Goal: Task Accomplishment & Management: Manage account settings

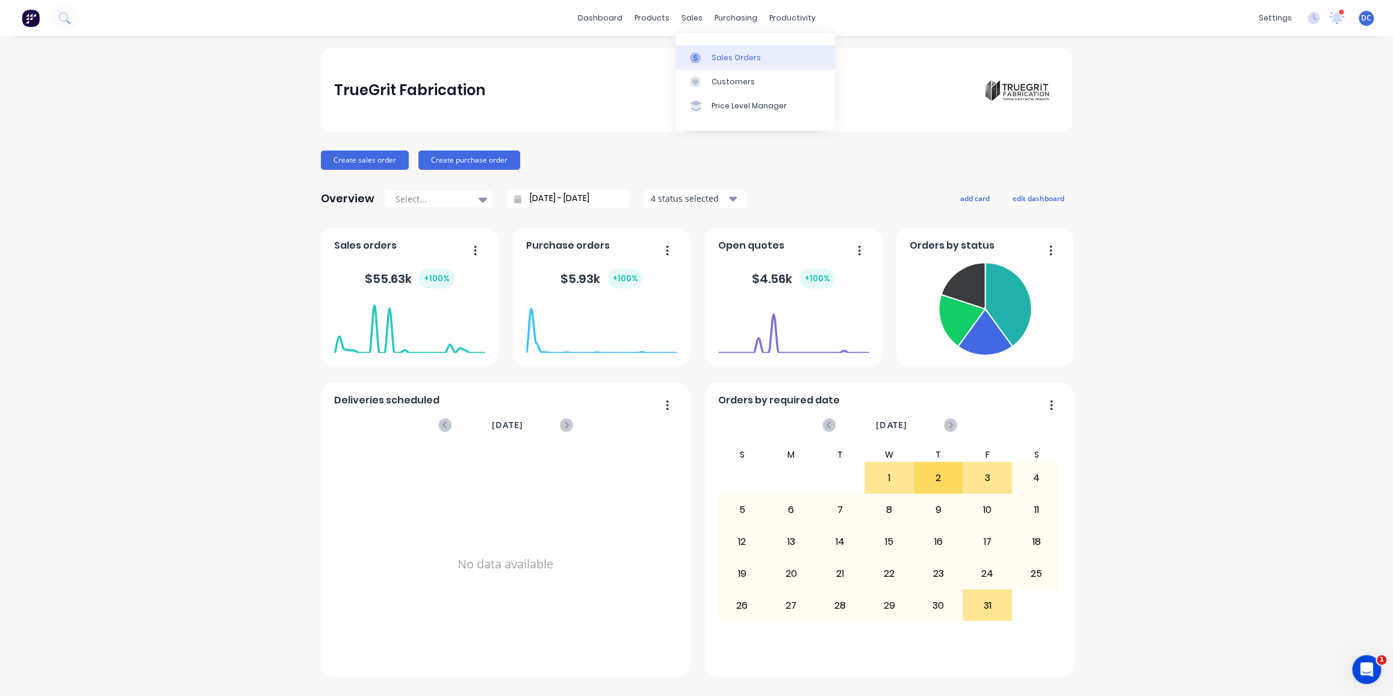
click at [703, 63] on link "Sales Orders" at bounding box center [755, 57] width 160 height 24
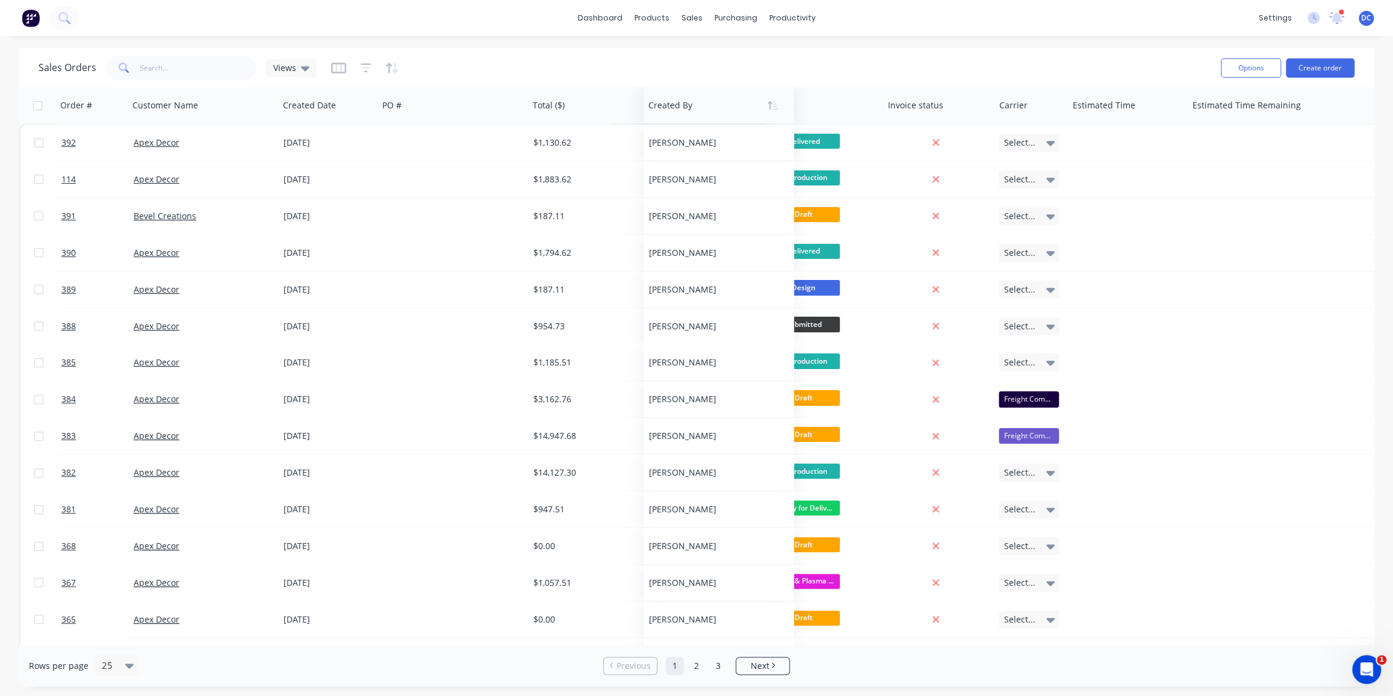
drag, startPoint x: 640, startPoint y: 105, endPoint x: 672, endPoint y: 113, distance: 33.0
click at [672, 113] on div at bounding box center [715, 105] width 134 height 24
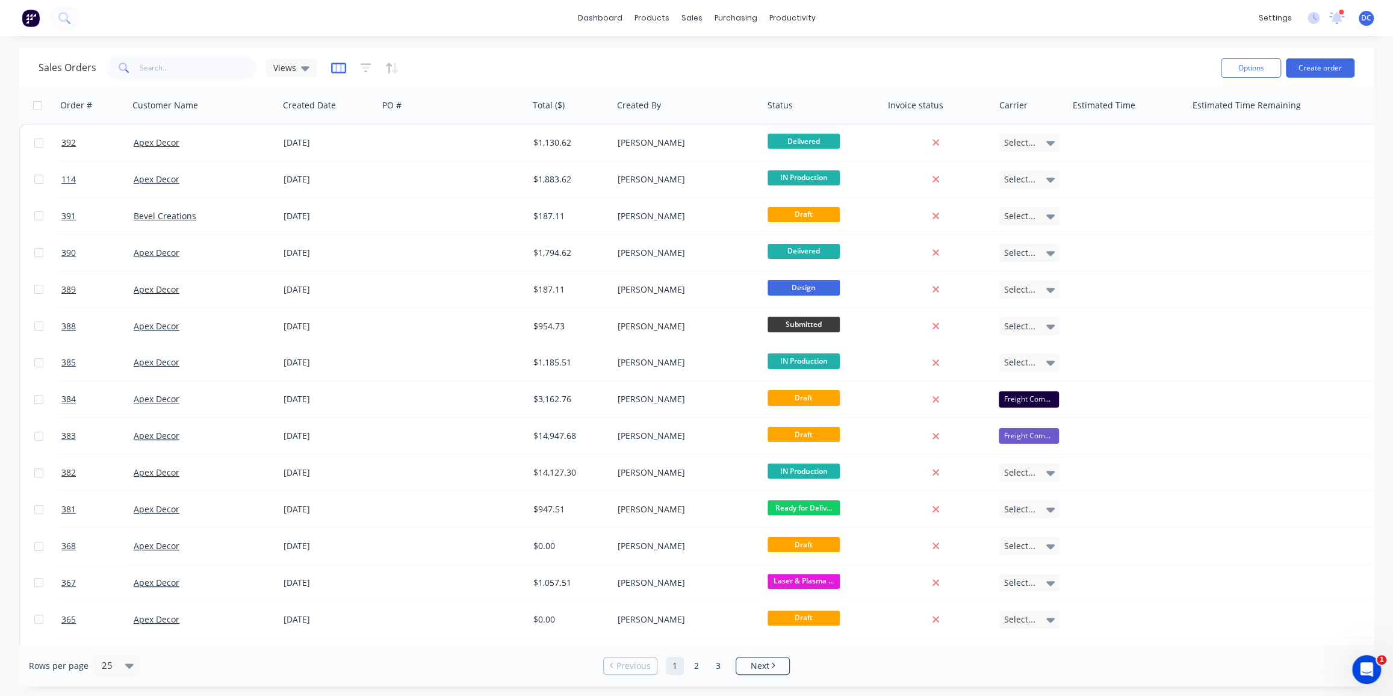
click at [334, 63] on icon "button" at bounding box center [338, 68] width 15 height 11
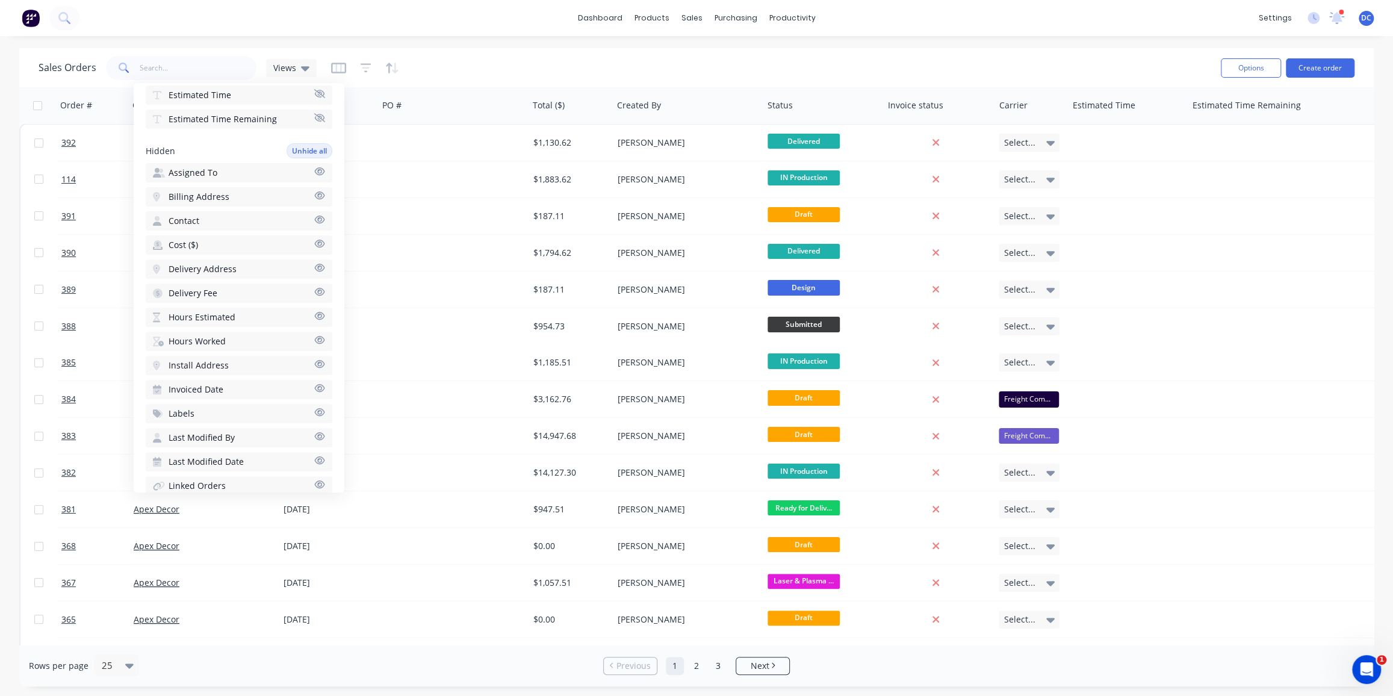
scroll to position [321, 0]
click at [190, 228] on span "Cost ($)" at bounding box center [183, 232] width 29 height 12
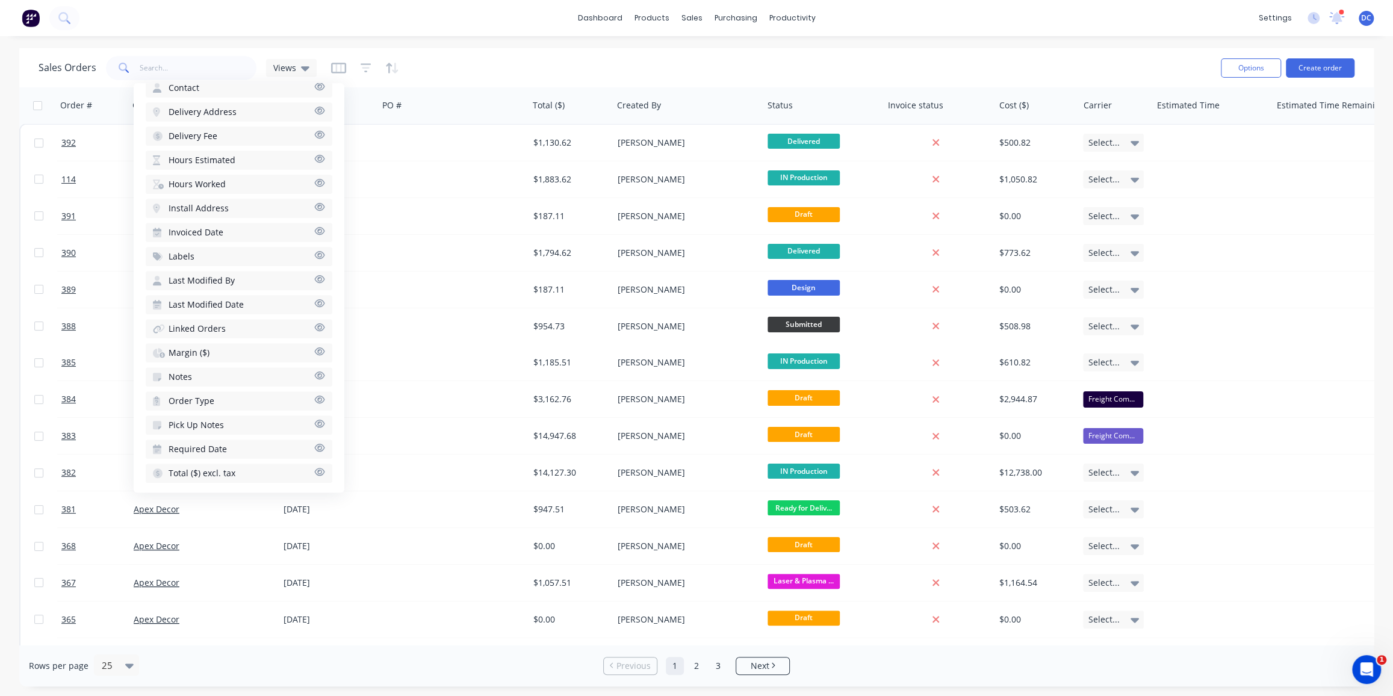
scroll to position [464, 0]
click at [205, 349] on span "Margin ($)" at bounding box center [189, 355] width 41 height 12
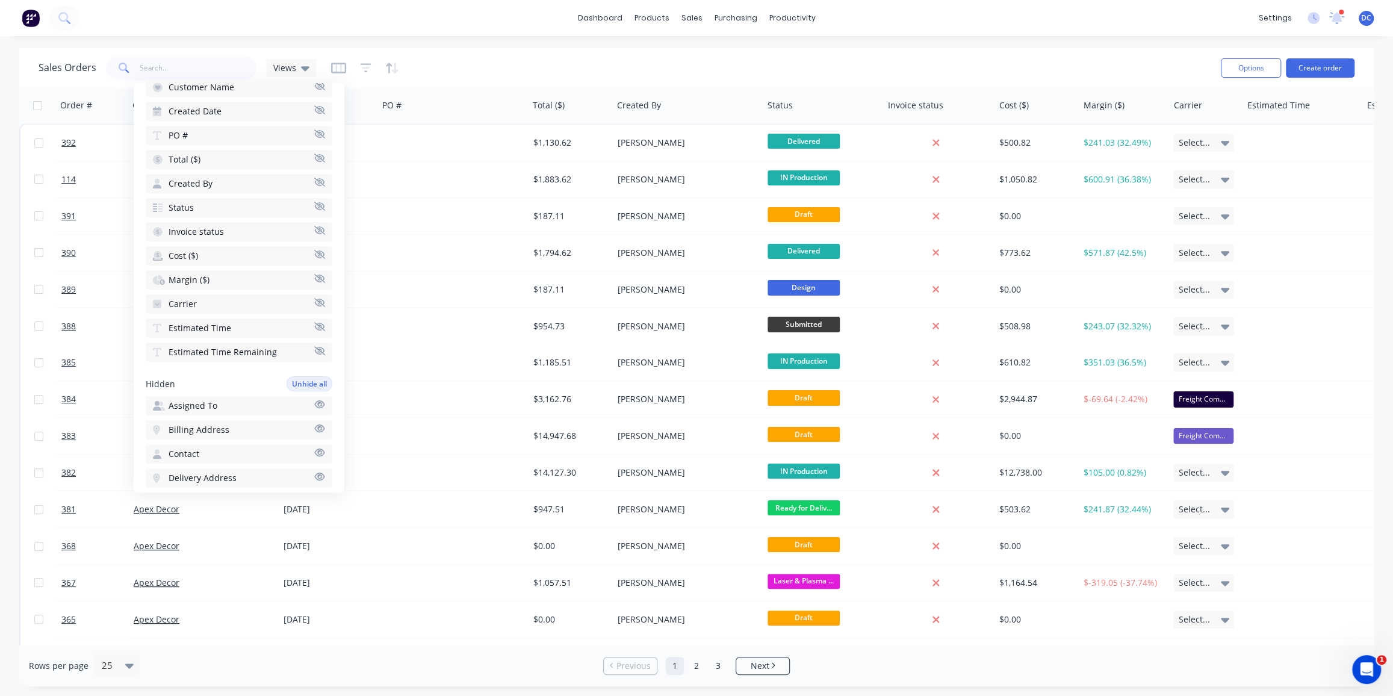
scroll to position [0, 0]
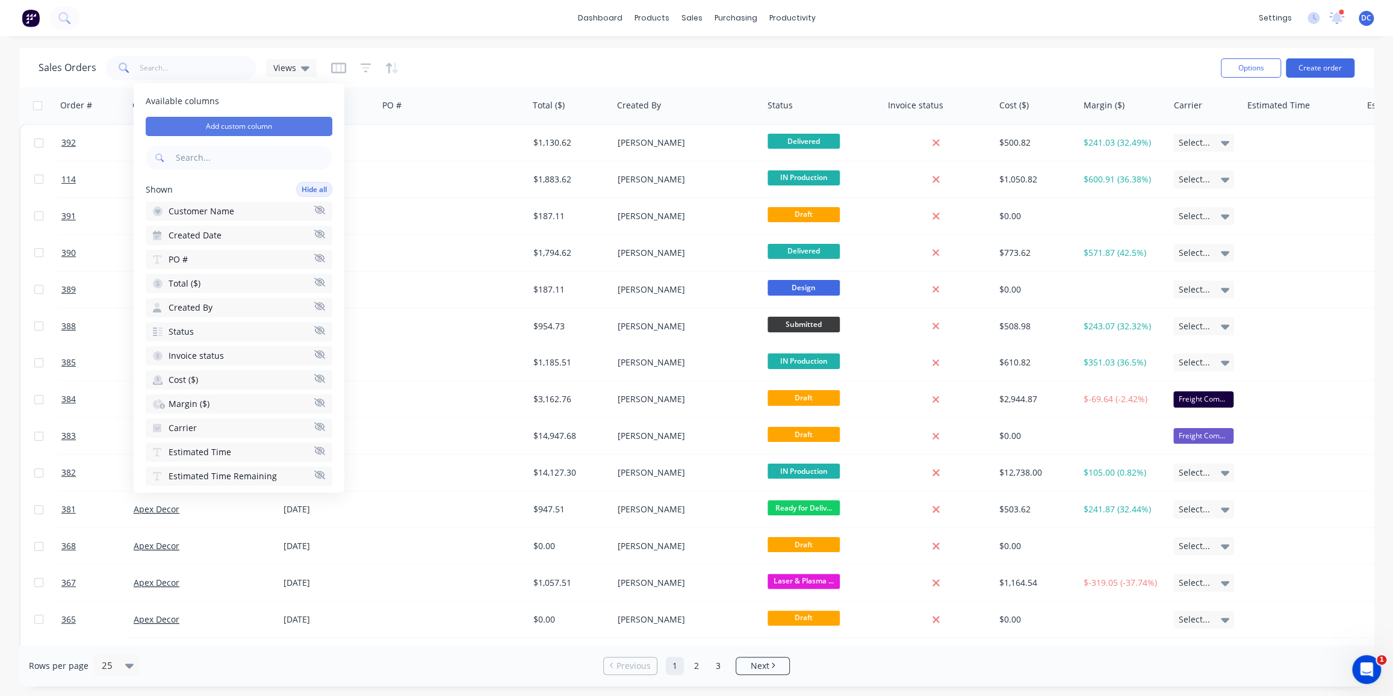
click at [243, 128] on button "Add custom column" at bounding box center [239, 126] width 187 height 19
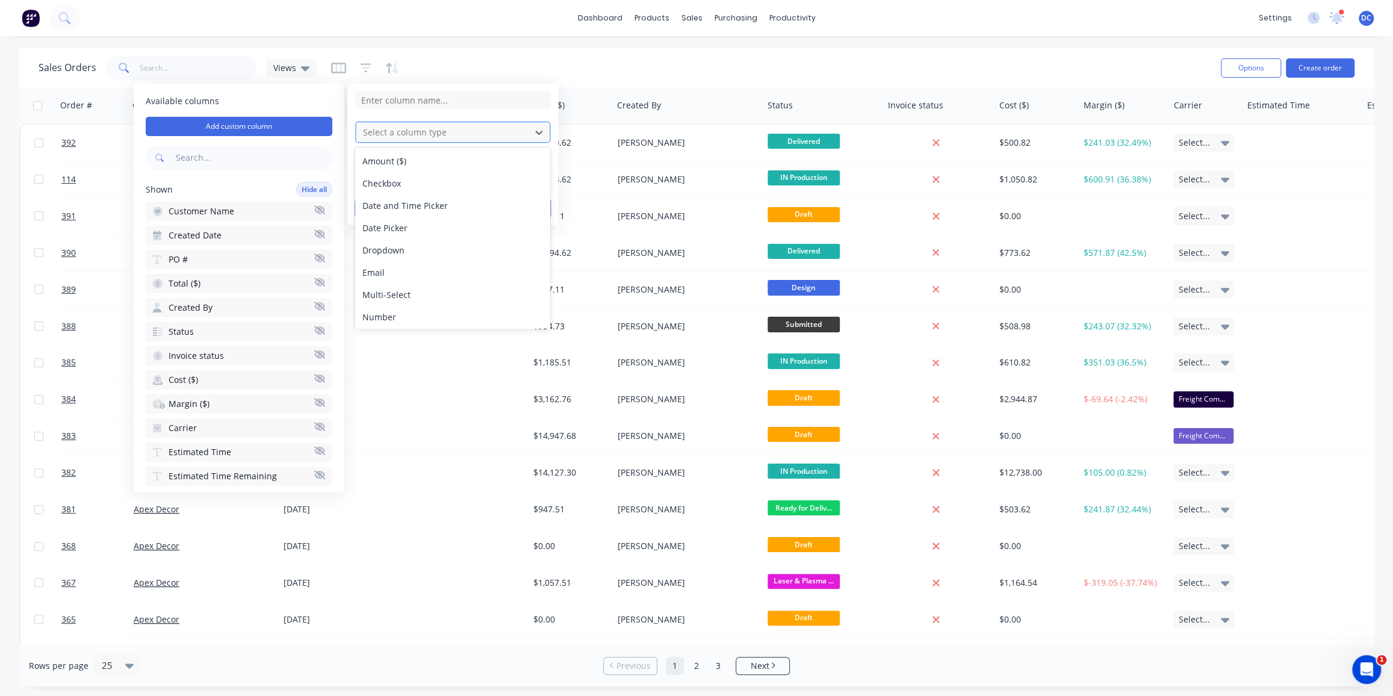
click at [413, 126] on div at bounding box center [443, 132] width 163 height 15
click at [719, 80] on div "Sales Orders Views" at bounding box center [625, 67] width 1173 height 29
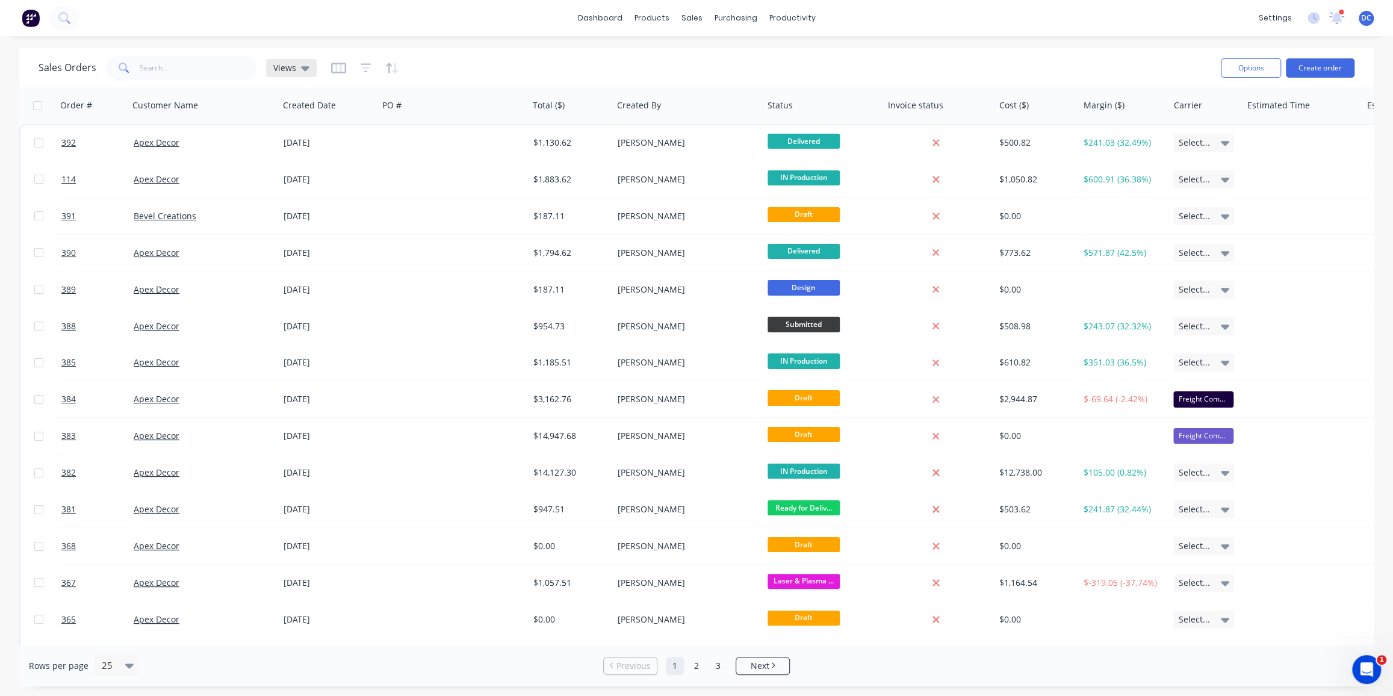
click at [296, 66] on div "Views" at bounding box center [291, 68] width 36 height 11
click at [385, 68] on icon "button" at bounding box center [392, 68] width 14 height 12
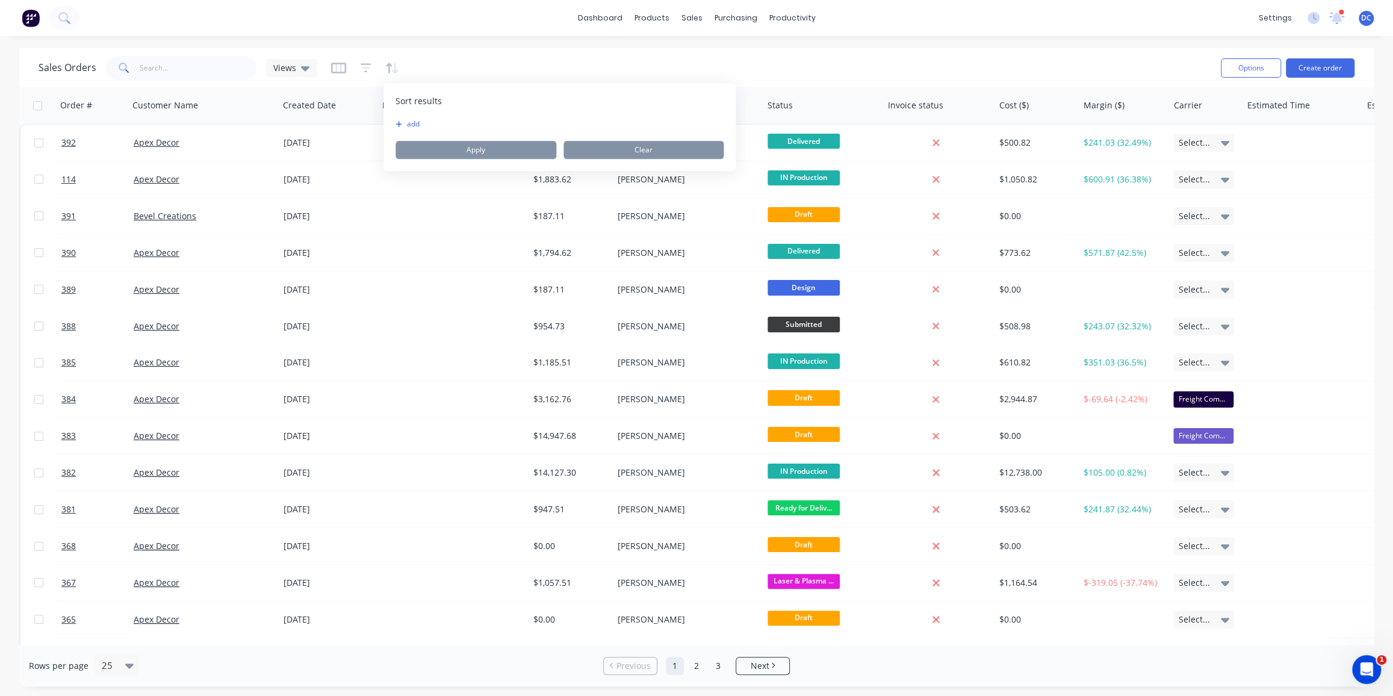
click at [774, 66] on div "Sales Orders Views" at bounding box center [625, 67] width 1173 height 29
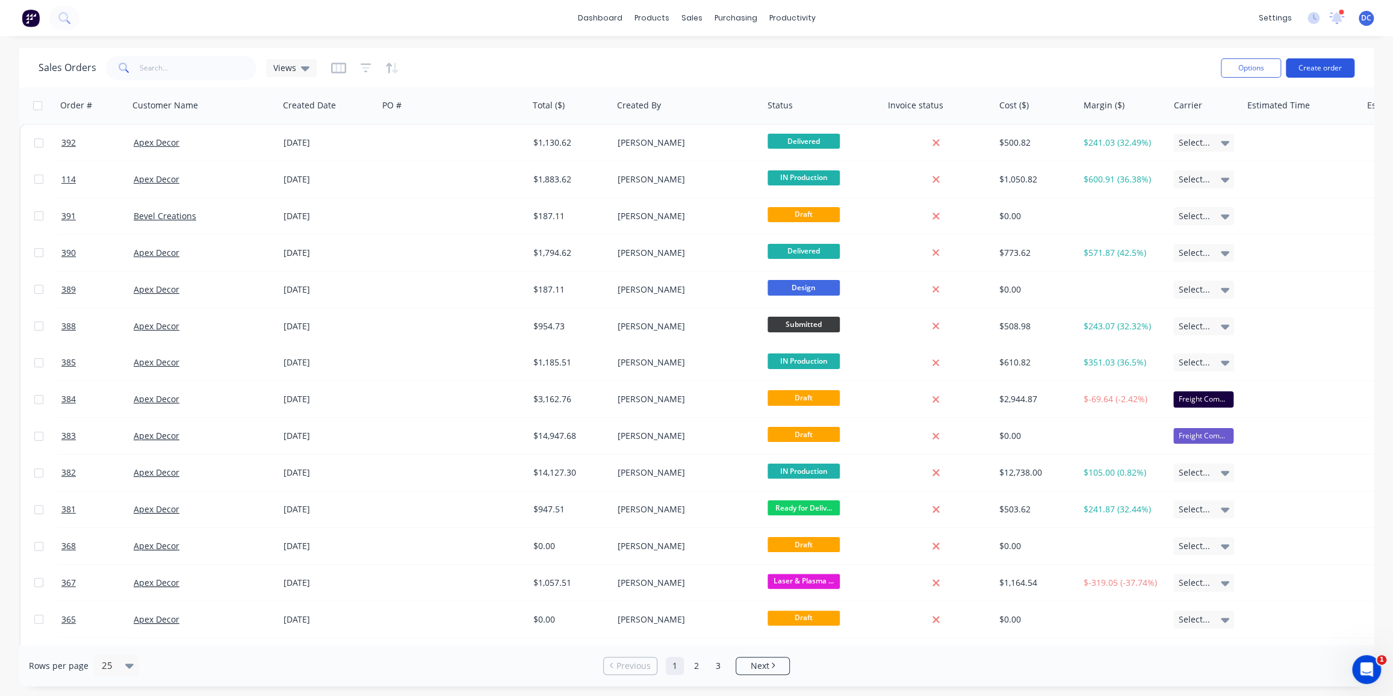
click at [1318, 67] on button "Create order" at bounding box center [1320, 67] width 69 height 19
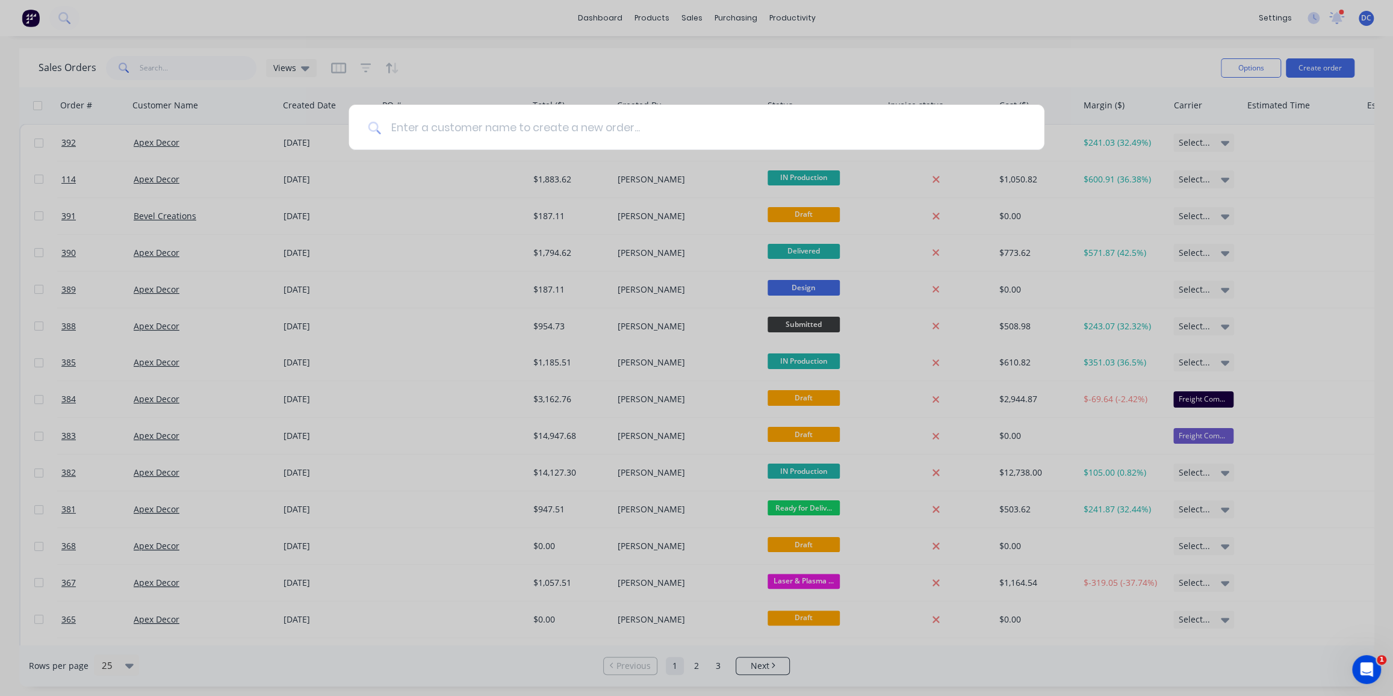
click at [495, 138] on input at bounding box center [703, 127] width 644 height 45
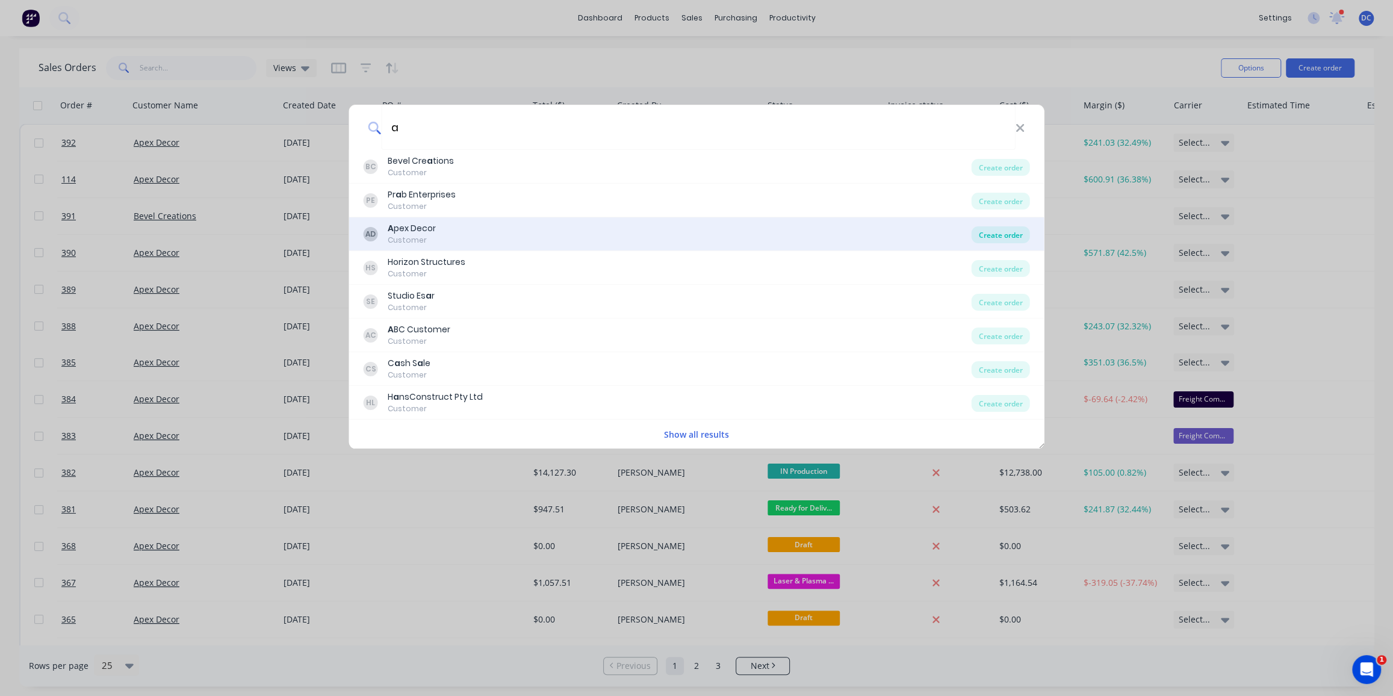
type input "a"
click at [998, 238] on div "Create order" at bounding box center [1001, 234] width 58 height 17
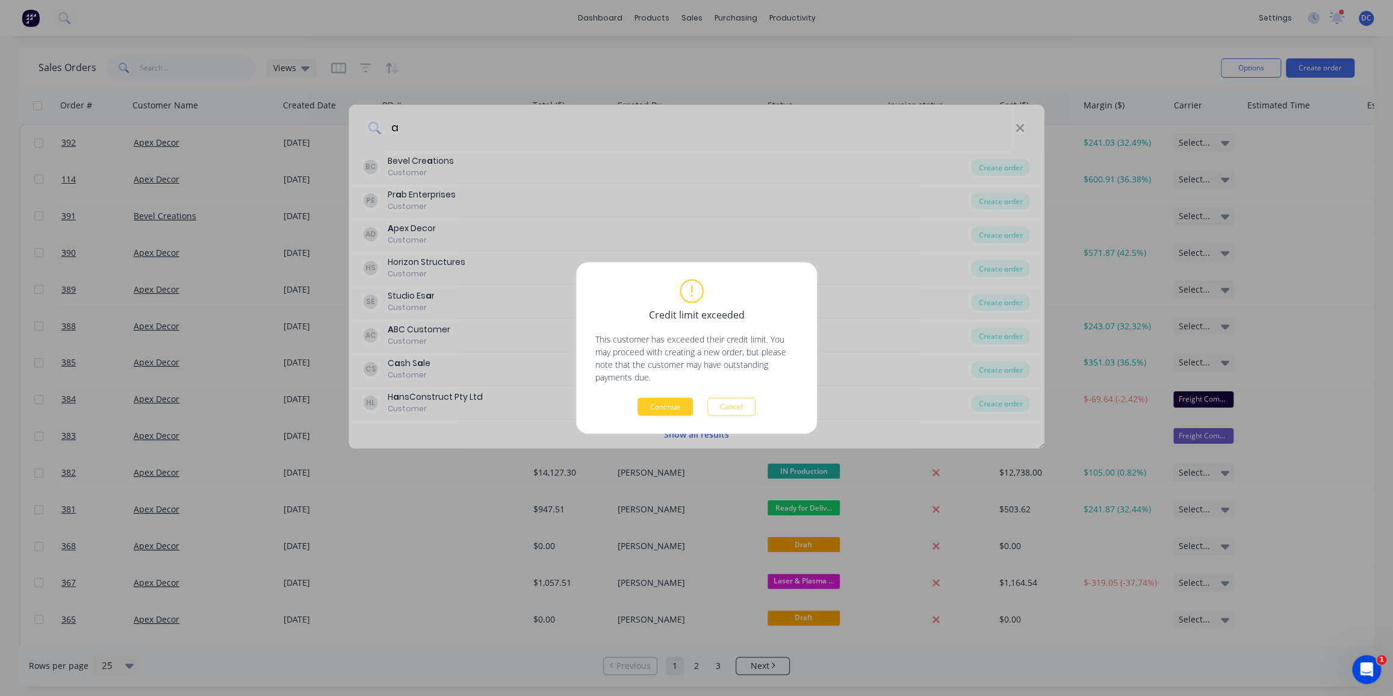
click at [657, 406] on button "Continue" at bounding box center [665, 407] width 55 height 18
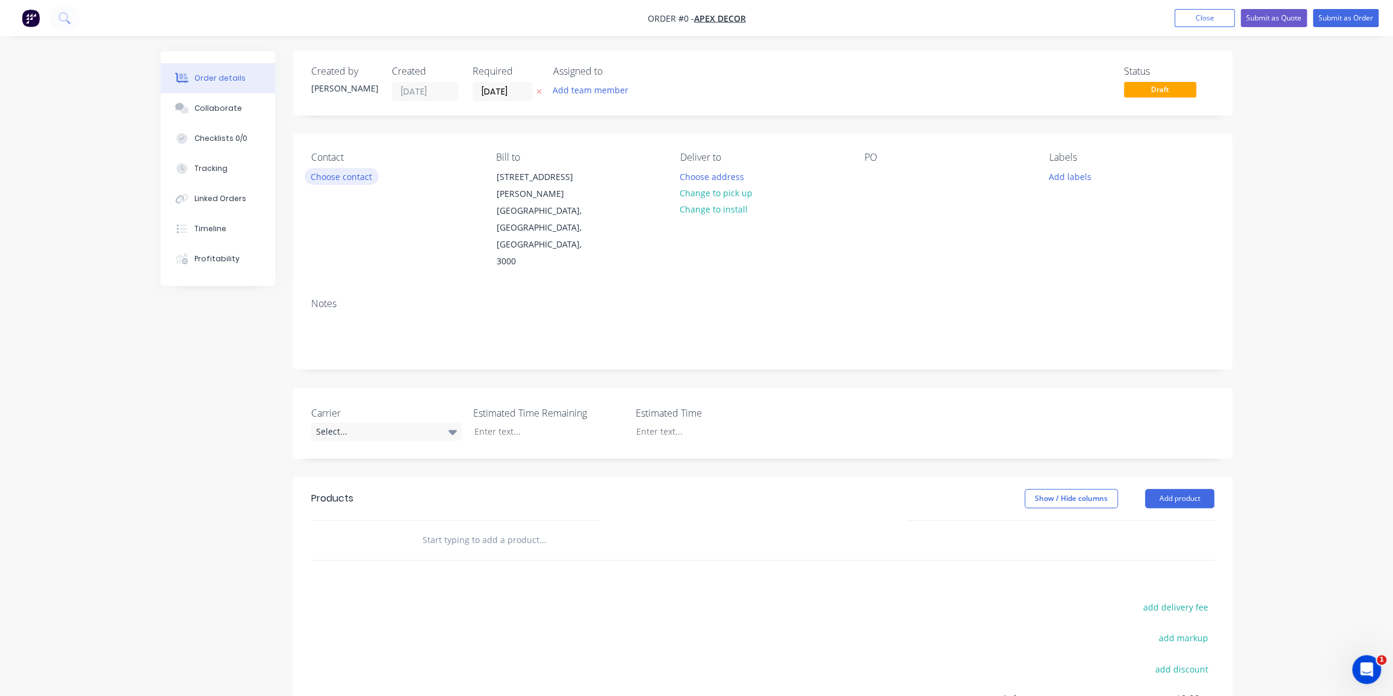
click at [335, 178] on button "Choose contact" at bounding box center [342, 176] width 74 height 16
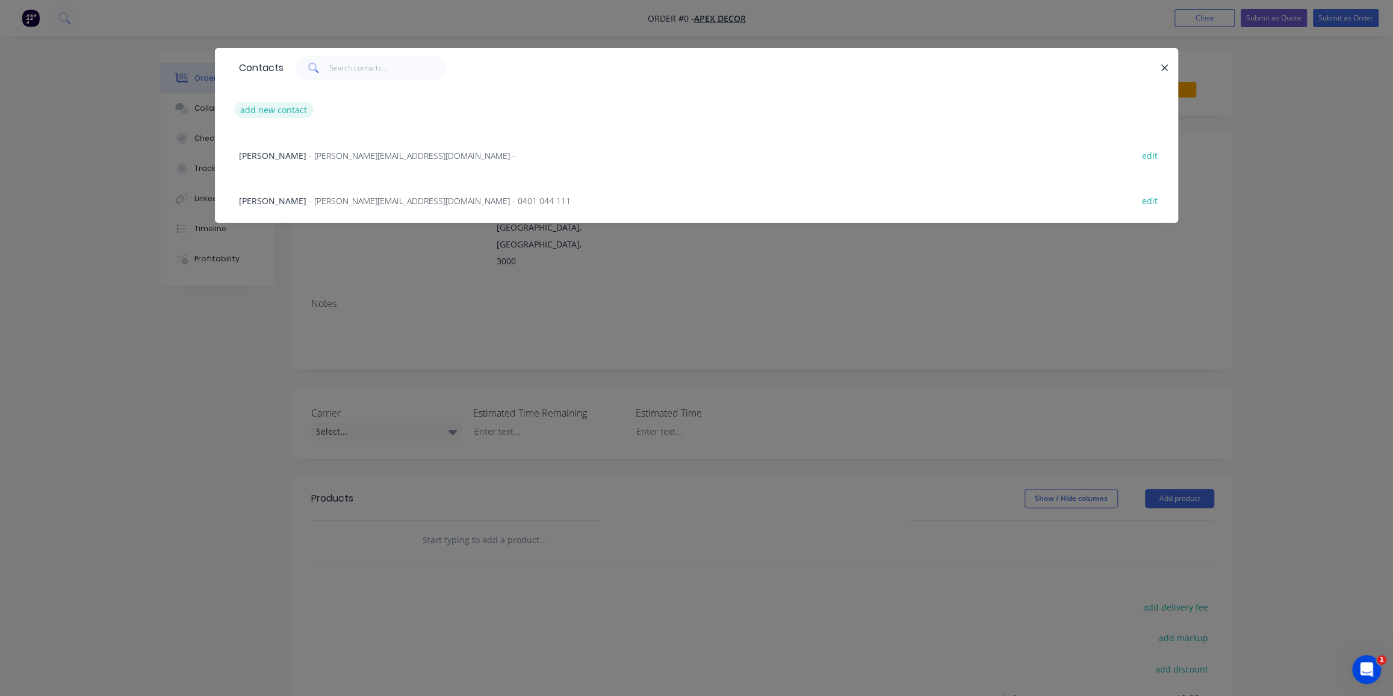
click at [291, 108] on button "add new contact" at bounding box center [273, 110] width 79 height 16
select select "AU"
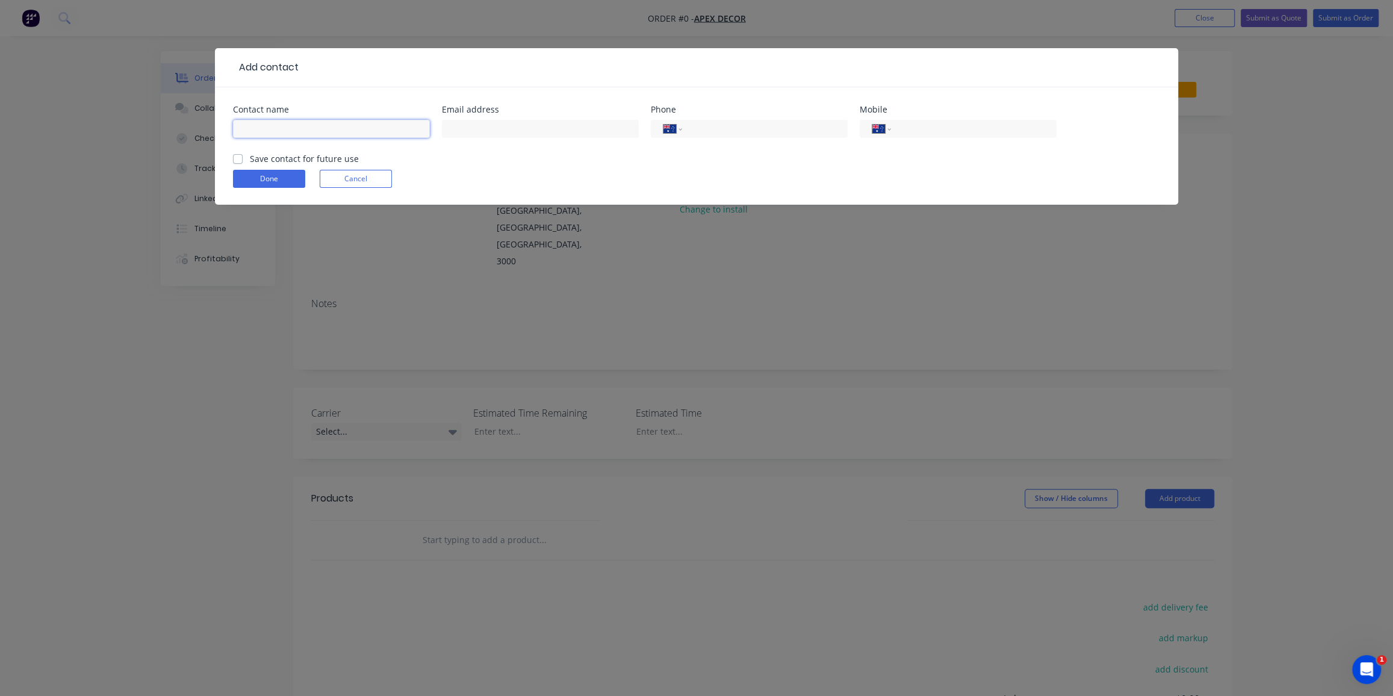
click at [315, 124] on input "text" at bounding box center [331, 129] width 197 height 18
type input "[PERSON_NAME]"
click at [930, 126] on input "tel" at bounding box center [971, 129] width 144 height 14
type input "0403 687 736"
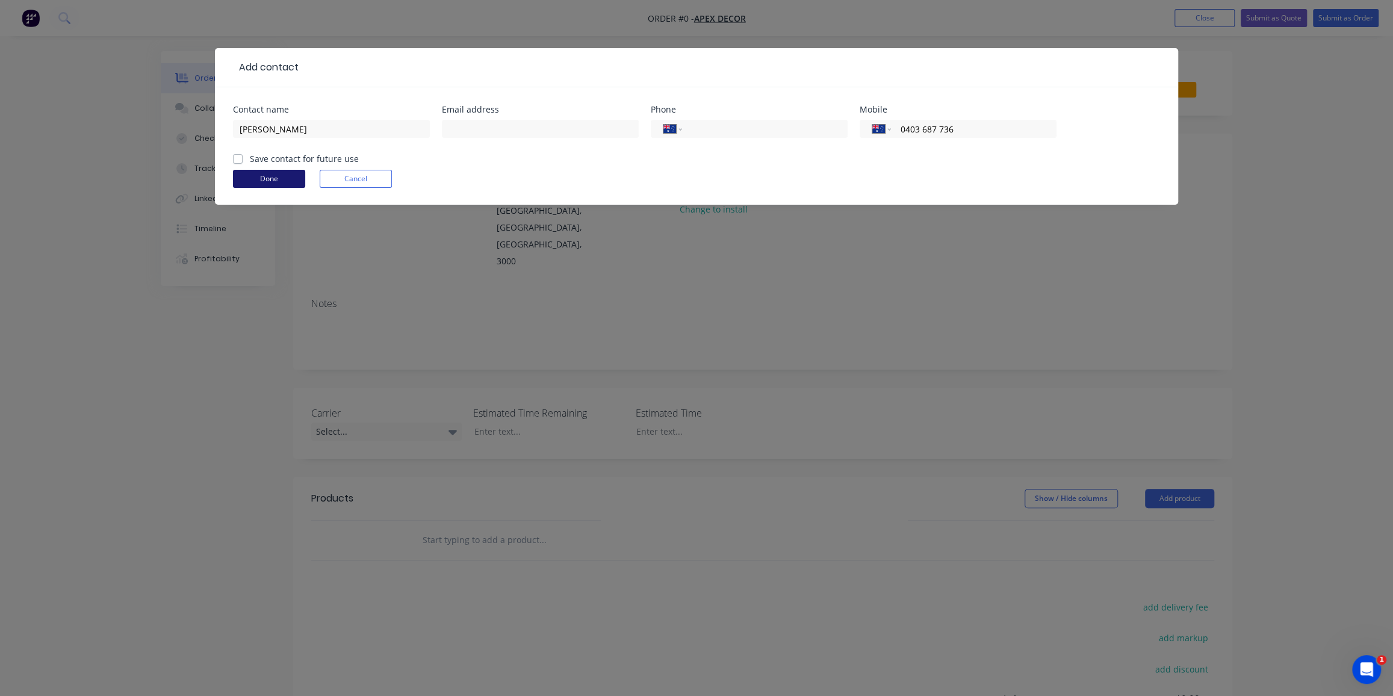
click at [260, 177] on button "Done" at bounding box center [269, 179] width 72 height 18
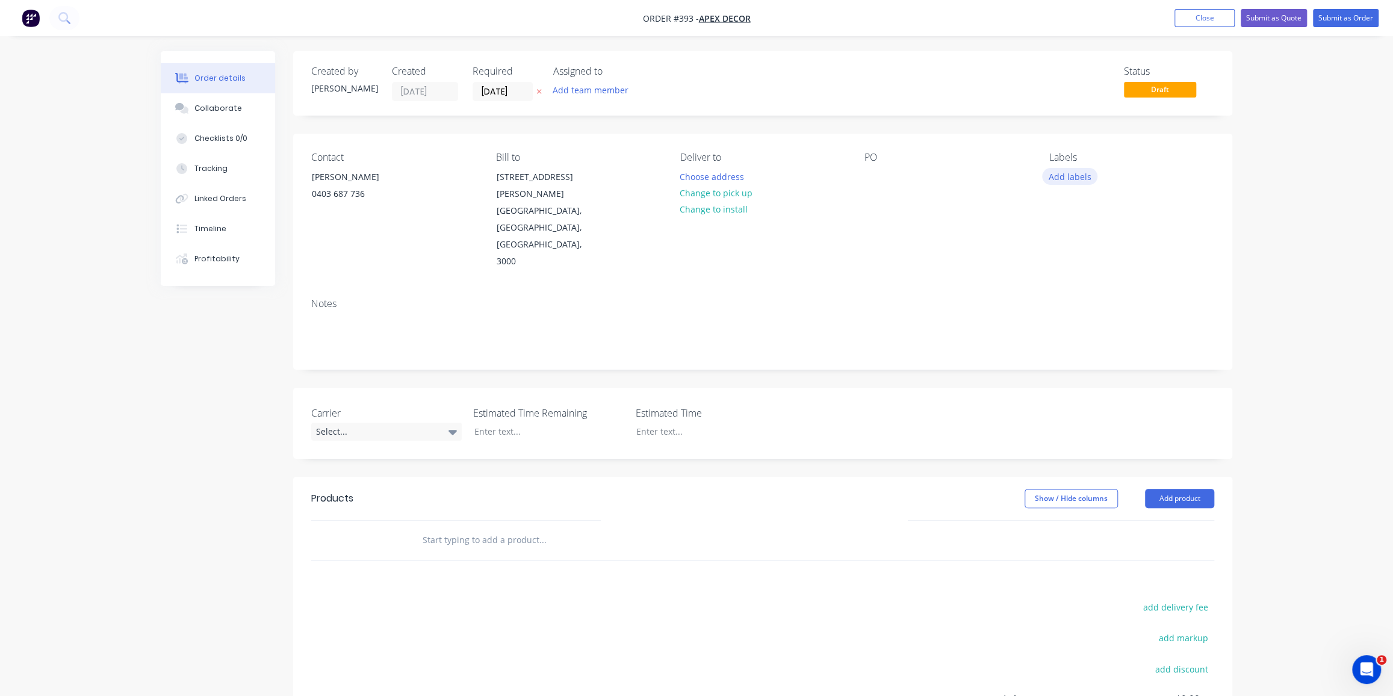
click at [1070, 181] on button "Add labels" at bounding box center [1069, 176] width 55 height 16
click at [1092, 210] on input "text" at bounding box center [1149, 212] width 126 height 24
click at [1070, 280] on div at bounding box center [1071, 284] width 24 height 24
type input "Urgent"
click at [1110, 246] on button "Create new label" at bounding box center [1139, 242] width 157 height 18
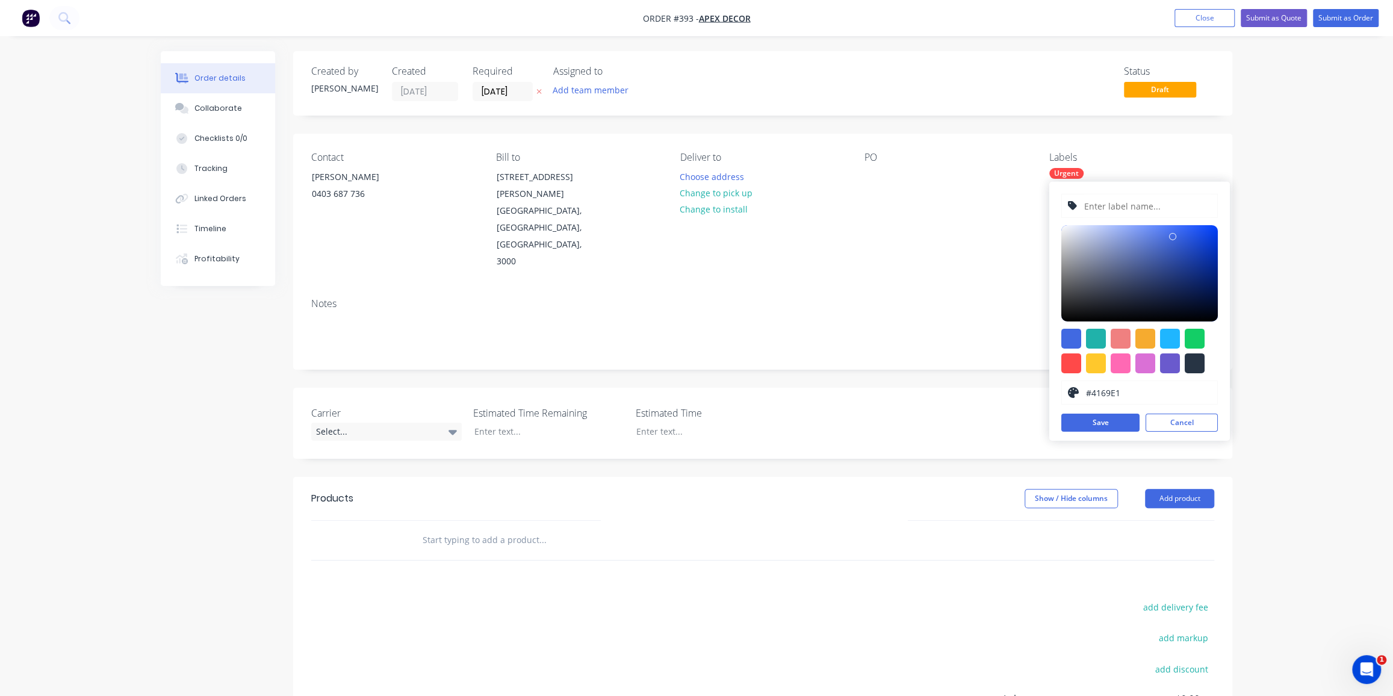
click at [1119, 205] on input "text" at bounding box center [1147, 205] width 128 height 23
type input "Hot Dip Galv"
click at [1131, 364] on div at bounding box center [1139, 351] width 157 height 45
click at [1126, 364] on div at bounding box center [1121, 363] width 20 height 20
type input "#FF69B4"
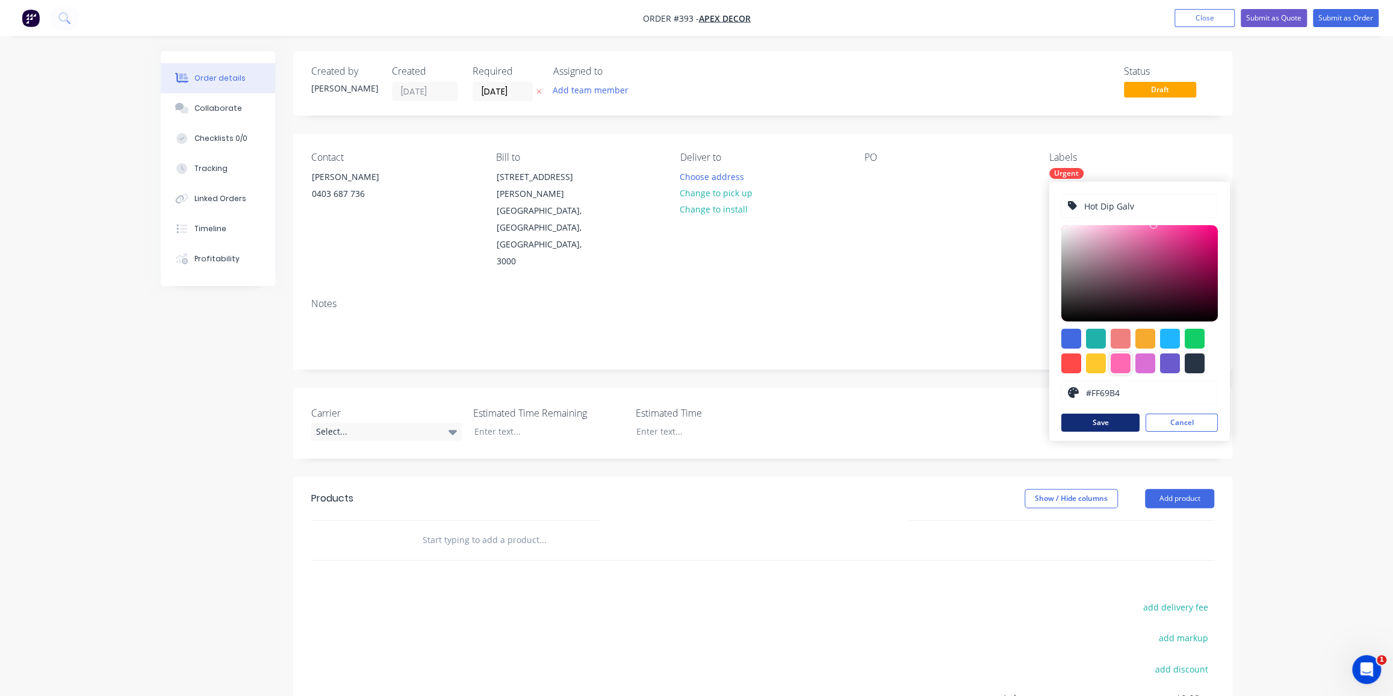
click at [1113, 420] on button "Save" at bounding box center [1100, 423] width 78 height 18
click at [1347, 433] on div "Order details Collaborate Checklists 0/0 Tracking Linked Orders Timeline Profit…" at bounding box center [696, 434] width 1393 height 868
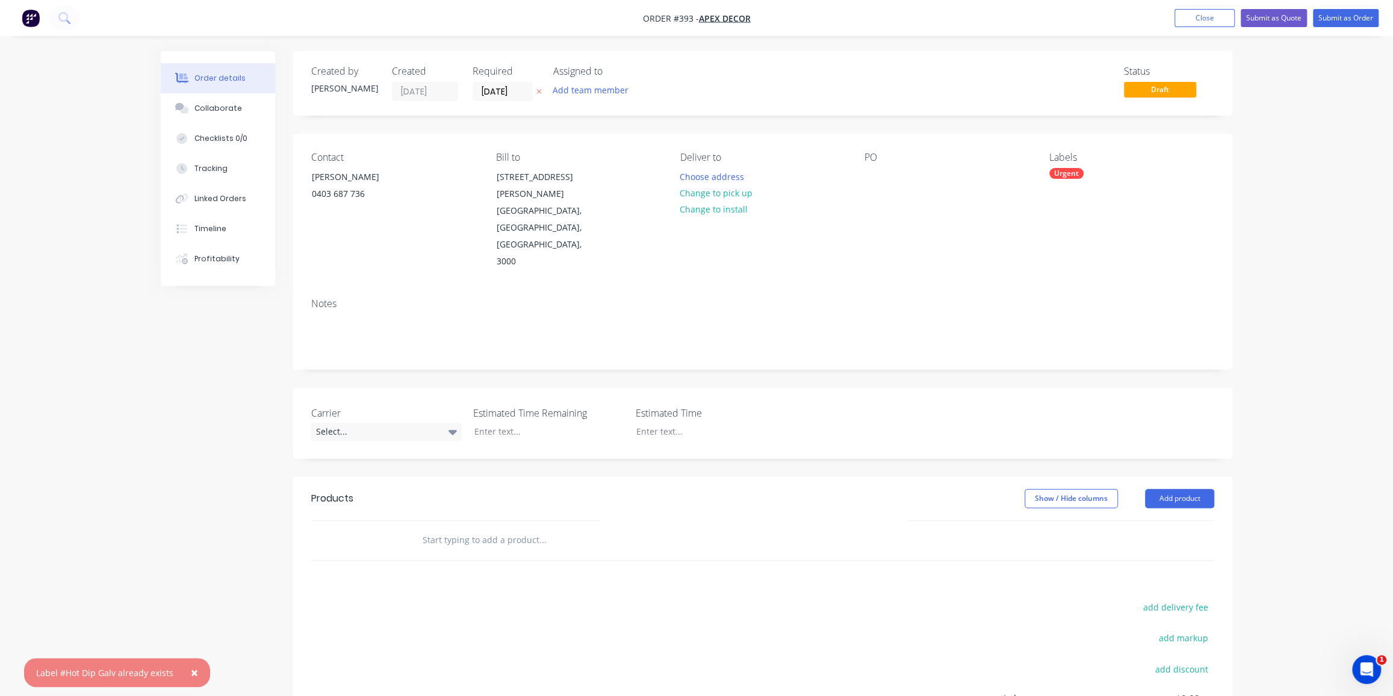
click at [193, 669] on span "×" at bounding box center [194, 672] width 7 height 17
click at [1089, 170] on div "Urgent" at bounding box center [1131, 173] width 165 height 11
click at [462, 388] on div "Carrier Select... Estimated Time Remaining Estimated Time" at bounding box center [762, 423] width 939 height 71
click at [458, 423] on div "Select..." at bounding box center [386, 432] width 151 height 18
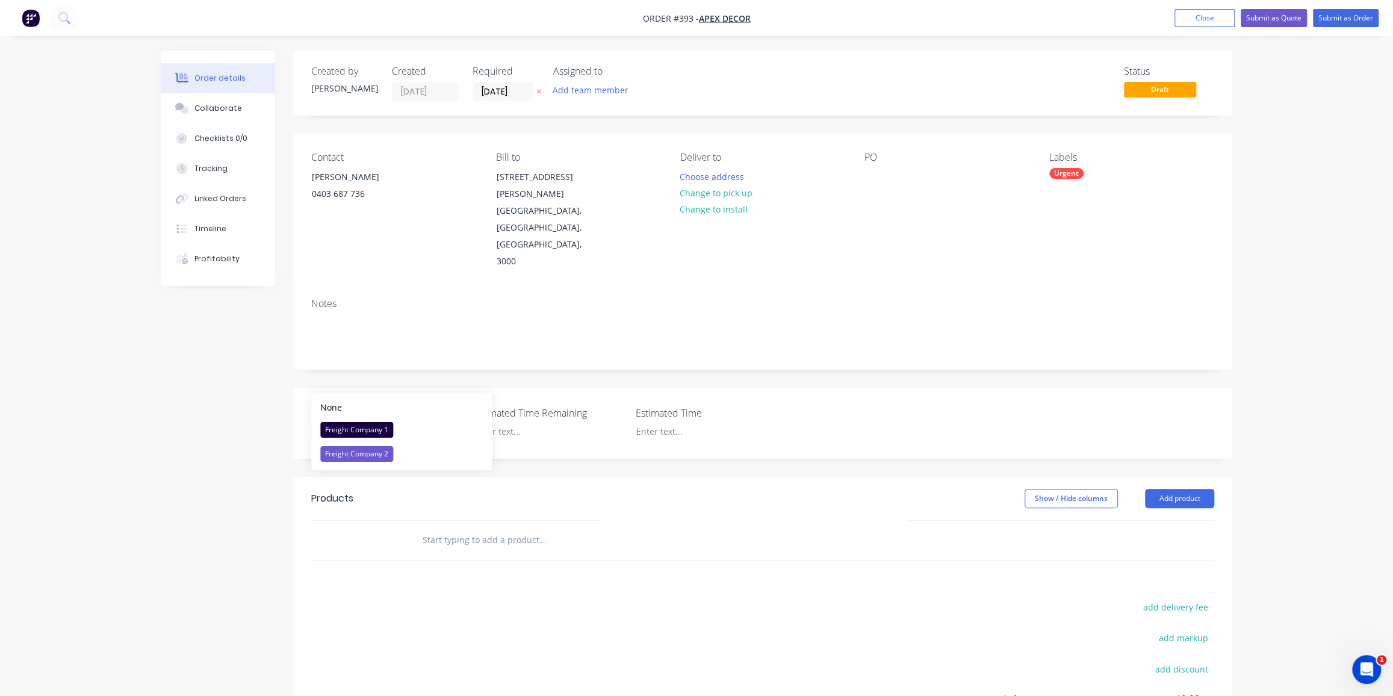
click at [1085, 169] on div "Urgent" at bounding box center [1131, 173] width 165 height 11
drag, startPoint x: 1113, startPoint y: 205, endPoint x: 1081, endPoint y: 205, distance: 31.3
click at [1081, 205] on div "Urgent" at bounding box center [1139, 206] width 157 height 24
drag, startPoint x: 570, startPoint y: 357, endPoint x: 430, endPoint y: 357, distance: 139.7
click at [430, 388] on div "Carrier Select... Estimated Time Remaining Estimated Time" at bounding box center [762, 423] width 939 height 71
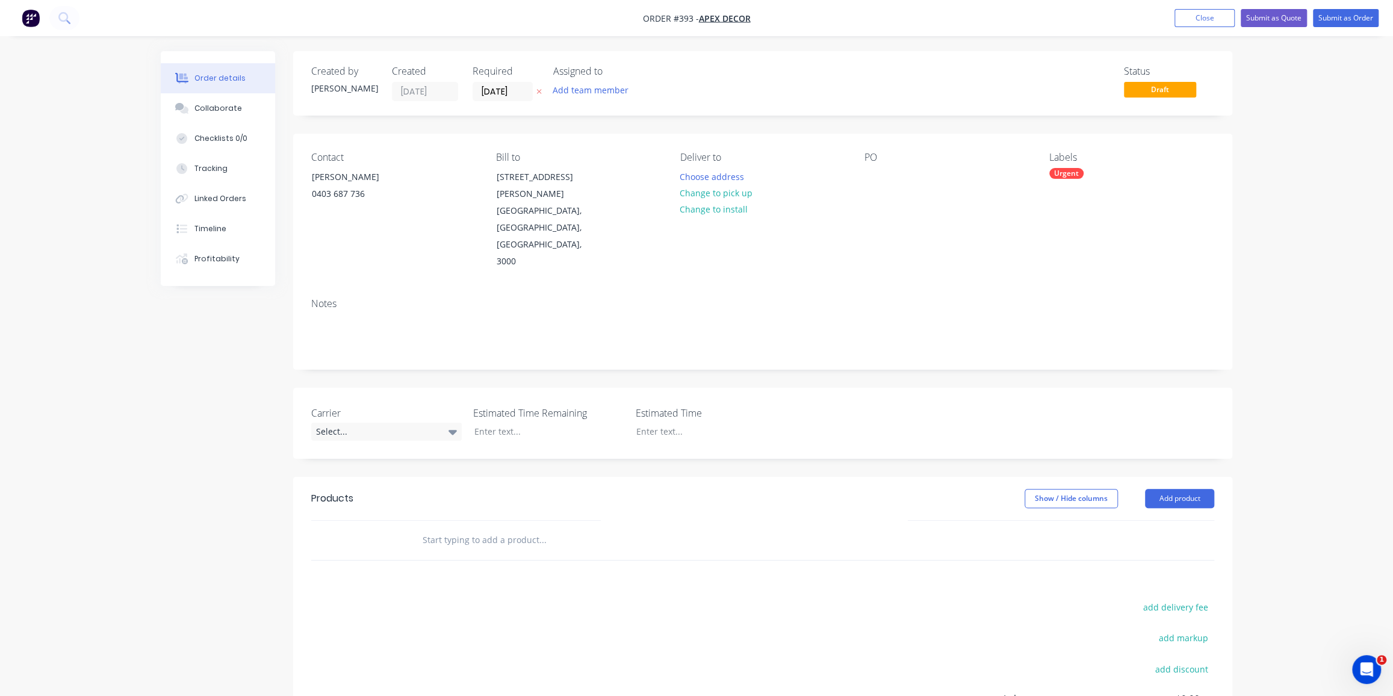
click at [816, 412] on div "Created by David Created 07/10/25 Required 07/10/25 Assigned to Add team member…" at bounding box center [762, 450] width 939 height 798
click at [1088, 175] on div "Urgent" at bounding box center [1131, 173] width 165 height 11
drag, startPoint x: 1120, startPoint y: 206, endPoint x: 1077, endPoint y: 206, distance: 42.7
click at [1077, 206] on div "Urgent" at bounding box center [1139, 206] width 157 height 24
type input "High Priority"
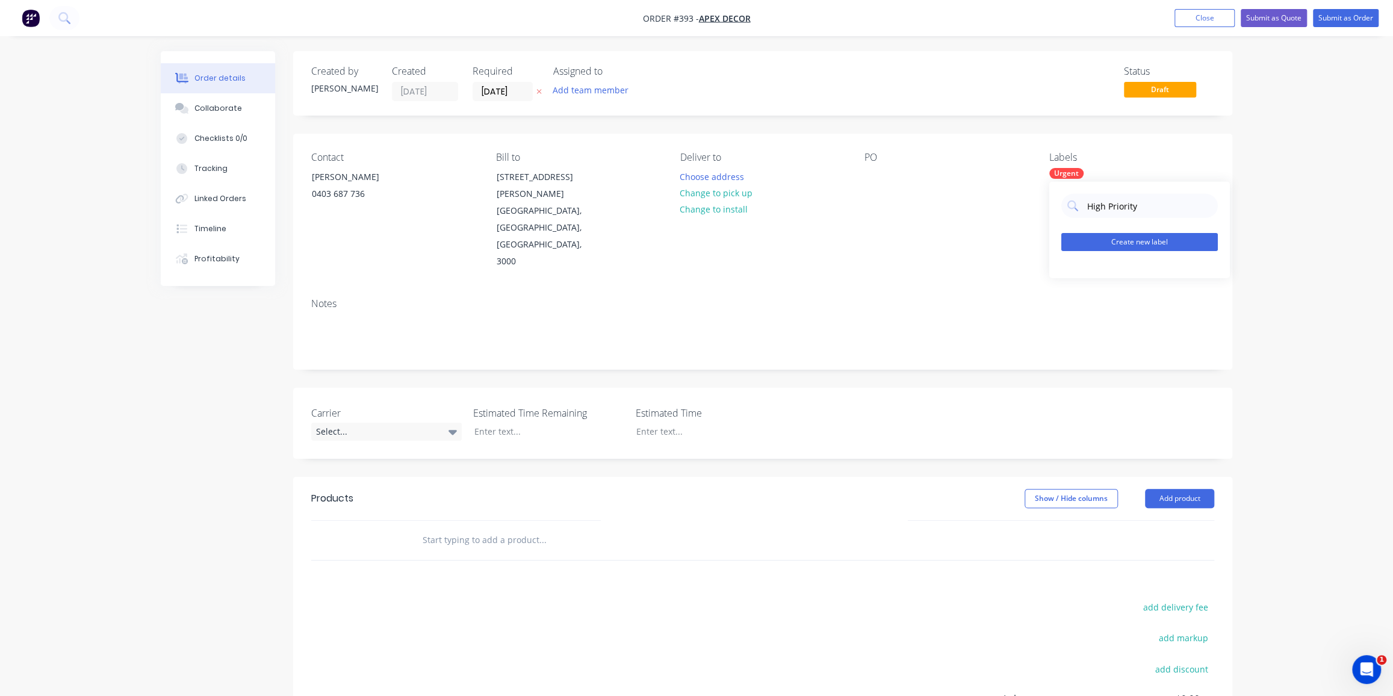
click at [1089, 244] on button "Create new label" at bounding box center [1139, 242] width 157 height 18
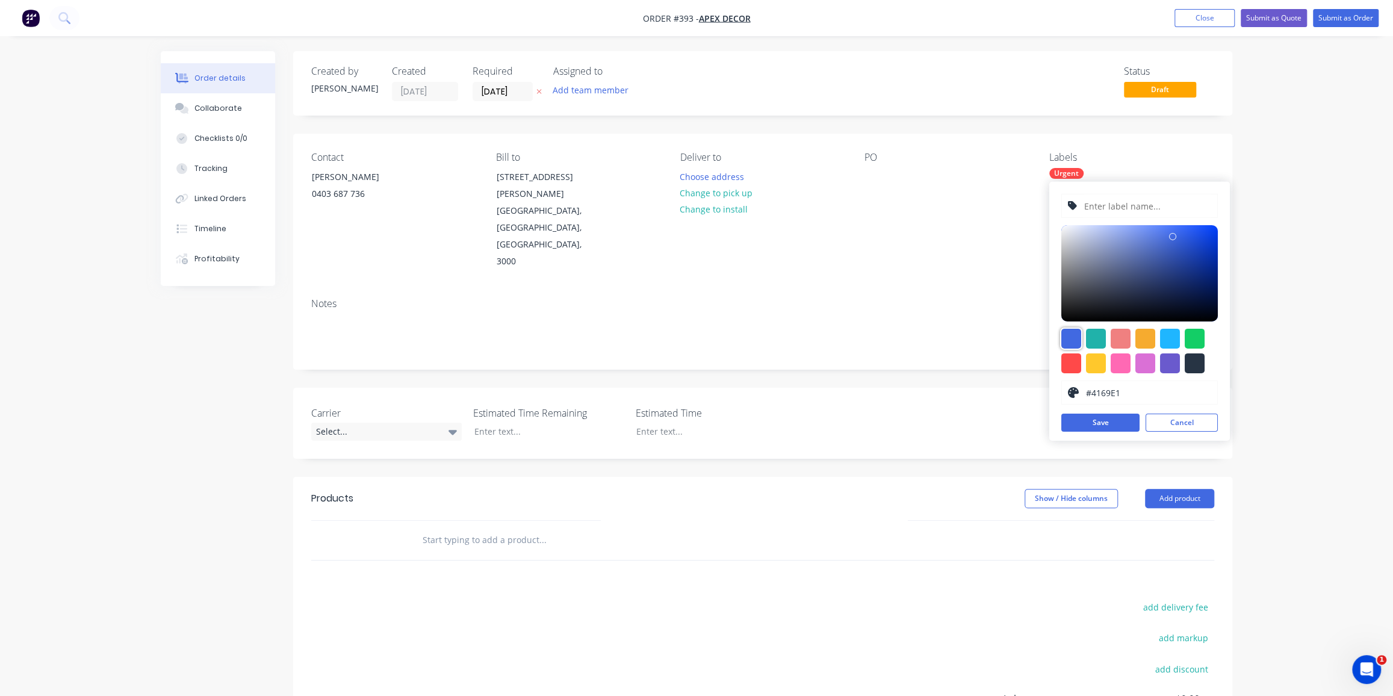
click at [1070, 342] on div at bounding box center [1071, 339] width 20 height 20
click at [1103, 209] on input "text" at bounding box center [1147, 205] width 128 height 23
type input "High Priority"
click at [1092, 426] on button "Save" at bounding box center [1100, 423] width 78 height 18
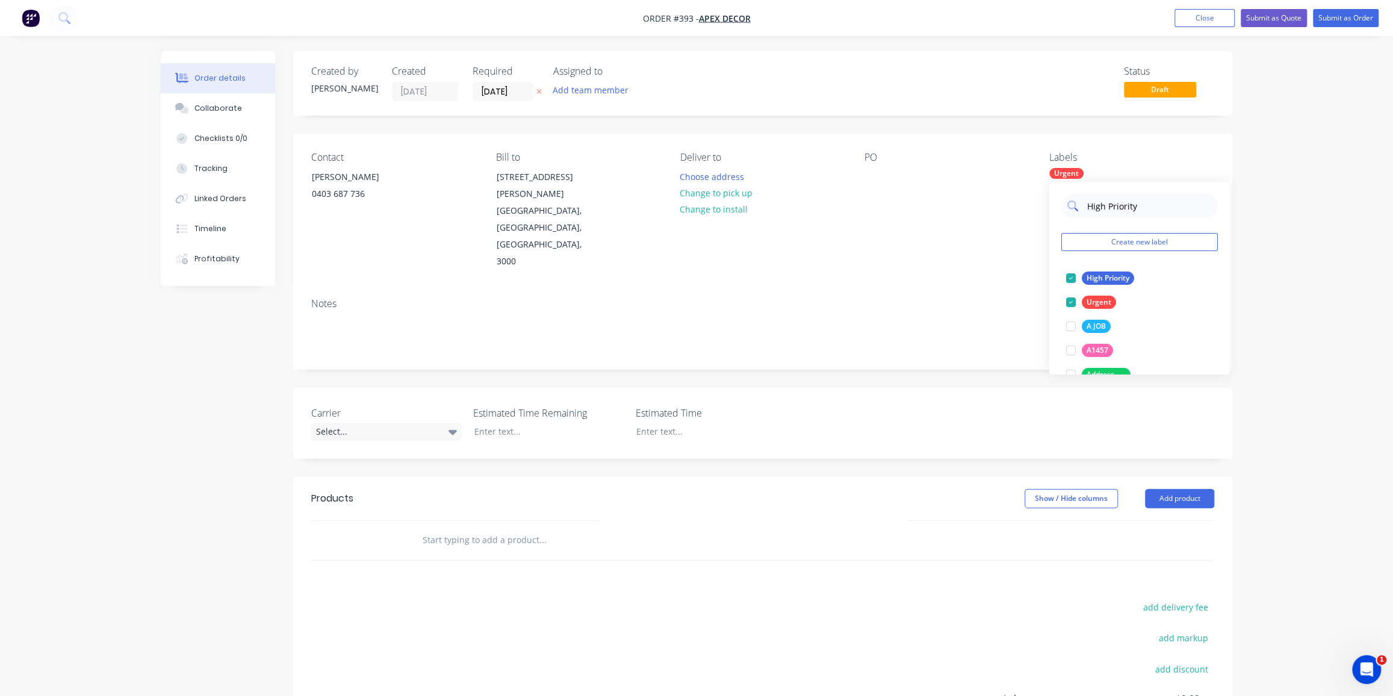
drag, startPoint x: 1141, startPoint y: 206, endPoint x: 1065, endPoint y: 200, distance: 76.7
click at [1065, 200] on div "High Priority" at bounding box center [1139, 206] width 157 height 24
type input "Hot Dip"
click at [1073, 284] on div at bounding box center [1071, 278] width 24 height 24
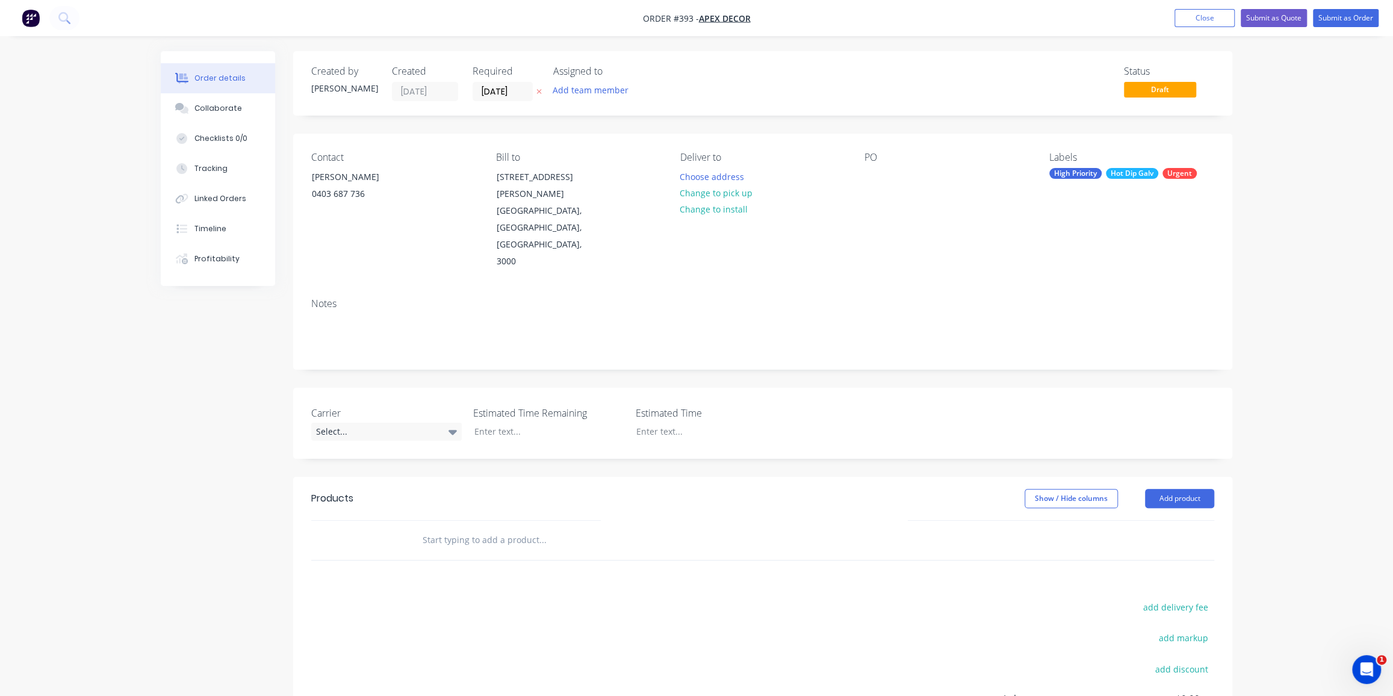
click at [1335, 440] on div "Order details Collaborate Checklists 0/0 Tracking Linked Orders Timeline Profit…" at bounding box center [696, 434] width 1393 height 868
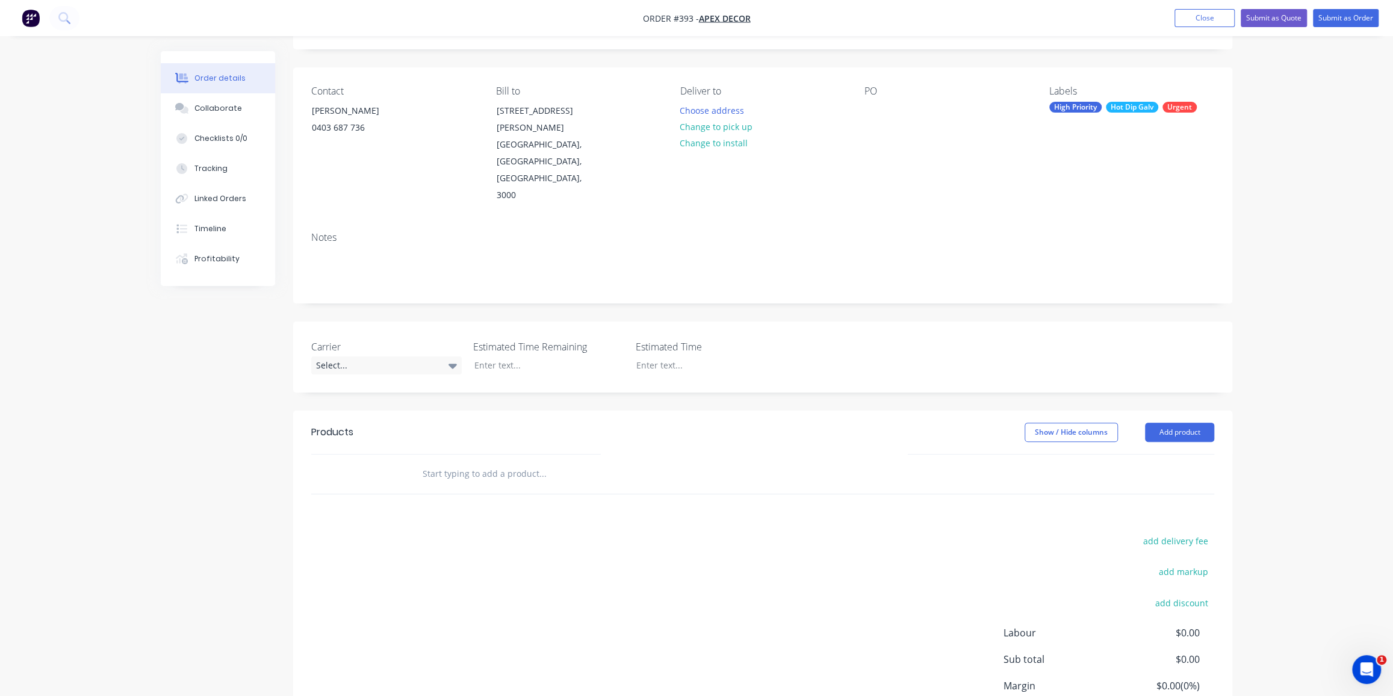
scroll to position [120, 0]
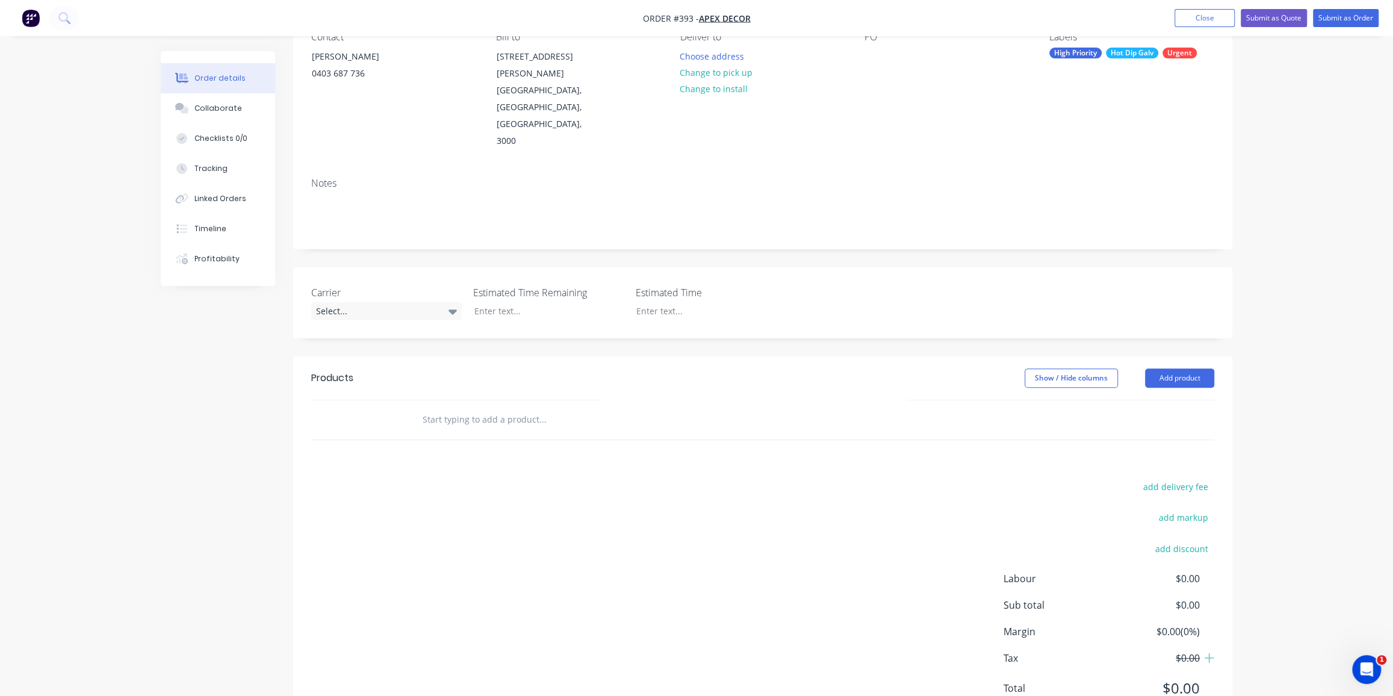
click at [461, 408] on input "text" at bounding box center [542, 420] width 241 height 24
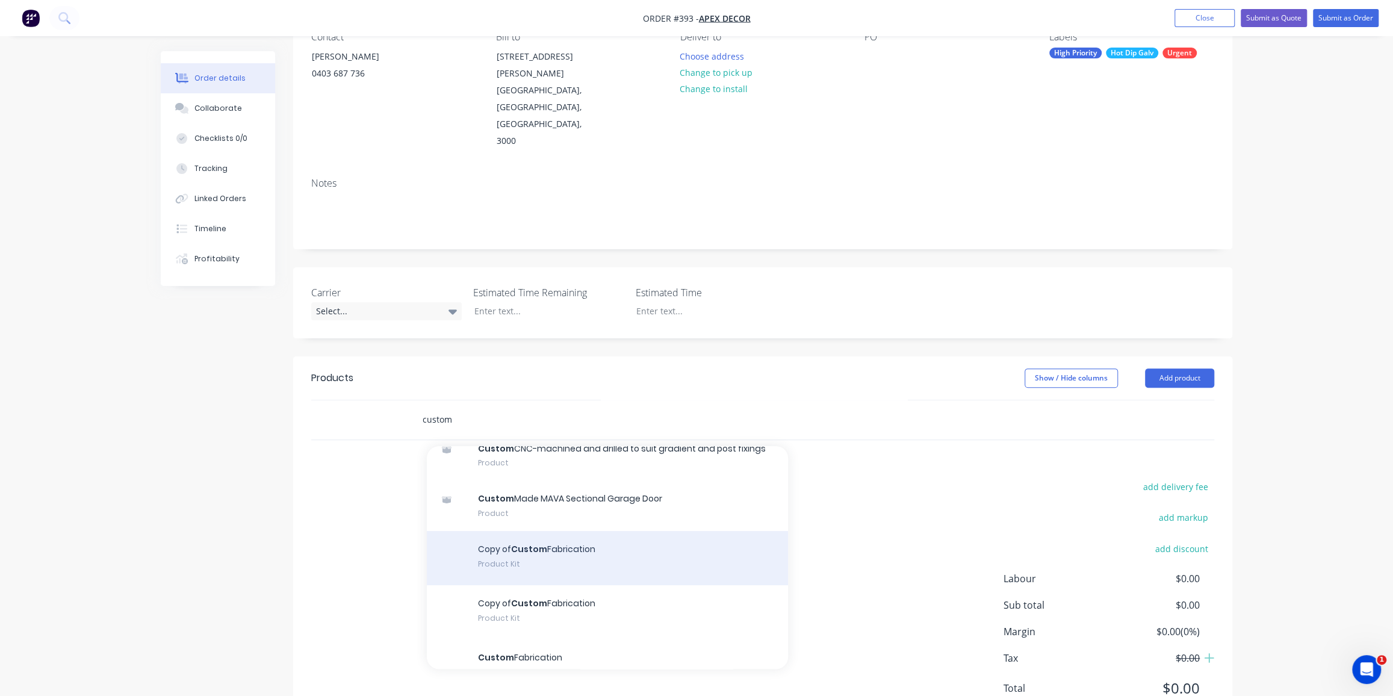
scroll to position [57, 0]
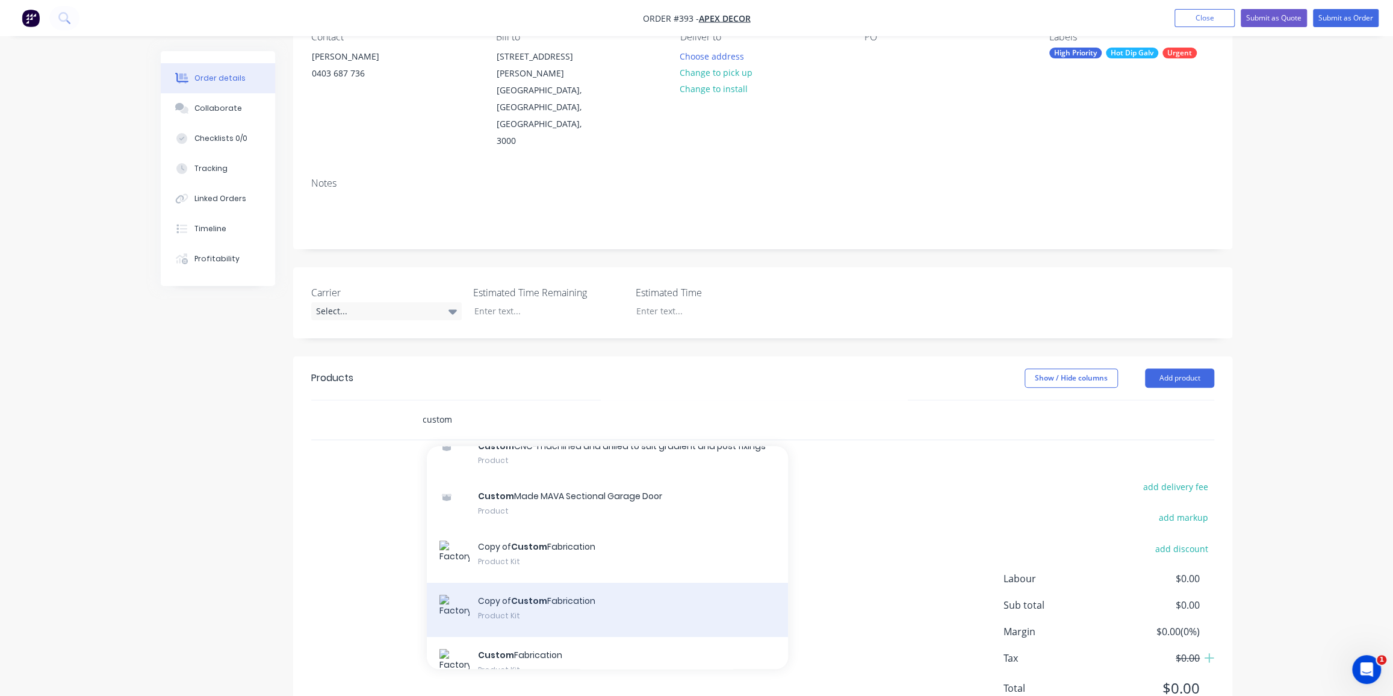
type input "custom"
click at [628, 583] on div "Copy of Custom Fabrication Product Kit" at bounding box center [607, 610] width 361 height 54
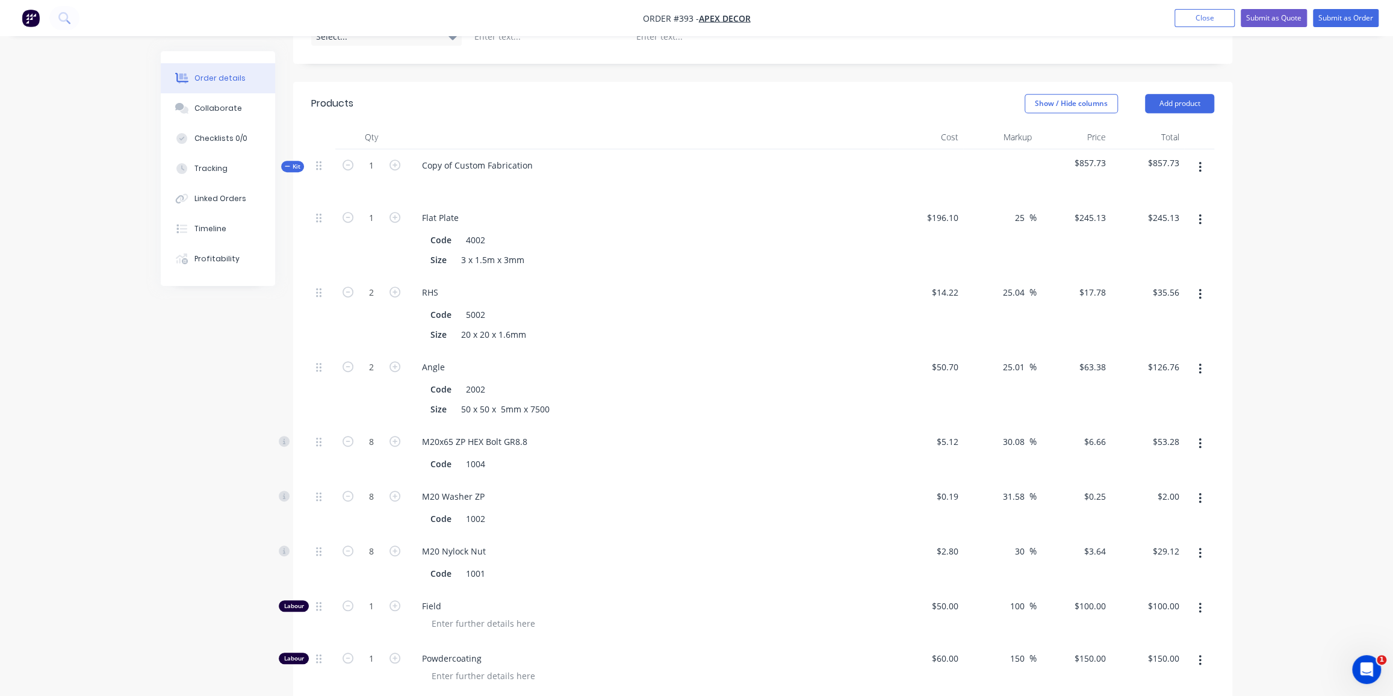
scroll to position [398, 0]
click at [284, 158] on button "Kit" at bounding box center [292, 163] width 23 height 11
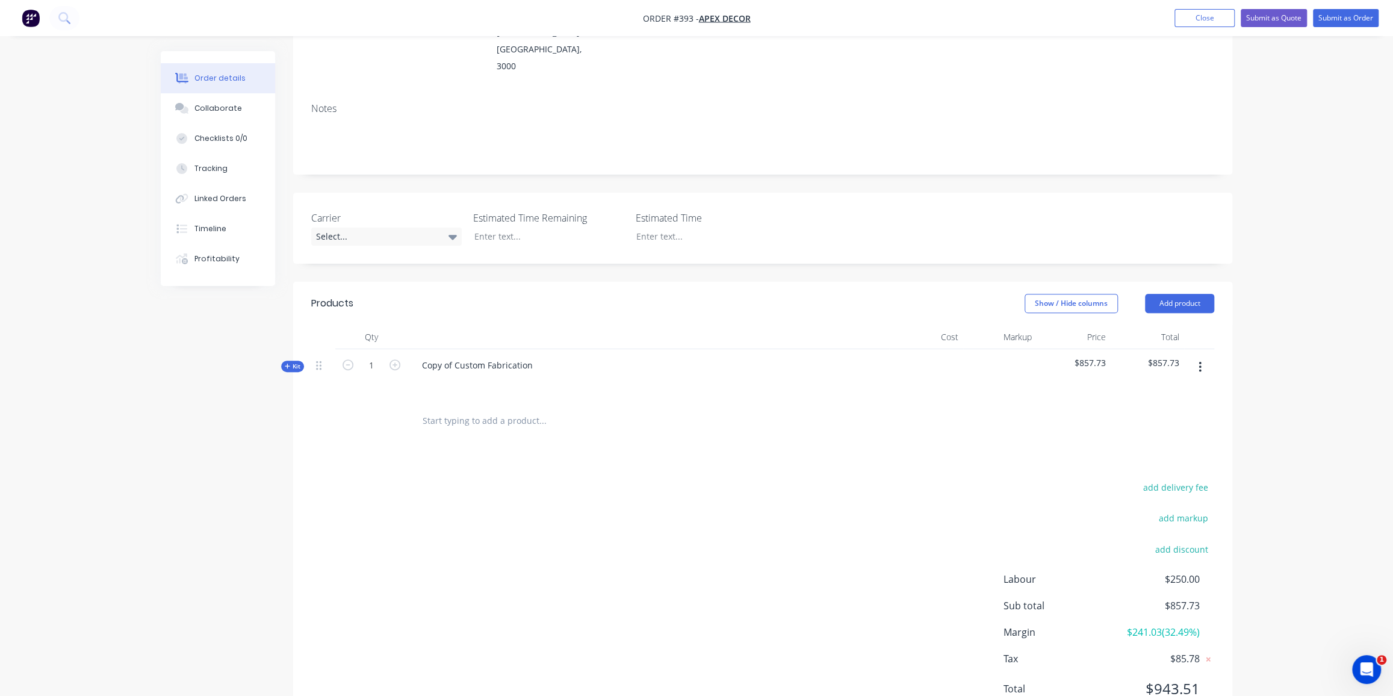
click at [286, 363] on icon "button" at bounding box center [287, 366] width 5 height 6
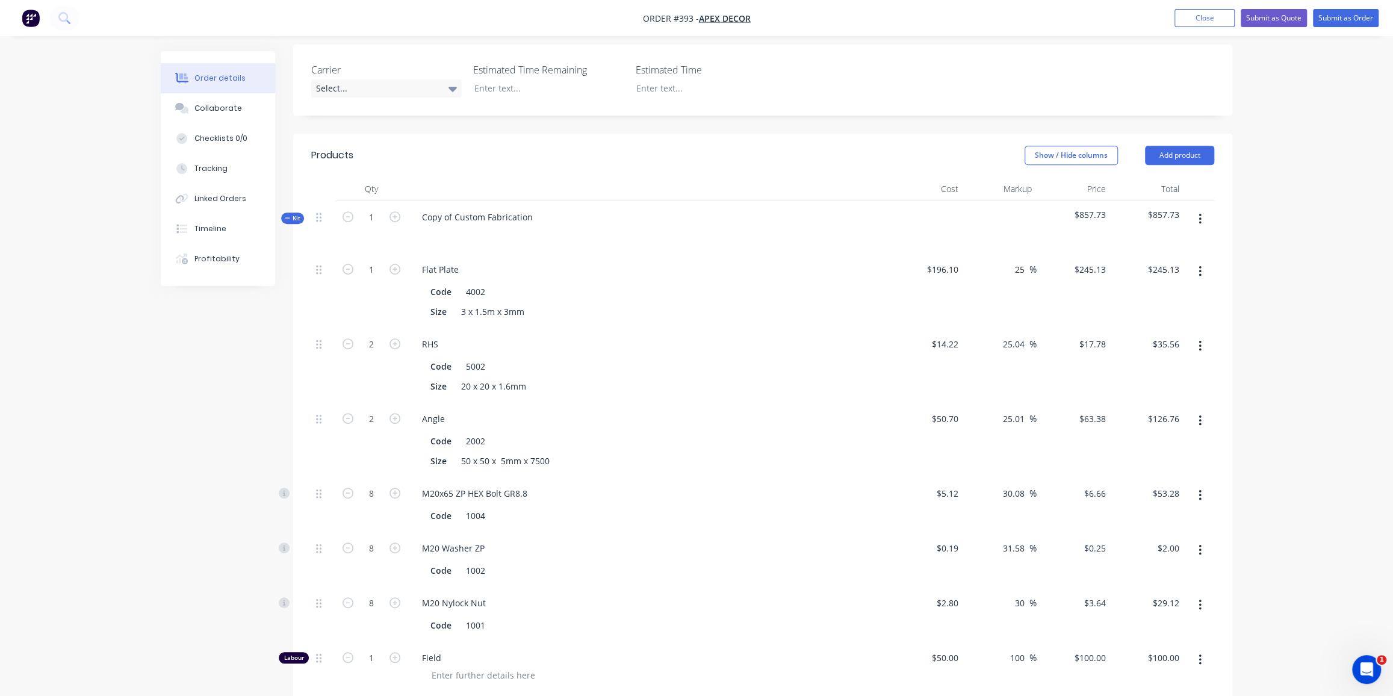
scroll to position [340, 0]
click at [1188, 149] on button "Add product" at bounding box center [1179, 158] width 69 height 19
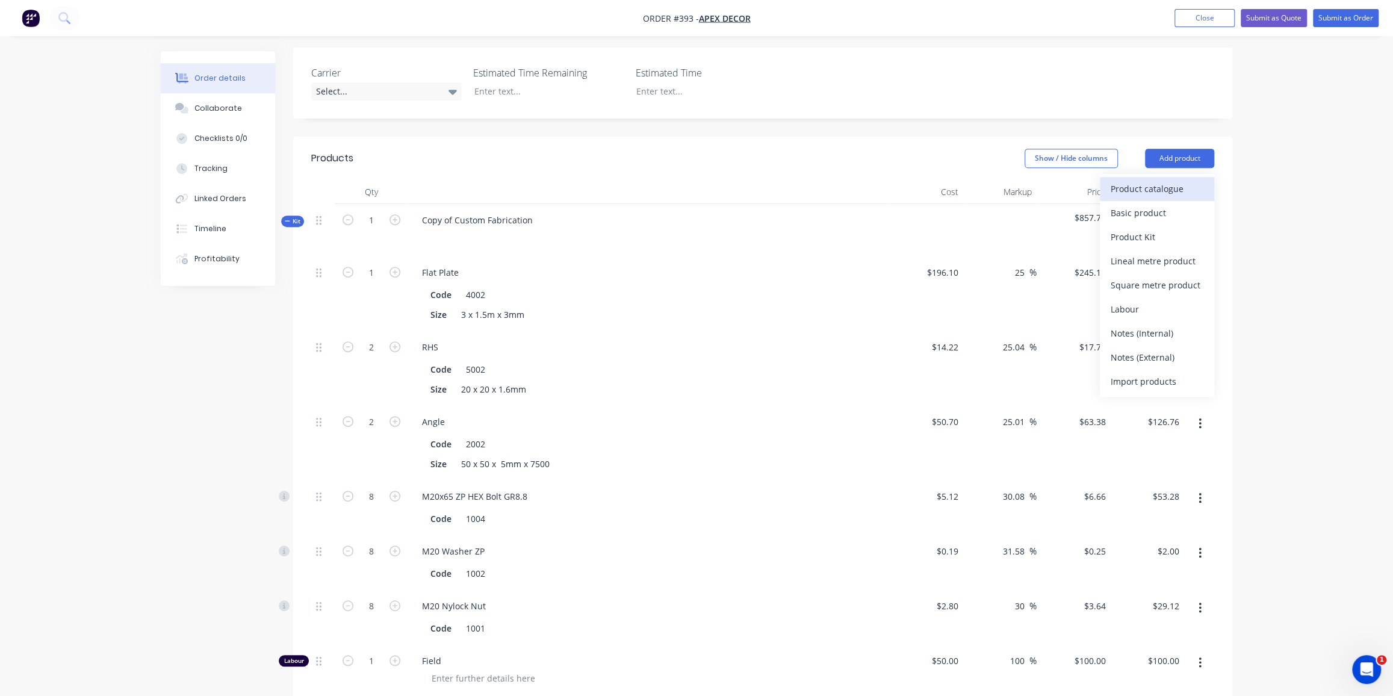
click at [1162, 180] on div "Product catalogue" at bounding box center [1157, 188] width 93 height 17
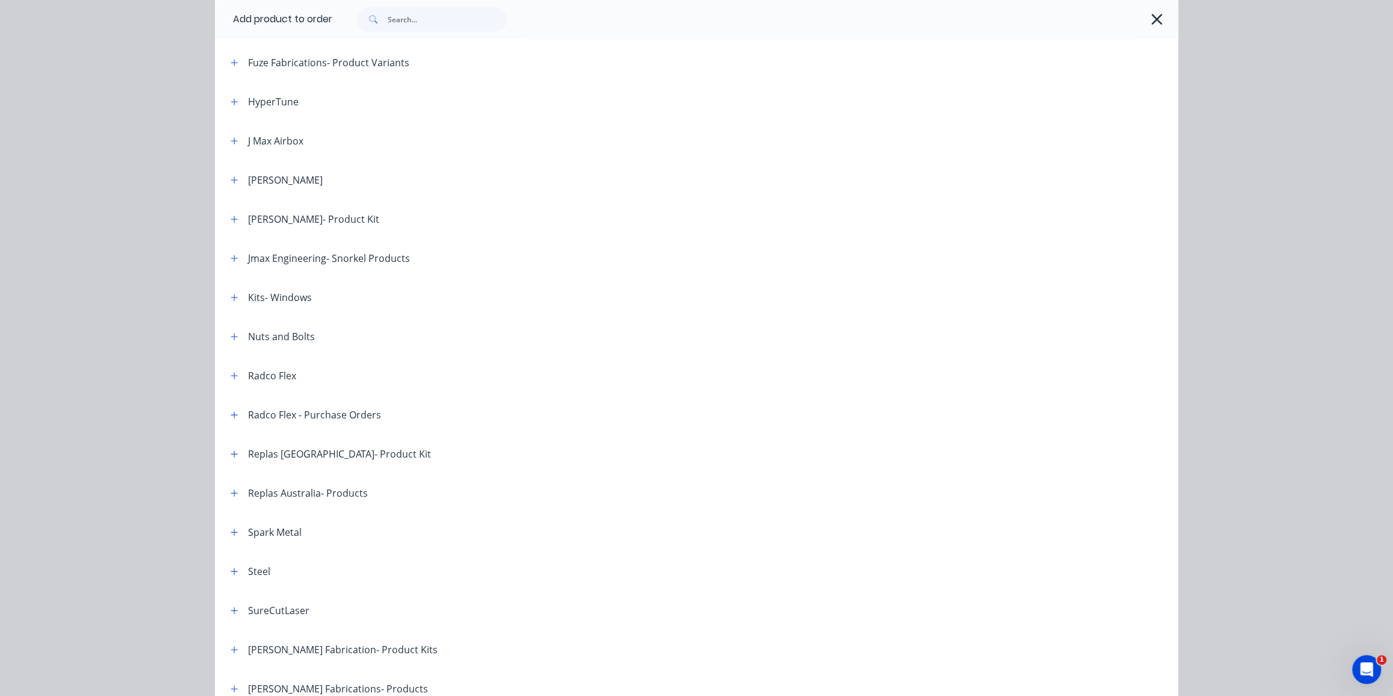
scroll to position [623, 0]
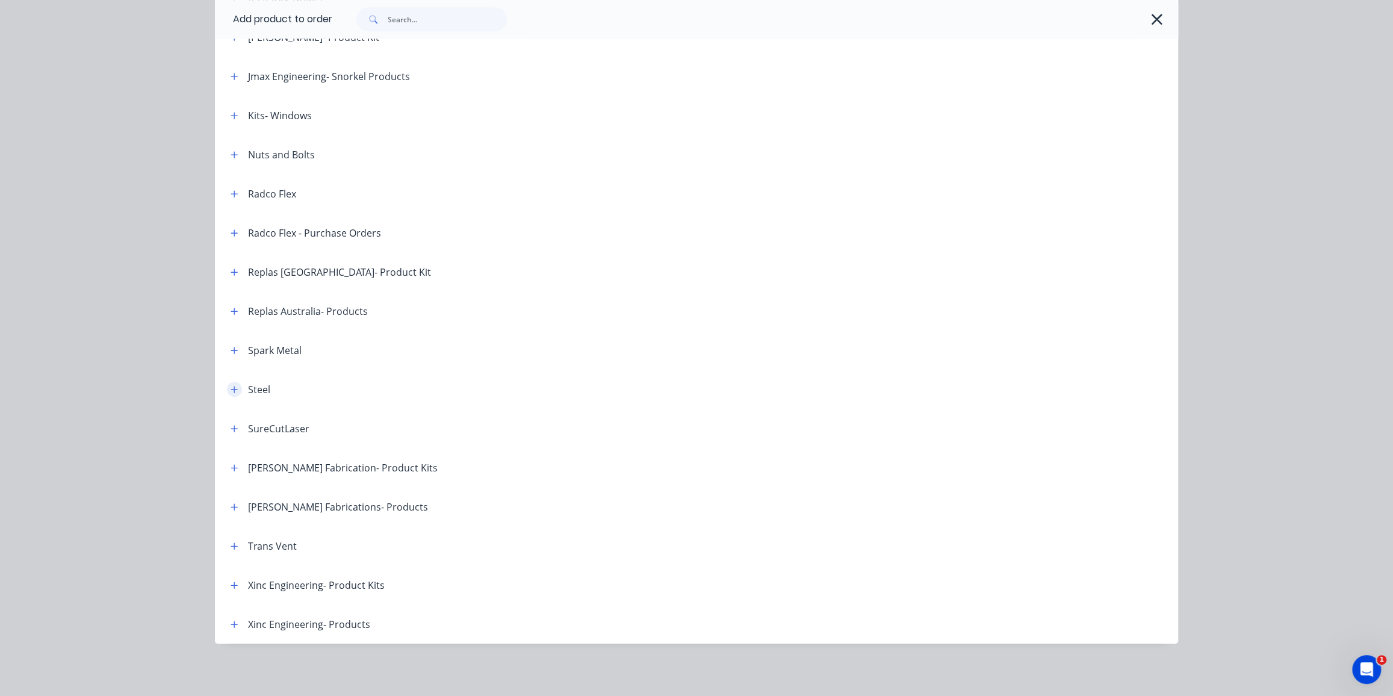
click at [238, 386] on button "button" at bounding box center [234, 389] width 15 height 15
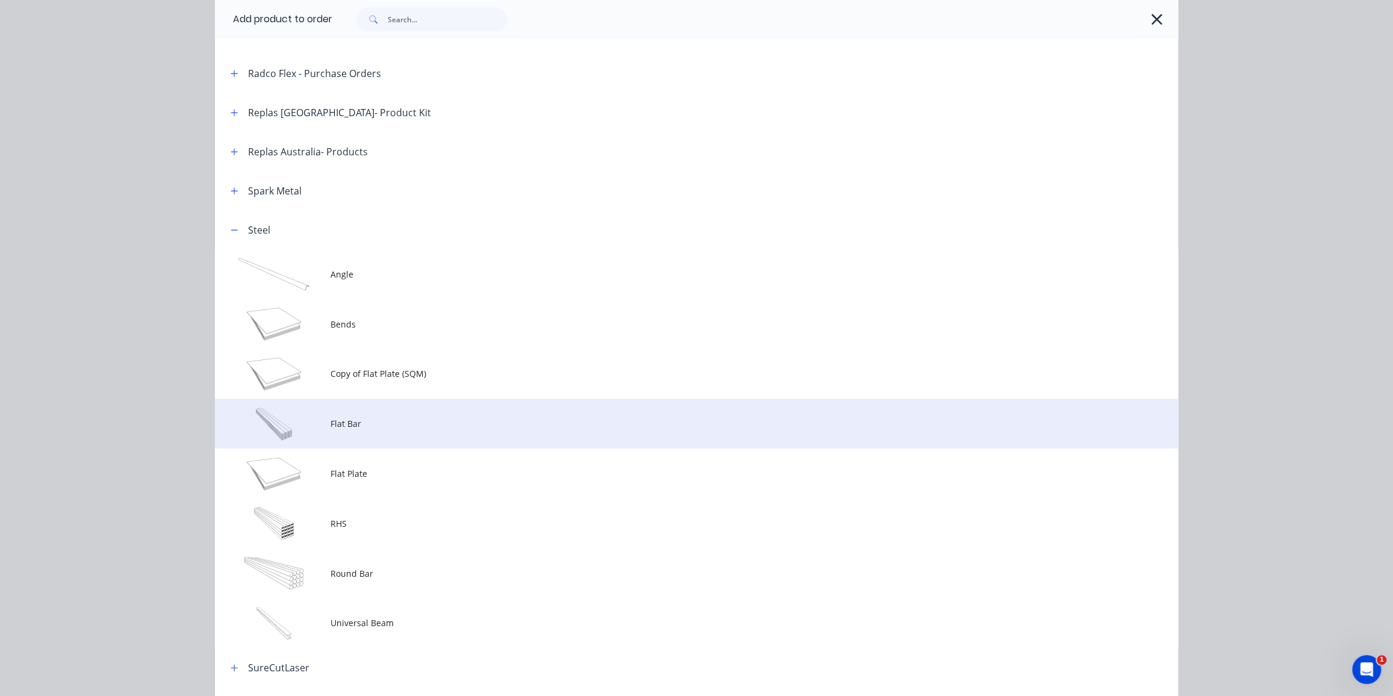
scroll to position [836, 0]
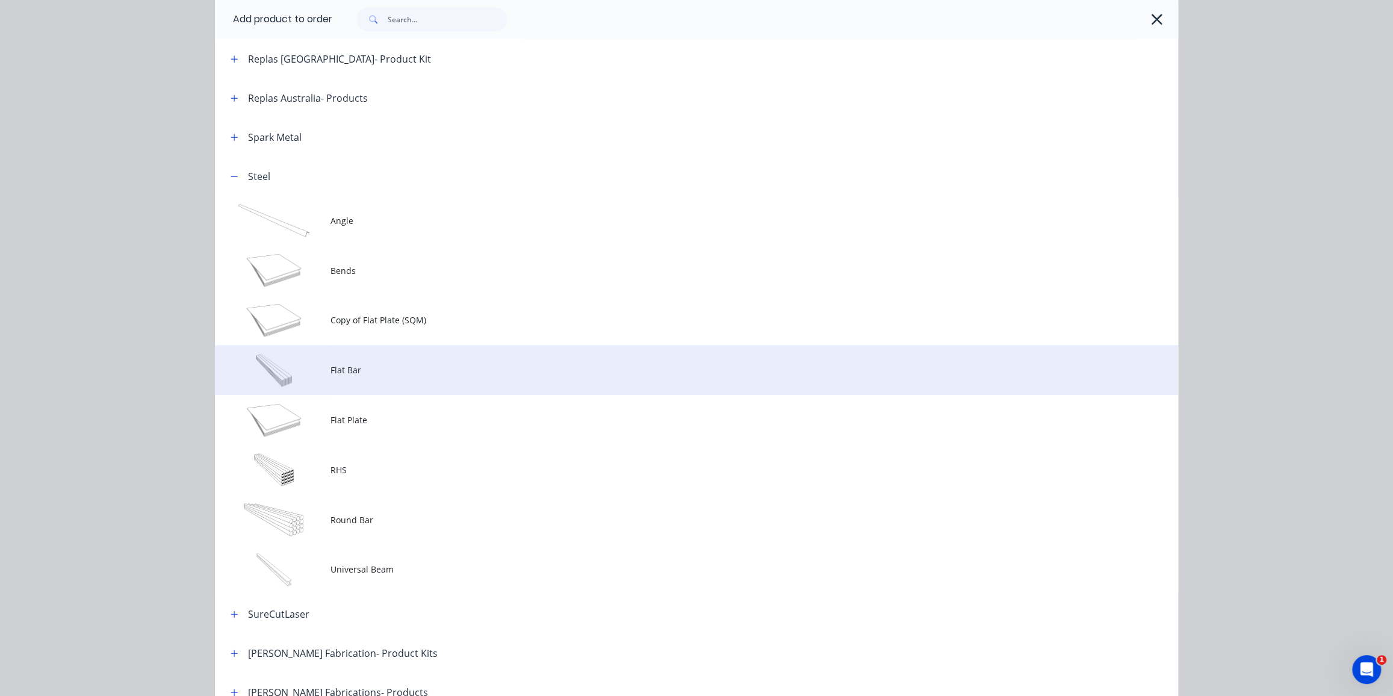
click at [445, 390] on td "Flat Bar" at bounding box center [755, 370] width 848 height 50
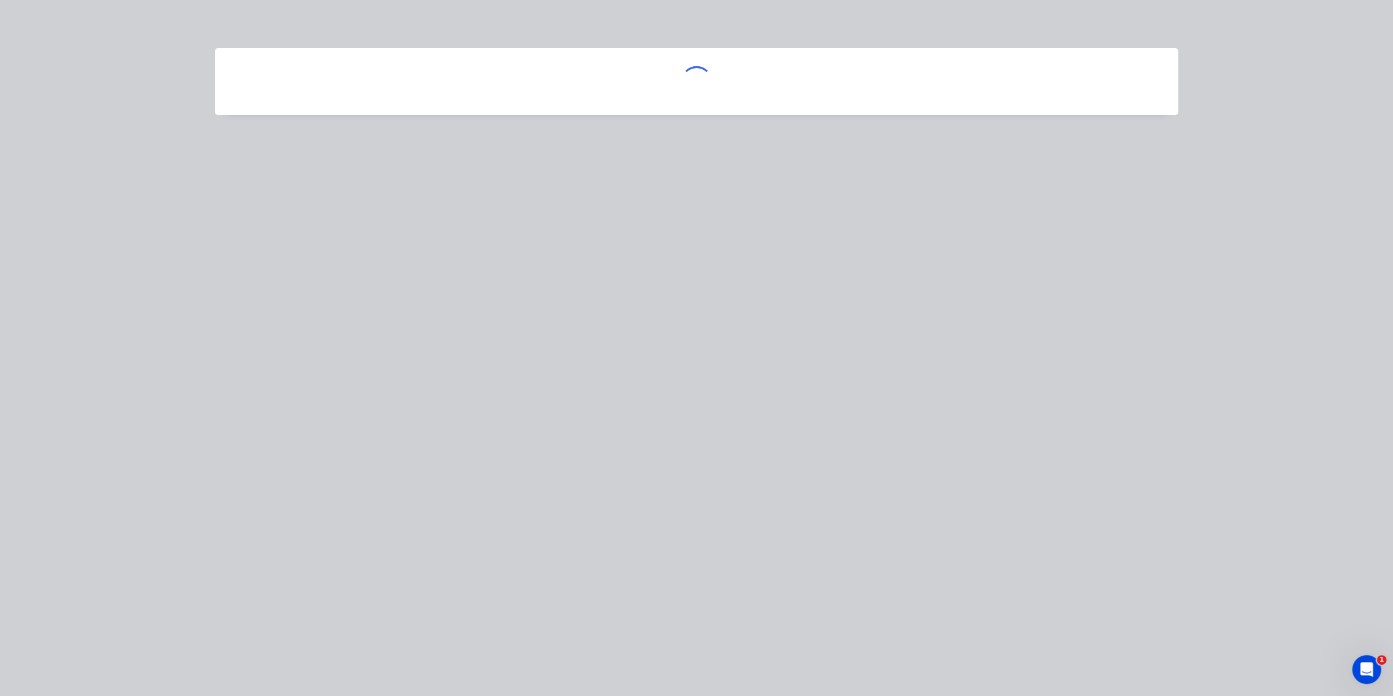
scroll to position [0, 0]
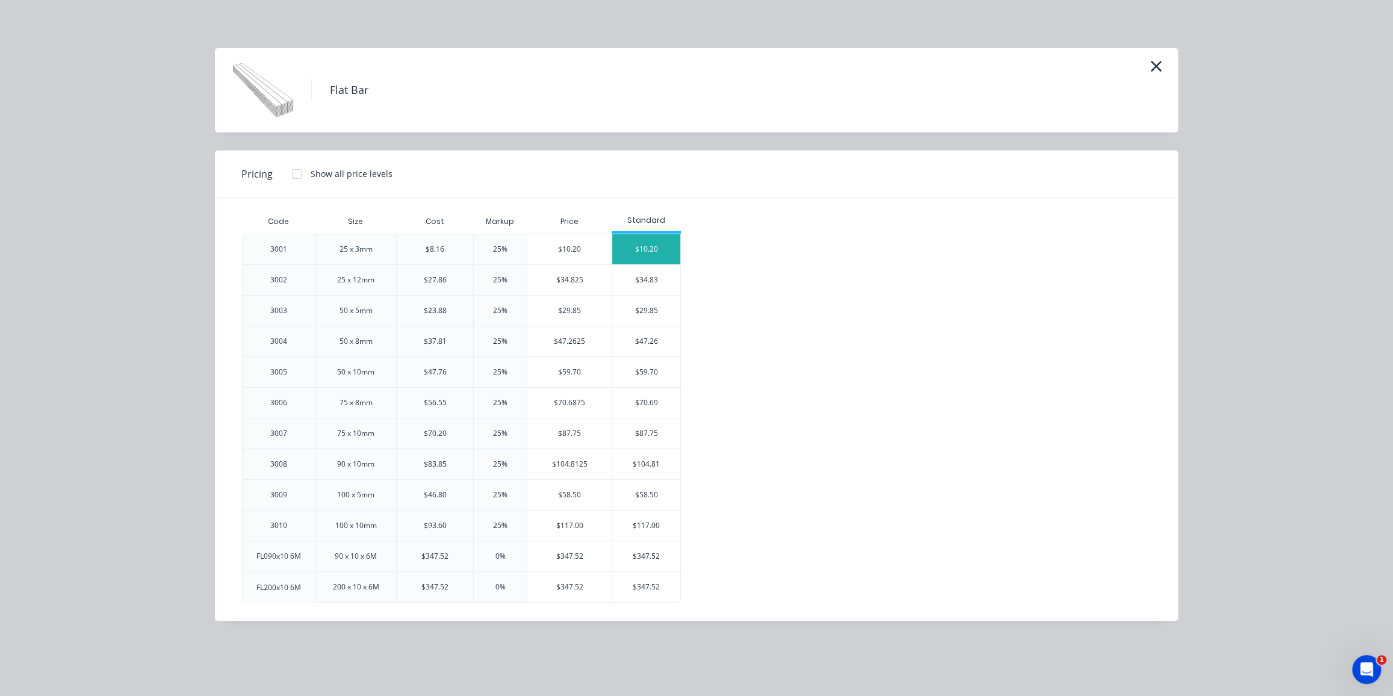
click at [630, 252] on div "$10.20" at bounding box center [646, 249] width 68 height 30
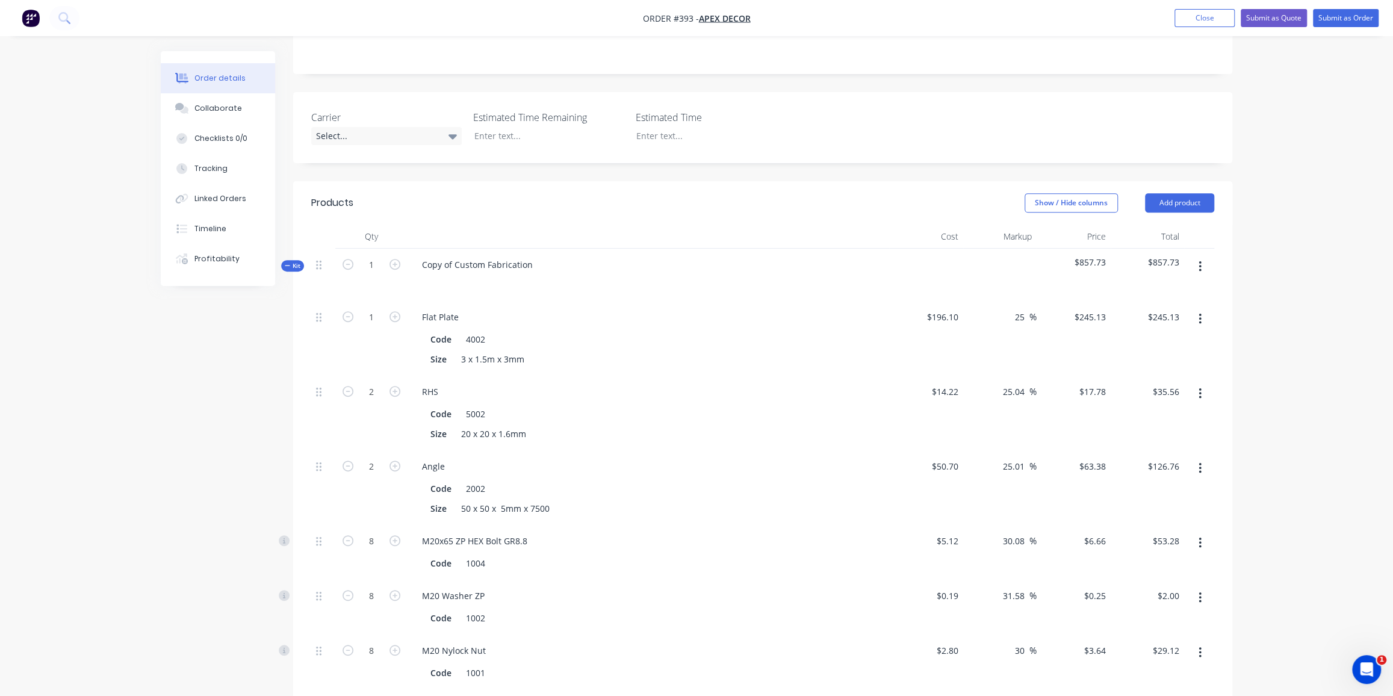
scroll to position [321, 0]
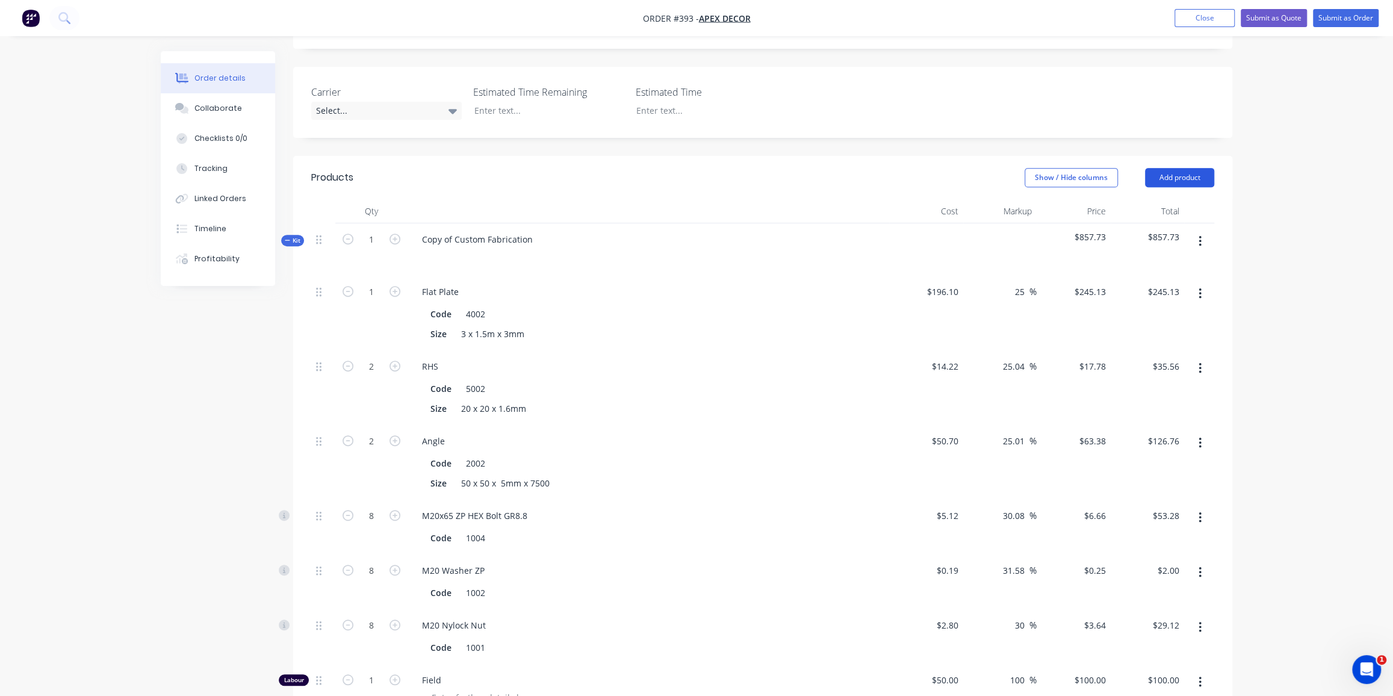
click at [1166, 168] on button "Add product" at bounding box center [1179, 177] width 69 height 19
click at [1131, 296] on div "Square metre product" at bounding box center [1157, 304] width 93 height 17
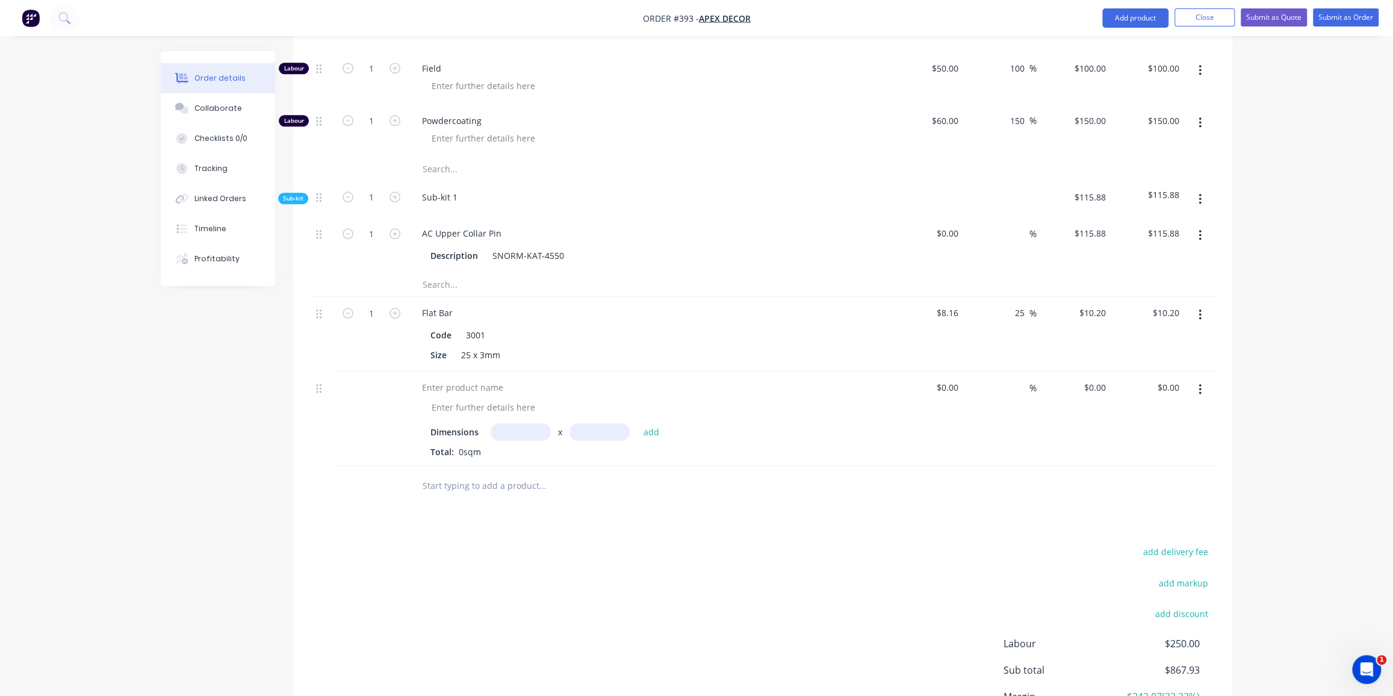
scroll to position [996, 0]
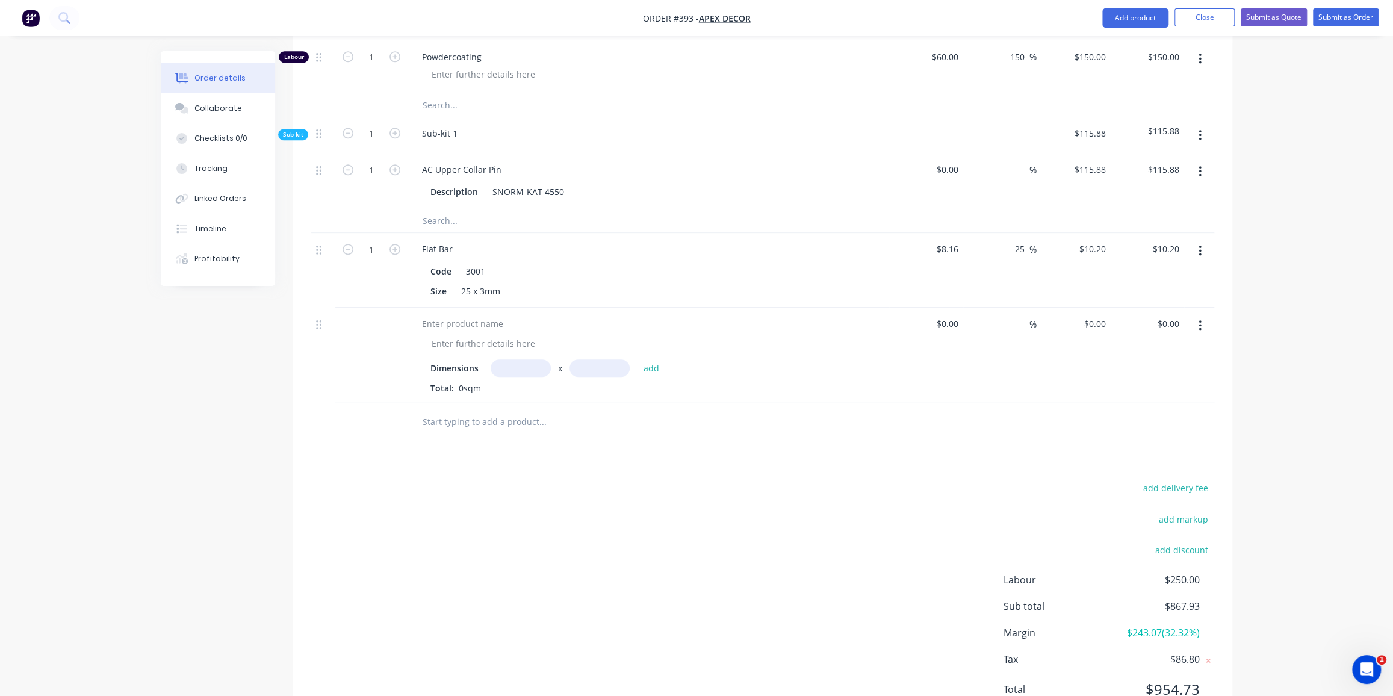
click at [525, 359] on input "text" at bounding box center [521, 367] width 60 height 17
drag, startPoint x: 1209, startPoint y: 581, endPoint x: 1125, endPoint y: 576, distance: 85.0
click at [1125, 626] on div "Margin $243.07 ( 32.32 %)" at bounding box center [1109, 633] width 211 height 14
click at [1194, 315] on button "button" at bounding box center [1200, 326] width 28 height 22
click at [1120, 421] on div "Delete" at bounding box center [1157, 429] width 93 height 17
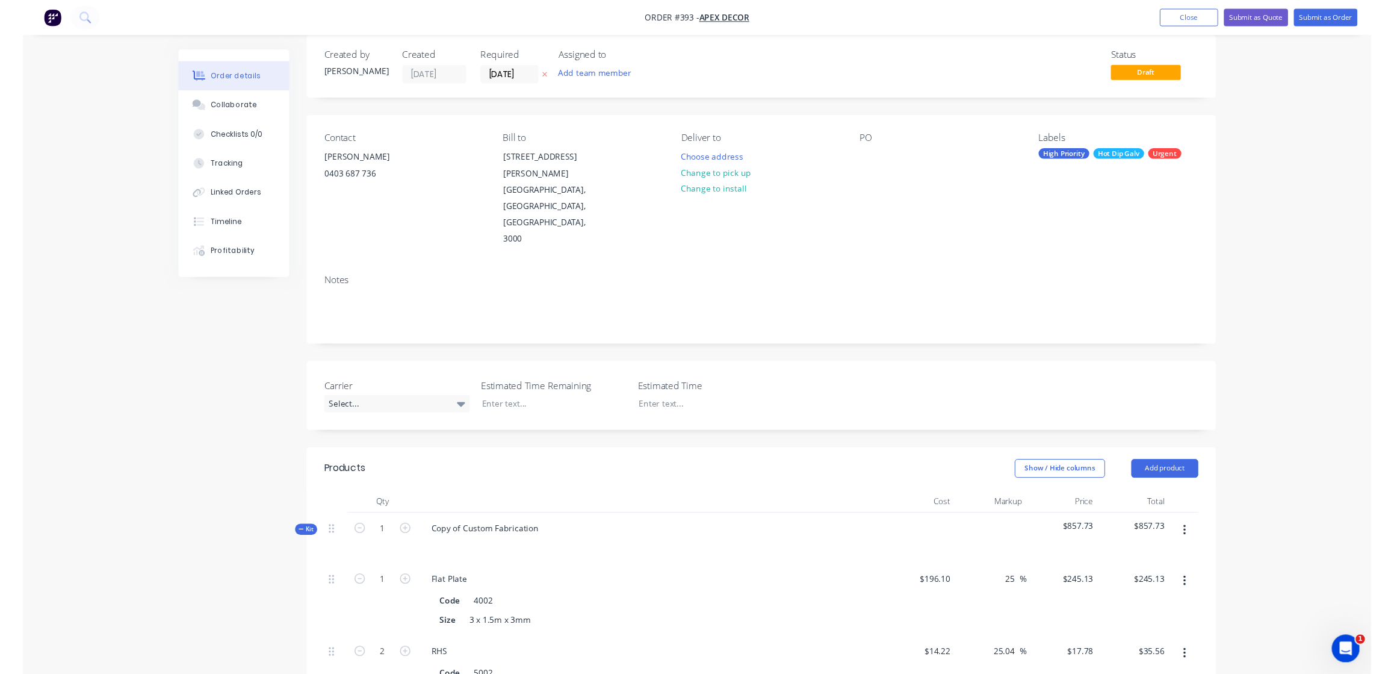
scroll to position [0, 0]
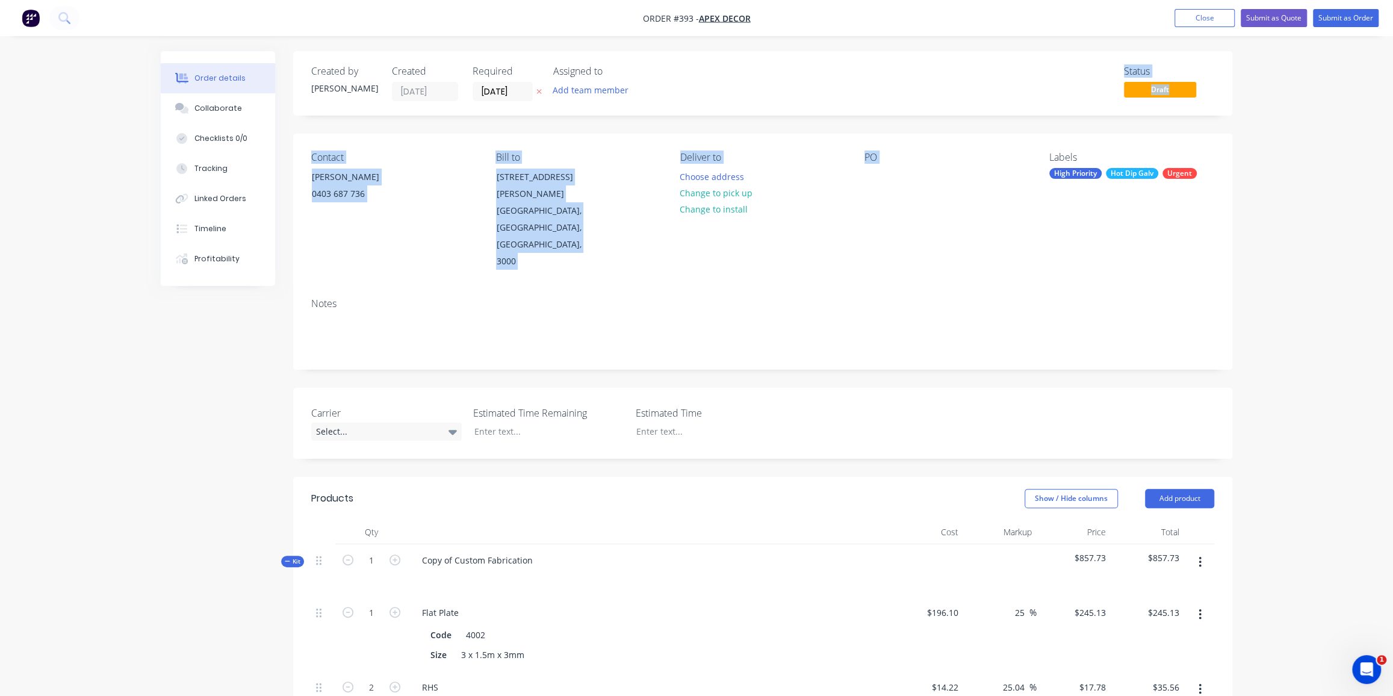
drag, startPoint x: 1302, startPoint y: 64, endPoint x: 1311, endPoint y: 143, distance: 80.0
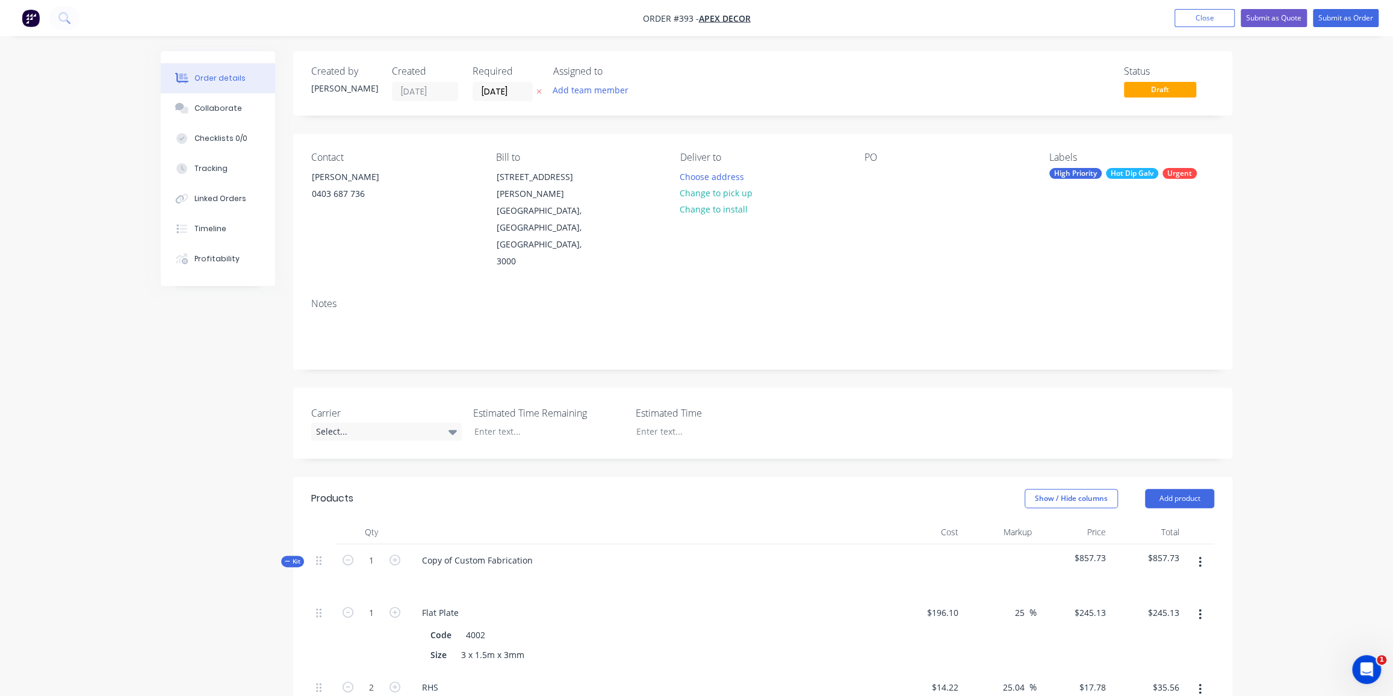
click at [1345, 17] on button "Submit as Order" at bounding box center [1346, 18] width 66 height 18
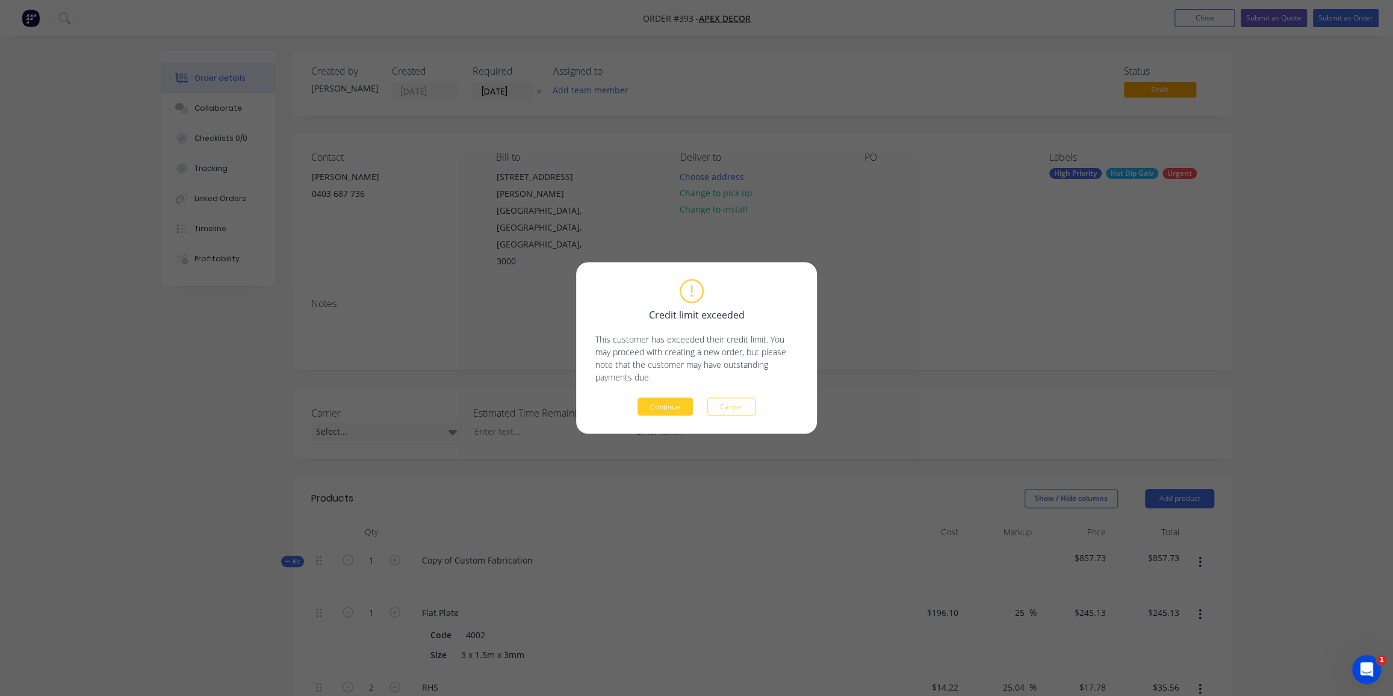
click at [683, 406] on button "Continue" at bounding box center [665, 407] width 55 height 18
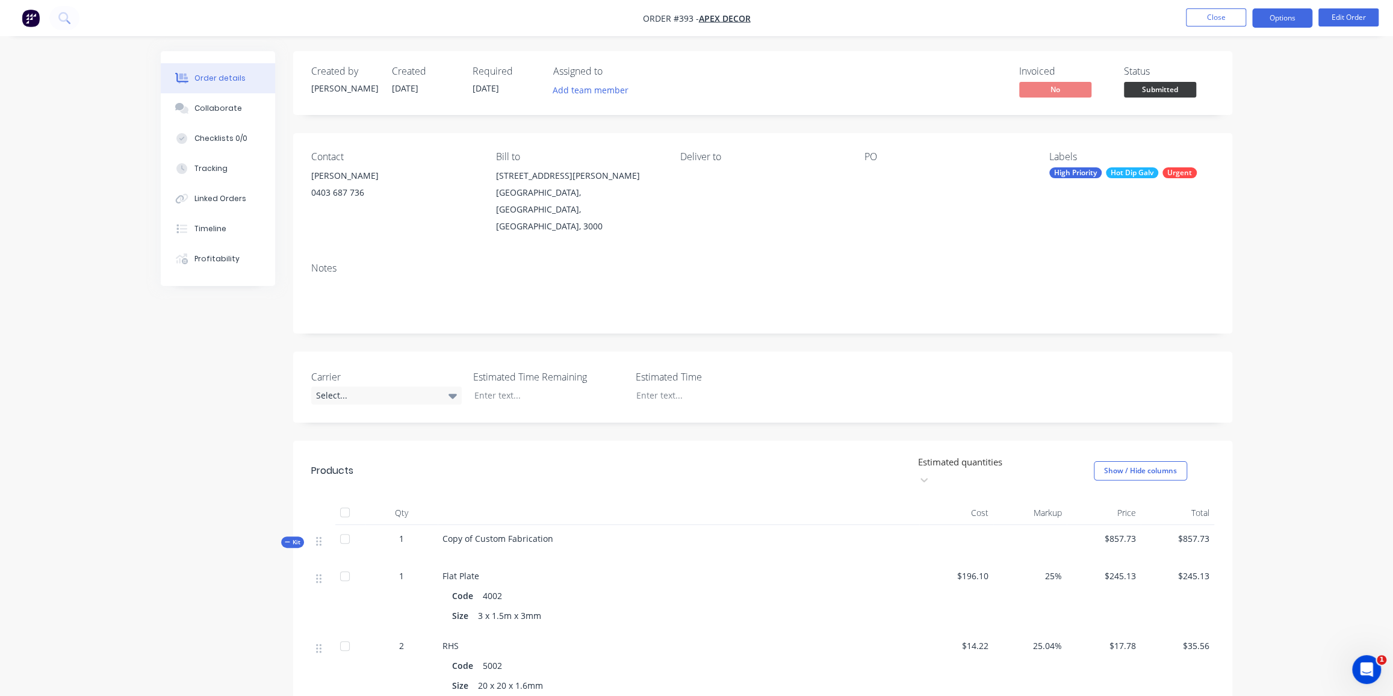
click at [1272, 25] on button "Options" at bounding box center [1282, 17] width 60 height 19
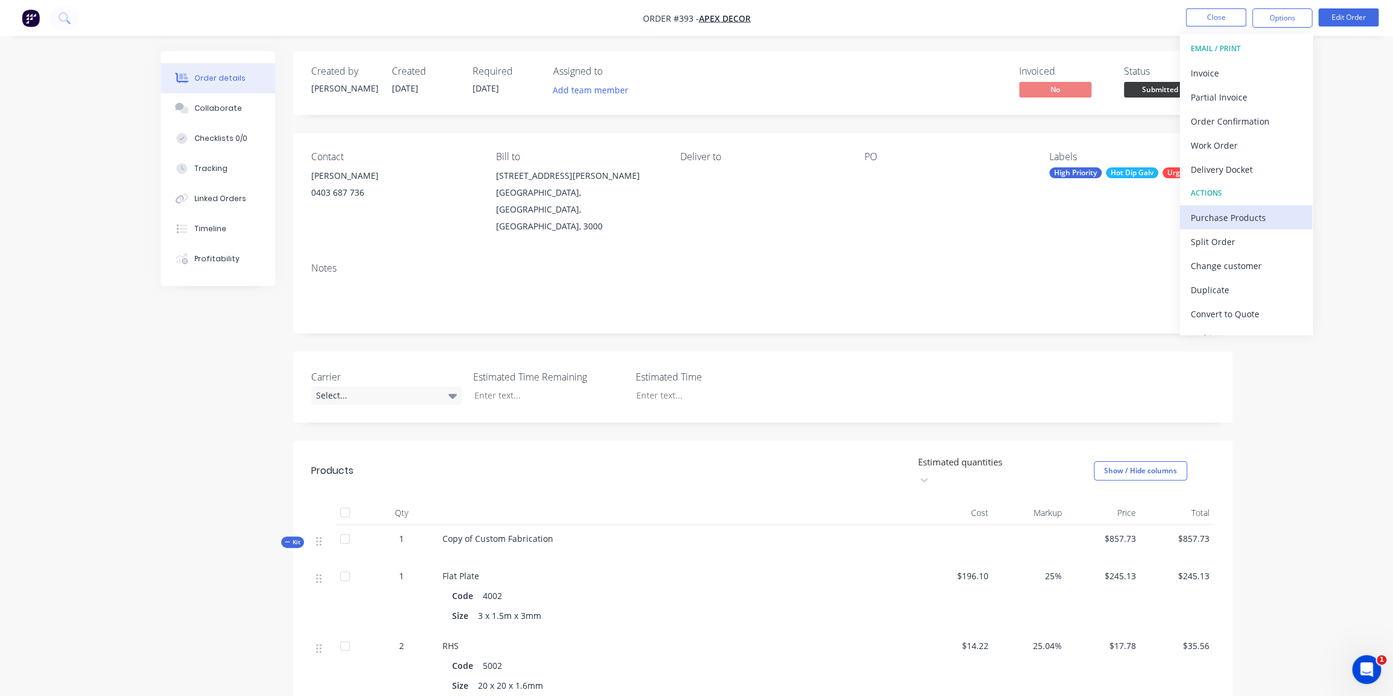
click at [1265, 210] on div "Purchase Products" at bounding box center [1246, 217] width 111 height 17
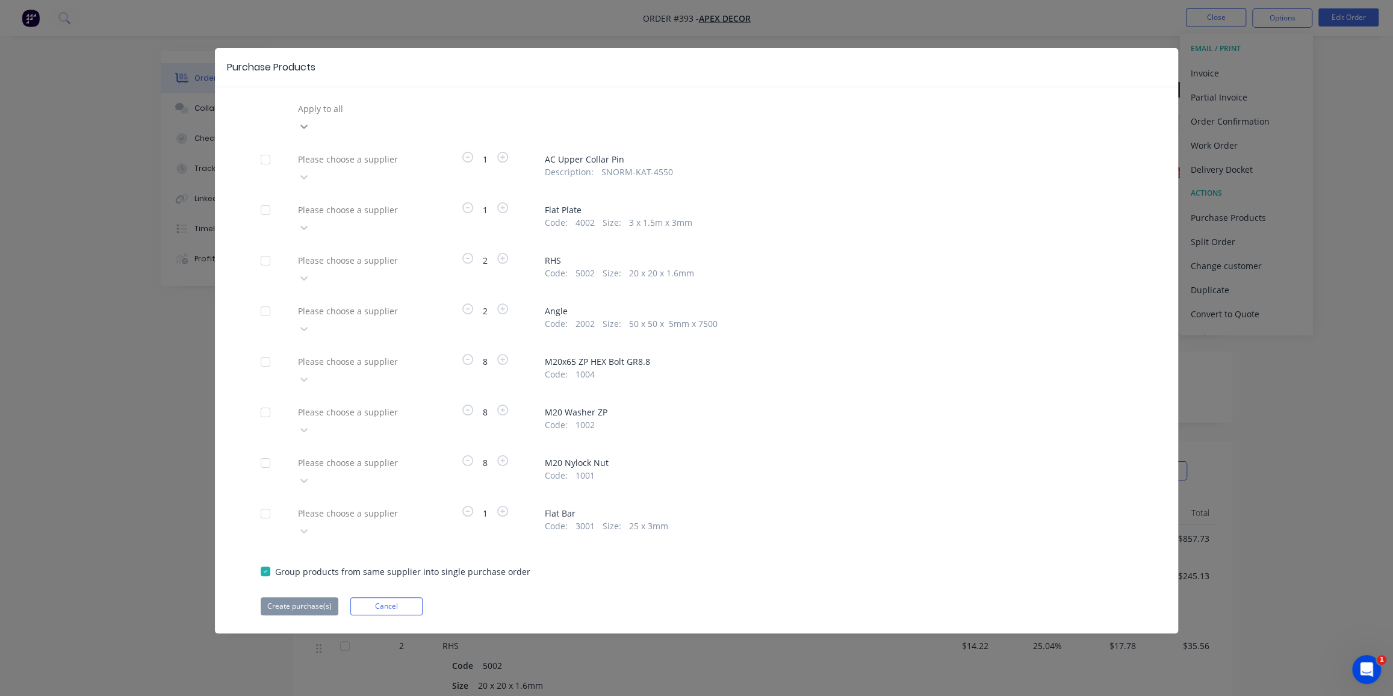
click at [310, 120] on icon at bounding box center [304, 126] width 12 height 12
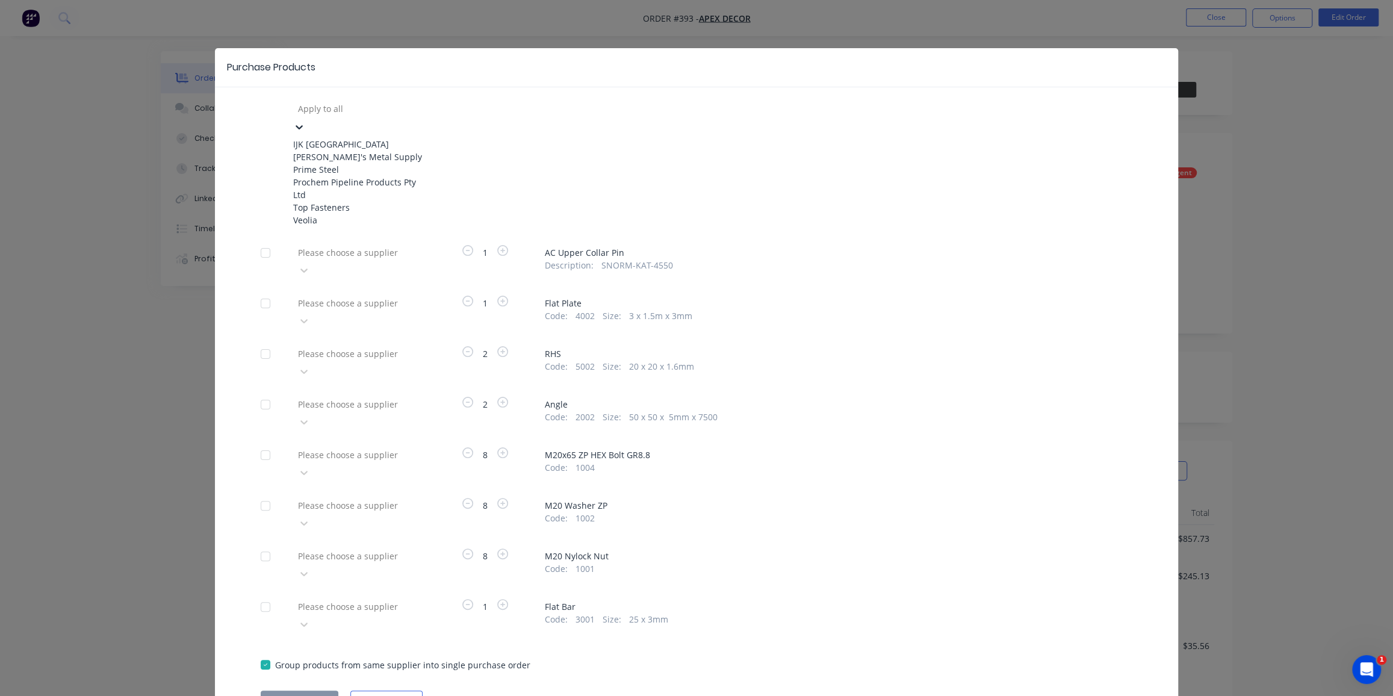
click at [355, 138] on div "IJK [GEOGRAPHIC_DATA]" at bounding box center [359, 144] width 132 height 13
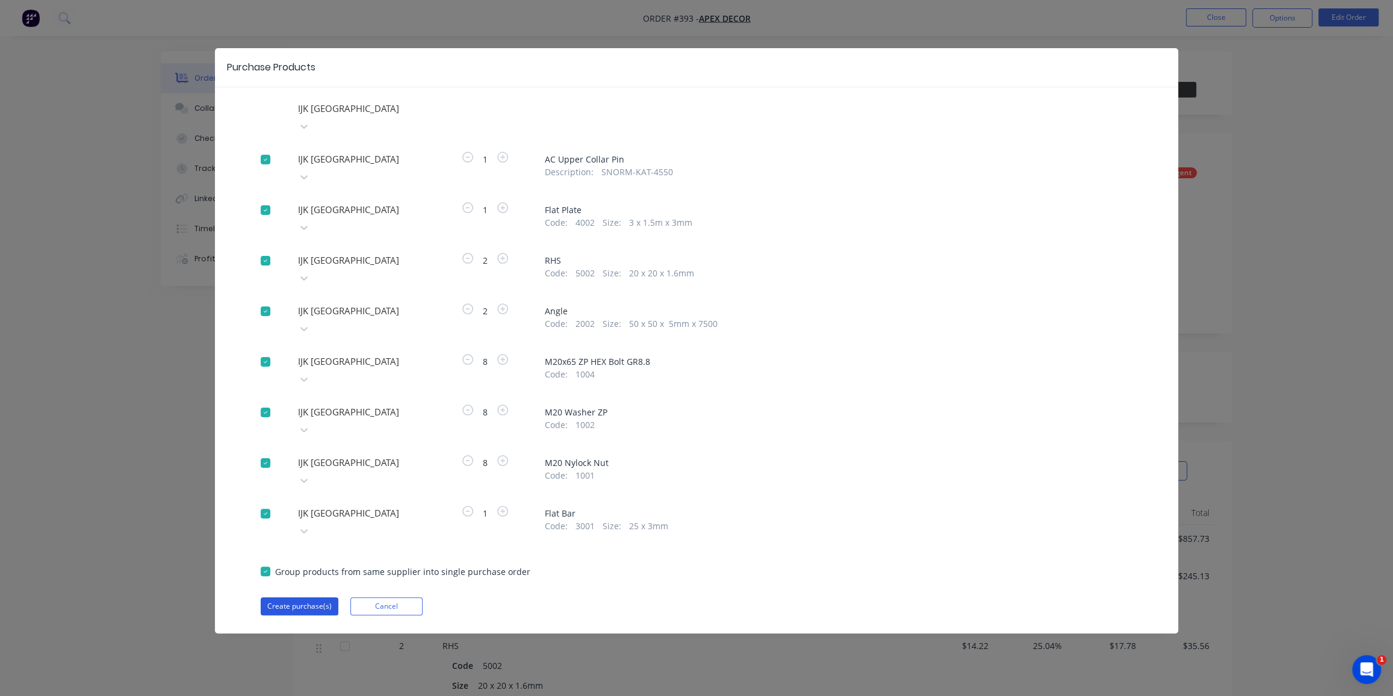
click at [302, 597] on button "Create purchase(s)" at bounding box center [300, 606] width 78 height 18
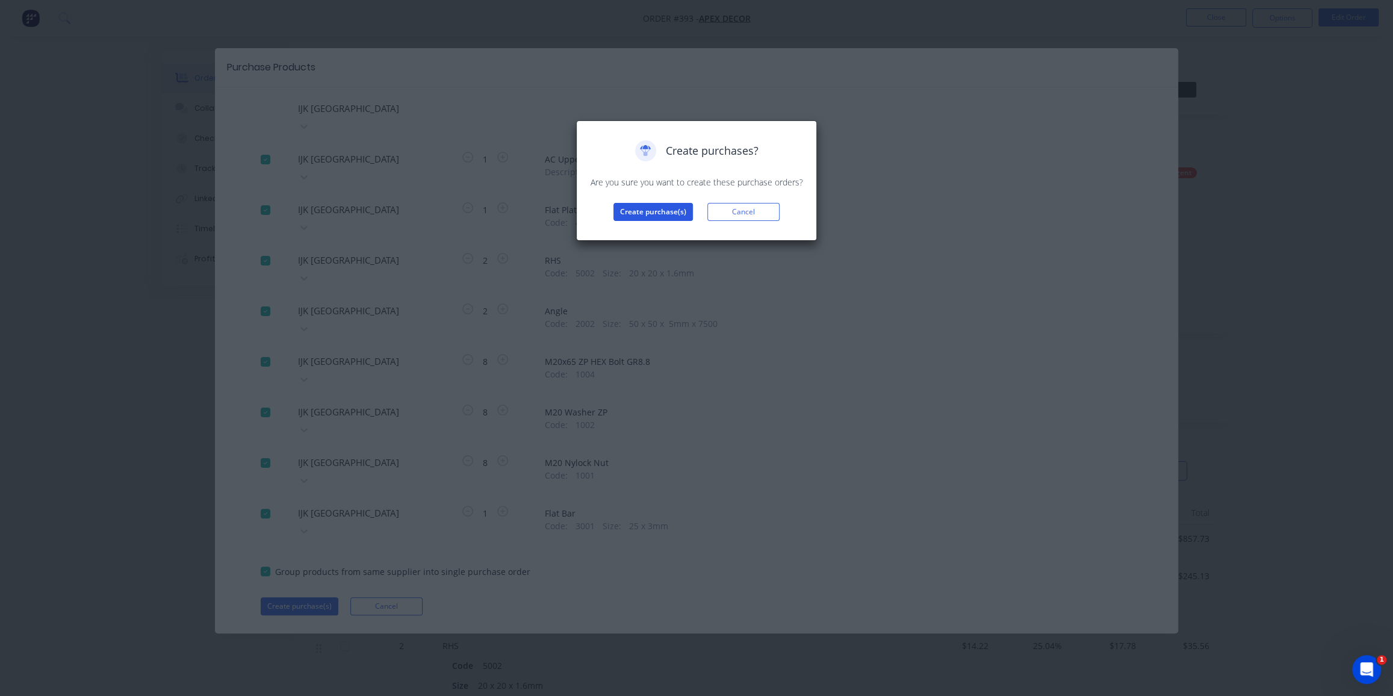
click at [666, 203] on button "Create purchase(s)" at bounding box center [652, 212] width 79 height 18
click at [645, 241] on div "Purchases created Your purchases have been created and saved as drafts. Click t…" at bounding box center [696, 190] width 241 height 140
click at [647, 235] on button "View purchase(s)" at bounding box center [653, 231] width 72 height 18
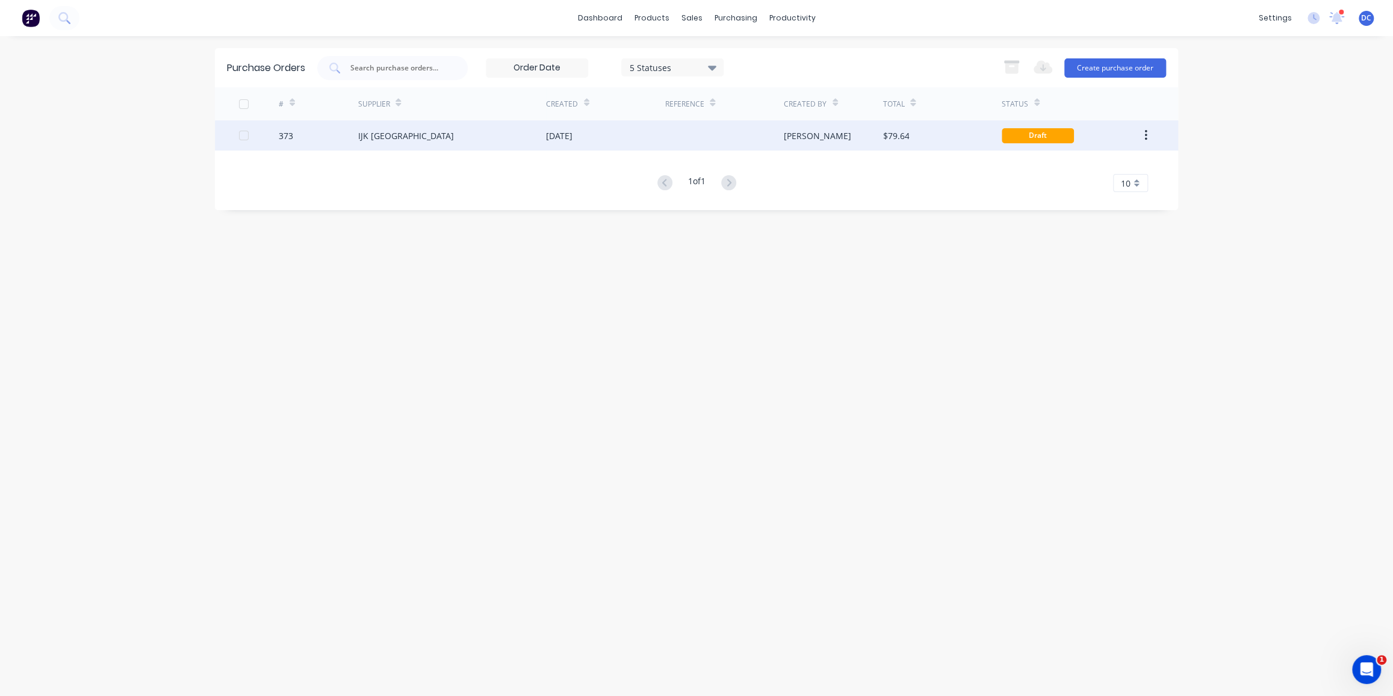
click at [775, 132] on div at bounding box center [724, 135] width 119 height 30
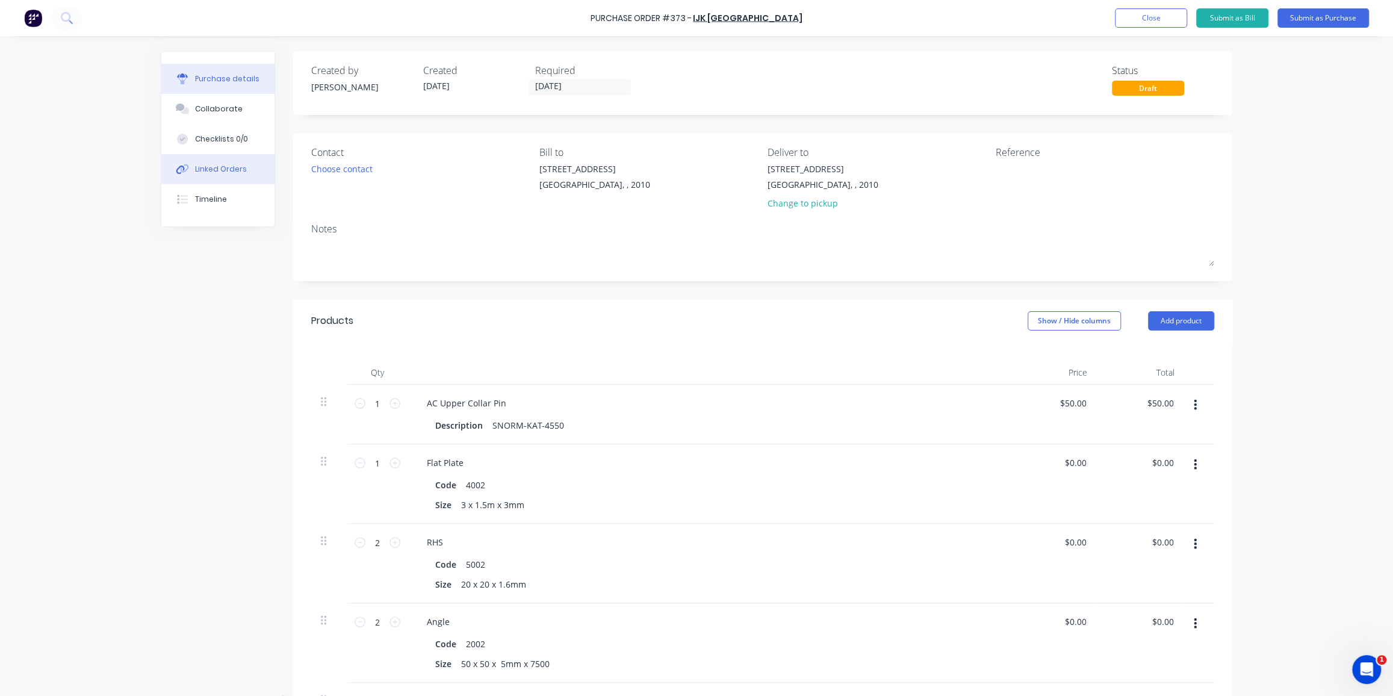
click at [234, 170] on div "Linked Orders" at bounding box center [221, 169] width 52 height 11
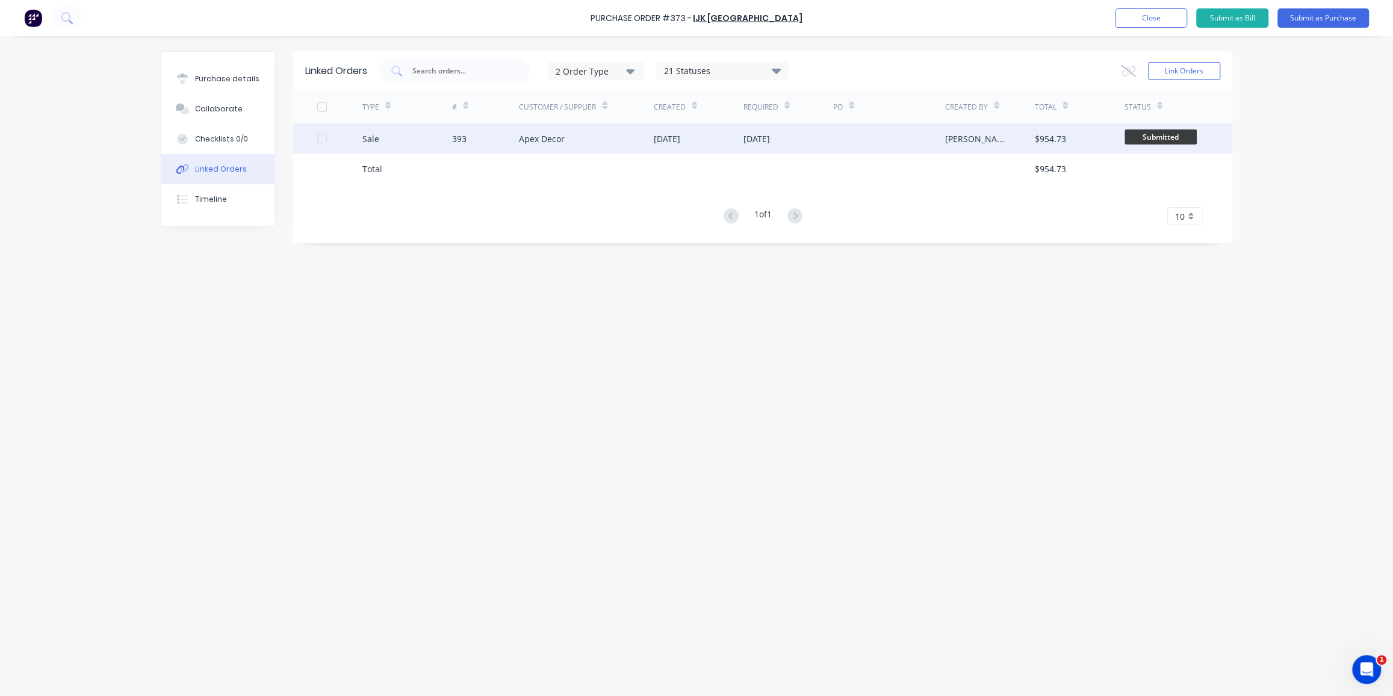
click at [762, 135] on div "[DATE]" at bounding box center [756, 138] width 26 height 13
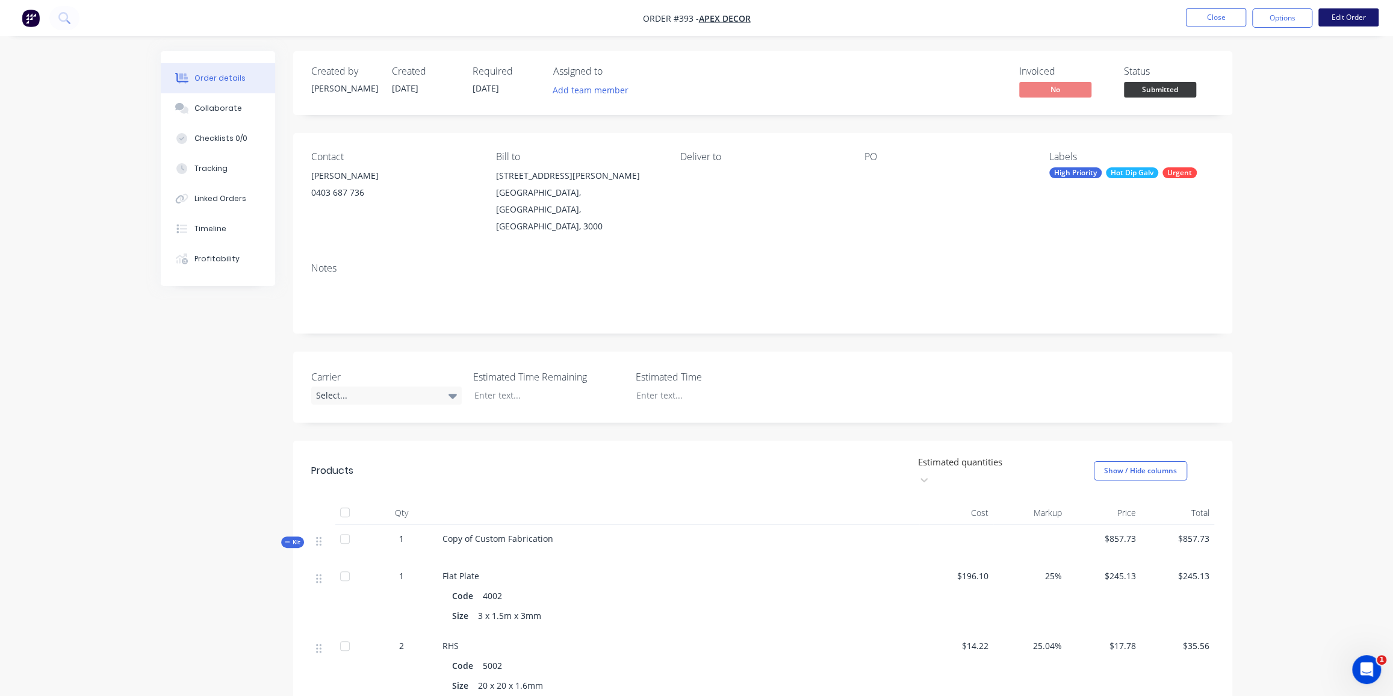
click at [1352, 20] on button "Edit Order" at bounding box center [1348, 17] width 60 height 18
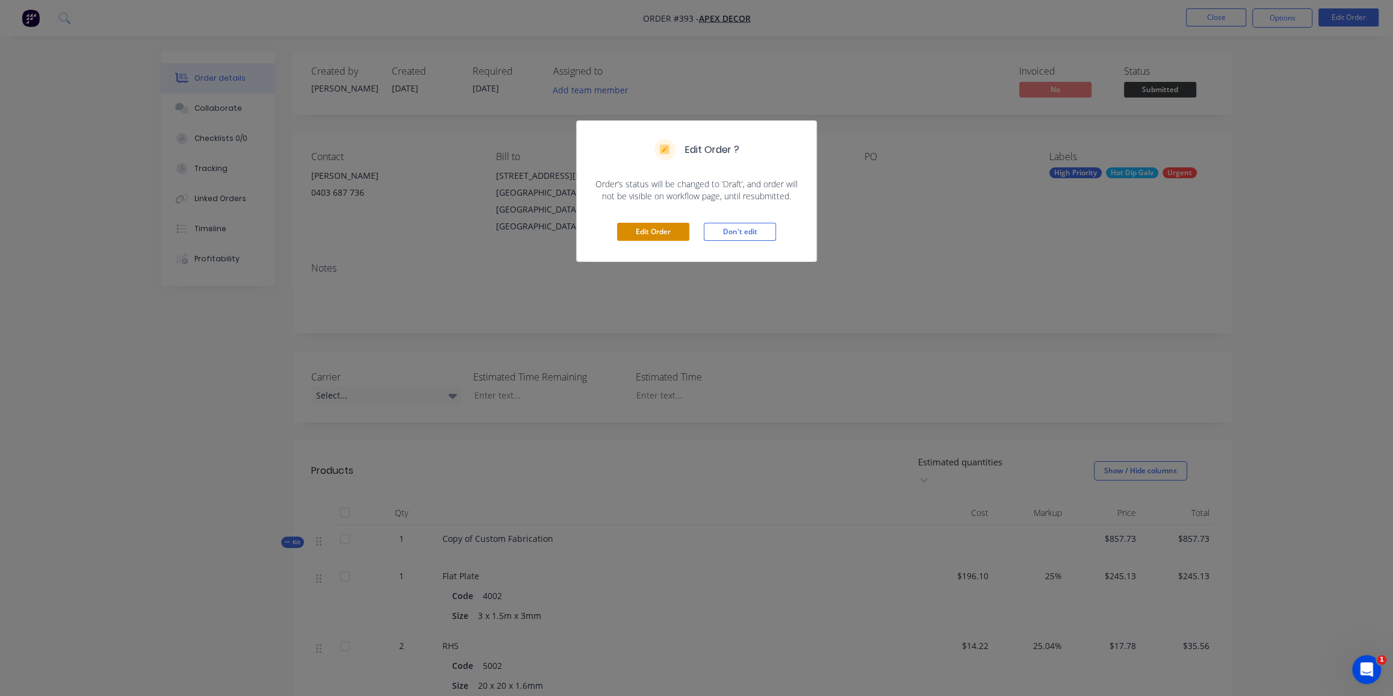
click at [655, 235] on button "Edit Order" at bounding box center [653, 232] width 72 height 18
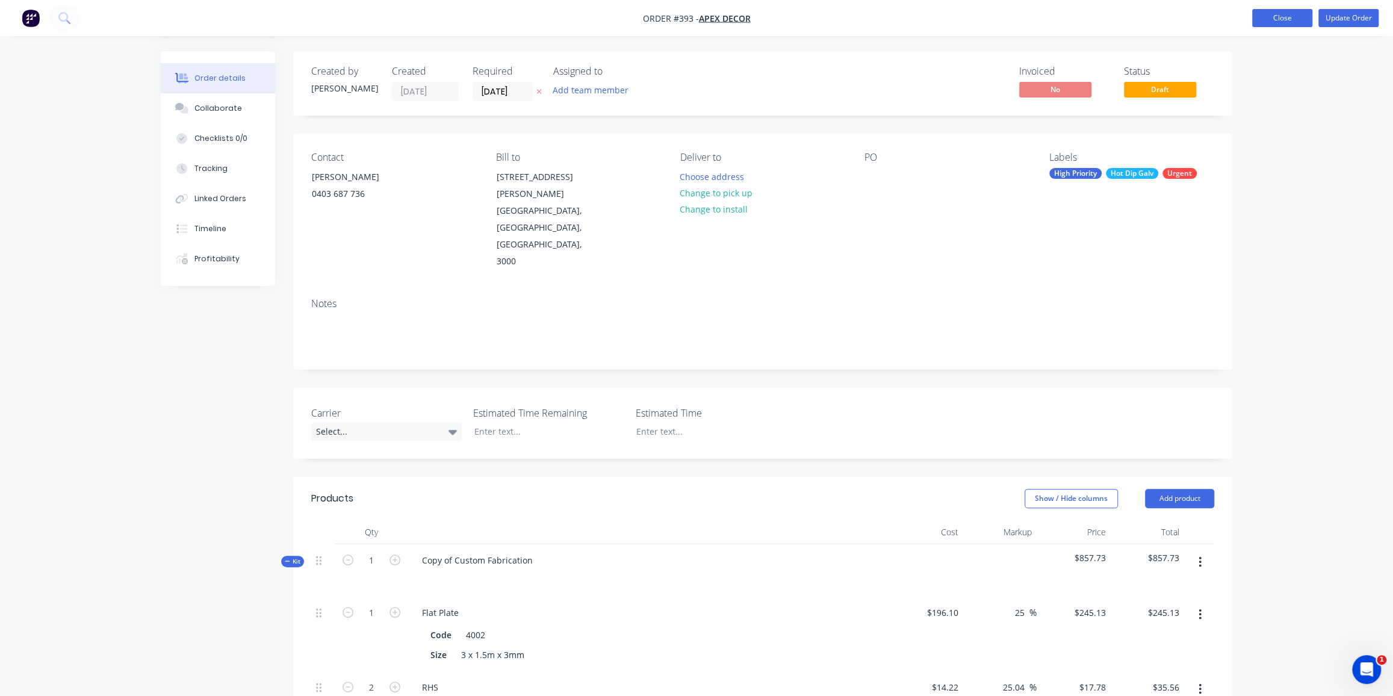
click at [1290, 23] on button "Close" at bounding box center [1282, 18] width 60 height 18
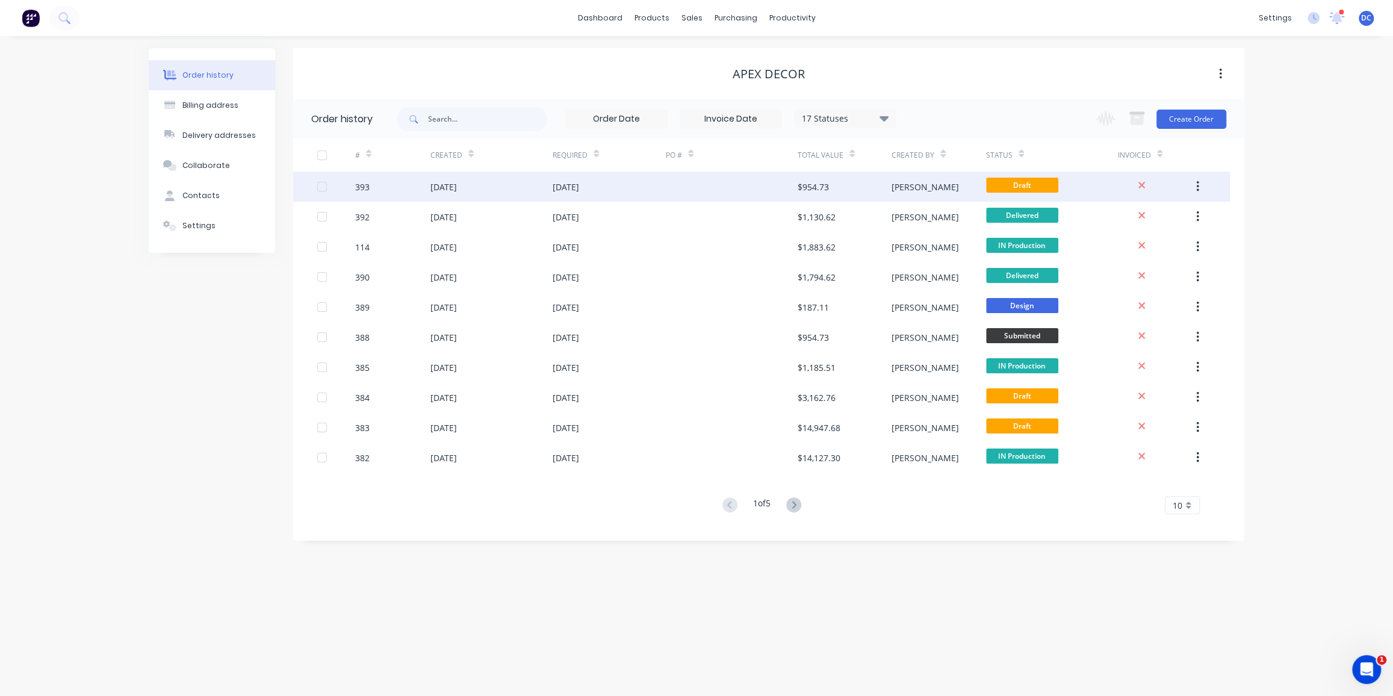
click at [664, 188] on div "[DATE]" at bounding box center [609, 187] width 113 height 30
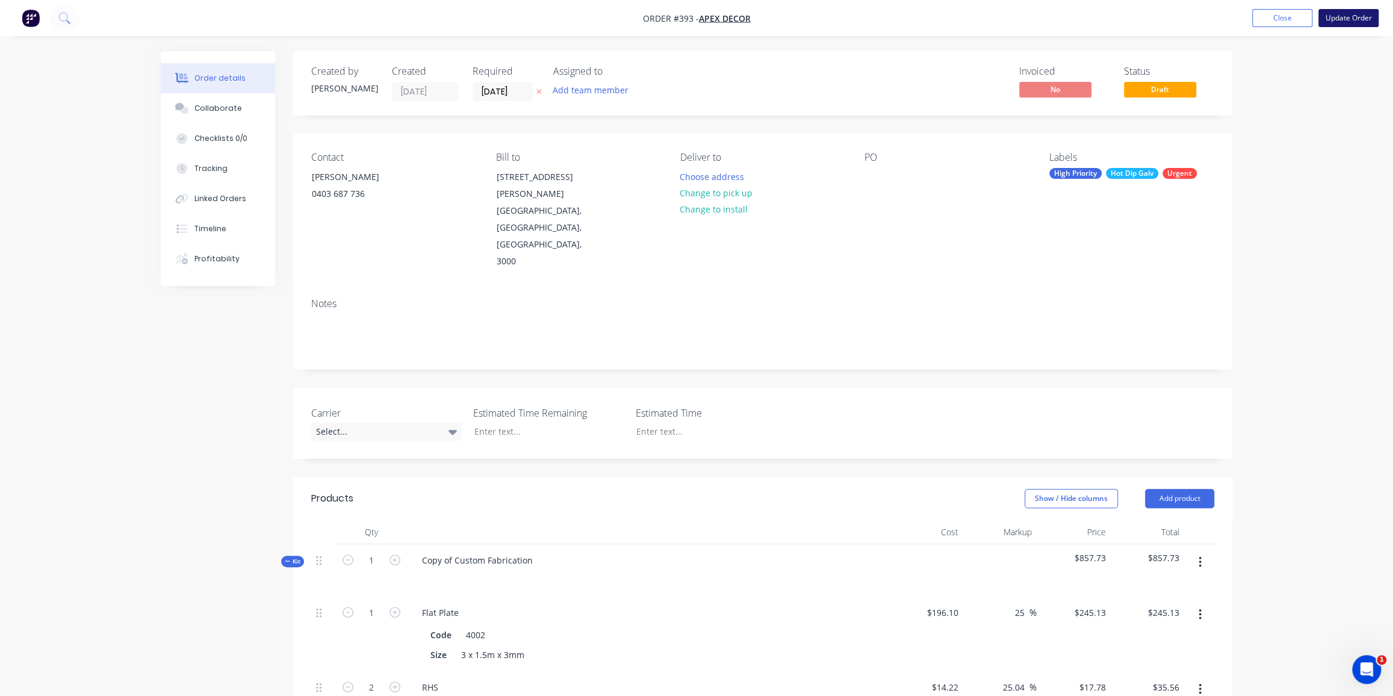
click at [1350, 16] on button "Update Order" at bounding box center [1348, 18] width 60 height 18
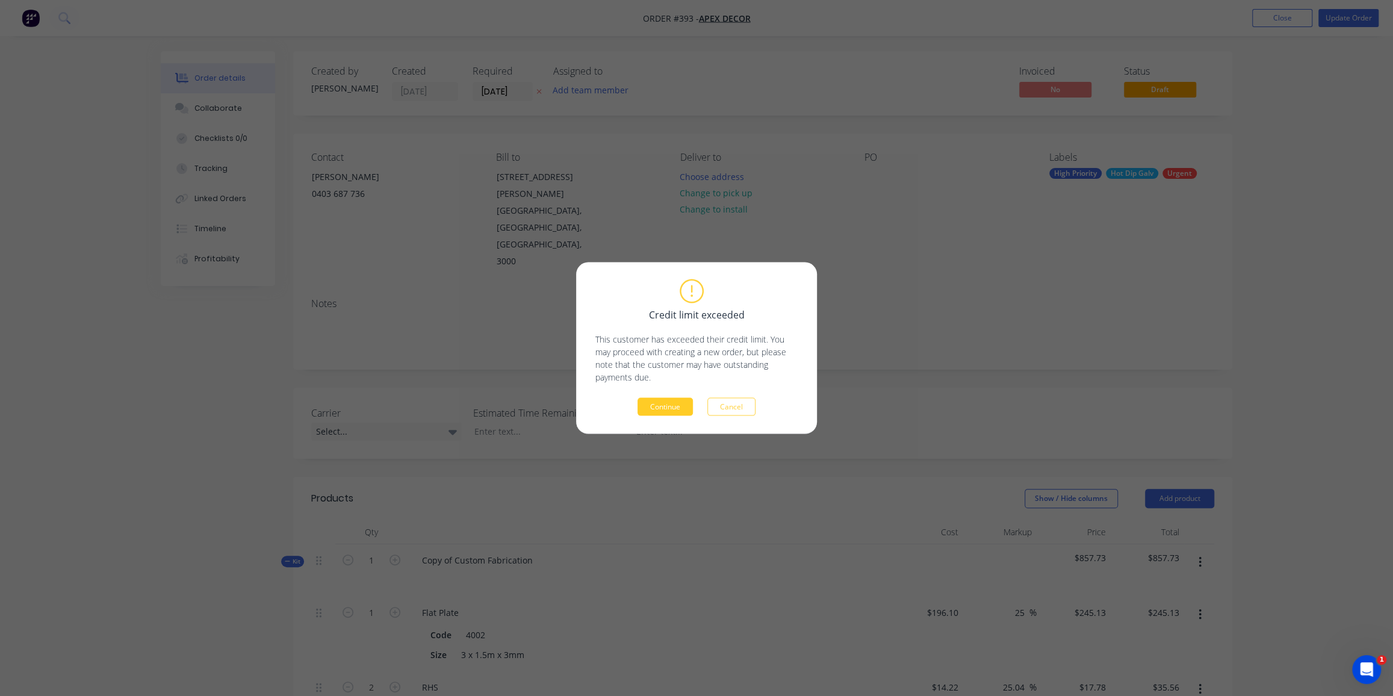
click at [674, 408] on button "Continue" at bounding box center [665, 407] width 55 height 18
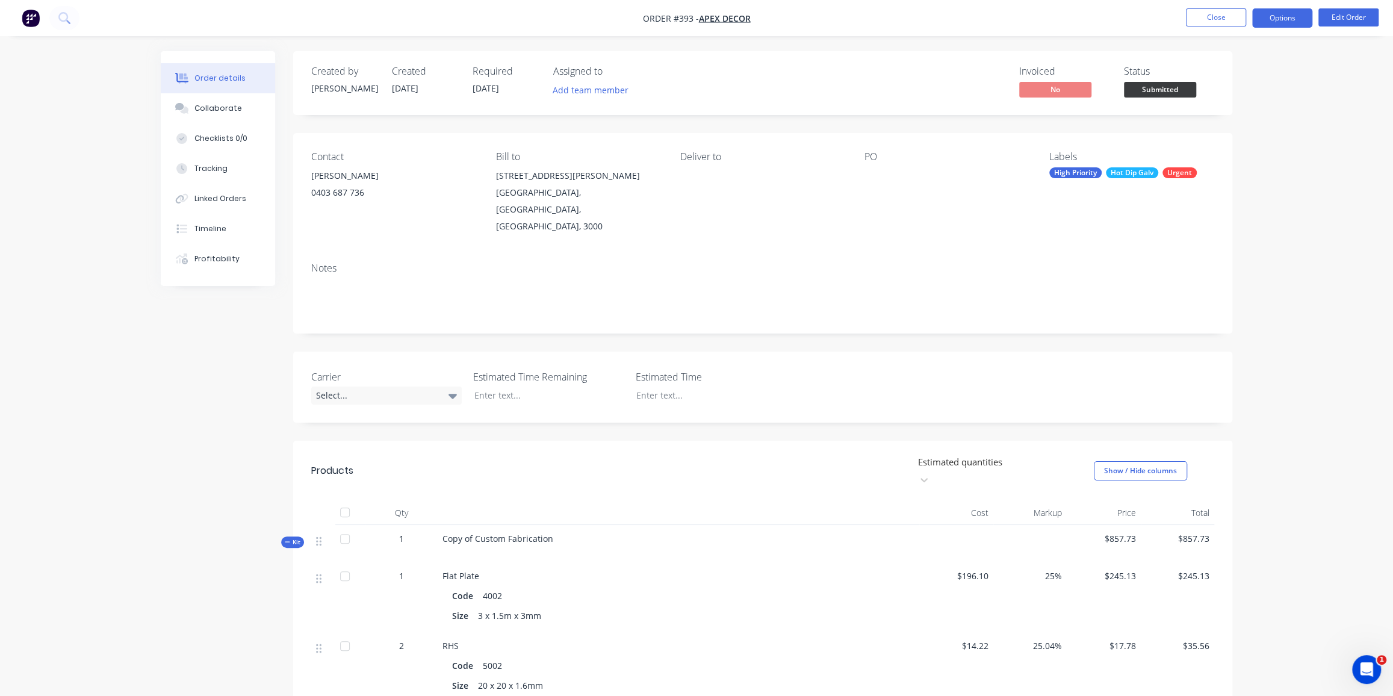
click at [1288, 19] on button "Options" at bounding box center [1282, 17] width 60 height 19
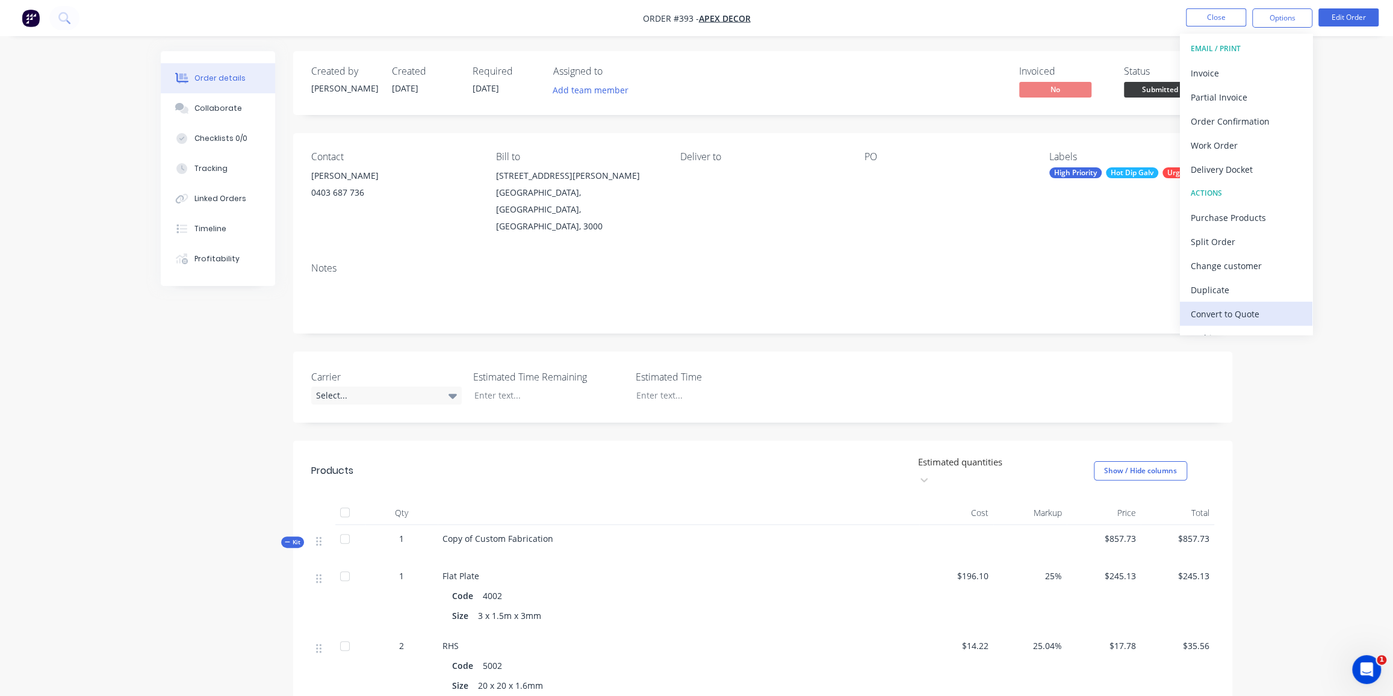
click at [1231, 308] on div "Convert to Quote" at bounding box center [1246, 313] width 111 height 17
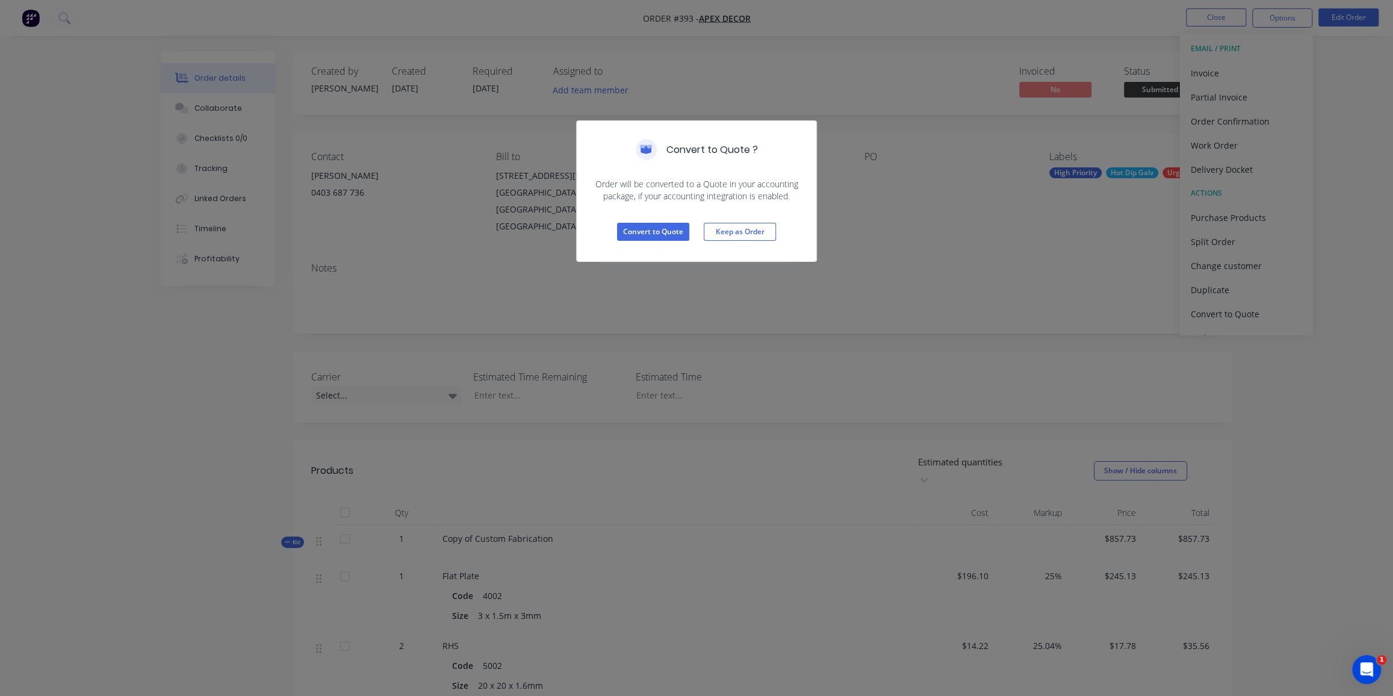
click at [673, 241] on div "Convert to Quote Keep as Order" at bounding box center [697, 231] width 240 height 59
click at [673, 233] on button "Convert to Quote" at bounding box center [653, 232] width 72 height 18
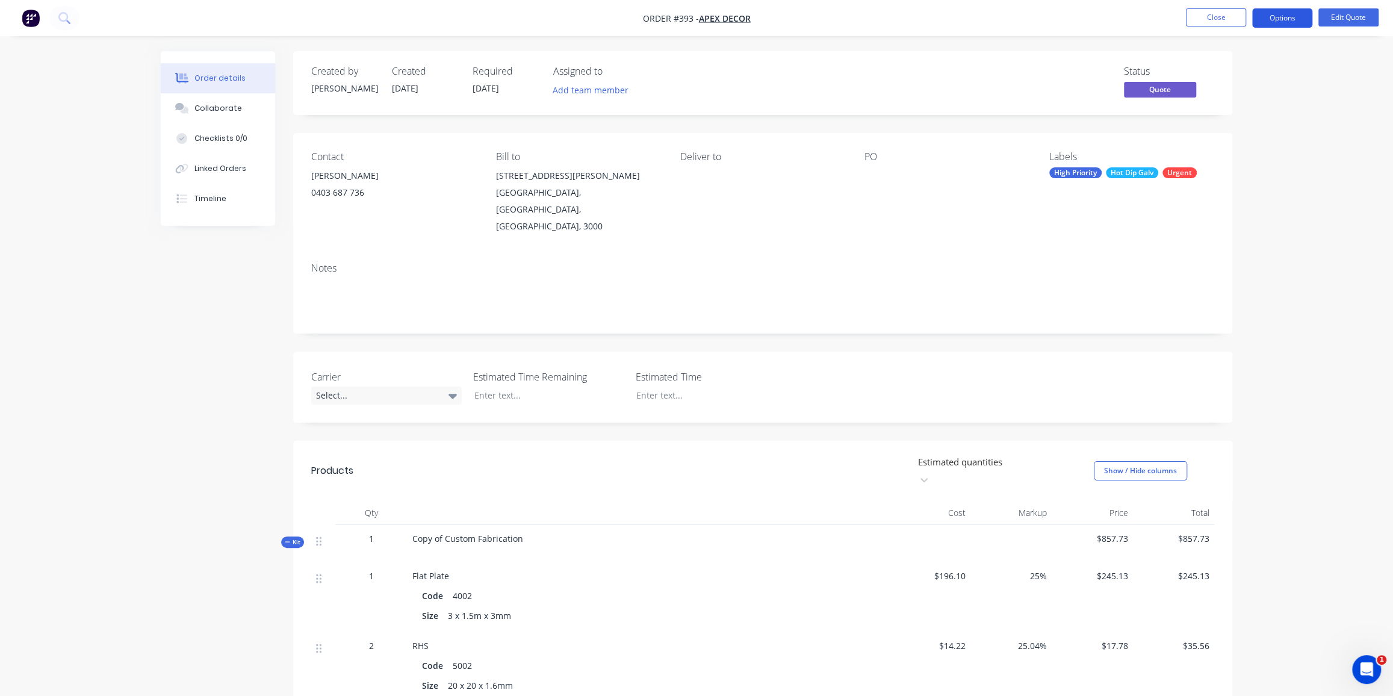
click at [1280, 23] on button "Options" at bounding box center [1282, 17] width 60 height 19
click at [1234, 151] on div "Convert to Order" at bounding box center [1246, 145] width 111 height 17
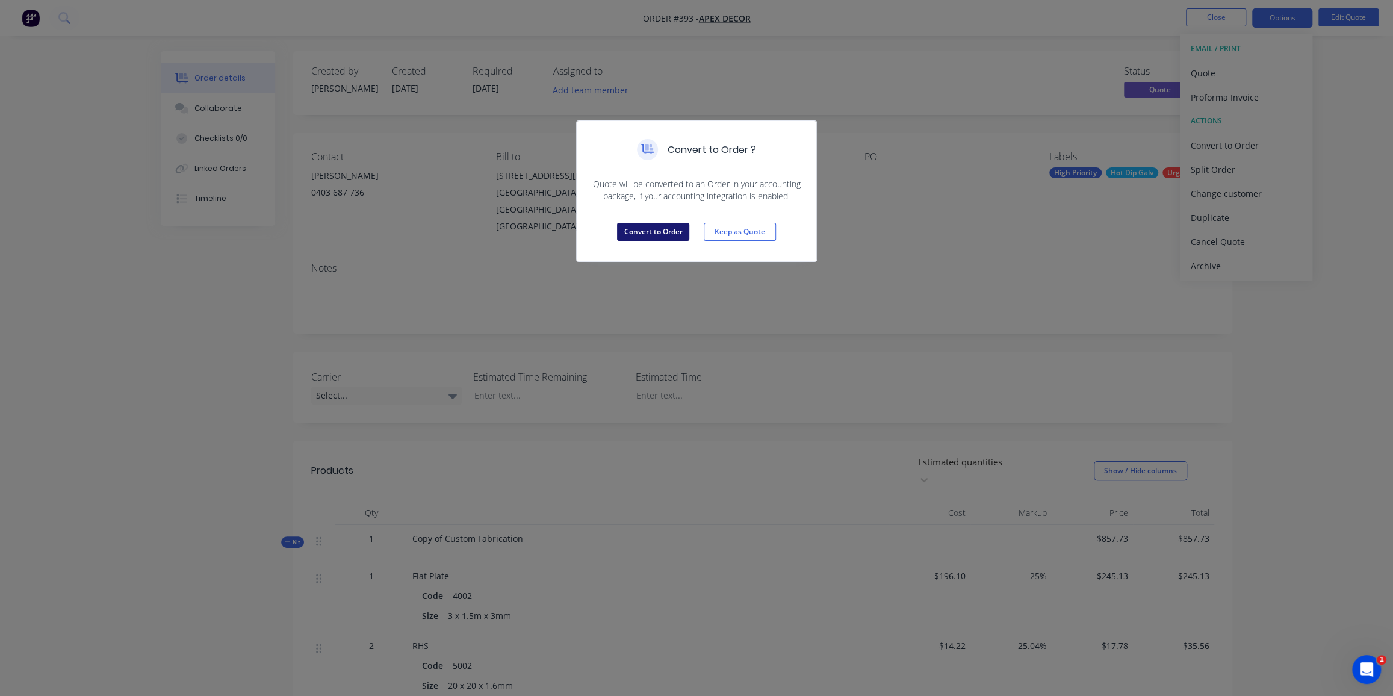
click at [662, 227] on button "Convert to Order" at bounding box center [653, 232] width 72 height 18
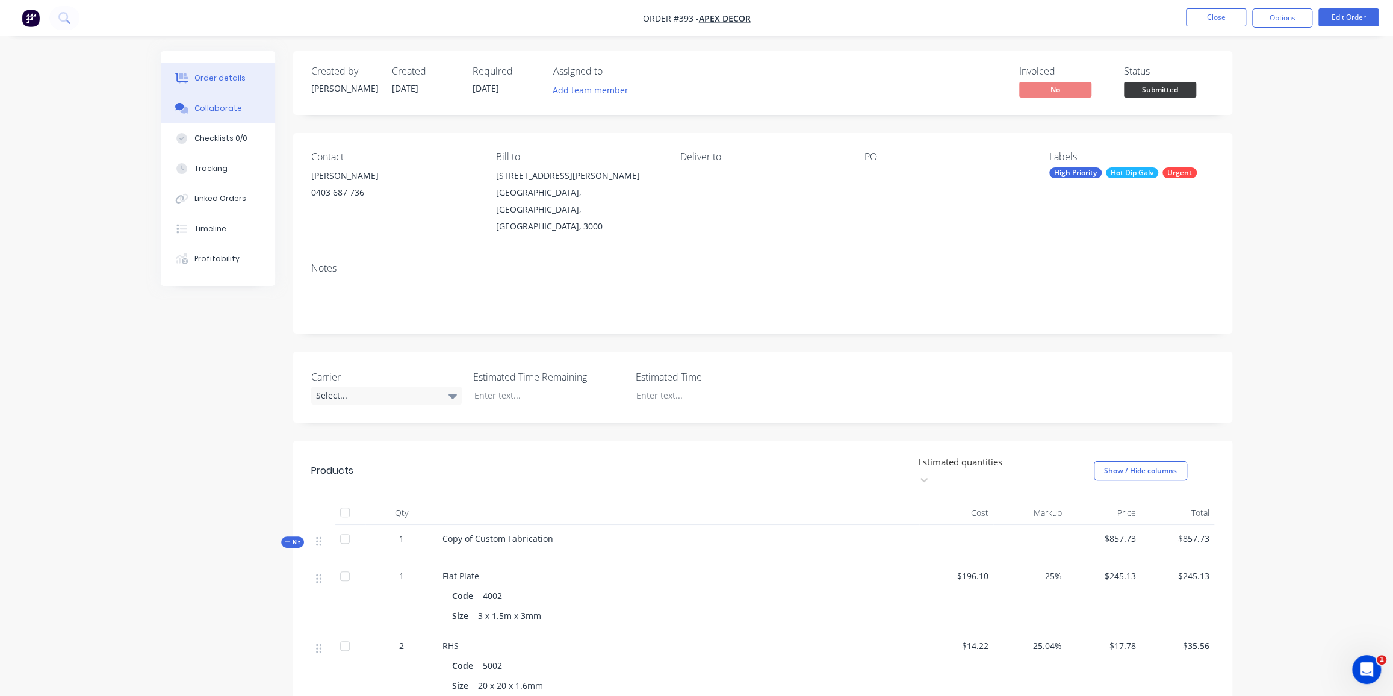
click at [206, 117] on button "Collaborate" at bounding box center [218, 108] width 114 height 30
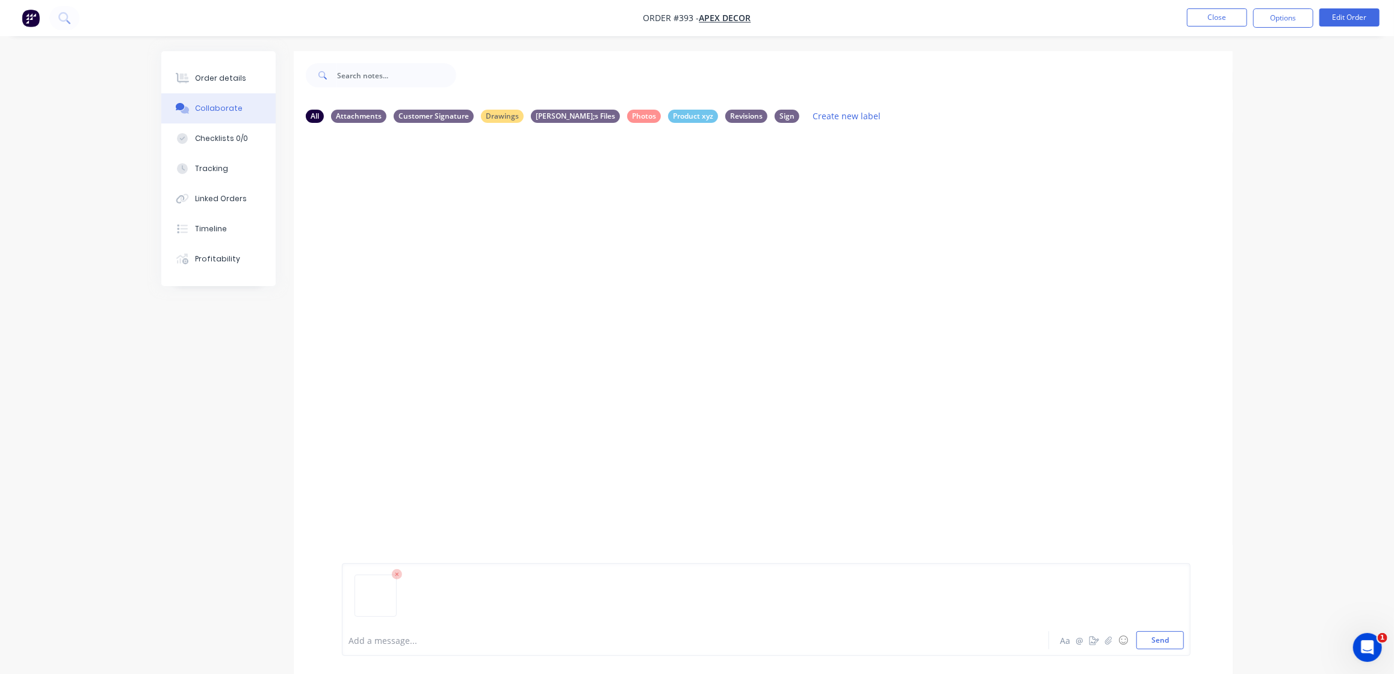
click at [396, 644] on div at bounding box center [662, 640] width 626 height 13
click at [386, 285] on img at bounding box center [385, 285] width 87 height 79
click at [1097, 642] on icon "button" at bounding box center [1095, 640] width 10 height 8
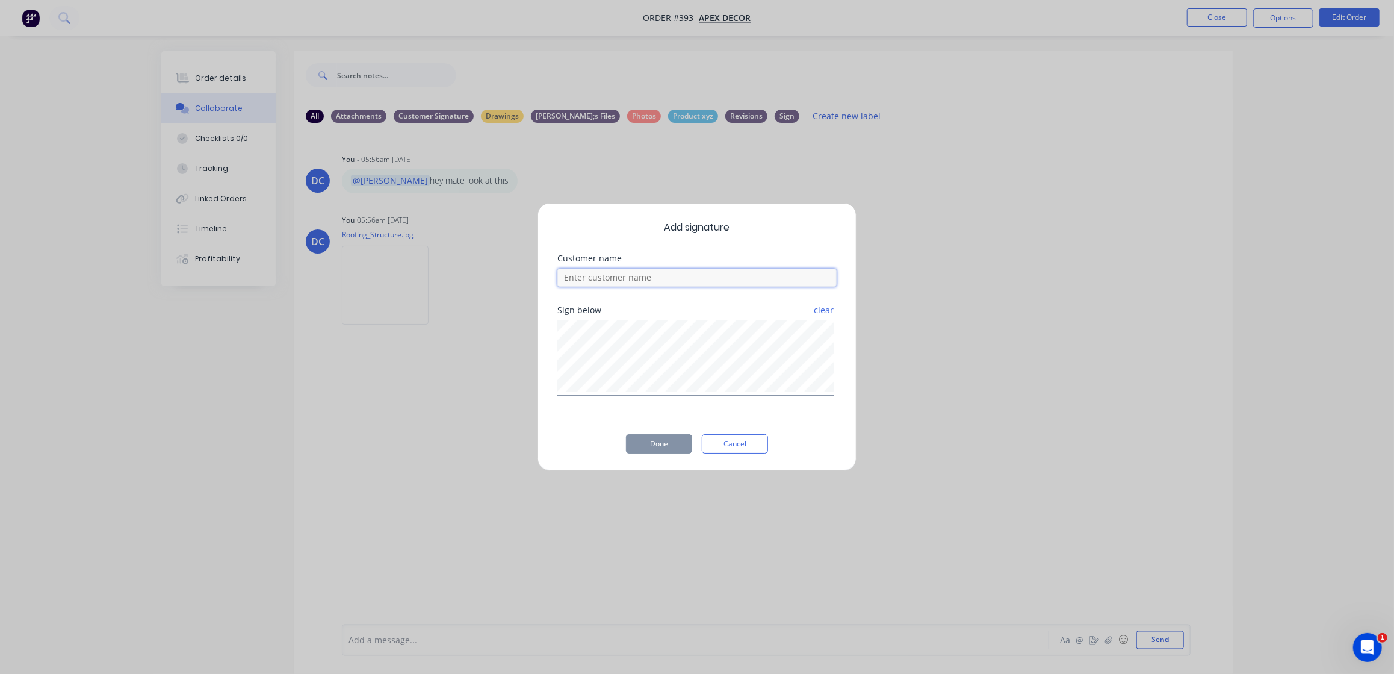
click at [665, 280] on input at bounding box center [696, 278] width 279 height 18
type input "[PERSON_NAME]"
click at [662, 444] on button "Done" at bounding box center [659, 443] width 66 height 19
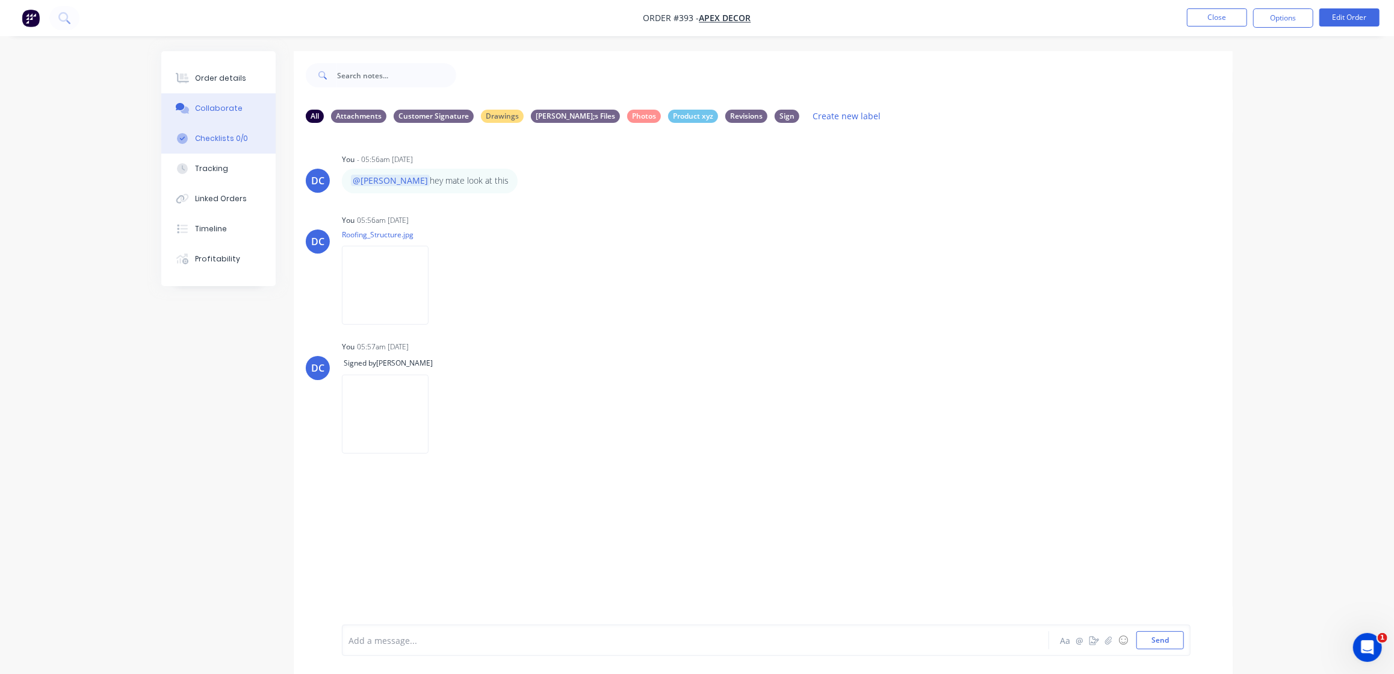
click at [221, 138] on div "Checklists 0/0" at bounding box center [221, 138] width 53 height 11
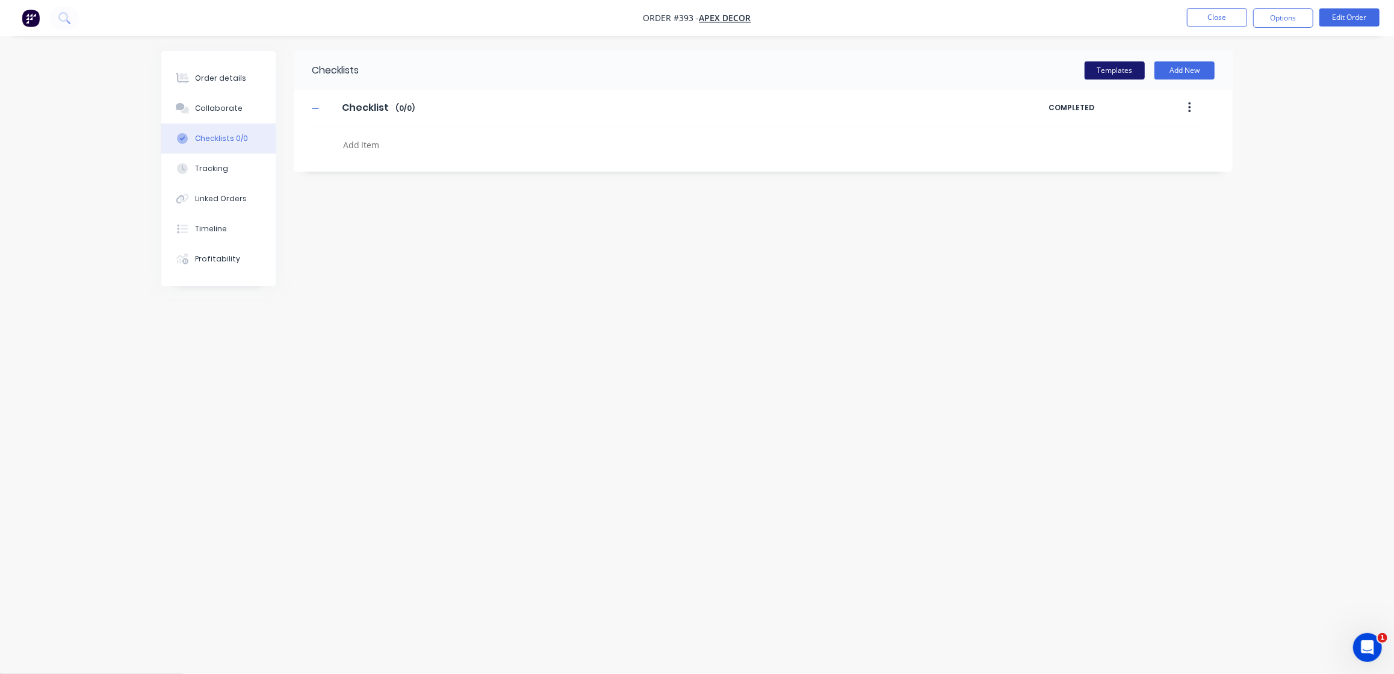
click at [1093, 72] on button "Templates" at bounding box center [1115, 70] width 60 height 18
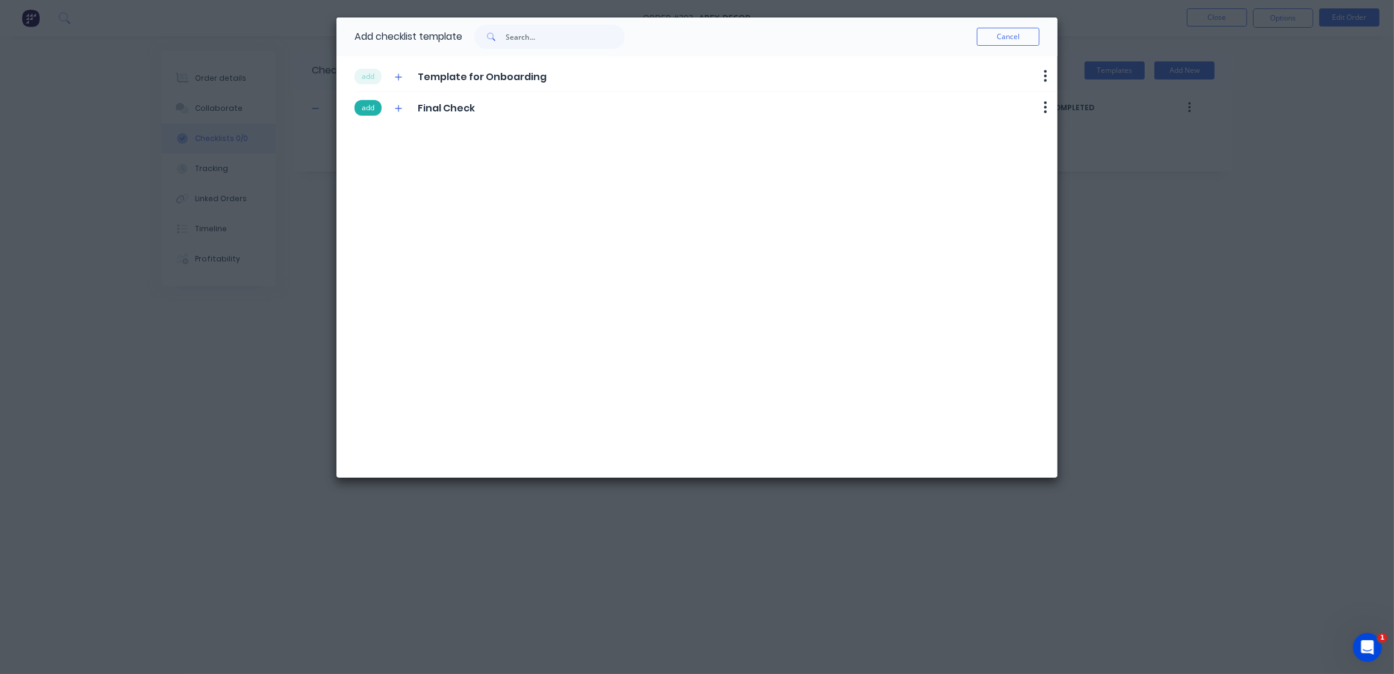
click at [376, 101] on button "add" at bounding box center [368, 108] width 27 height 16
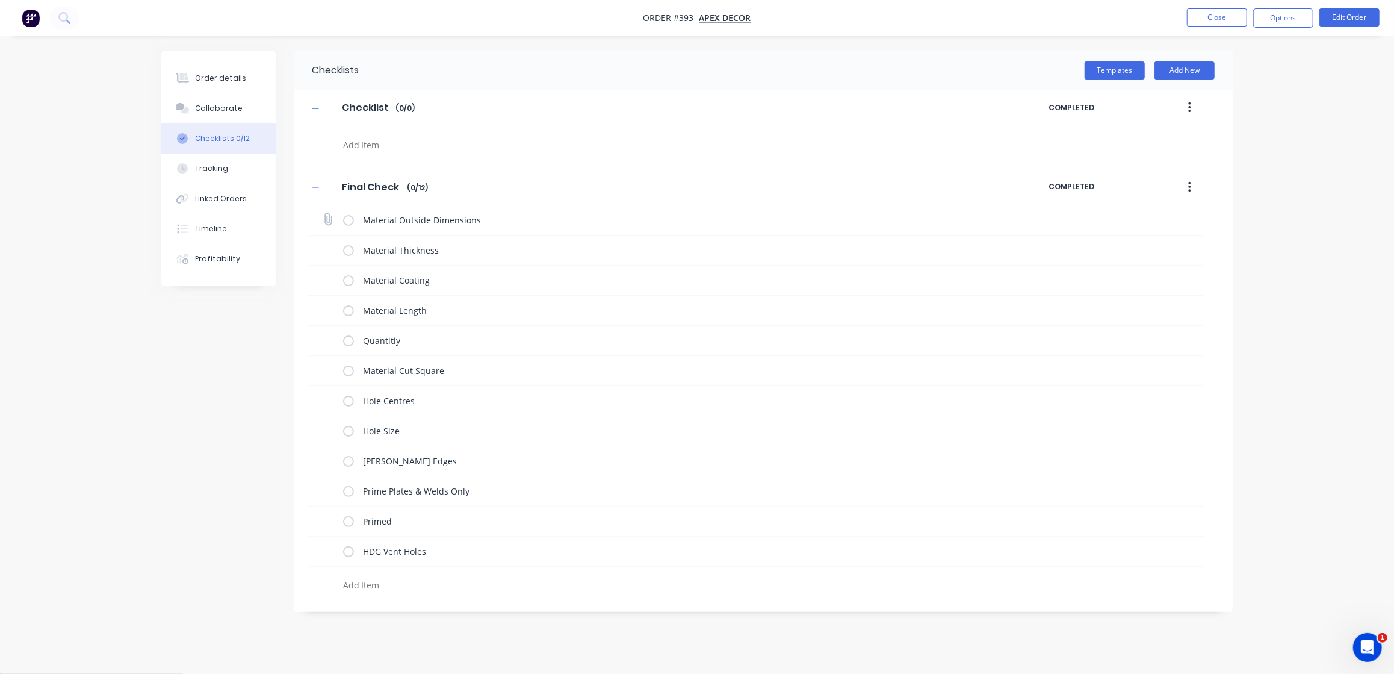
click at [346, 222] on label at bounding box center [348, 220] width 11 height 13
click at [0, 0] on input "checkbox" at bounding box center [0, 0] width 0 height 0
click at [347, 251] on label at bounding box center [348, 250] width 11 height 13
click at [0, 0] on input "checkbox" at bounding box center [0, 0] width 0 height 0
click at [347, 278] on label at bounding box center [348, 280] width 11 height 13
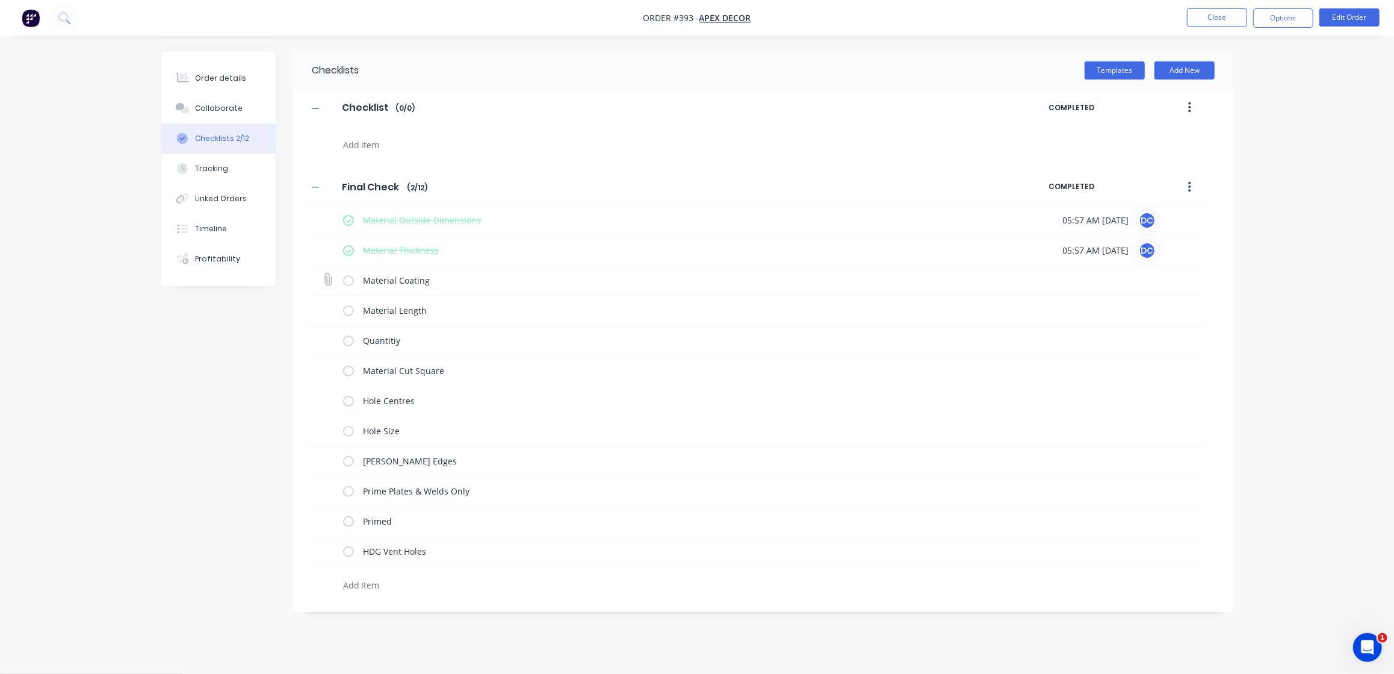
click at [0, 0] on input "checkbox" at bounding box center [0, 0] width 0 height 0
click at [349, 311] on label at bounding box center [348, 310] width 11 height 13
click at [0, 0] on input "checkbox" at bounding box center [0, 0] width 0 height 0
click at [326, 218] on icon at bounding box center [328, 219] width 16 height 16
click at [323, 213] on input "file" at bounding box center [323, 213] width 0 height 0
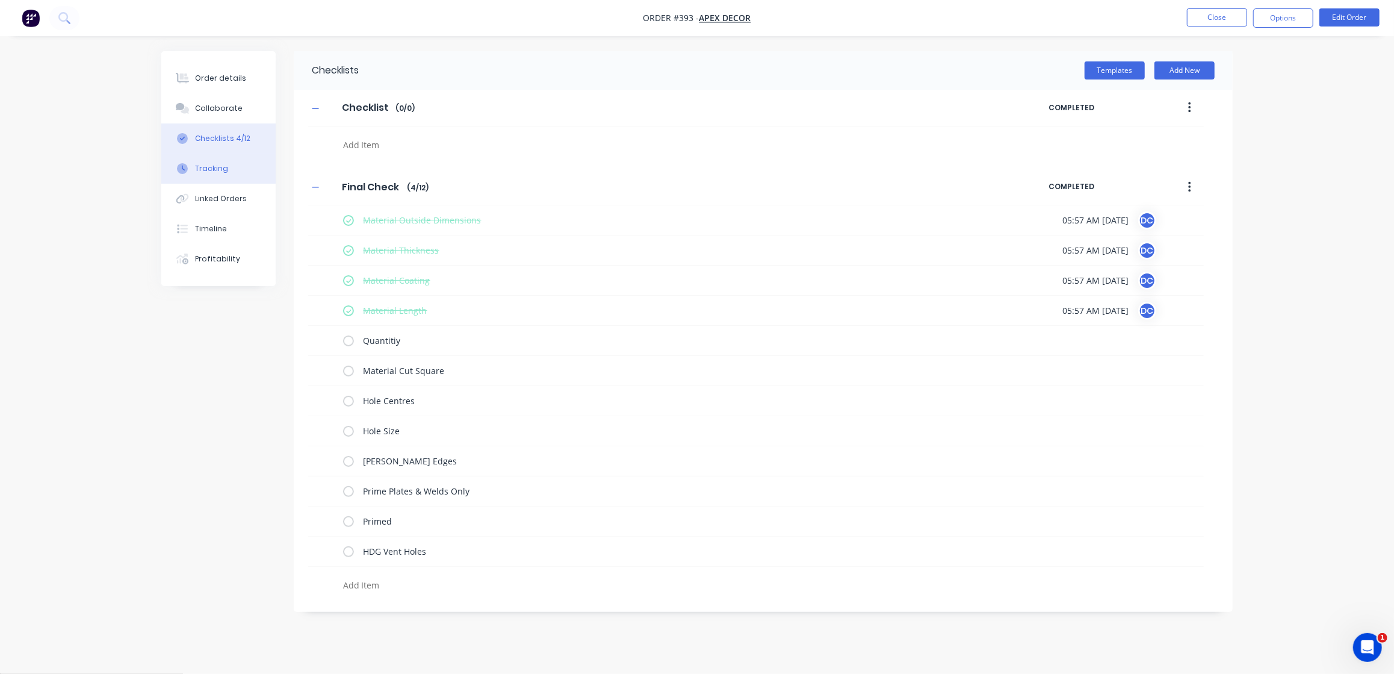
click at [222, 168] on div "Tracking" at bounding box center [211, 168] width 33 height 11
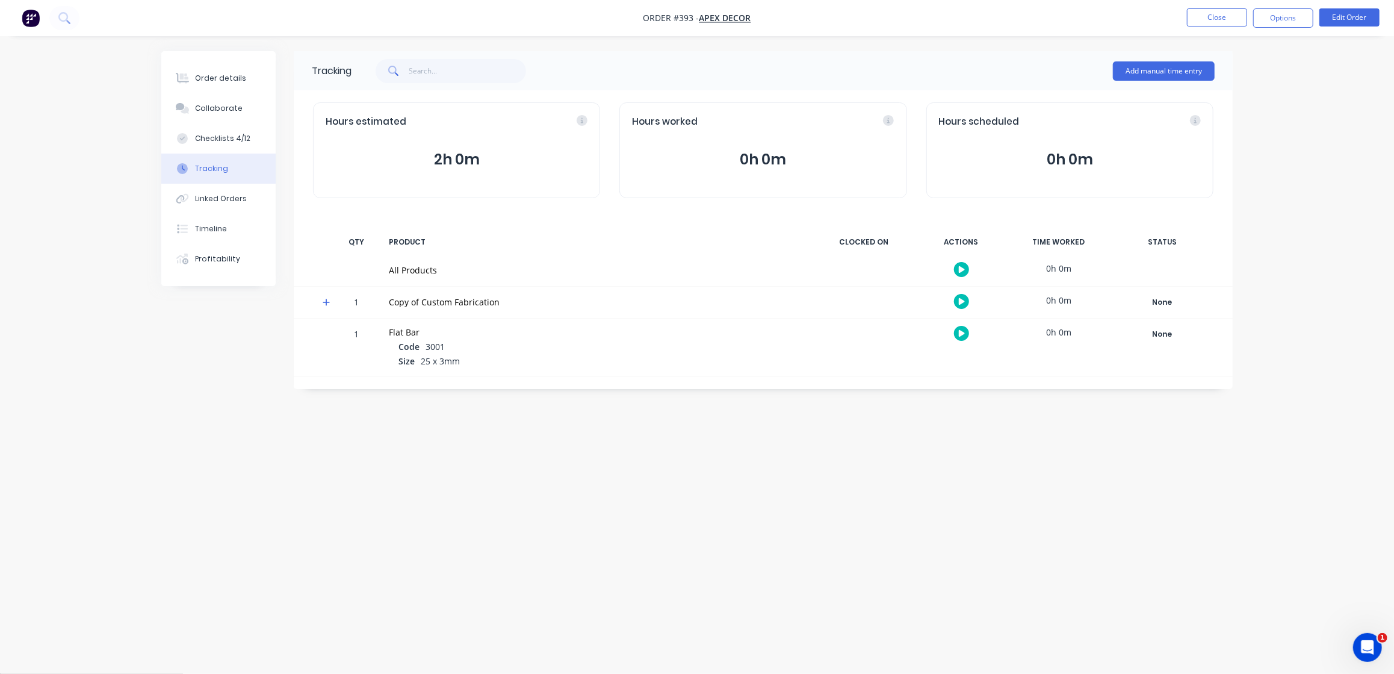
click at [964, 302] on icon "button" at bounding box center [962, 301] width 6 height 8
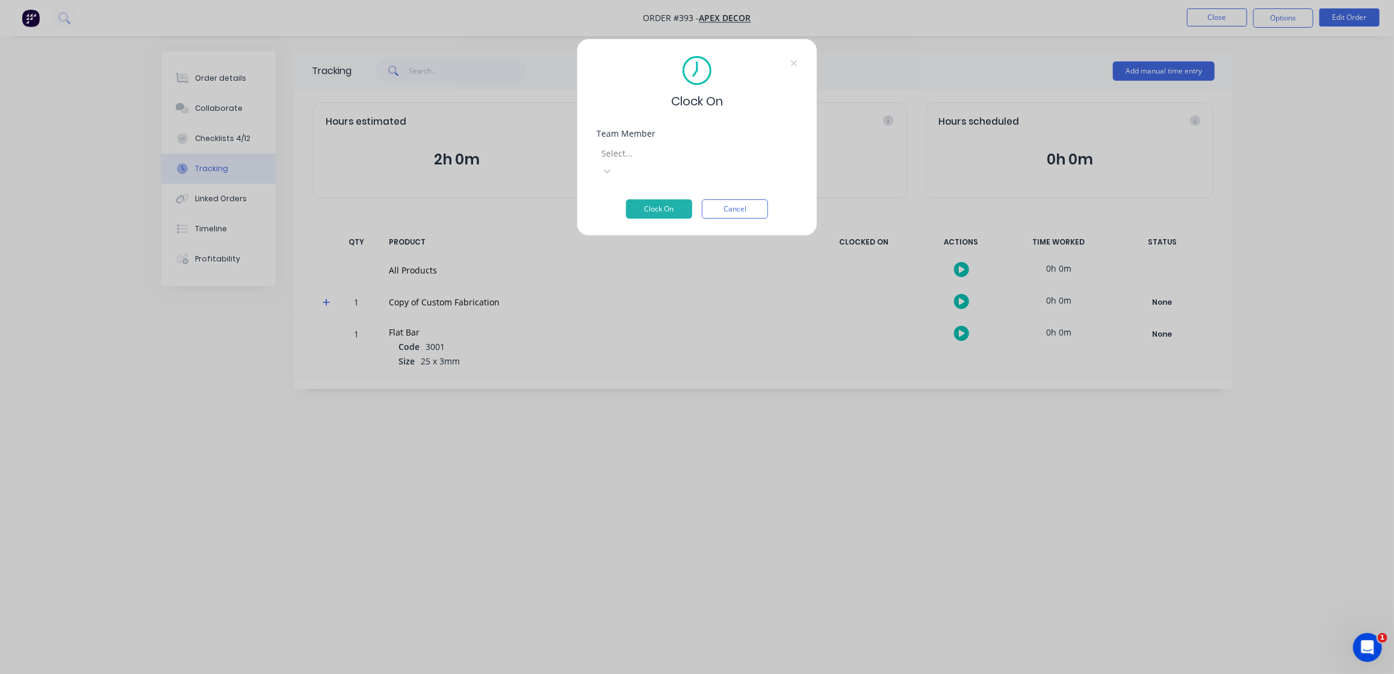
click at [730, 158] on div at bounding box center [686, 153] width 173 height 15
click at [651, 199] on button "Clock On" at bounding box center [659, 208] width 66 height 19
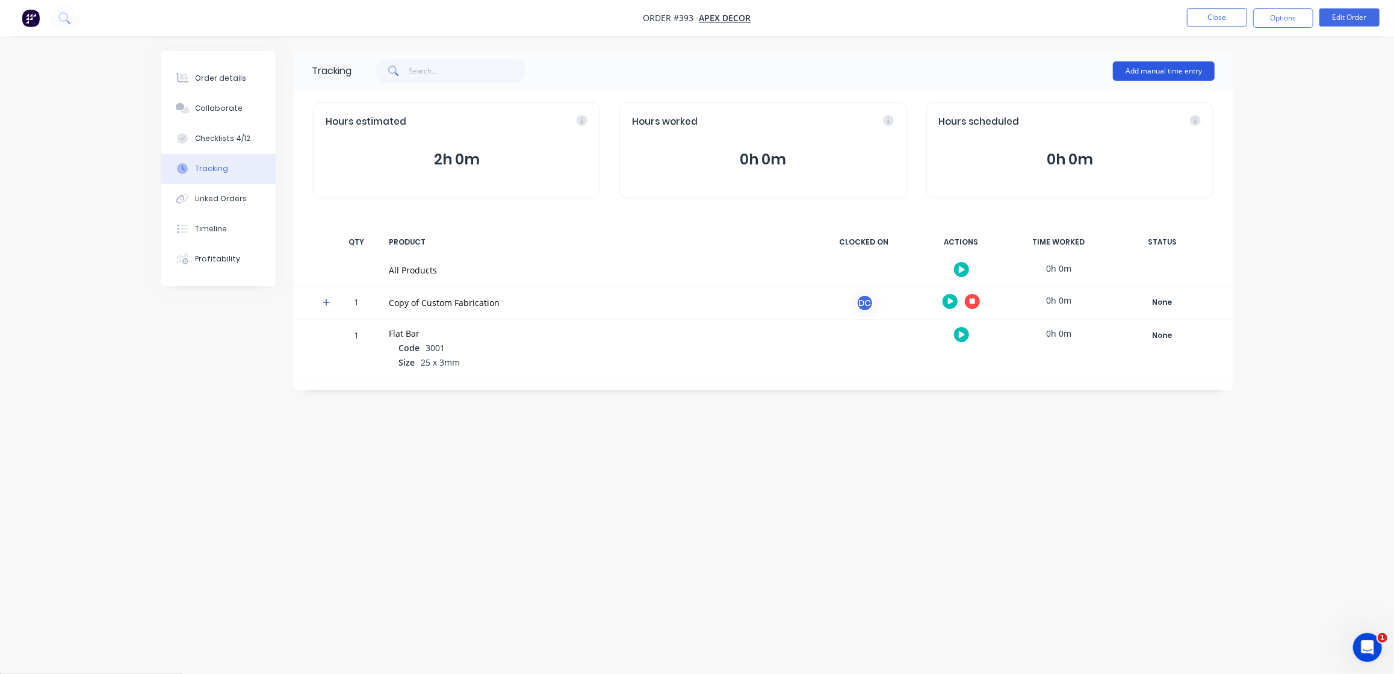
click at [1164, 70] on button "Add manual time entry" at bounding box center [1164, 70] width 102 height 19
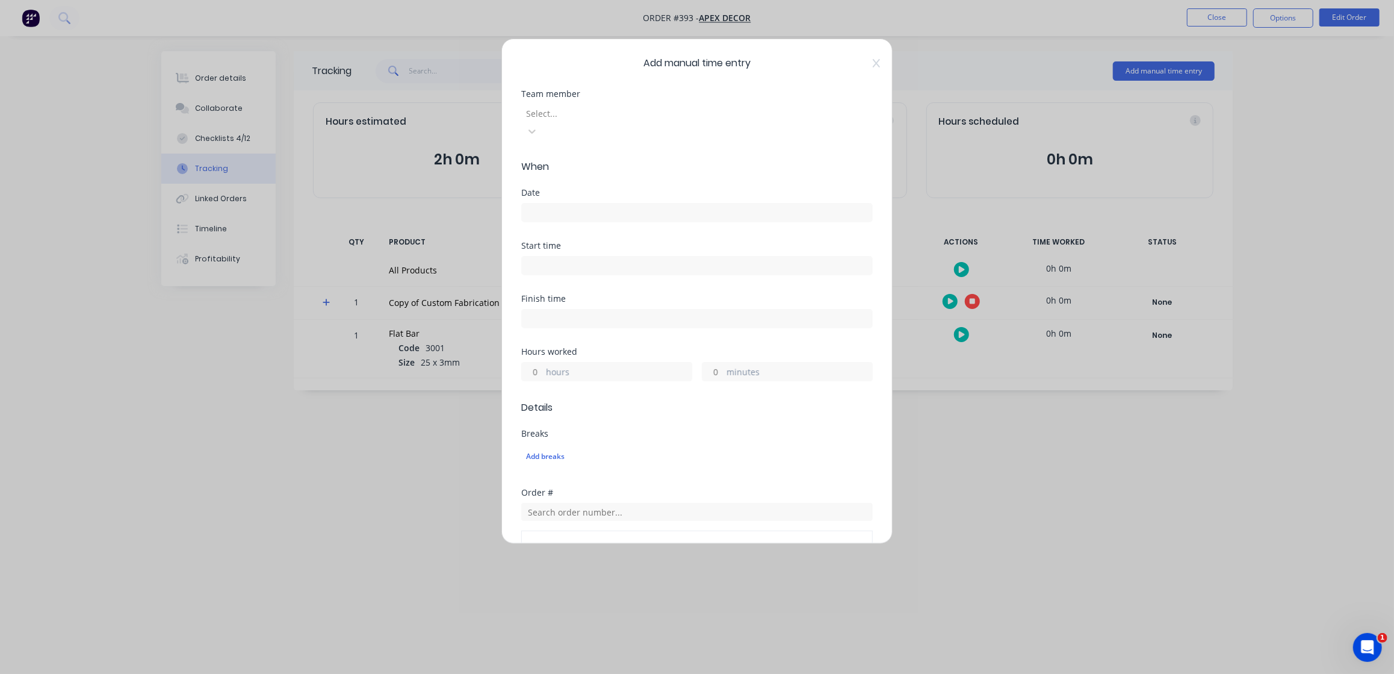
scroll to position [255, 0]
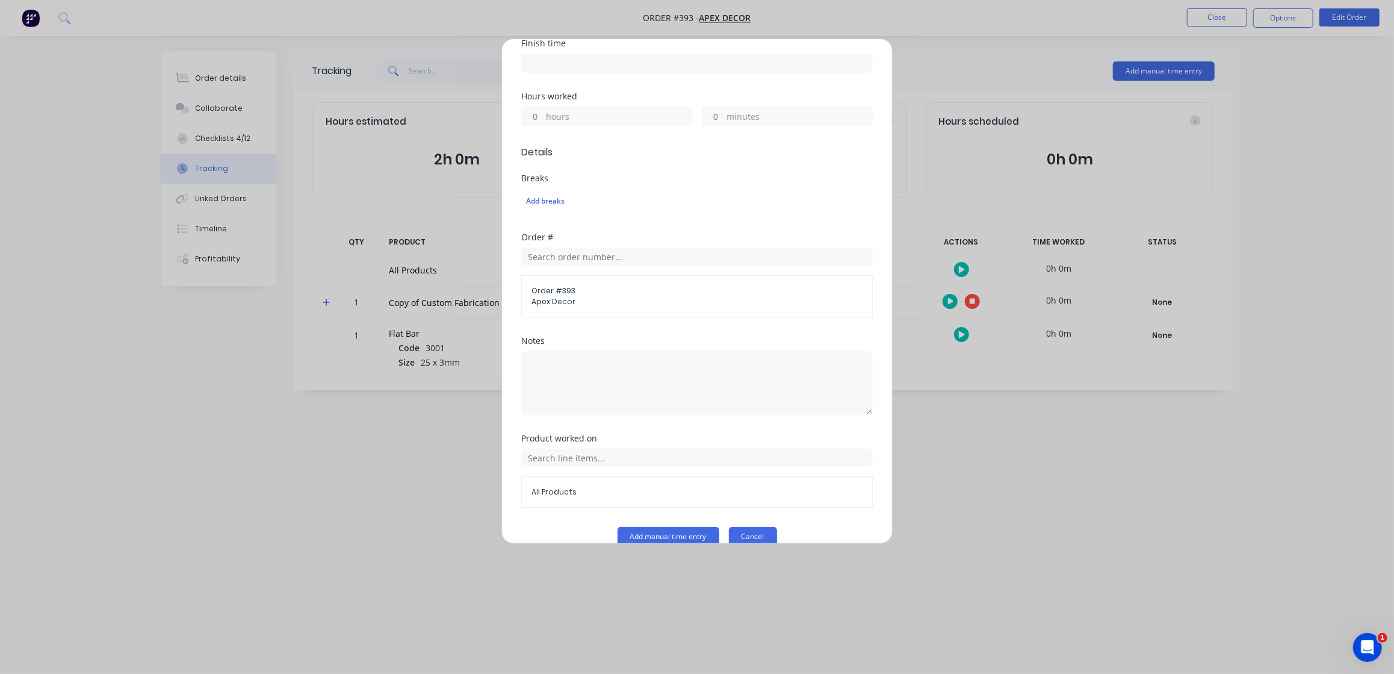
click at [765, 527] on button "Cancel" at bounding box center [753, 536] width 48 height 19
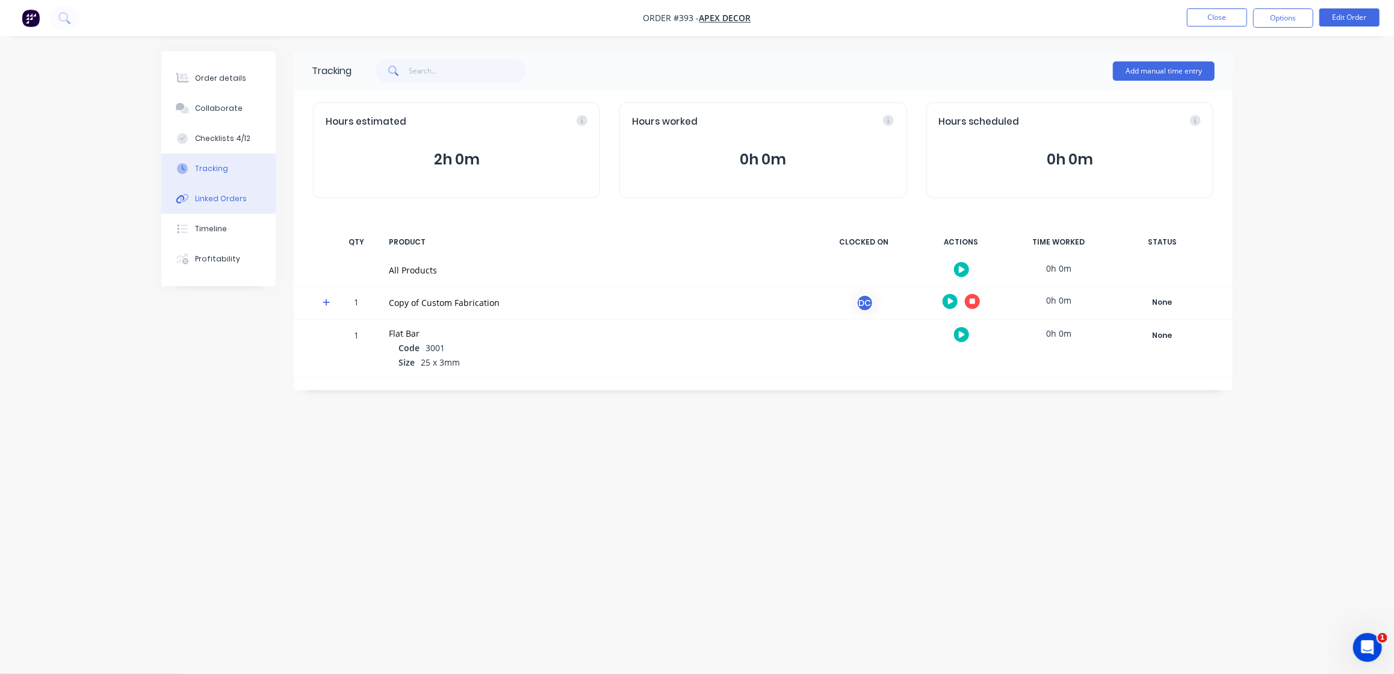
click at [216, 201] on div "Linked Orders" at bounding box center [221, 198] width 52 height 11
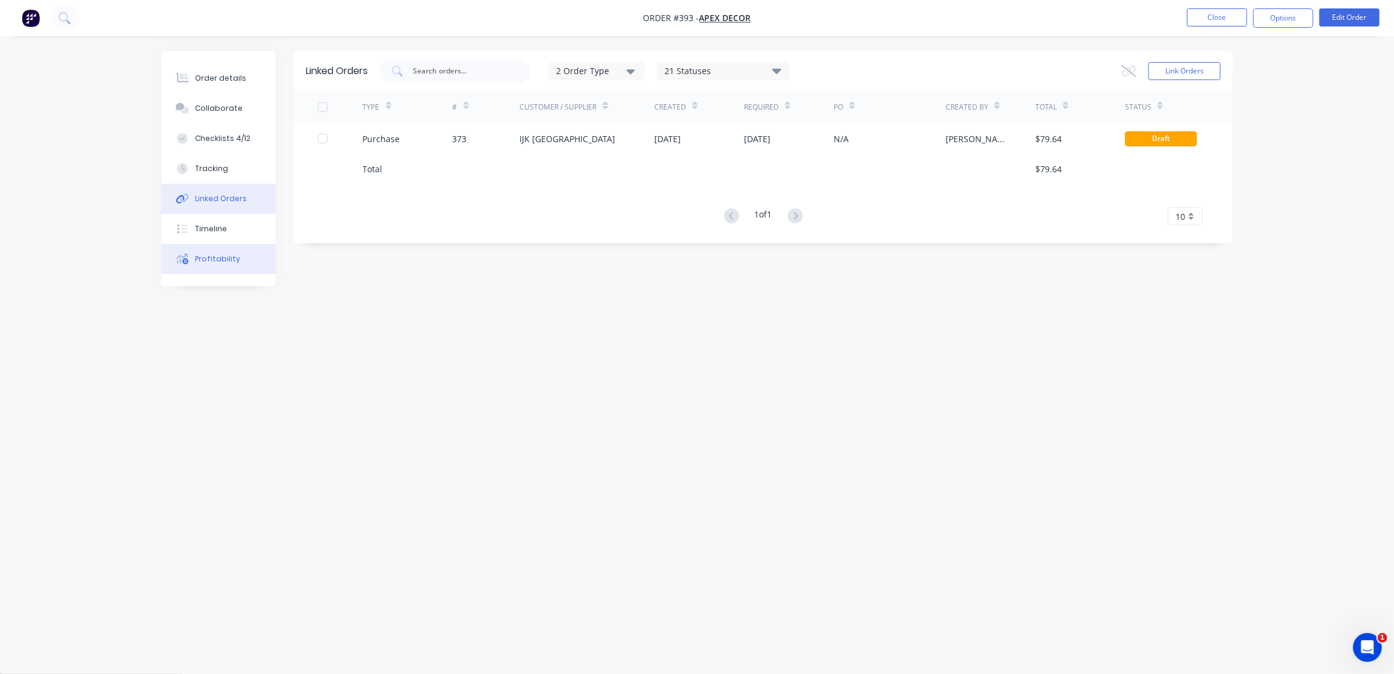
click at [210, 256] on div "Profitability" at bounding box center [217, 258] width 45 height 11
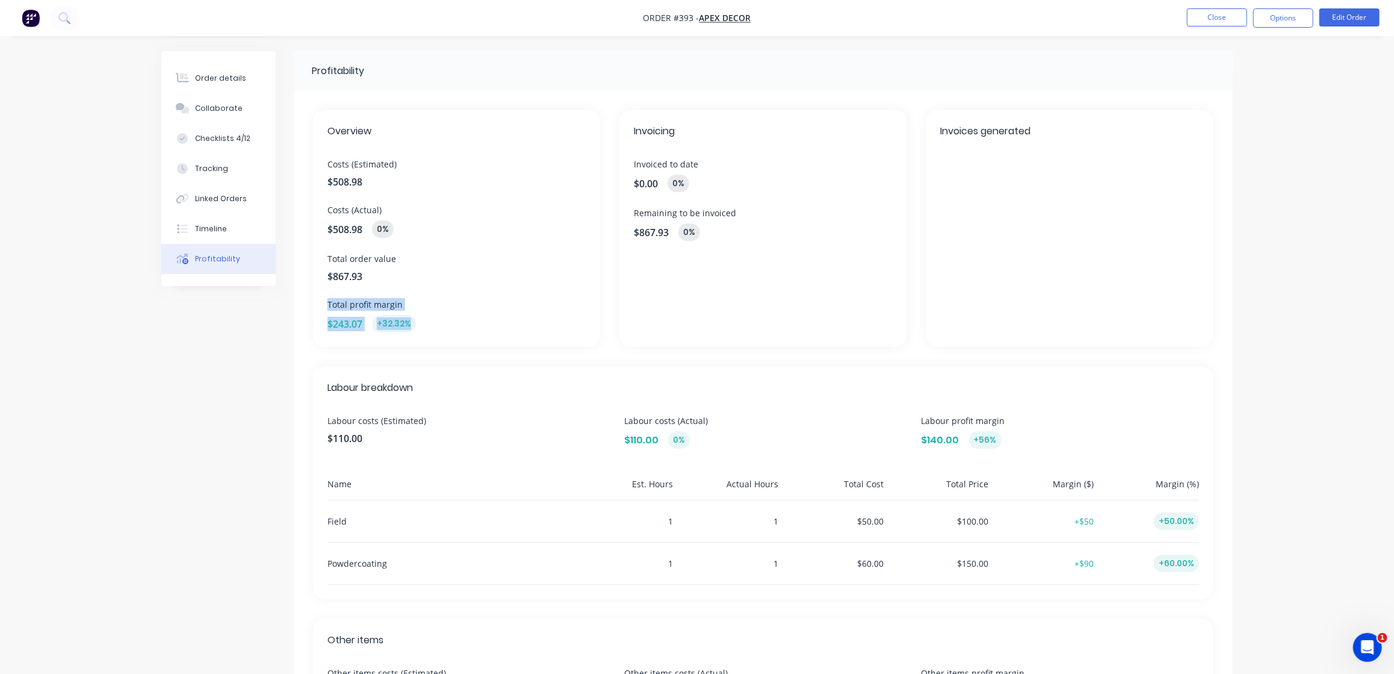
drag, startPoint x: 430, startPoint y: 328, endPoint x: 336, endPoint y: 298, distance: 98.6
click at [336, 298] on div "Total profit margin $243.07 +32.32%" at bounding box center [456, 315] width 258 height 34
click at [39, 16] on img "button" at bounding box center [31, 18] width 18 height 18
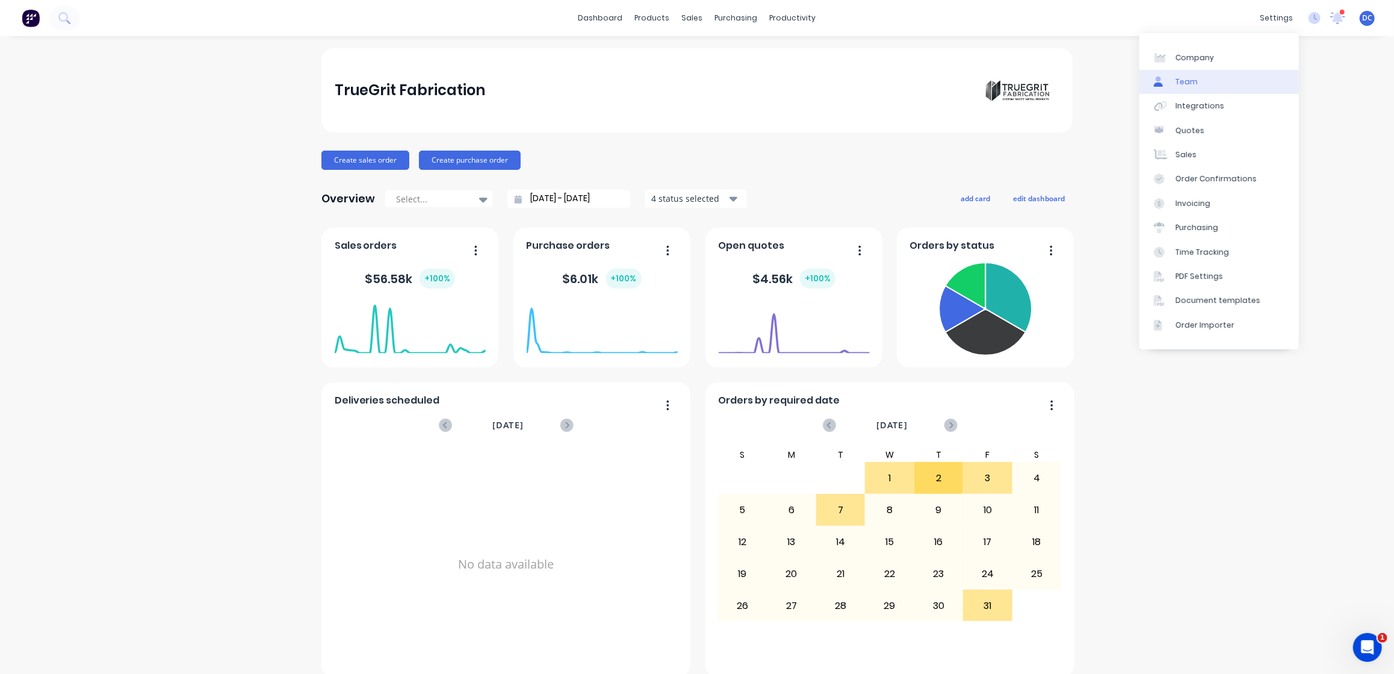
click at [1184, 79] on div "Team" at bounding box center [1187, 81] width 22 height 11
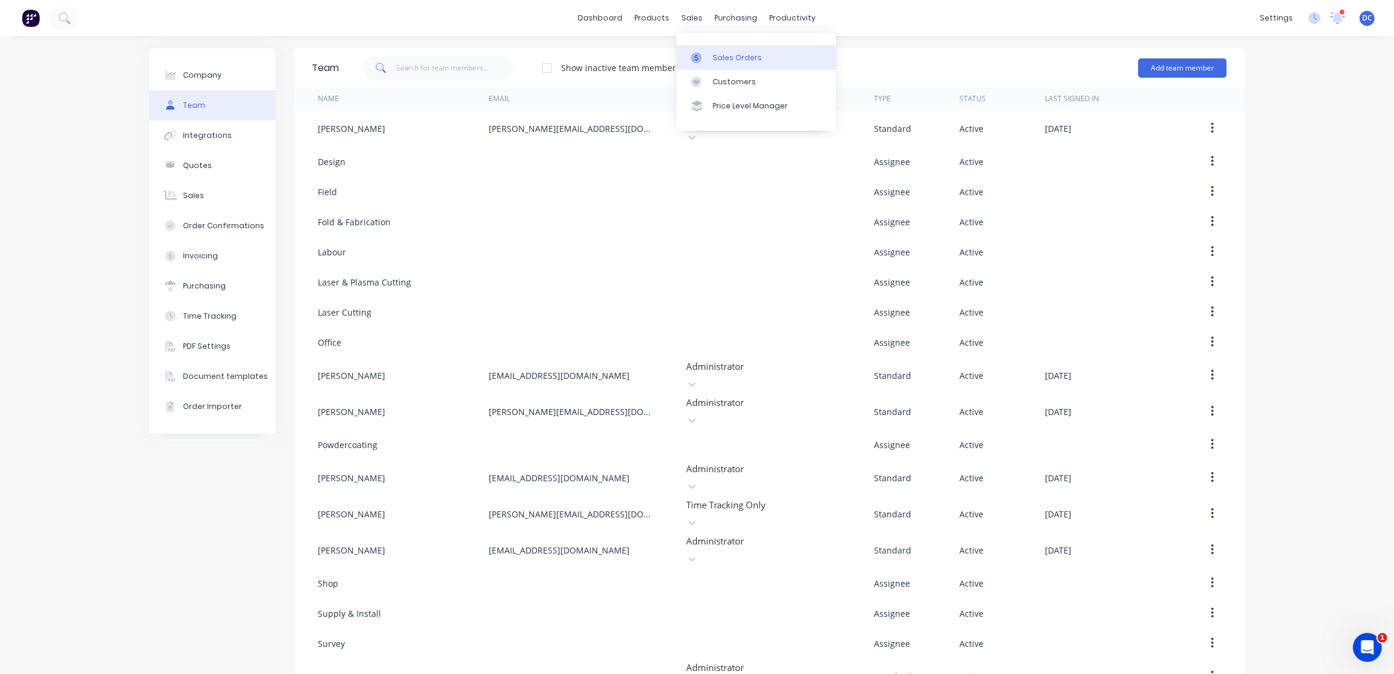
click at [724, 55] on div "Sales Orders" at bounding box center [737, 57] width 49 height 11
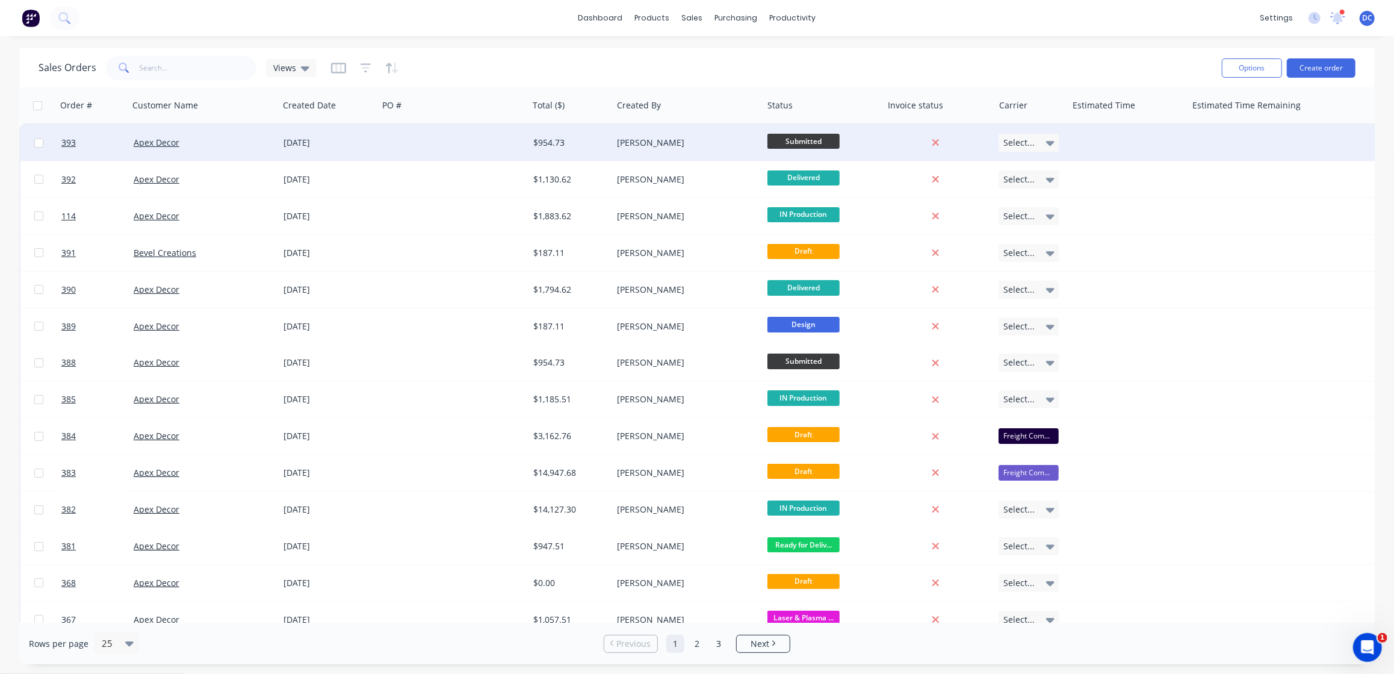
click at [427, 148] on div at bounding box center [453, 143] width 150 height 36
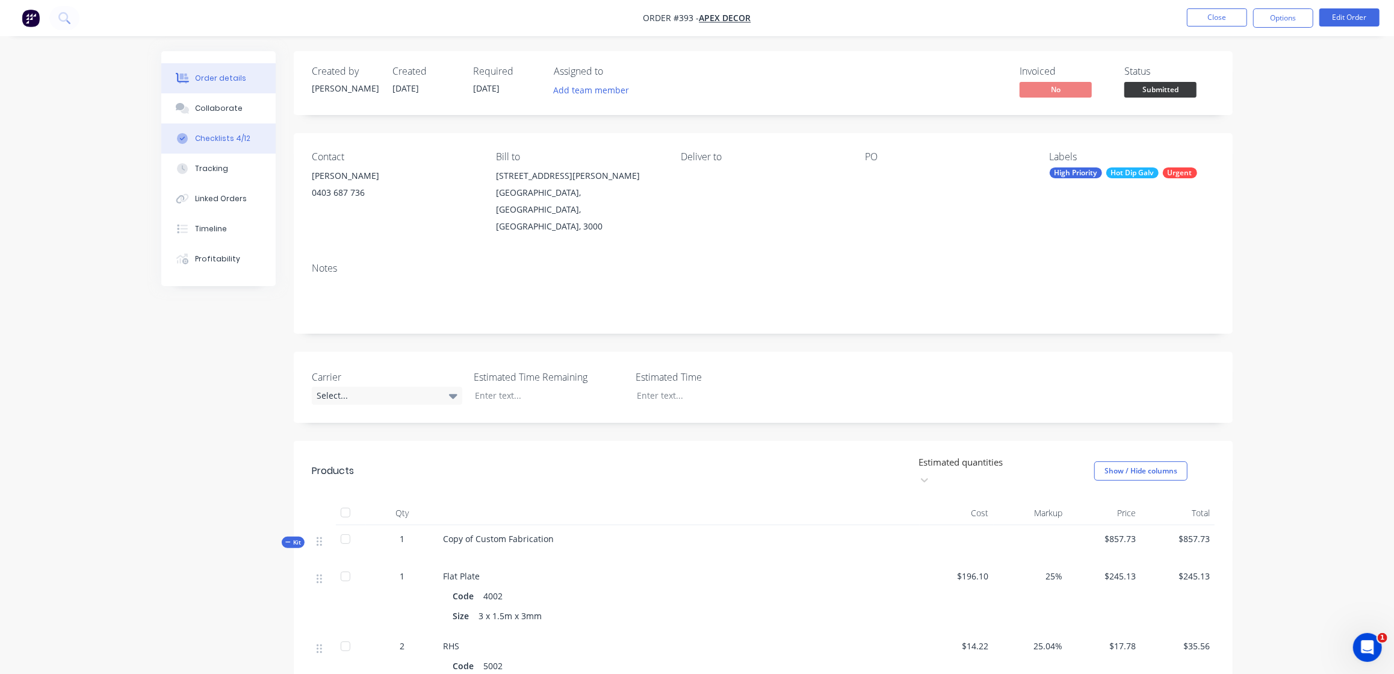
click at [209, 139] on div "Checklists 4/12" at bounding box center [222, 138] width 55 height 11
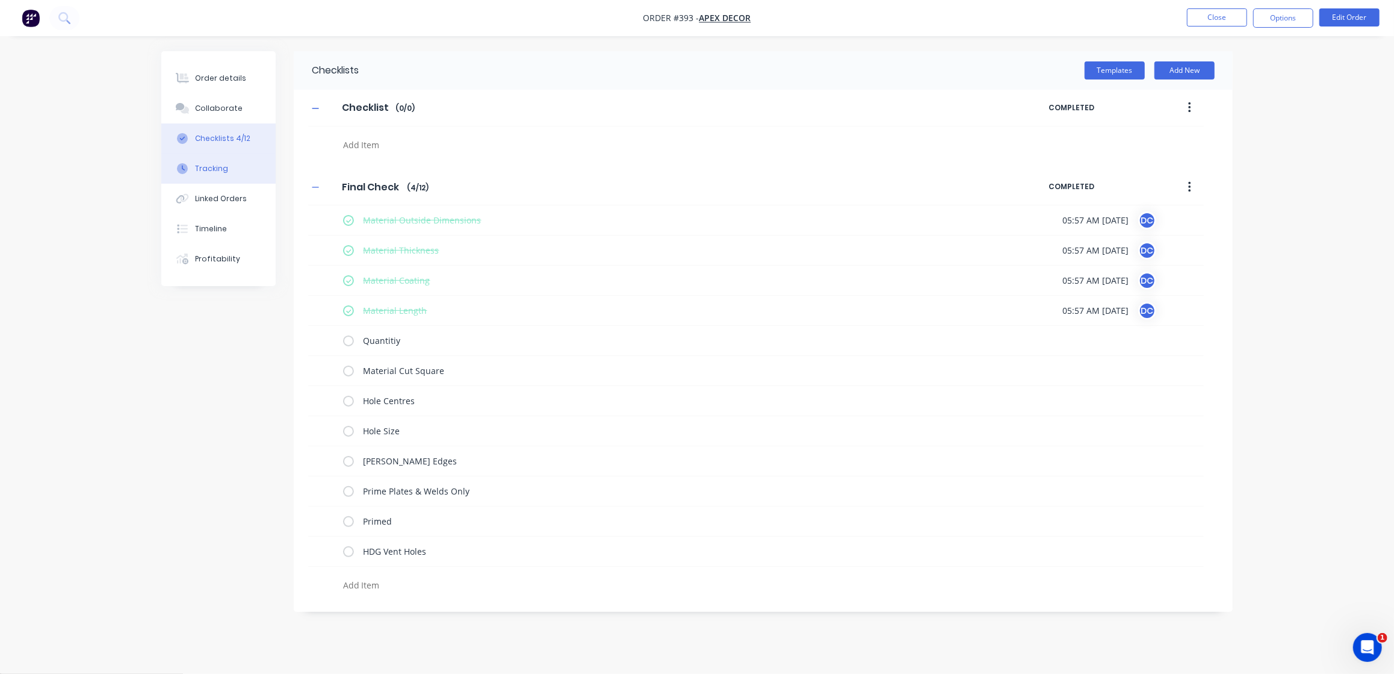
click at [224, 174] on button "Tracking" at bounding box center [218, 169] width 114 height 30
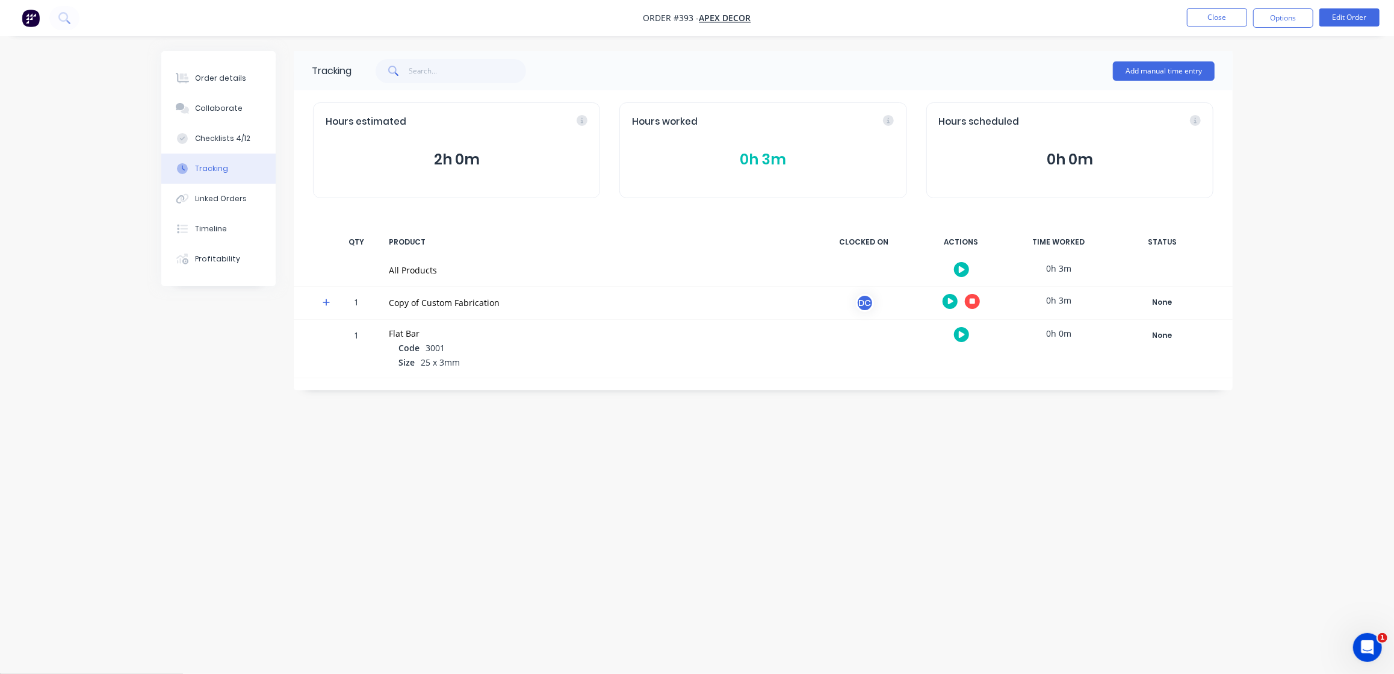
click at [959, 268] on icon "button" at bounding box center [962, 269] width 6 height 8
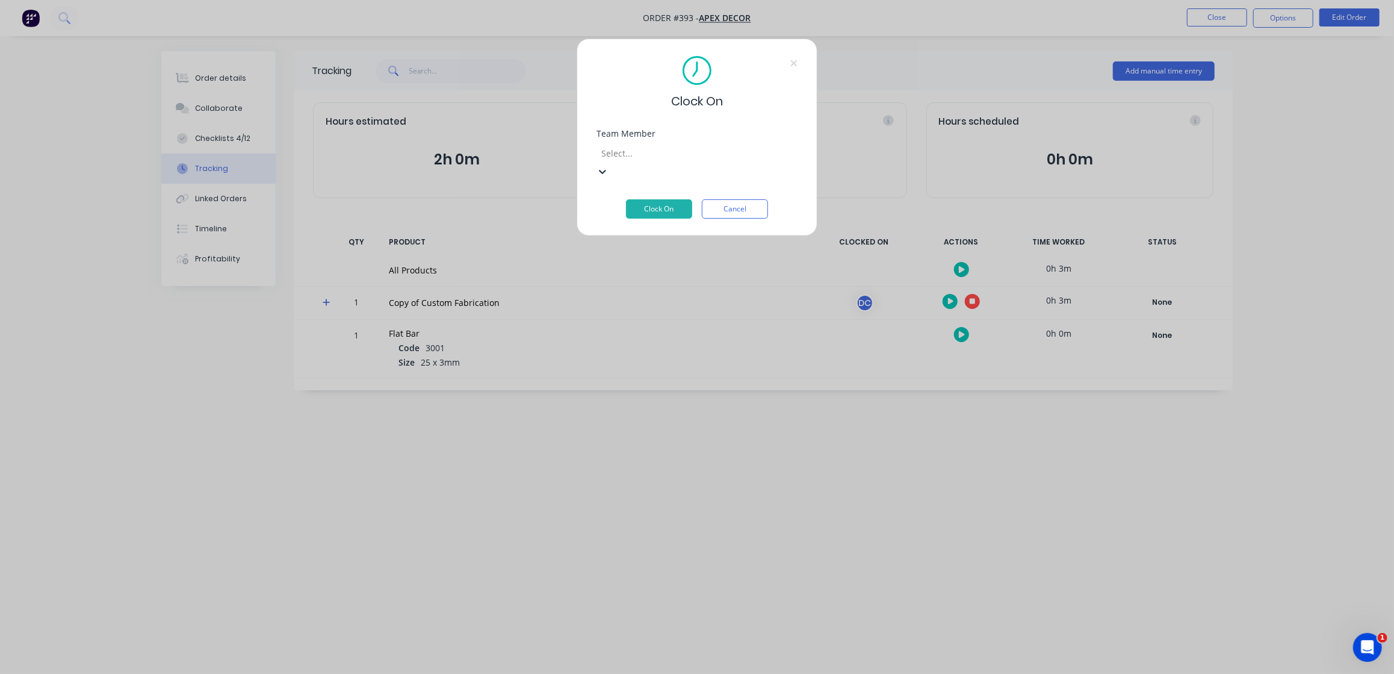
click at [737, 478] on div "Clock On Team Member Laser Cutting , 7 of 20. 20 results available. Use Up and …" at bounding box center [697, 337] width 1394 height 674
click at [1126, 73] on div "Clock On Team Member Select... Clock On Cancel" at bounding box center [697, 337] width 1394 height 674
click at [747, 199] on button "Cancel" at bounding box center [735, 208] width 66 height 19
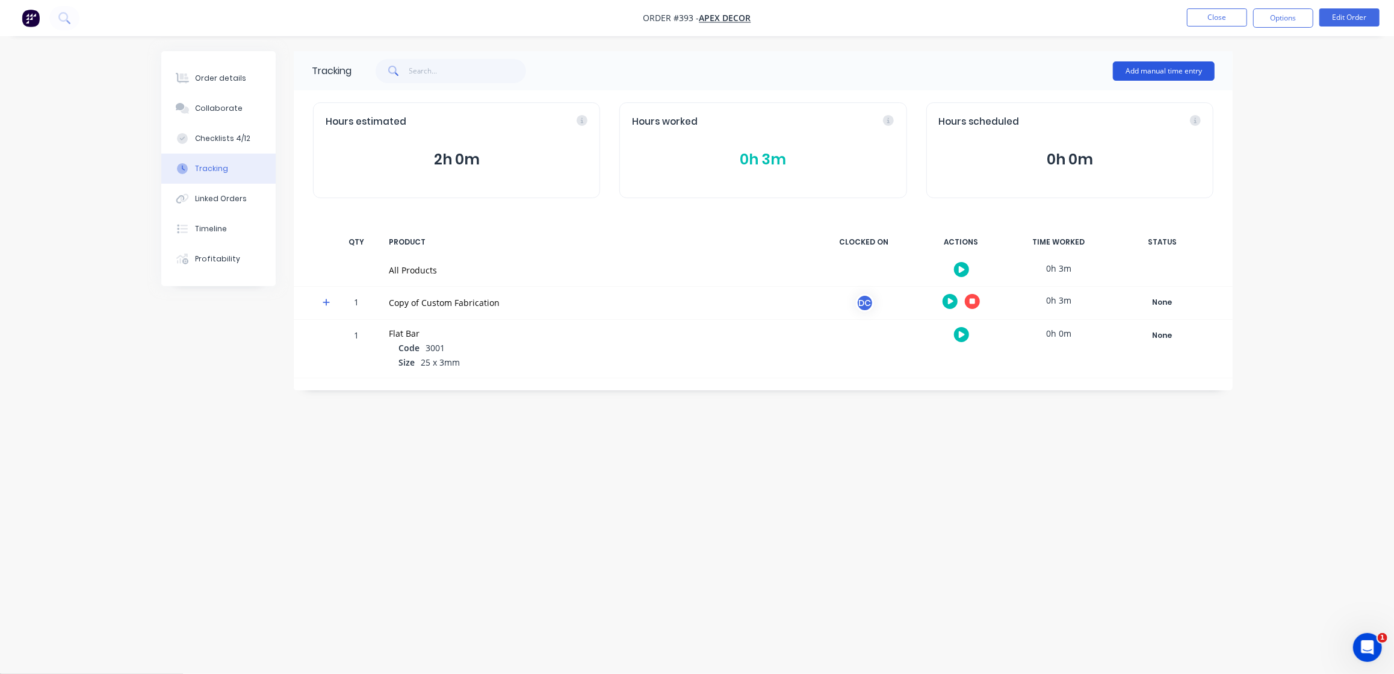
click at [1166, 72] on button "Add manual time entry" at bounding box center [1164, 70] width 102 height 19
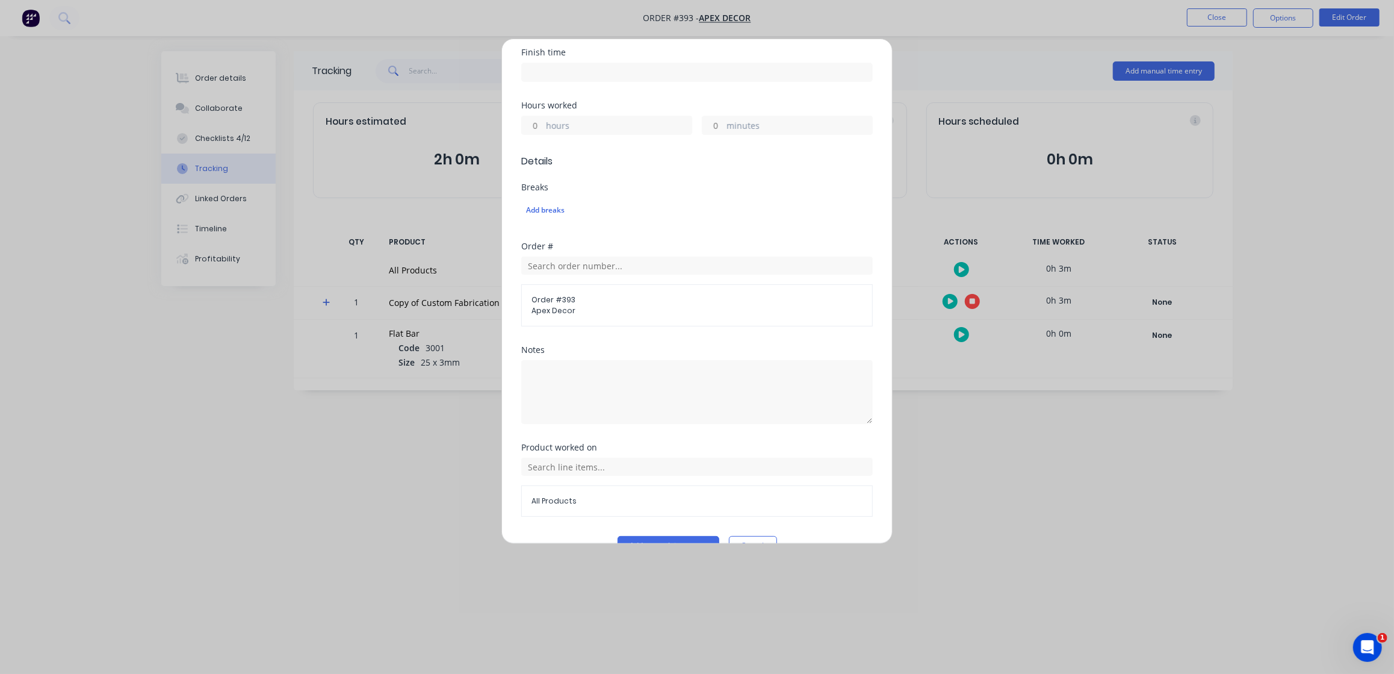
scroll to position [255, 0]
click at [544, 404] on div "Notes" at bounding box center [697, 386] width 352 height 98
click at [544, 368] on textarea at bounding box center [697, 383] width 352 height 64
type textarea "Checklist Step 3"
click at [580, 486] on span "All Products" at bounding box center [697, 491] width 331 height 11
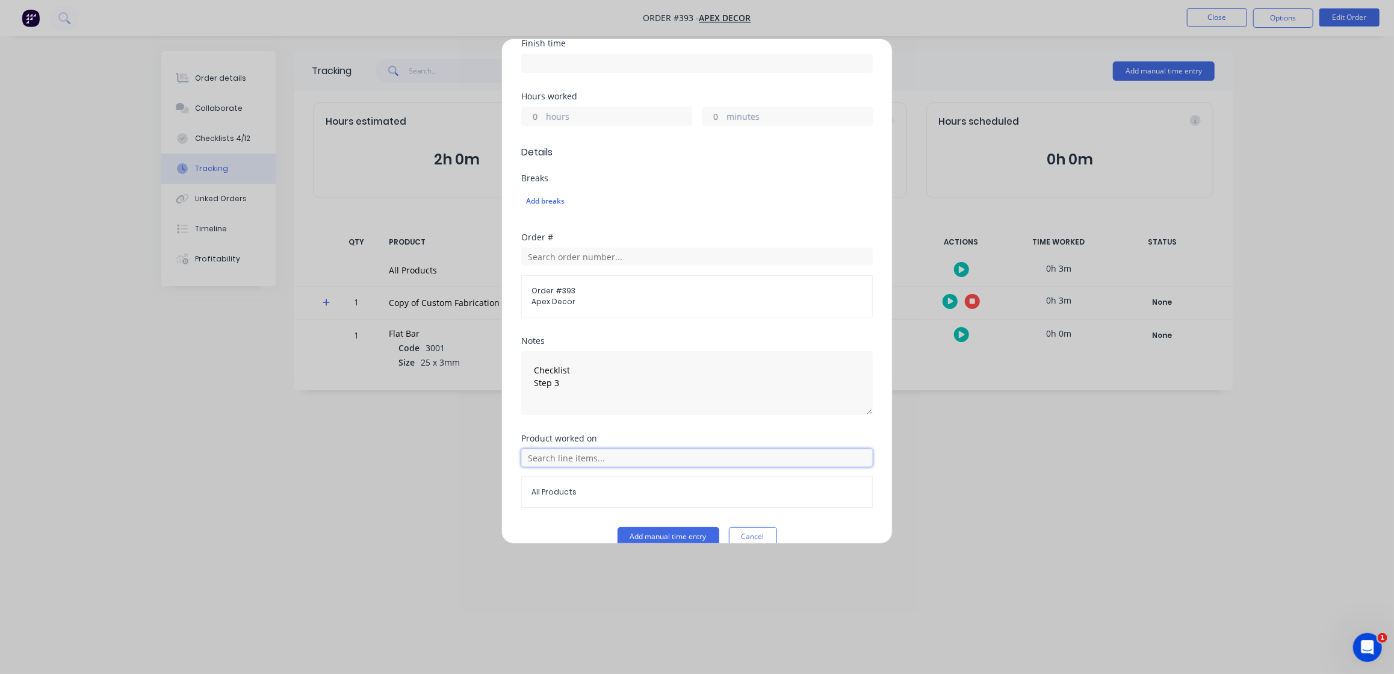
click at [583, 449] on input "text" at bounding box center [697, 458] width 352 height 18
click at [740, 527] on button "Cancel" at bounding box center [753, 536] width 48 height 19
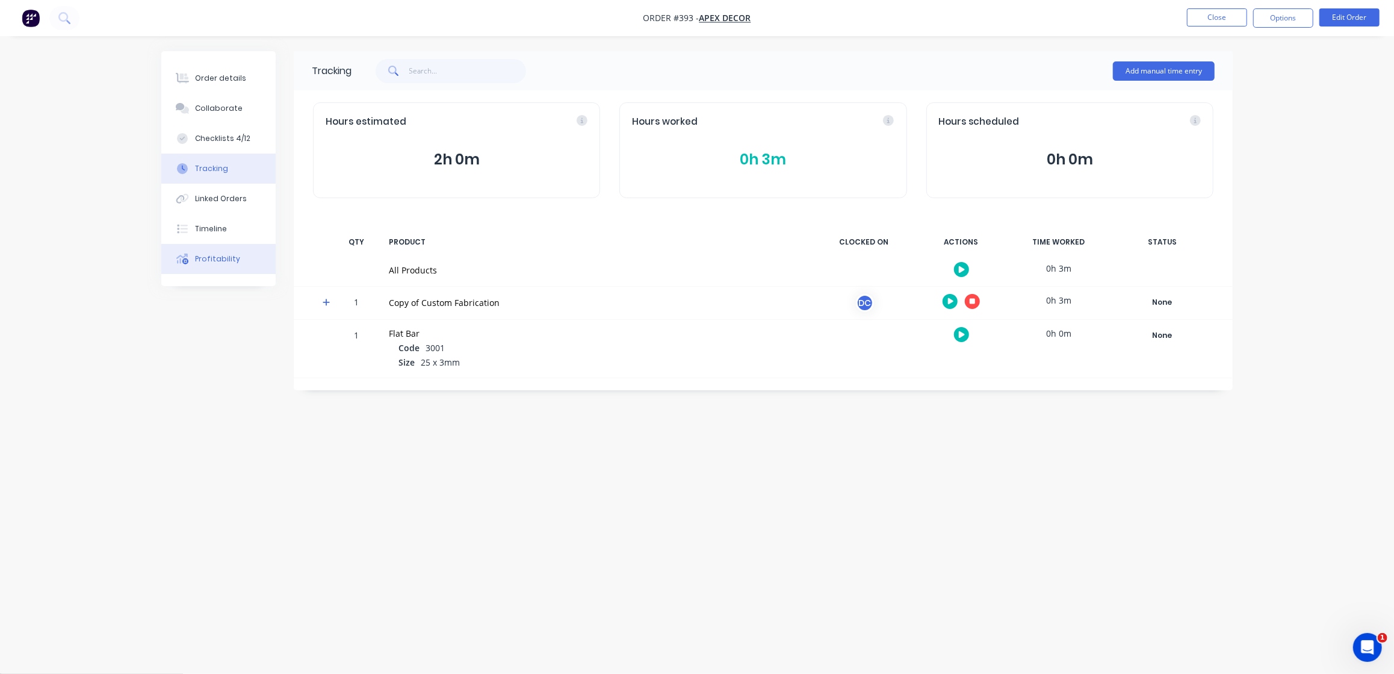
click at [198, 256] on div "Profitability" at bounding box center [217, 258] width 45 height 11
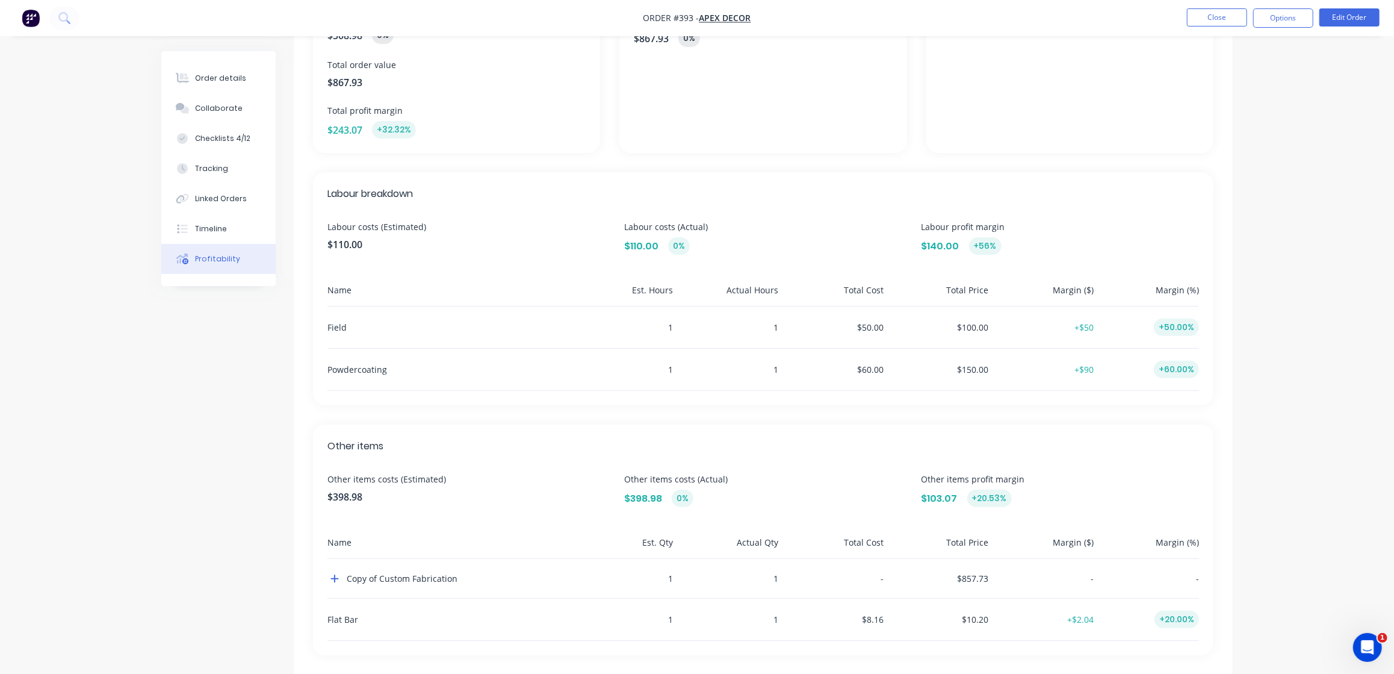
scroll to position [213, 0]
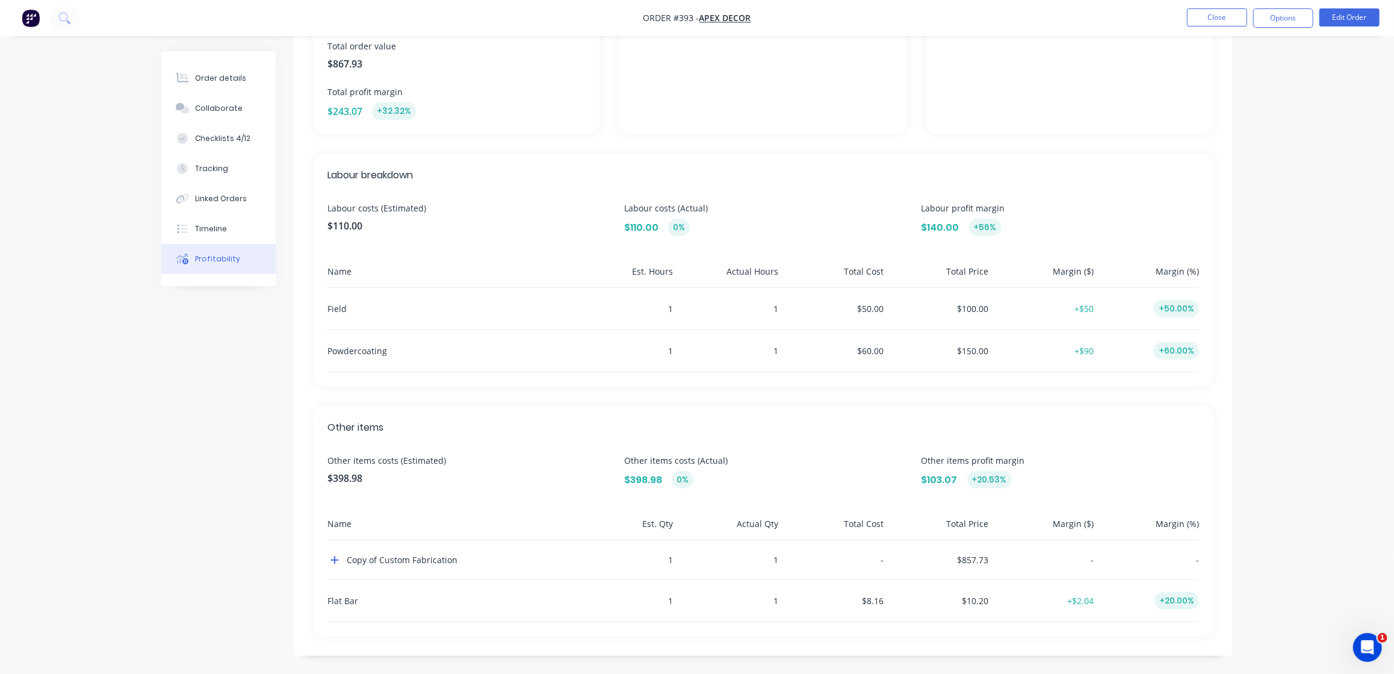
click at [33, 18] on img "button" at bounding box center [31, 18] width 18 height 18
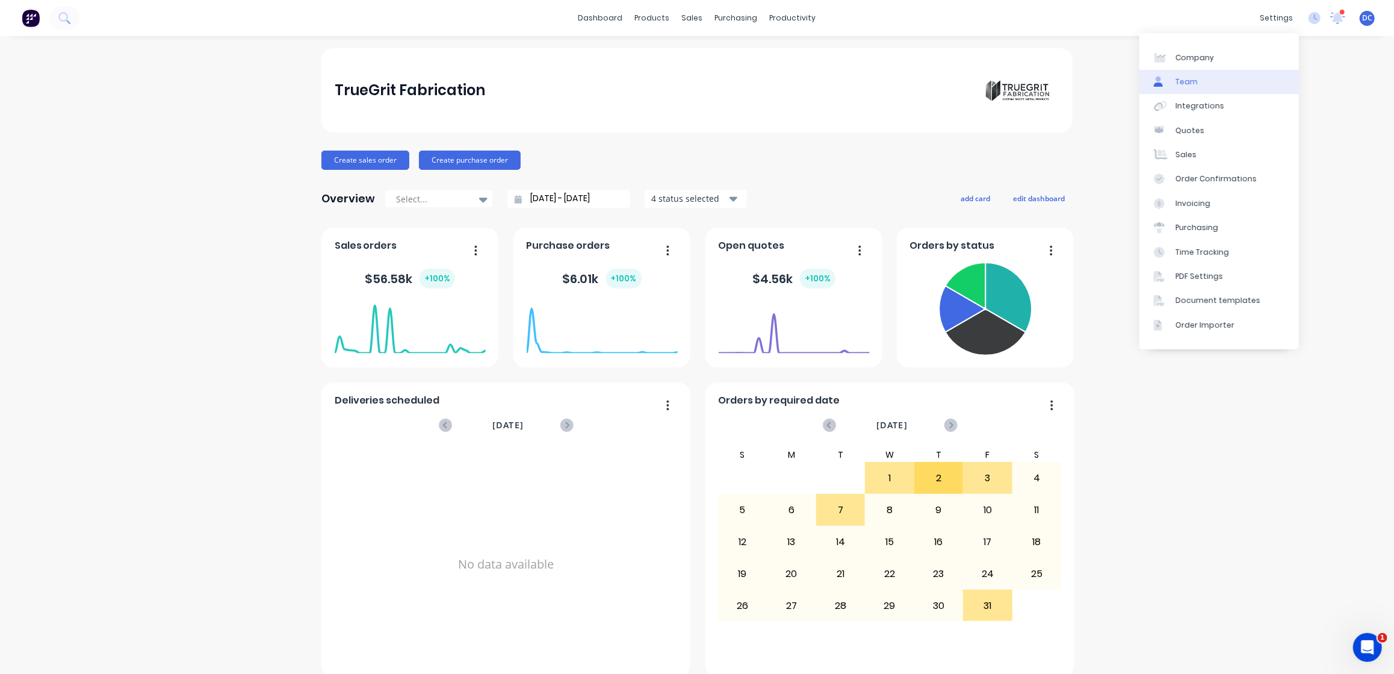
click at [1186, 87] on div "Team" at bounding box center [1187, 81] width 22 height 11
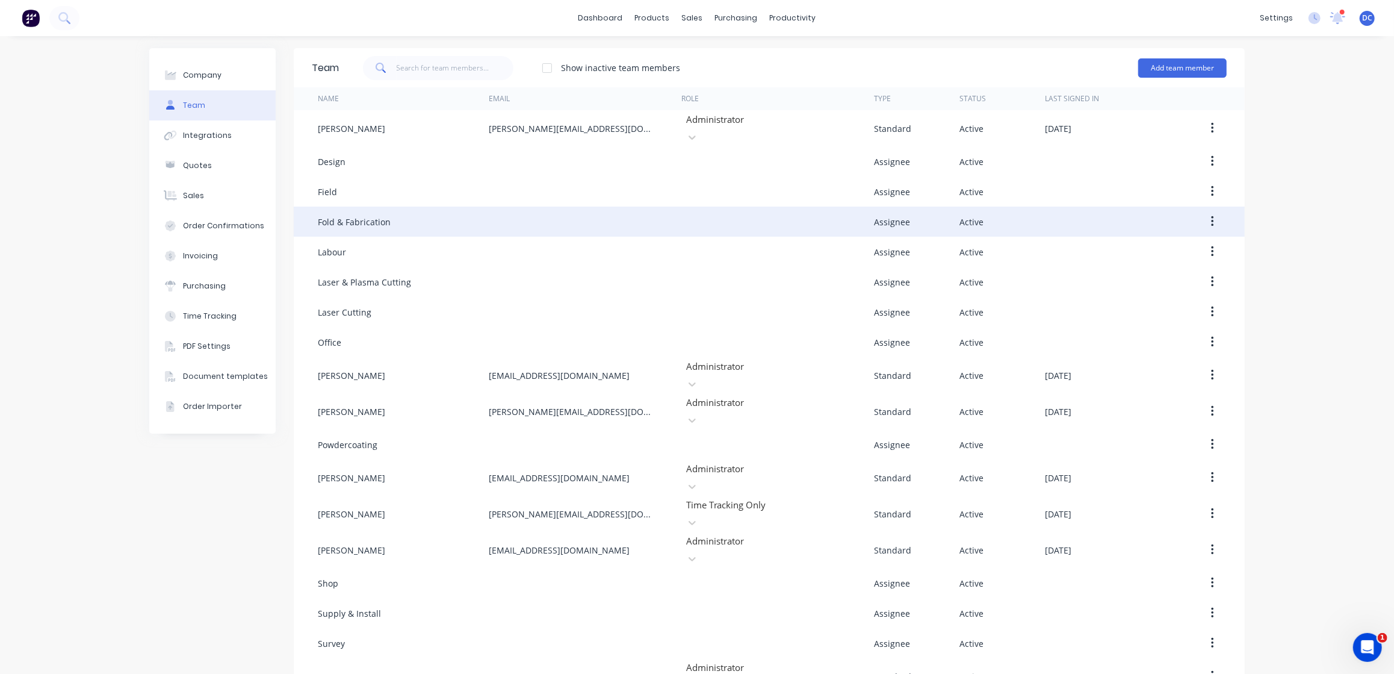
click at [1206, 214] on button "button" at bounding box center [1213, 222] width 28 height 22
click at [1160, 248] on div "Edit" at bounding box center [1169, 252] width 93 height 17
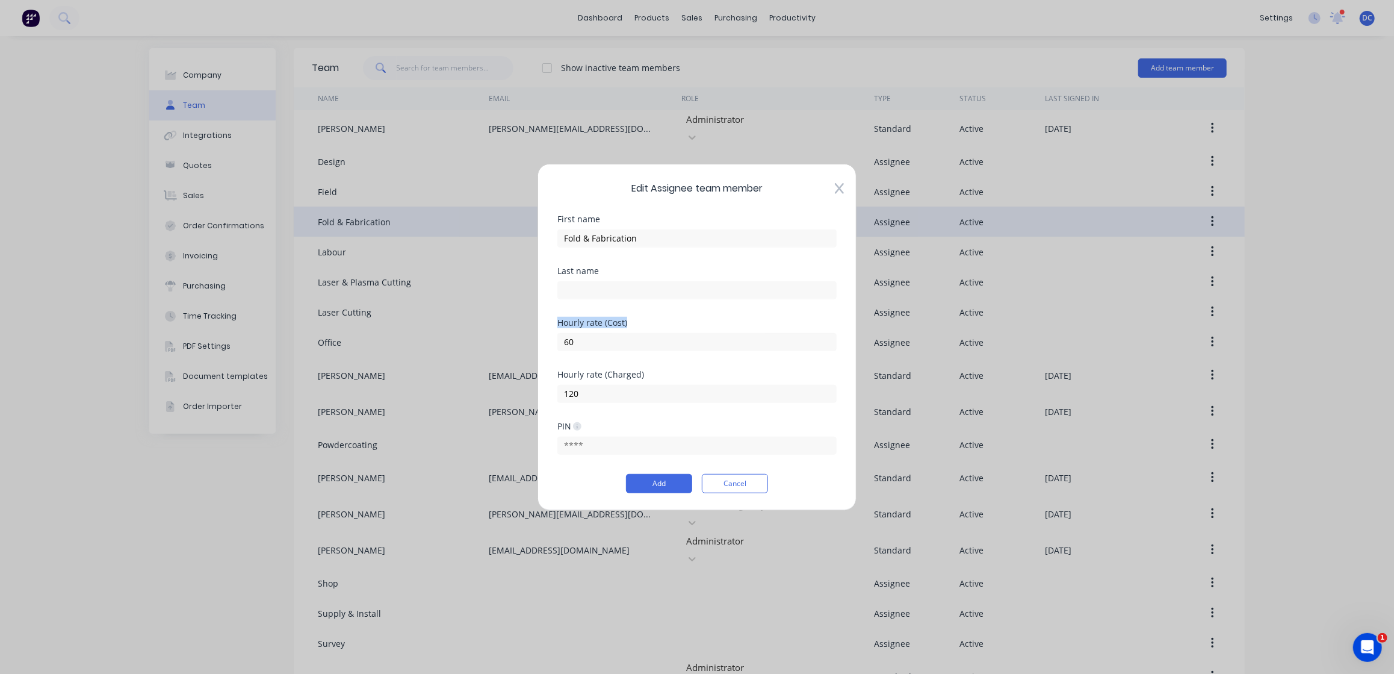
drag, startPoint x: 636, startPoint y: 320, endPoint x: 557, endPoint y: 323, distance: 78.9
click at [557, 323] on div "Hourly rate (Cost)" at bounding box center [696, 322] width 279 height 8
drag, startPoint x: 649, startPoint y: 375, endPoint x: 557, endPoint y: 370, distance: 92.2
click at [557, 370] on div "Hourly rate (Charged)" at bounding box center [696, 374] width 279 height 8
click at [556, 368] on div "Edit Assignee team member First name Fold & Fabrication Last name Hourly rate (…" at bounding box center [697, 336] width 319 height 347
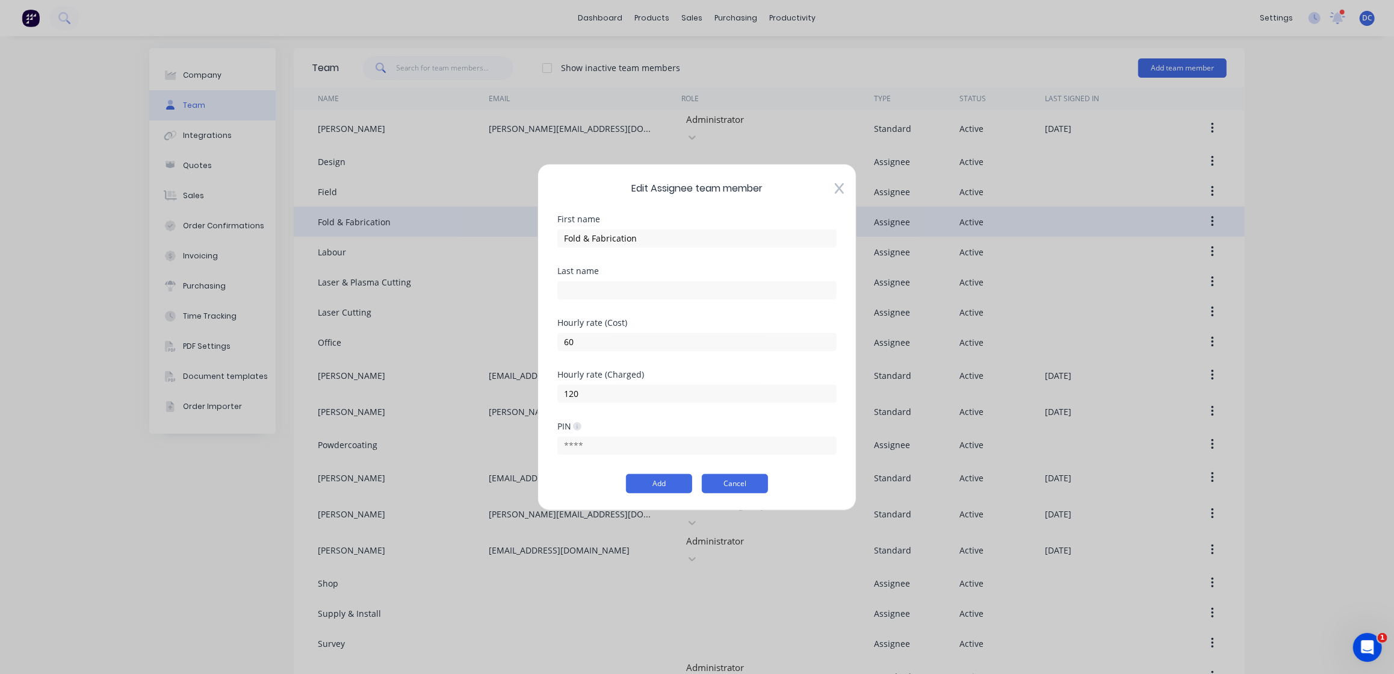
click at [740, 483] on button "Cancel" at bounding box center [735, 483] width 66 height 19
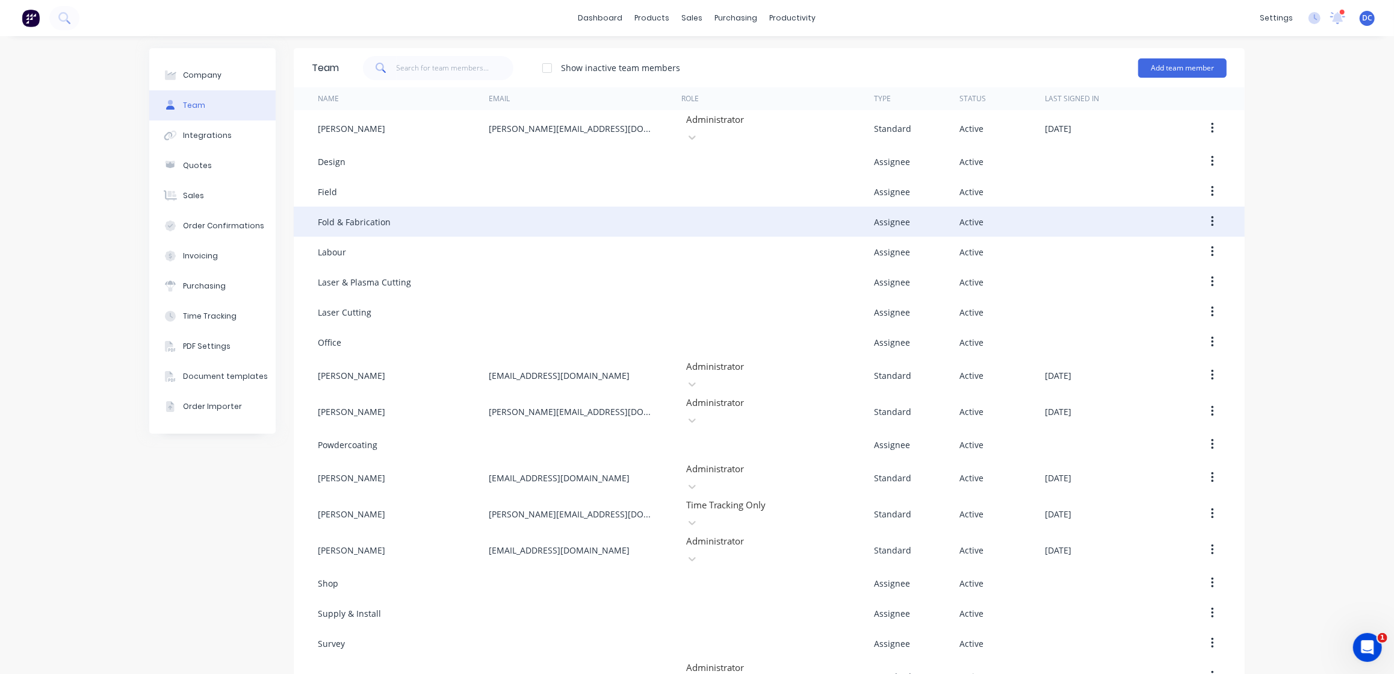
click at [29, 25] on img at bounding box center [31, 18] width 18 height 18
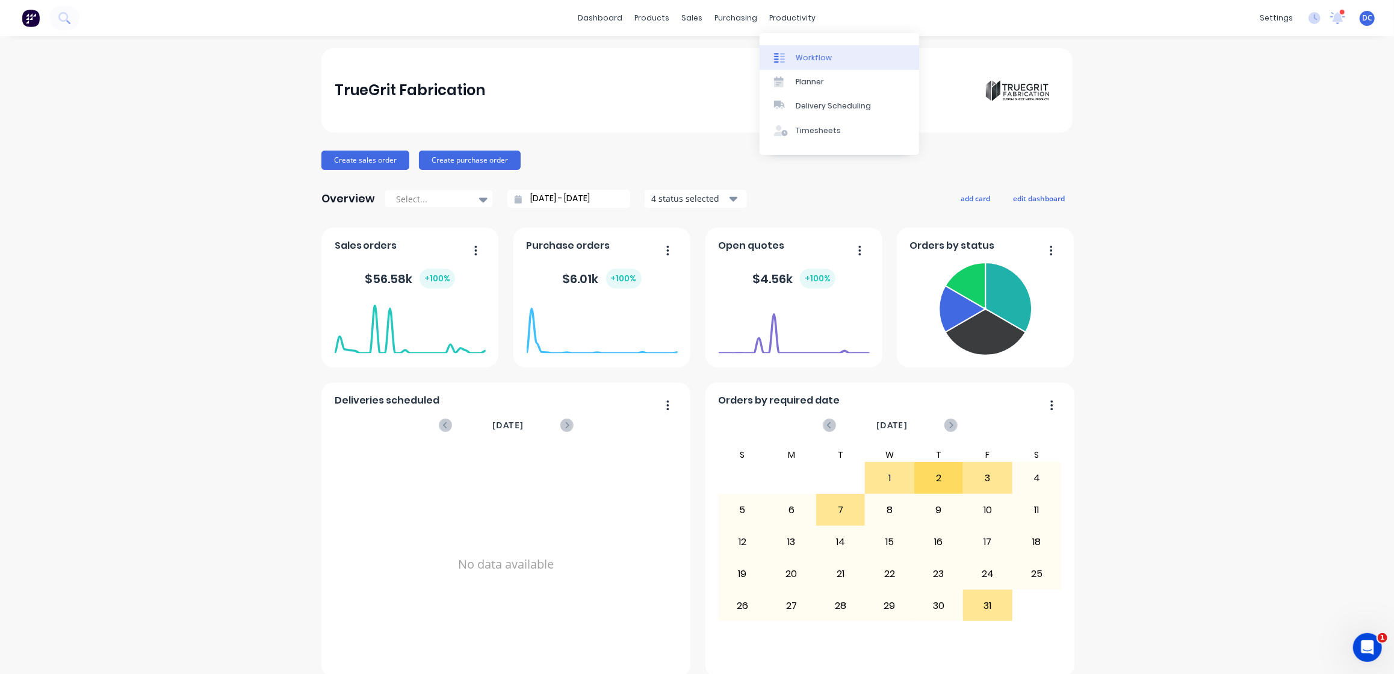
click at [810, 57] on div "Workflow" at bounding box center [814, 57] width 36 height 11
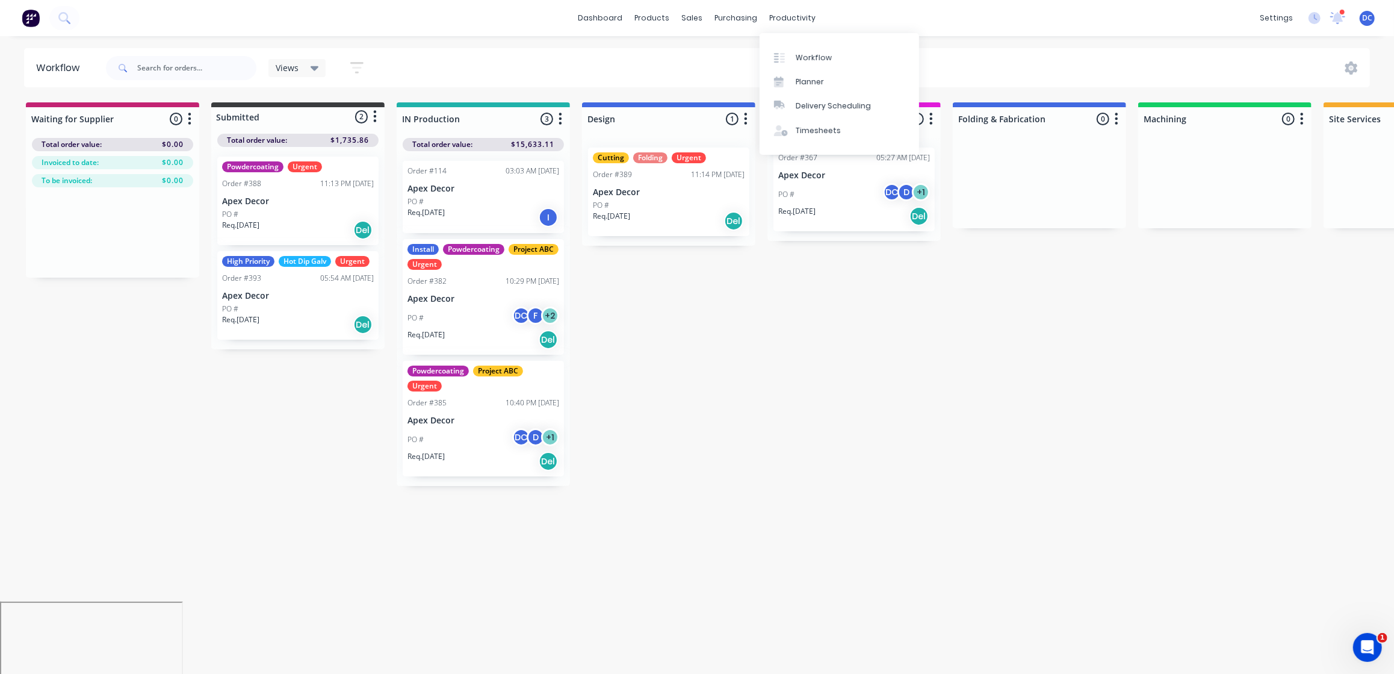
click at [769, 370] on div "Waiting for Supplier 0 Status colour #C32373 hex #C32373 Save Cancel Notificati…" at bounding box center [1082, 293] width 2182 height 383
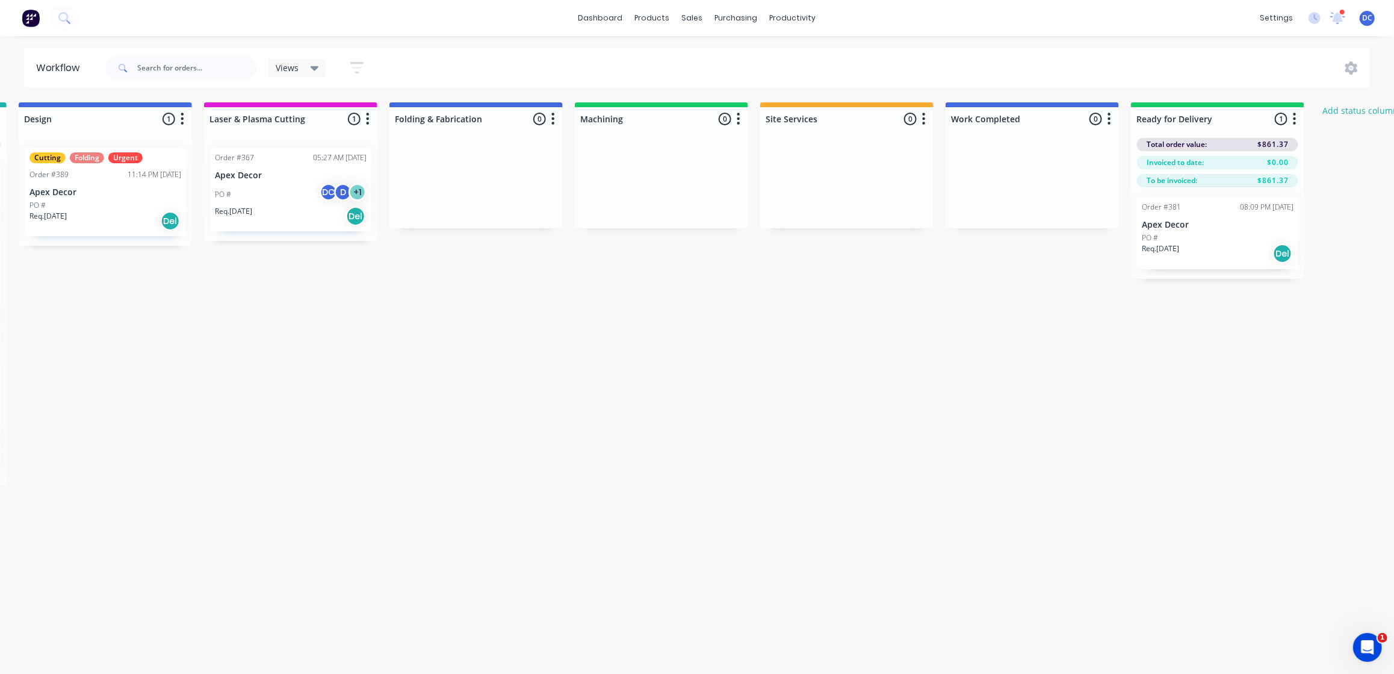
scroll to position [0, 594]
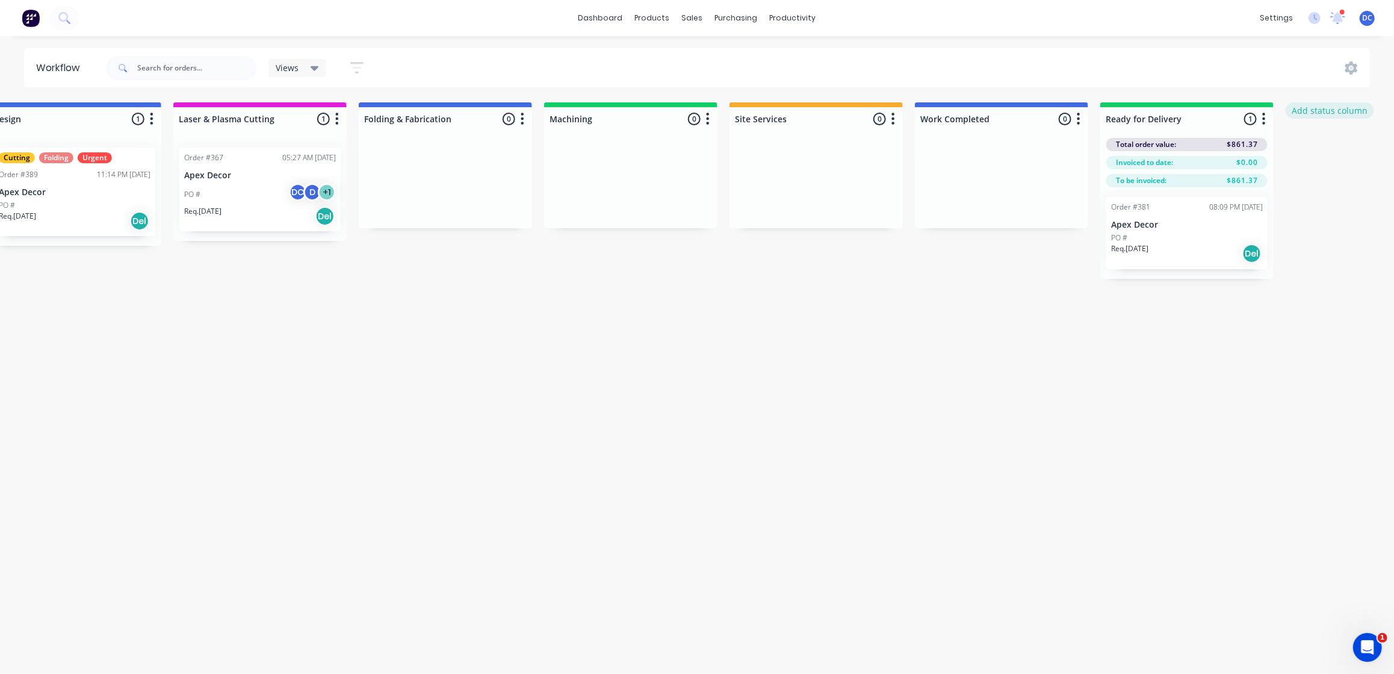
click at [1330, 107] on button "Add status column" at bounding box center [1330, 110] width 88 height 16
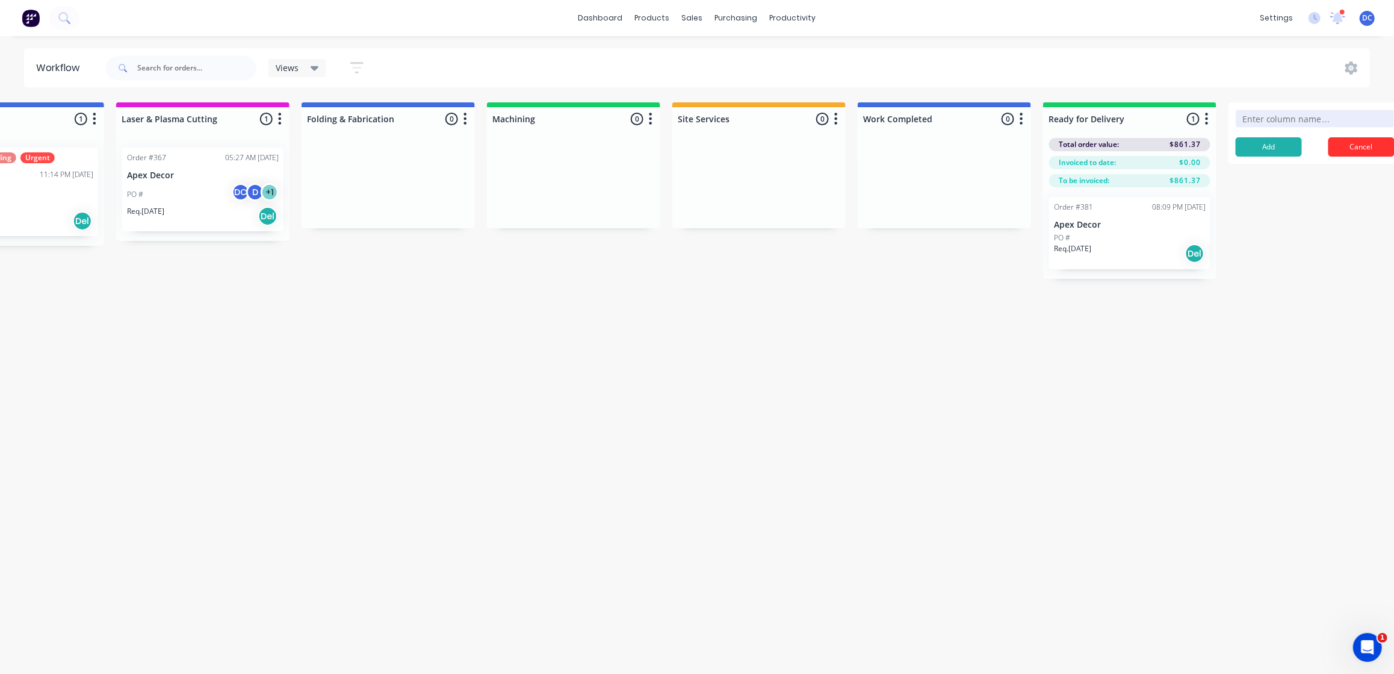
click at [1358, 143] on button "Cancel" at bounding box center [1362, 146] width 66 height 19
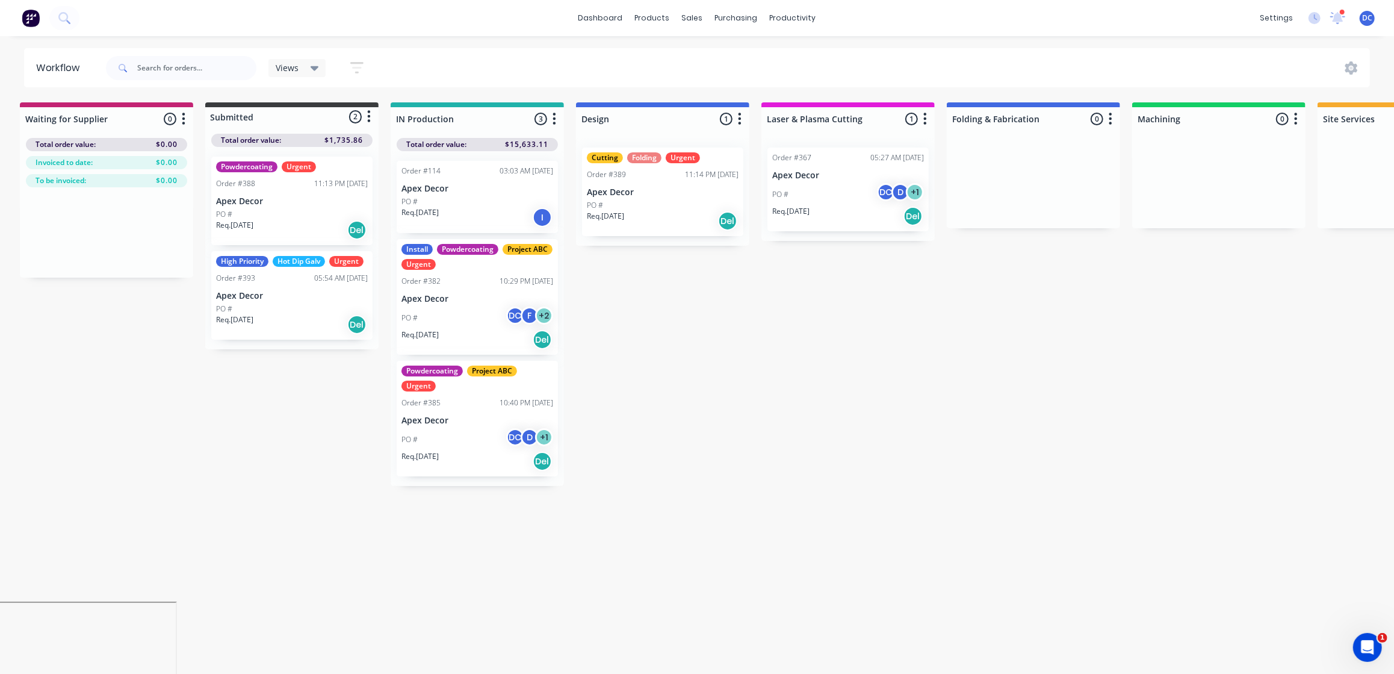
scroll to position [0, 0]
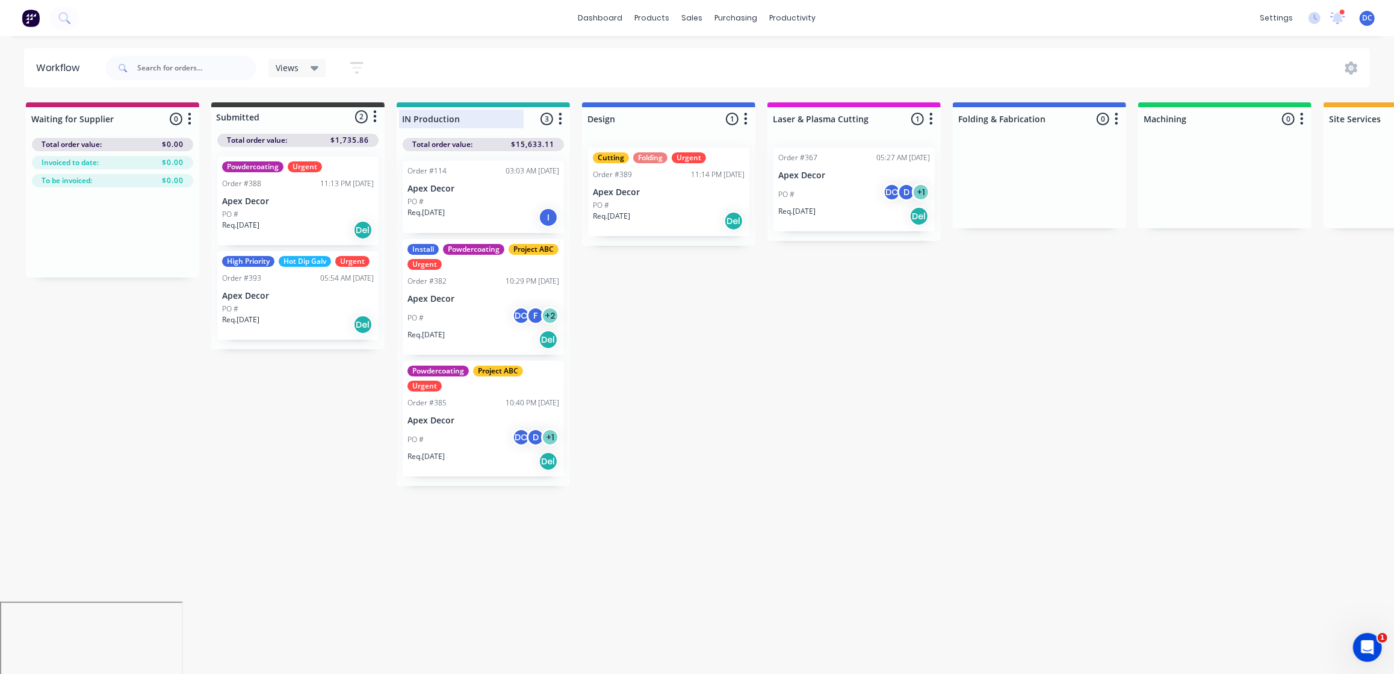
click at [474, 119] on div at bounding box center [483, 118] width 173 height 23
drag, startPoint x: 464, startPoint y: 113, endPoint x: 405, endPoint y: 117, distance: 58.5
click at [405, 117] on input "IN Production" at bounding box center [461, 119] width 119 height 13
click at [619, 110] on div at bounding box center [668, 118] width 173 height 23
drag, startPoint x: 619, startPoint y: 112, endPoint x: 584, endPoint y: 112, distance: 35.5
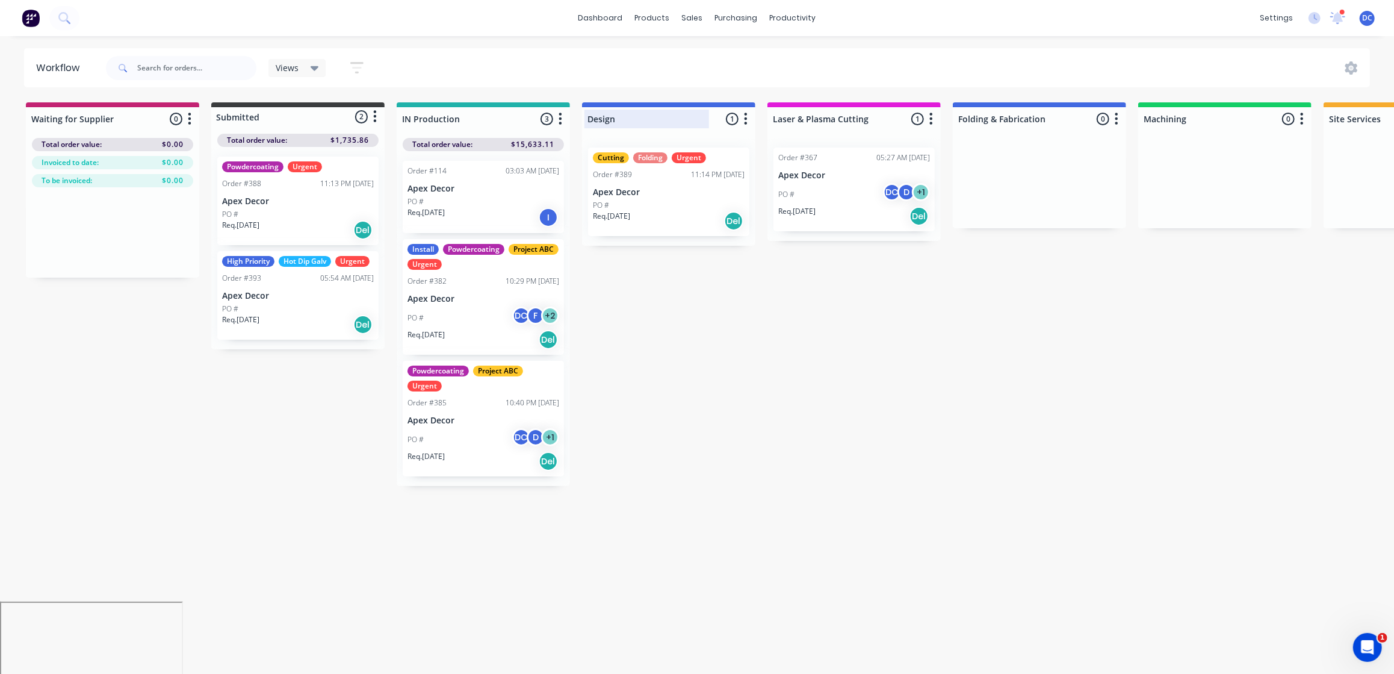
click at [585, 112] on div "Design" at bounding box center [647, 119] width 125 height 19
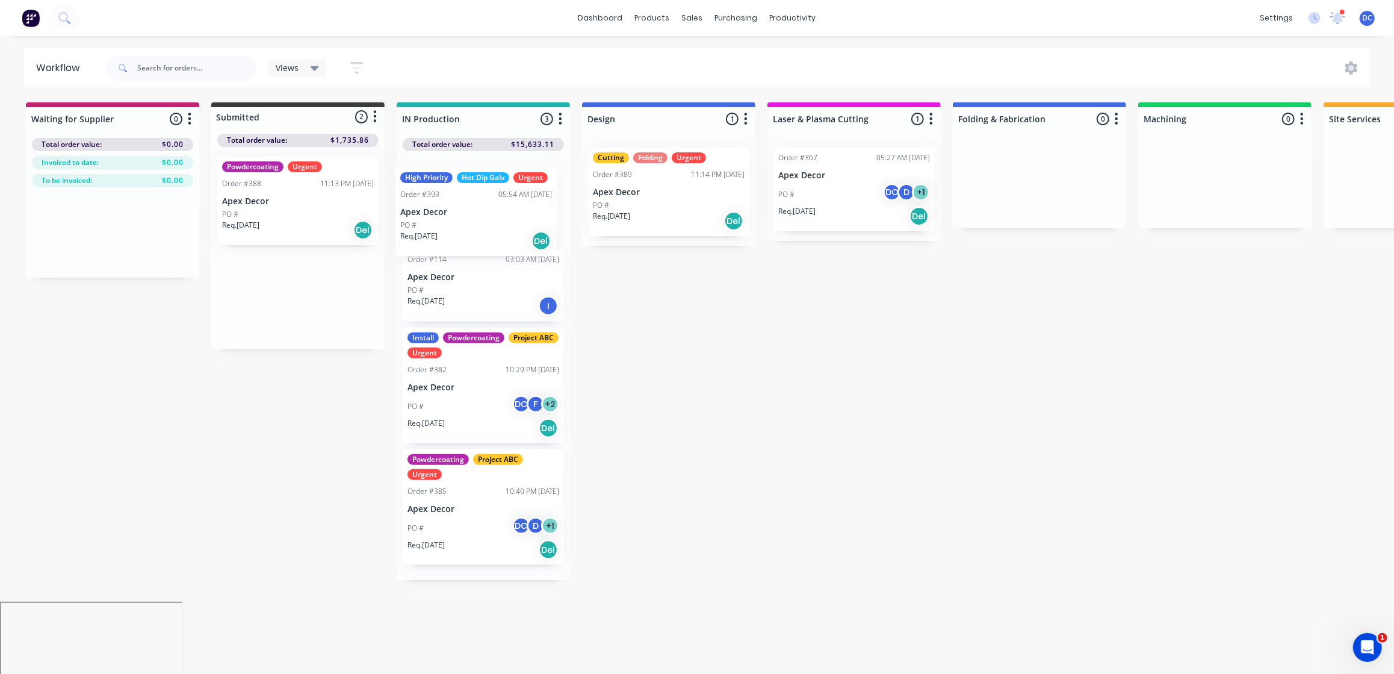
drag, startPoint x: 324, startPoint y: 313, endPoint x: 506, endPoint y: 228, distance: 201.2
click at [506, 228] on div "Waiting for Supplier 0 Status colour #C32373 hex #C32373 Save Cancel Notificati…" at bounding box center [1082, 340] width 2182 height 477
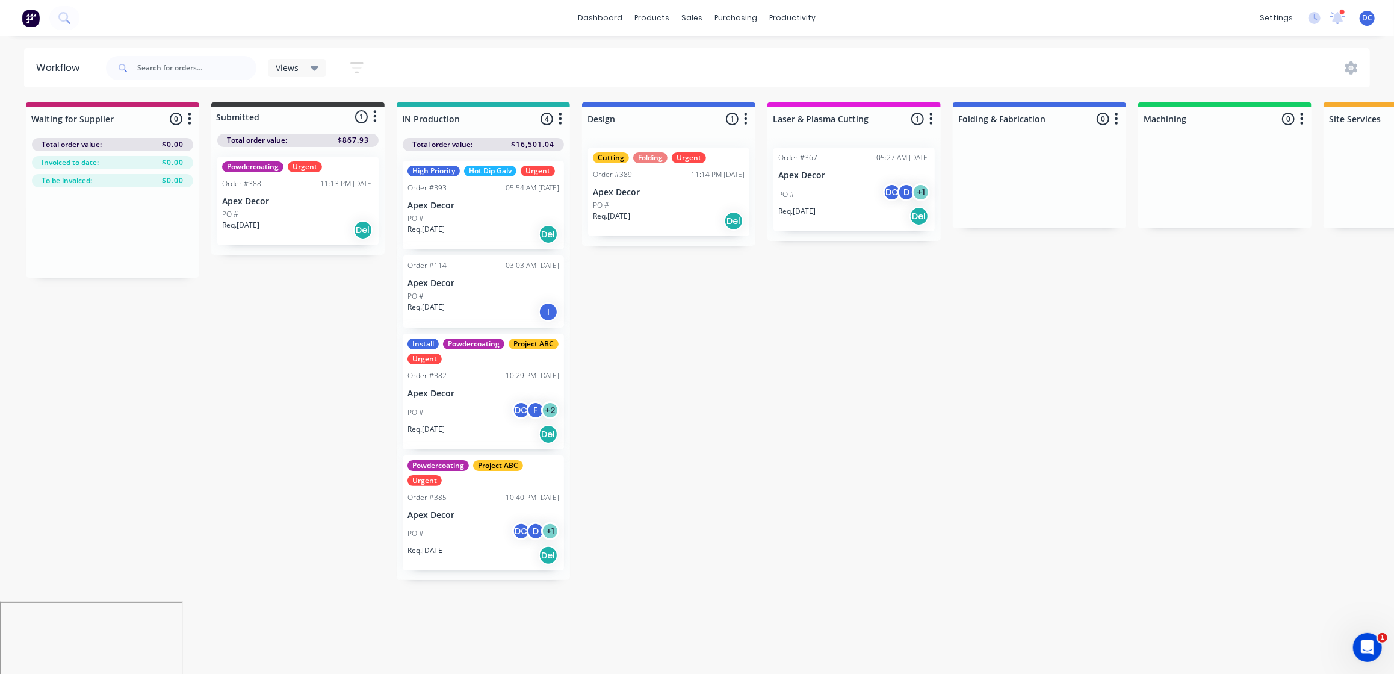
click at [563, 119] on button "button" at bounding box center [560, 119] width 14 height 14
click at [516, 157] on button "Notifications" at bounding box center [507, 165] width 120 height 20
click at [682, 399] on div "Waiting for Supplier 0 Status colour #C32373 hex #C32373 Save Cancel Notificati…" at bounding box center [1082, 340] width 2182 height 477
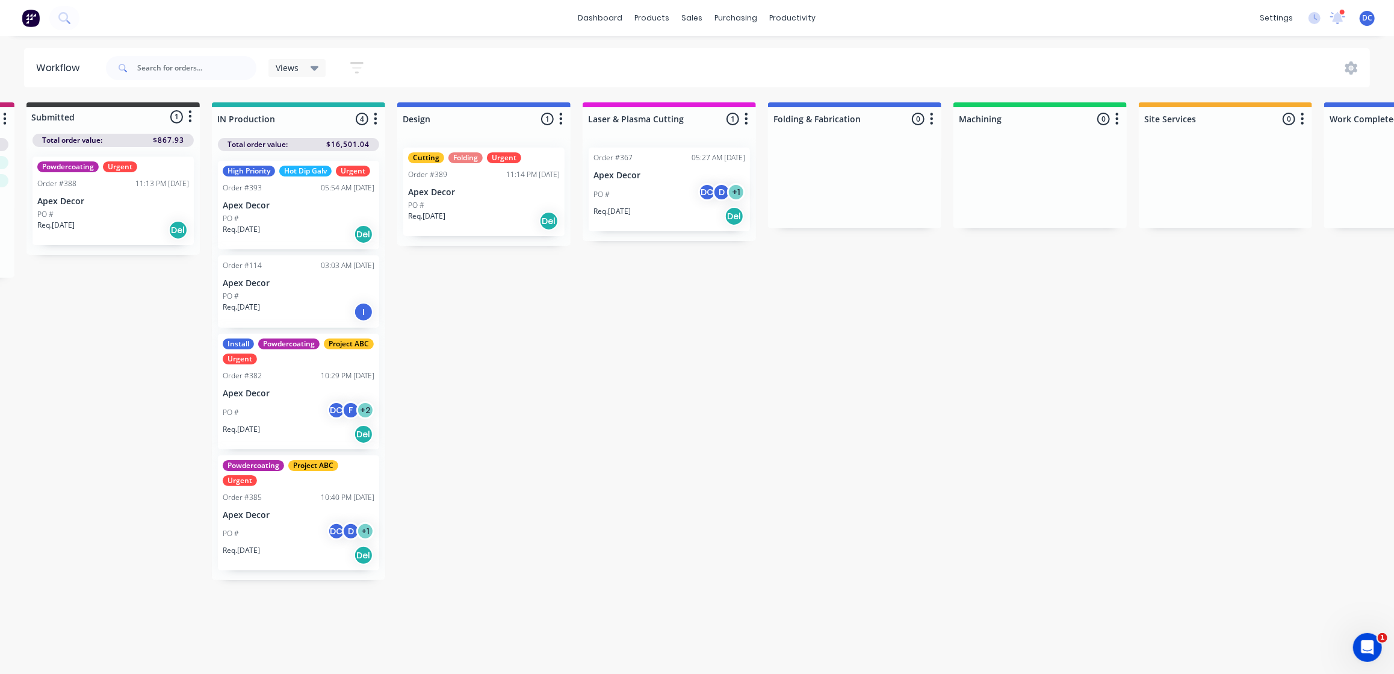
scroll to position [0, 184]
click at [381, 128] on div at bounding box center [299, 118] width 173 height 23
click at [376, 120] on icon "button" at bounding box center [376, 118] width 4 height 15
click at [315, 166] on button "Notifications" at bounding box center [323, 165] width 120 height 20
click at [731, 468] on div "Waiting for Supplier 0 Status colour #C32373 hex #C32373 Save Cancel Notificati…" at bounding box center [898, 340] width 2182 height 477
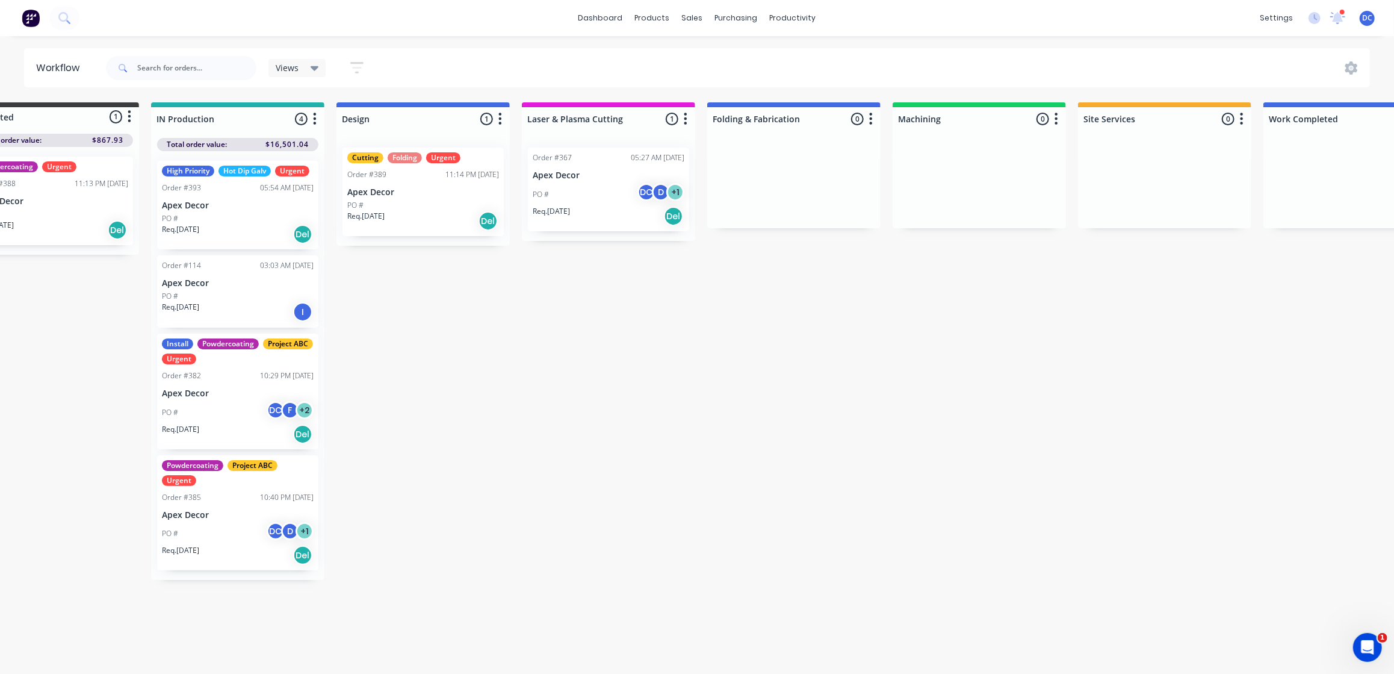
scroll to position [0, 0]
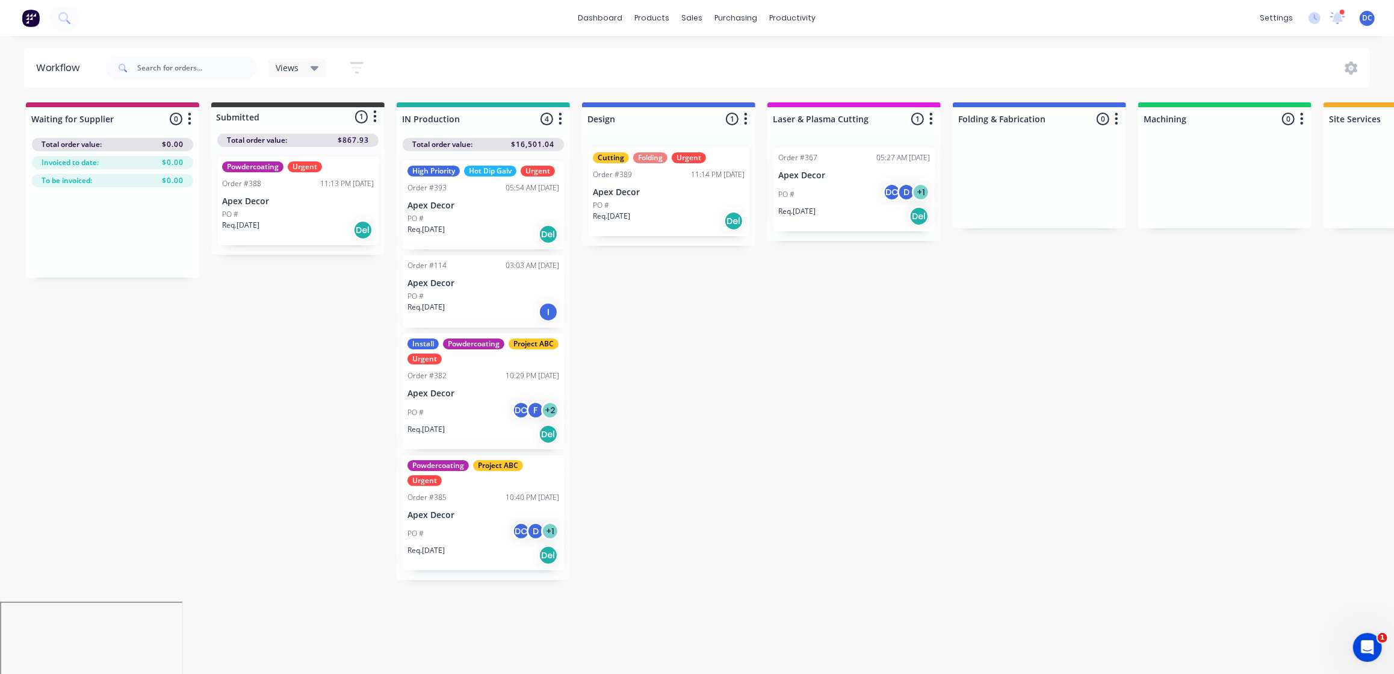
click at [354, 66] on icon "button" at bounding box center [356, 67] width 13 height 15
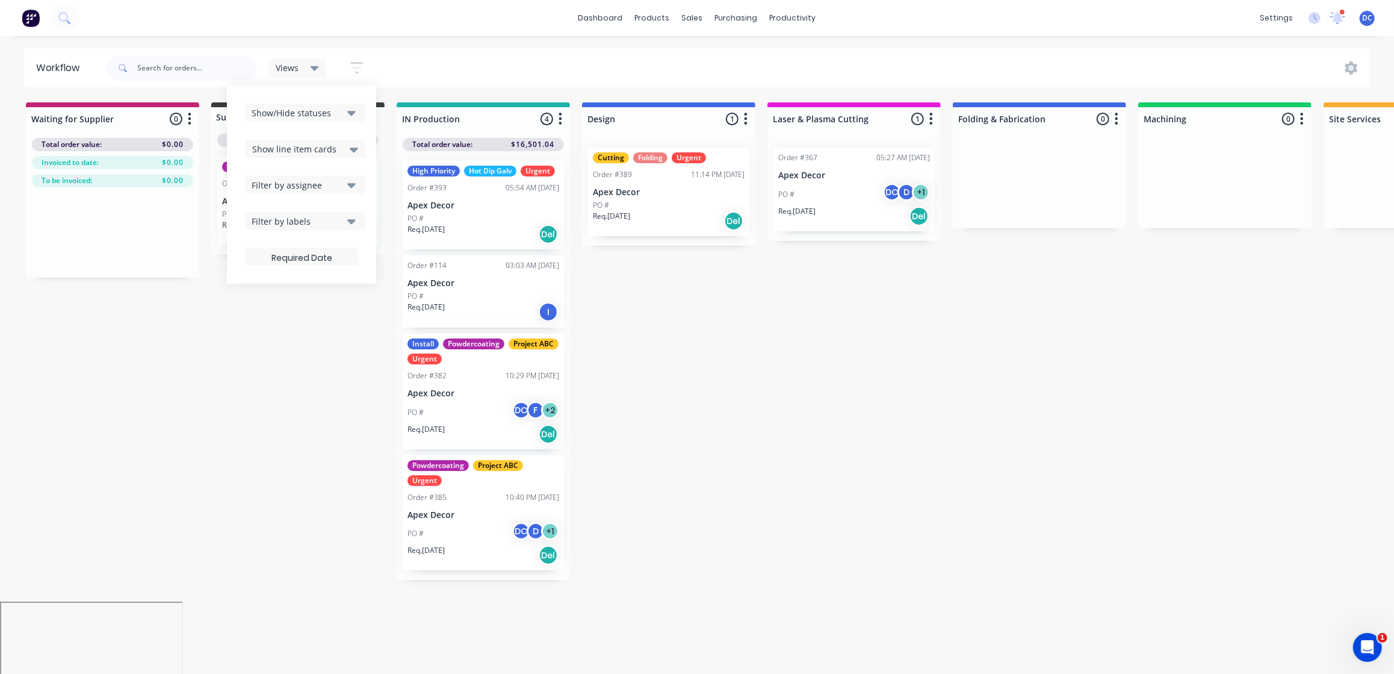
click at [301, 68] on div "Views" at bounding box center [297, 68] width 43 height 11
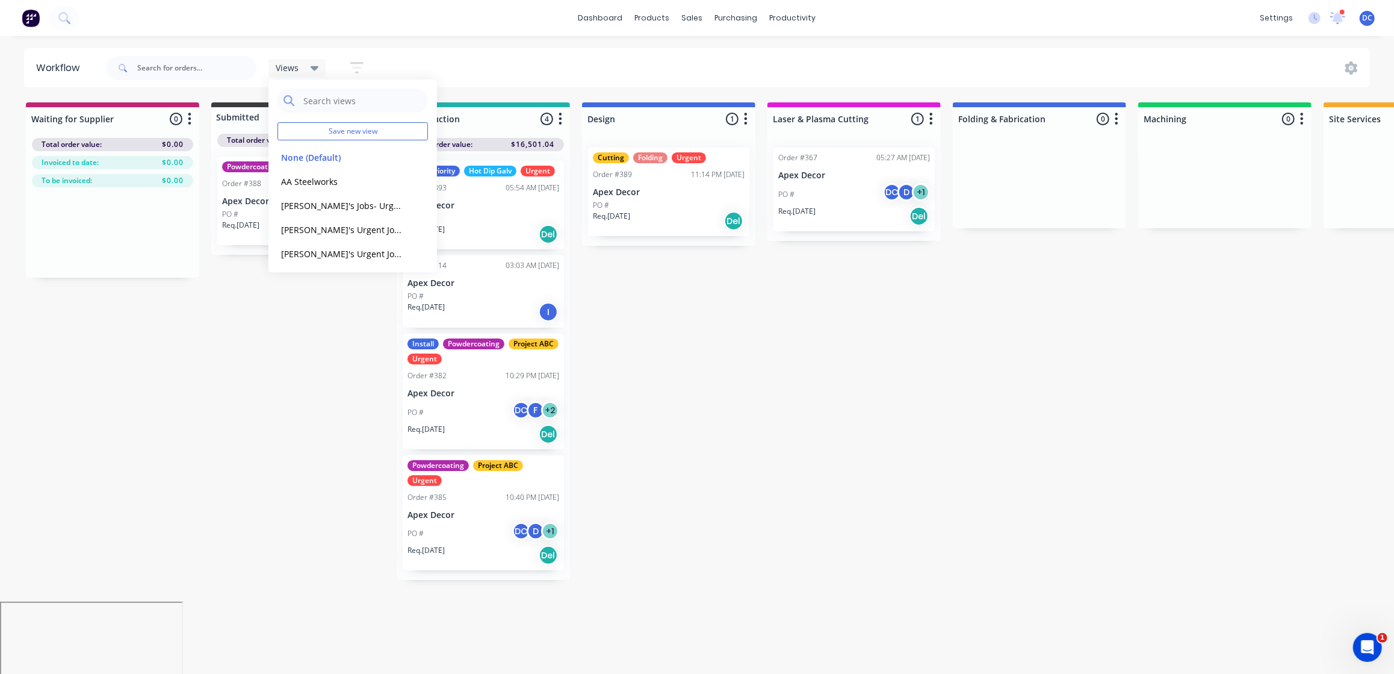
click at [812, 260] on div "Waiting for Supplier 0 Status colour #C32373 hex #C32373 Save Cancel Notificati…" at bounding box center [1082, 340] width 2182 height 477
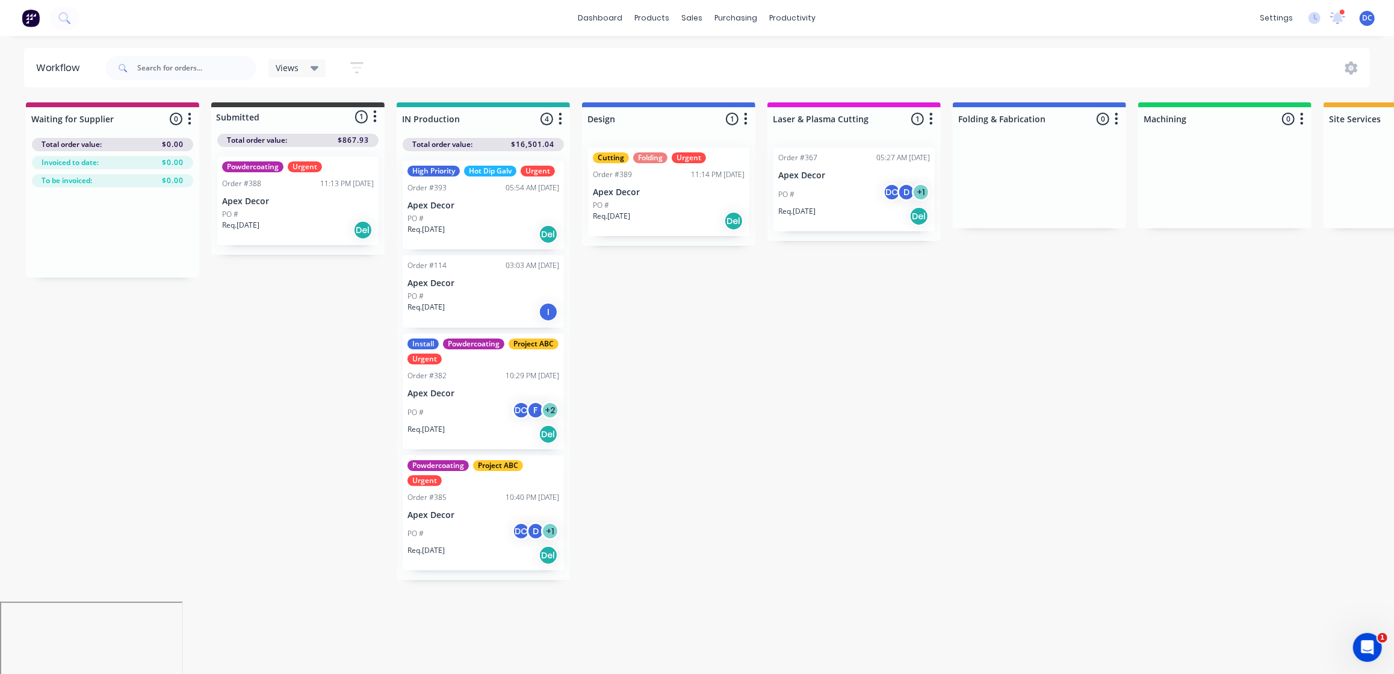
click at [882, 436] on div "Waiting for Supplier 0 Status colour #C32373 hex #C32373 Save Cancel Notificati…" at bounding box center [1082, 340] width 2182 height 477
click at [478, 226] on div "Req. 07/10/25 Del" at bounding box center [484, 234] width 152 height 20
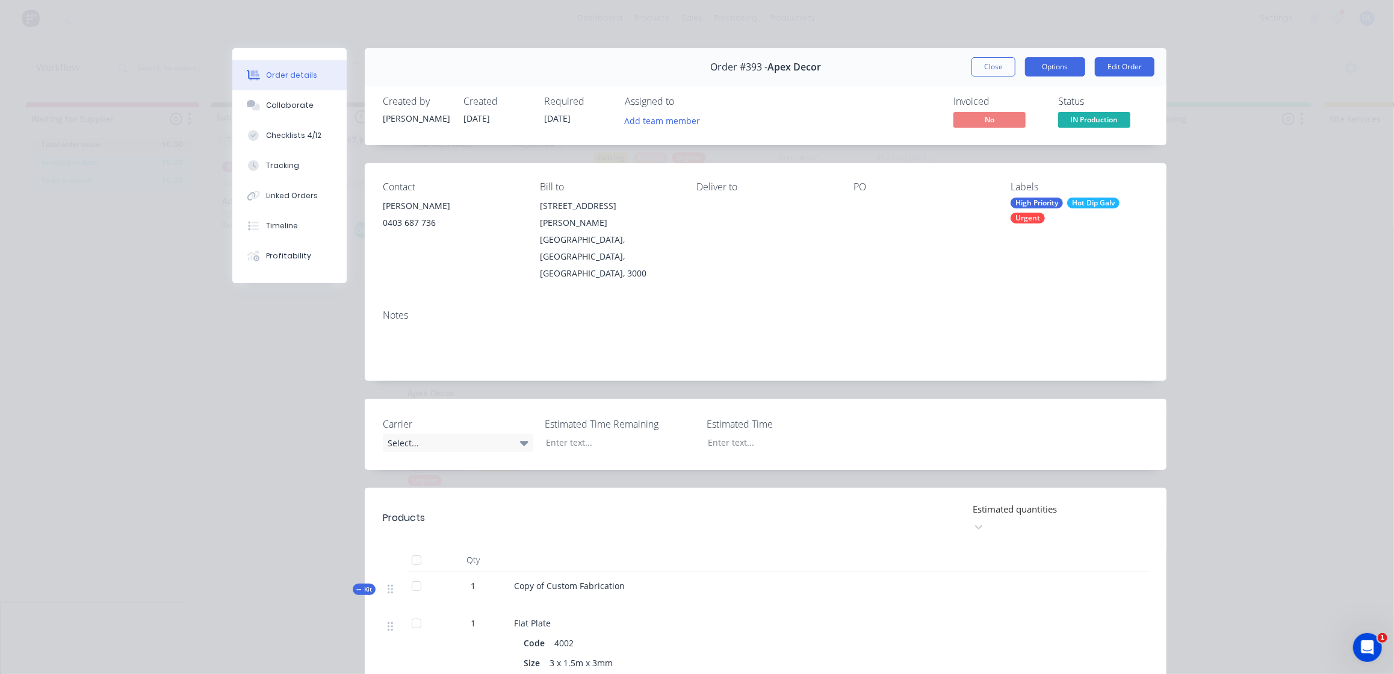
click at [1064, 66] on button "Options" at bounding box center [1055, 66] width 60 height 19
click at [996, 66] on button "Close" at bounding box center [994, 66] width 44 height 19
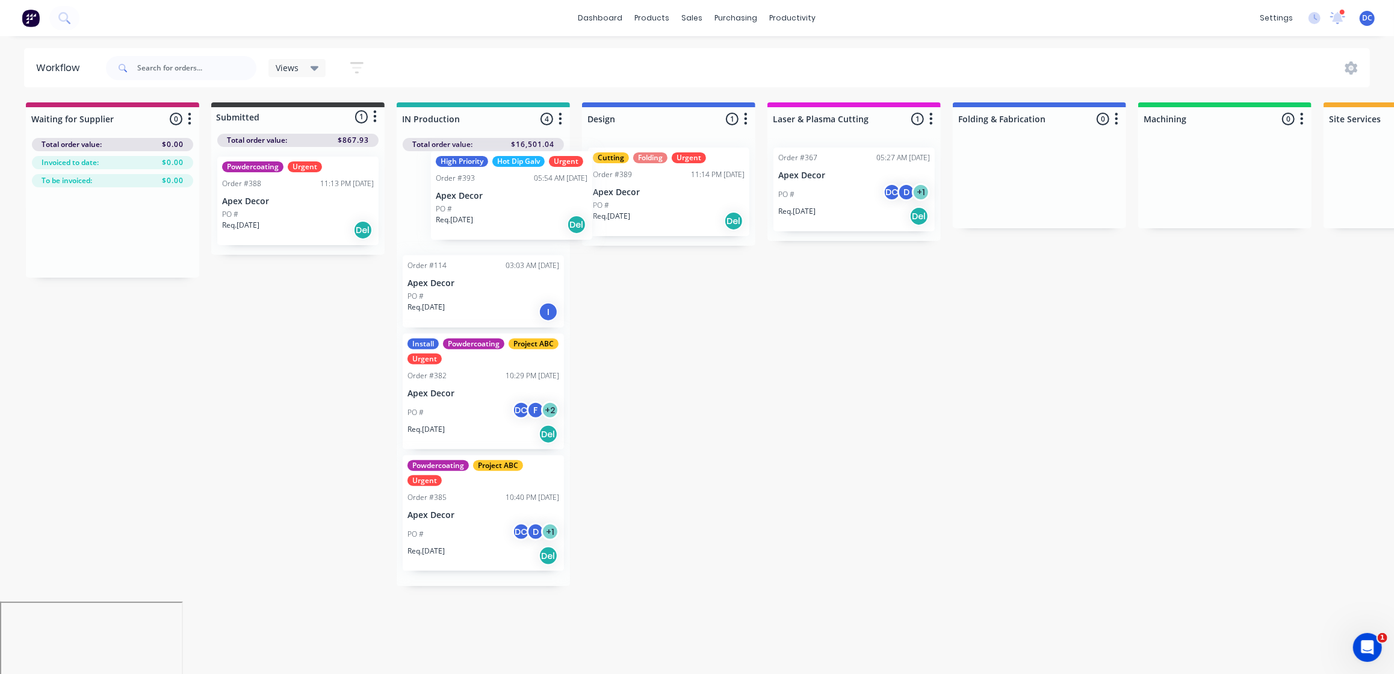
drag, startPoint x: 486, startPoint y: 226, endPoint x: 517, endPoint y: 214, distance: 33.2
click at [517, 214] on div "High Priority Hot Dip Galv Urgent Order #393 05:54 AM 07/10/25 Apex Decor PO # …" at bounding box center [483, 368] width 173 height 435
click at [493, 225] on div "Req. 07/10/25 Del" at bounding box center [484, 234] width 152 height 20
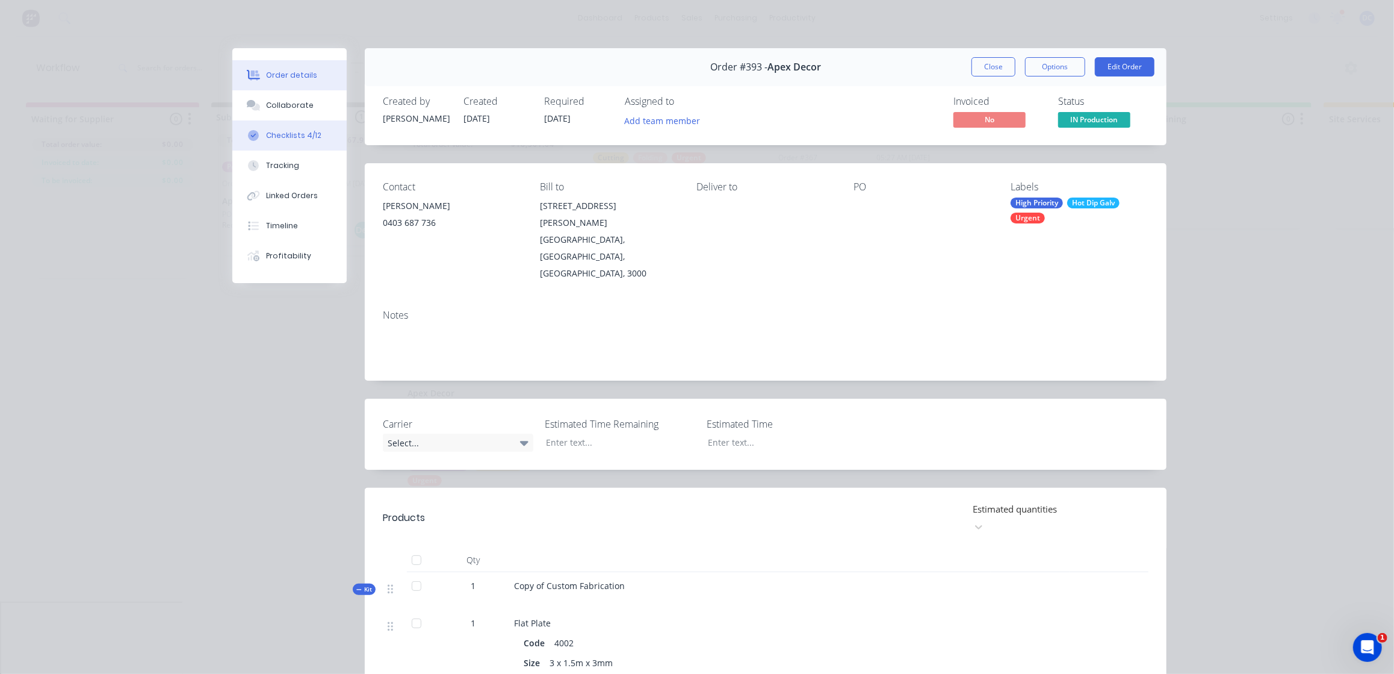
click at [282, 130] on div "Checklists 4/12" at bounding box center [293, 135] width 55 height 11
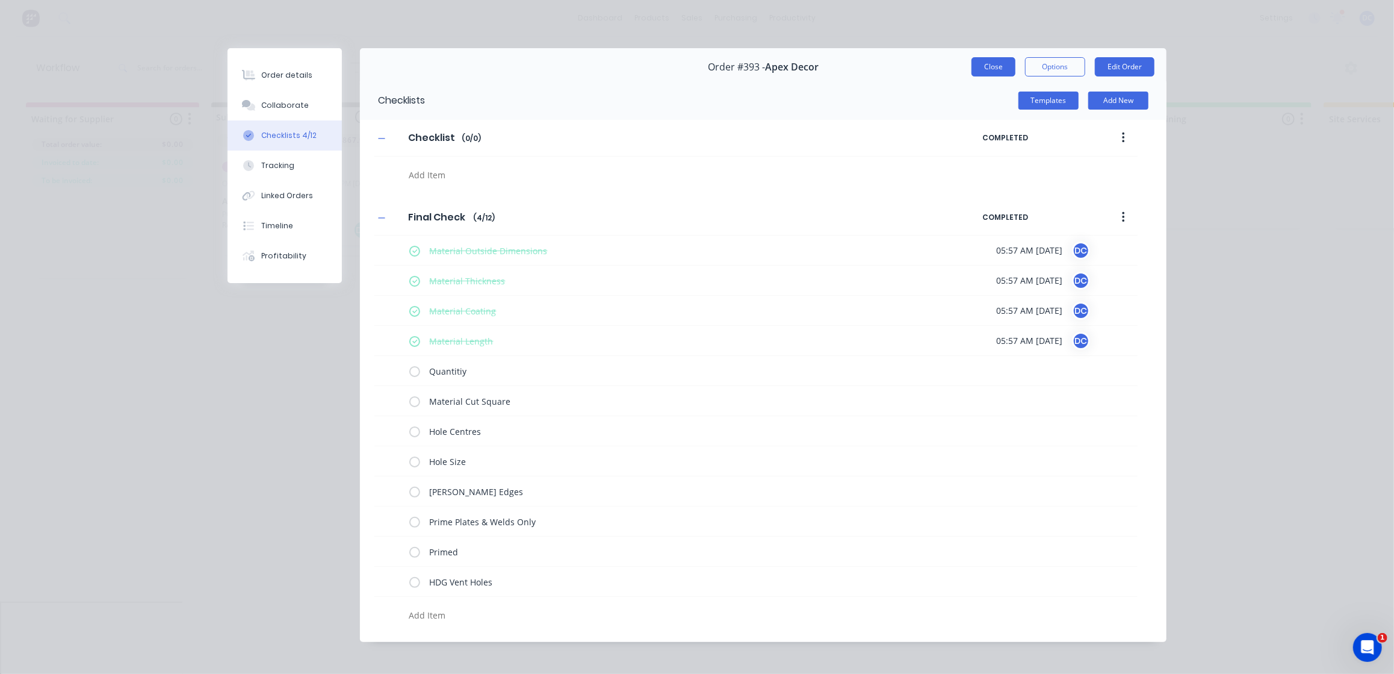
click at [999, 65] on button "Close" at bounding box center [994, 66] width 44 height 19
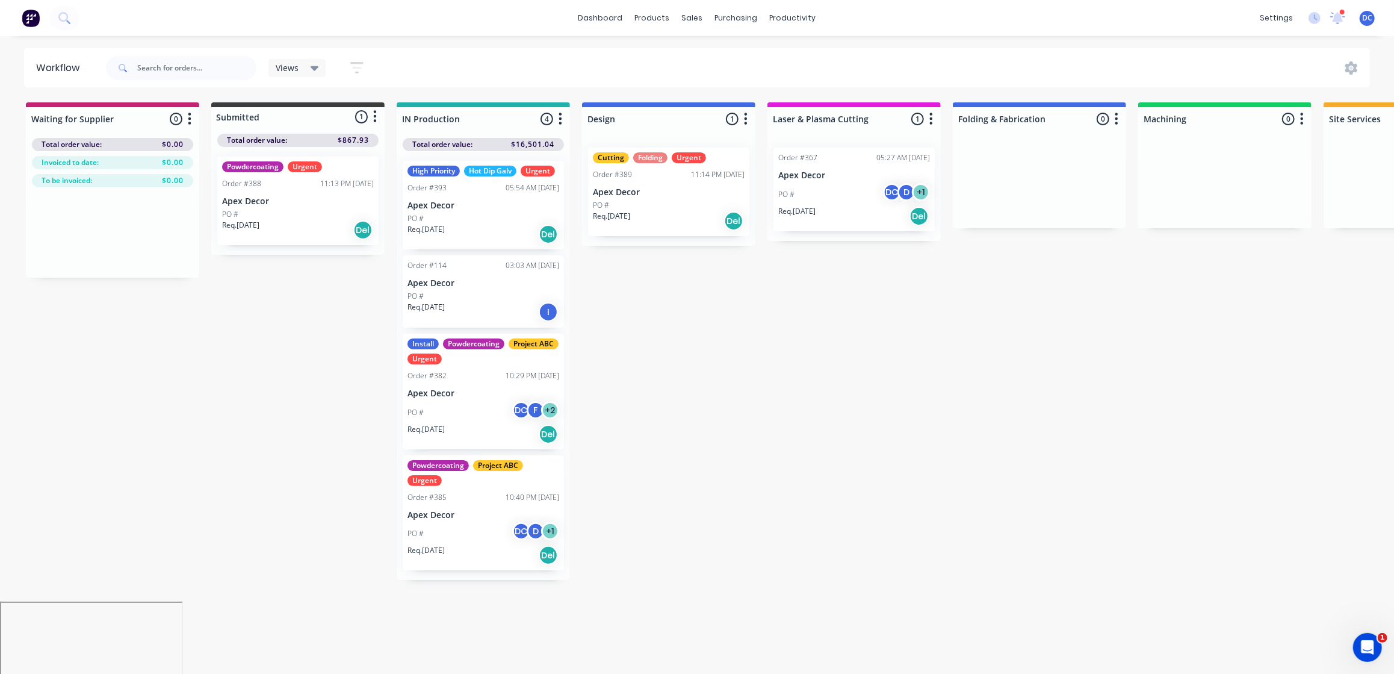
click at [508, 193] on div "High Priority Hot Dip Galv Urgent Order #393 05:54 AM 07/10/25 Apex Decor PO # …" at bounding box center [483, 205] width 161 height 88
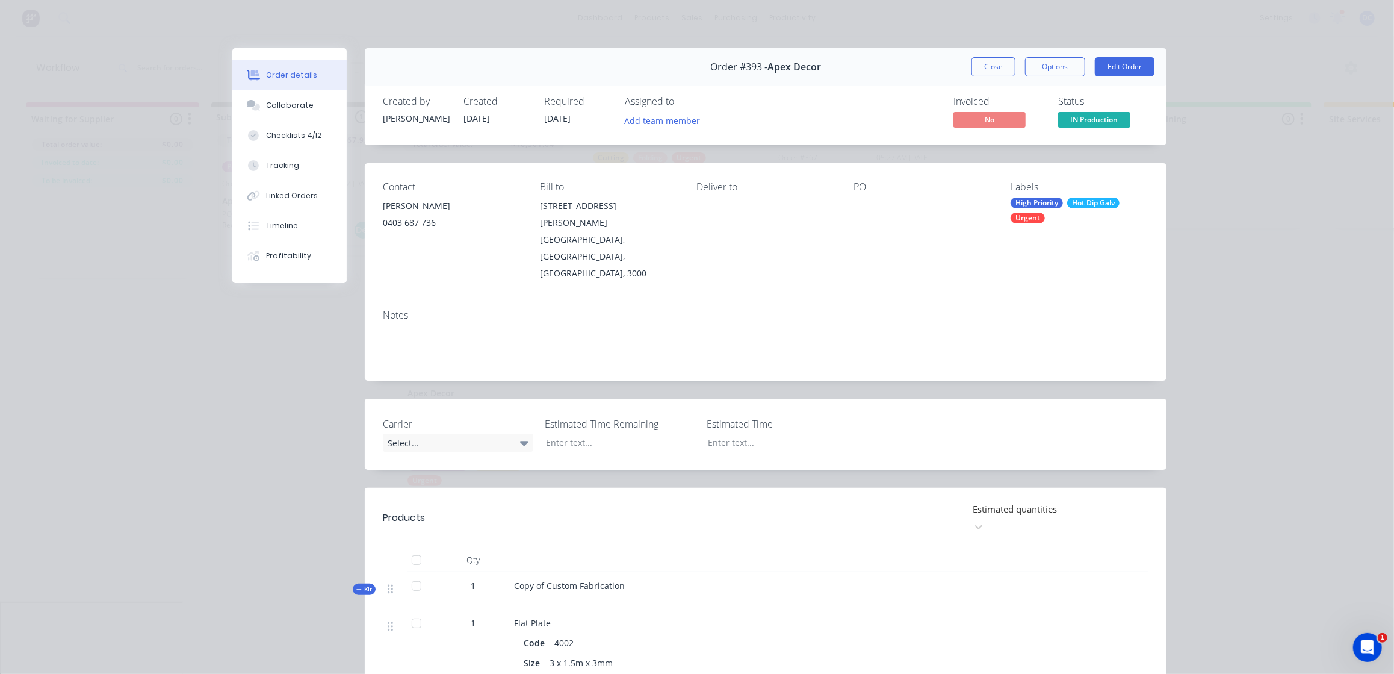
click at [1091, 120] on span "IN Production" at bounding box center [1094, 119] width 72 height 15
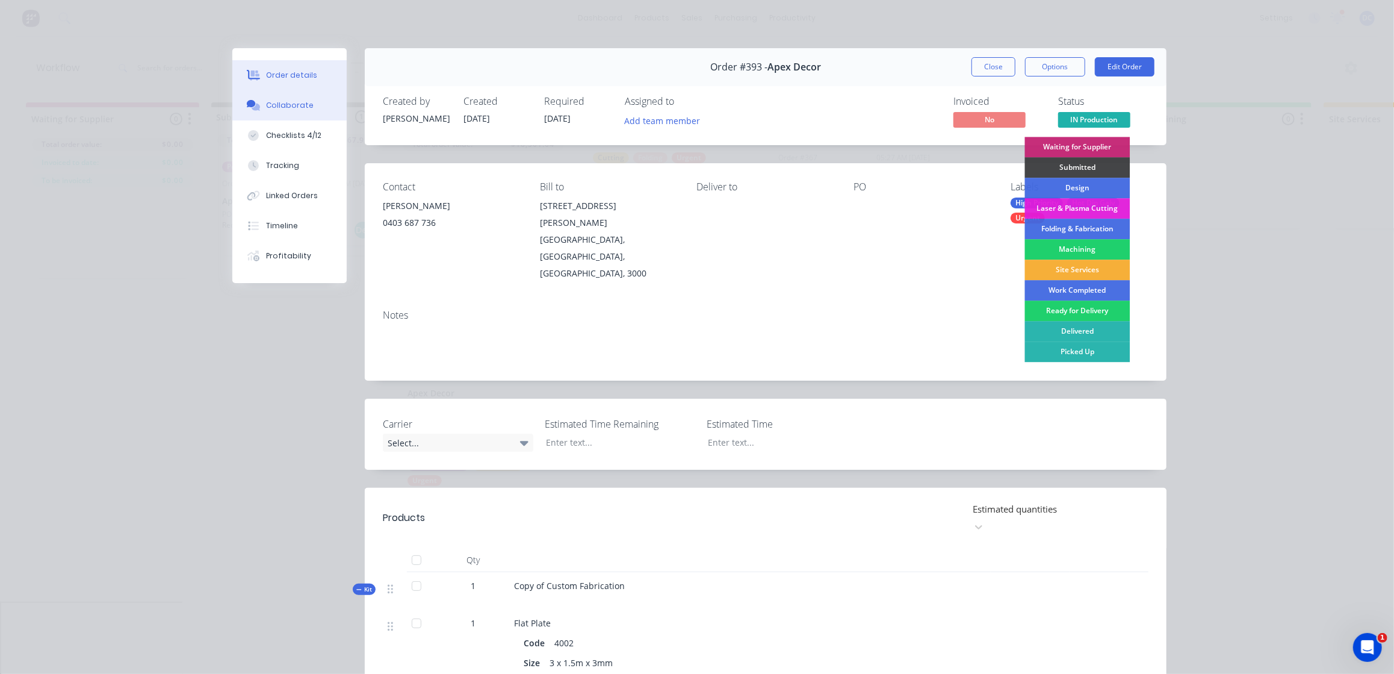
click at [305, 116] on button "Collaborate" at bounding box center [289, 105] width 114 height 30
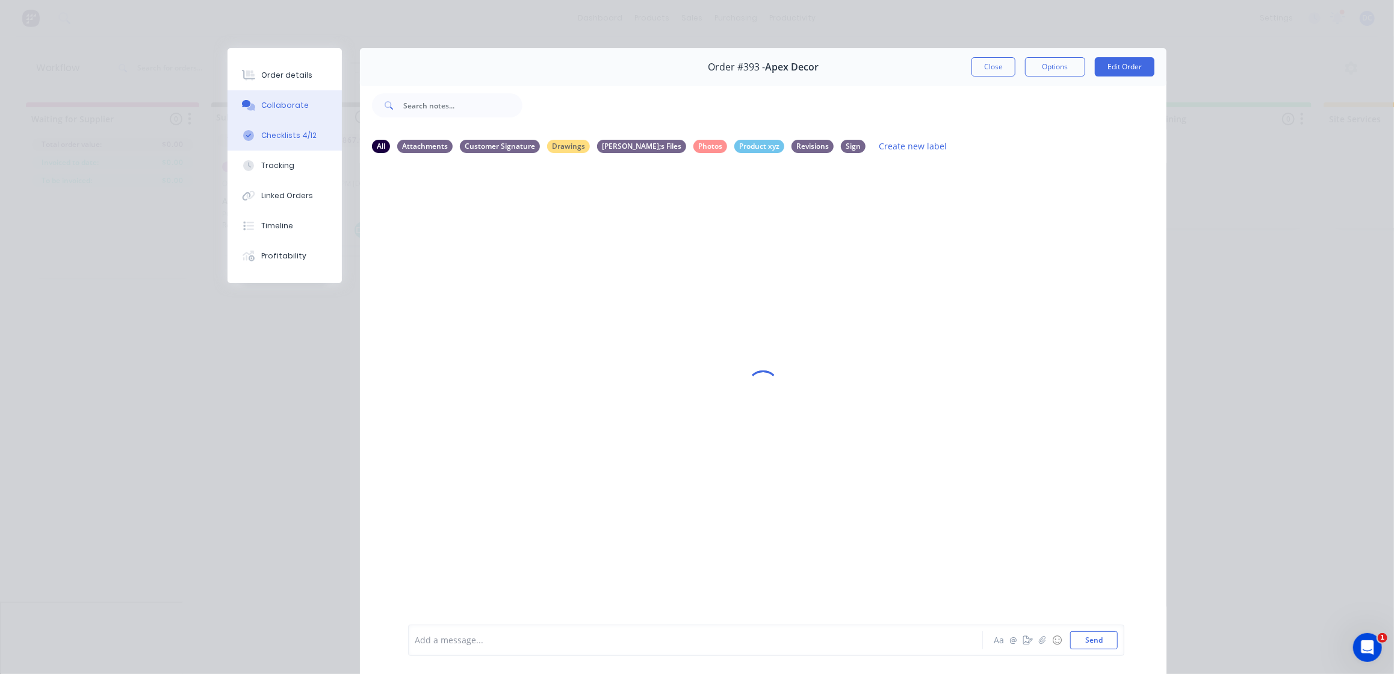
click at [302, 125] on button "Checklists 4/12" at bounding box center [285, 135] width 114 height 30
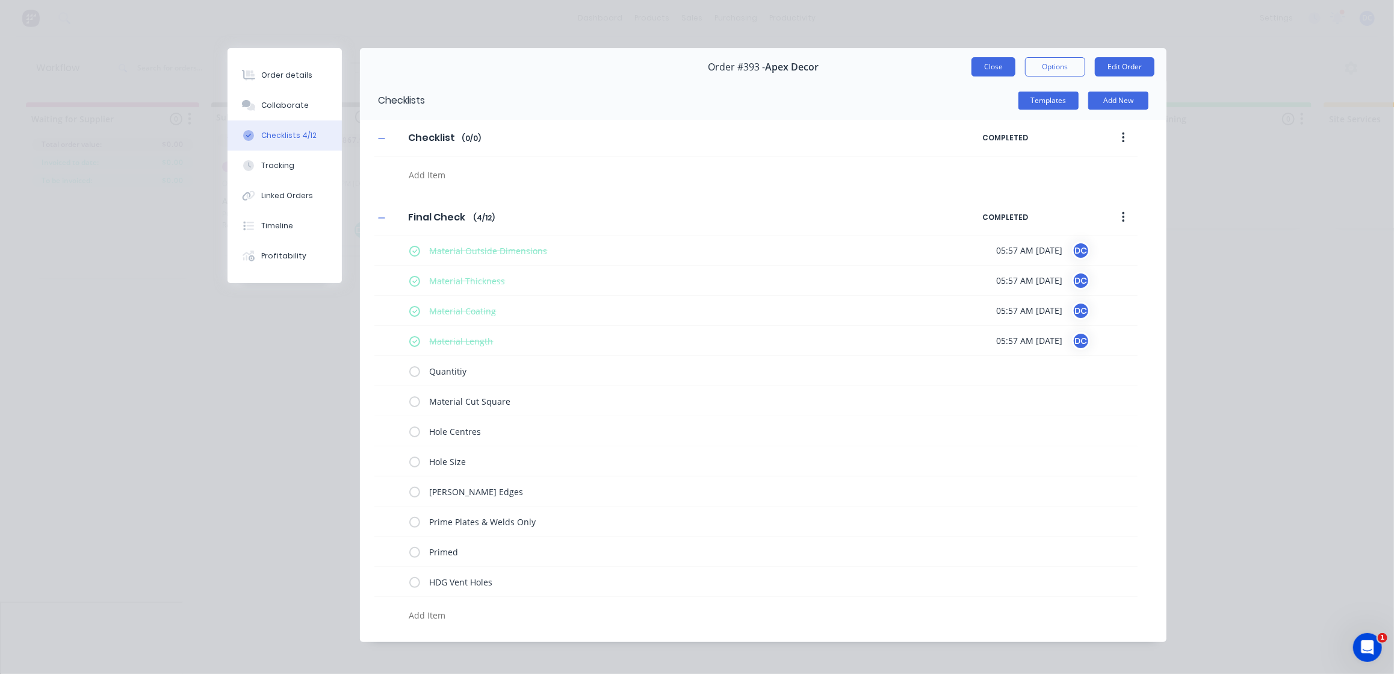
click at [976, 63] on button "Close" at bounding box center [994, 66] width 44 height 19
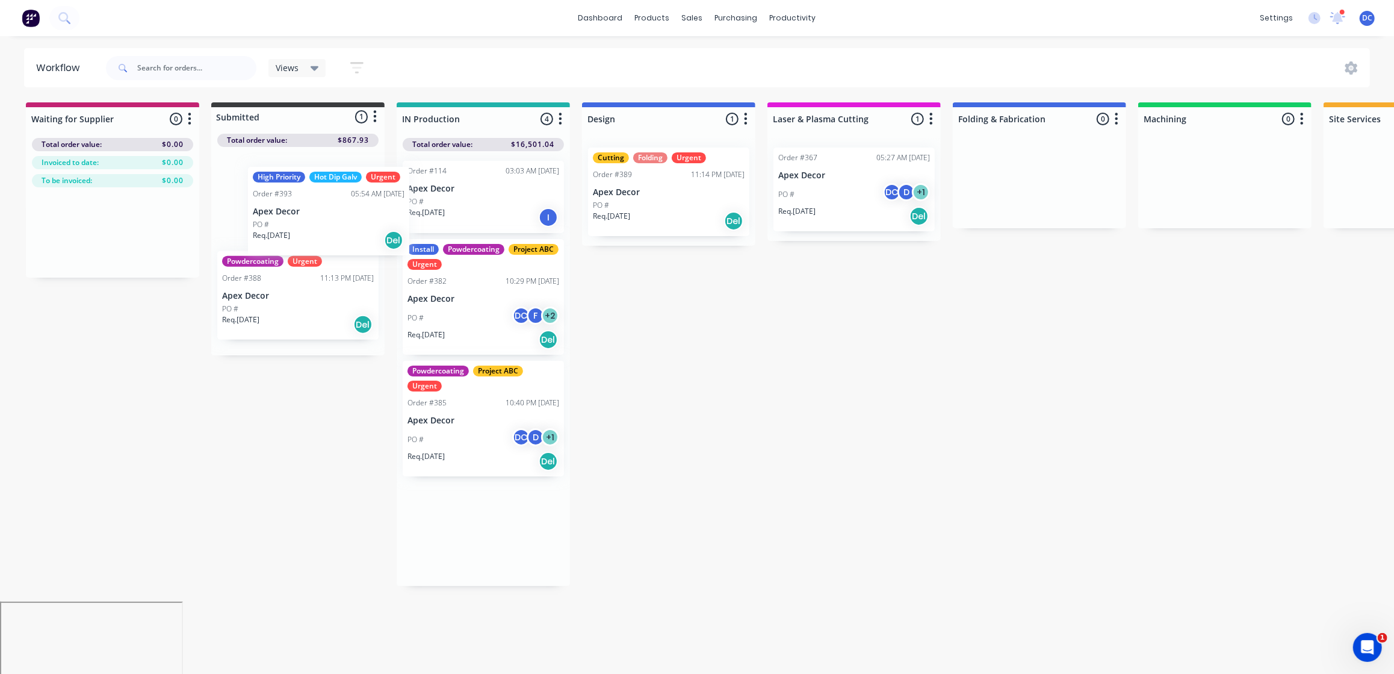
drag, startPoint x: 509, startPoint y: 216, endPoint x: 344, endPoint y: 217, distance: 165.0
click at [344, 220] on div "Waiting for Supplier 0 Status colour #C32373 hex #C32373 Save Cancel Notificati…" at bounding box center [1082, 343] width 2182 height 483
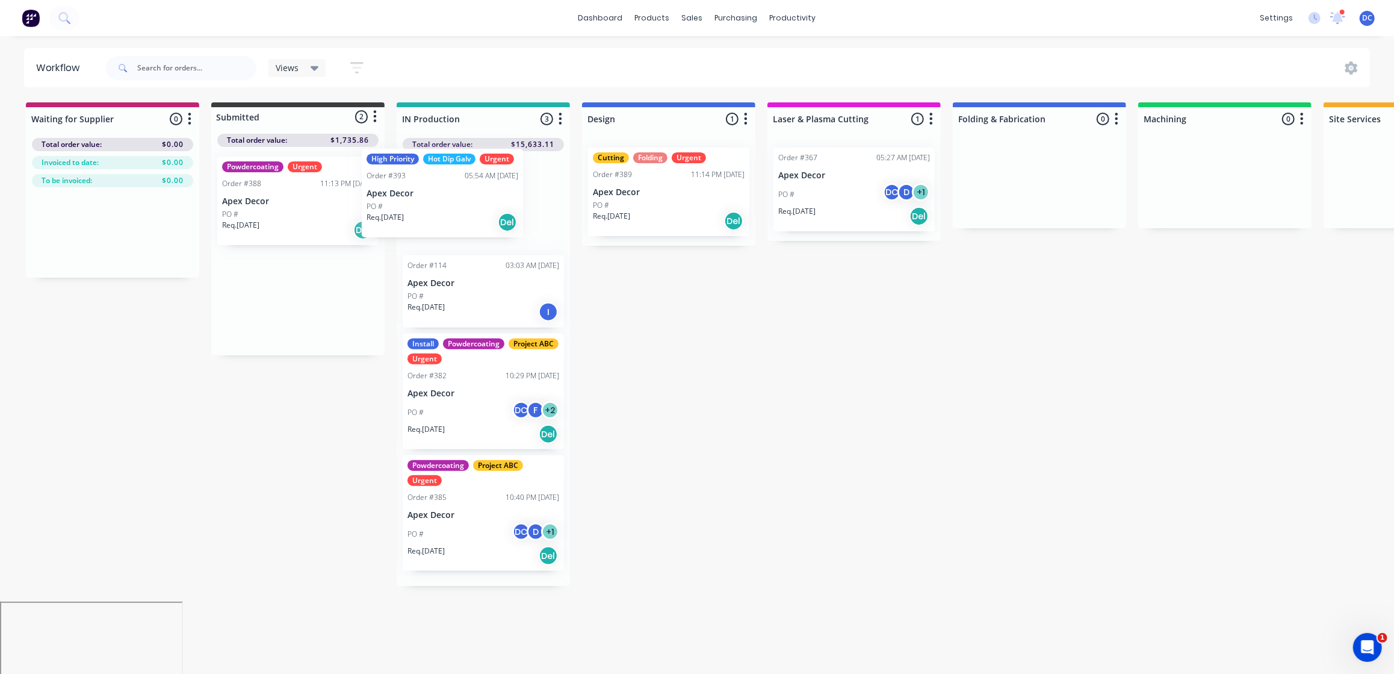
drag, startPoint x: 335, startPoint y: 216, endPoint x: 500, endPoint y: 210, distance: 165.0
click at [500, 210] on div "Waiting for Supplier 0 Status colour #C32373 hex #C32373 Save Cancel Notificati…" at bounding box center [1082, 343] width 2182 height 483
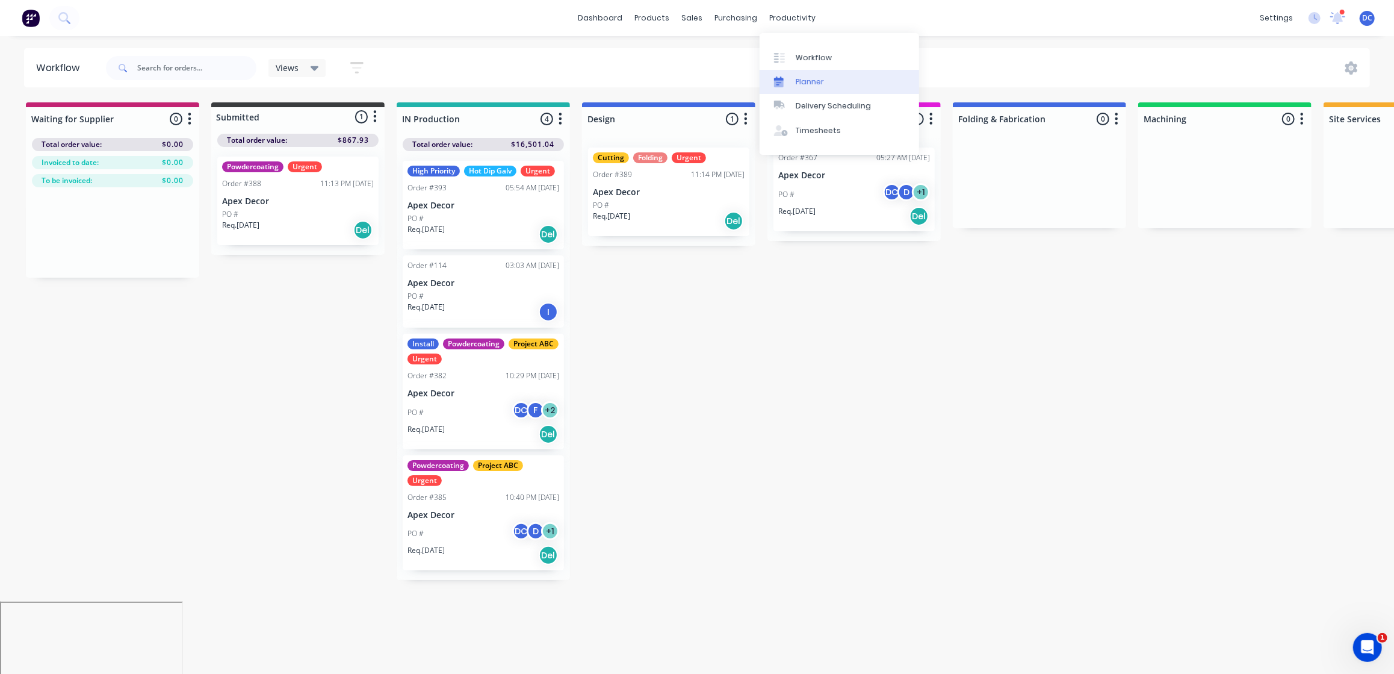
click at [810, 83] on div "Planner" at bounding box center [810, 81] width 28 height 11
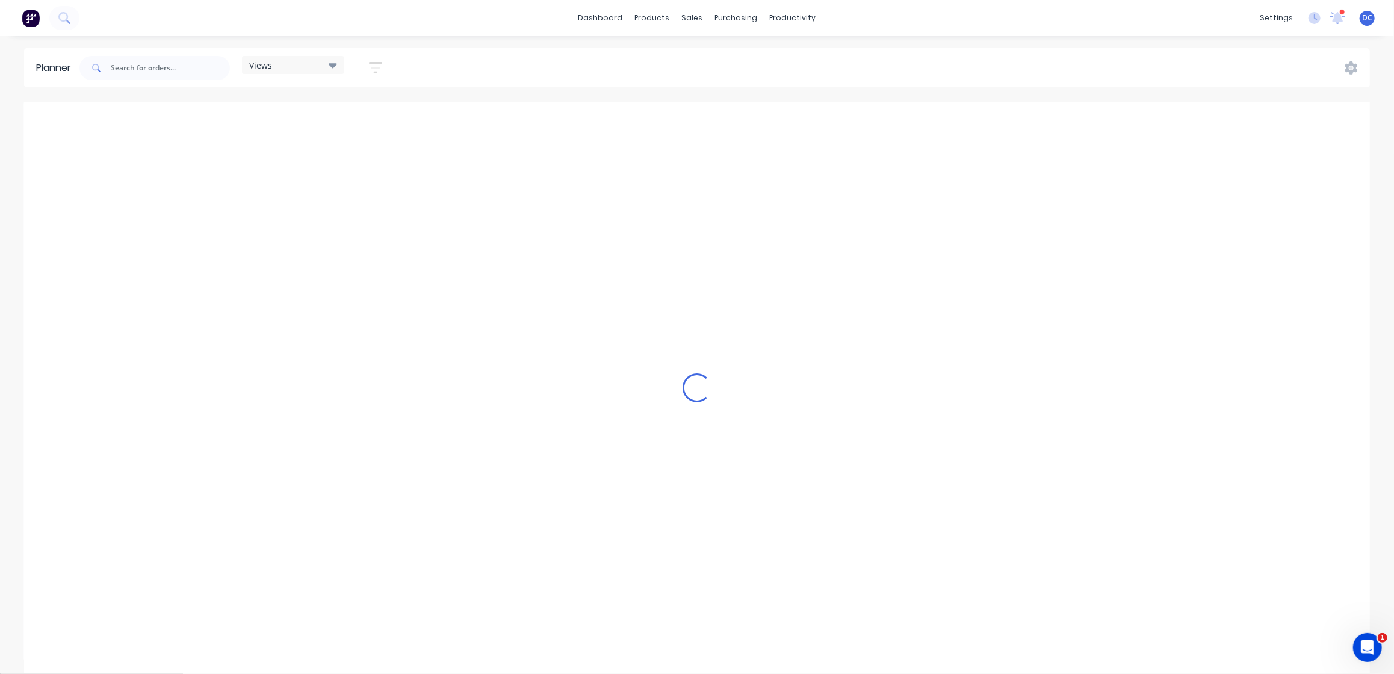
scroll to position [0, 3275]
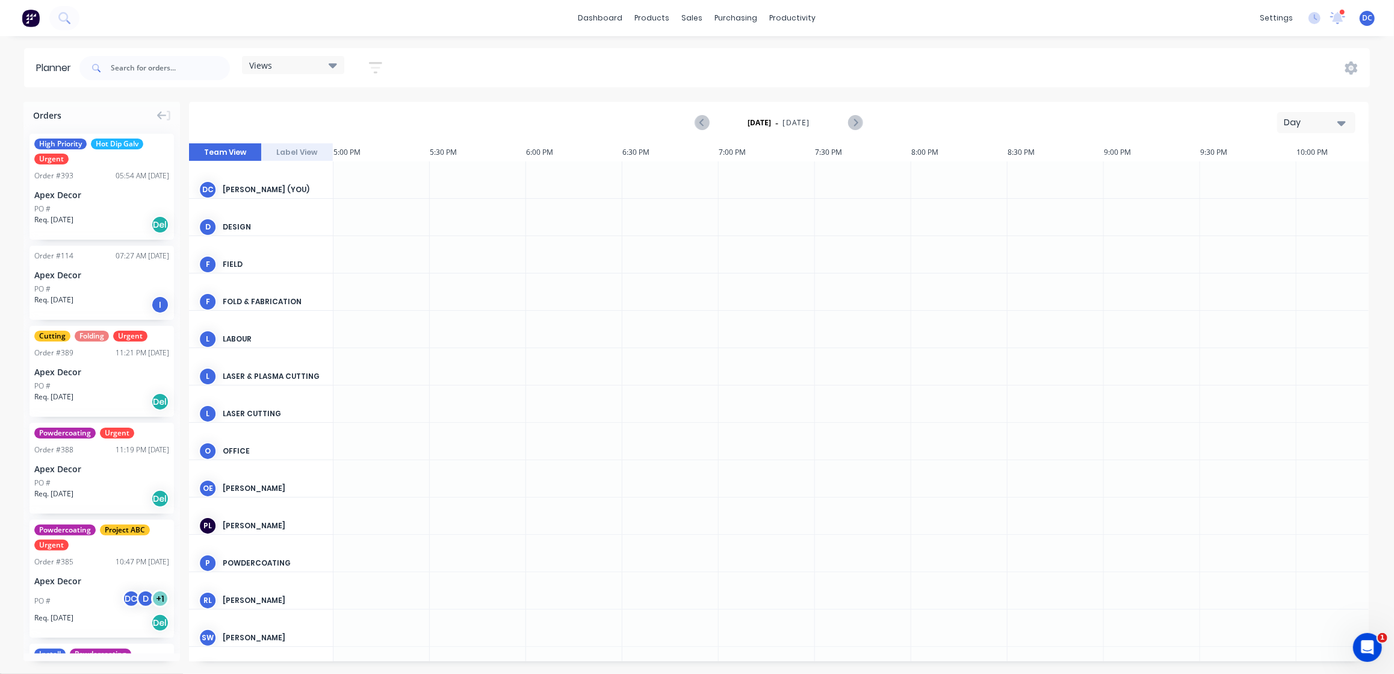
click at [1296, 119] on div "Day" at bounding box center [1311, 122] width 55 height 13
click at [1274, 184] on div "Week" at bounding box center [1294, 179] width 119 height 24
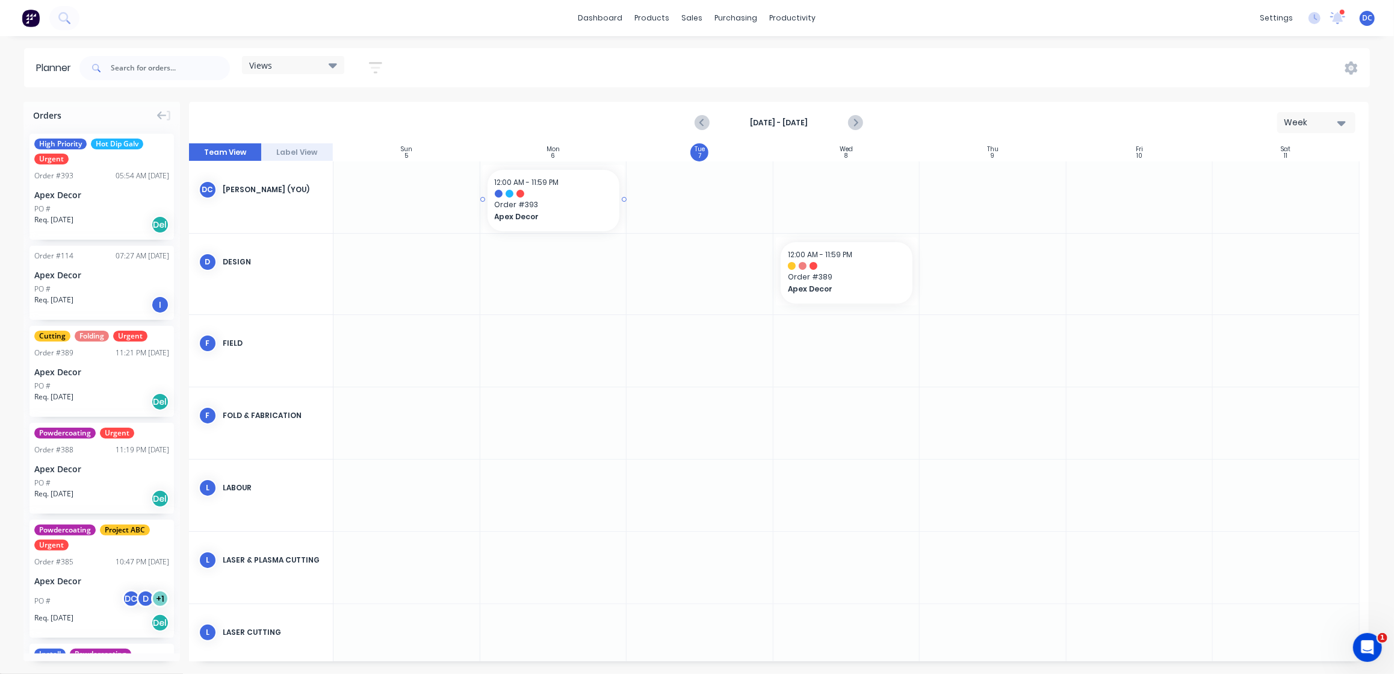
drag, startPoint x: 121, startPoint y: 212, endPoint x: 572, endPoint y: 194, distance: 451.3
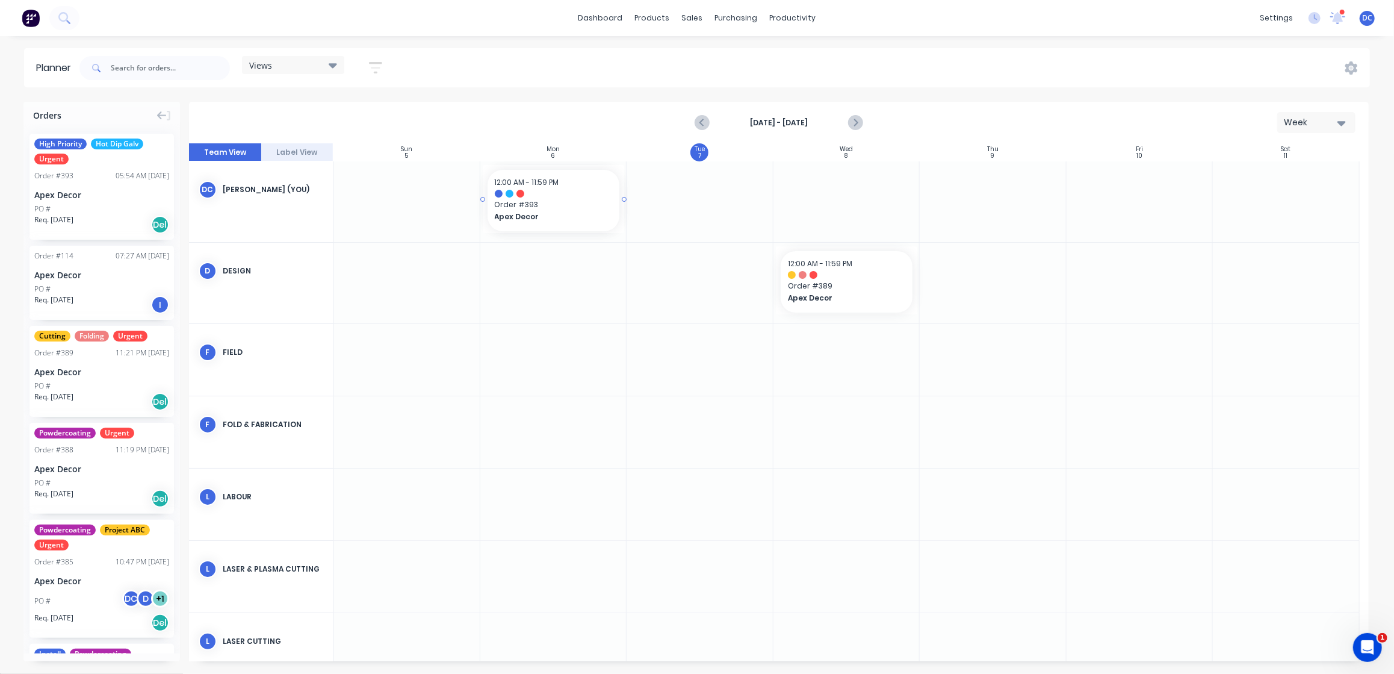
drag, startPoint x: 620, startPoint y: 200, endPoint x: 597, endPoint y: 205, distance: 23.4
click at [627, 199] on div at bounding box center [700, 201] width 147 height 81
drag, startPoint x: 623, startPoint y: 197, endPoint x: 839, endPoint y: 197, distance: 216.1
drag, startPoint x: 112, startPoint y: 267, endPoint x: 527, endPoint y: 205, distance: 419.4
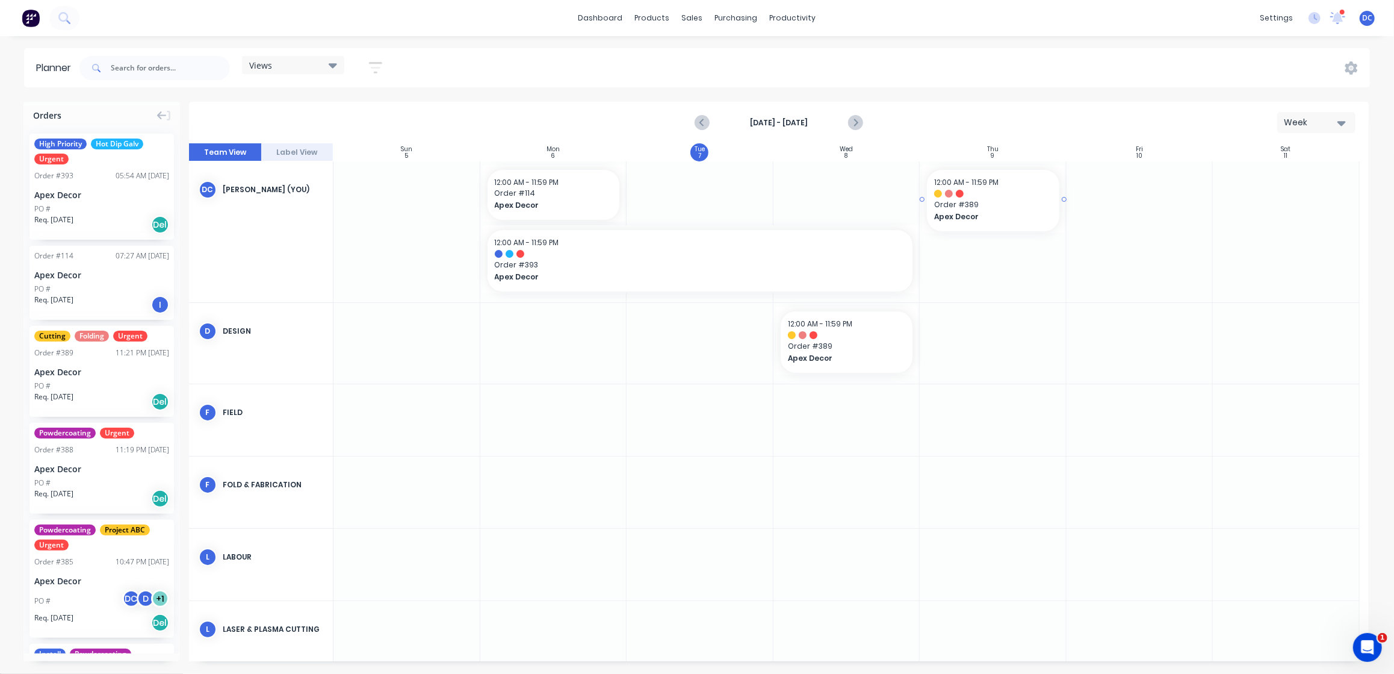
drag, startPoint x: 118, startPoint y: 377, endPoint x: 957, endPoint y: 237, distance: 850.8
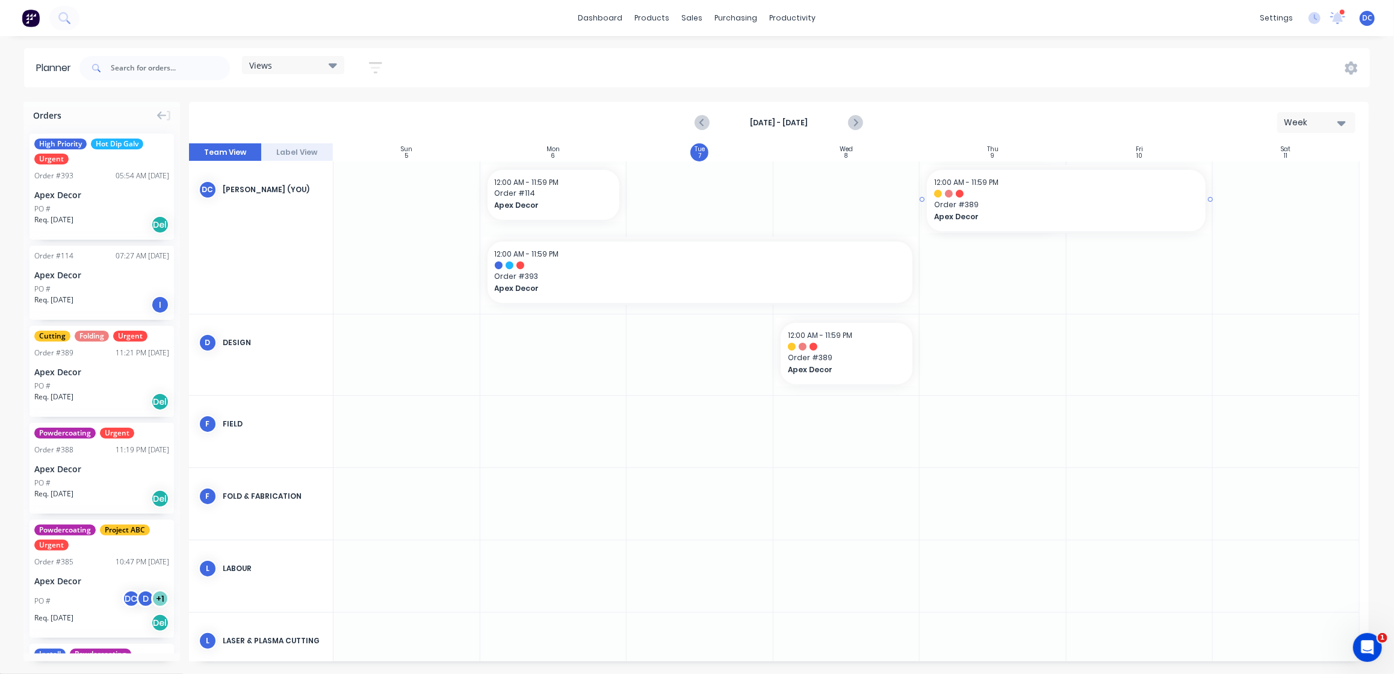
drag, startPoint x: 1061, startPoint y: 199, endPoint x: 1116, endPoint y: 203, distance: 54.9
click at [647, 400] on div "Mark as done" at bounding box center [683, 401] width 129 height 25
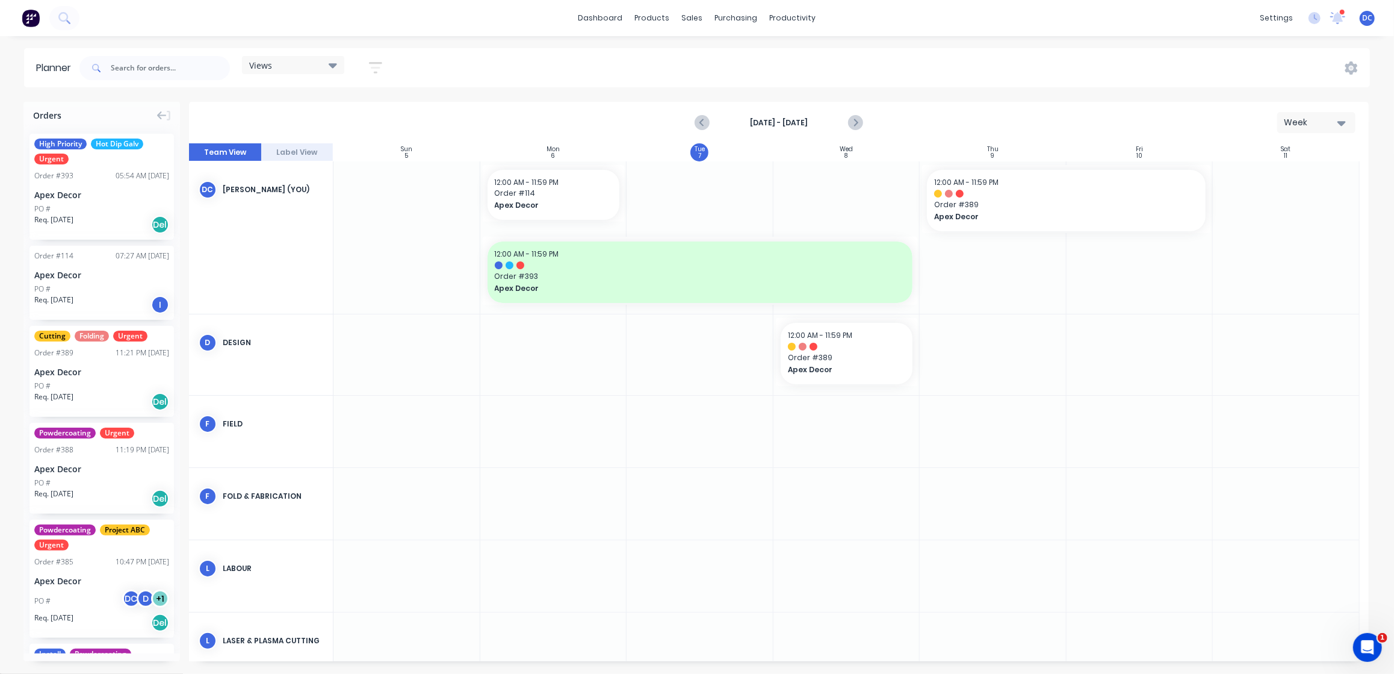
click at [994, 273] on div at bounding box center [993, 237] width 147 height 152
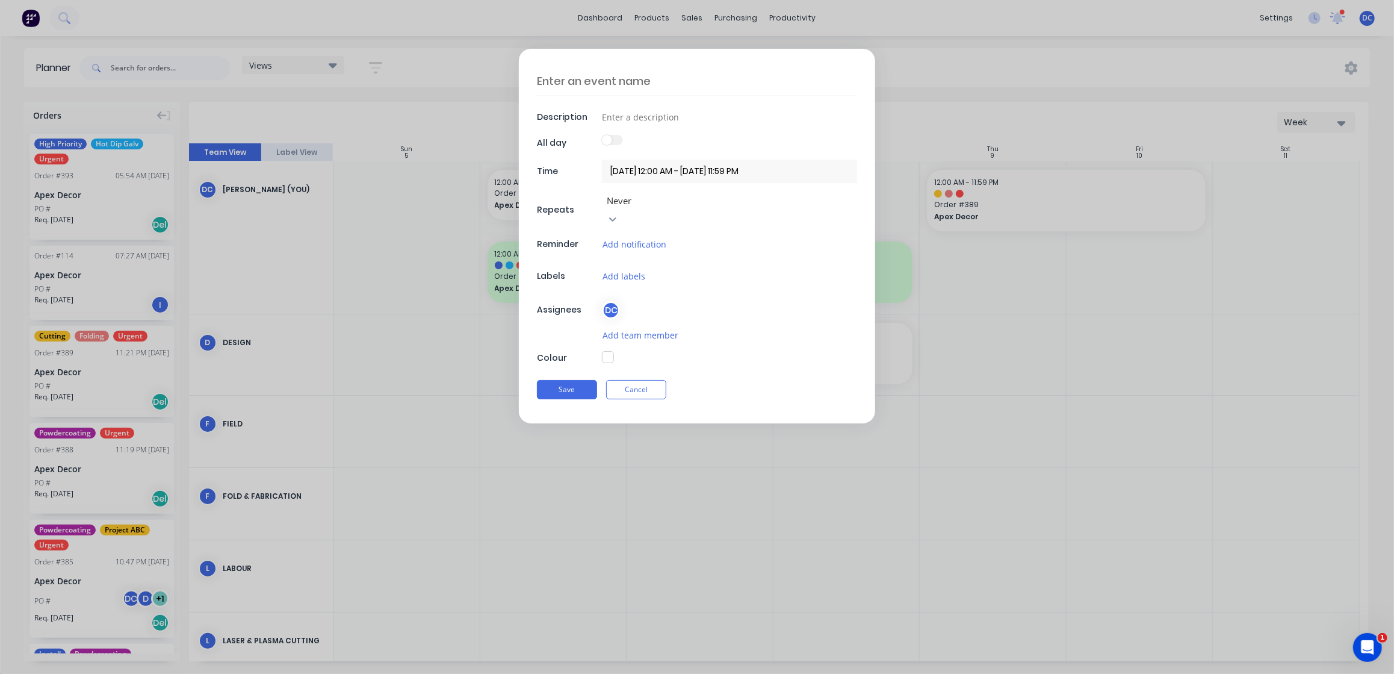
click at [622, 86] on textarea at bounding box center [697, 81] width 320 height 28
type textarea "Sick Day"
drag, startPoint x: 654, startPoint y: 117, endPoint x: 654, endPoint y: 94, distance: 22.9
click at [654, 117] on input at bounding box center [729, 117] width 255 height 18
type input "Sick DAy"
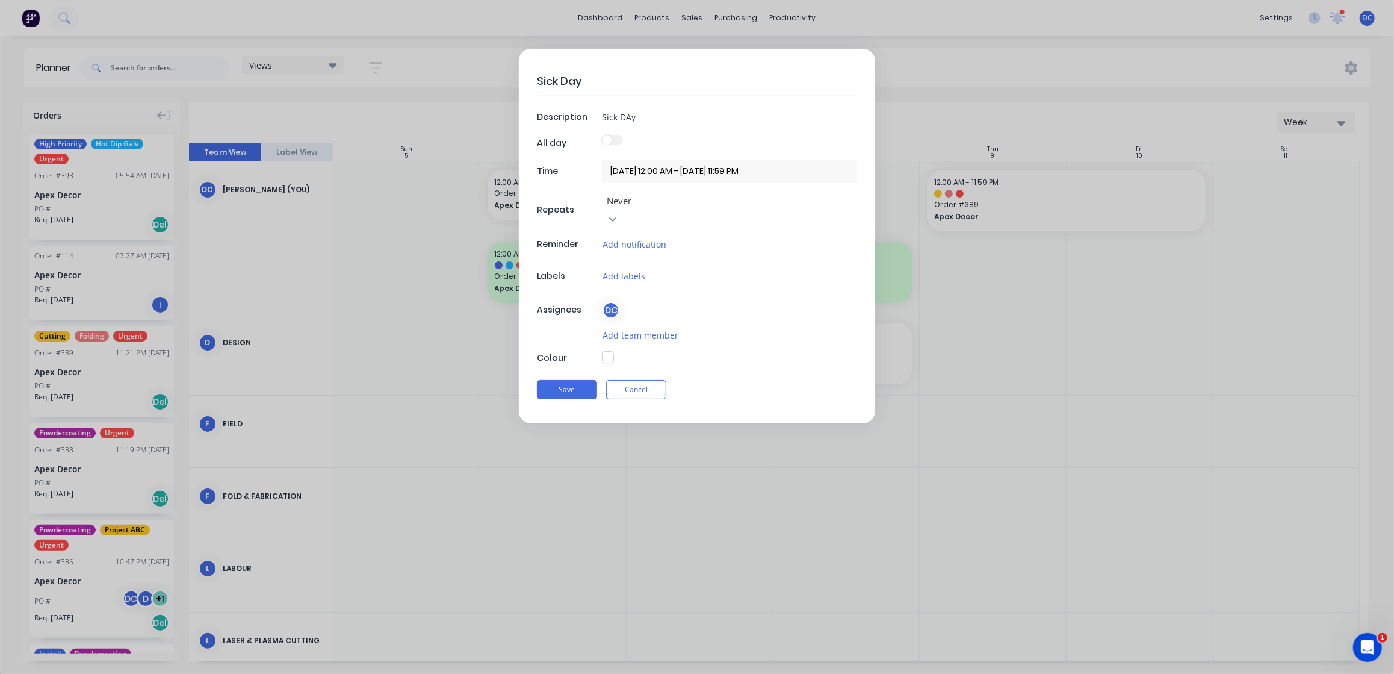
click at [607, 329] on div "Sick Day Description Sick DAy All day Time 09/10/2025 12:00 AM - 09/10/2025 11:…" at bounding box center [697, 236] width 356 height 374
click at [607, 351] on button "button" at bounding box center [608, 357] width 12 height 12
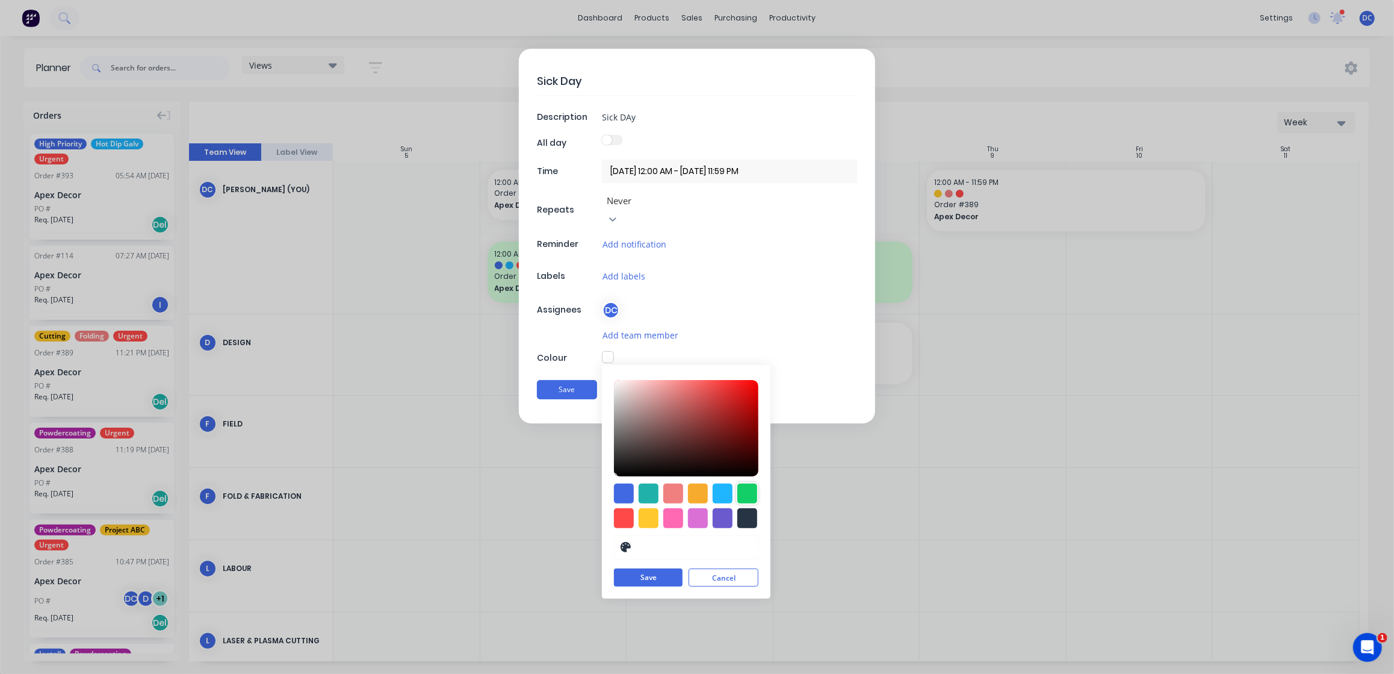
click at [744, 483] on div at bounding box center [747, 493] width 20 height 20
type input "#13CE66"
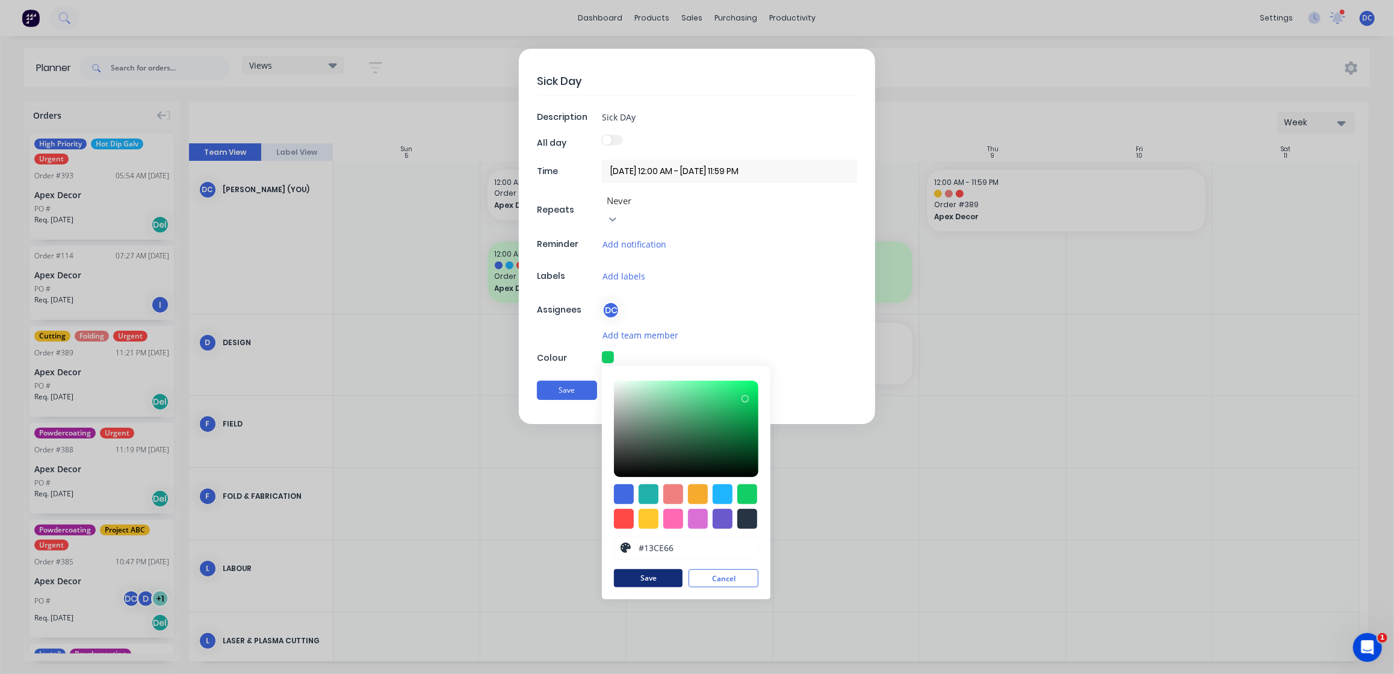
click at [630, 569] on button "Save" at bounding box center [648, 578] width 69 height 18
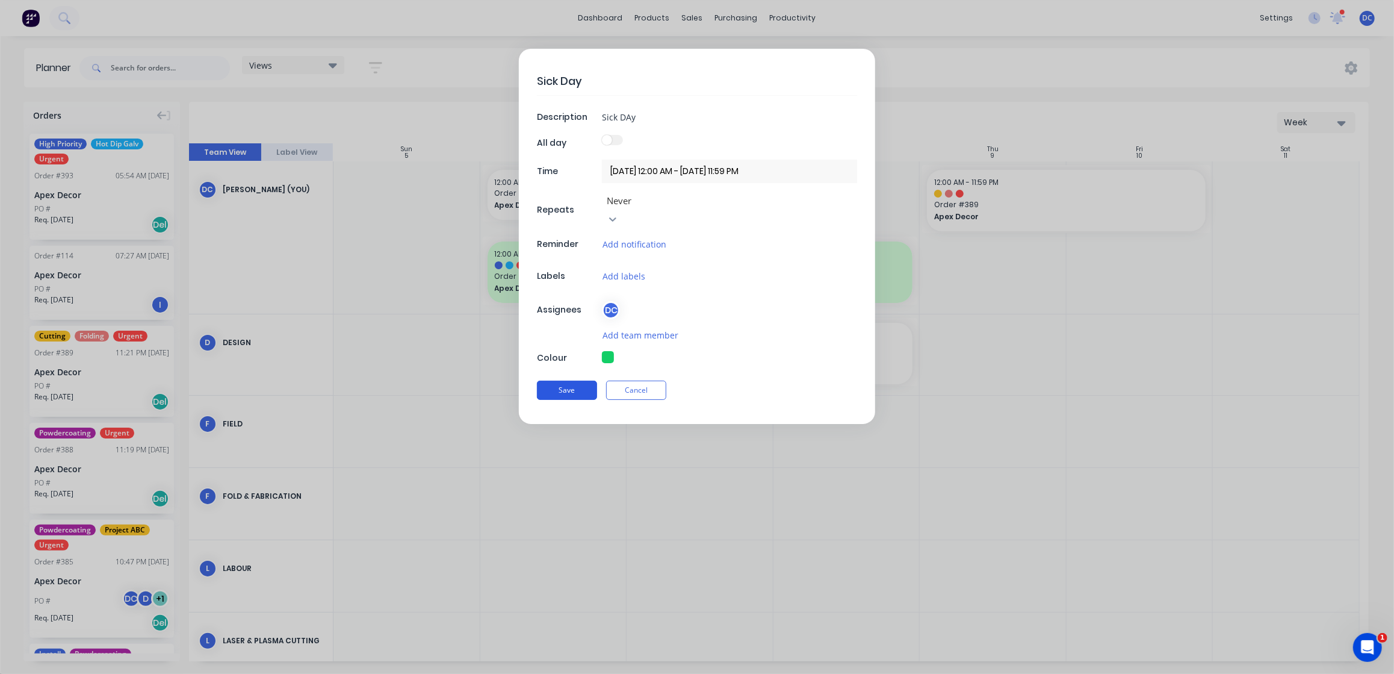
click at [558, 380] on button "Save" at bounding box center [567, 389] width 60 height 19
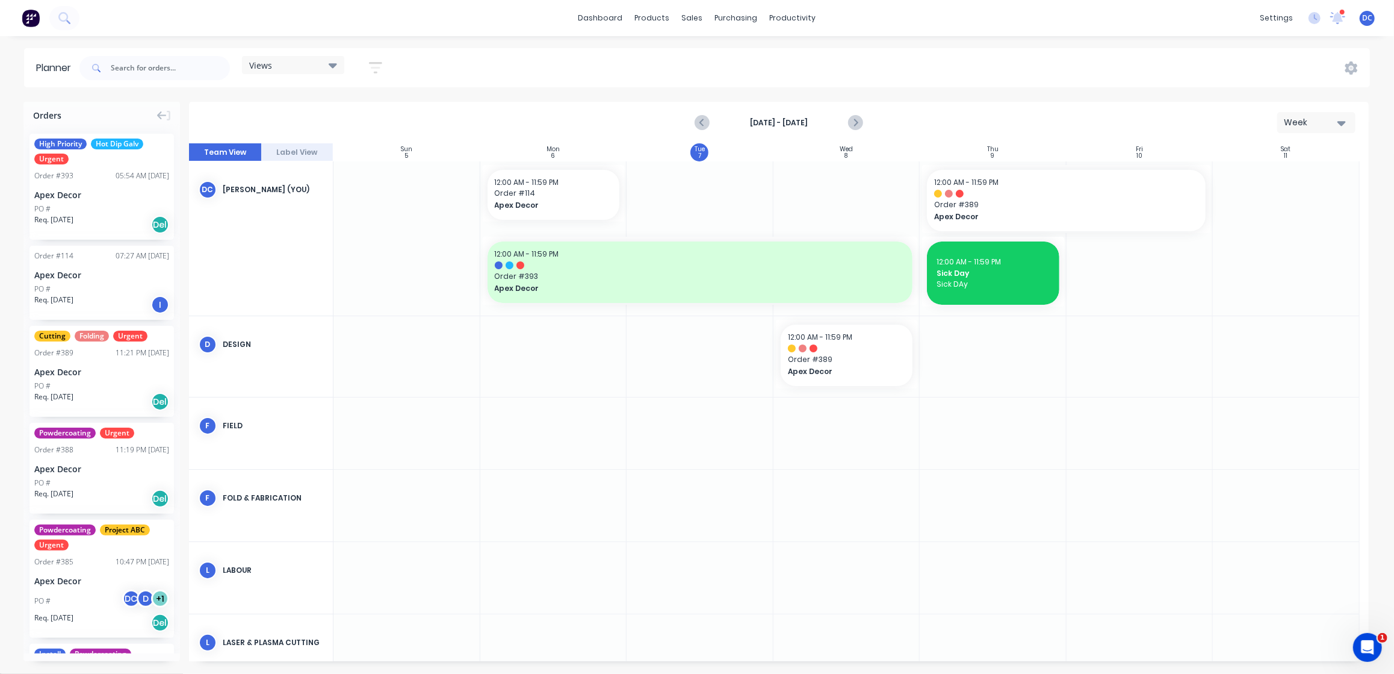
click at [1306, 126] on div "Week" at bounding box center [1311, 122] width 55 height 13
click at [1254, 199] on div "Month" at bounding box center [1294, 203] width 119 height 24
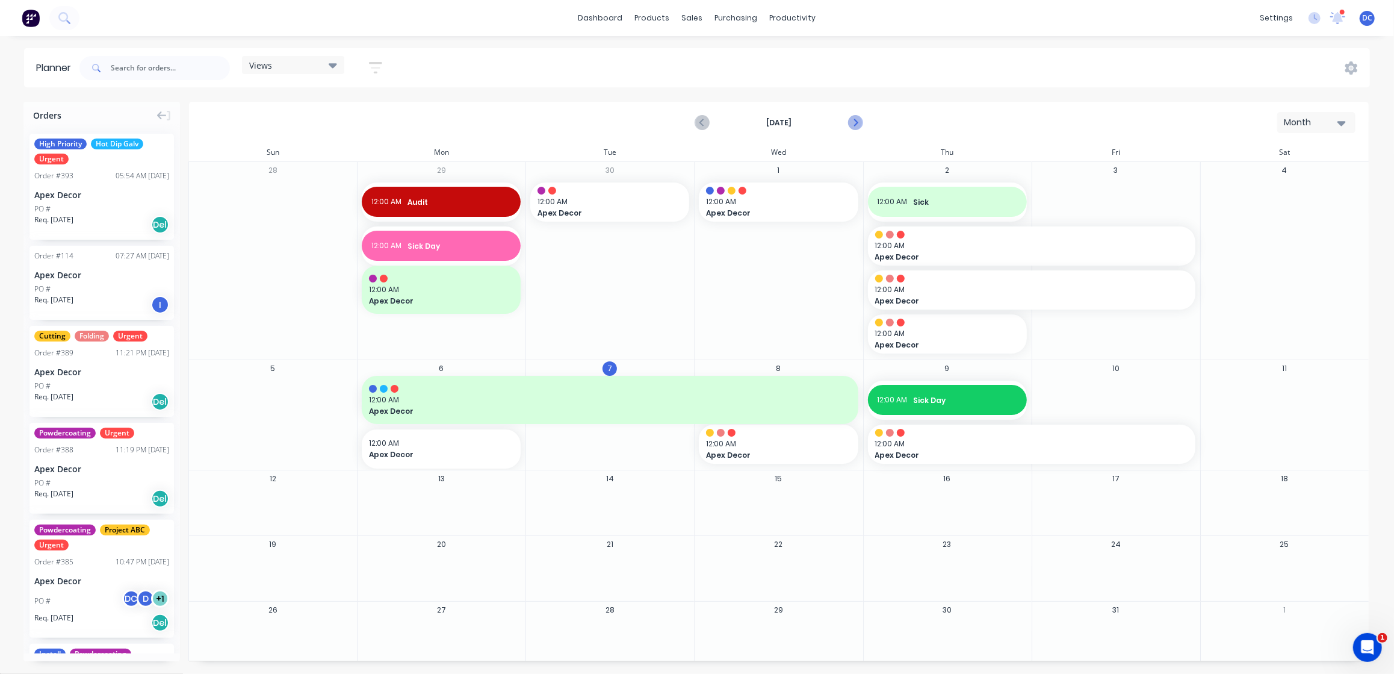
click at [858, 119] on icon "Next page" at bounding box center [855, 123] width 14 height 14
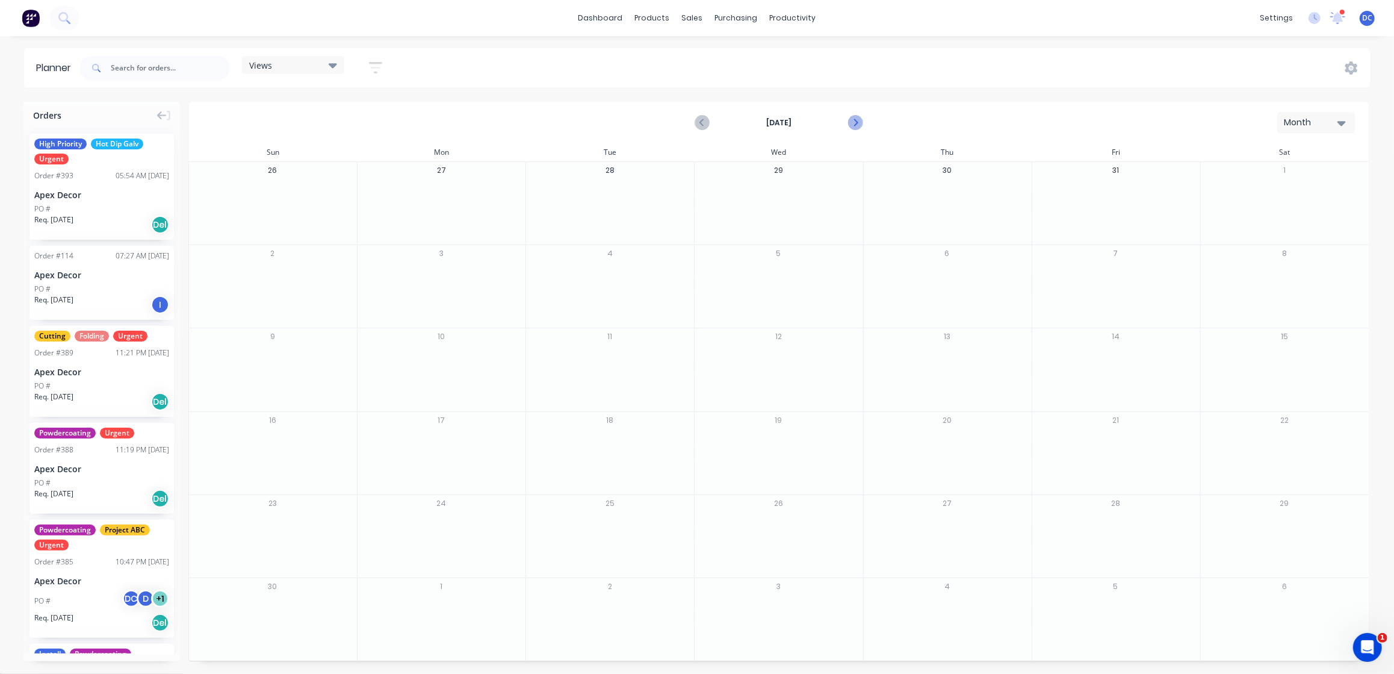
click at [858, 119] on icon "Next page" at bounding box center [855, 123] width 14 height 14
click at [702, 119] on icon "Previous page" at bounding box center [702, 123] width 14 height 14
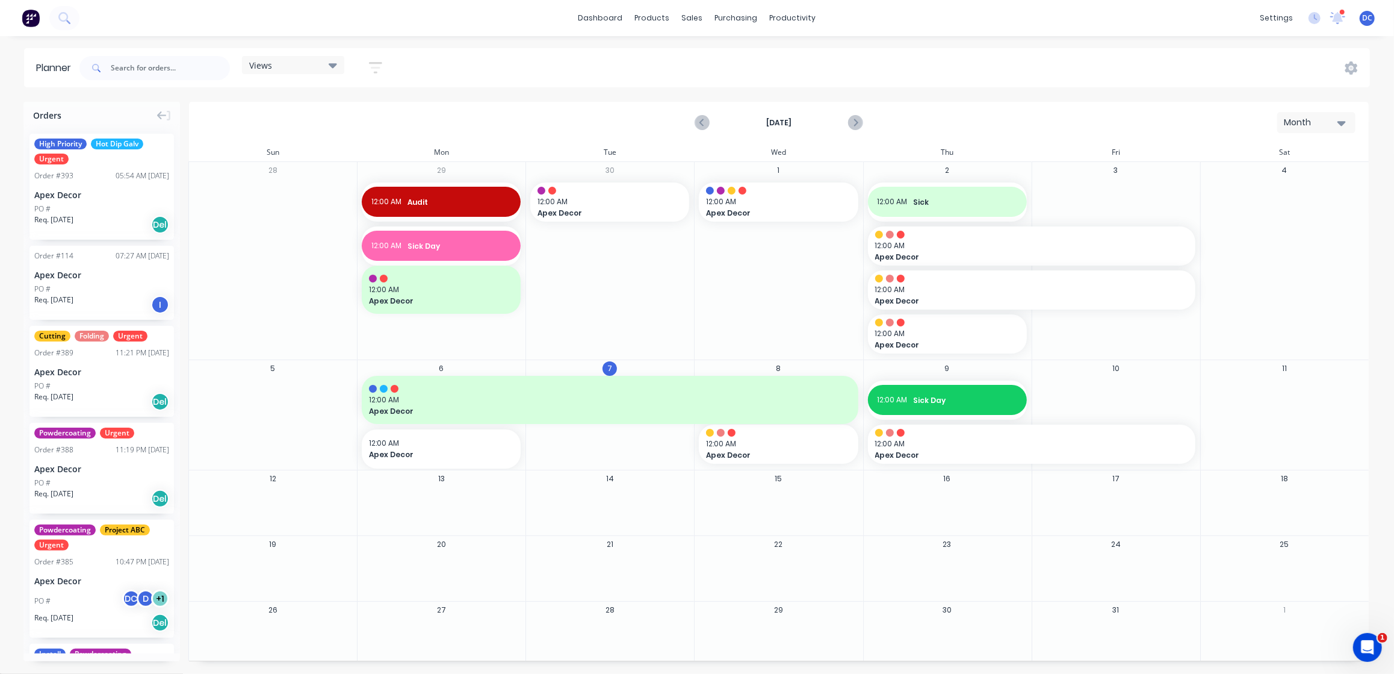
click at [373, 76] on button "button" at bounding box center [375, 67] width 39 height 23
click at [802, 55] on div "Workflow" at bounding box center [814, 57] width 36 height 11
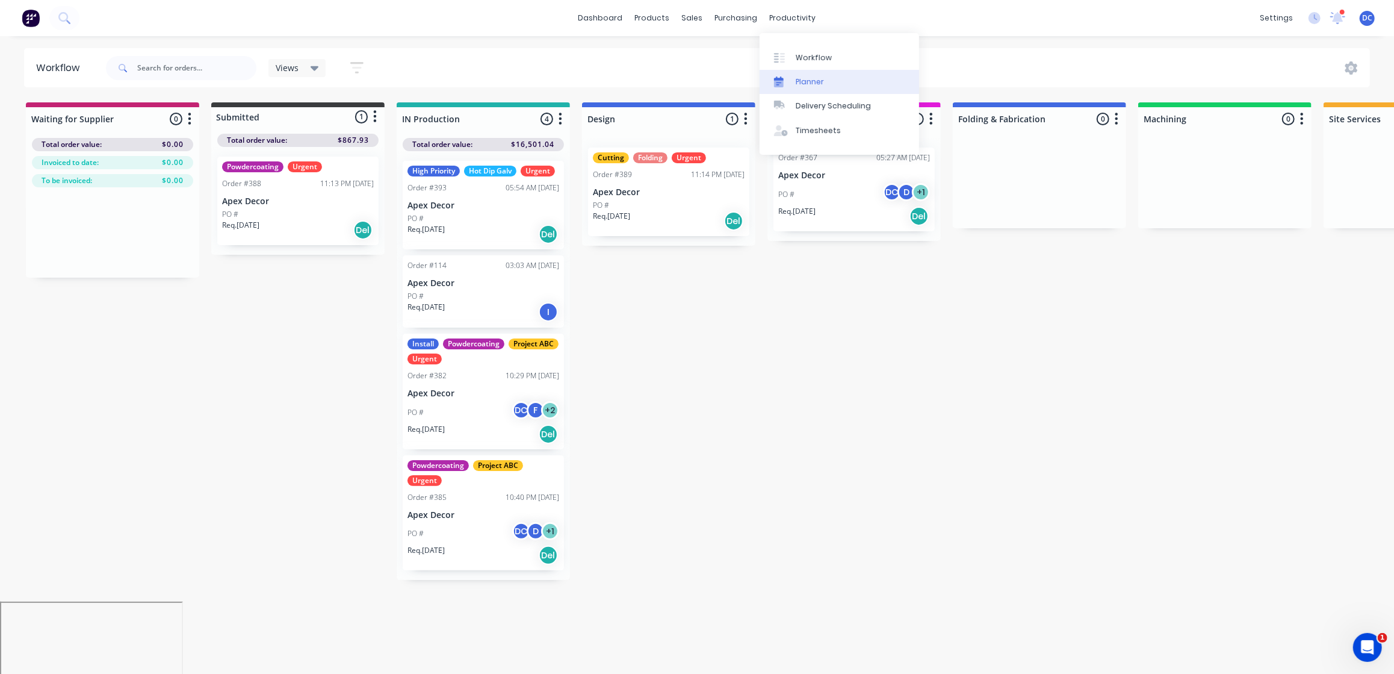
click at [793, 81] on link "Planner" at bounding box center [840, 82] width 160 height 24
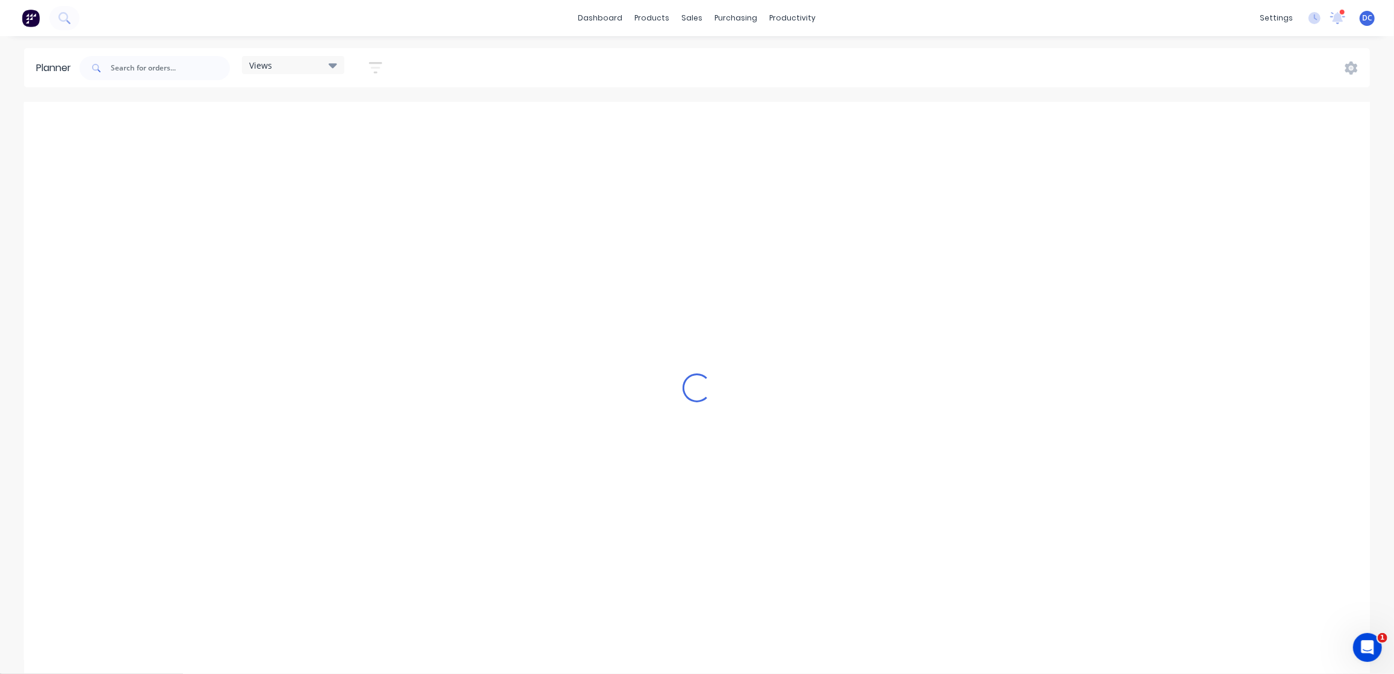
scroll to position [0, 3275]
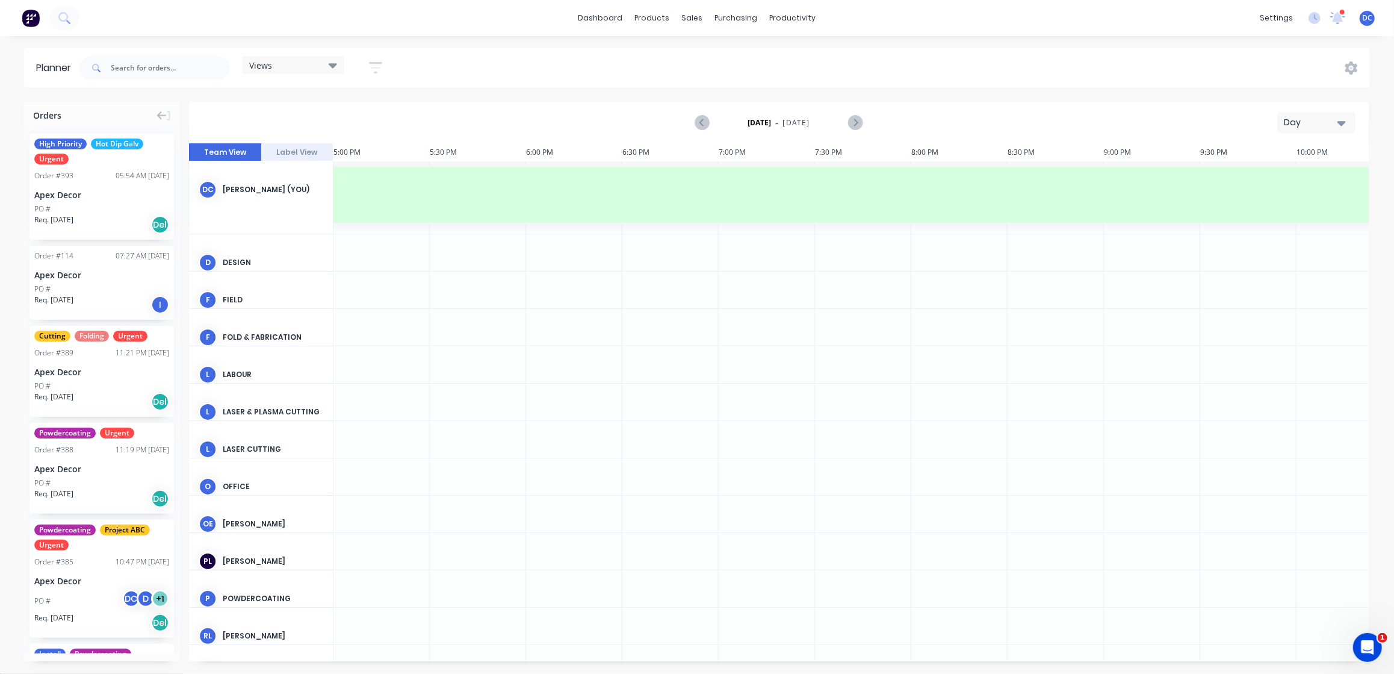
click at [1336, 122] on div "Day" at bounding box center [1311, 122] width 55 height 13
click at [1255, 172] on div "Week" at bounding box center [1294, 179] width 119 height 24
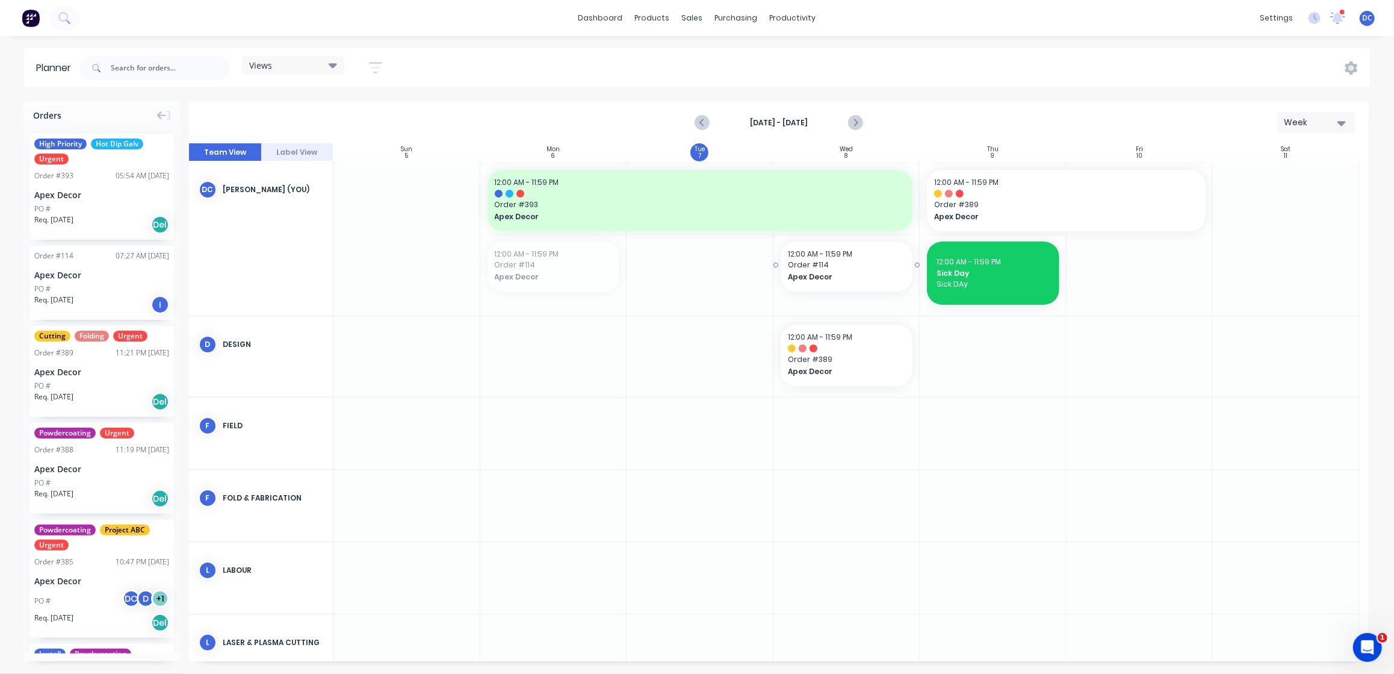
drag, startPoint x: 576, startPoint y: 265, endPoint x: 828, endPoint y: 269, distance: 252.3
drag, startPoint x: 844, startPoint y: 274, endPoint x: 580, endPoint y: 343, distance: 273.2
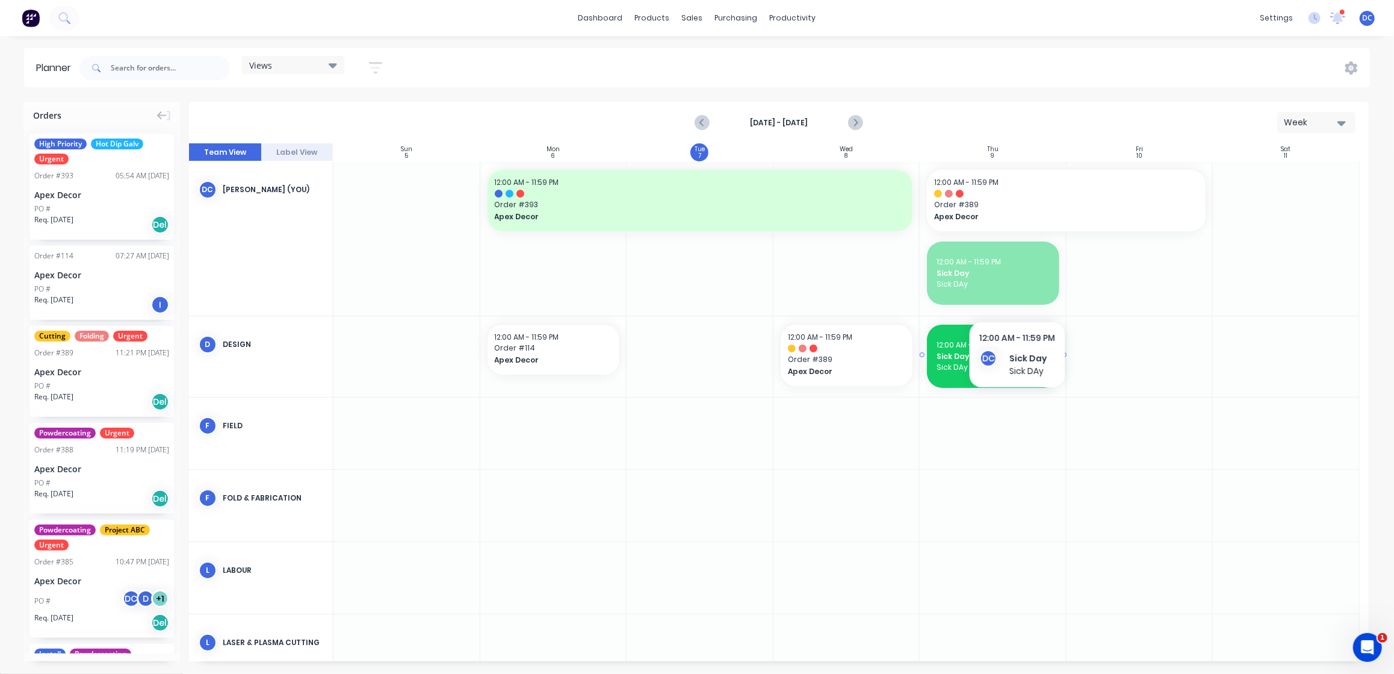
drag, startPoint x: 1017, startPoint y: 285, endPoint x: 1020, endPoint y: 340, distance: 54.3
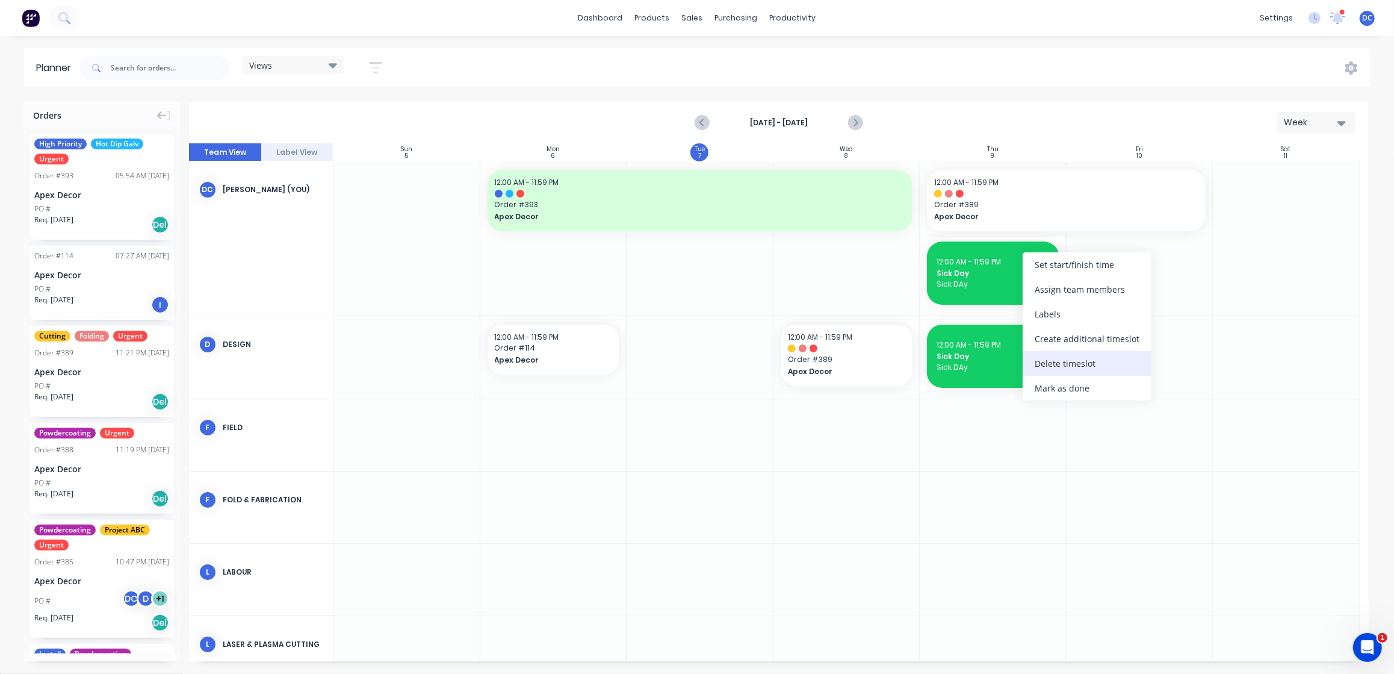
click at [1056, 366] on div "Delete timeslot" at bounding box center [1087, 363] width 129 height 25
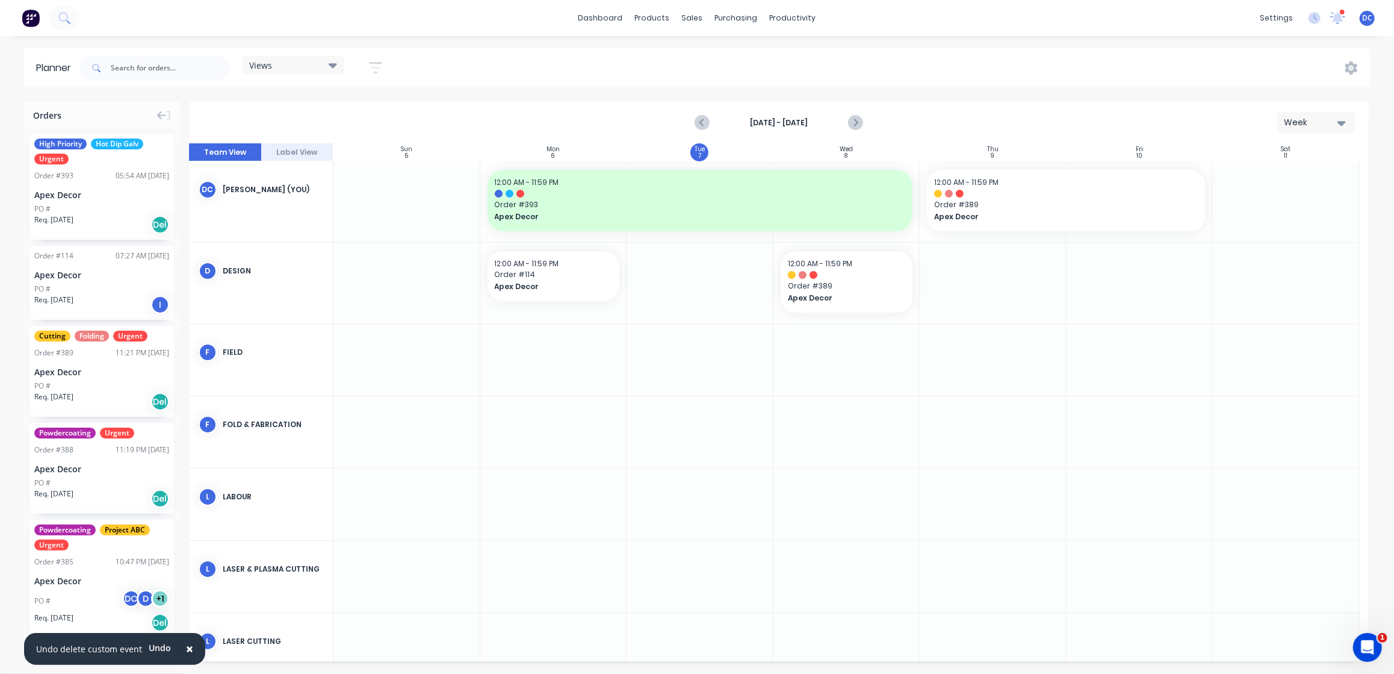
click at [186, 649] on span "×" at bounding box center [189, 648] width 7 height 17
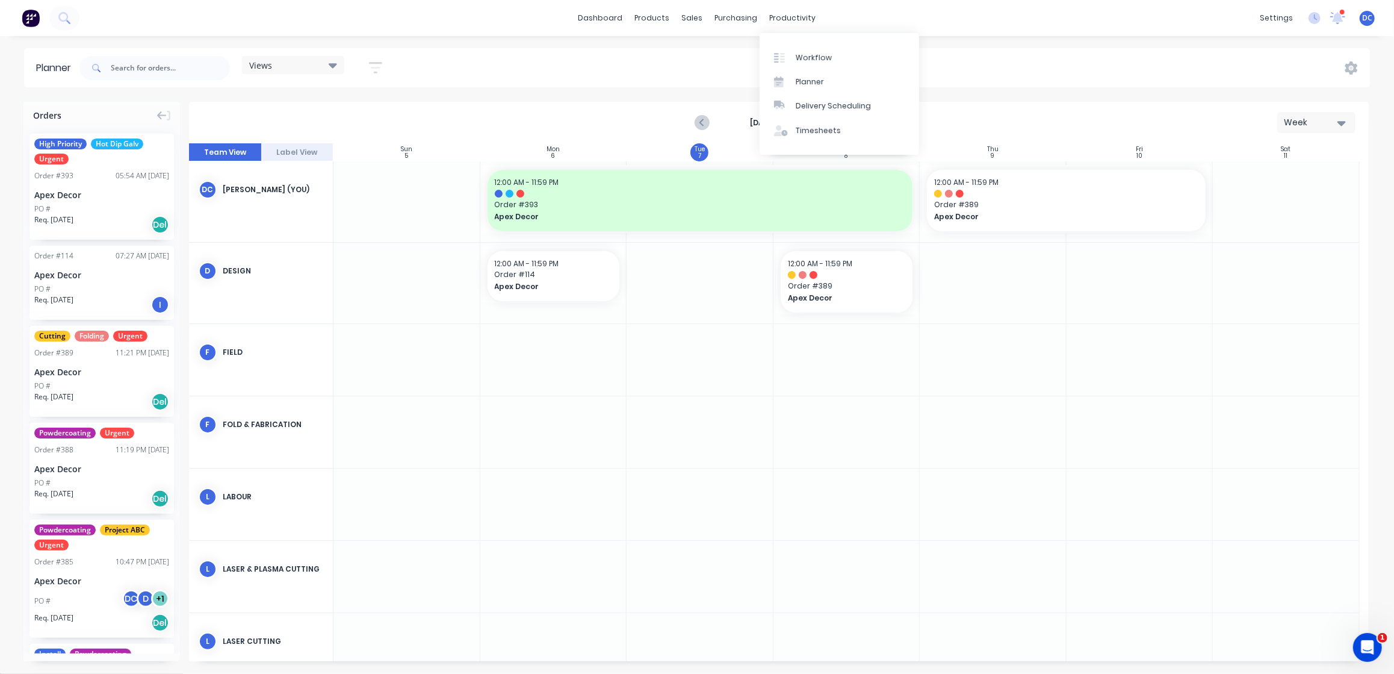
click at [943, 52] on div "Views Save new view None (Default) edit Default edit Priority 1 Jobs edit Staff…" at bounding box center [723, 68] width 1293 height 36
click at [825, 110] on div "Delivery Scheduling" at bounding box center [833, 106] width 75 height 11
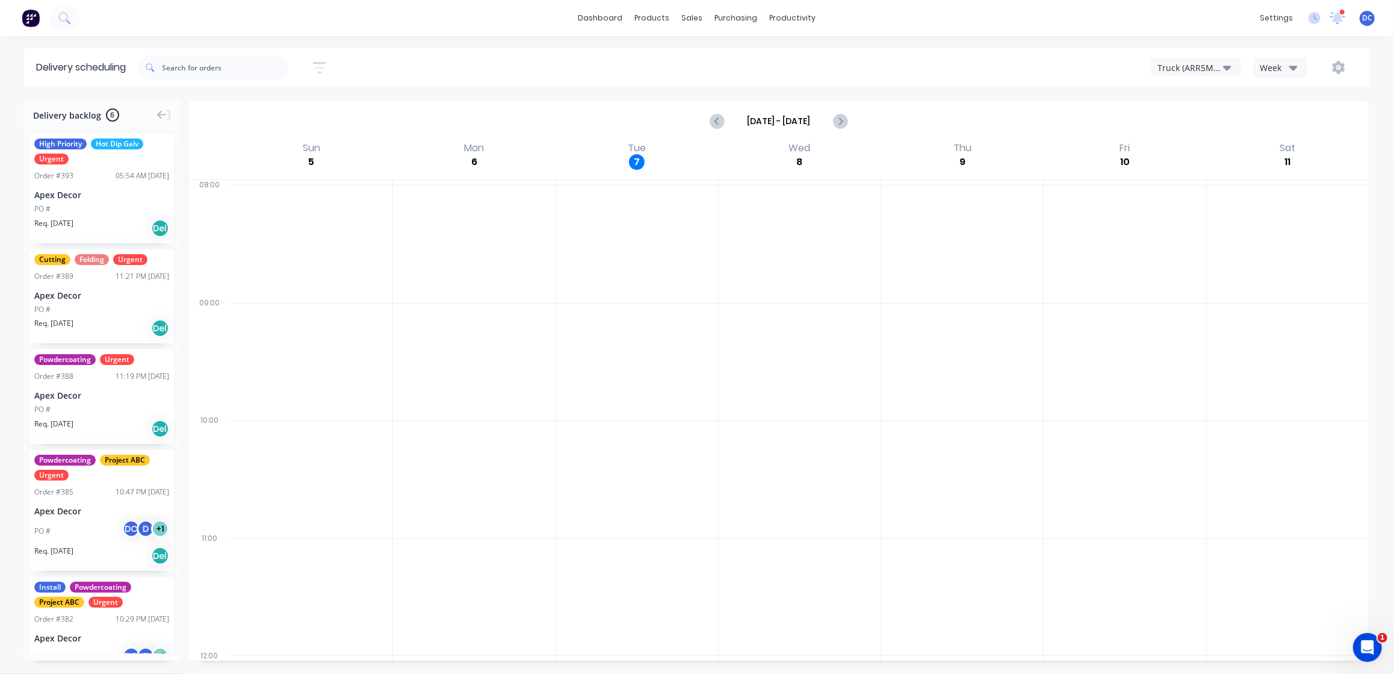
click at [1294, 65] on icon "button" at bounding box center [1294, 67] width 8 height 13
click at [1279, 119] on div "Vehicle" at bounding box center [1313, 123] width 119 height 24
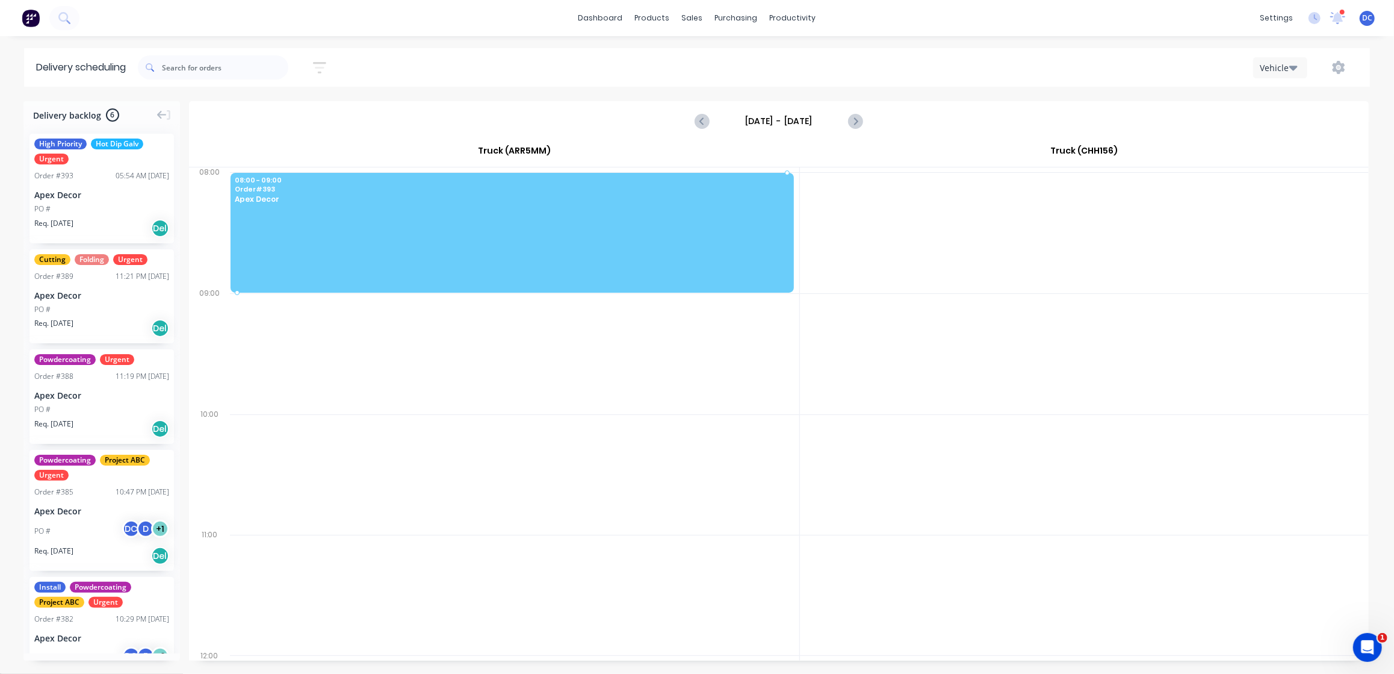
drag, startPoint x: 114, startPoint y: 217, endPoint x: 425, endPoint y: 226, distance: 311.4
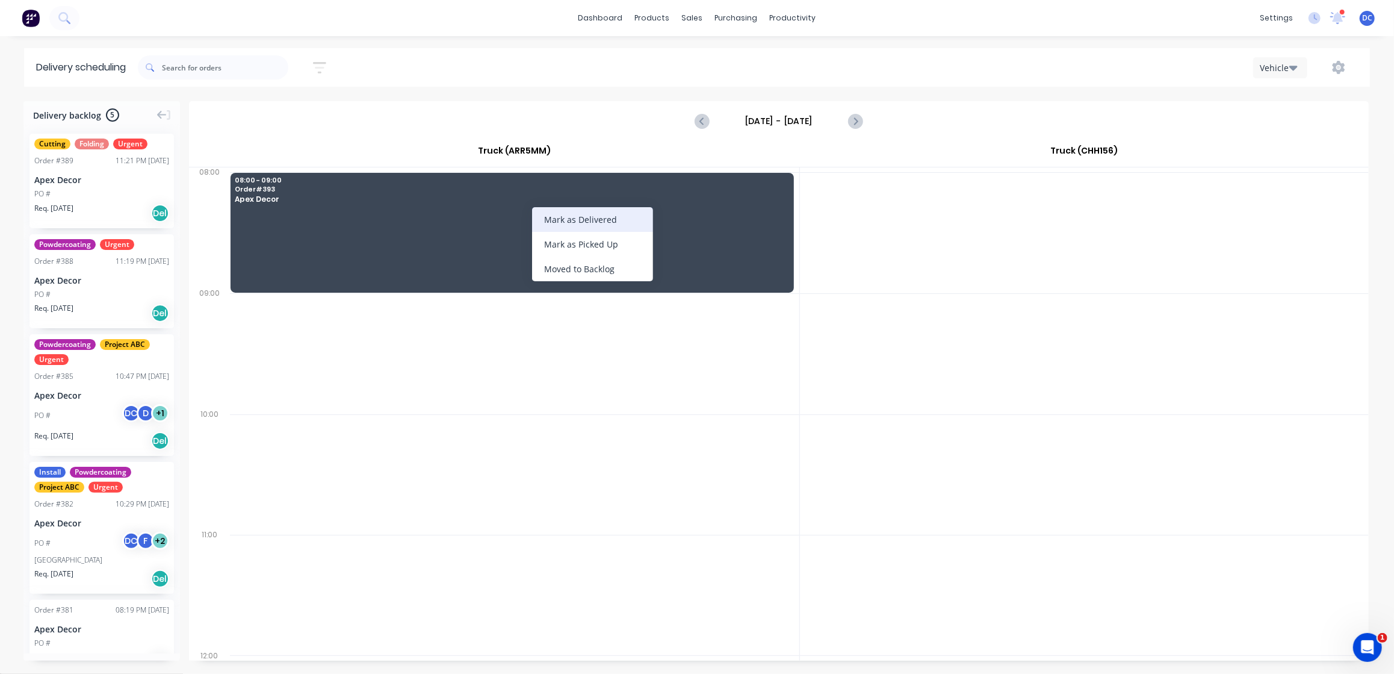
click at [557, 211] on div "Mark as Delivered" at bounding box center [592, 219] width 121 height 25
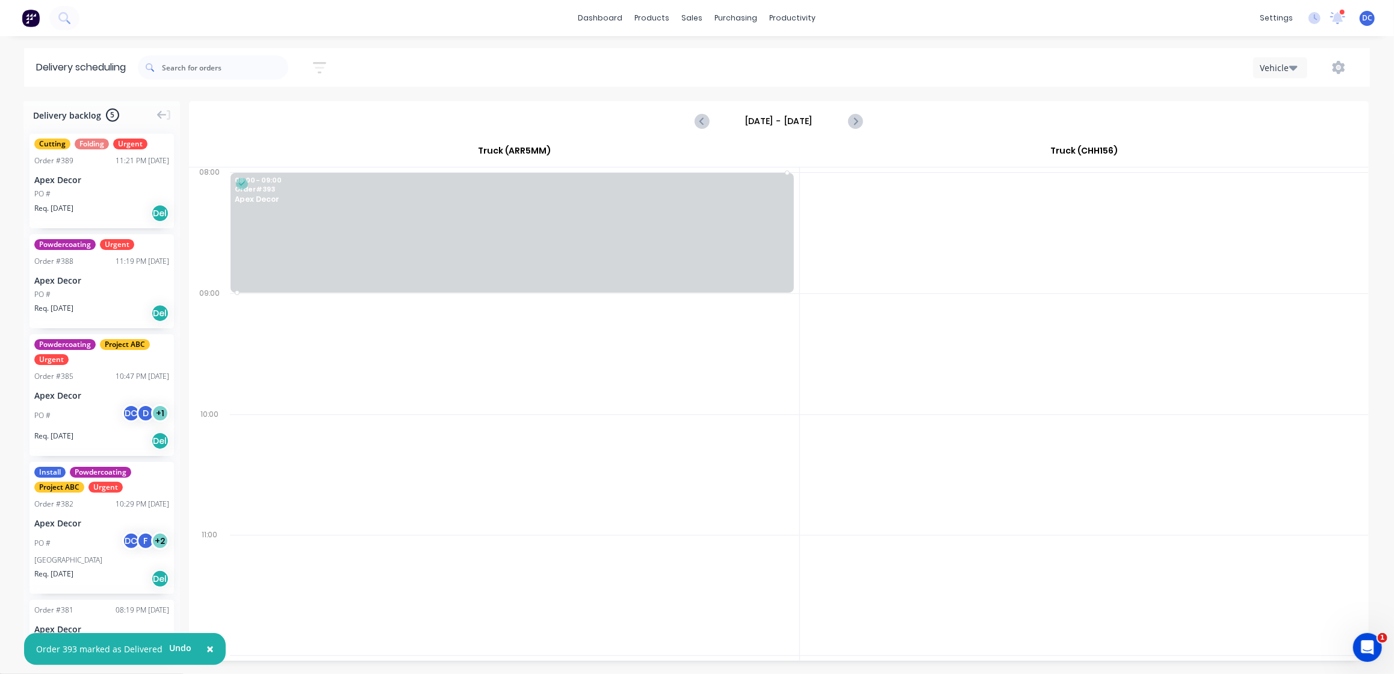
click at [557, 211] on div at bounding box center [512, 233] width 563 height 120
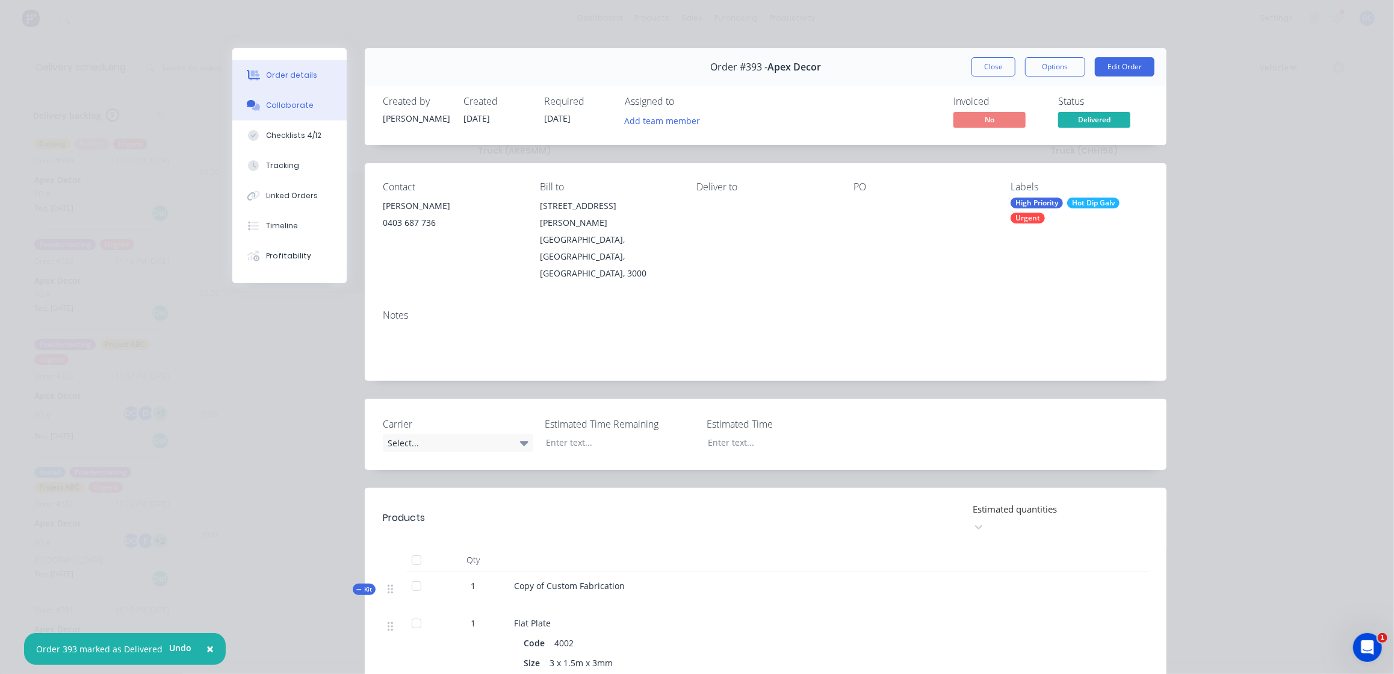
click at [310, 107] on button "Collaborate" at bounding box center [289, 105] width 114 height 30
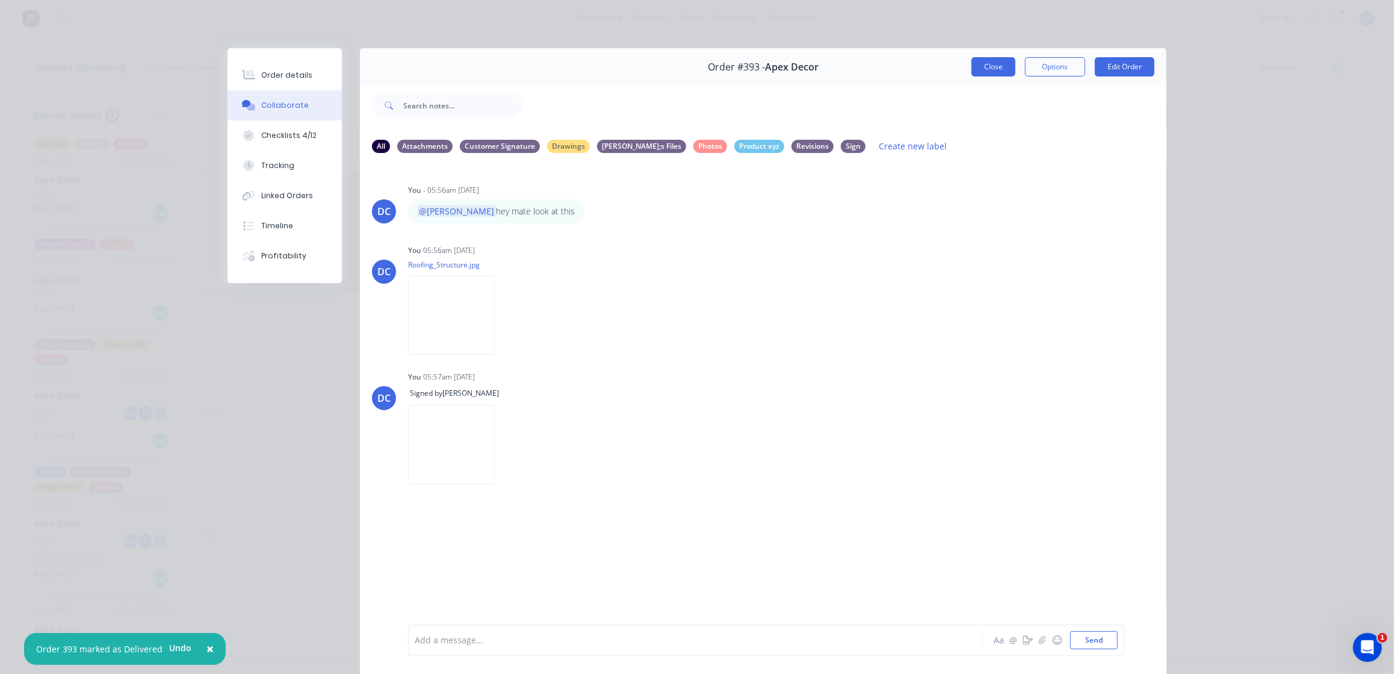
click at [997, 66] on button "Close" at bounding box center [994, 66] width 44 height 19
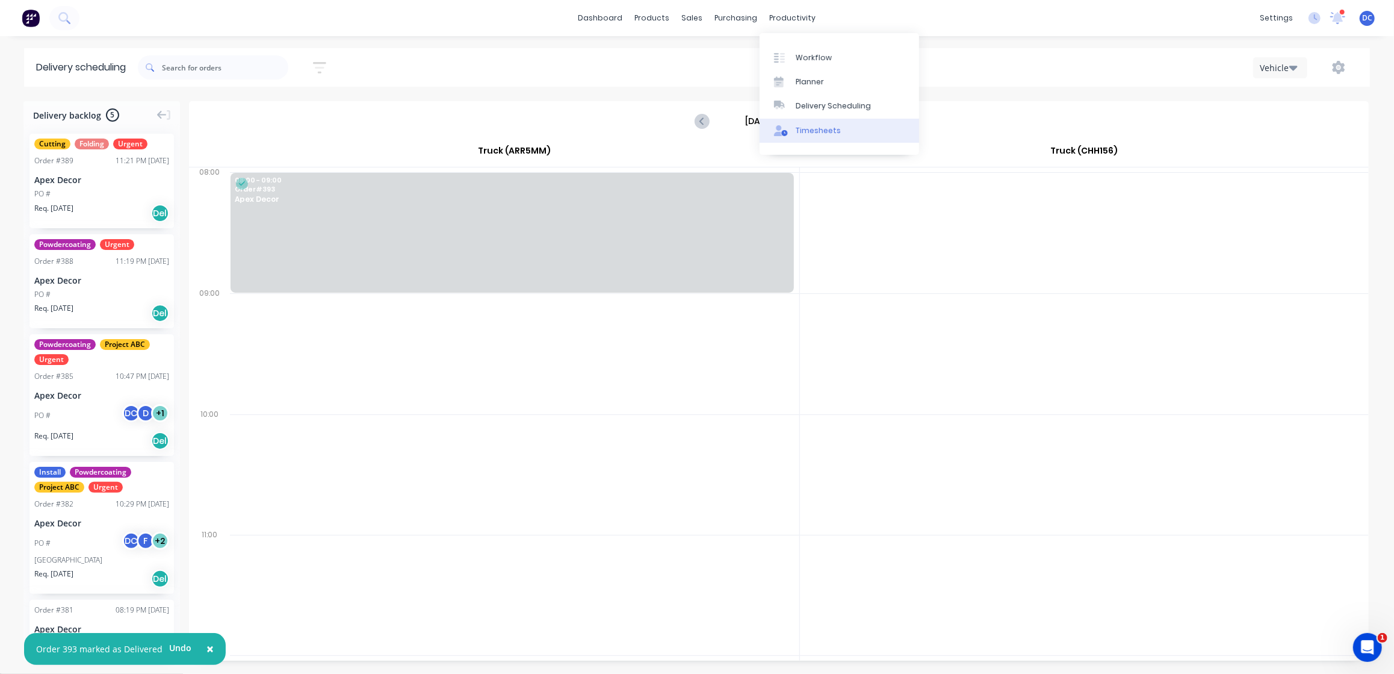
click at [810, 131] on div "Timesheets" at bounding box center [818, 130] width 45 height 11
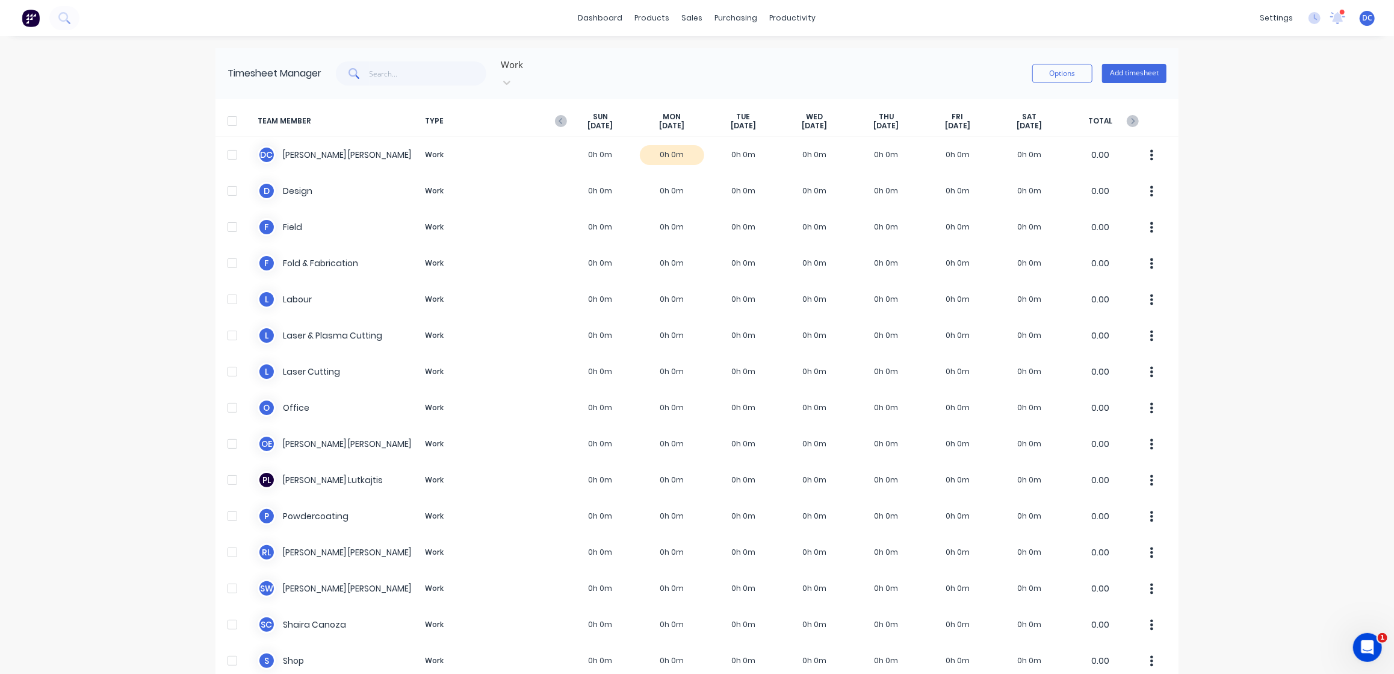
click at [23, 22] on img at bounding box center [31, 18] width 18 height 18
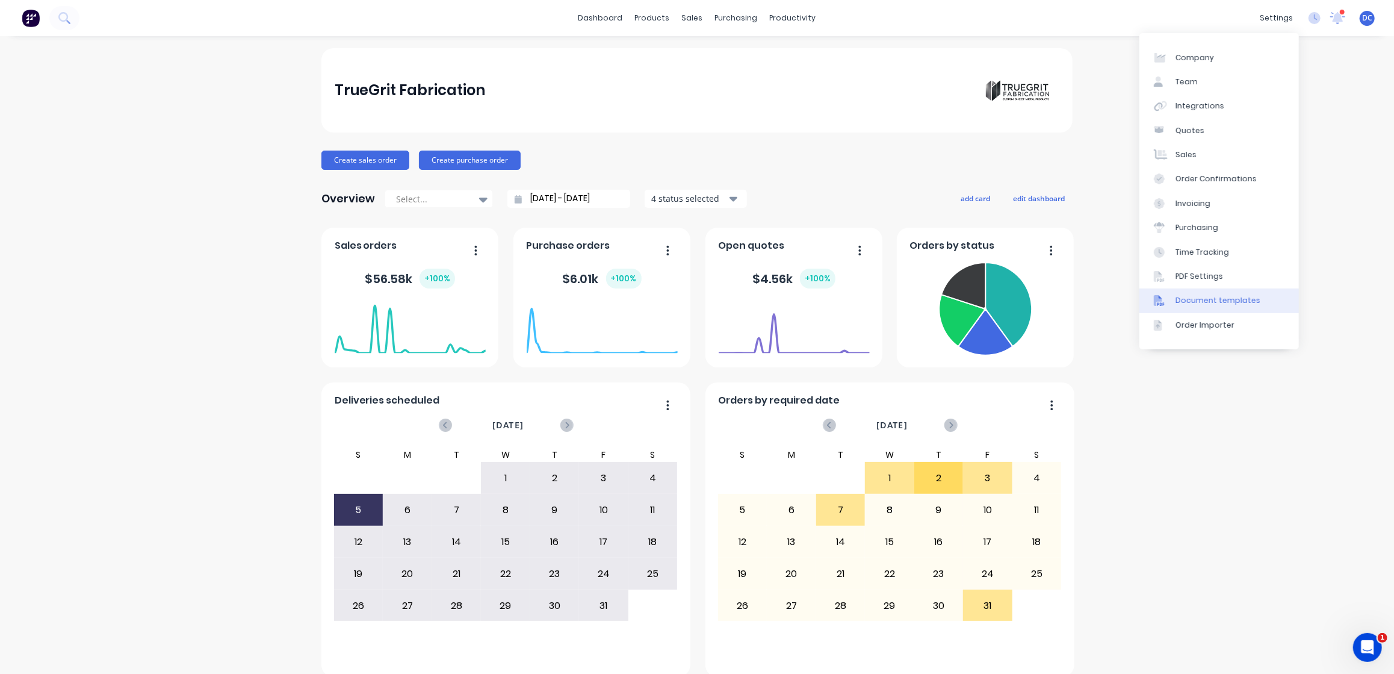
click at [1205, 299] on div "Document templates" at bounding box center [1218, 300] width 85 height 11
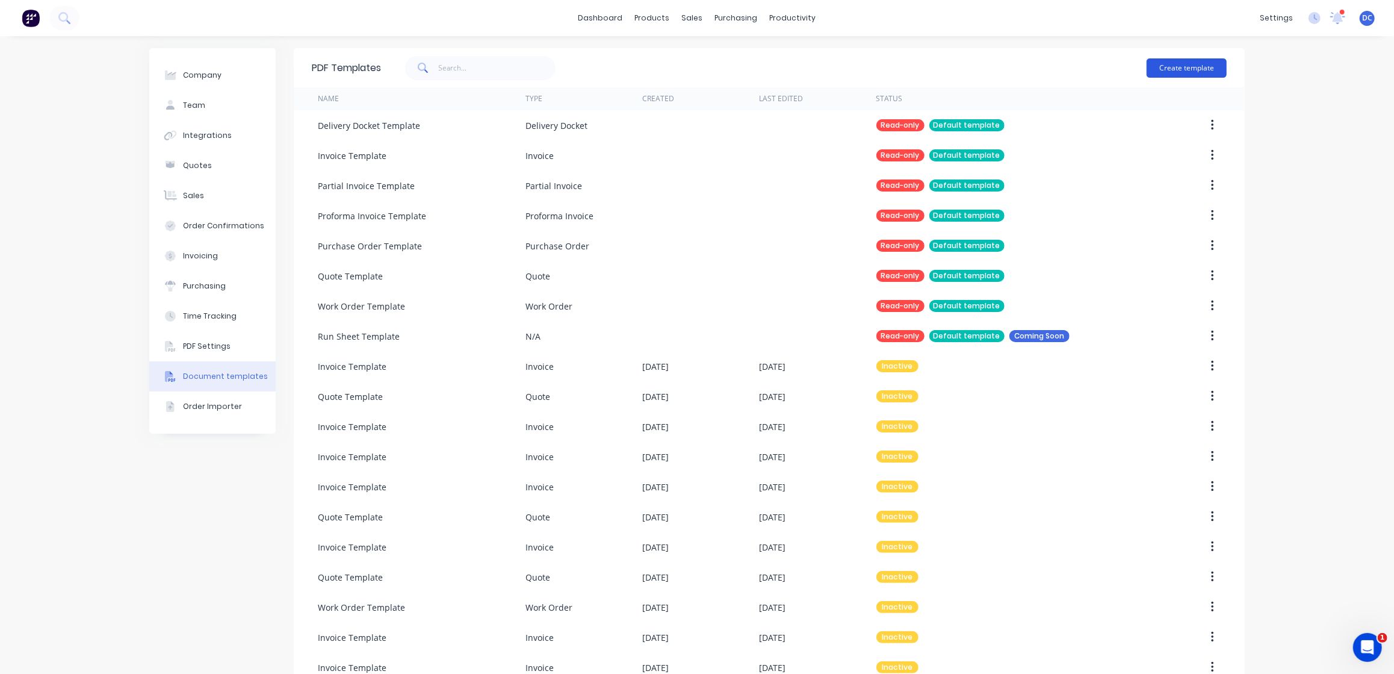
click at [1167, 63] on button "Create template" at bounding box center [1187, 67] width 80 height 19
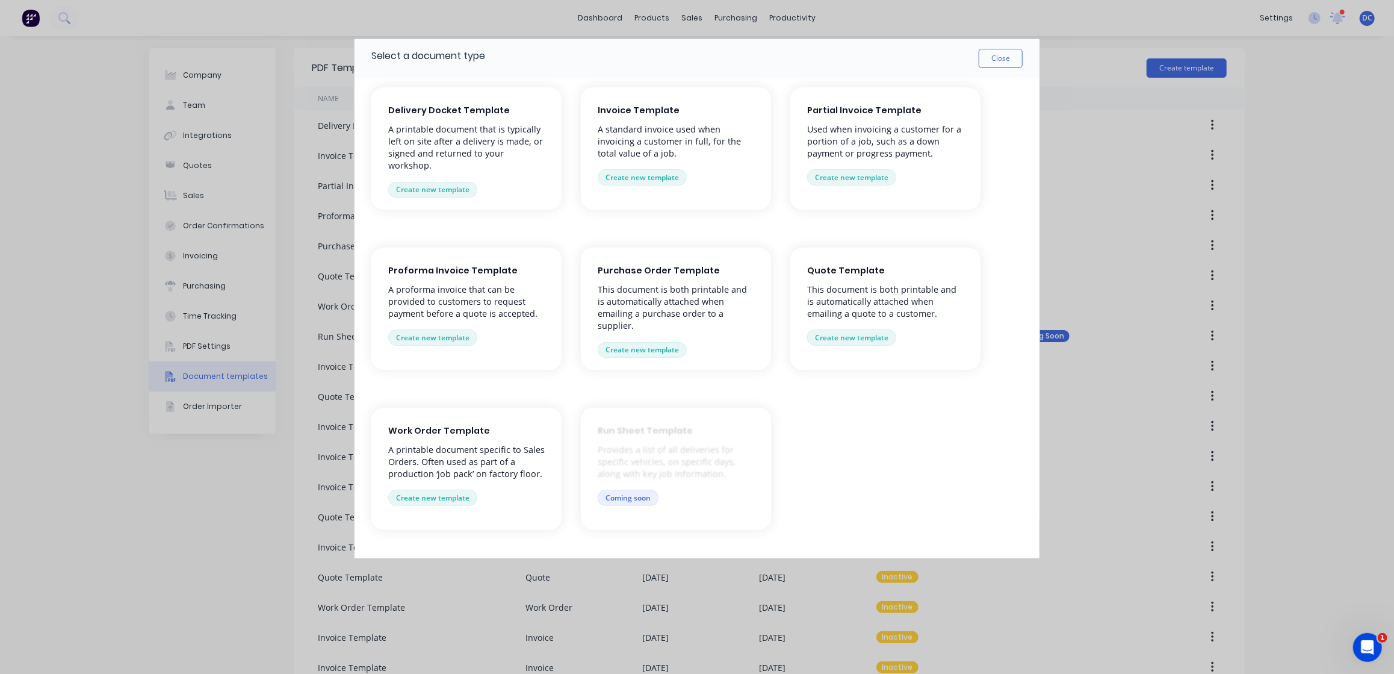
click at [724, 203] on div "Invoice Template A standard invoice used when invoicing a customer in full, for…" at bounding box center [676, 148] width 190 height 122
click at [648, 173] on button "Create new template" at bounding box center [642, 177] width 89 height 16
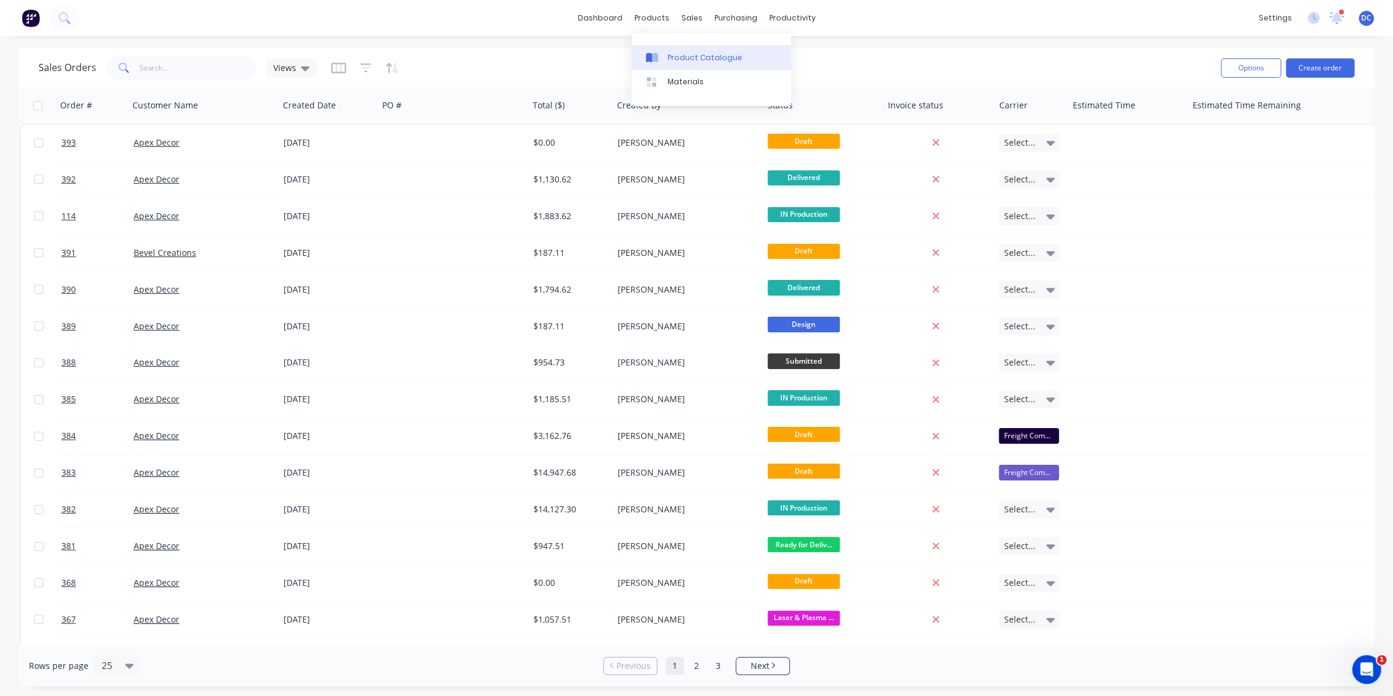
click at [674, 62] on div "Product Catalogue" at bounding box center [705, 57] width 75 height 11
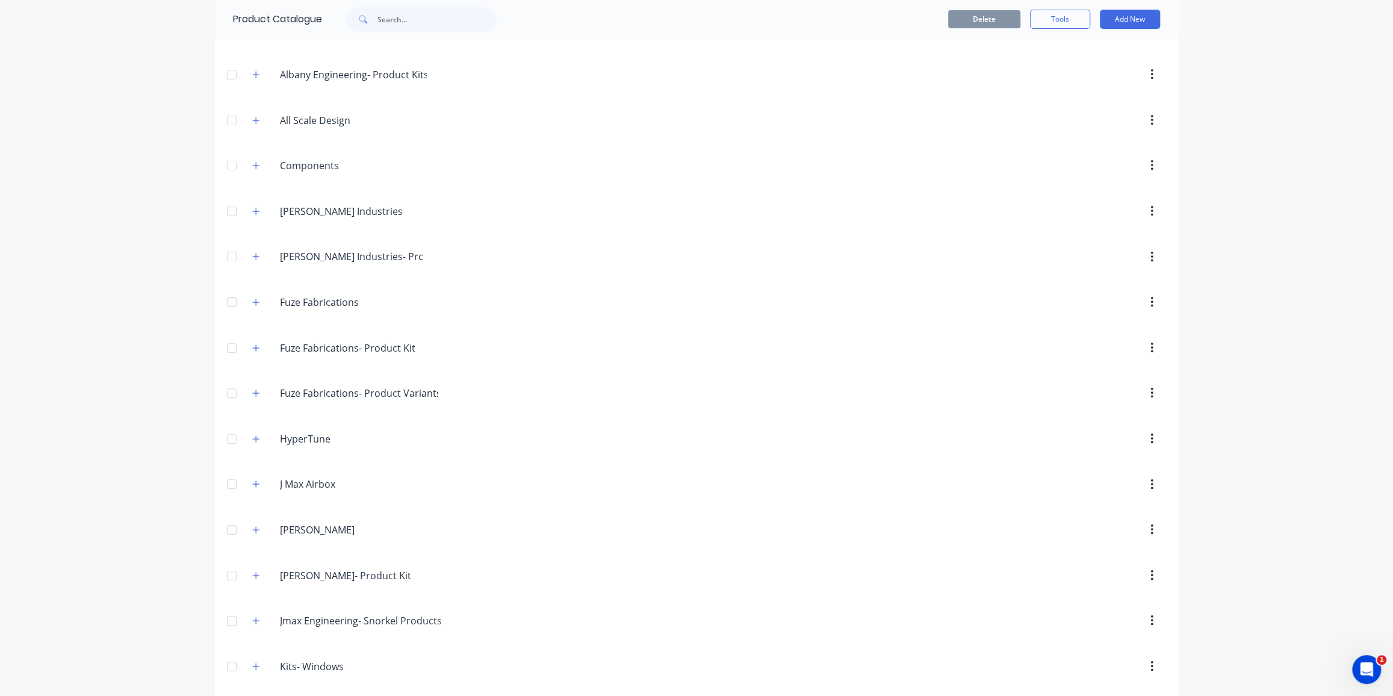
scroll to position [364, 0]
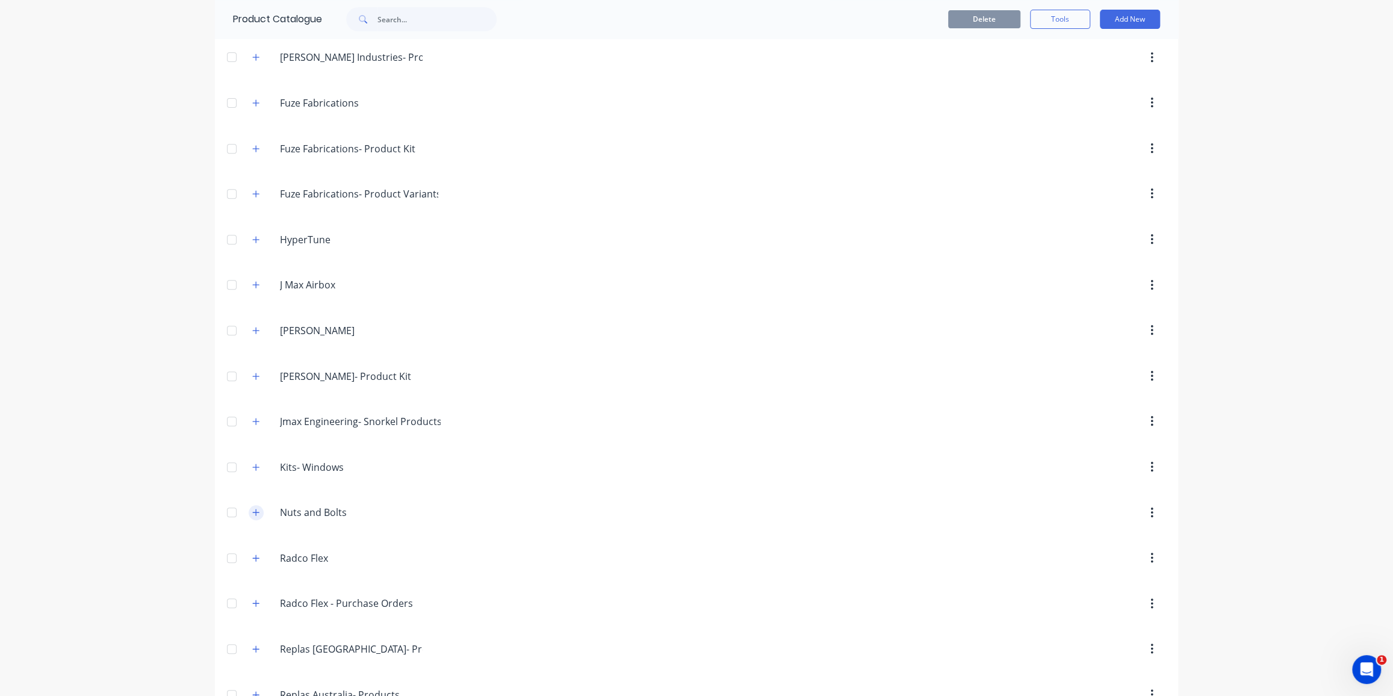
click at [257, 509] on icon "button" at bounding box center [255, 512] width 7 height 8
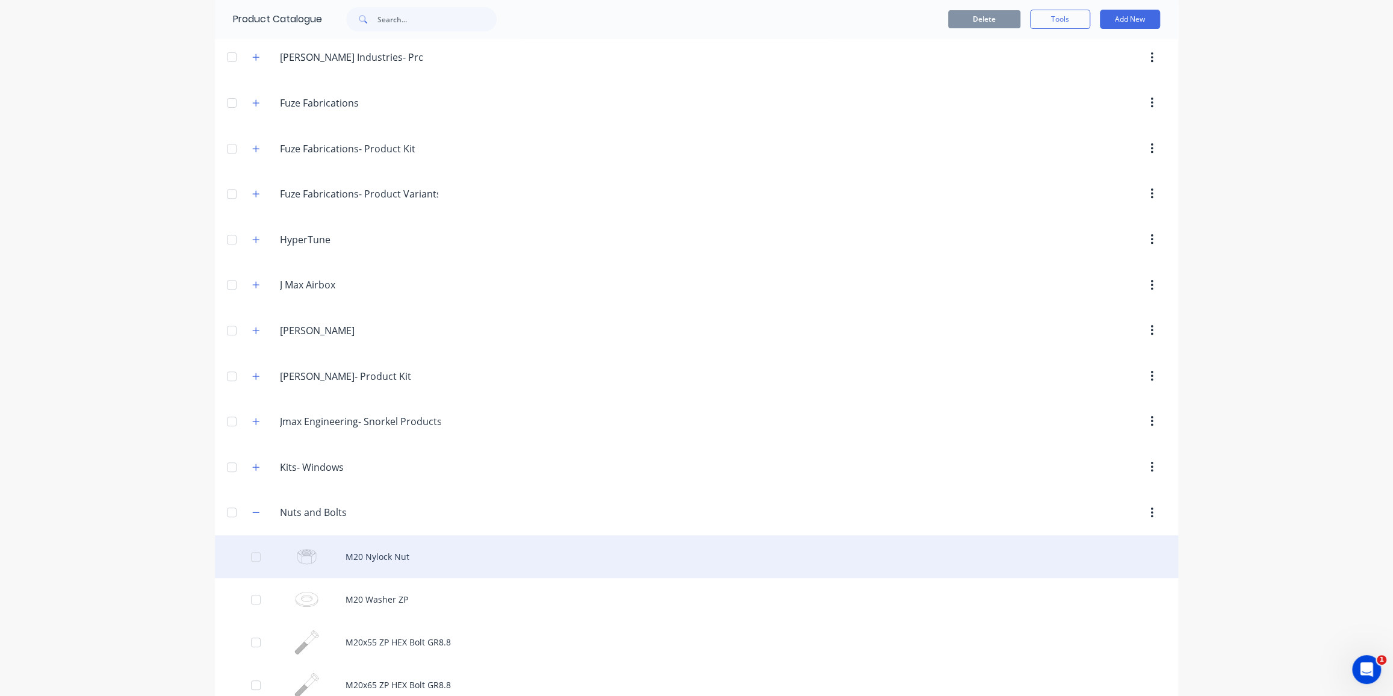
click at [432, 544] on div "M20 Nylock Nut" at bounding box center [696, 556] width 963 height 43
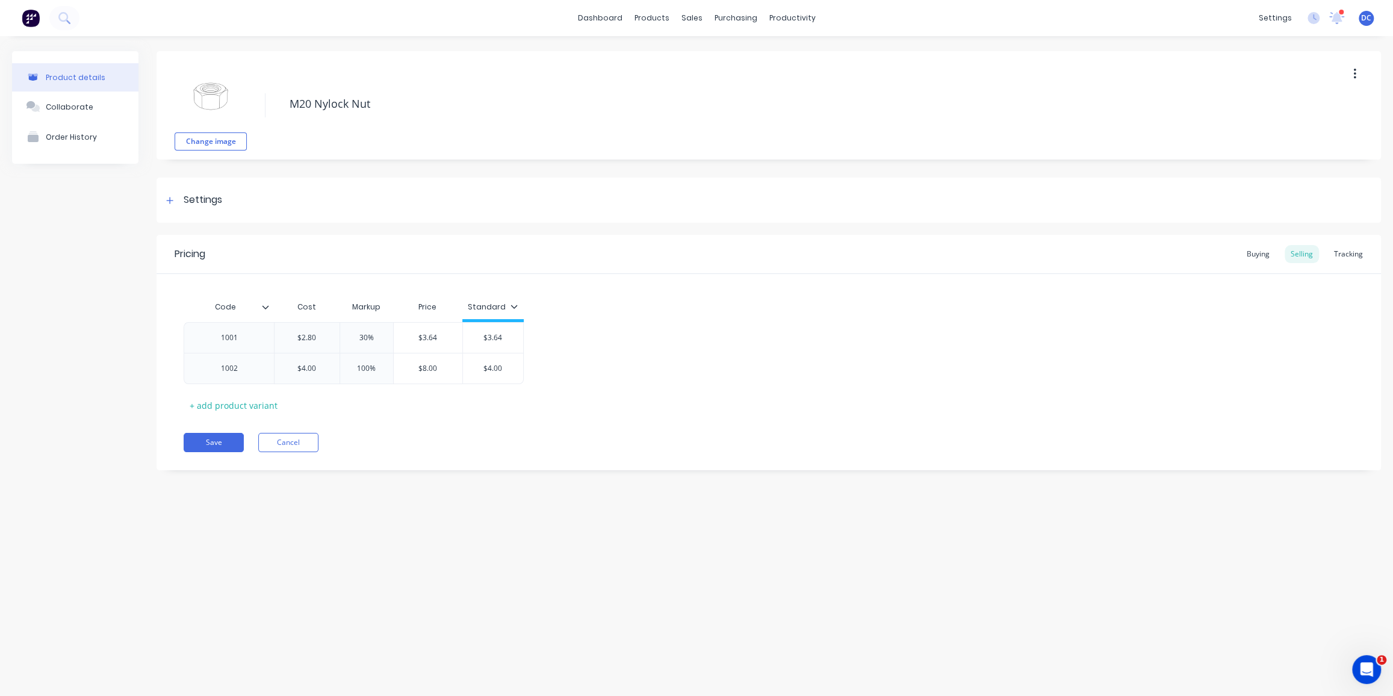
click at [1259, 265] on div "Pricing Buying Selling Tracking" at bounding box center [769, 254] width 1225 height 39
click at [1260, 252] on div "Buying" at bounding box center [1258, 254] width 35 height 18
click at [163, 200] on div at bounding box center [170, 200] width 15 height 15
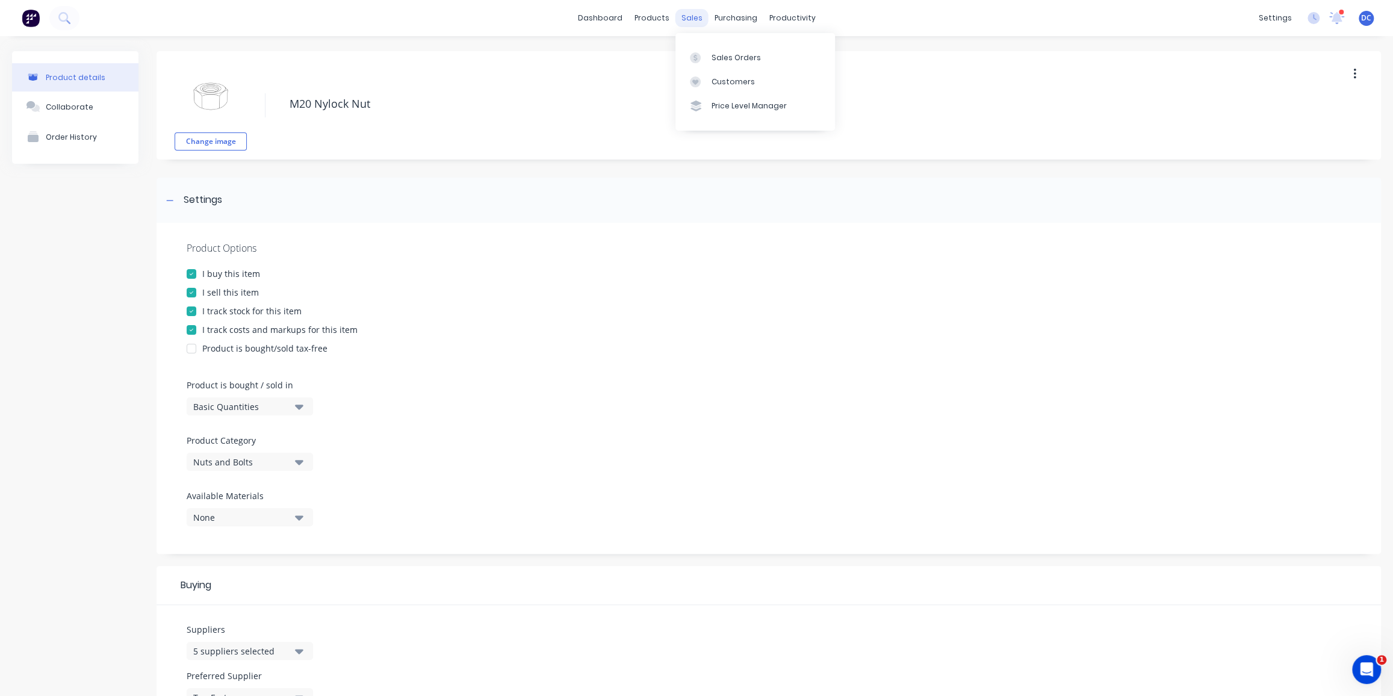
click at [703, 19] on div "sales" at bounding box center [691, 18] width 33 height 18
click at [707, 49] on link "Sales Orders" at bounding box center [755, 57] width 160 height 24
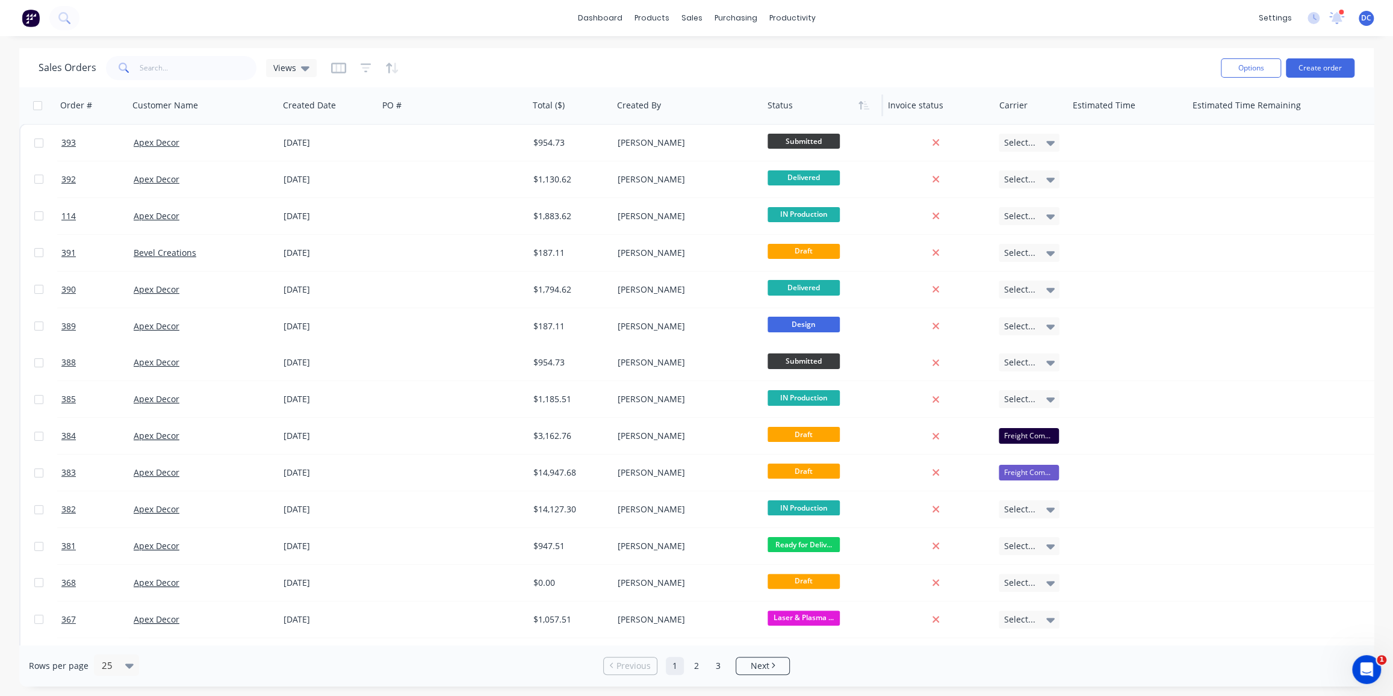
click at [779, 104] on div at bounding box center [820, 105] width 105 height 24
click at [393, 67] on icon "button" at bounding box center [395, 68] width 6 height 11
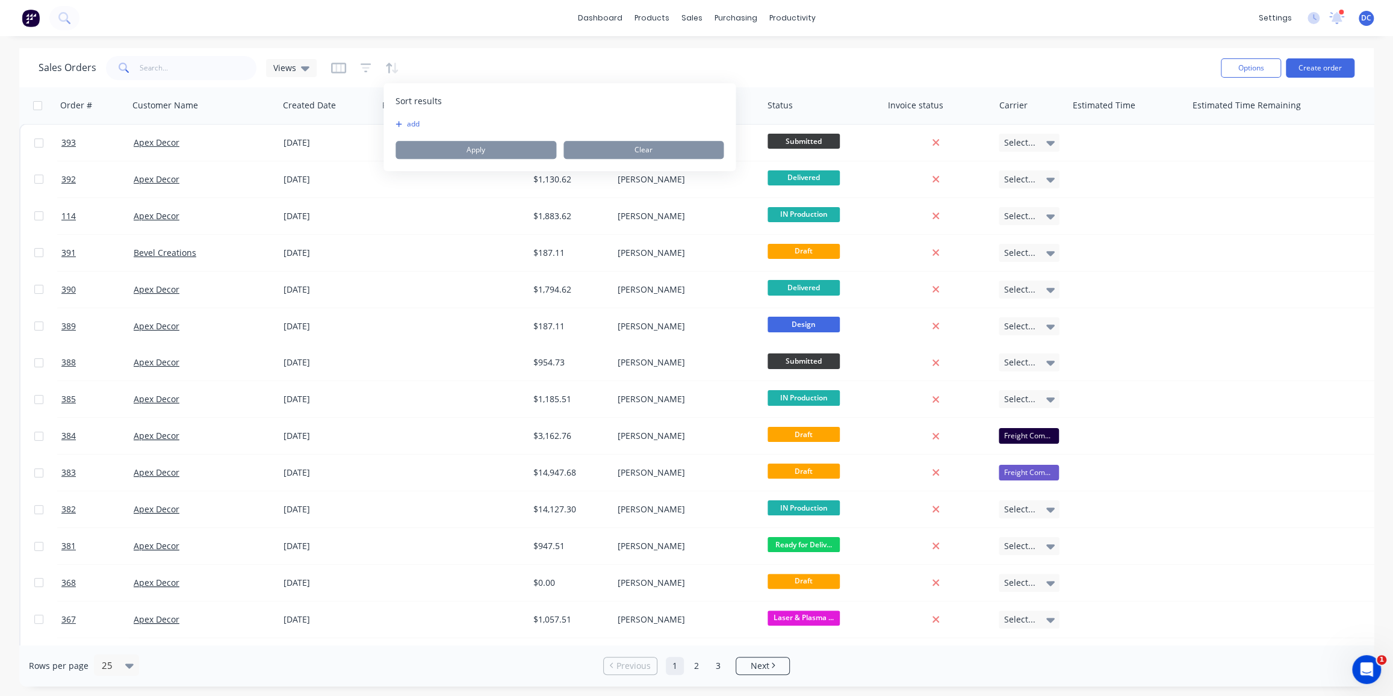
click at [411, 121] on button "add" at bounding box center [403, 124] width 15 height 10
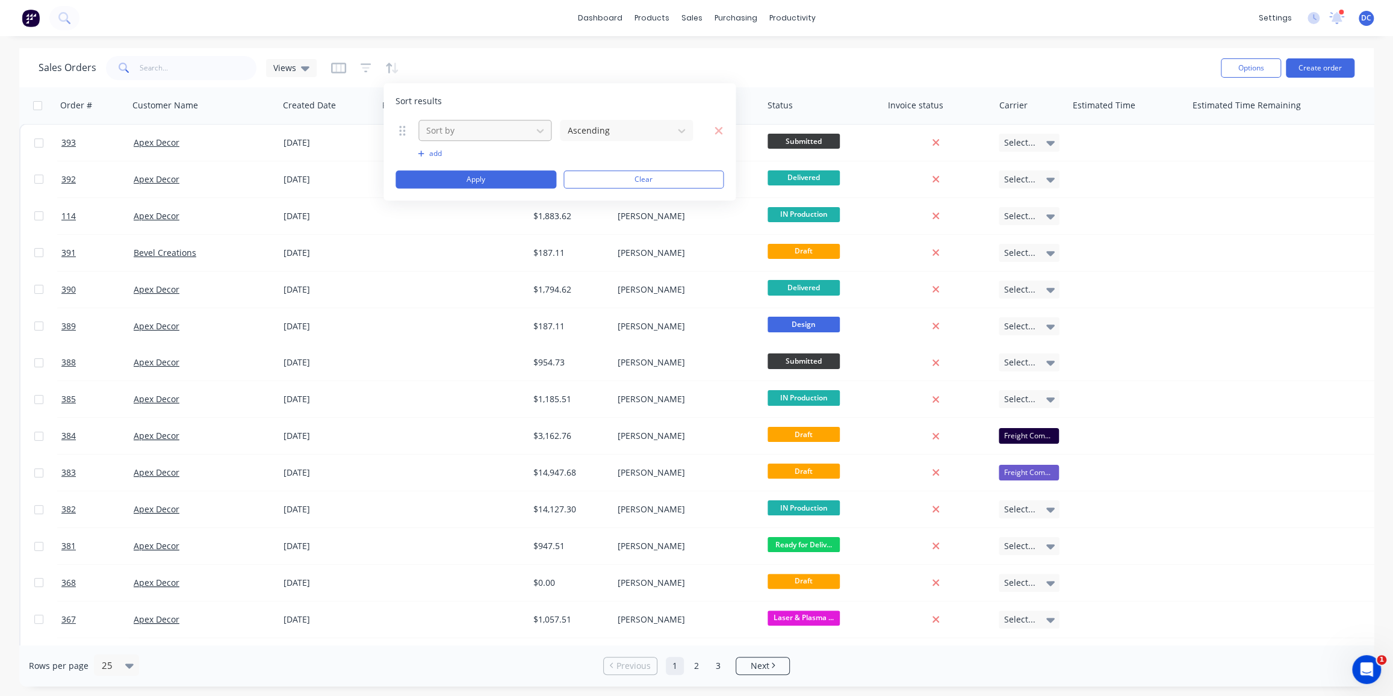
click at [453, 128] on div at bounding box center [475, 130] width 101 height 15
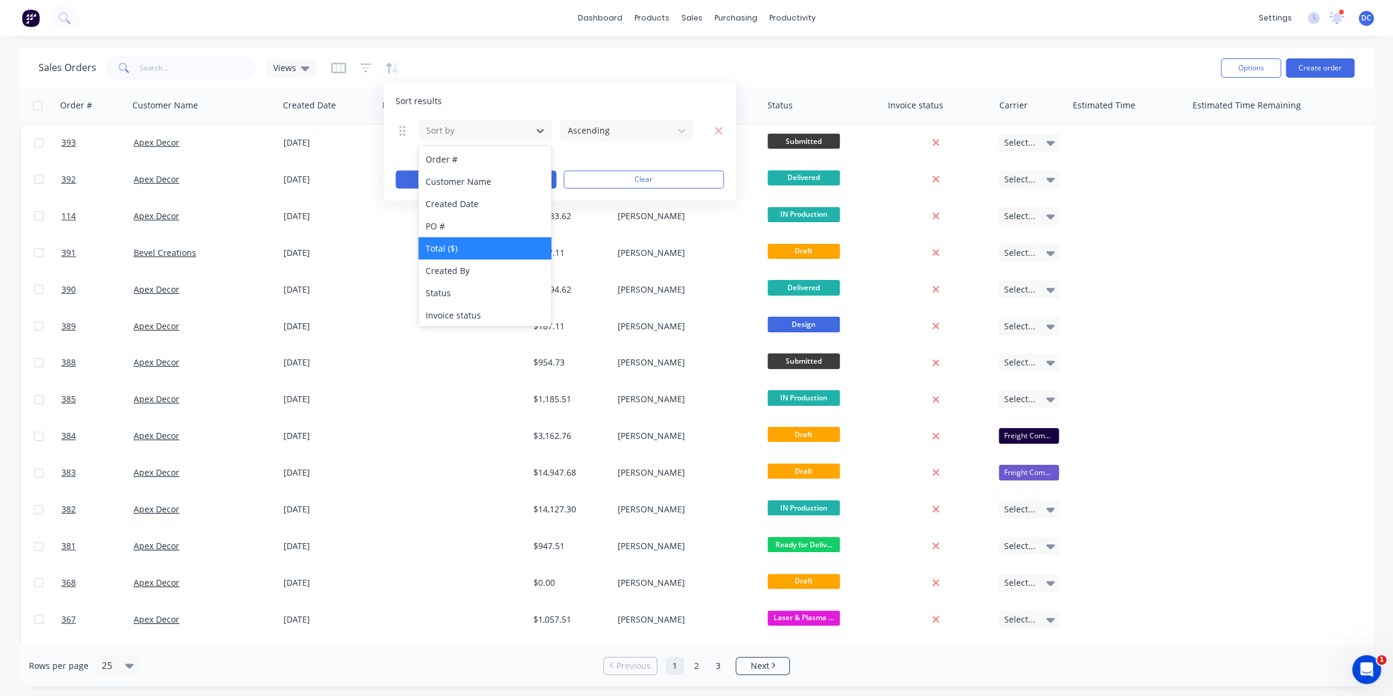
scroll to position [23, 0]
click at [459, 269] on div "Status" at bounding box center [484, 269] width 133 height 22
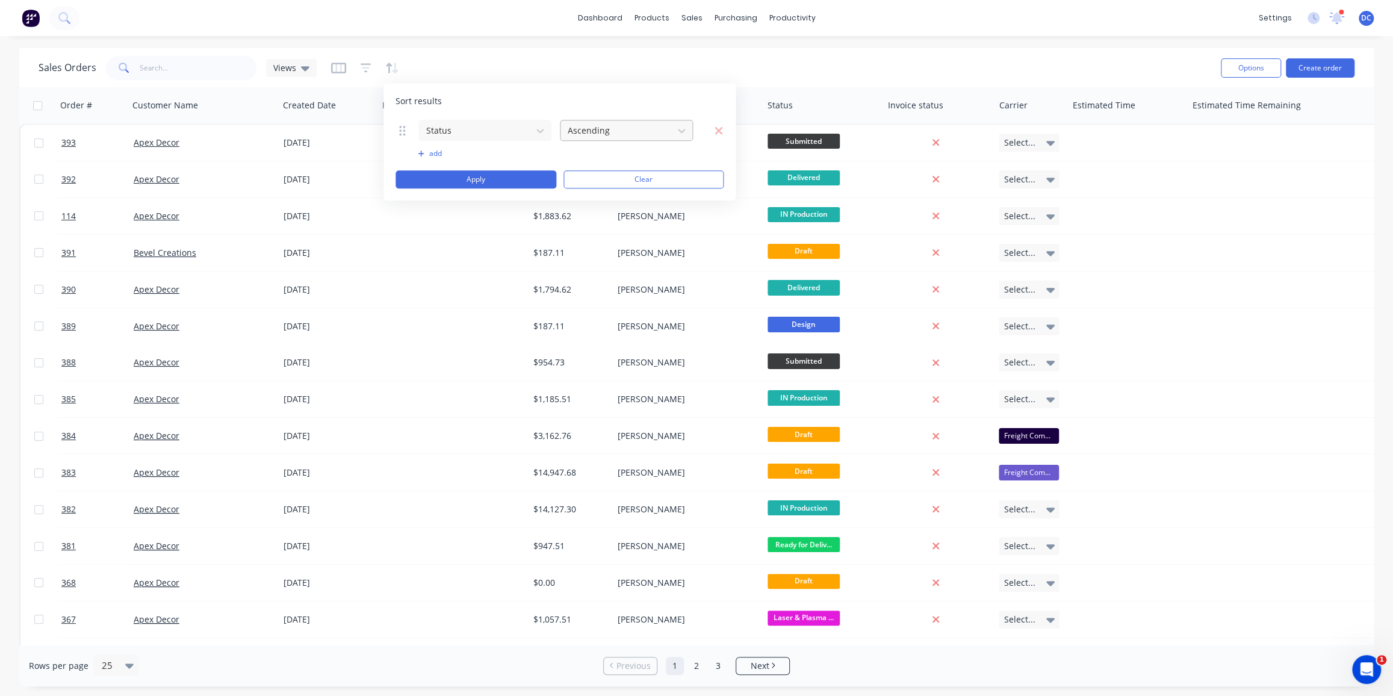
click at [607, 137] on div at bounding box center [617, 130] width 101 height 15
click at [584, 141] on div "Ascending, 1 of 2. 2 results available. Use Up and Down to choose options, pres…" at bounding box center [626, 130] width 134 height 22
click at [527, 171] on button "Apply" at bounding box center [476, 179] width 161 height 18
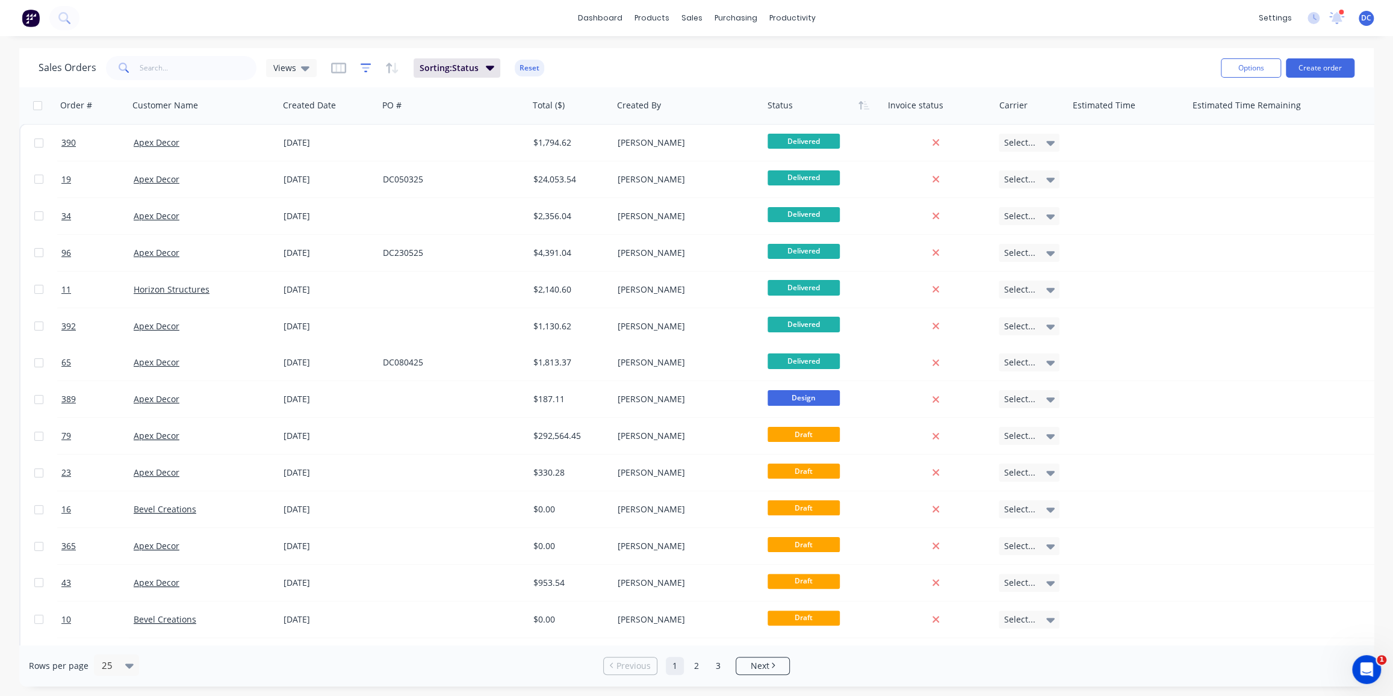
click at [361, 66] on icon "button" at bounding box center [366, 68] width 11 height 12
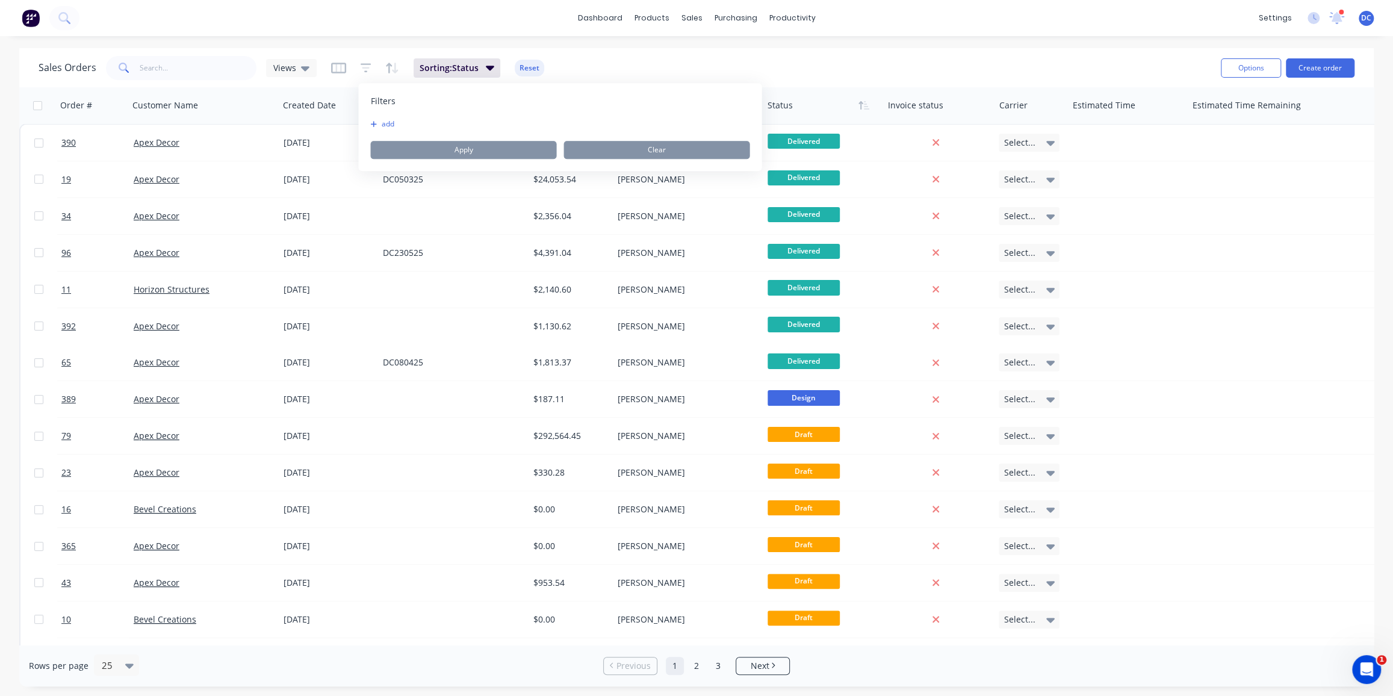
click at [375, 126] on icon "button" at bounding box center [373, 123] width 7 height 7
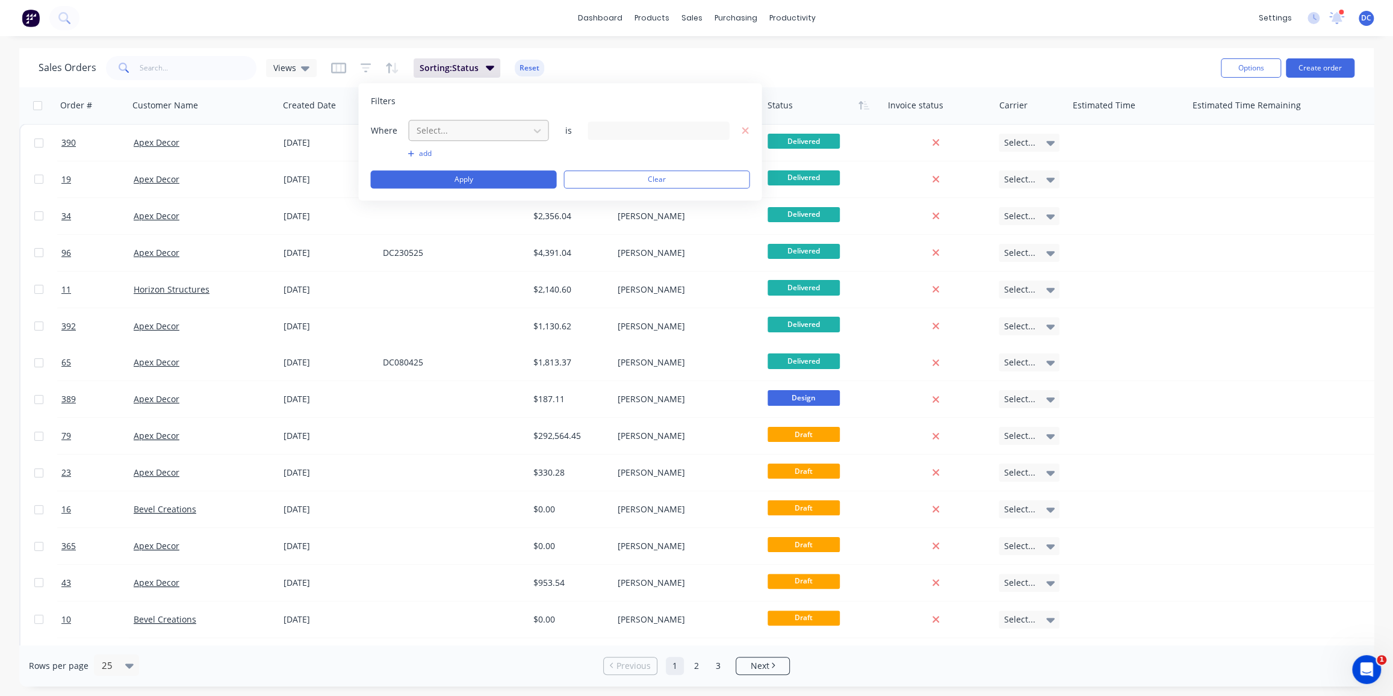
click at [472, 131] on div at bounding box center [469, 130] width 108 height 15
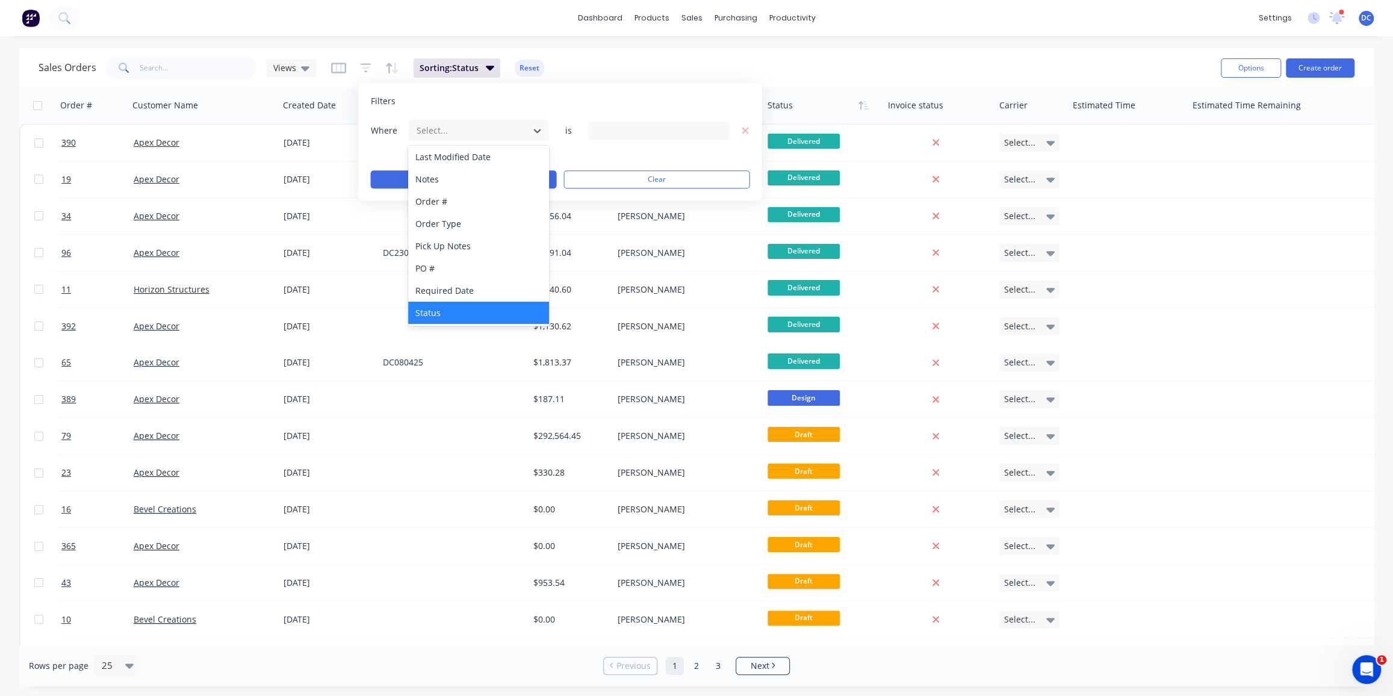
click at [445, 308] on div "Status" at bounding box center [478, 313] width 140 height 22
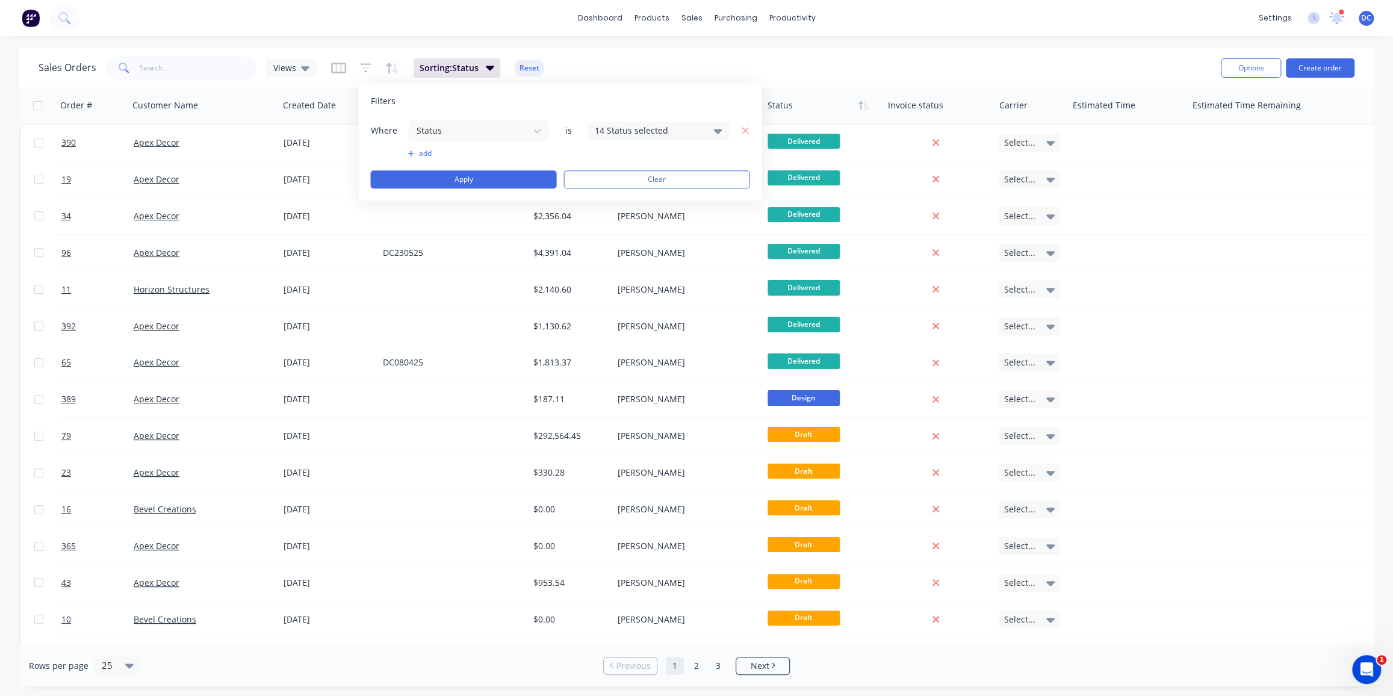
click at [697, 126] on div "14 Status selected" at bounding box center [648, 130] width 109 height 13
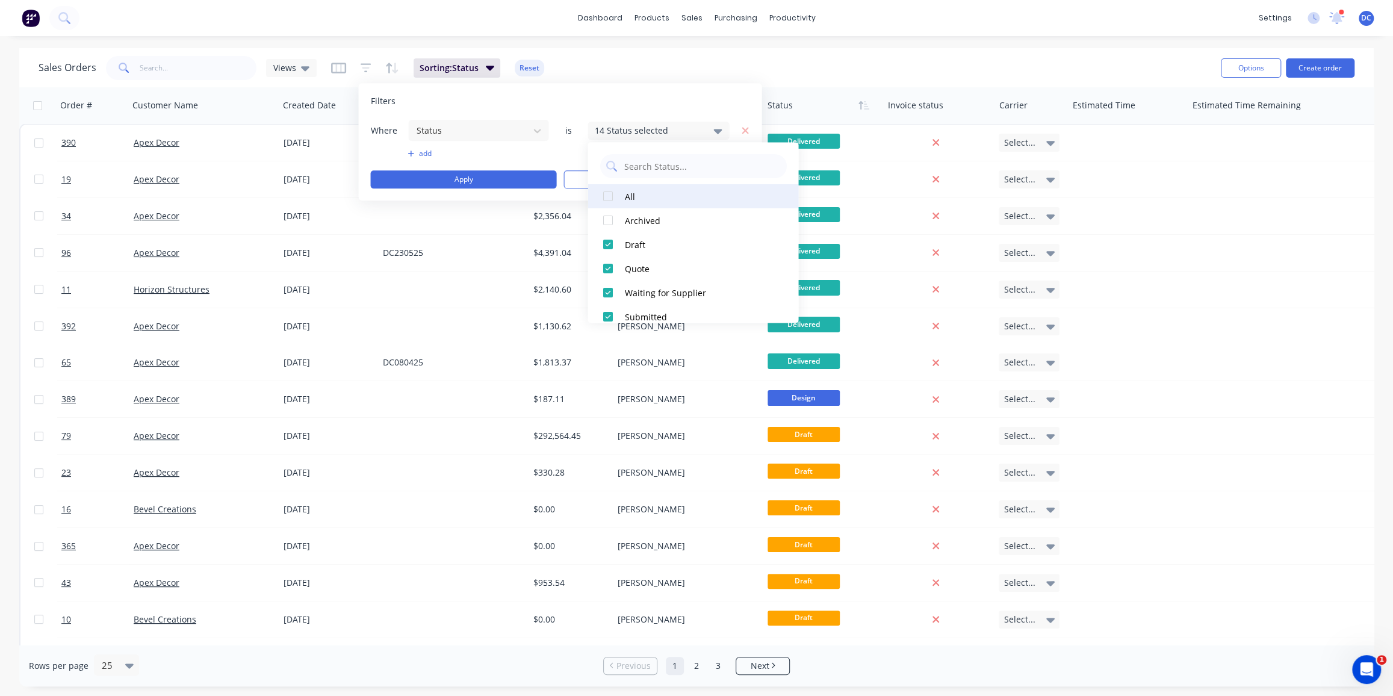
click at [610, 198] on div at bounding box center [607, 196] width 24 height 24
click at [604, 269] on div at bounding box center [607, 268] width 24 height 24
click at [497, 182] on button "Apply" at bounding box center [463, 179] width 186 height 18
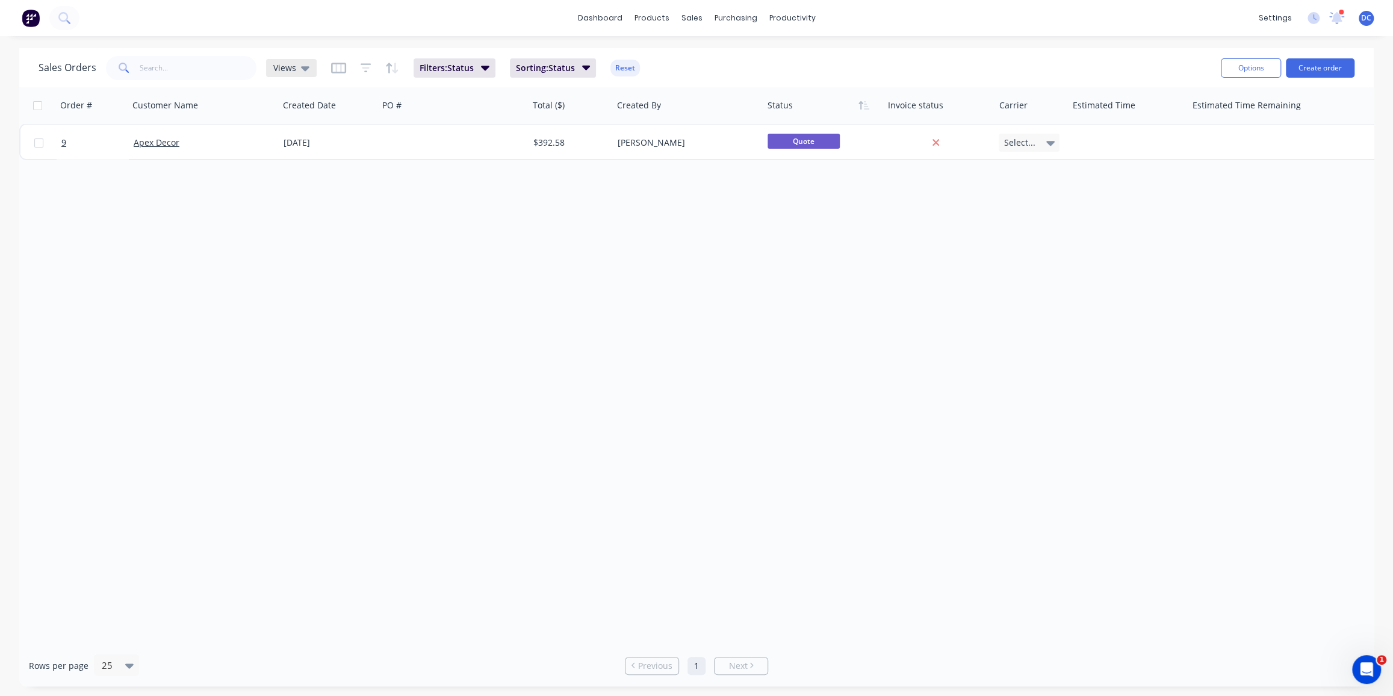
click at [276, 72] on span "Views" at bounding box center [284, 67] width 23 height 13
click at [645, 271] on div "Order # Customer Name Created Date PO # Total ($) Created By Status Invoice sta…" at bounding box center [696, 365] width 1355 height 557
click at [1352, 666] on div "Open Intercom Messenger" at bounding box center [1365, 668] width 40 height 40
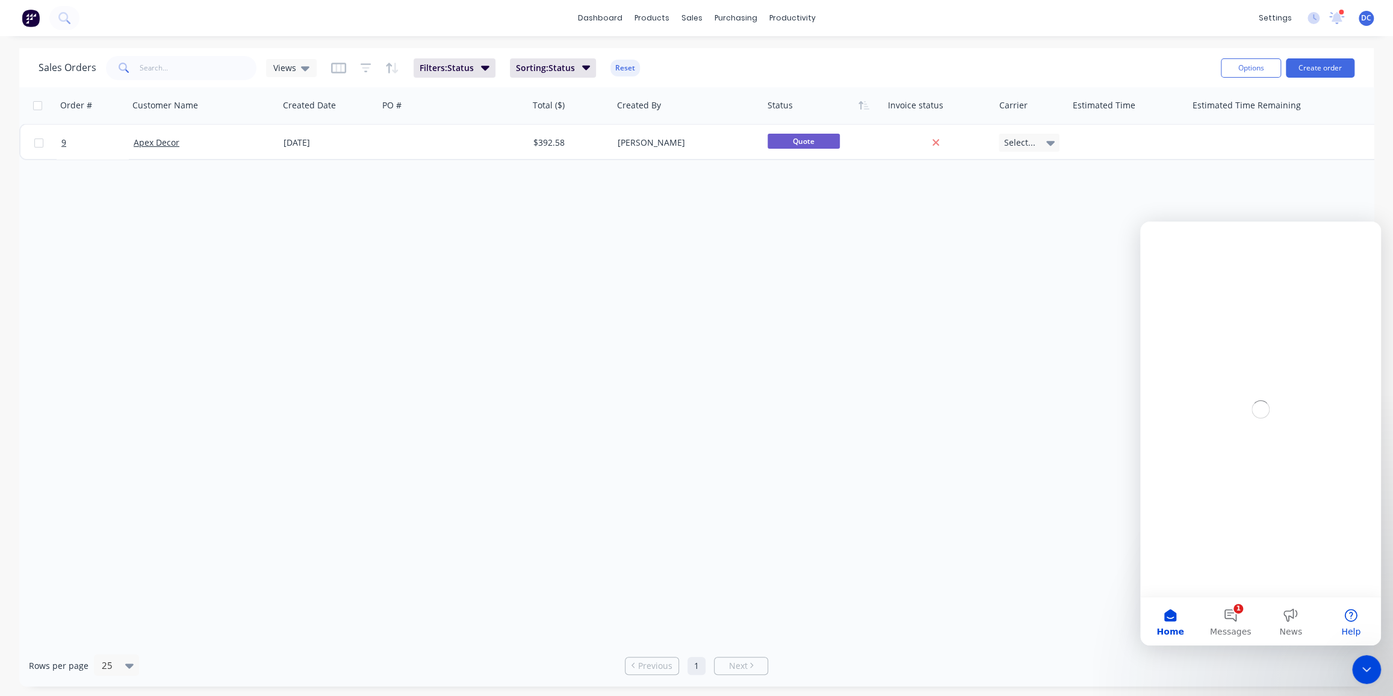
scroll to position [0, 0]
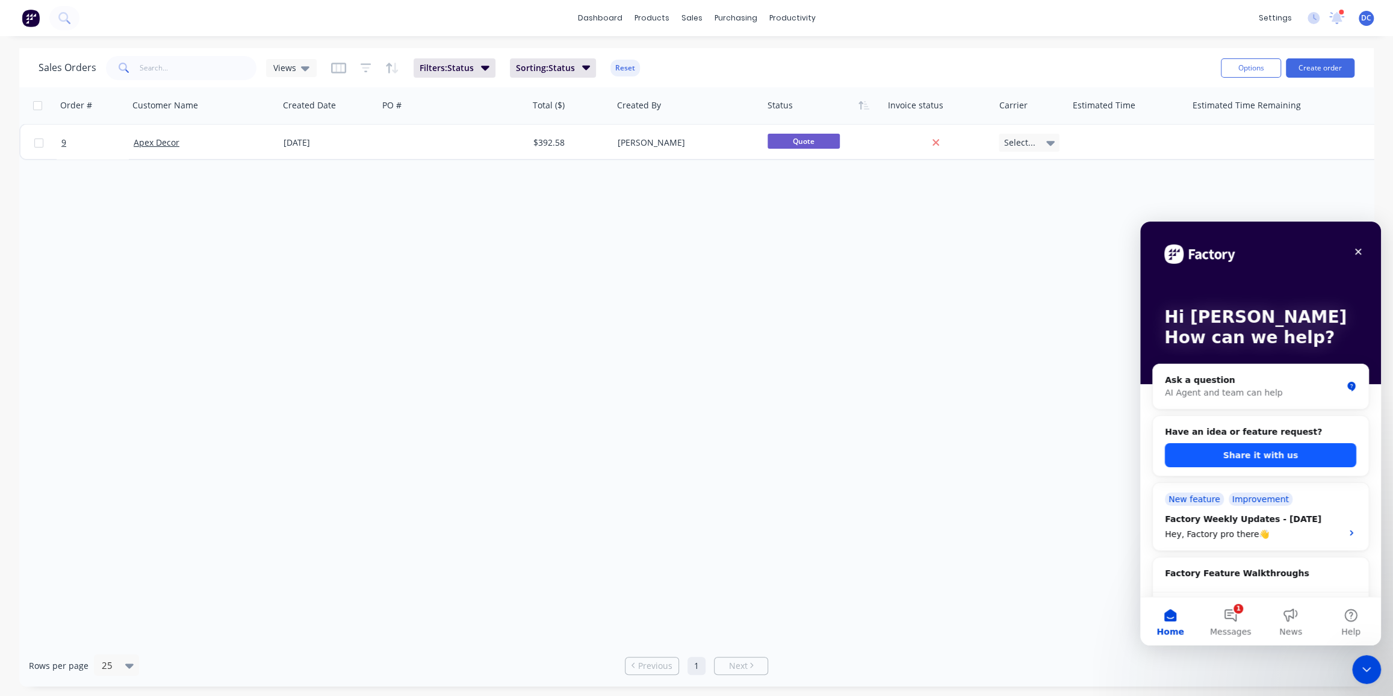
click at [1196, 446] on button "Share it with us" at bounding box center [1260, 455] width 191 height 24
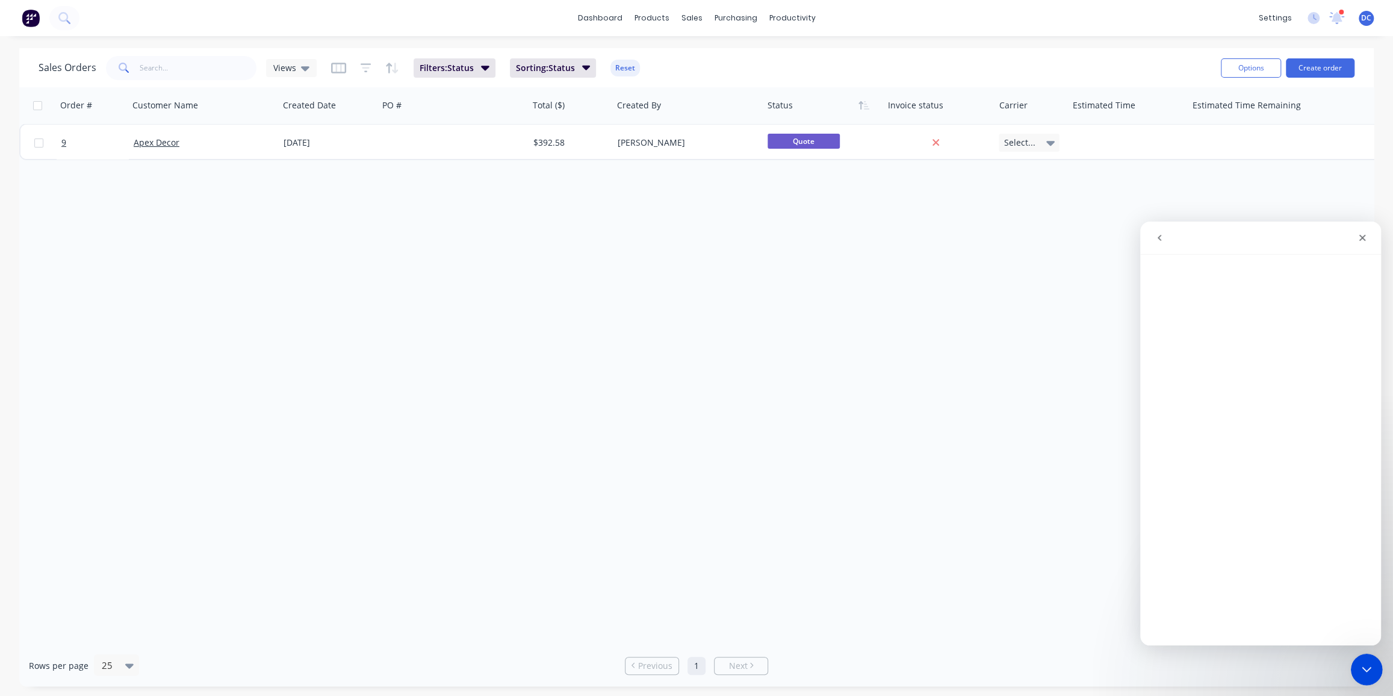
click at [1359, 672] on icon "Close Intercom Messenger" at bounding box center [1365, 667] width 14 height 14
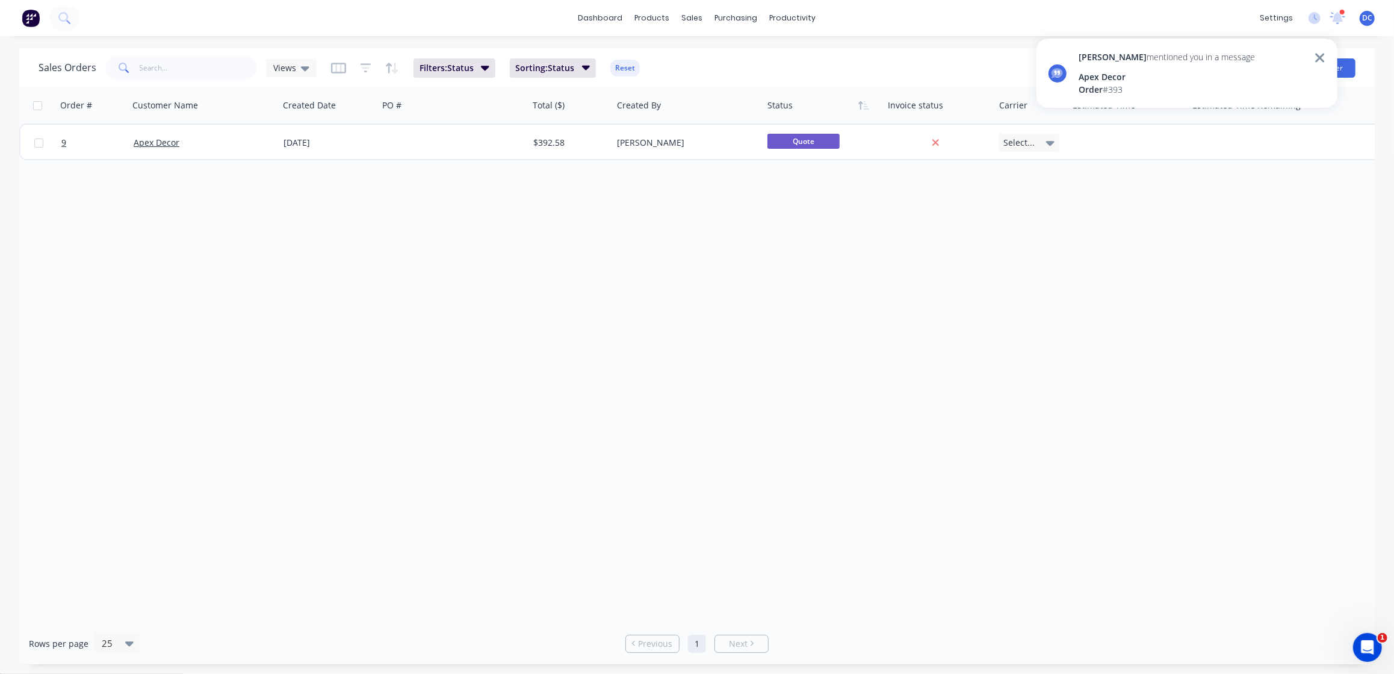
click at [36, 16] on img at bounding box center [31, 18] width 18 height 18
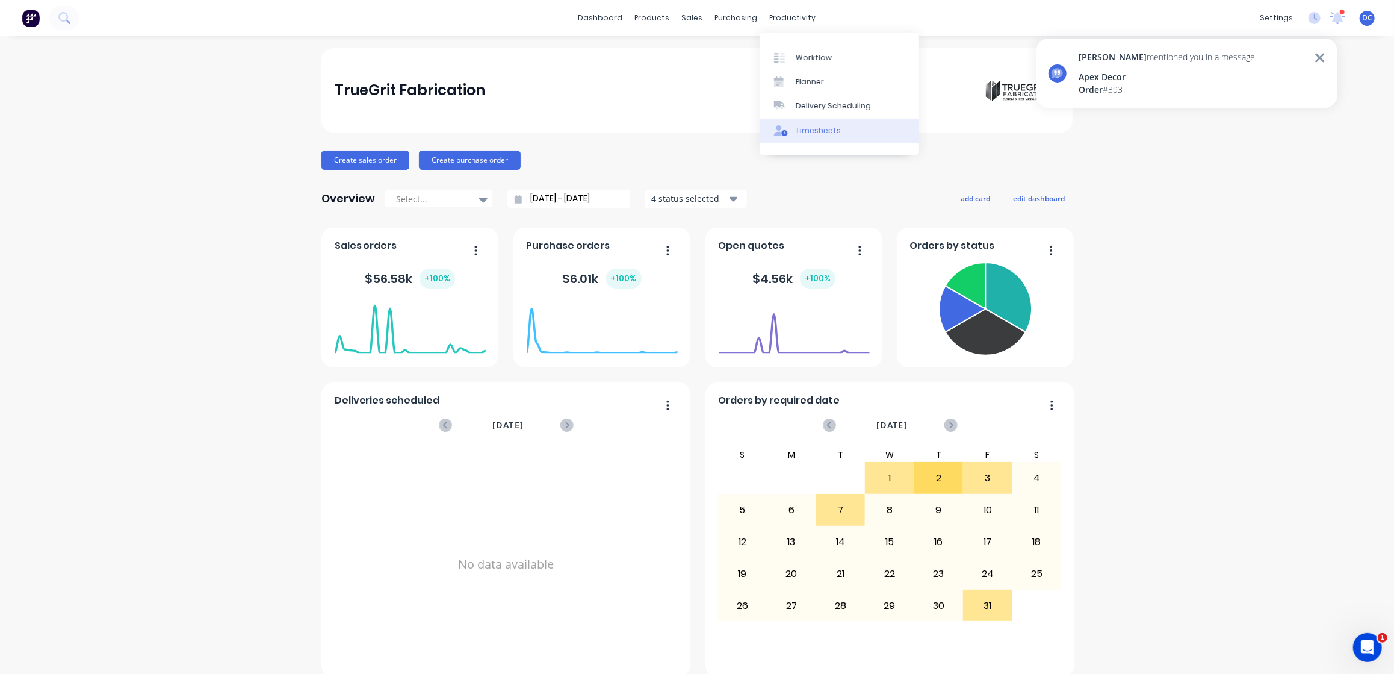
click at [816, 131] on div "Timesheets" at bounding box center [818, 130] width 45 height 11
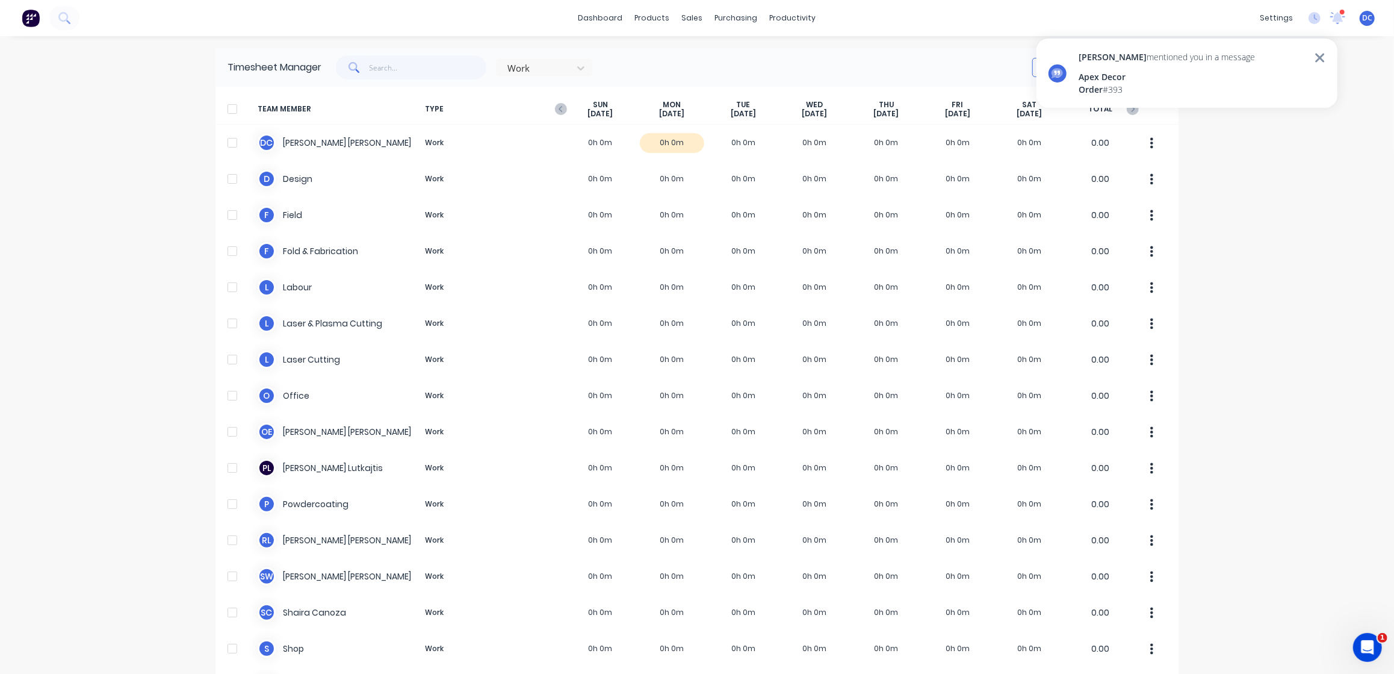
click at [1323, 55] on icon at bounding box center [1319, 57] width 9 height 9
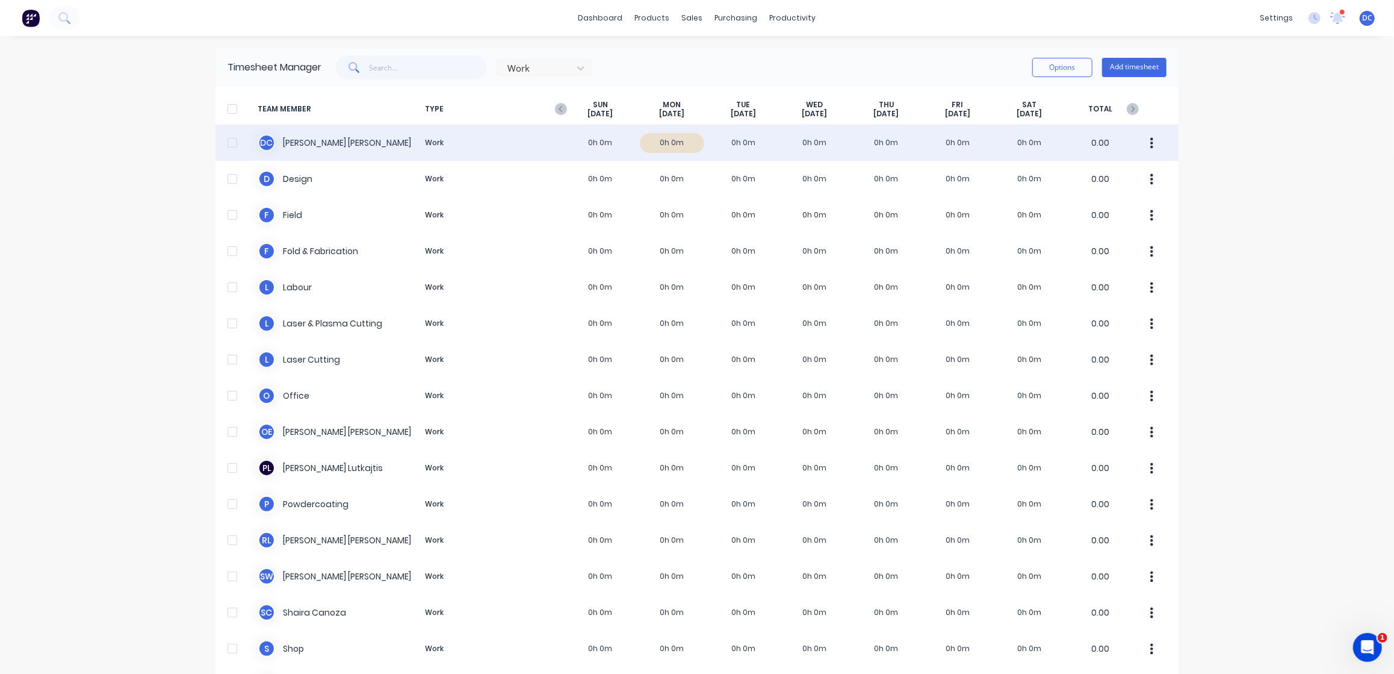
click at [674, 148] on div "D C David Cousley Work 0h 0m 0h 0m 0h 0m 0h 0m 0h 0m 0h 0m 0h 0m 0.00" at bounding box center [697, 143] width 963 height 36
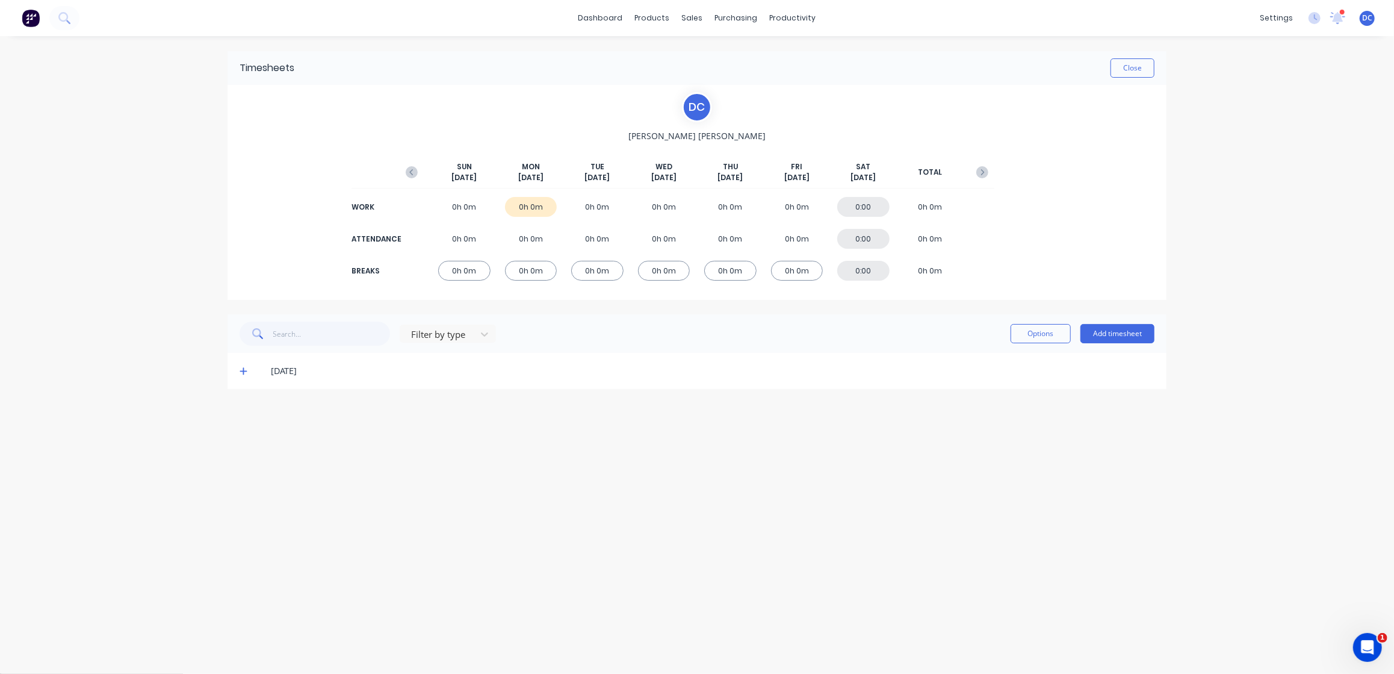
click at [250, 373] on span at bounding box center [246, 371] width 12 height 12
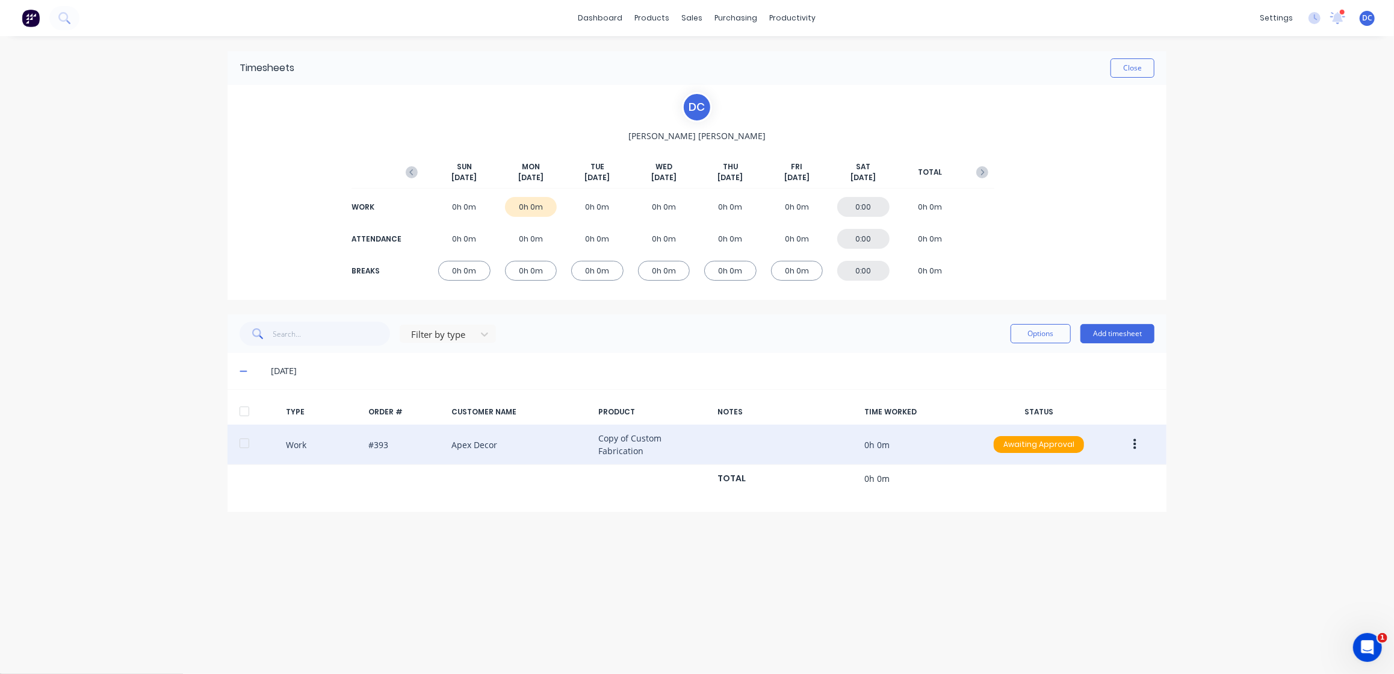
click at [957, 448] on div "Work #393 Apex Decor Copy of Custom Fabrication 0h 0m Awaiting Approval" at bounding box center [697, 444] width 939 height 40
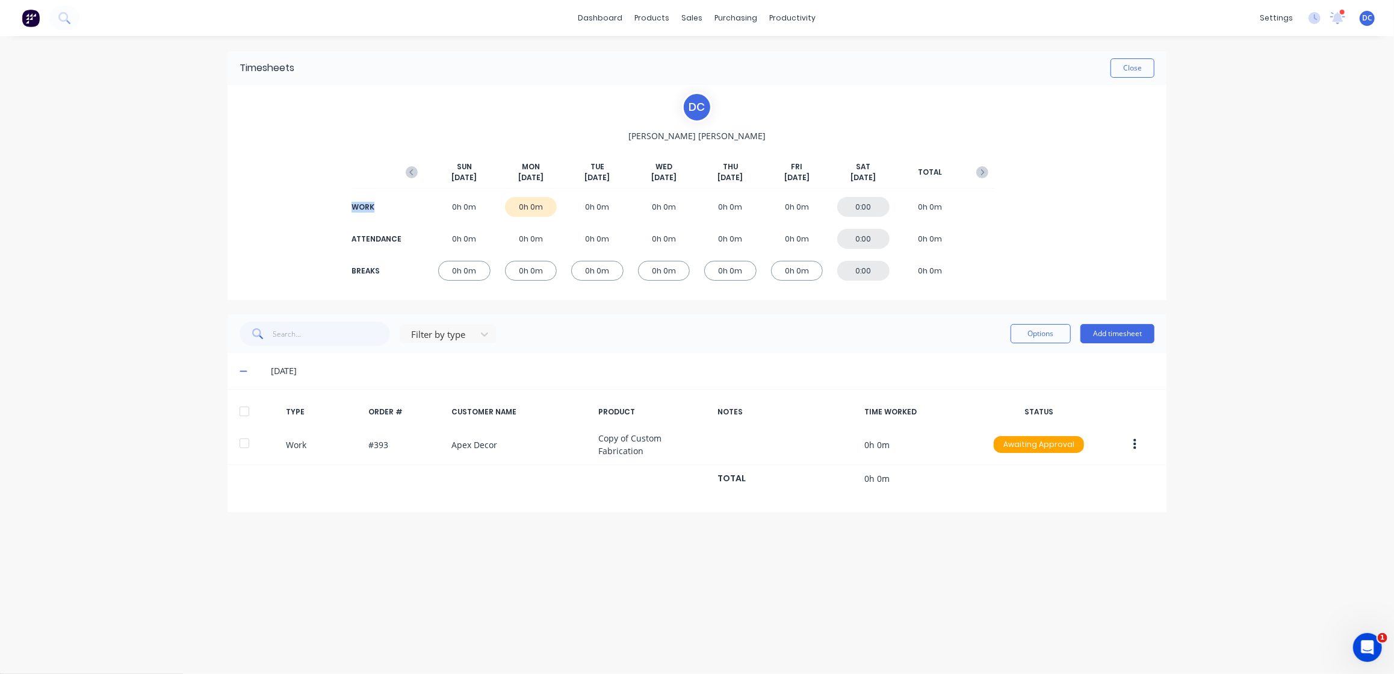
drag, startPoint x: 381, startPoint y: 206, endPoint x: 352, endPoint y: 205, distance: 29.5
click at [352, 205] on div "WORK" at bounding box center [376, 207] width 48 height 11
drag, startPoint x: 411, startPoint y: 244, endPoint x: 355, endPoint y: 241, distance: 56.1
click at [400, 241] on div "ATTENDANCE 0h 0m 0h 0m 0h 0m 0h 0m 0h 0m 0h 0m 0:00 0h 0m" at bounding box center [697, 238] width 595 height 27
click at [713, 57] on div "Sales Orders" at bounding box center [737, 57] width 49 height 11
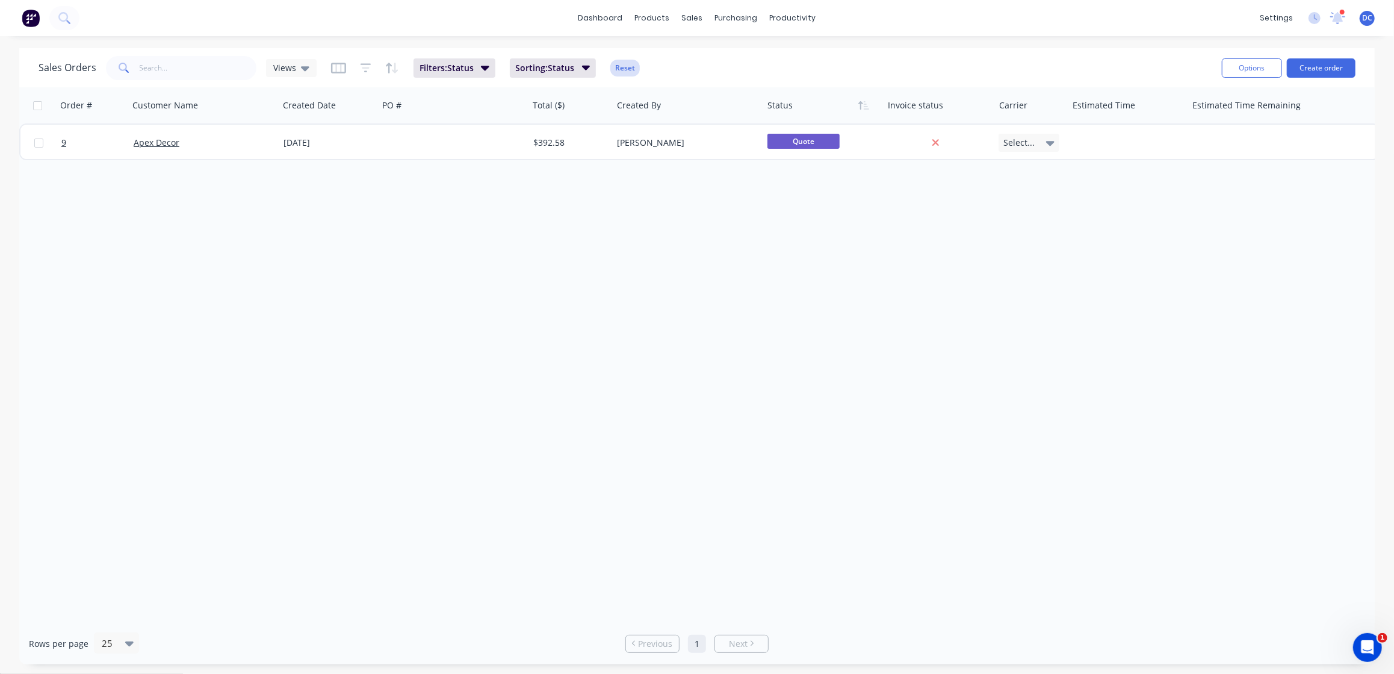
click at [622, 69] on button "Reset" at bounding box center [624, 68] width 29 height 17
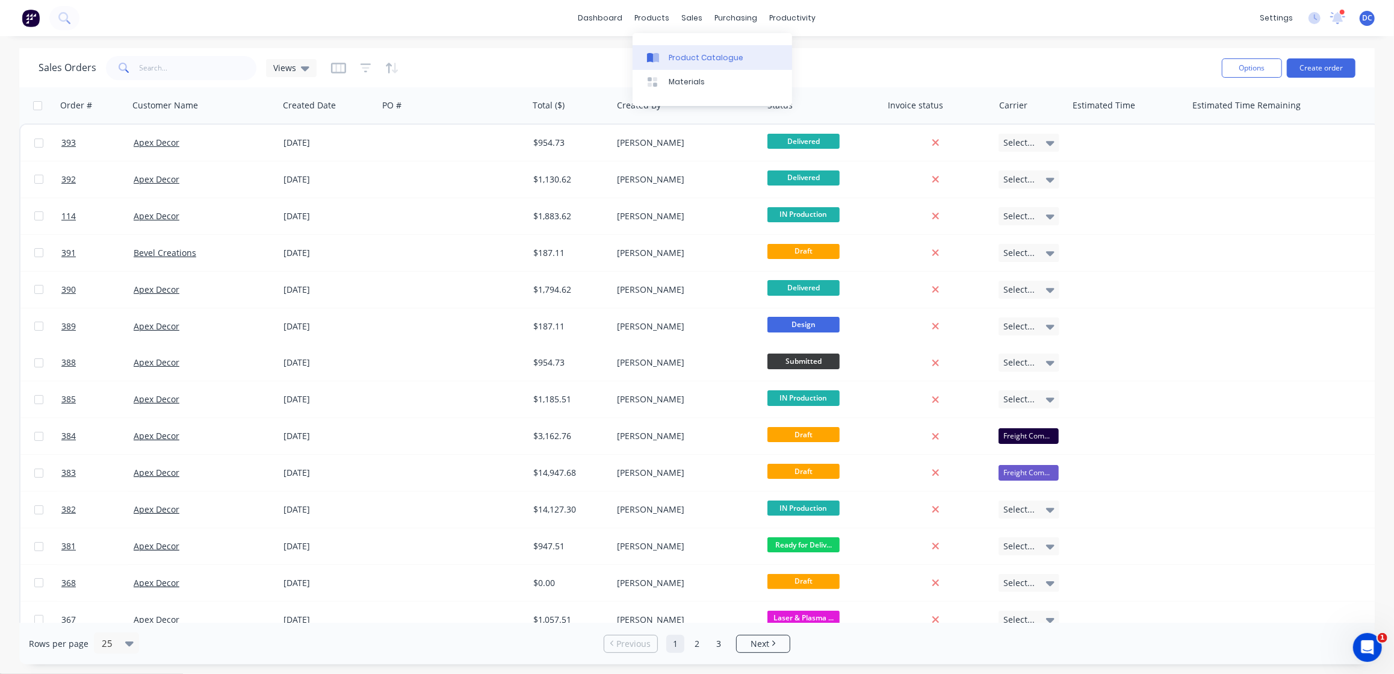
click at [660, 52] on div at bounding box center [656, 57] width 18 height 11
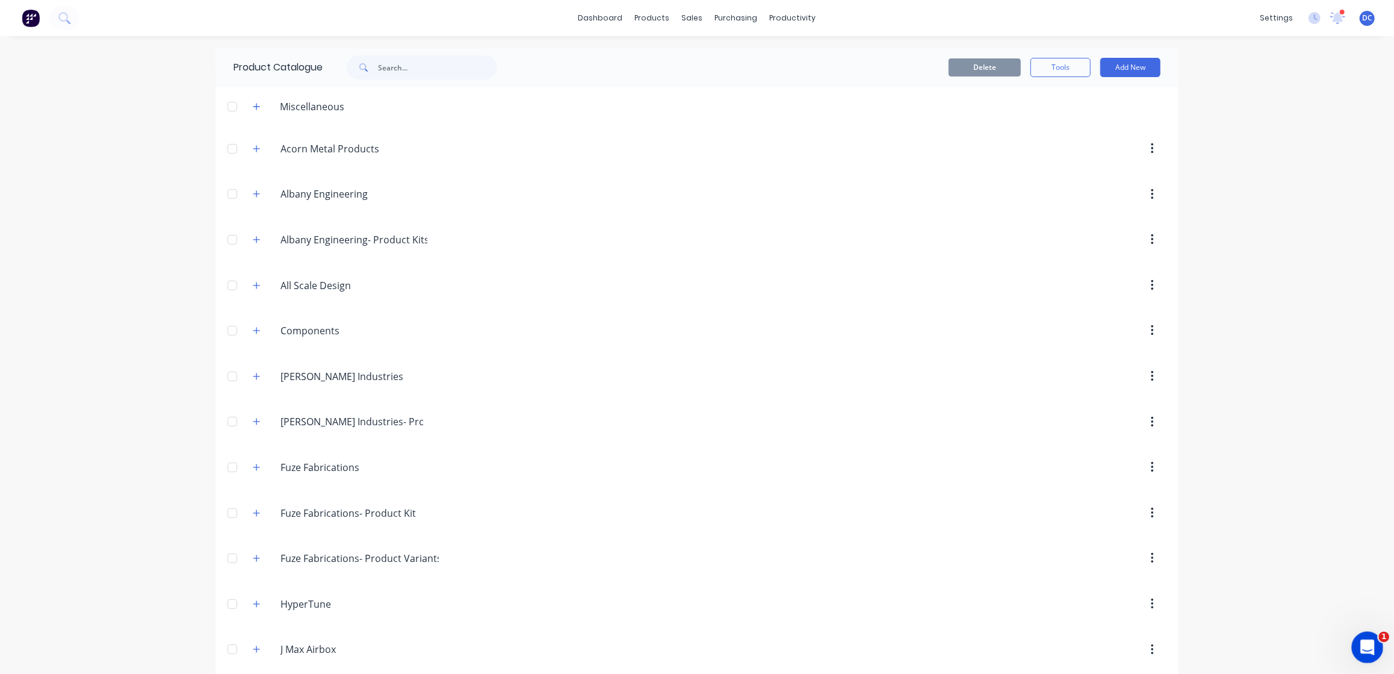
click at [1358, 633] on div "Open Intercom Messenger" at bounding box center [1366, 646] width 40 height 40
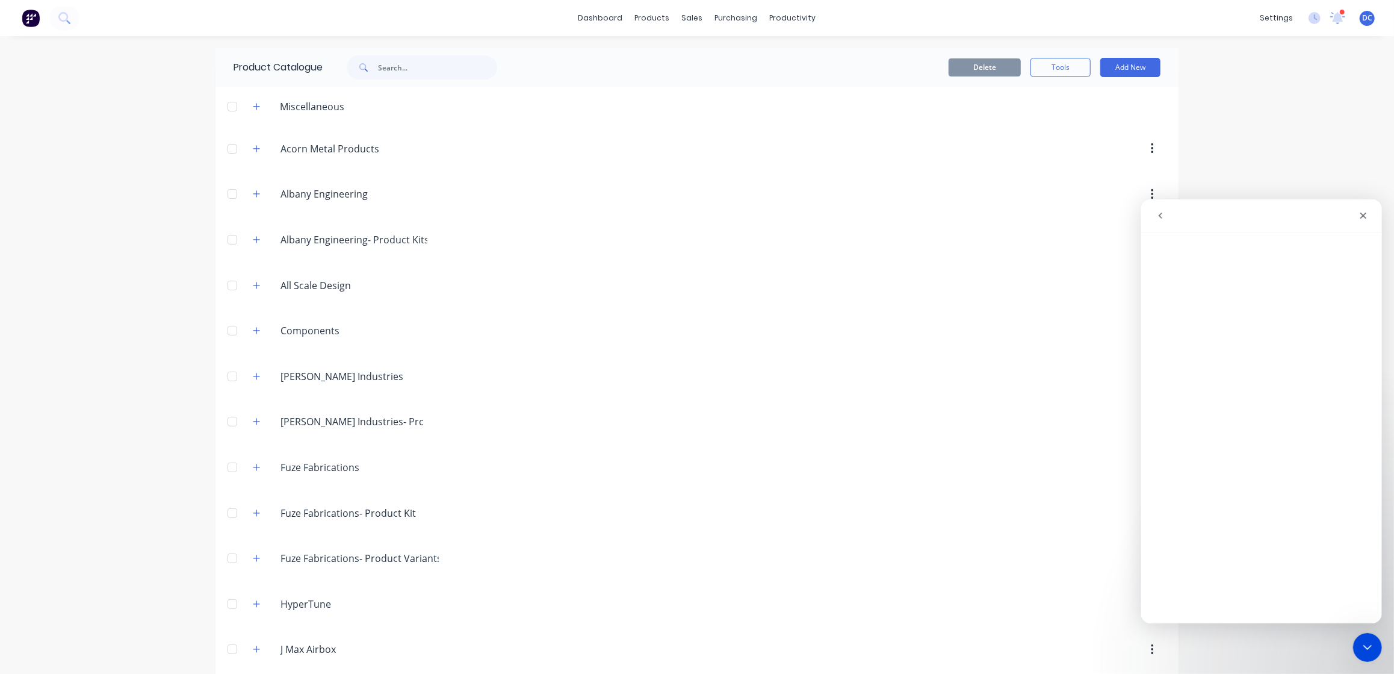
click at [1159, 216] on icon "go back" at bounding box center [1160, 215] width 10 height 10
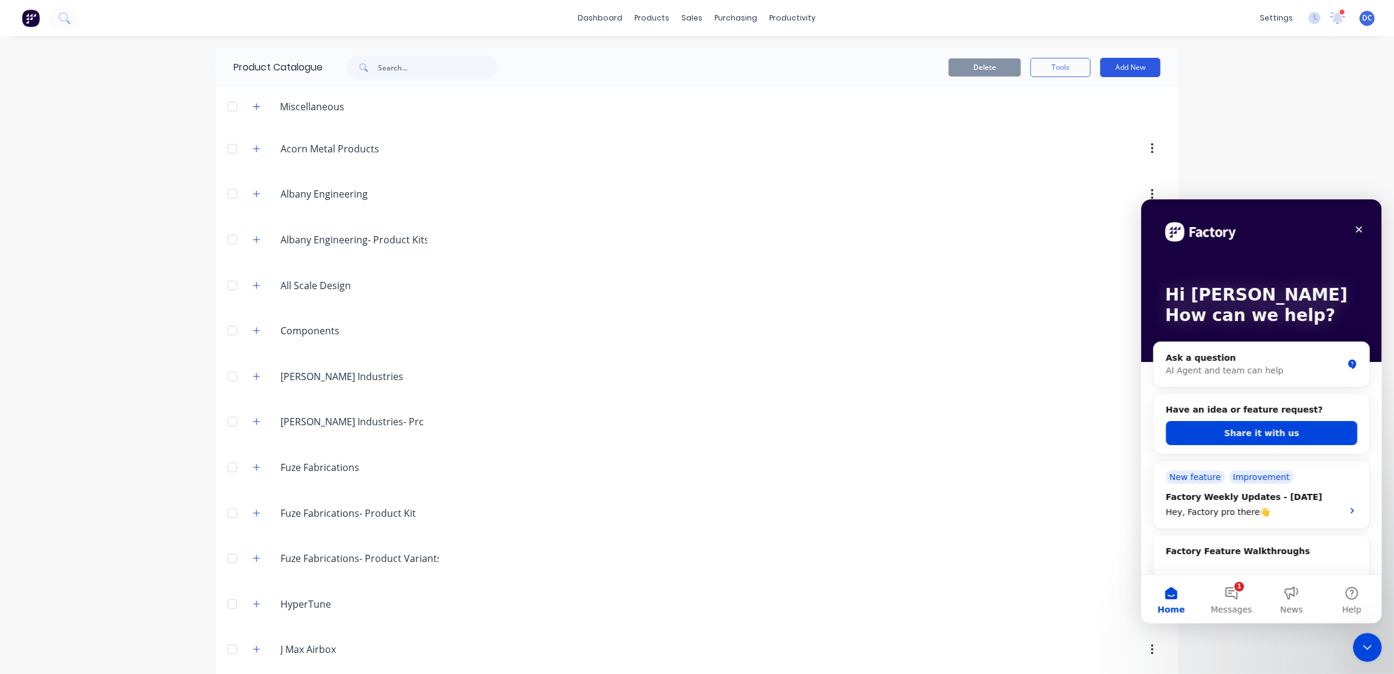
click at [1111, 67] on button "Add New" at bounding box center [1130, 67] width 60 height 19
click at [1070, 99] on div "Category" at bounding box center [1103, 98] width 93 height 17
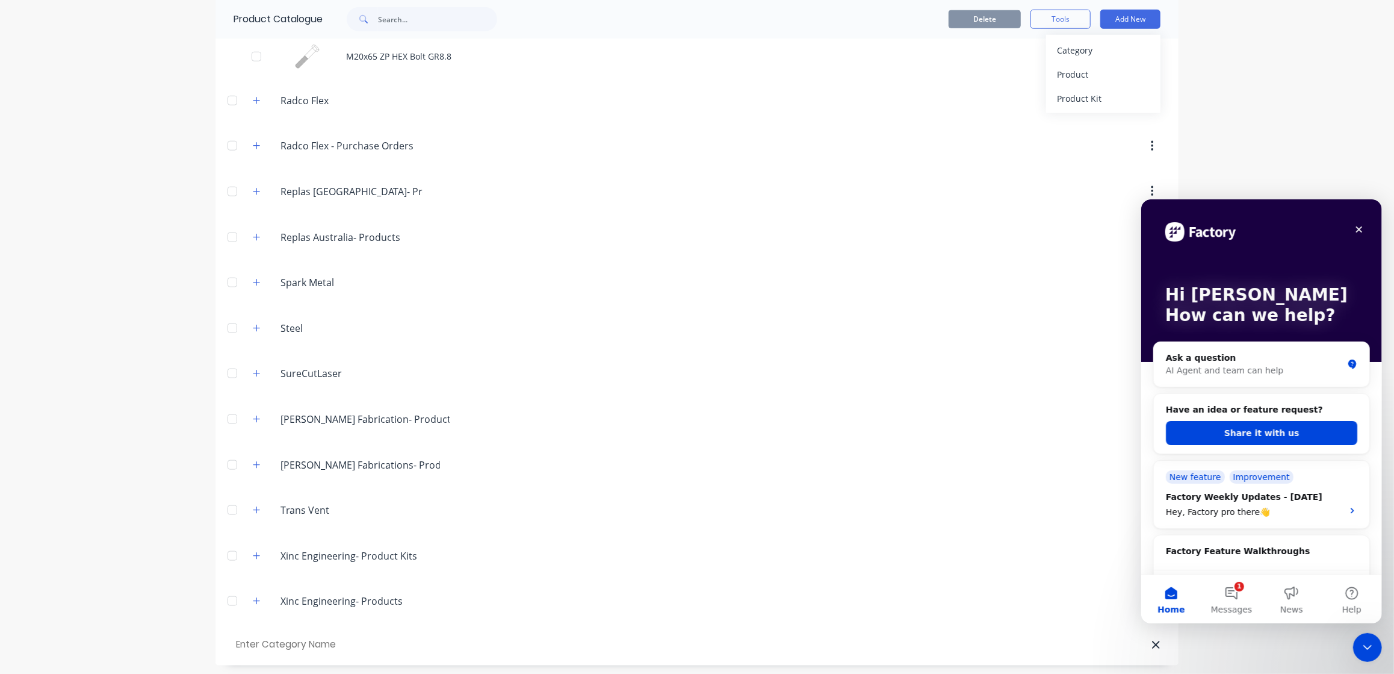
click at [293, 641] on input "text" at bounding box center [302, 644] width 136 height 17
type input "[PERSON_NAME] Kits"
click at [113, 566] on div "dashboard products sales purchasing productivity dashboard products Product Cat…" at bounding box center [697, 337] width 1394 height 674
click at [258, 643] on icon "button" at bounding box center [256, 646] width 7 height 7
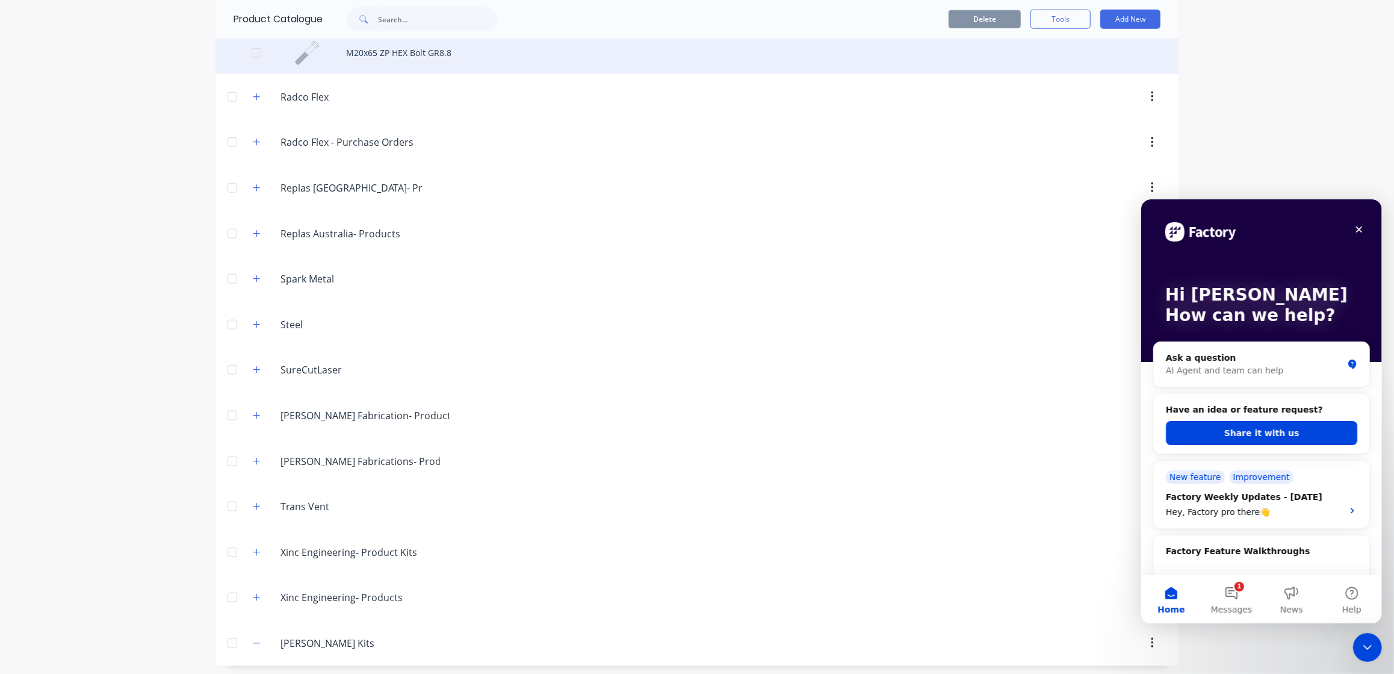
click at [394, 46] on div "M20x65 ZP HEX Bolt GR8.8" at bounding box center [697, 52] width 963 height 43
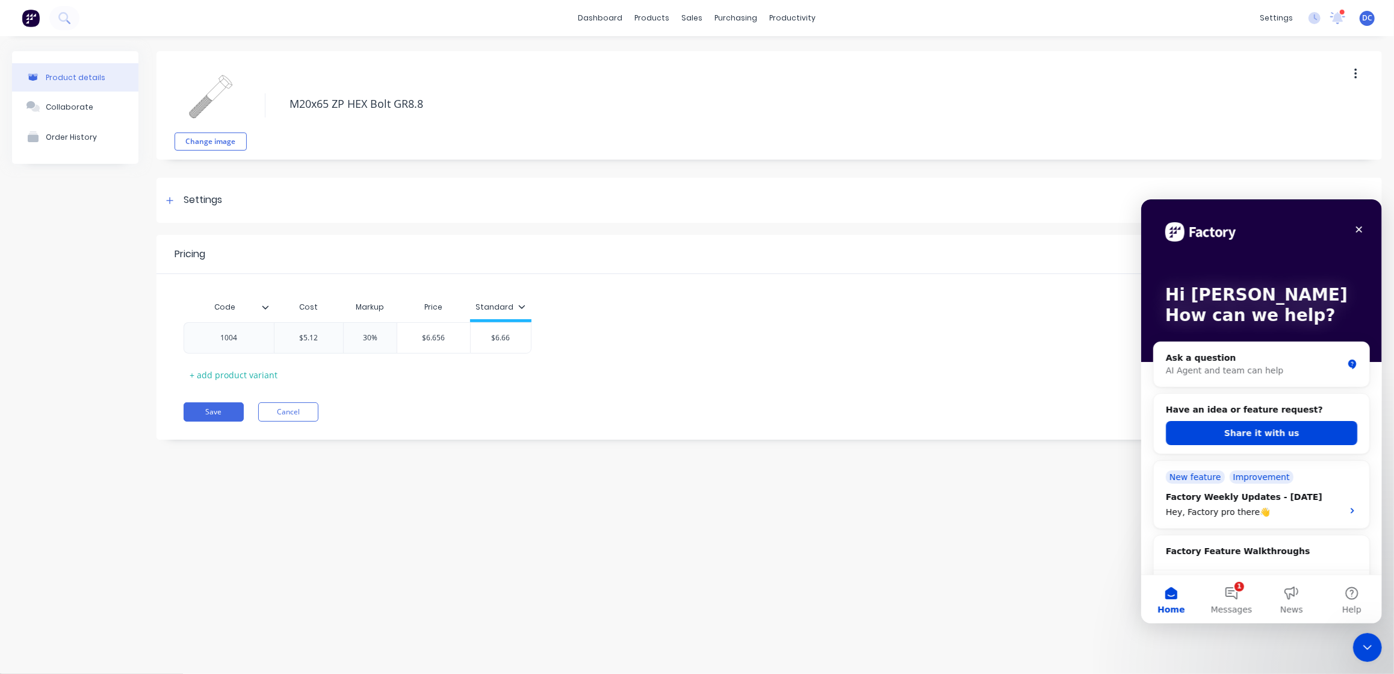
type textarea "x"
click at [174, 194] on div at bounding box center [170, 200] width 15 height 15
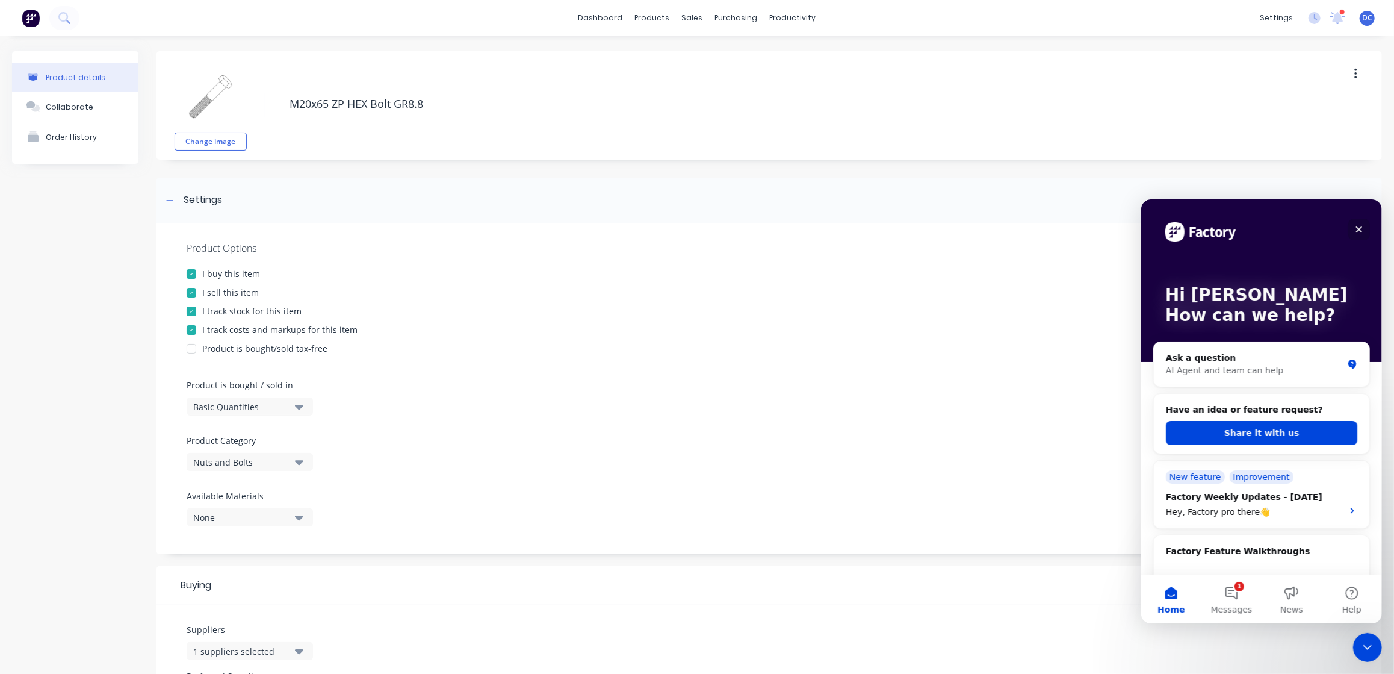
click at [1358, 232] on icon "Close" at bounding box center [1359, 229] width 10 height 10
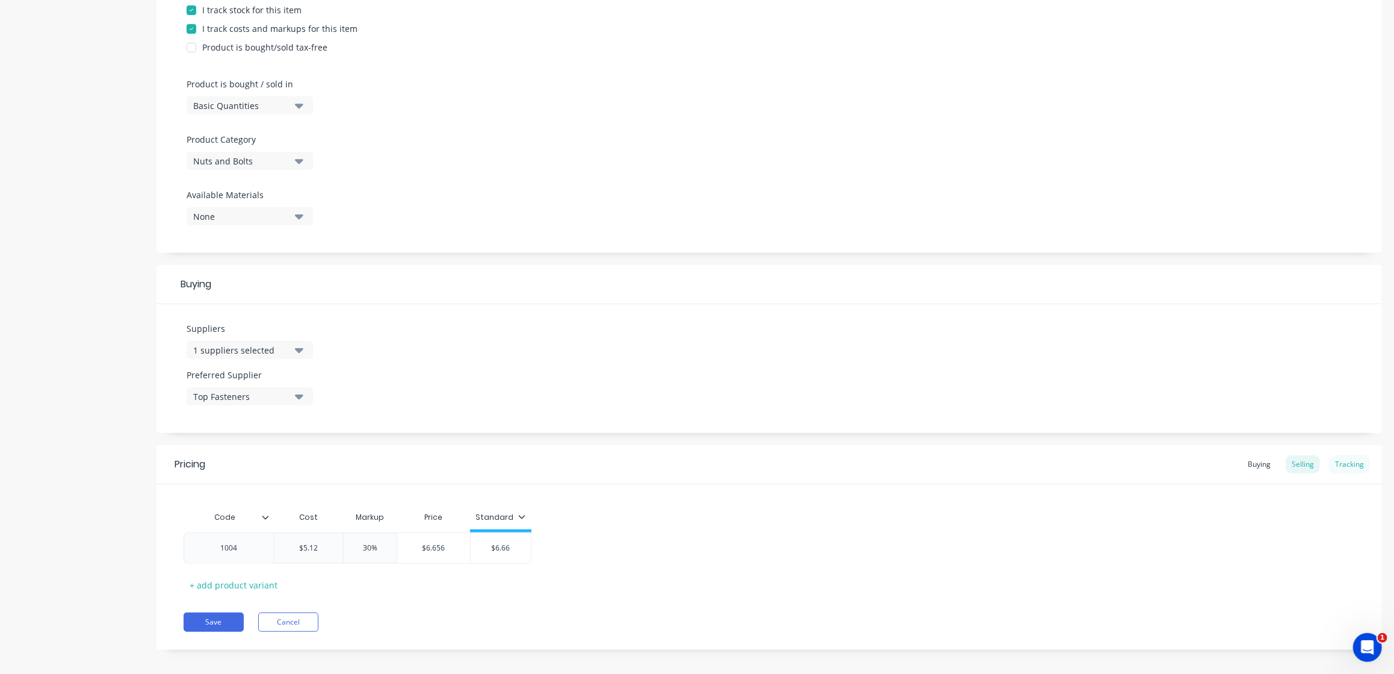
click at [1359, 469] on div "Tracking" at bounding box center [1349, 464] width 41 height 18
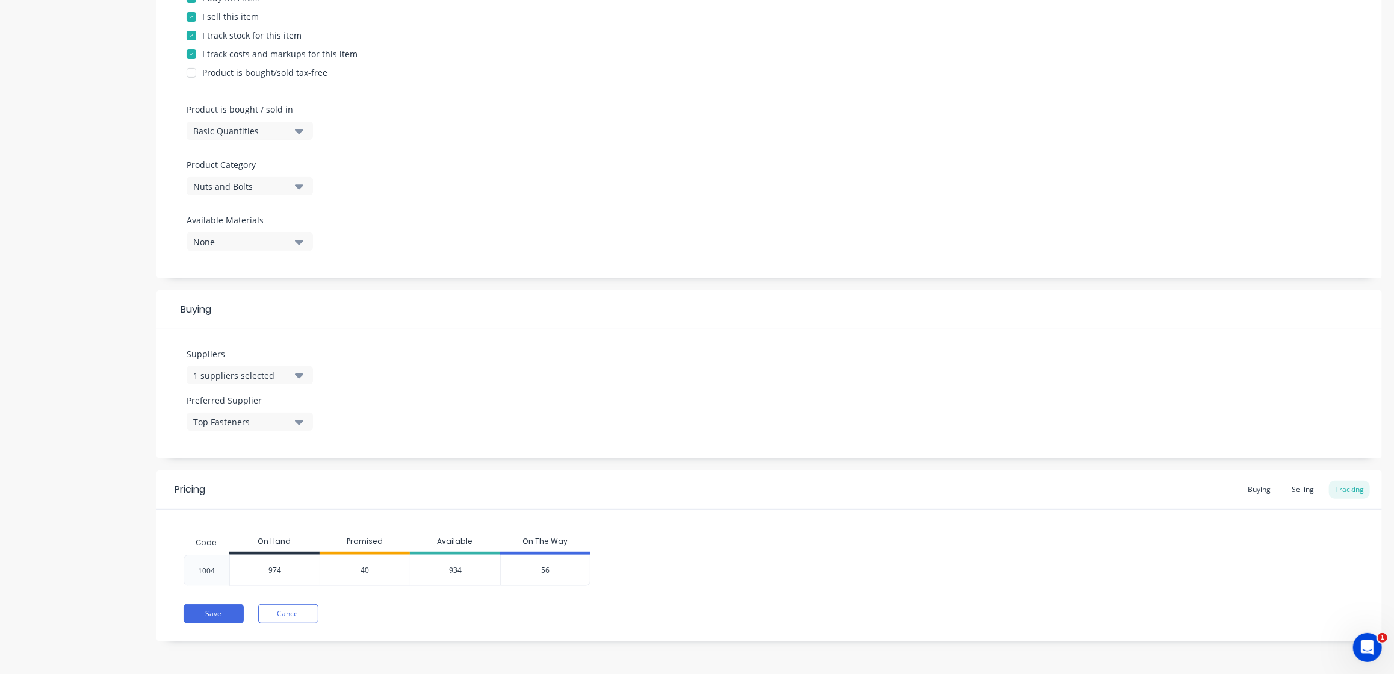
type input "974"
click at [294, 568] on input "974" at bounding box center [275, 570] width 90 height 11
drag, startPoint x: 294, startPoint y: 568, endPoint x: 249, endPoint y: 566, distance: 44.6
click at [249, 566] on input "974" at bounding box center [275, 570] width 90 height 11
click at [282, 615] on button "Cancel" at bounding box center [288, 613] width 60 height 19
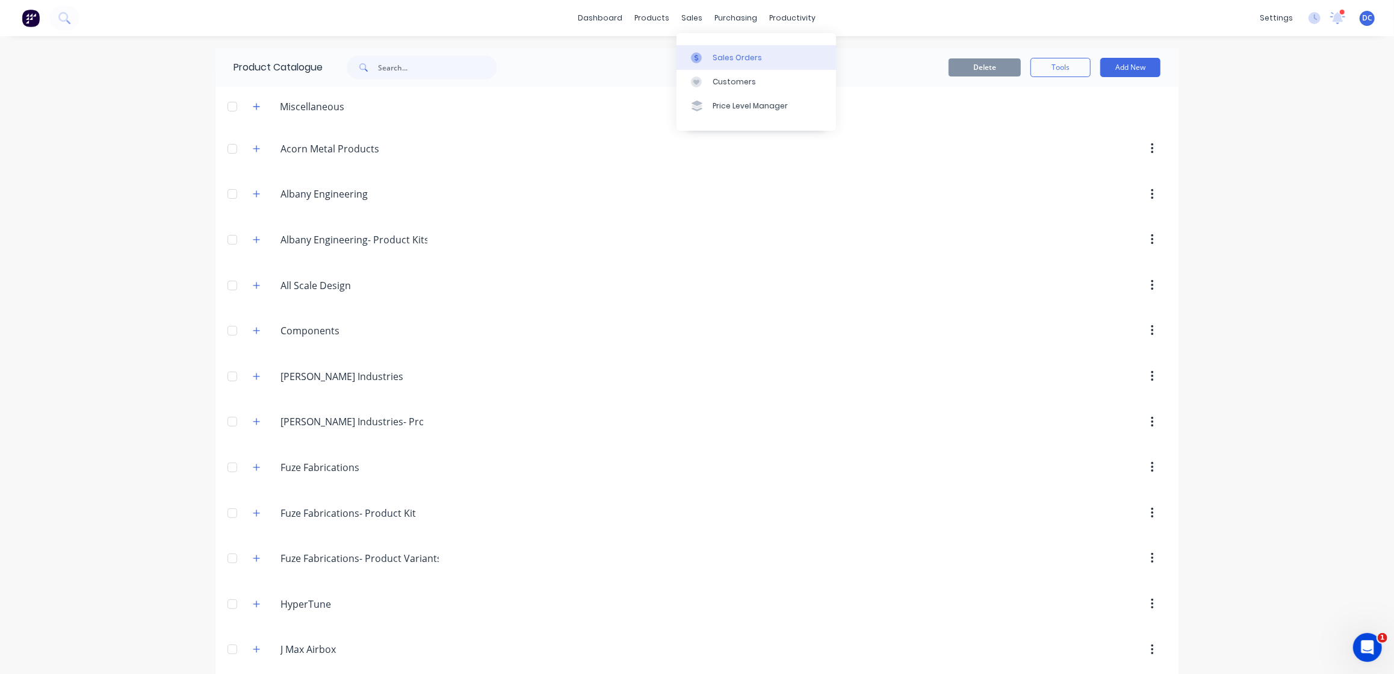
click at [717, 61] on div "Sales Orders" at bounding box center [737, 57] width 49 height 11
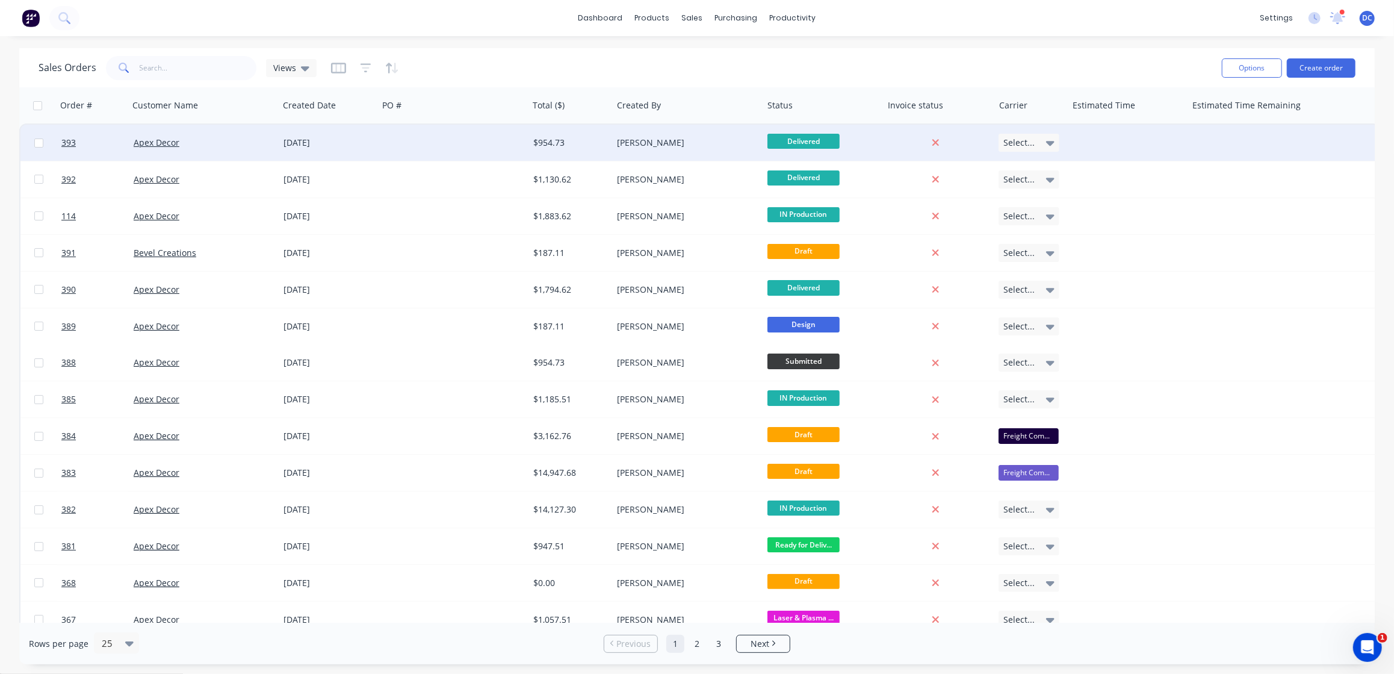
click at [372, 143] on div "[DATE]" at bounding box center [329, 143] width 90 height 12
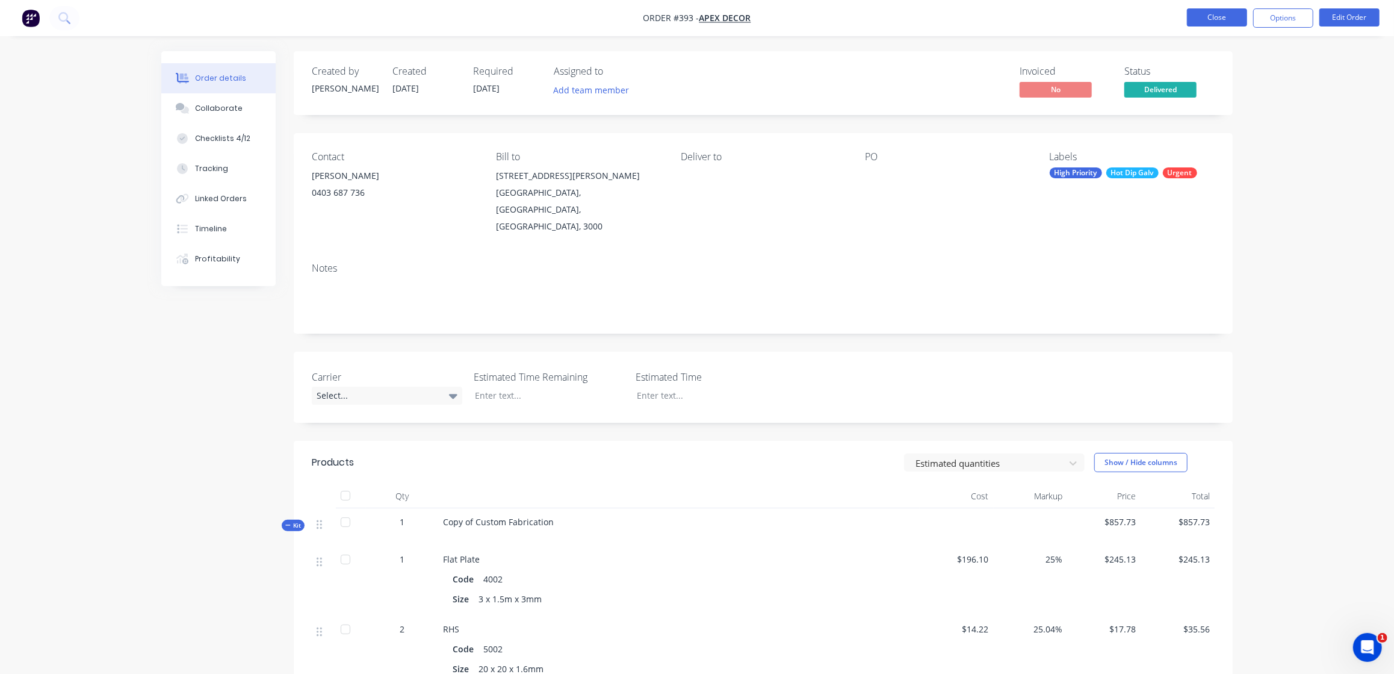
click at [1215, 18] on button "Close" at bounding box center [1217, 17] width 60 height 18
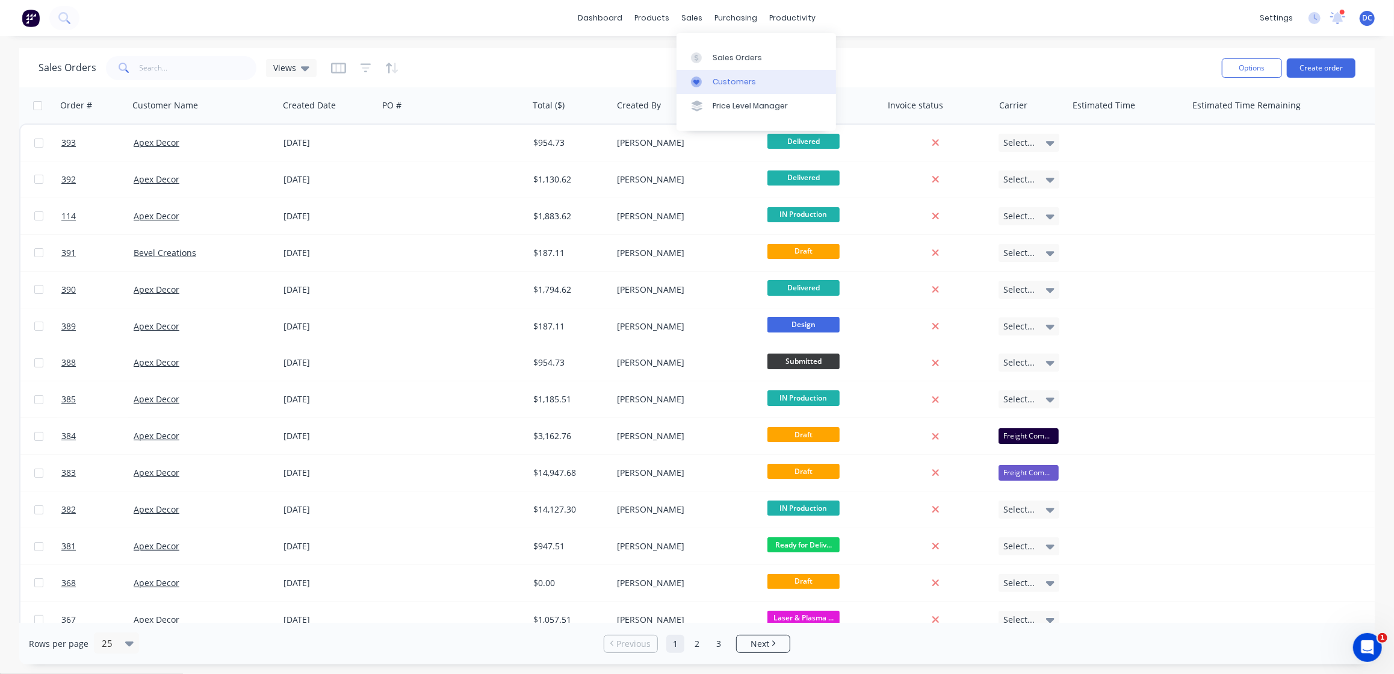
click at [740, 81] on div "Customers" at bounding box center [734, 81] width 43 height 11
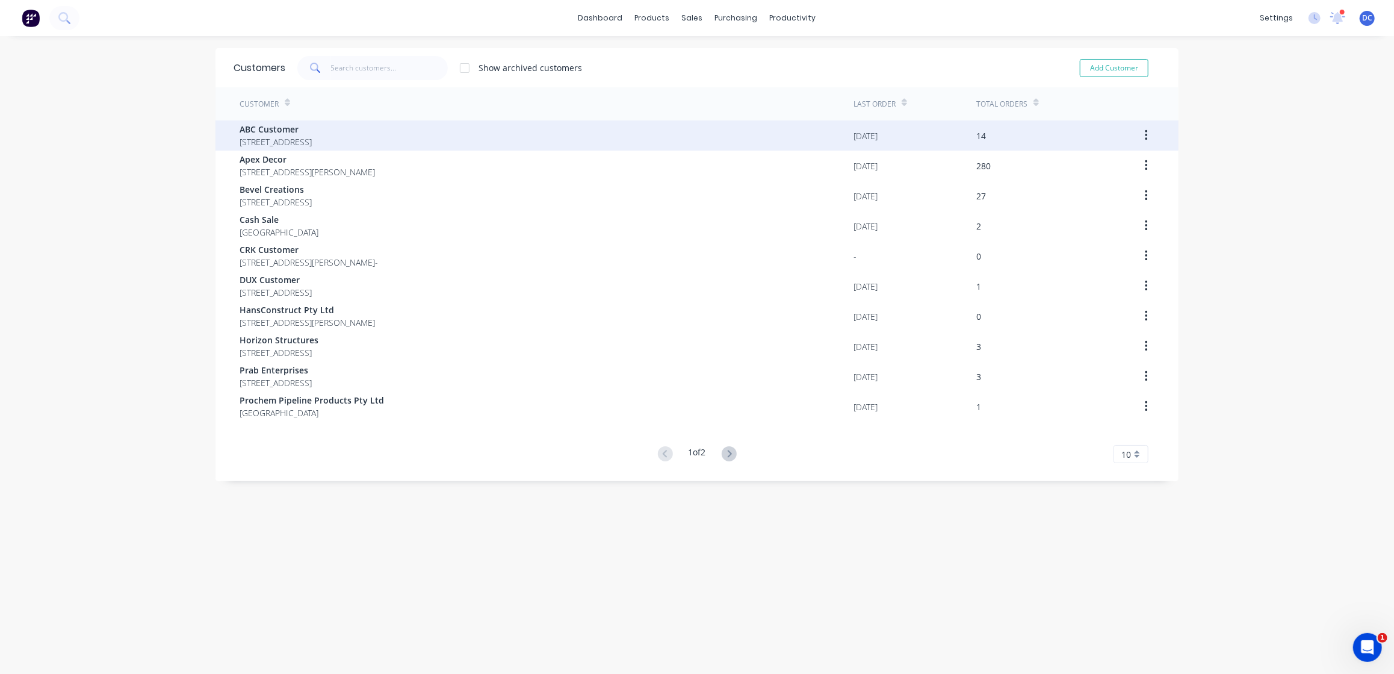
click at [312, 123] on span "ABC Customer" at bounding box center [276, 129] width 72 height 13
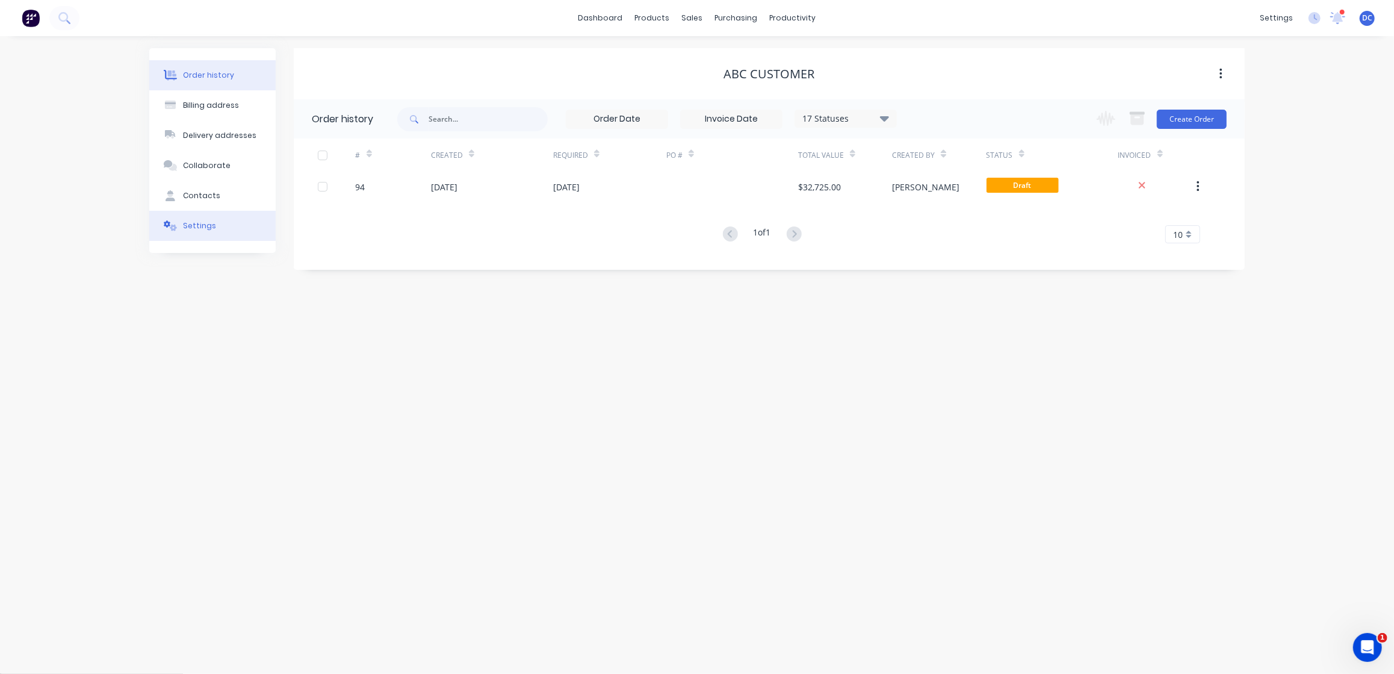
click at [197, 211] on button "Settings" at bounding box center [212, 226] width 126 height 30
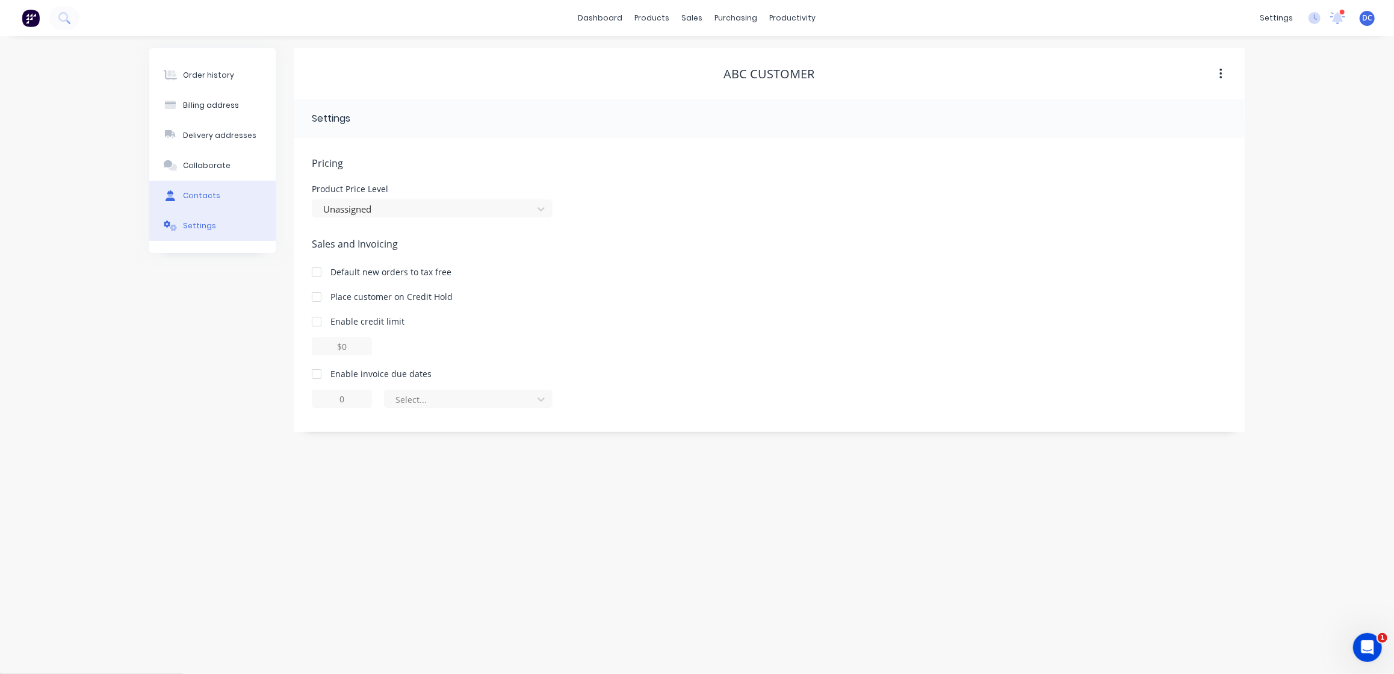
click at [193, 195] on div "Contacts" at bounding box center [201, 195] width 37 height 11
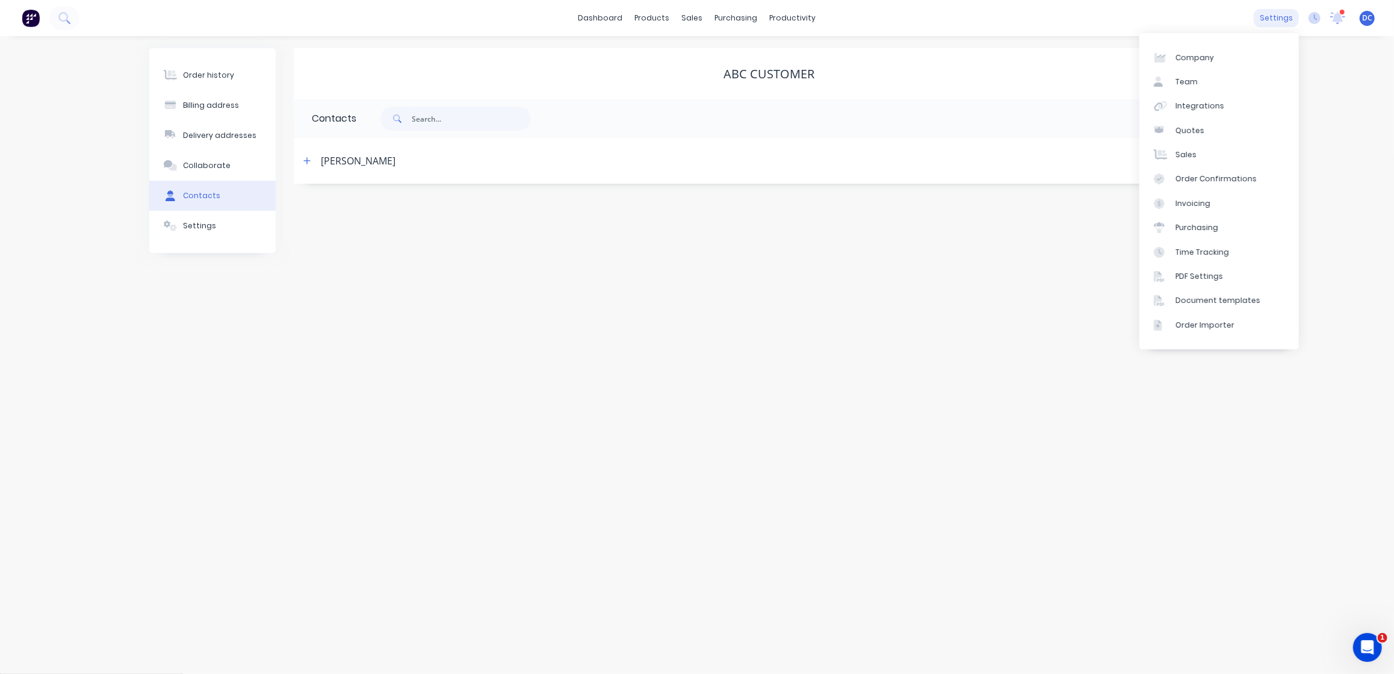
click at [1281, 21] on div "settings" at bounding box center [1276, 18] width 45 height 18
click at [1194, 128] on div "Quotes" at bounding box center [1190, 130] width 29 height 11
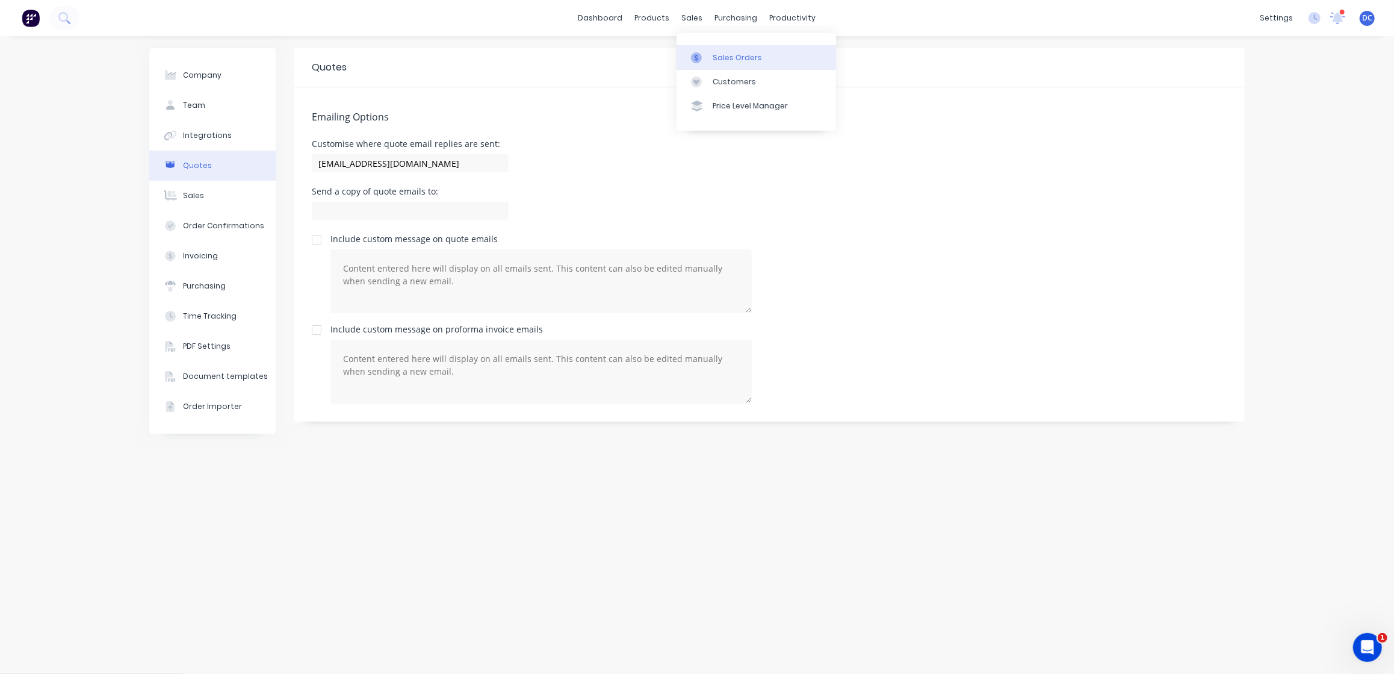
click at [697, 53] on icon at bounding box center [696, 57] width 11 height 11
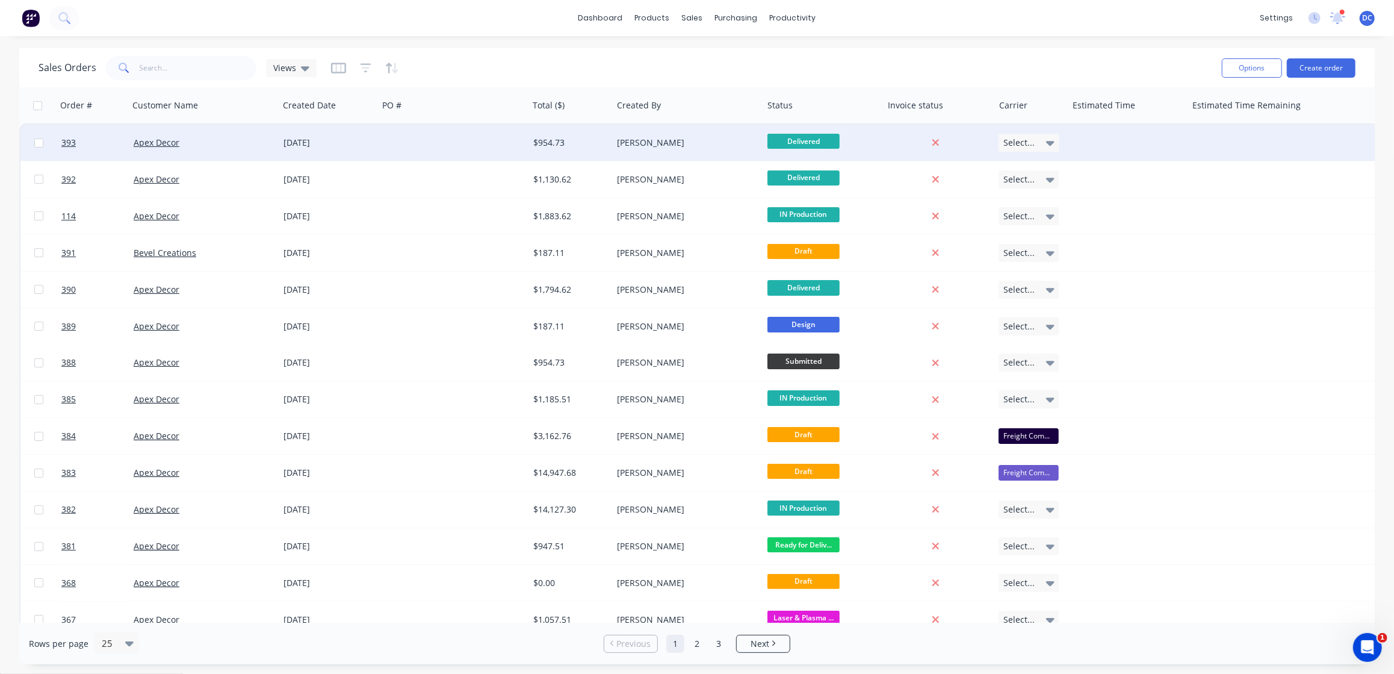
click at [677, 146] on div "[PERSON_NAME]" at bounding box center [684, 143] width 134 height 12
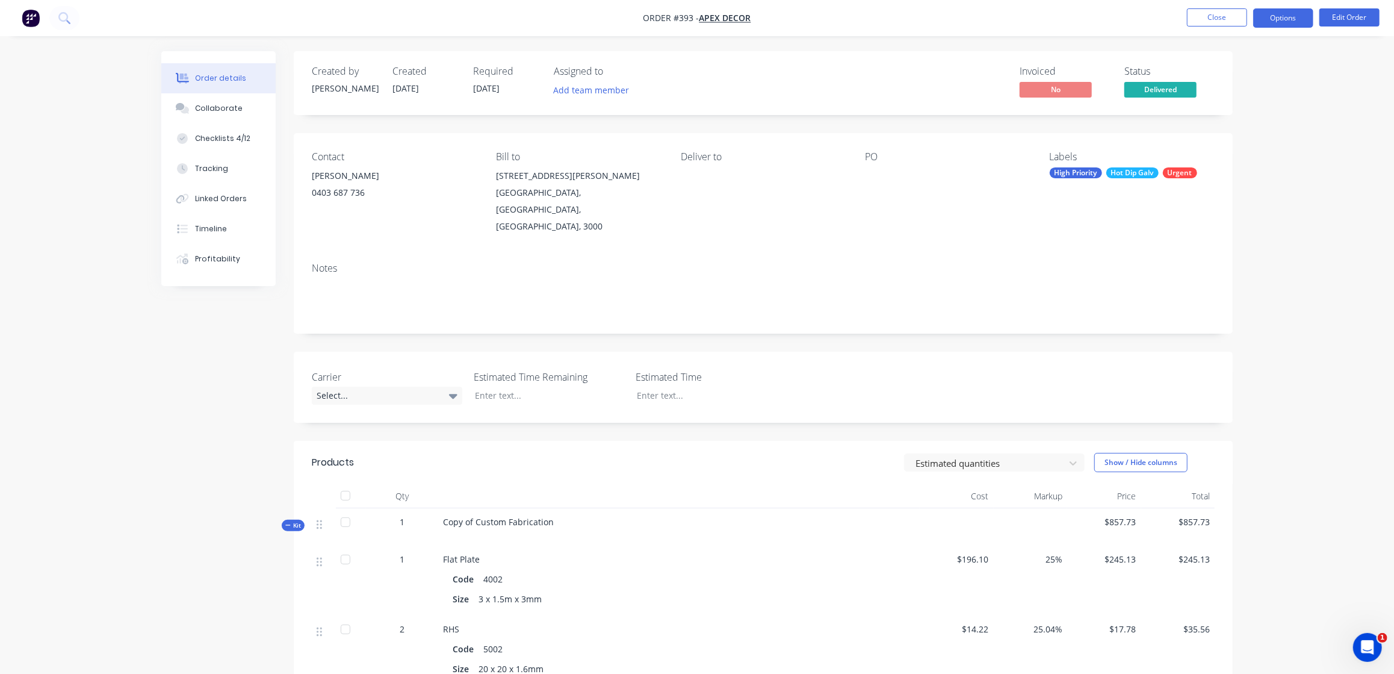
click at [1286, 22] on button "Options" at bounding box center [1283, 17] width 60 height 19
click at [1230, 10] on button "Close" at bounding box center [1217, 17] width 60 height 18
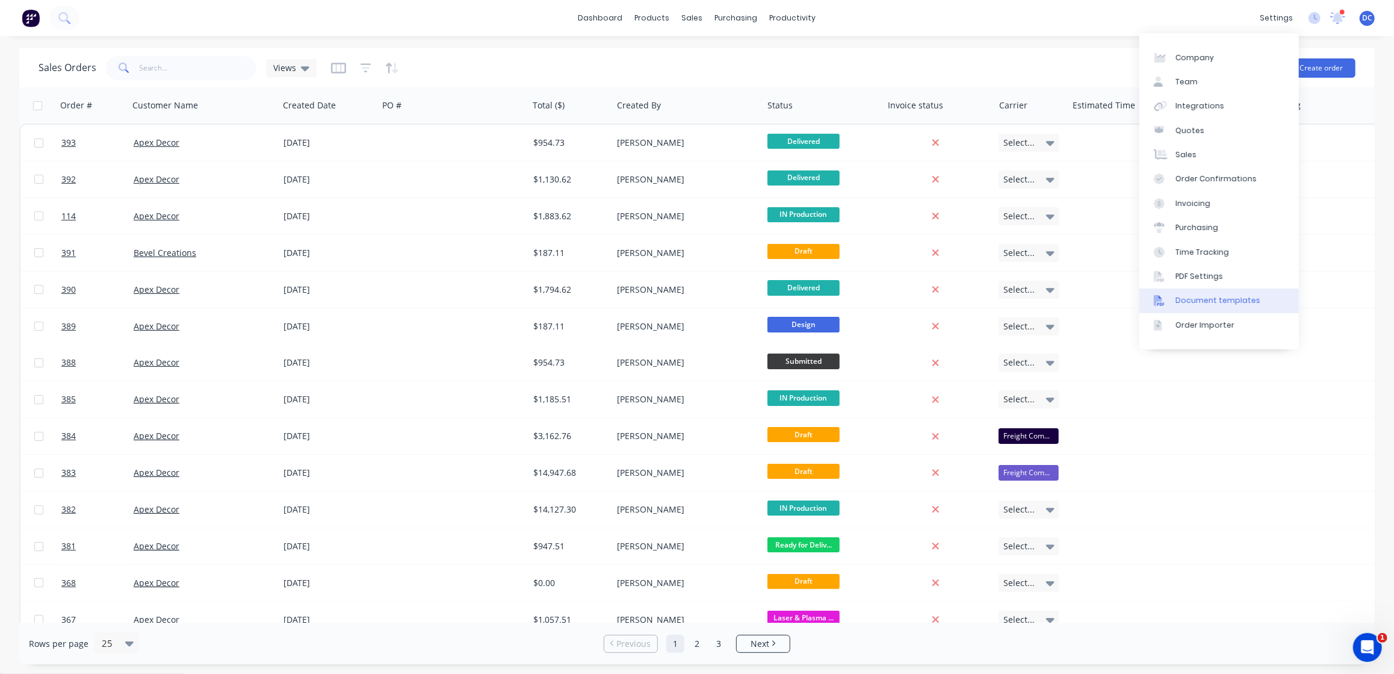
click at [1159, 301] on icon at bounding box center [1158, 300] width 8 height 11
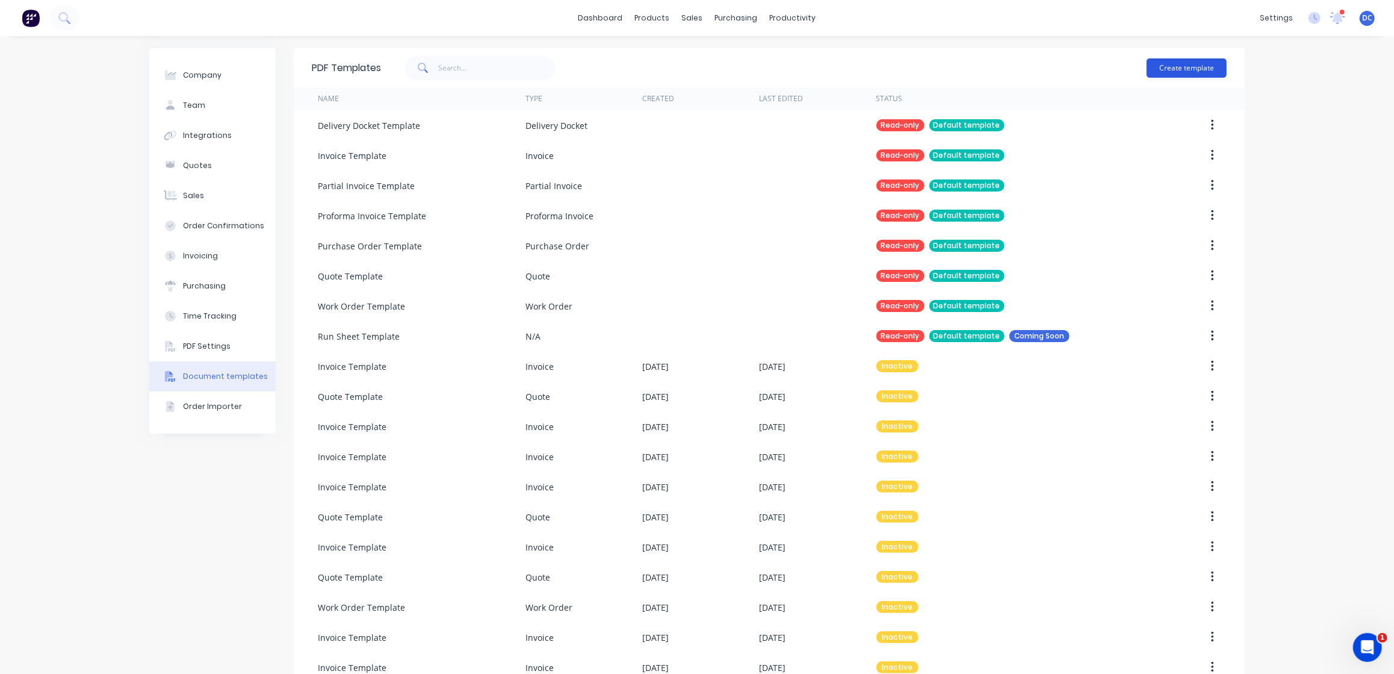
click at [1167, 61] on button "Create template" at bounding box center [1187, 67] width 80 height 19
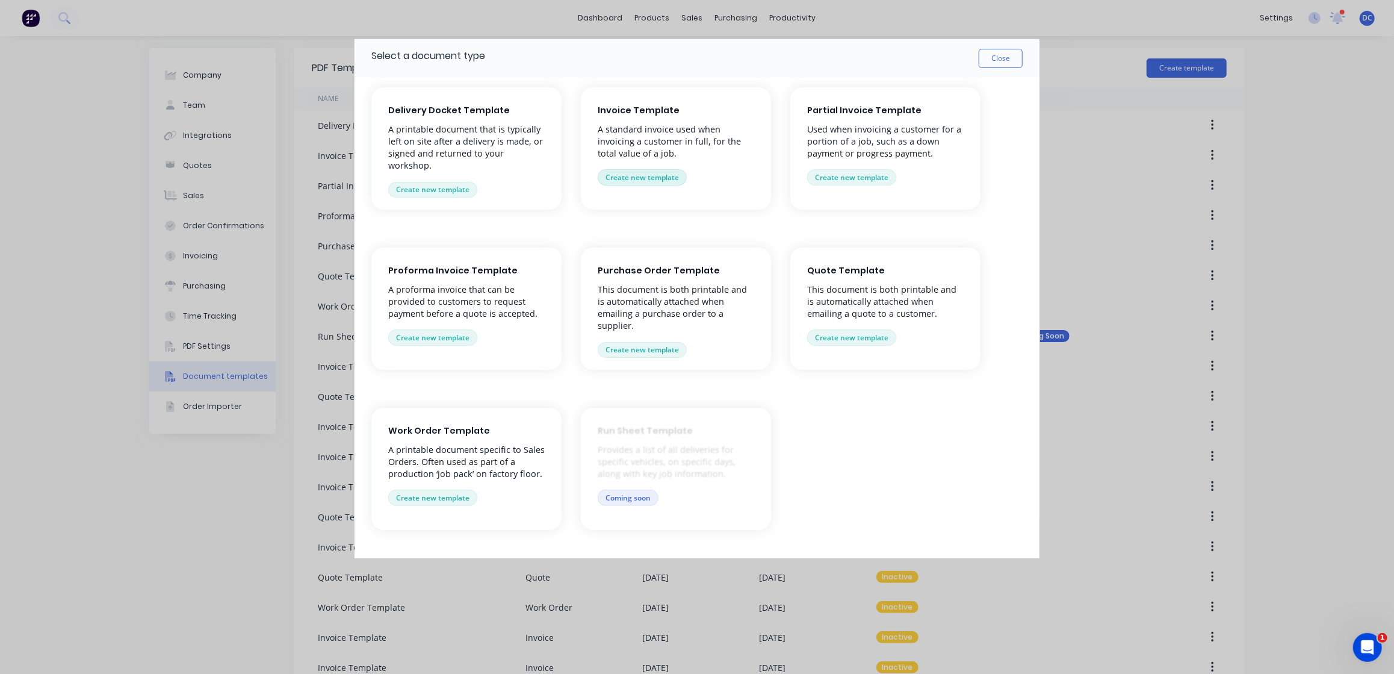
click at [632, 170] on button "Create new template" at bounding box center [642, 177] width 89 height 16
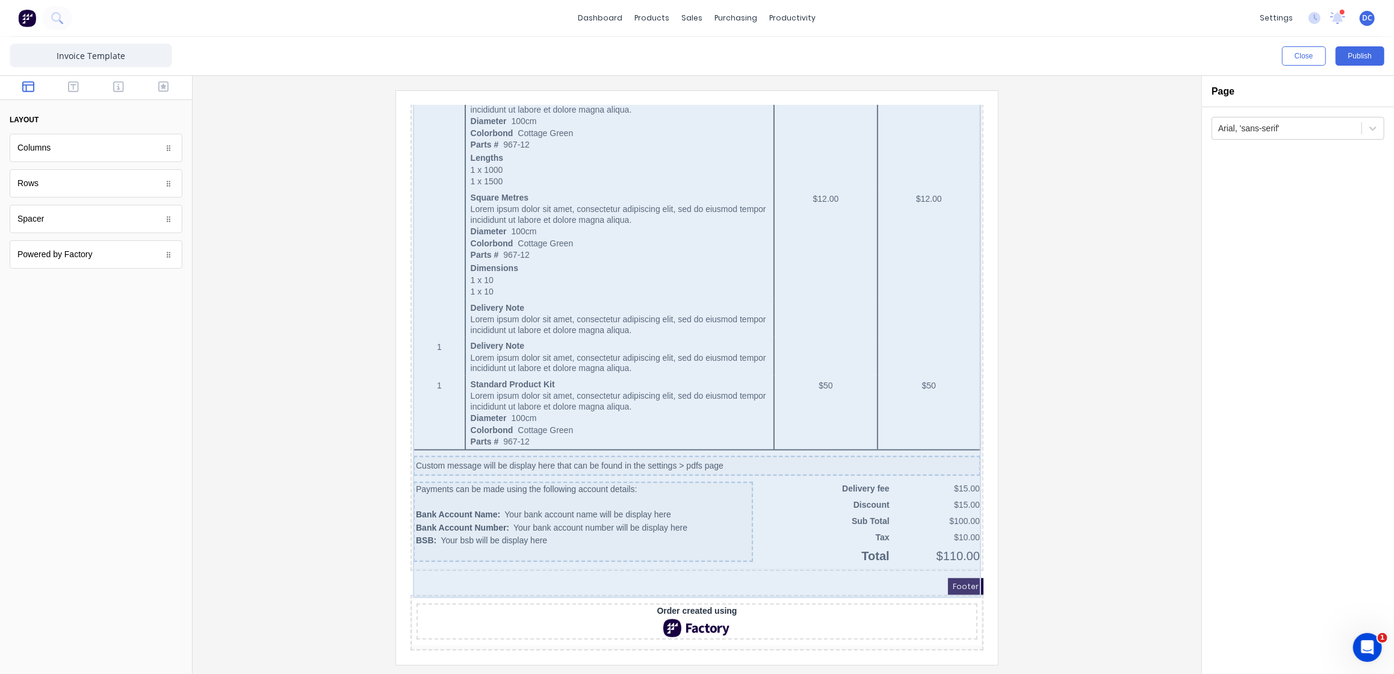
scroll to position [581, 0]
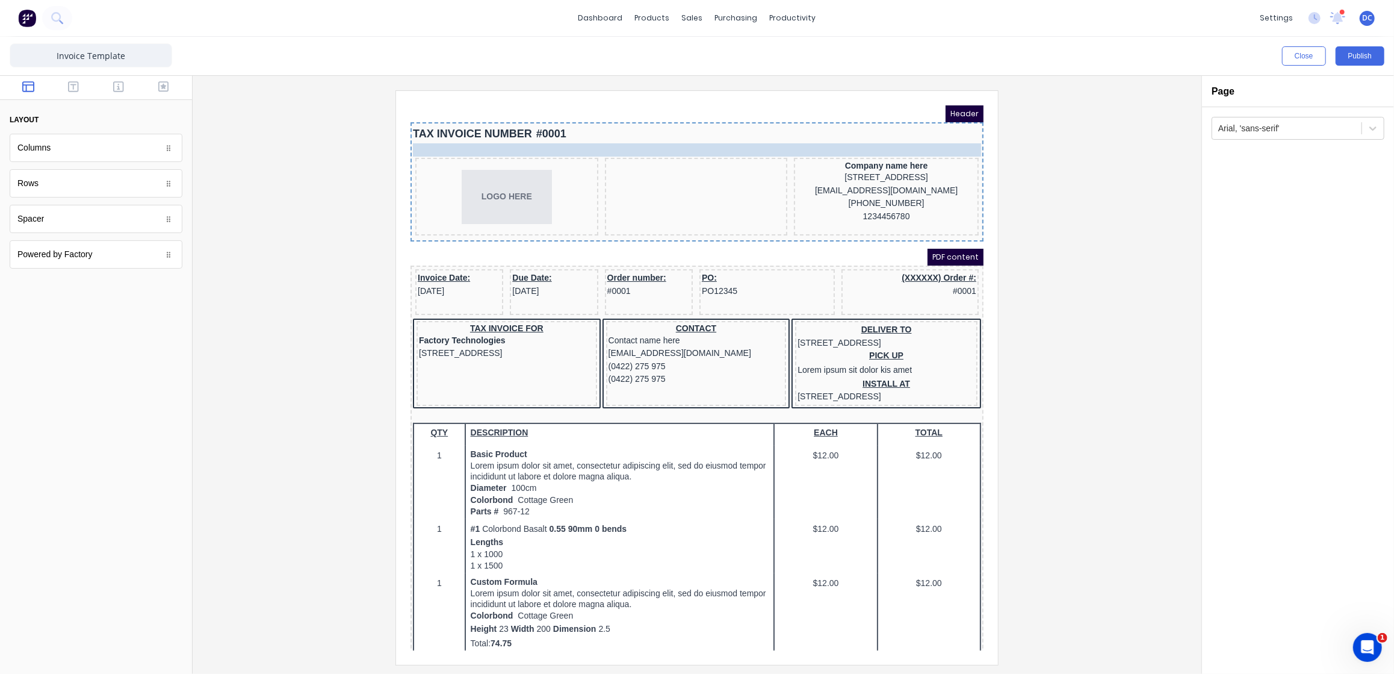
drag, startPoint x: 710, startPoint y: 163, endPoint x: 725, endPoint y: 171, distance: 17.0
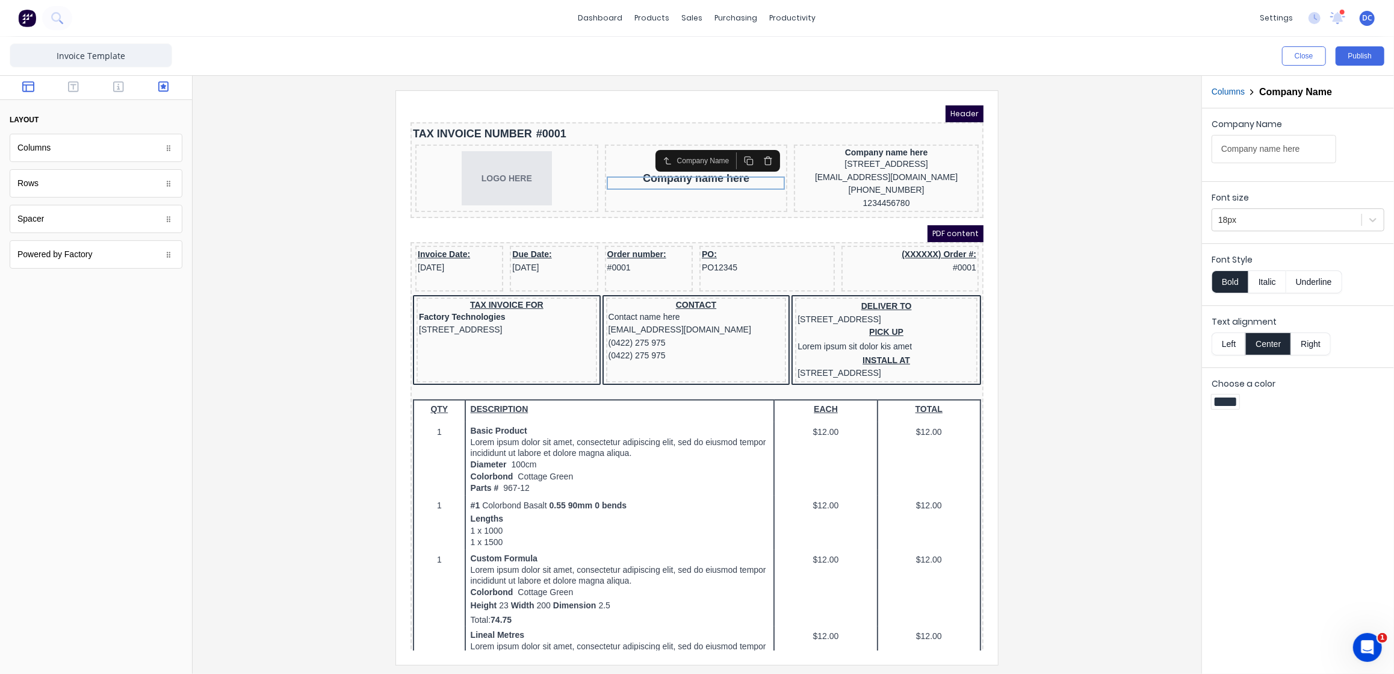
click at [163, 84] on icon "button" at bounding box center [163, 86] width 11 height 11
click at [1290, 54] on button "Close" at bounding box center [1304, 55] width 44 height 19
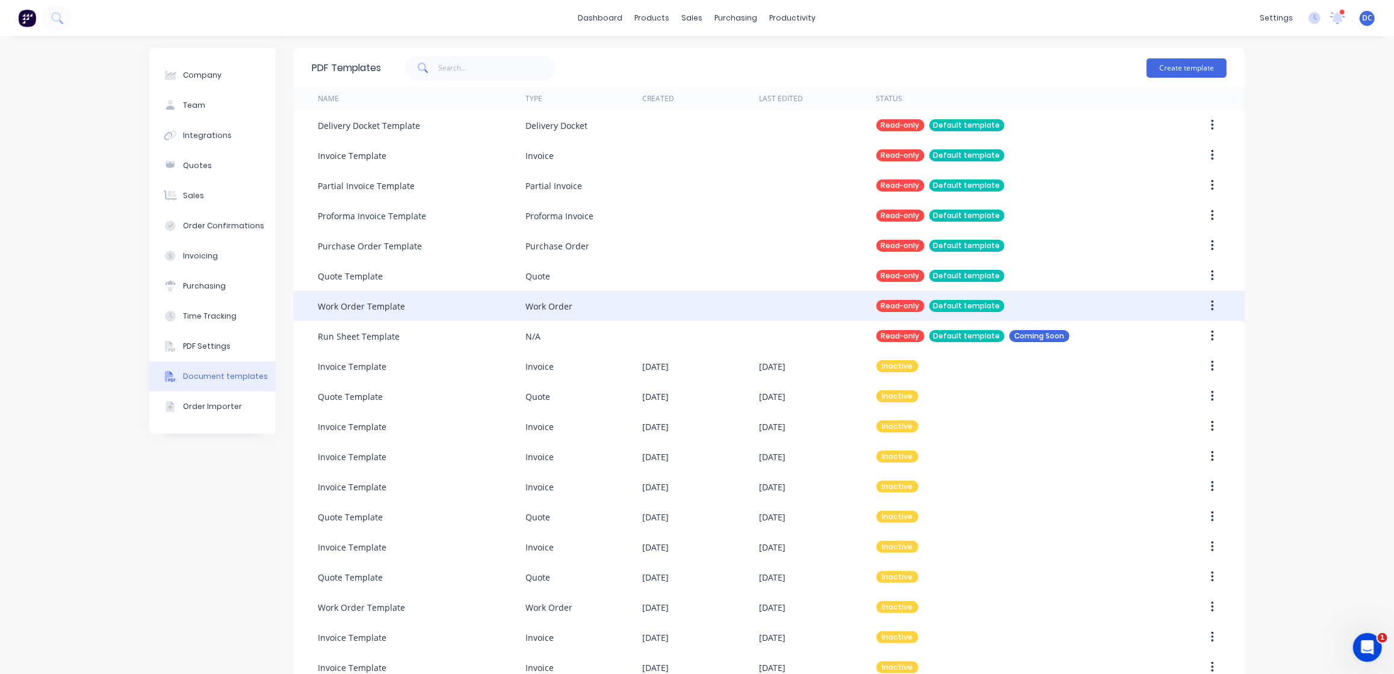
click at [373, 310] on div "Work Order Template" at bounding box center [361, 306] width 87 height 13
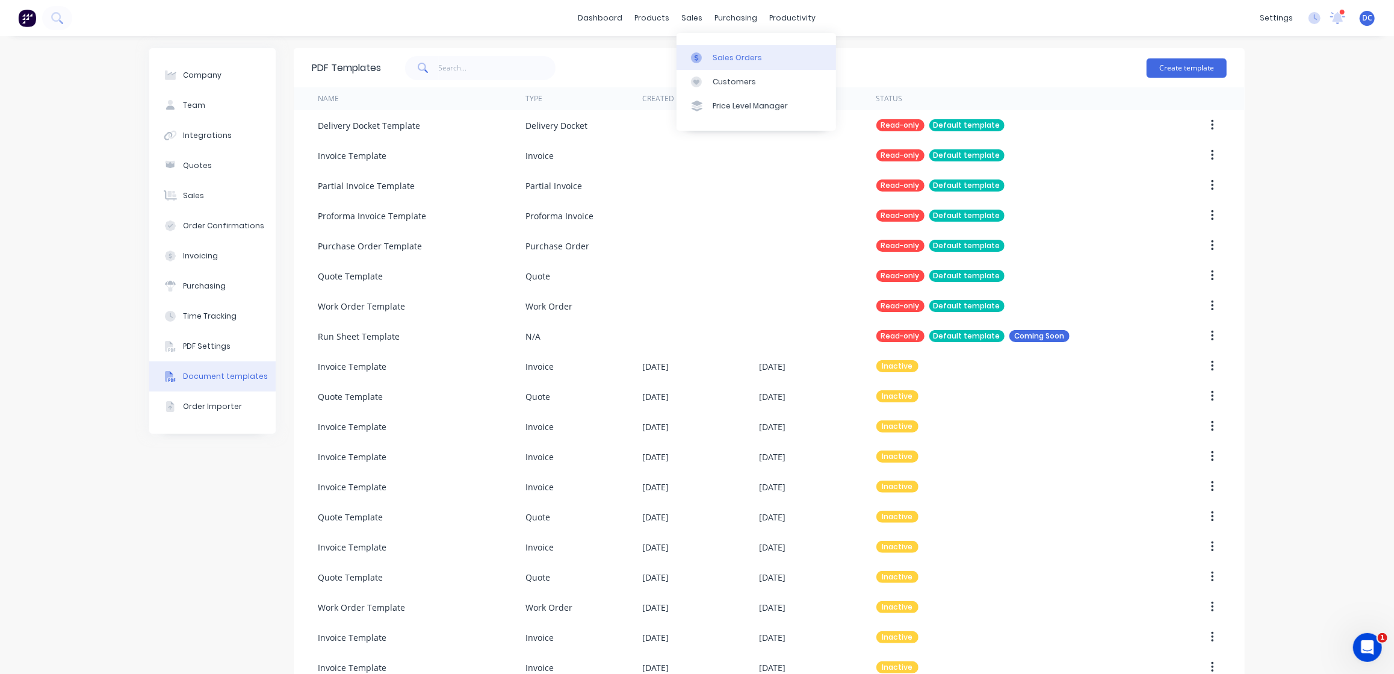
click at [705, 63] on link "Sales Orders" at bounding box center [757, 57] width 160 height 24
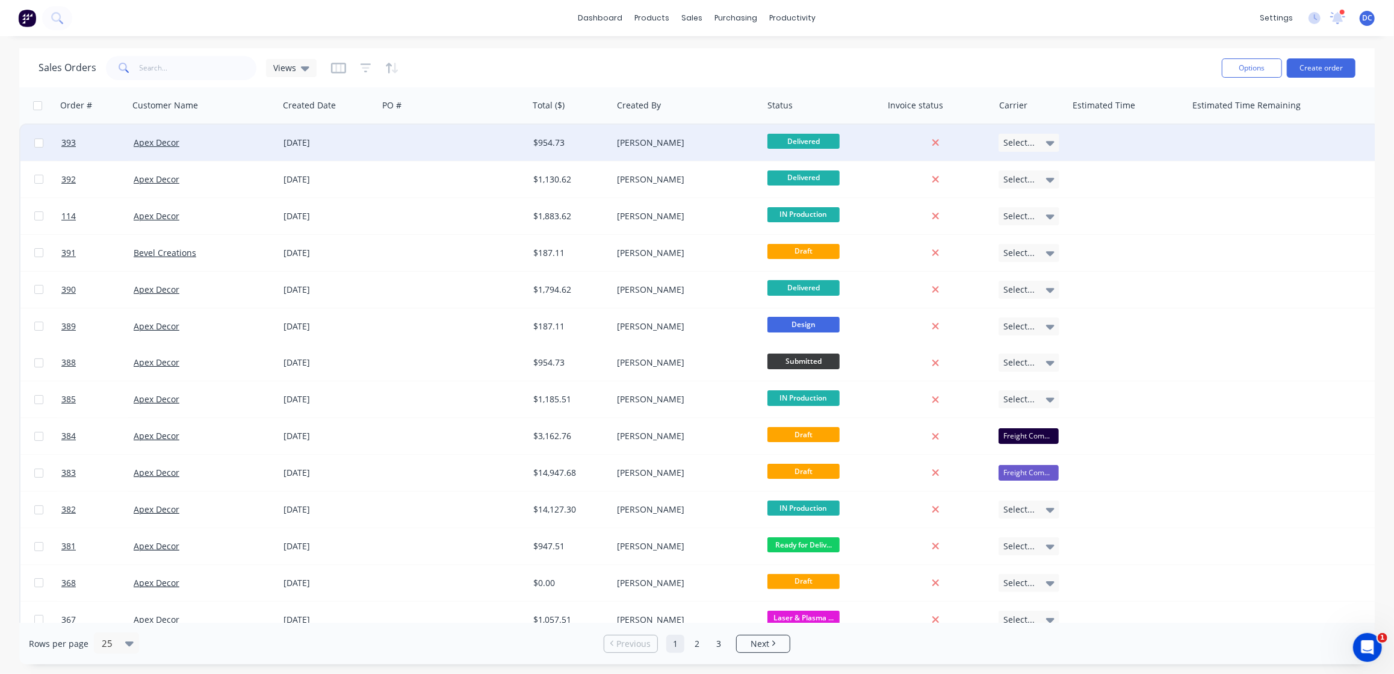
click at [416, 139] on div at bounding box center [453, 143] width 150 height 36
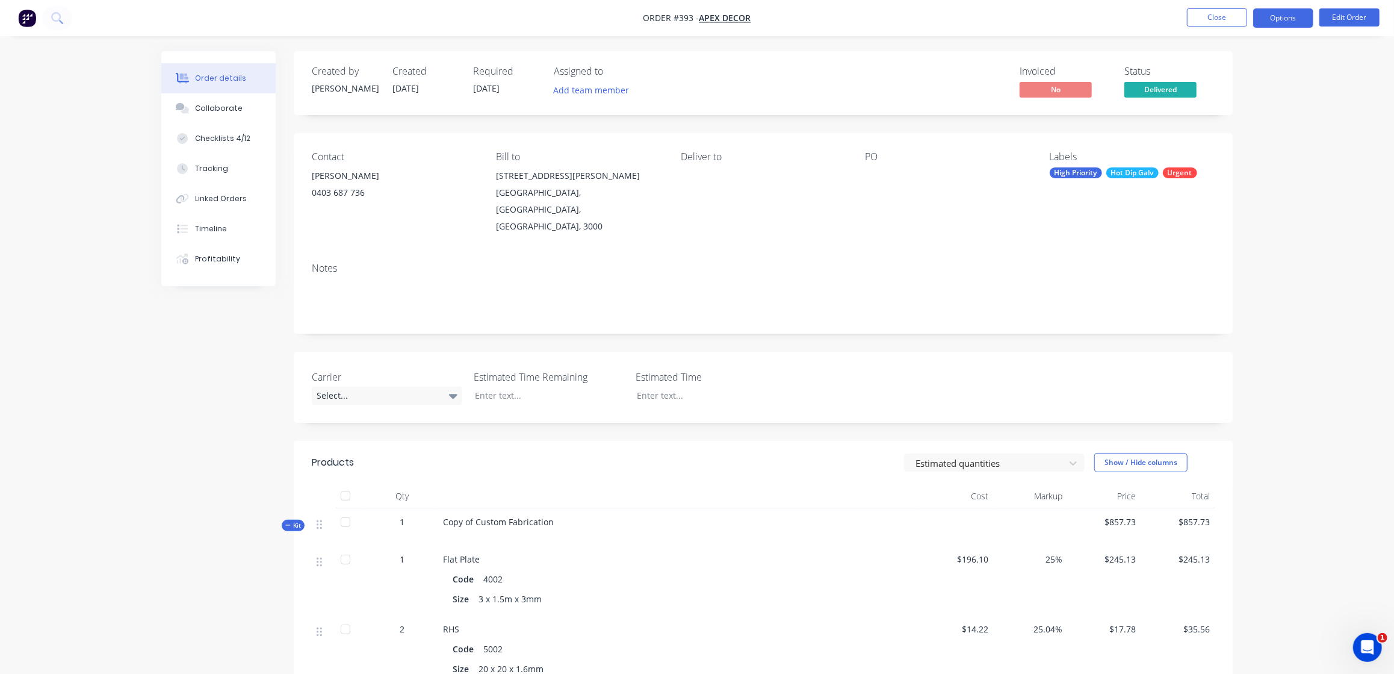
click at [1290, 17] on button "Options" at bounding box center [1283, 17] width 60 height 19
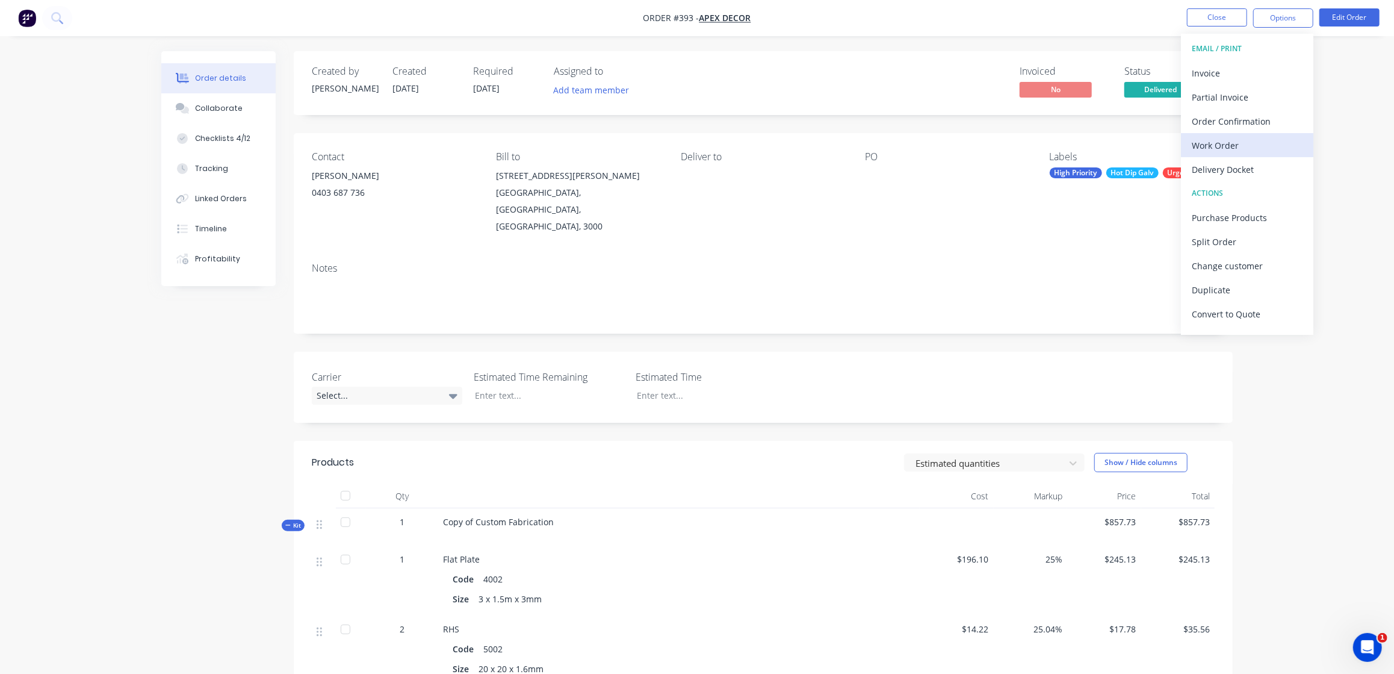
click at [1220, 144] on div "Work Order" at bounding box center [1247, 145] width 111 height 17
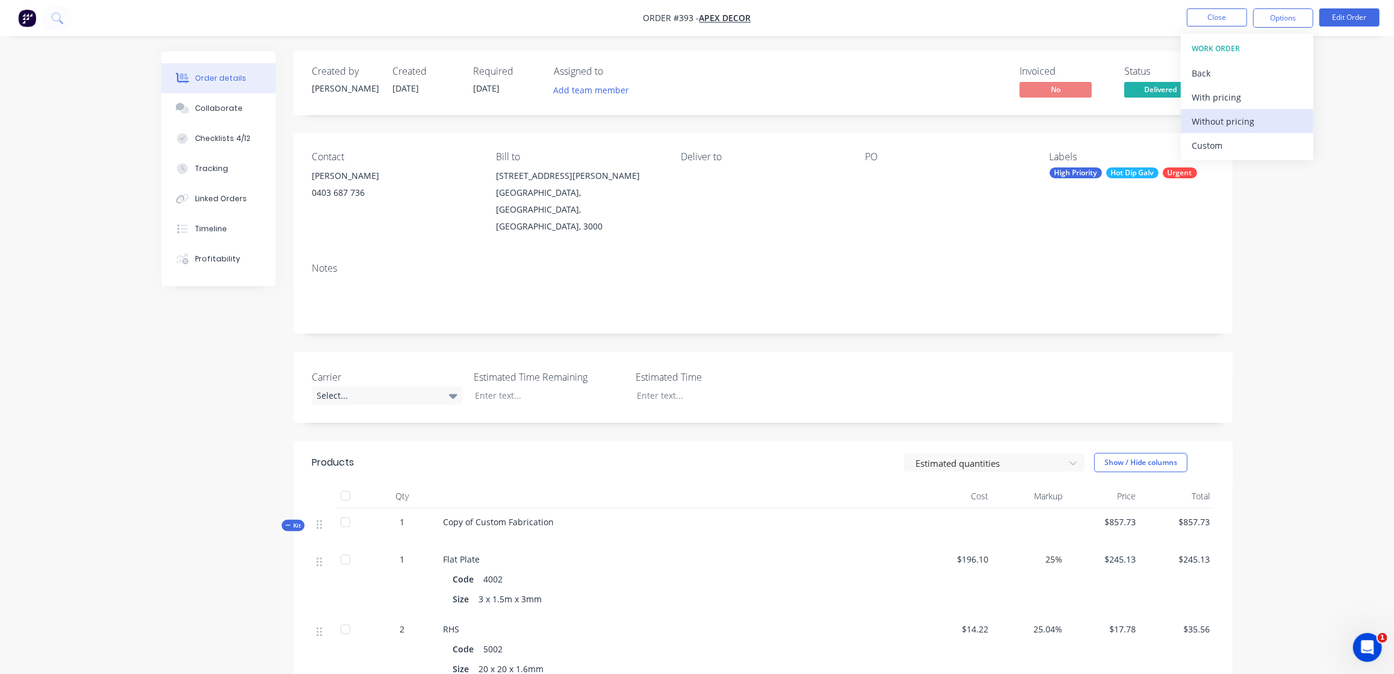
click at [1232, 110] on button "Without pricing" at bounding box center [1247, 121] width 132 height 24
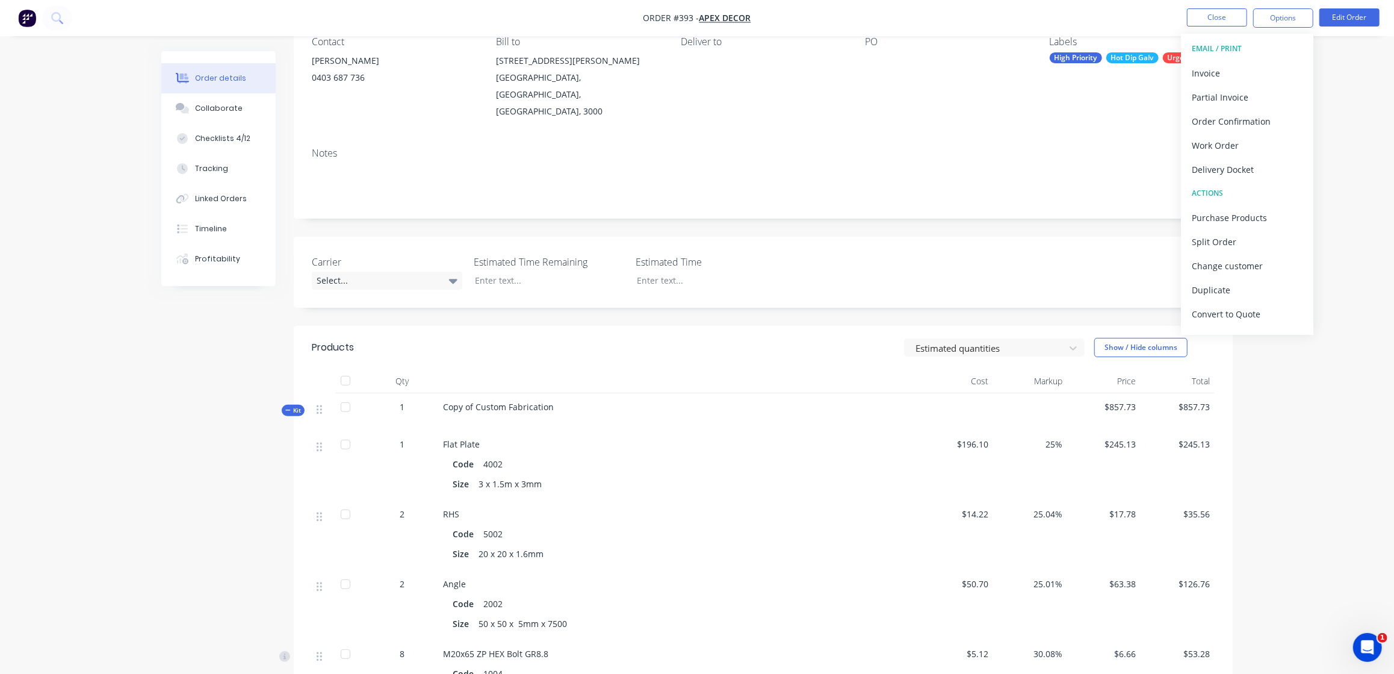
scroll to position [135, 0]
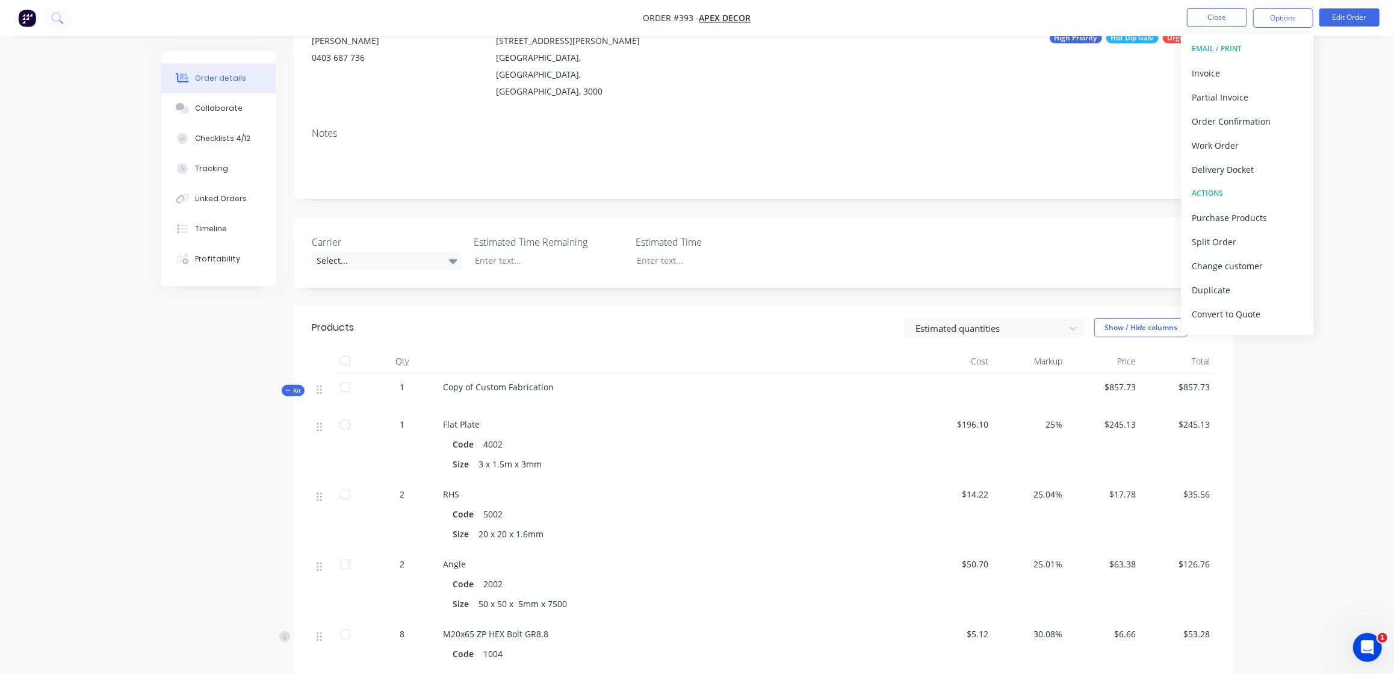
click at [1352, 151] on div "Order details Collaborate Checklists 4/12 Tracking Linked Orders Timeline Profi…" at bounding box center [697, 531] width 1394 height 1333
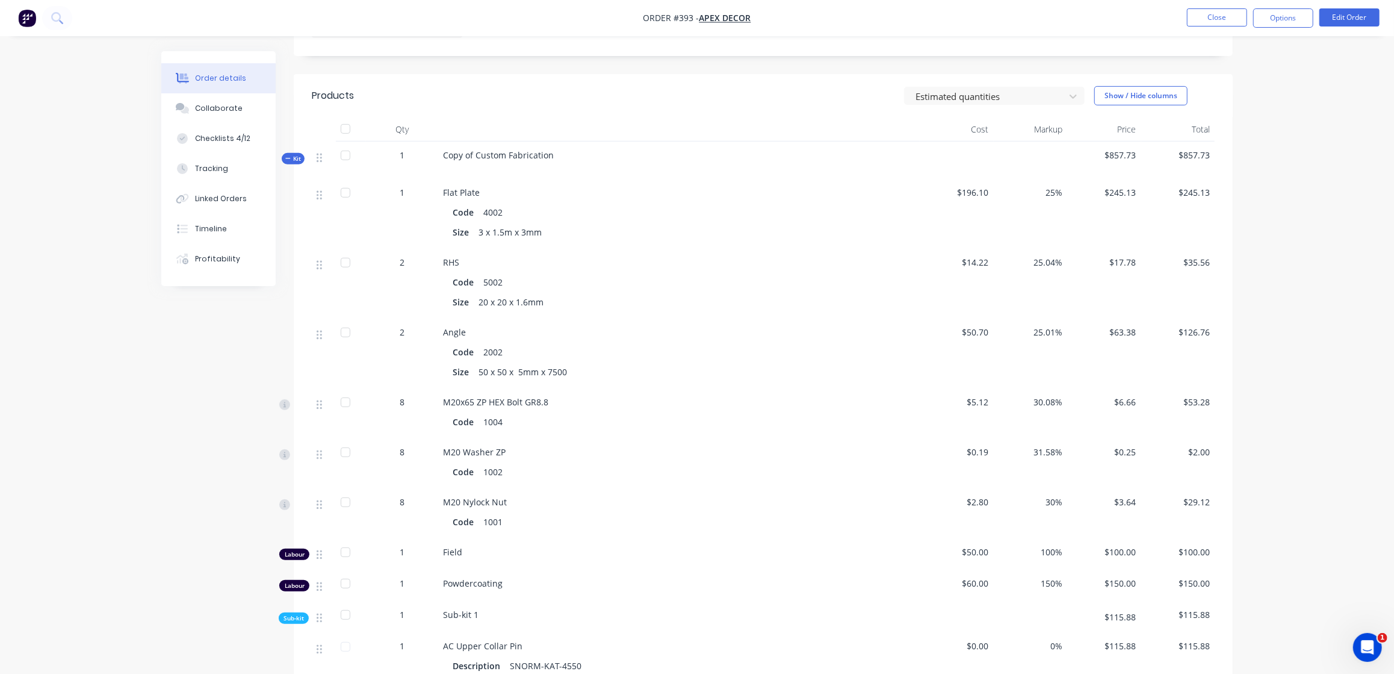
click at [287, 153] on button "Kit" at bounding box center [293, 158] width 23 height 11
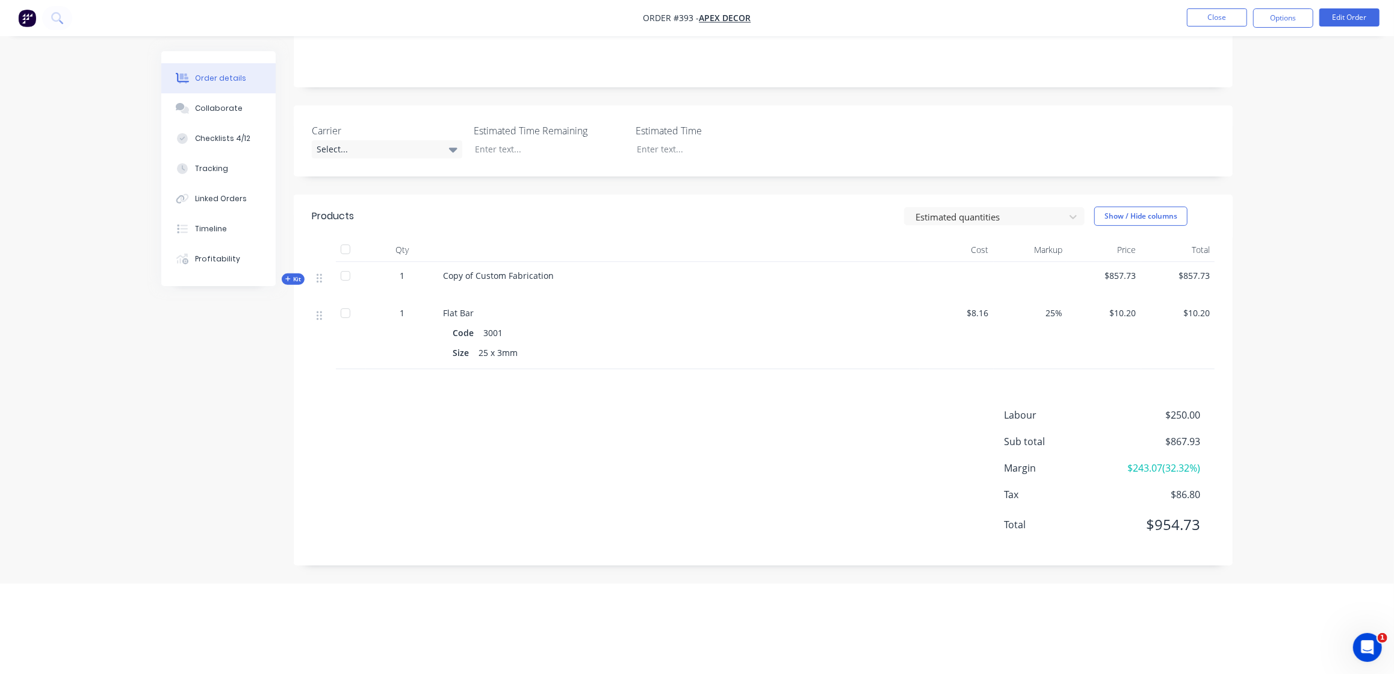
scroll to position [126, 0]
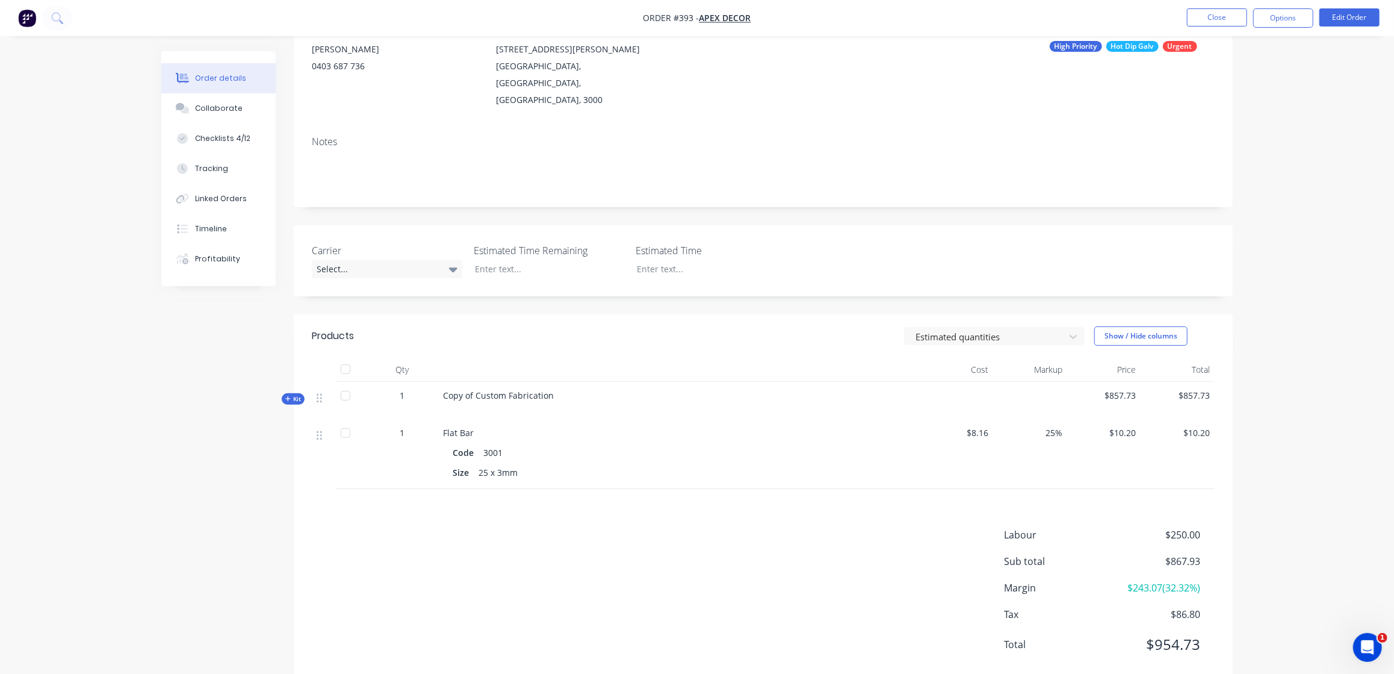
click at [286, 396] on icon "button" at bounding box center [287, 399] width 5 height 6
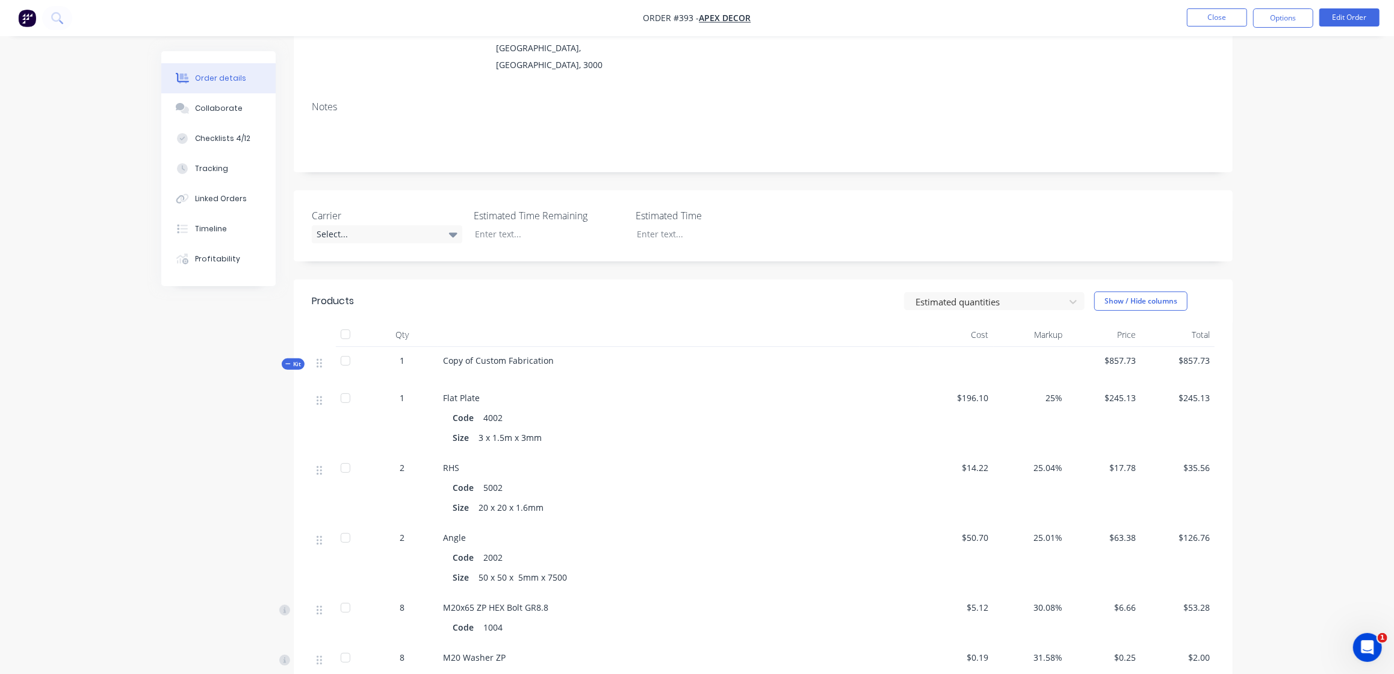
scroll to position [141, 0]
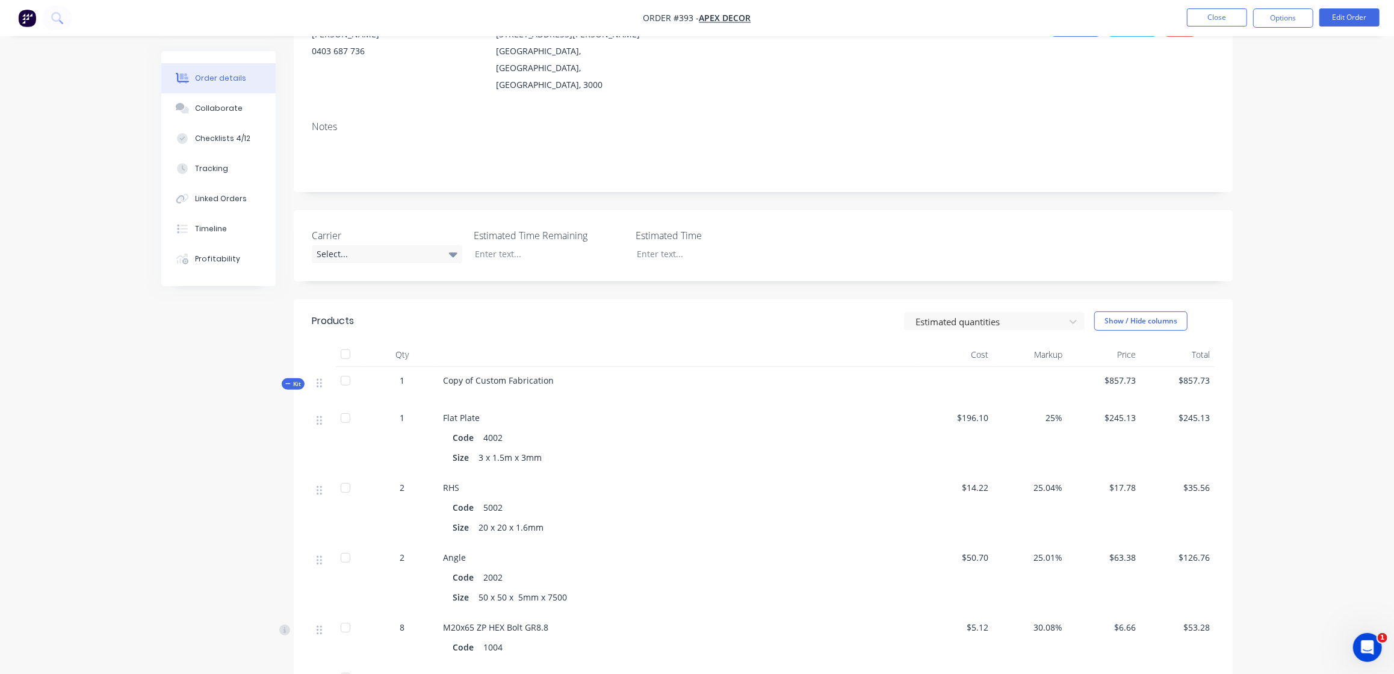
click at [1233, 27] on li "Close" at bounding box center [1217, 17] width 60 height 19
click at [1344, 20] on button "Edit Order" at bounding box center [1350, 17] width 60 height 18
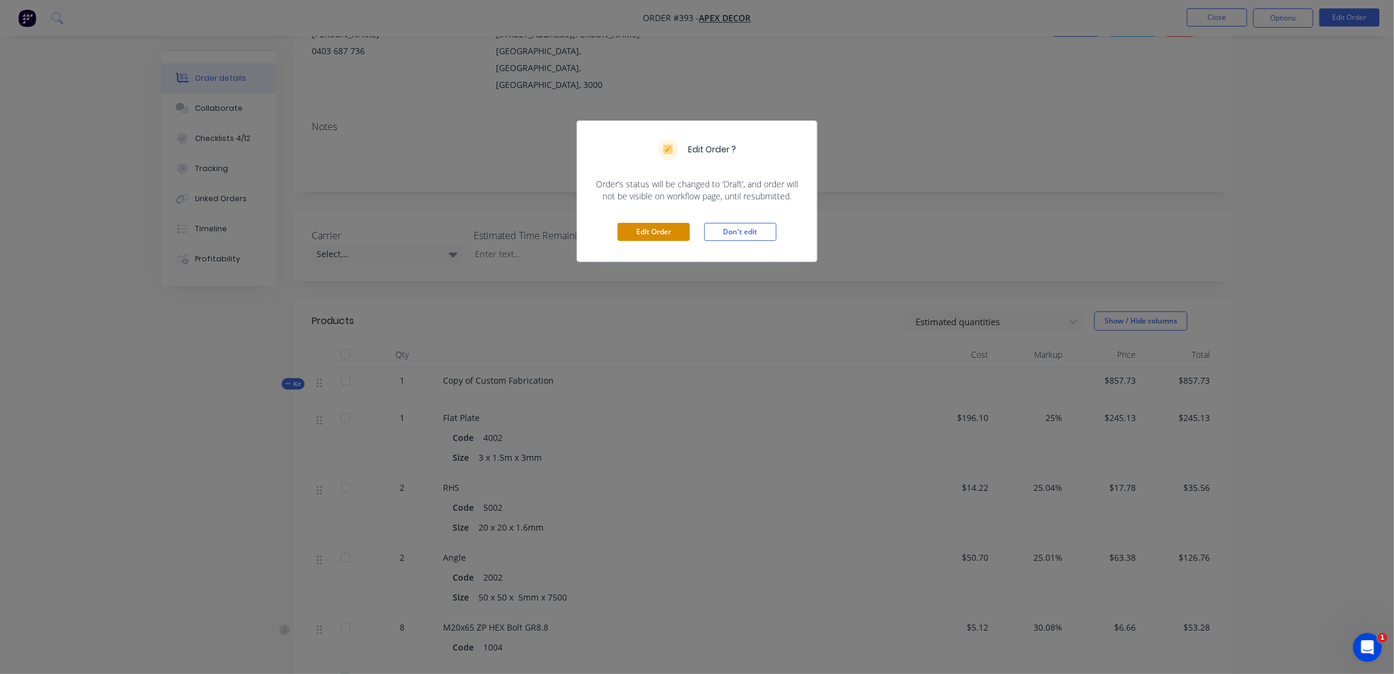
click at [648, 232] on button "Edit Order" at bounding box center [654, 232] width 72 height 18
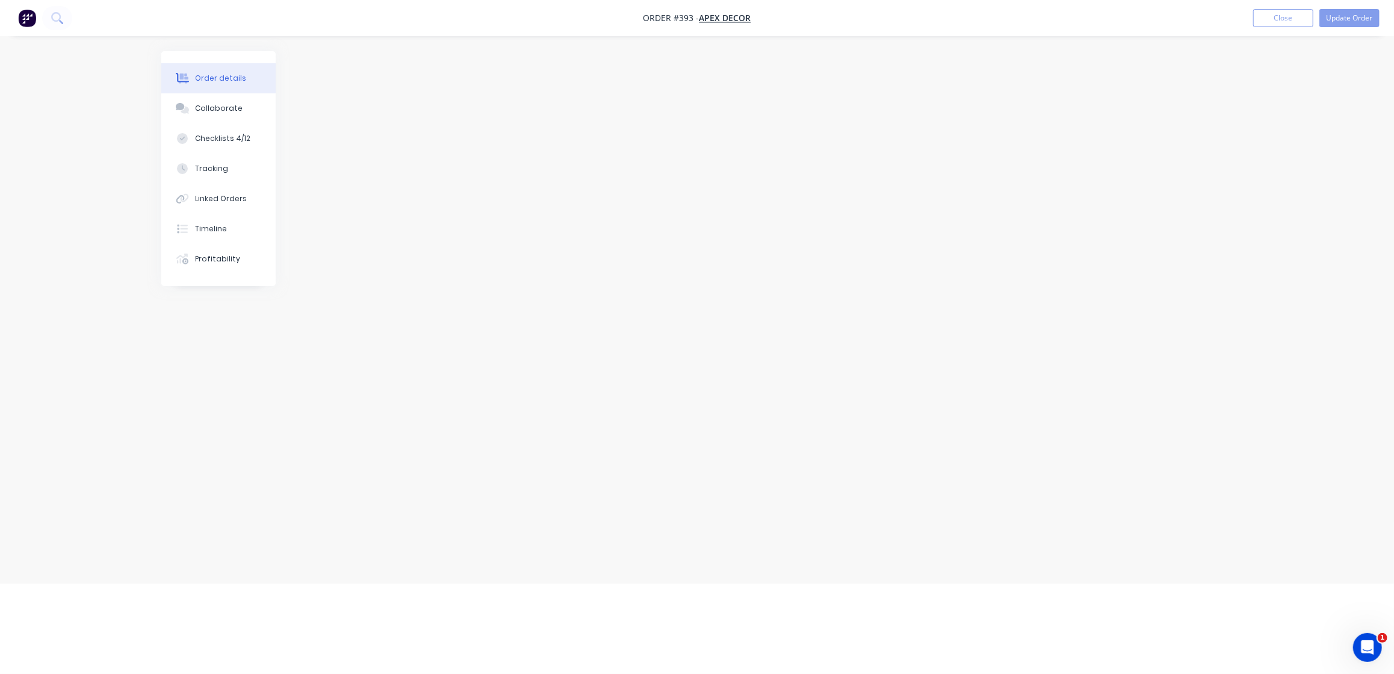
scroll to position [0, 0]
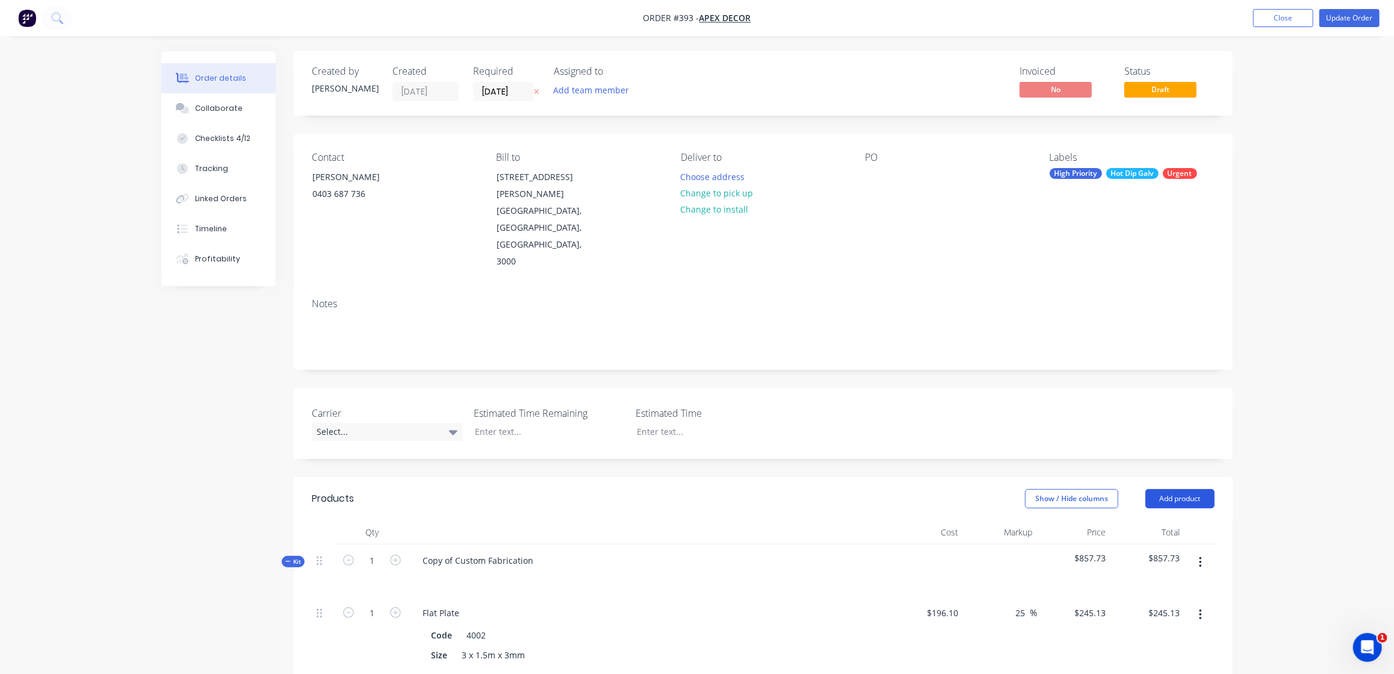
click at [1176, 489] on button "Add product" at bounding box center [1180, 498] width 69 height 19
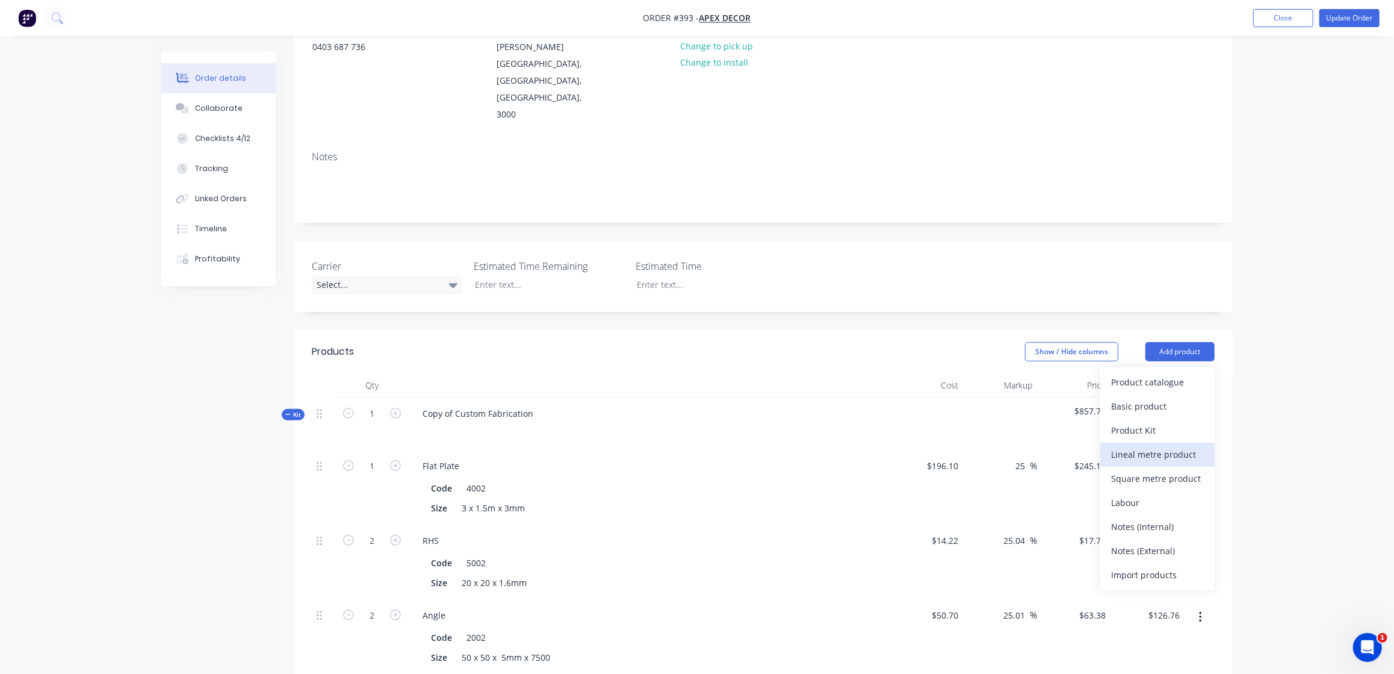
scroll to position [149, 0]
click at [1167, 516] on div "Notes (Internal)" at bounding box center [1157, 524] width 93 height 17
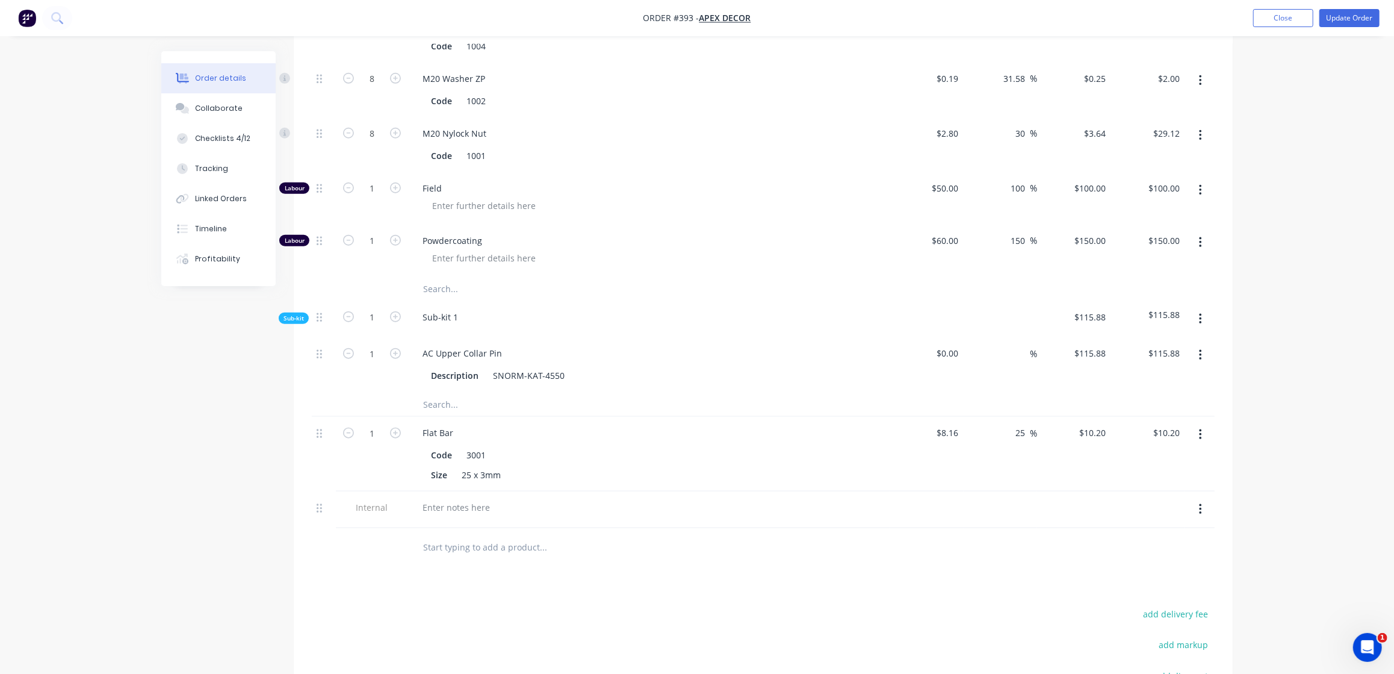
scroll to position [961, 0]
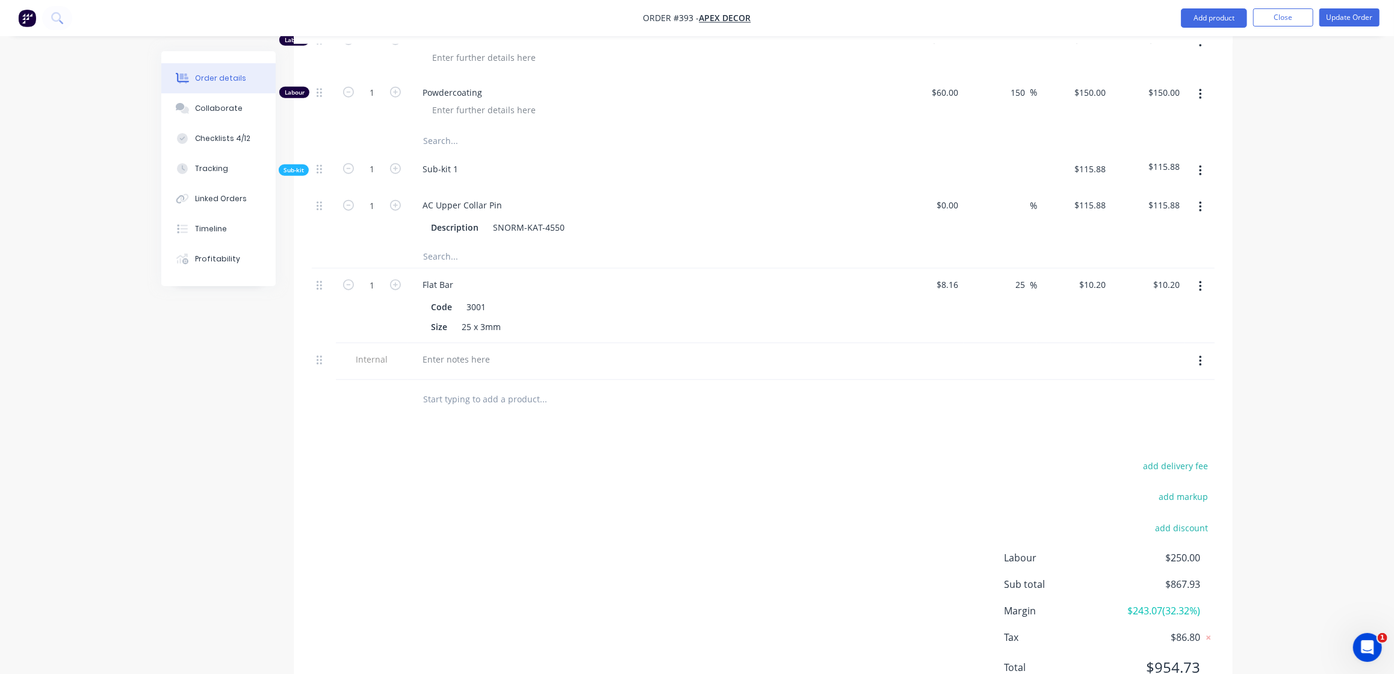
click at [480, 343] on div at bounding box center [649, 361] width 482 height 37
click at [477, 350] on div at bounding box center [456, 358] width 87 height 17
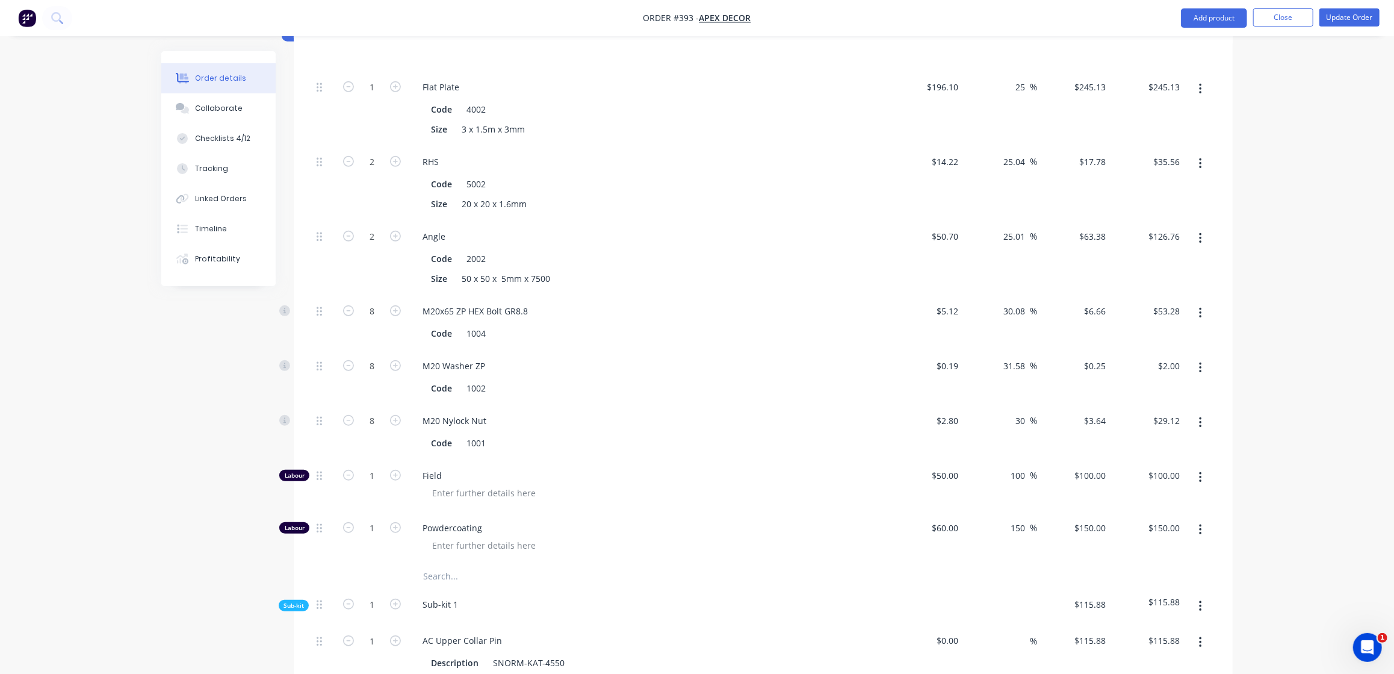
scroll to position [551, 0]
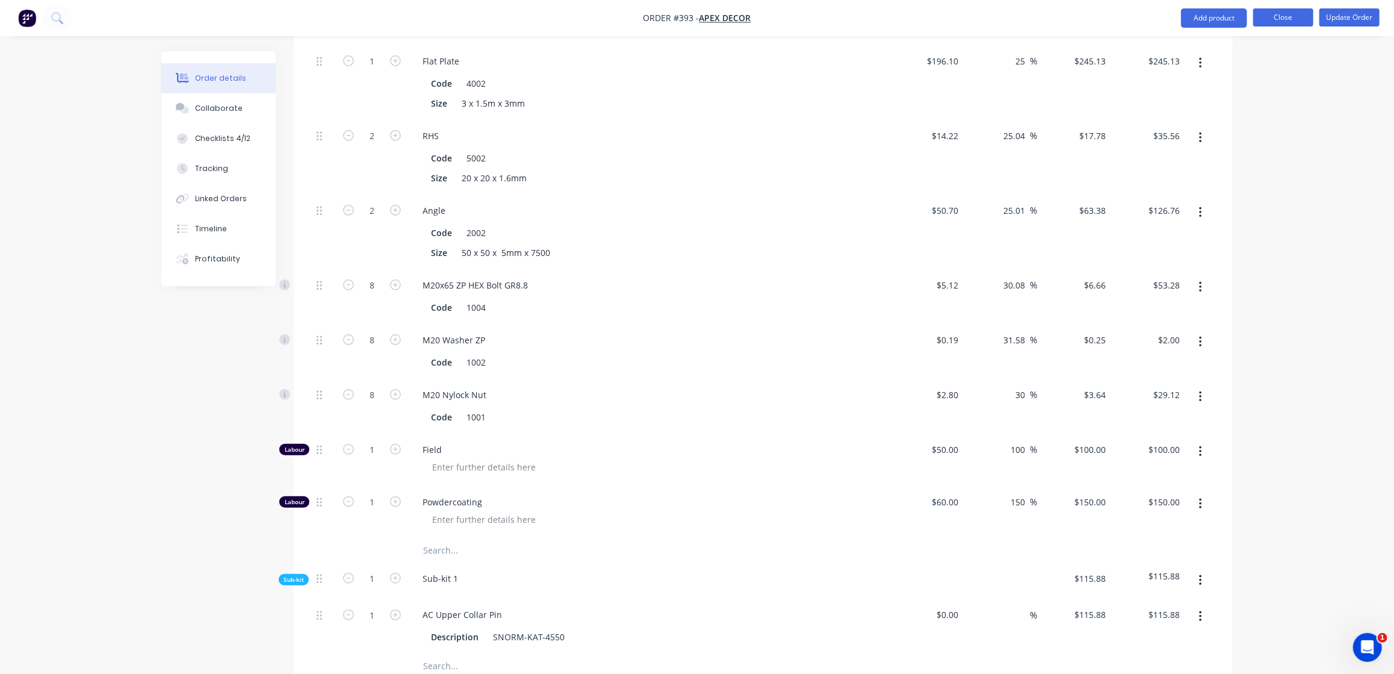
click at [1285, 16] on button "Close" at bounding box center [1283, 17] width 60 height 18
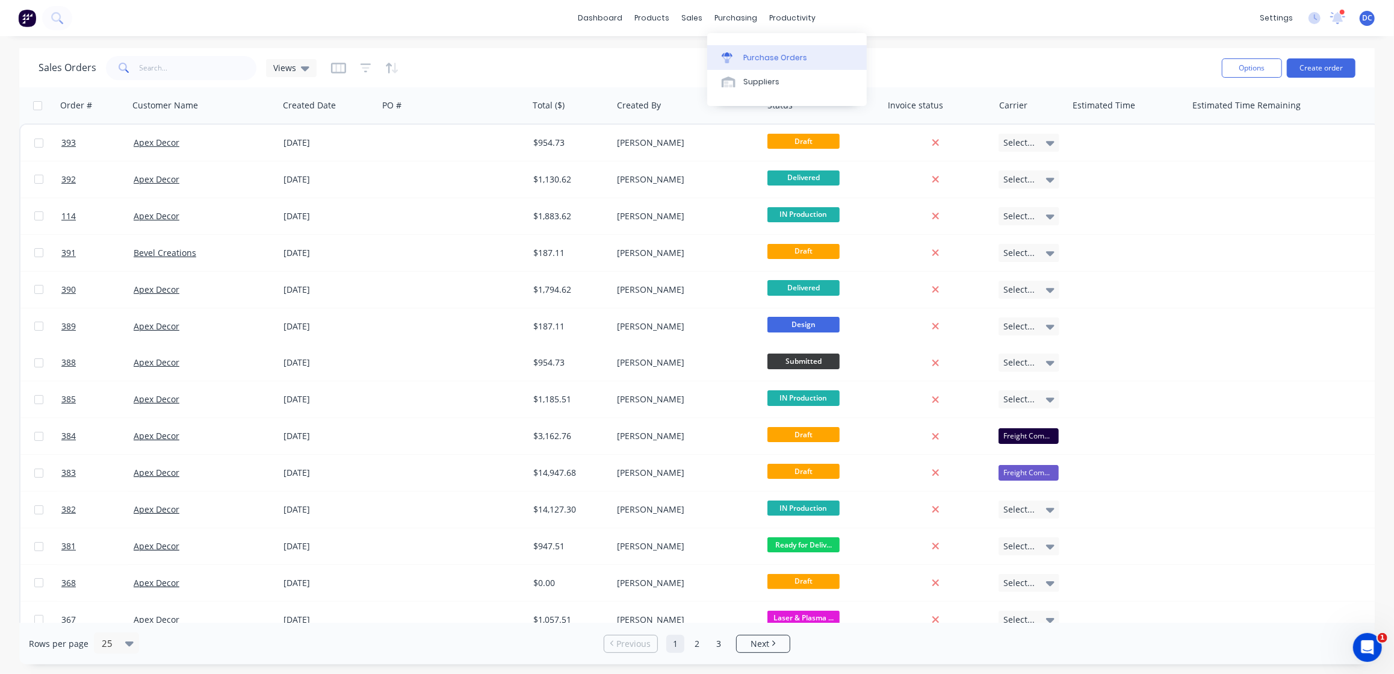
click at [749, 50] on link "Purchase Orders" at bounding box center [787, 57] width 160 height 24
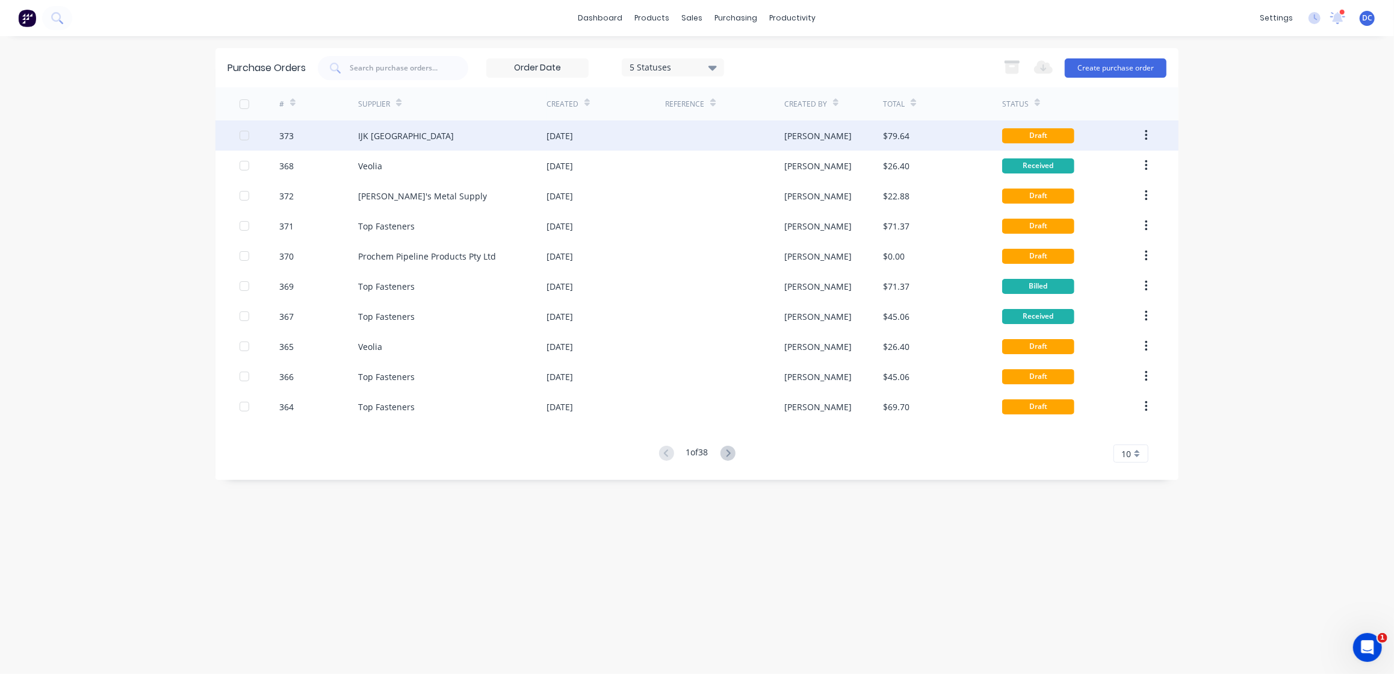
click at [526, 147] on div "IJK [GEOGRAPHIC_DATA]" at bounding box center [452, 135] width 188 height 30
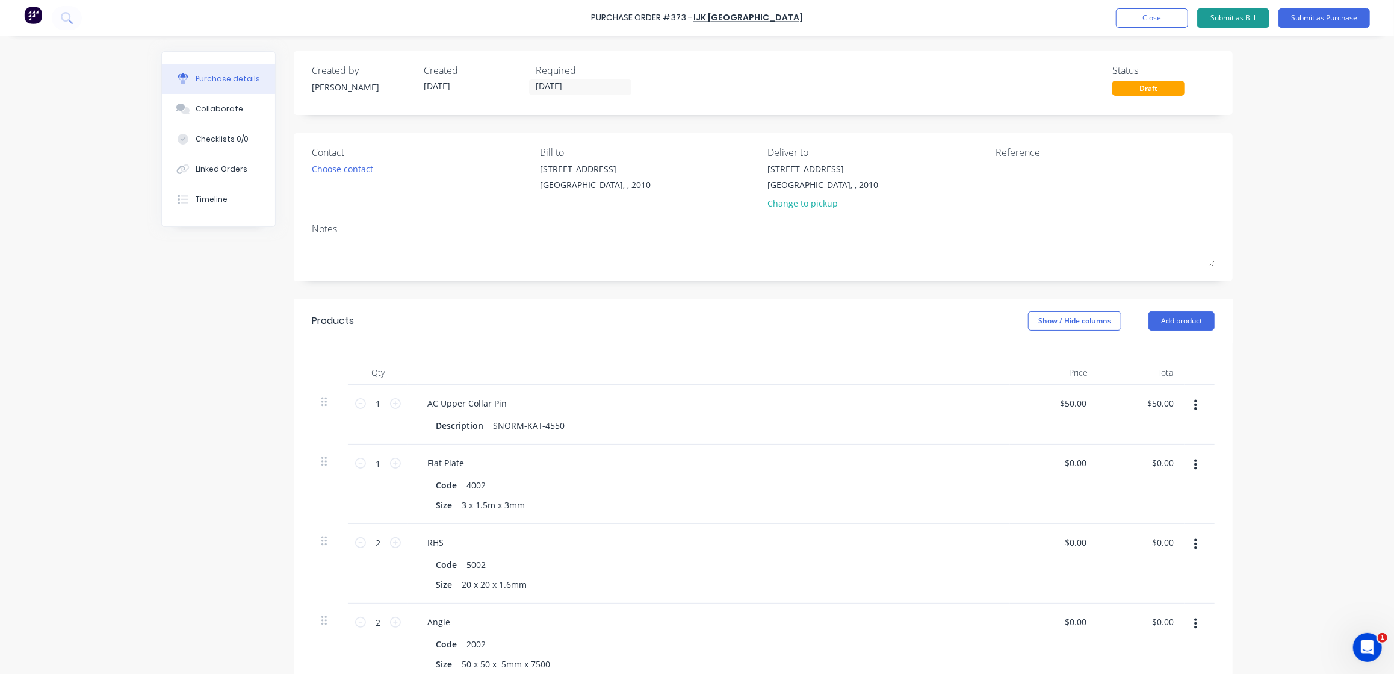
click at [1249, 26] on button "Submit as Bill" at bounding box center [1233, 17] width 72 height 19
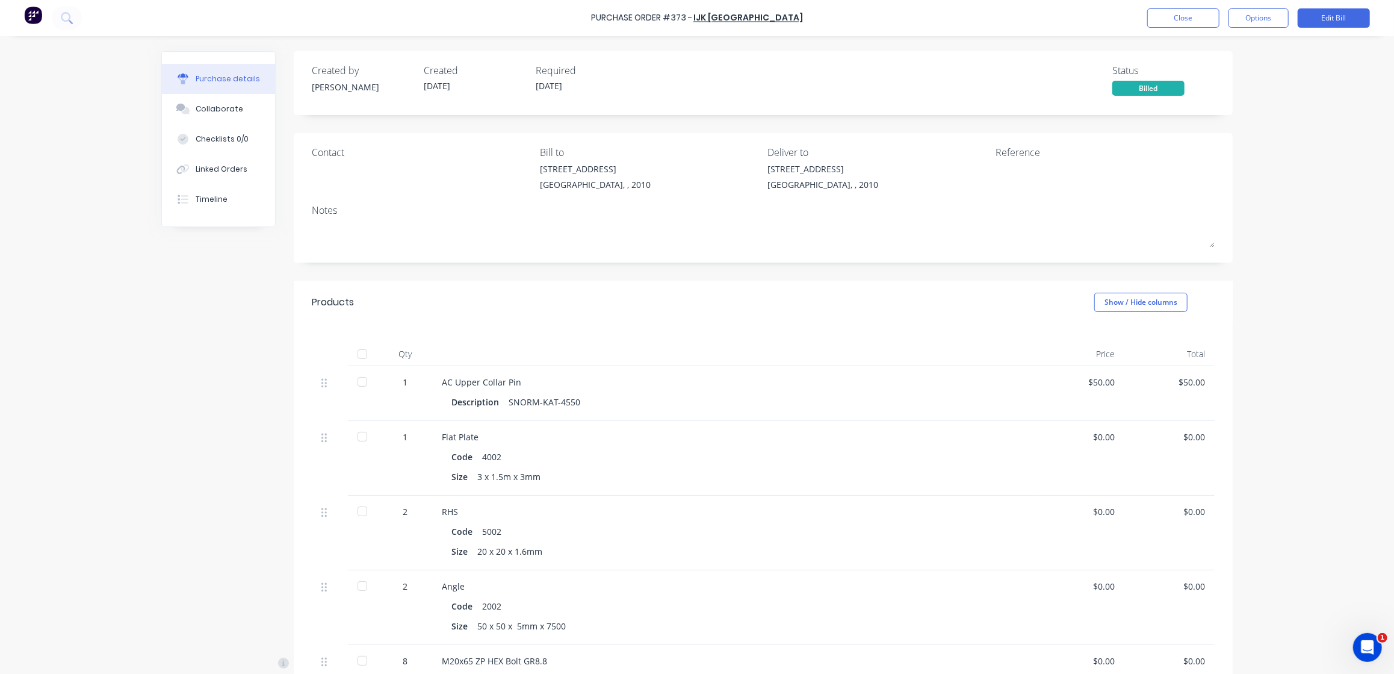
click at [363, 385] on div at bounding box center [362, 382] width 24 height 24
click at [365, 436] on div at bounding box center [362, 436] width 24 height 24
click at [1335, 8] on button "Edit Bill" at bounding box center [1334, 17] width 72 height 19
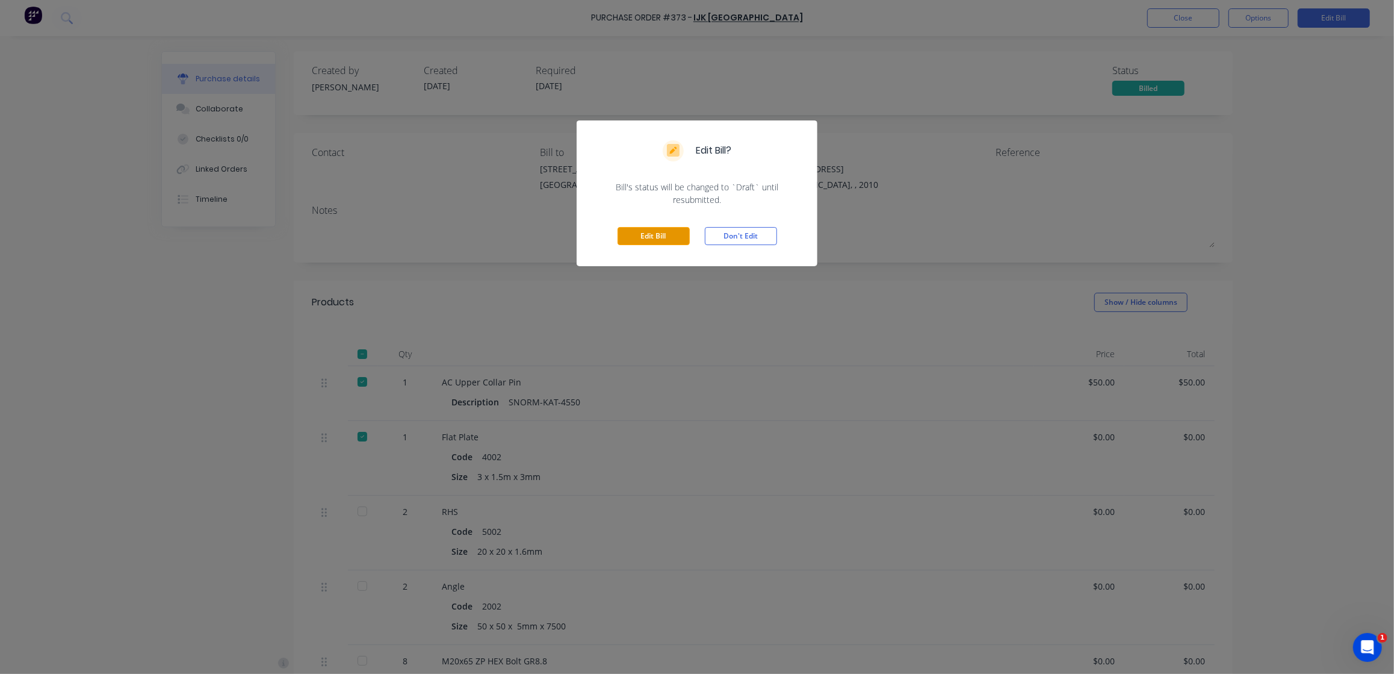
click at [654, 237] on button "Edit Bill" at bounding box center [654, 236] width 72 height 18
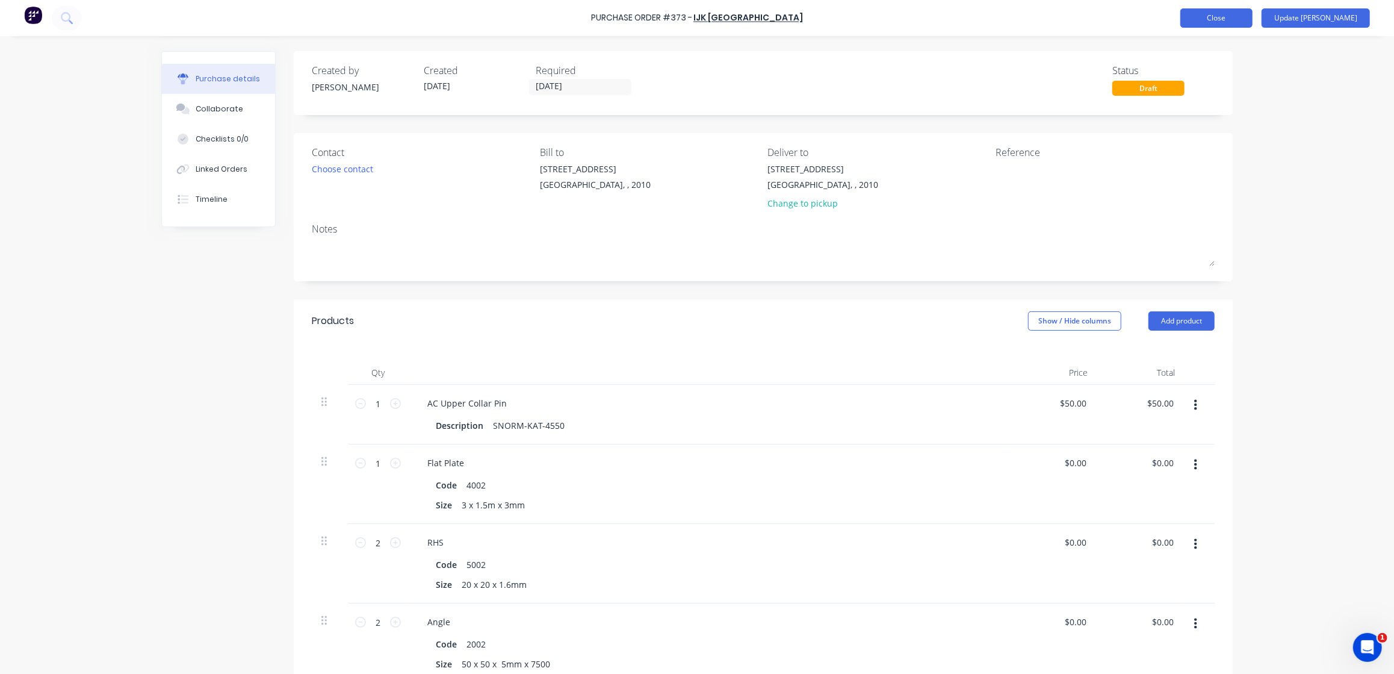
click at [1243, 16] on button "Close" at bounding box center [1217, 17] width 72 height 19
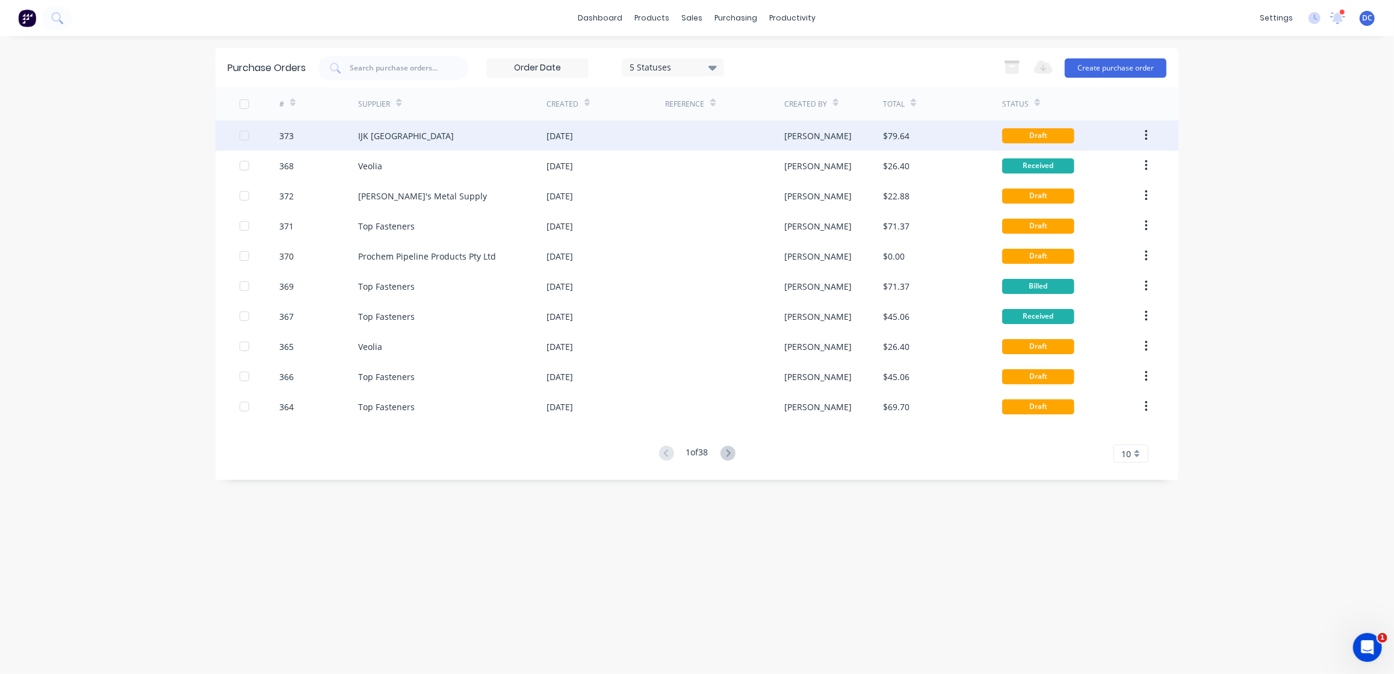
click at [502, 149] on div "IJK [GEOGRAPHIC_DATA]" at bounding box center [452, 135] width 188 height 30
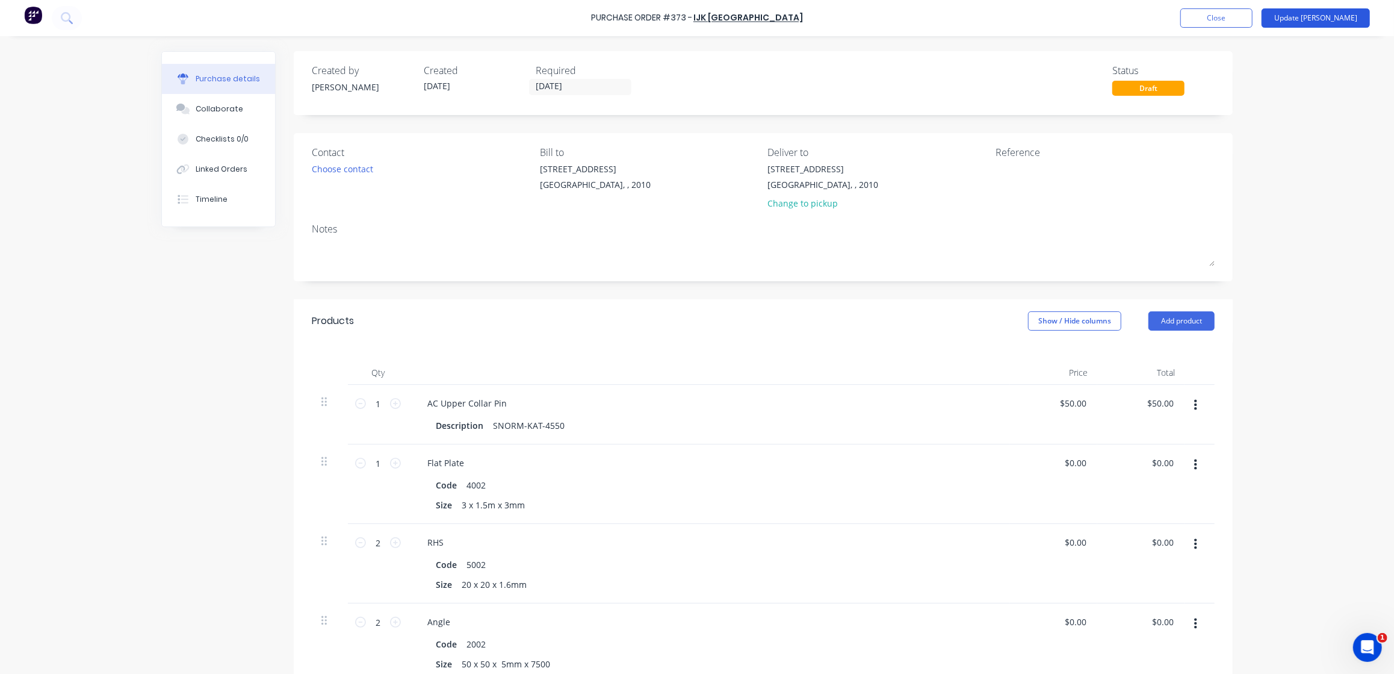
click at [1327, 19] on button "Update [PERSON_NAME]" at bounding box center [1316, 17] width 108 height 19
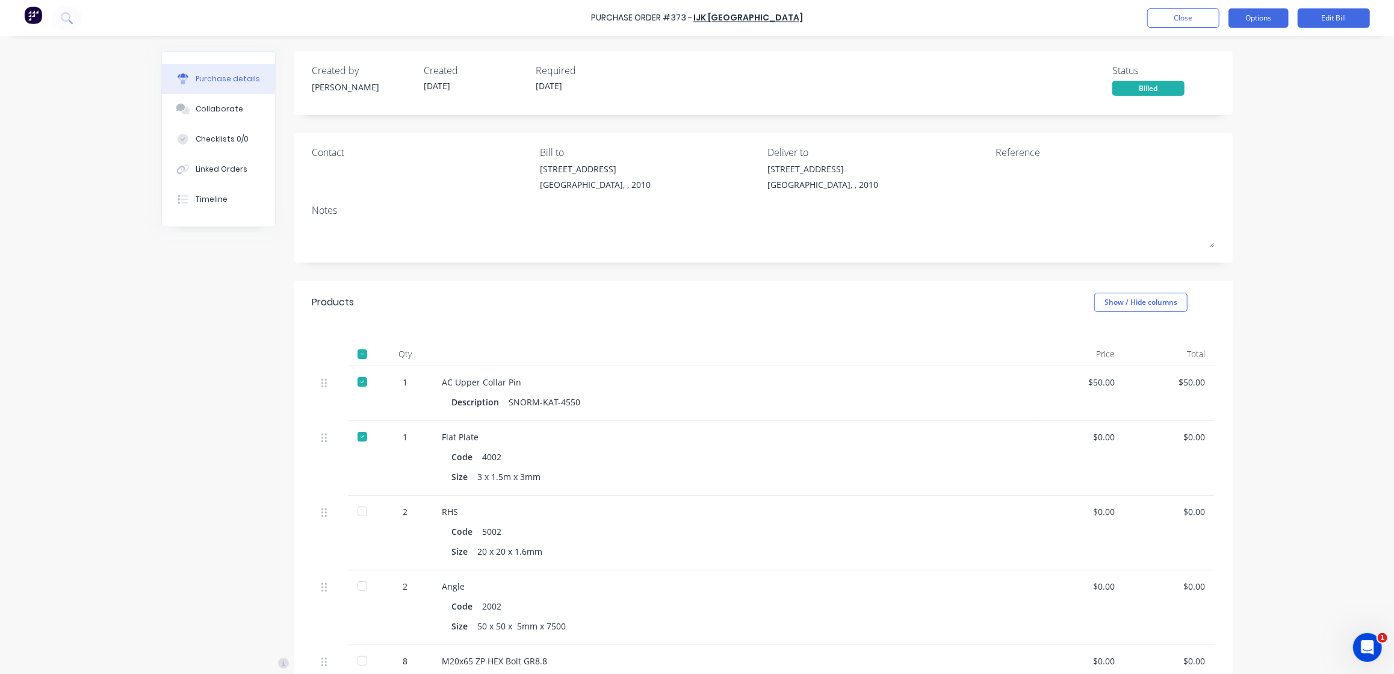
click at [1271, 26] on button "Options" at bounding box center [1259, 17] width 60 height 19
click at [1228, 71] on div "Convert to Purchase Order" at bounding box center [1231, 76] width 93 height 30
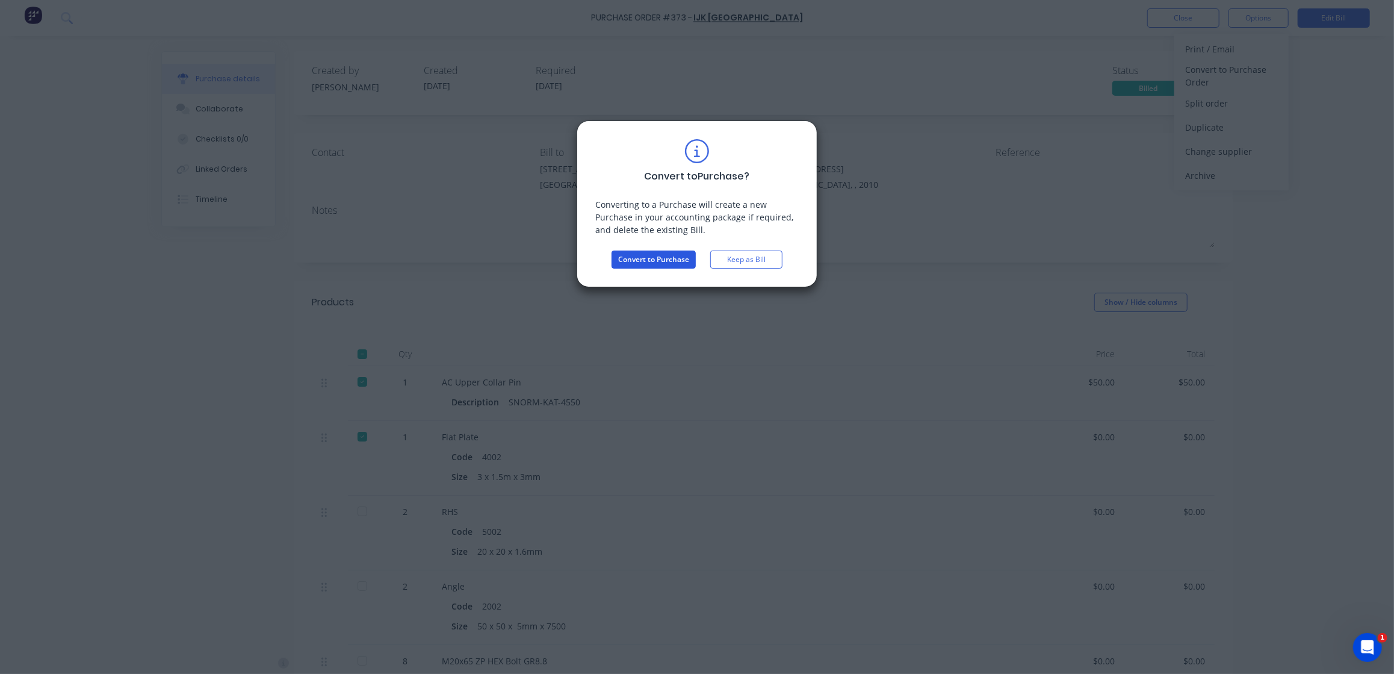
click at [646, 259] on button "Convert to Purchase" at bounding box center [654, 259] width 84 height 18
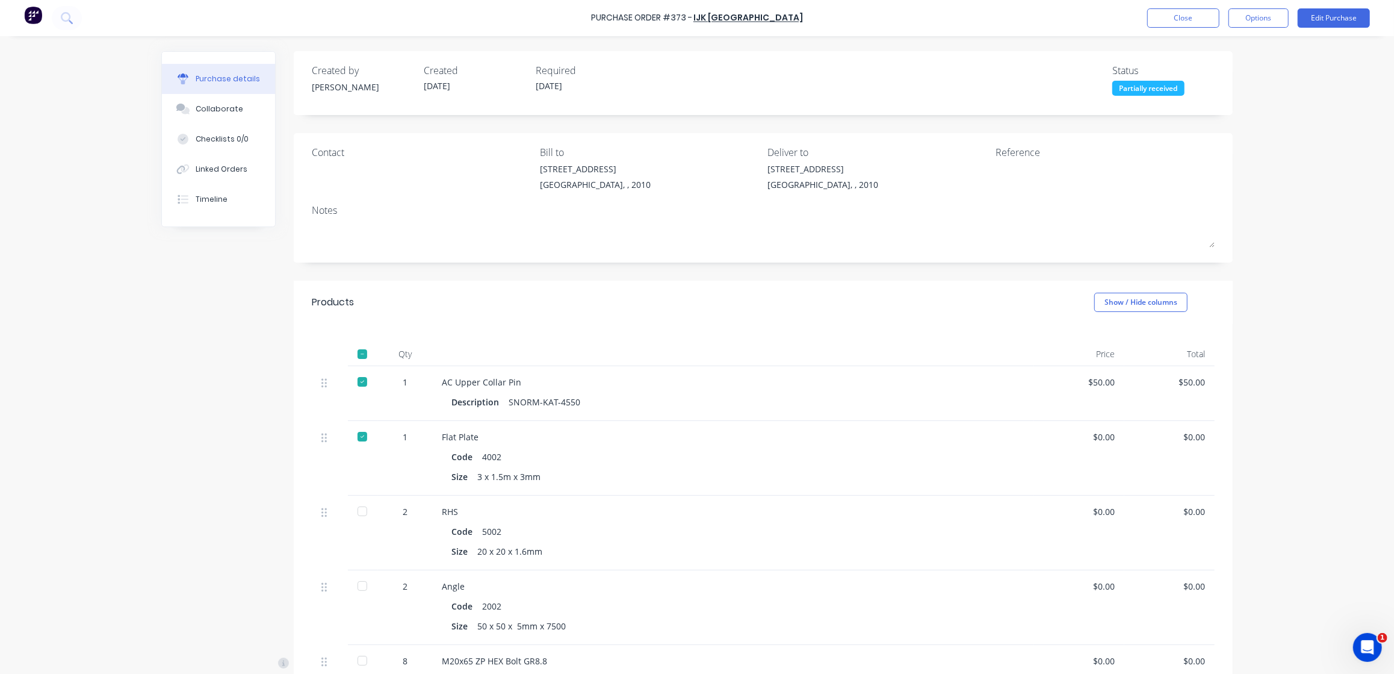
click at [363, 516] on div at bounding box center [362, 511] width 24 height 24
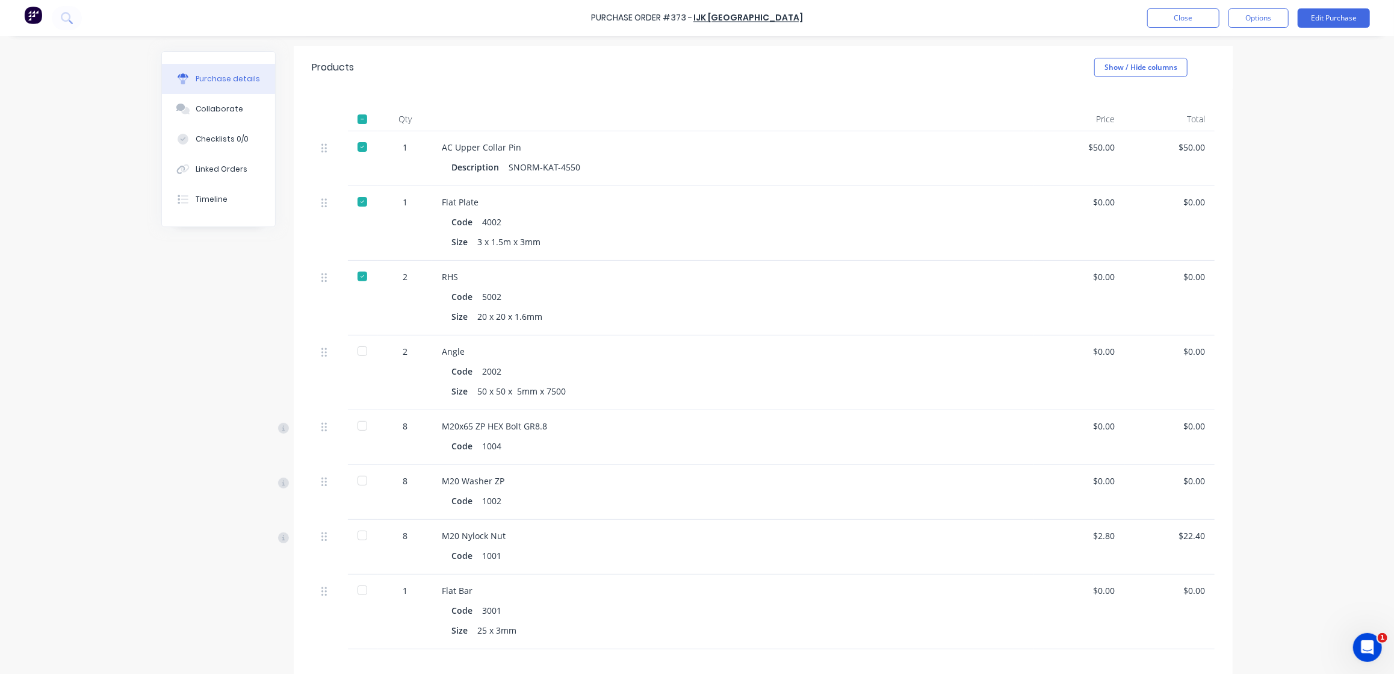
scroll to position [329, 0]
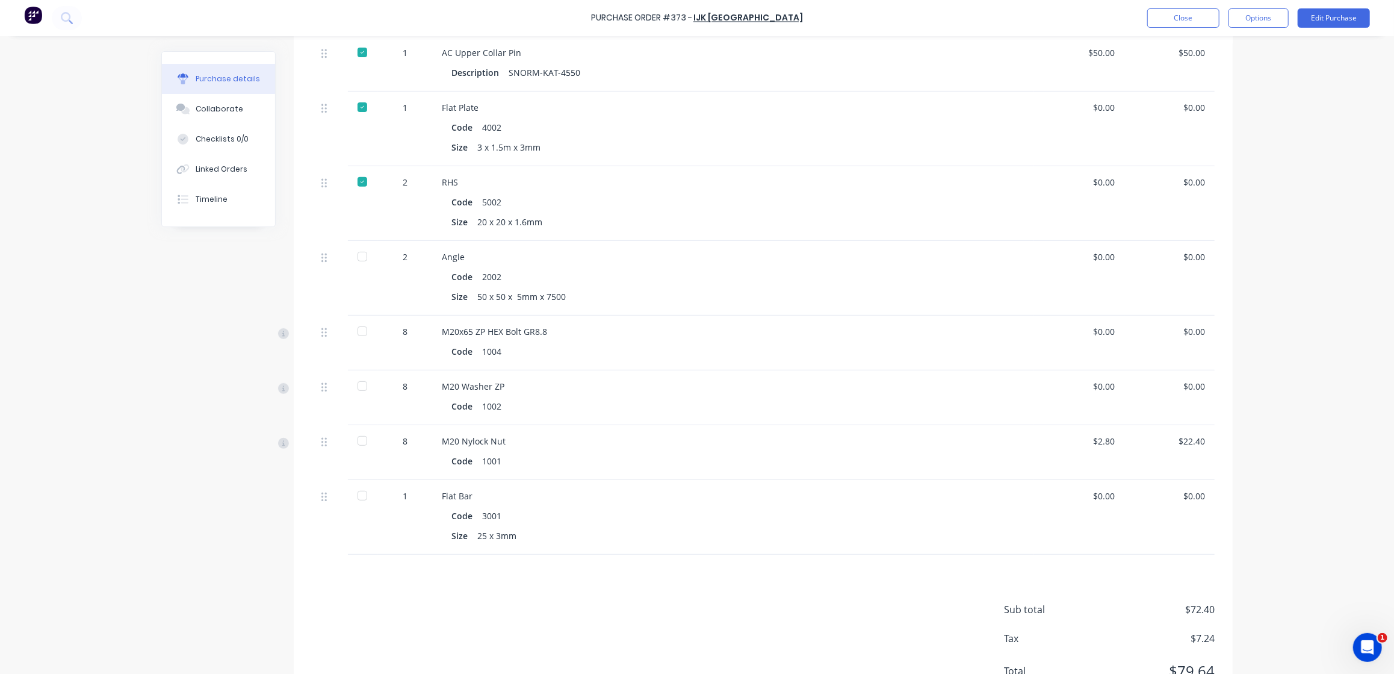
click at [365, 262] on div at bounding box center [362, 256] width 24 height 24
click at [362, 332] on div at bounding box center [362, 331] width 24 height 24
click at [364, 386] on div at bounding box center [362, 386] width 24 height 24
click at [365, 439] on div at bounding box center [362, 441] width 24 height 24
click at [364, 494] on div at bounding box center [362, 495] width 24 height 24
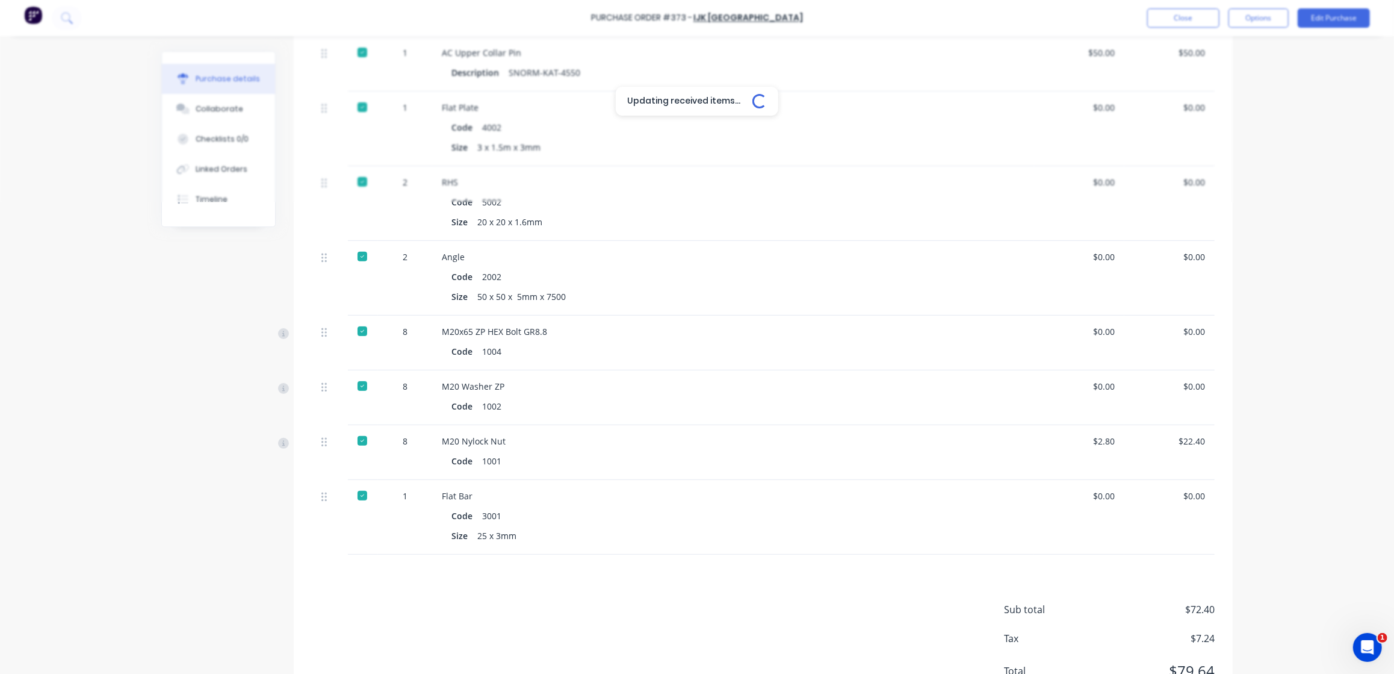
scroll to position [0, 0]
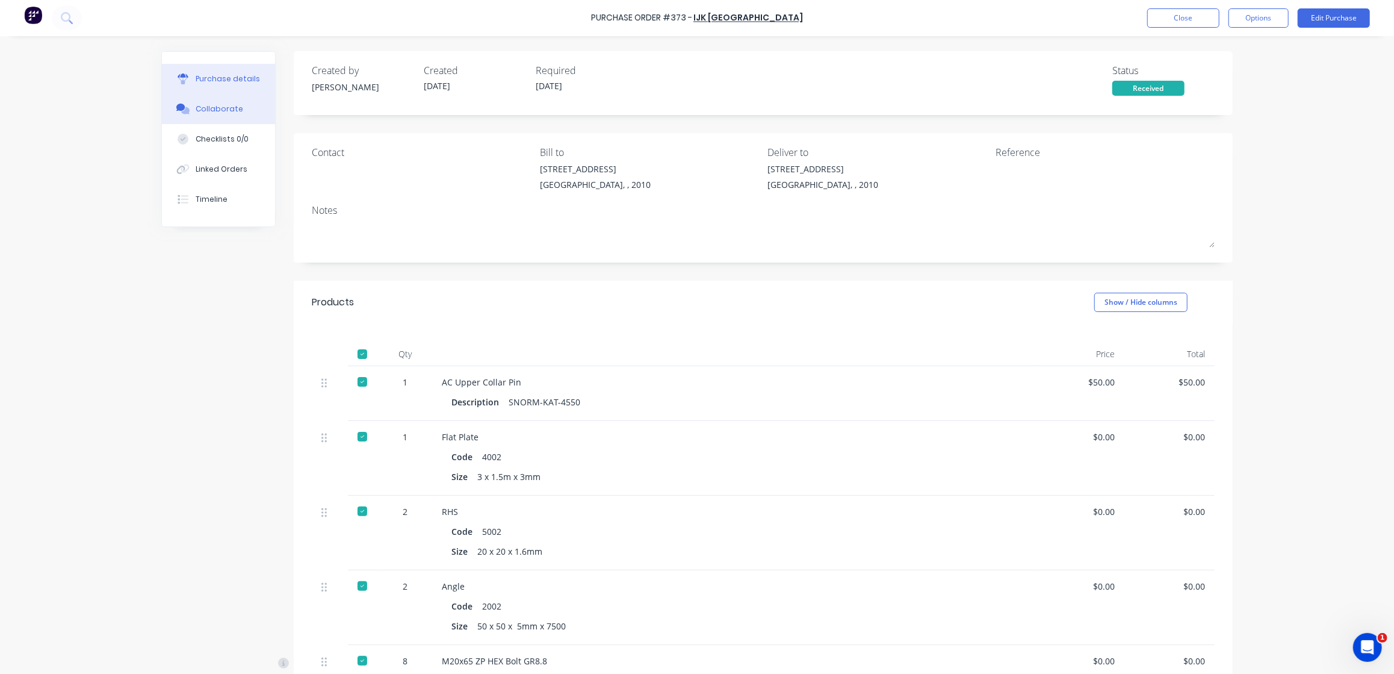
click at [210, 109] on div "Collaborate" at bounding box center [220, 109] width 48 height 11
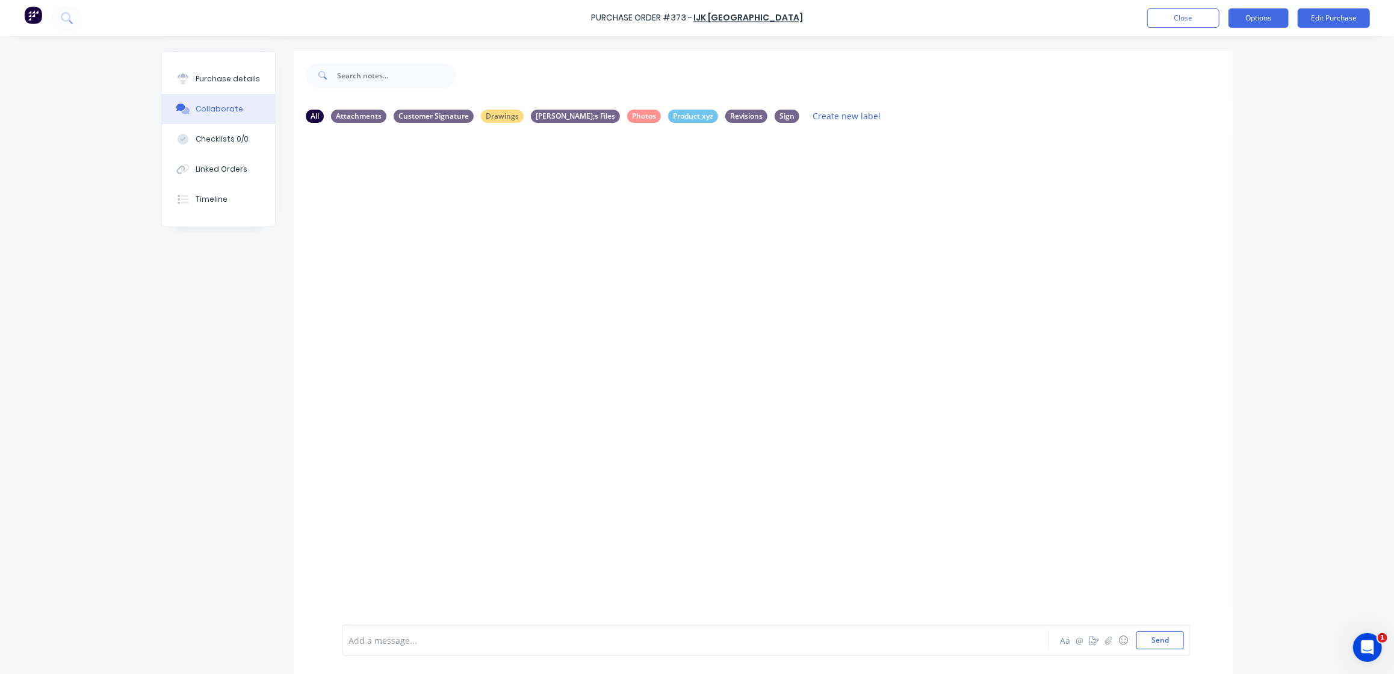
click at [1245, 22] on button "Options" at bounding box center [1259, 17] width 60 height 19
click at [1220, 63] on button "Convert to Bill" at bounding box center [1232, 73] width 114 height 24
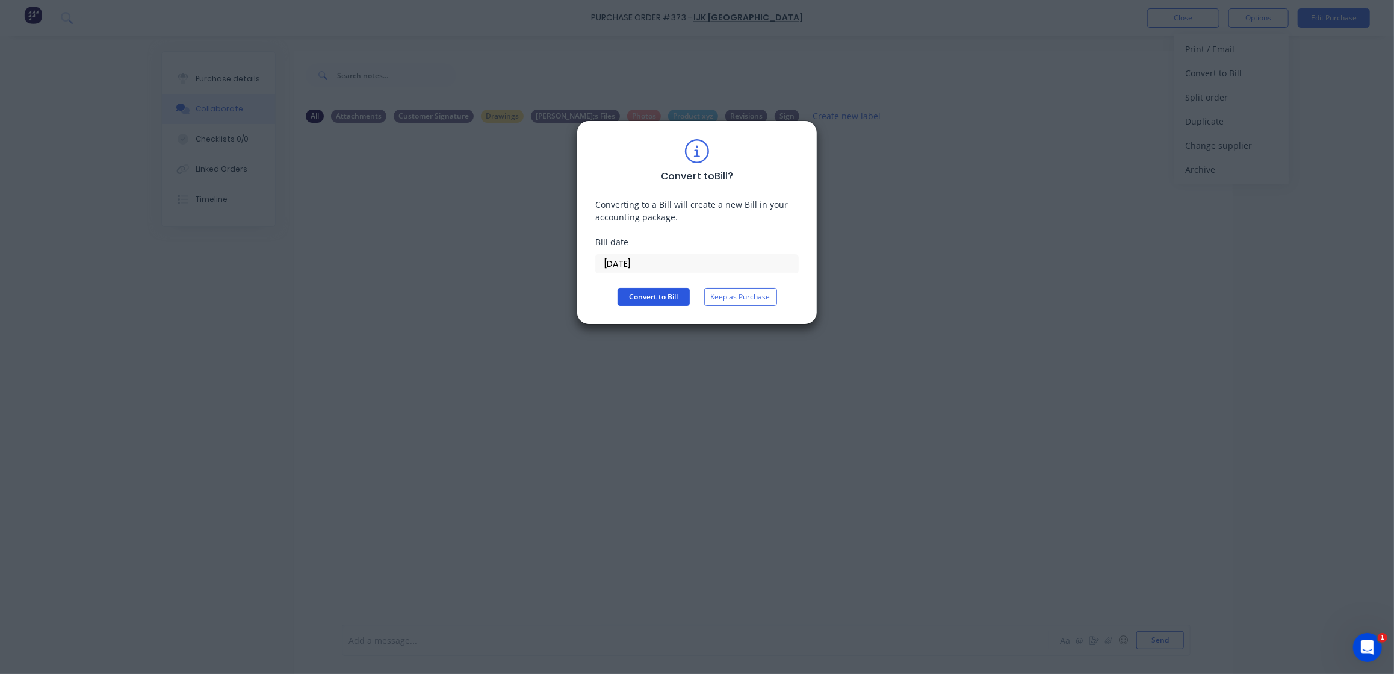
click at [647, 299] on button "Convert to Bill" at bounding box center [654, 297] width 72 height 18
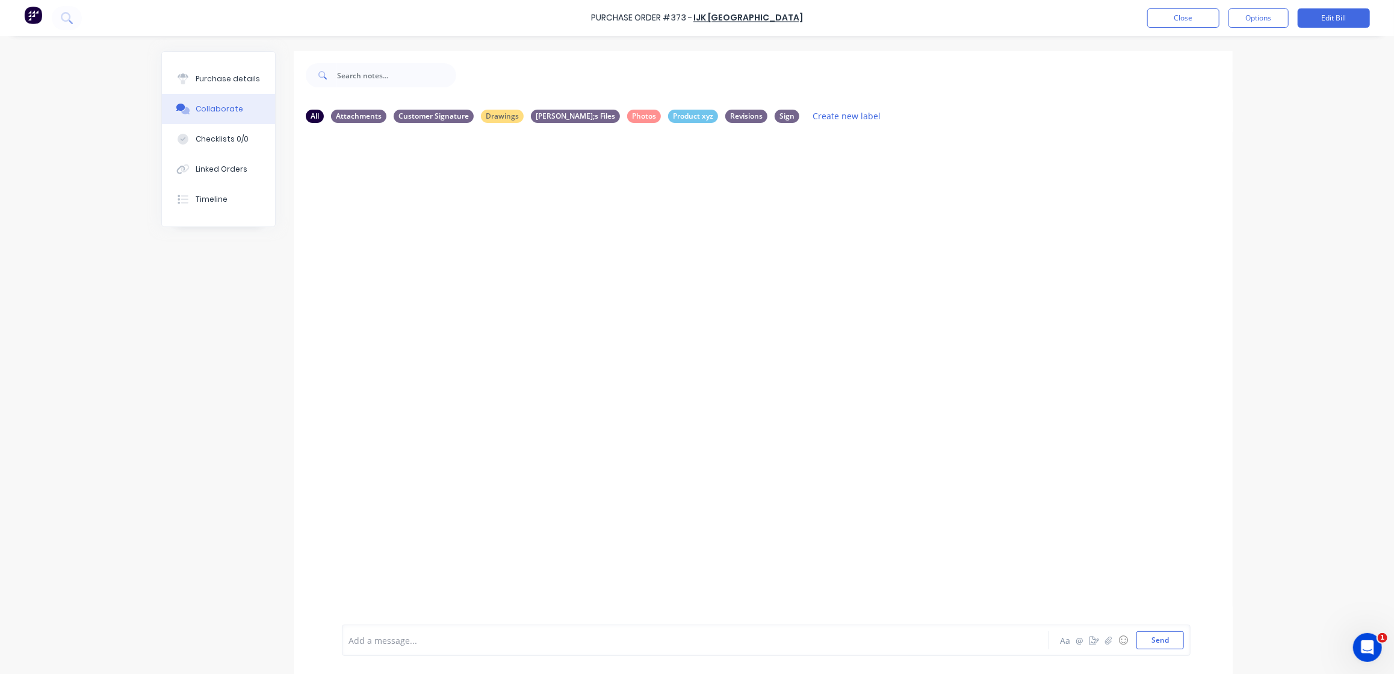
scroll to position [30, 0]
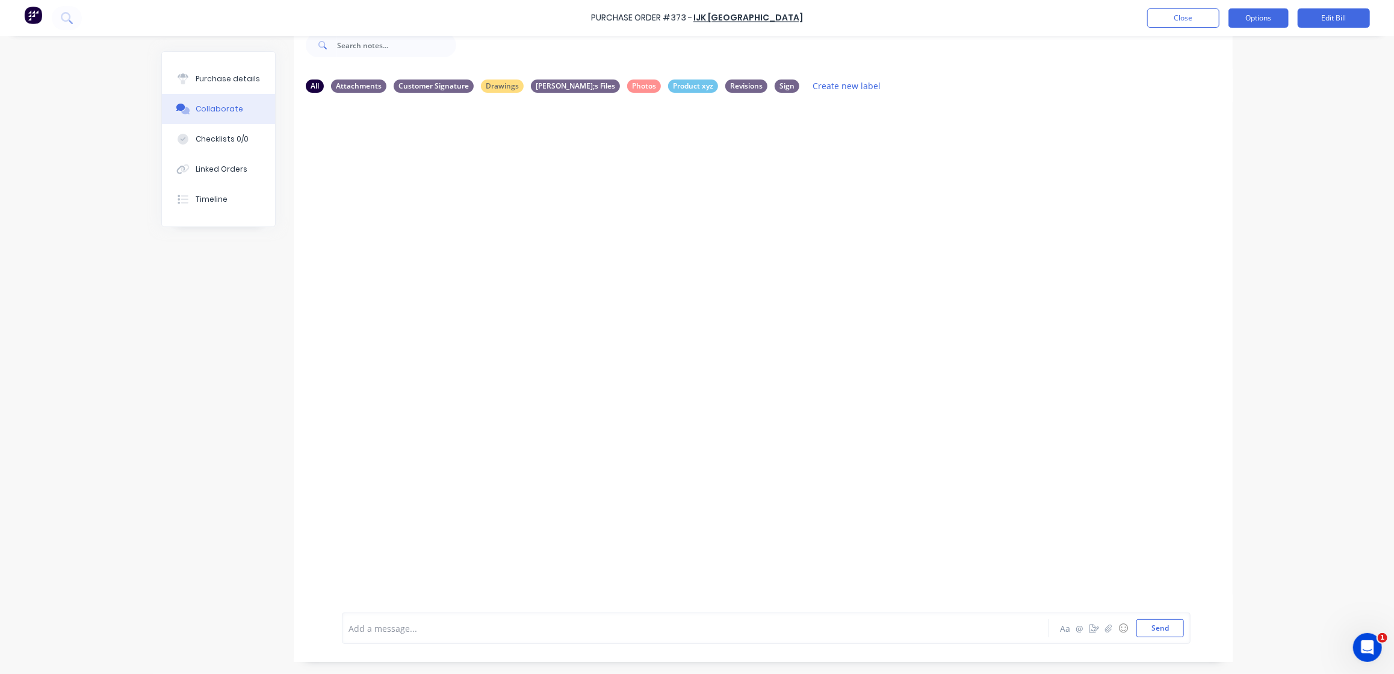
click at [1260, 26] on button "Options" at bounding box center [1259, 17] width 60 height 19
click at [1232, 37] on button "Print / Email" at bounding box center [1232, 49] width 114 height 24
click at [1209, 70] on div "With pricing" at bounding box center [1231, 72] width 93 height 17
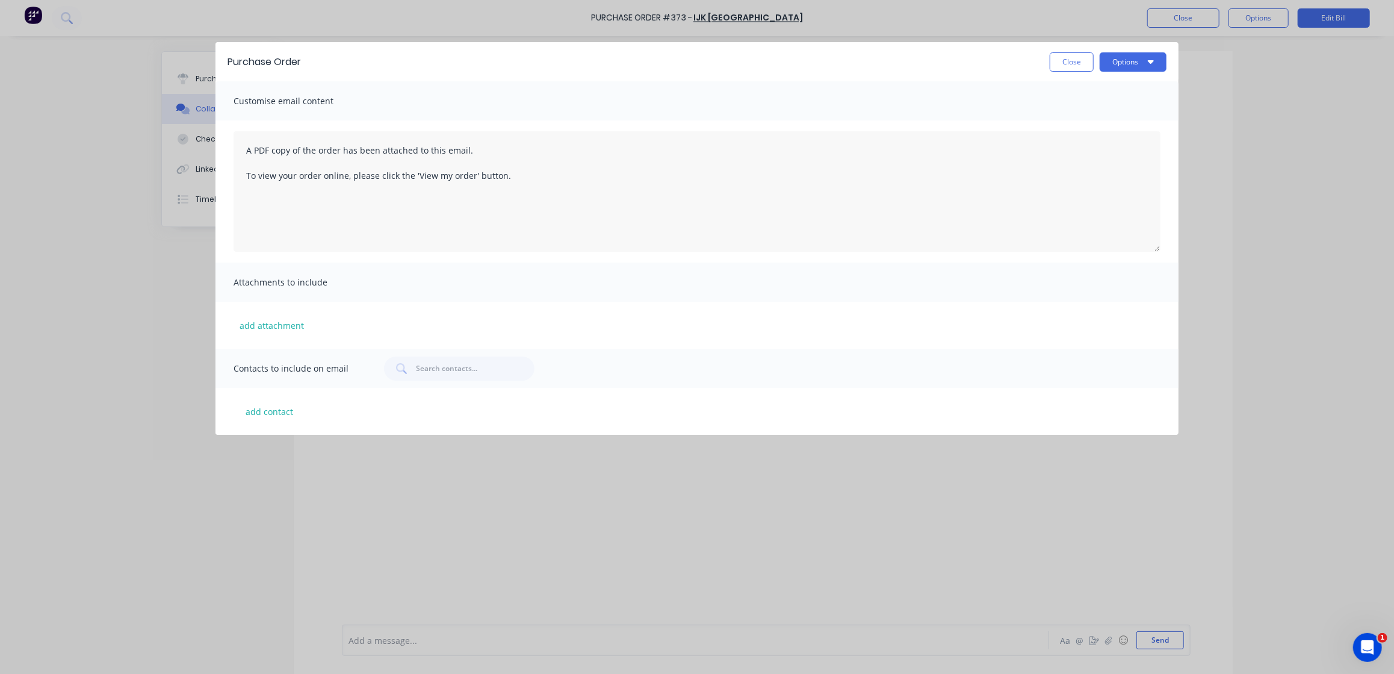
click at [170, 274] on div "Purchase Order Close Options Customise email content A PDF copy of the order ha…" at bounding box center [697, 337] width 1394 height 674
click at [1057, 60] on button "Close" at bounding box center [1072, 61] width 44 height 19
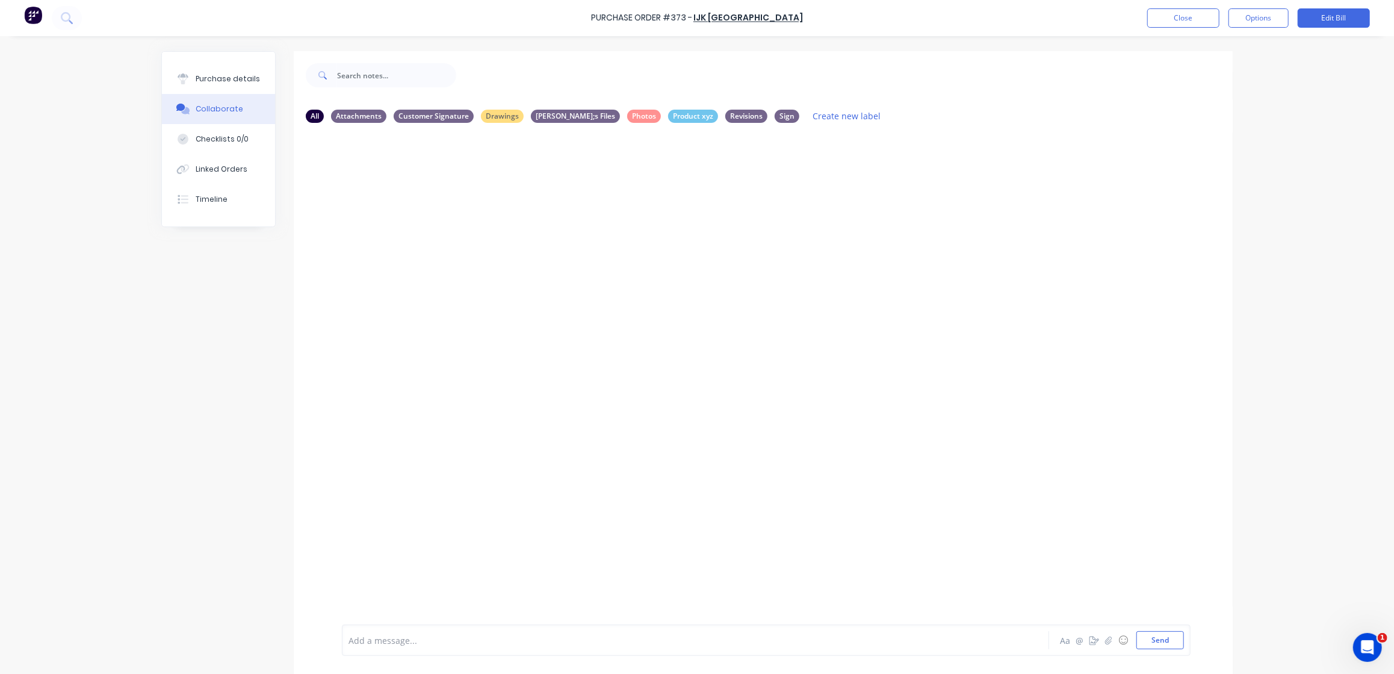
click at [613, 303] on div at bounding box center [763, 378] width 939 height 492
click at [1162, 8] on button "Close" at bounding box center [1183, 17] width 72 height 19
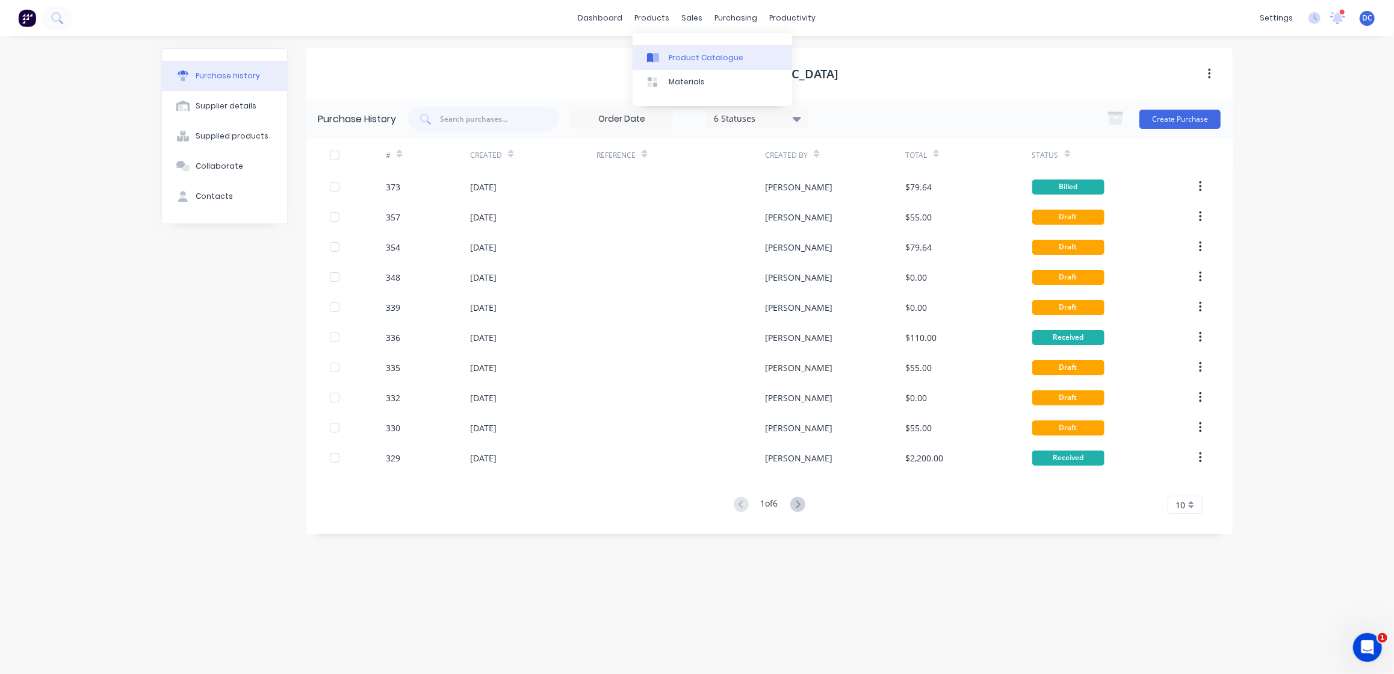
click at [675, 54] on div "Product Catalogue" at bounding box center [706, 57] width 75 height 11
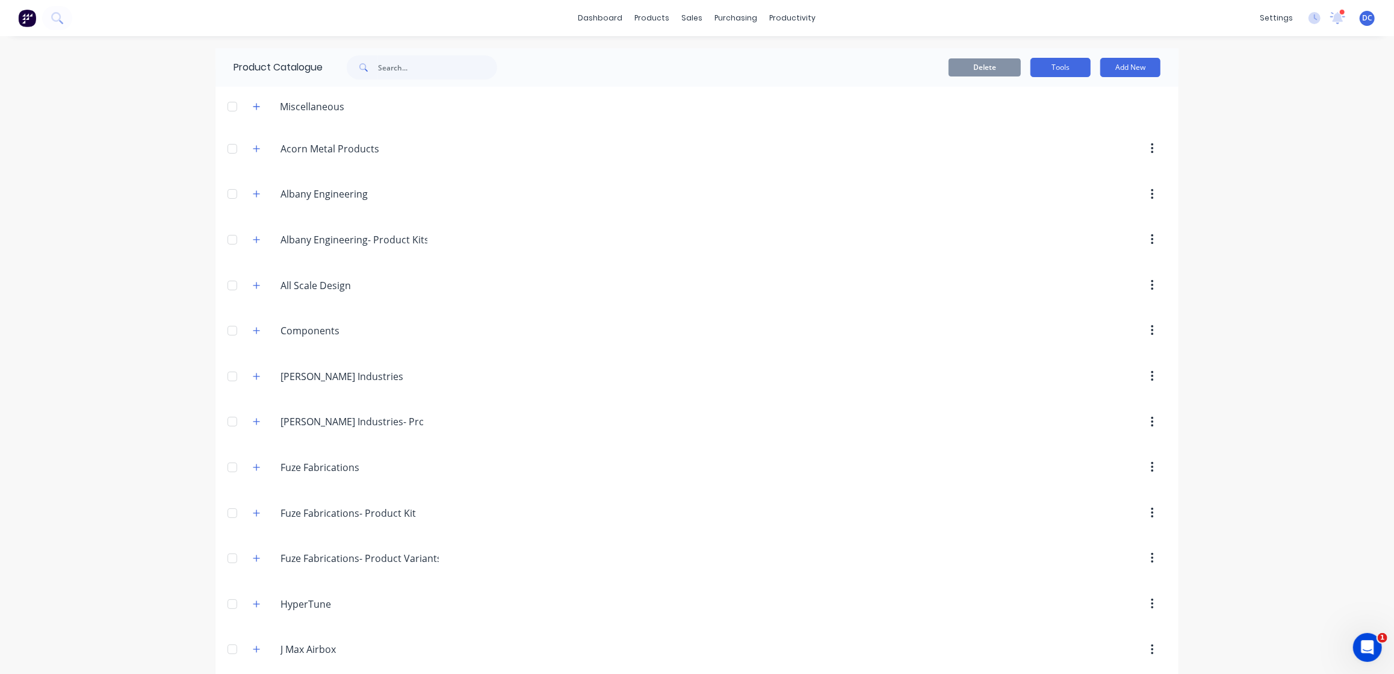
click at [1066, 62] on button "Tools" at bounding box center [1061, 67] width 60 height 19
click at [20, 19] on img at bounding box center [27, 18] width 18 height 18
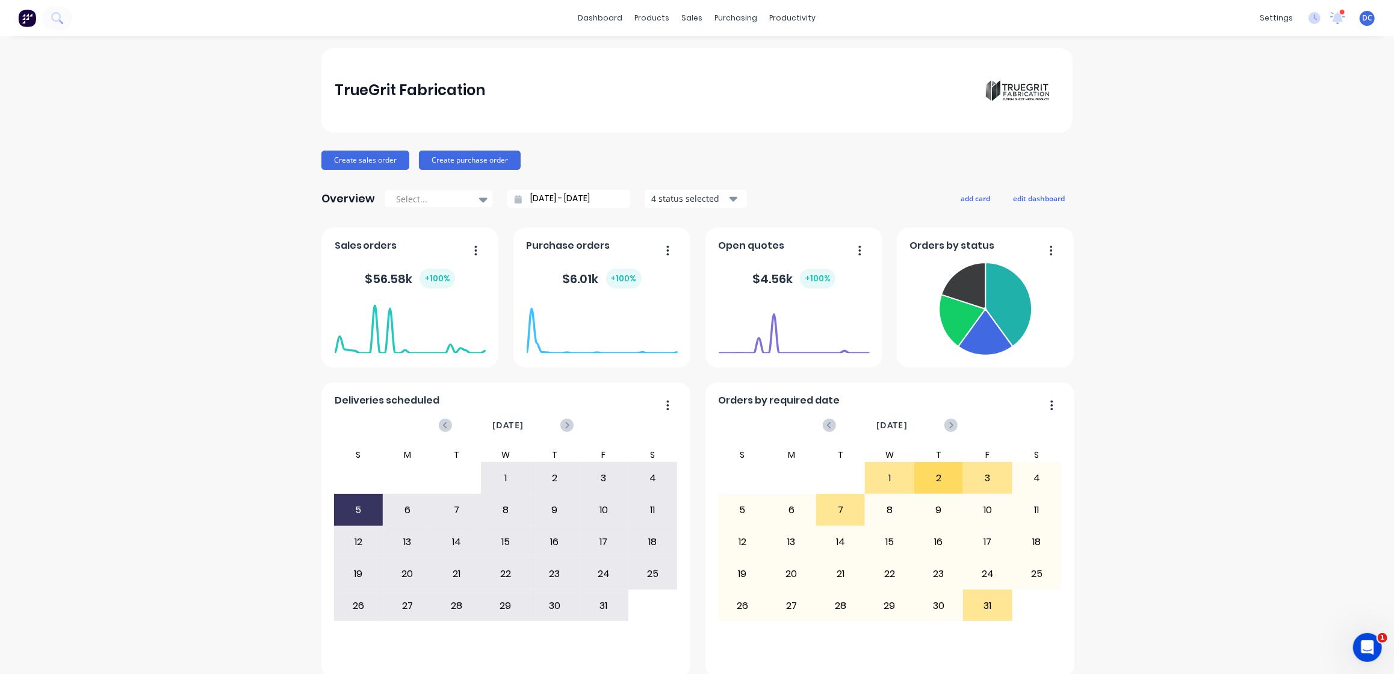
click at [272, 287] on div "TrueGrit Fabrication Create sales order Create purchase order Overview Select..…" at bounding box center [697, 362] width 1394 height 629
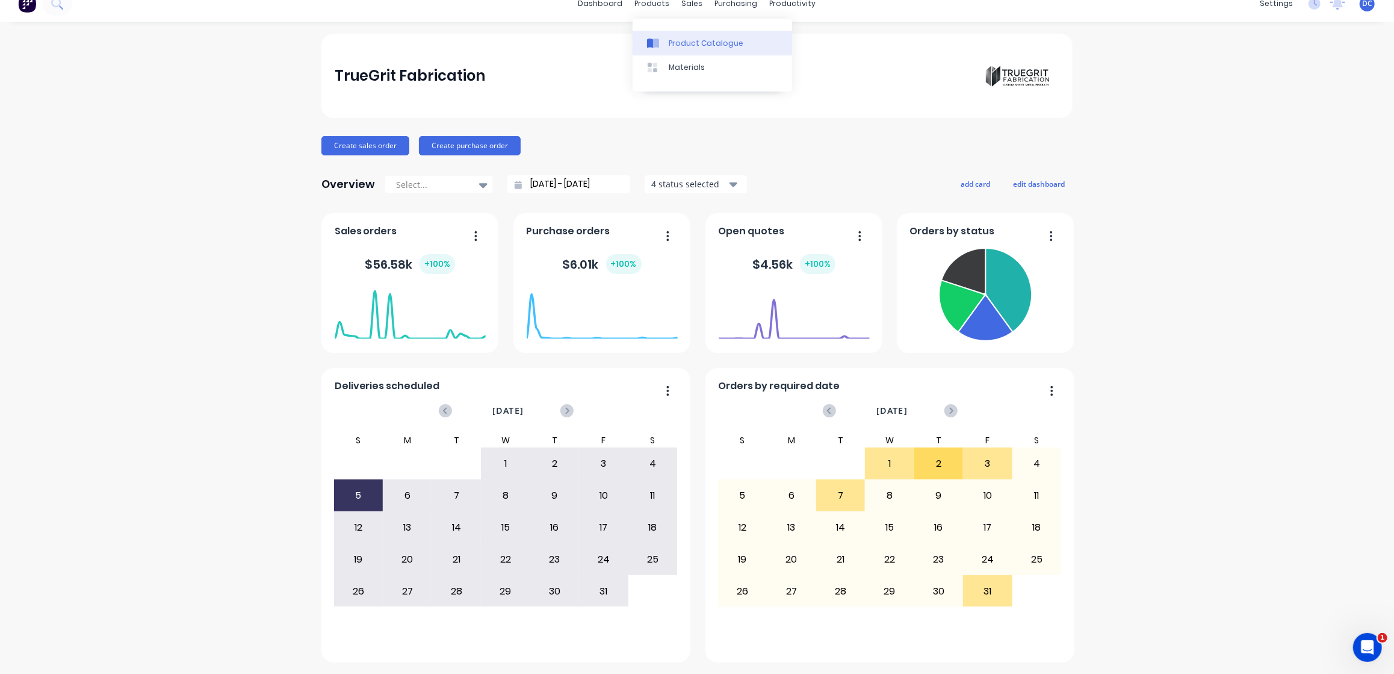
click at [651, 38] on icon at bounding box center [653, 43] width 12 height 11
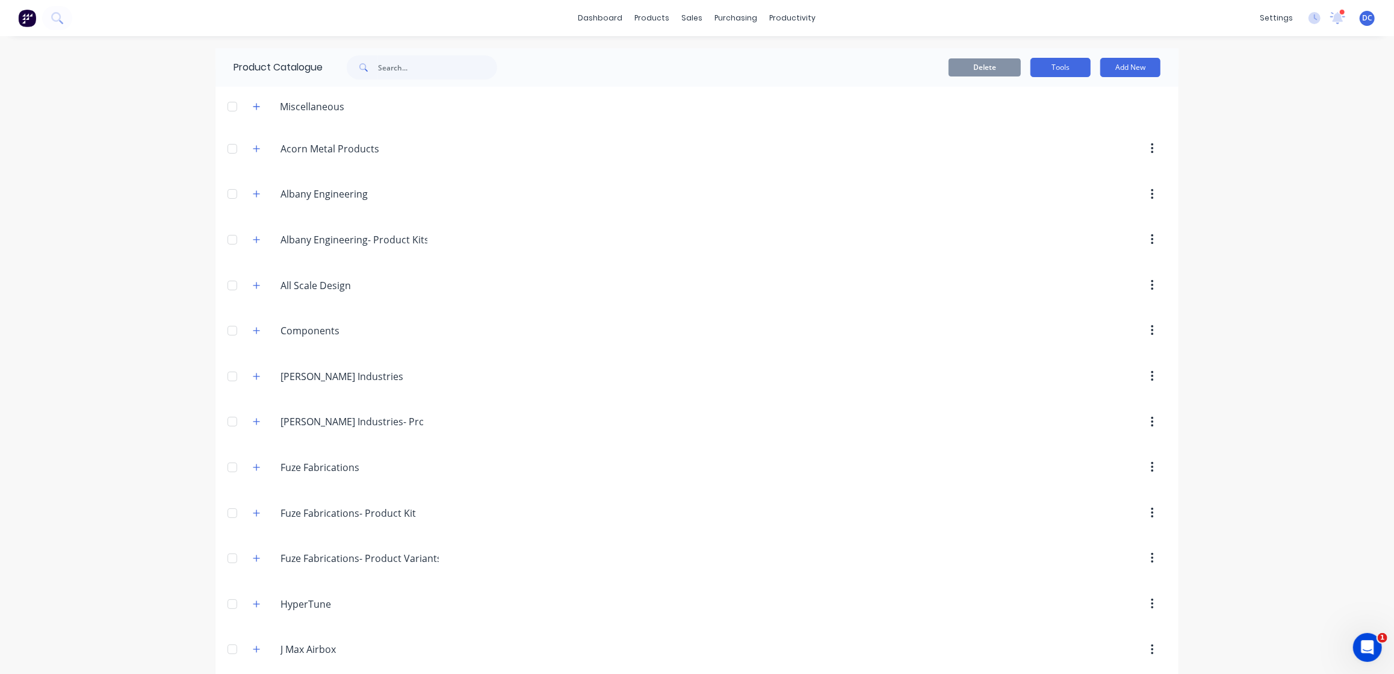
click at [1066, 70] on button "Tools" at bounding box center [1061, 67] width 60 height 19
click at [1031, 122] on div "Stocktake" at bounding box center [1033, 122] width 93 height 17
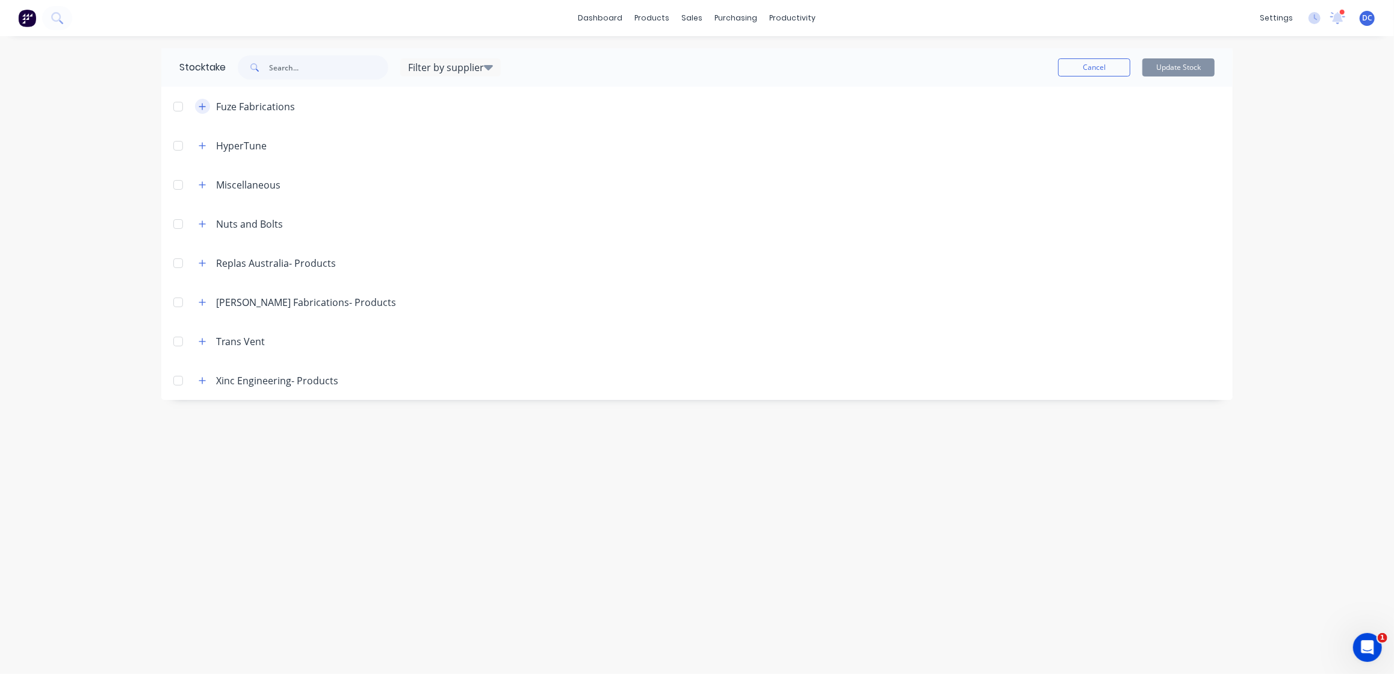
click at [200, 105] on icon "button" at bounding box center [202, 106] width 7 height 8
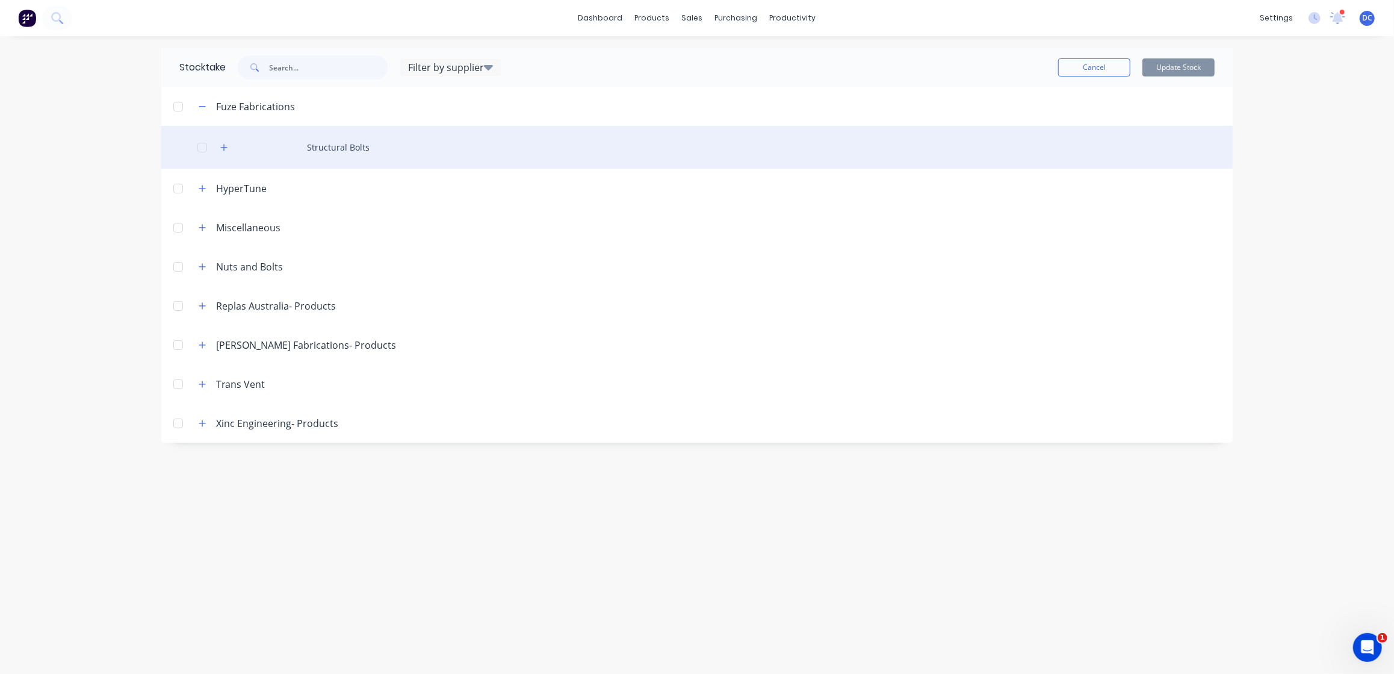
click at [335, 145] on div "Structural Bolts" at bounding box center [697, 147] width 1072 height 43
click at [203, 146] on div at bounding box center [202, 147] width 24 height 24
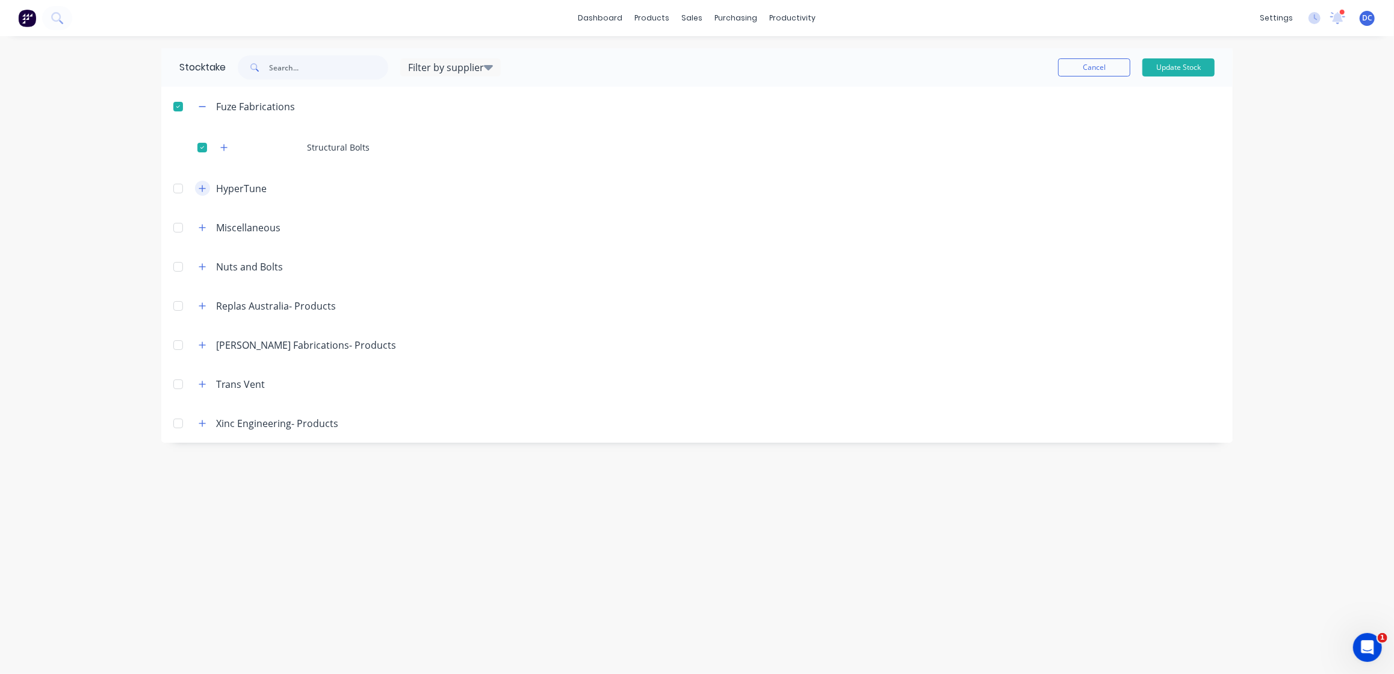
click at [200, 188] on icon "button" at bounding box center [202, 188] width 7 height 7
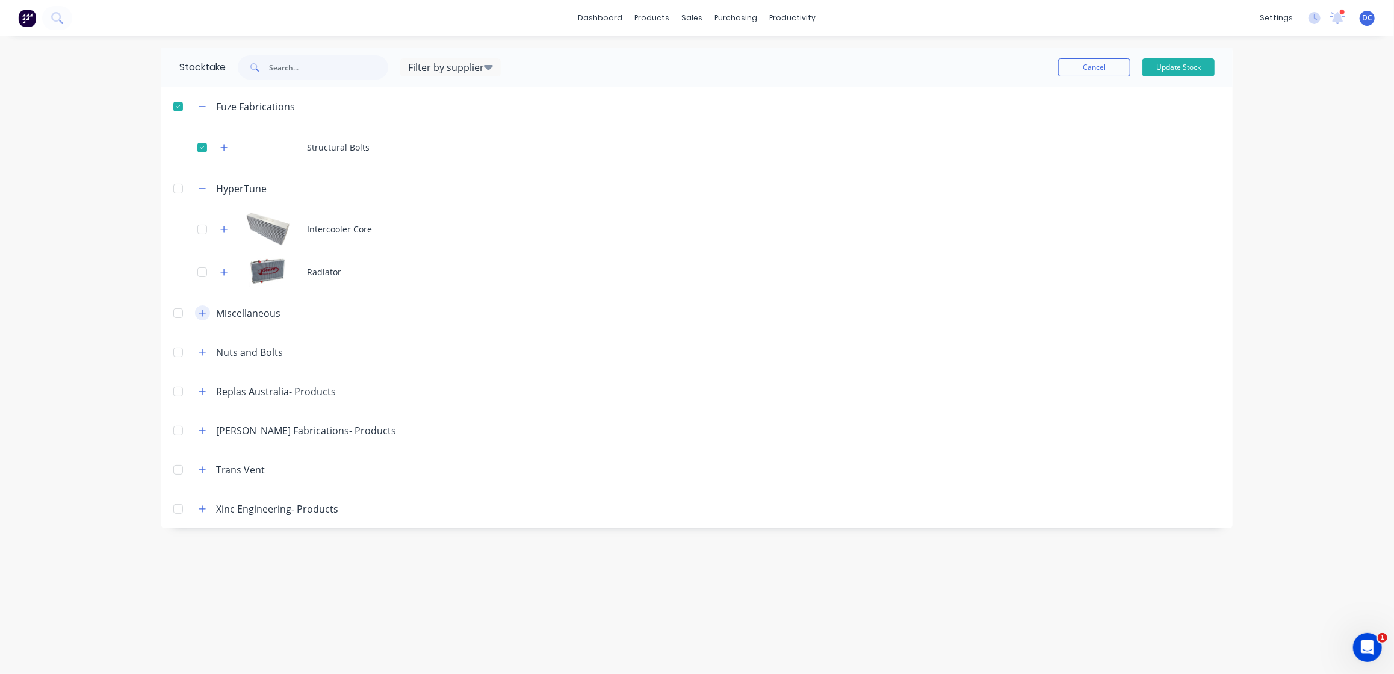
click at [201, 317] on icon "button" at bounding box center [202, 313] width 7 height 8
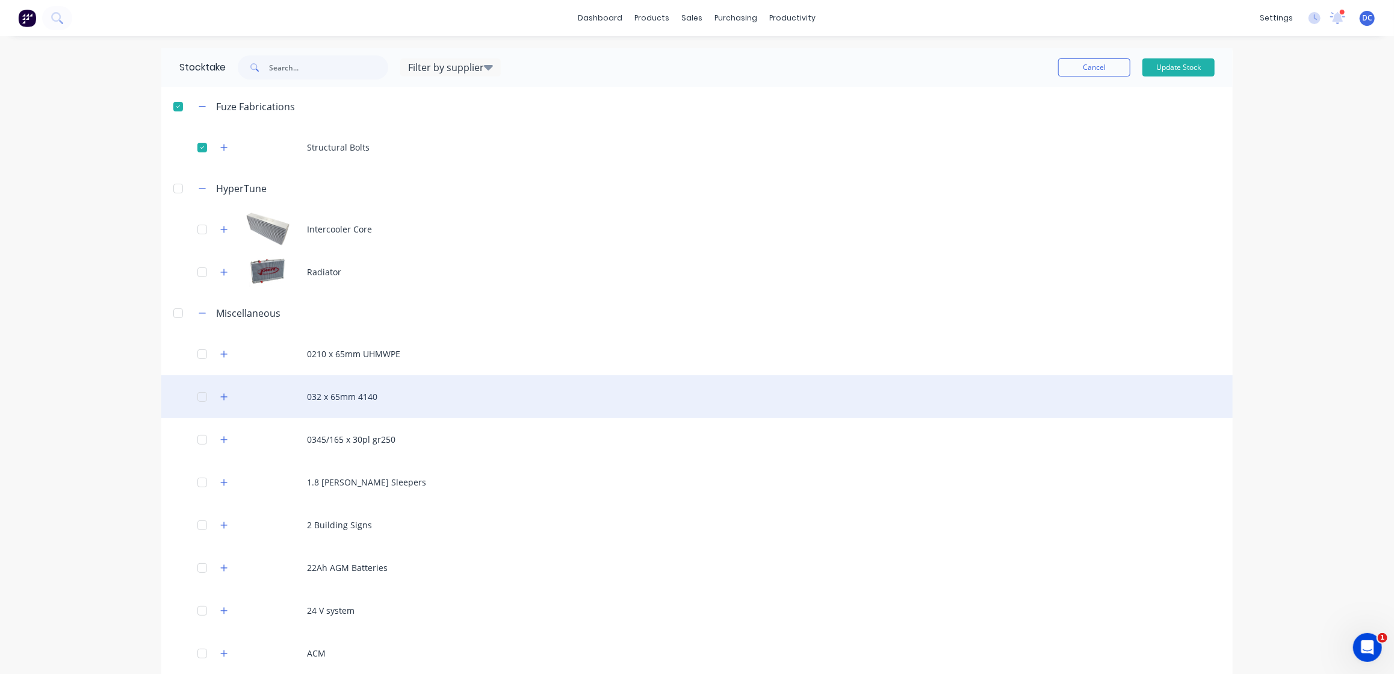
click at [202, 383] on div "032 x 65mm 4140" at bounding box center [697, 396] width 1072 height 43
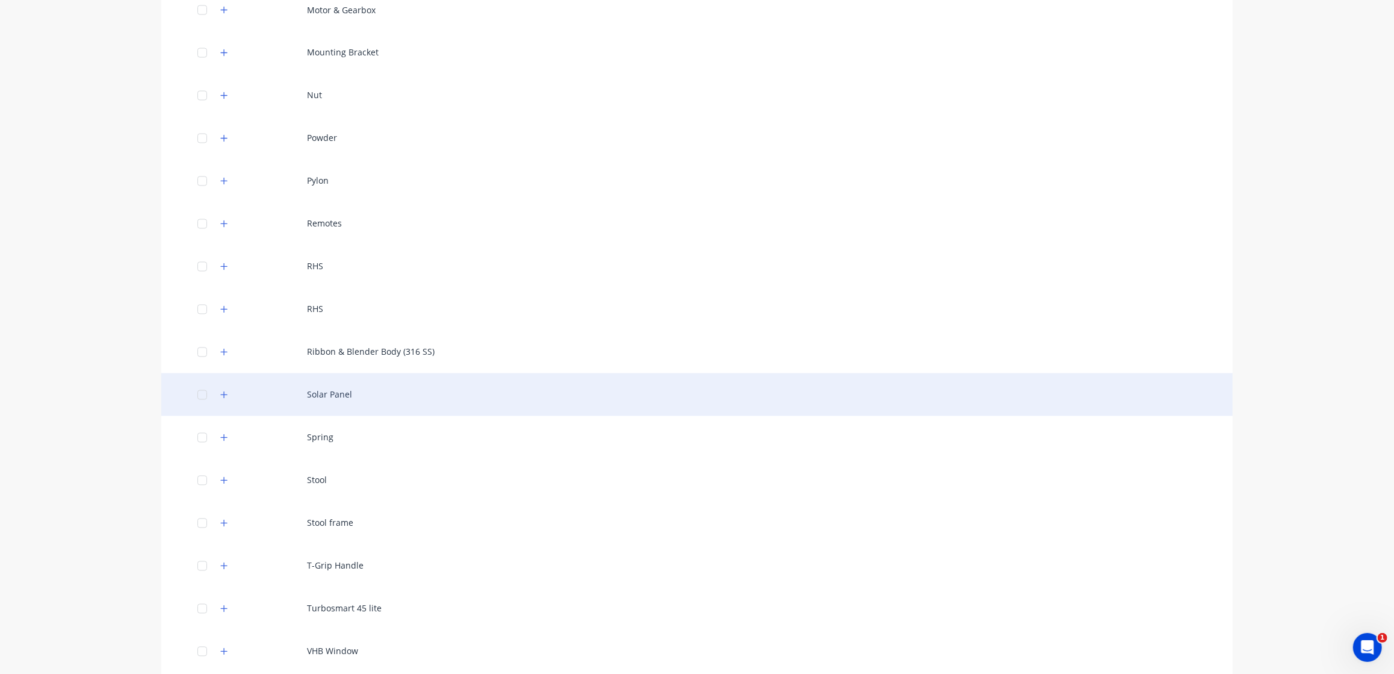
scroll to position [2089, 0]
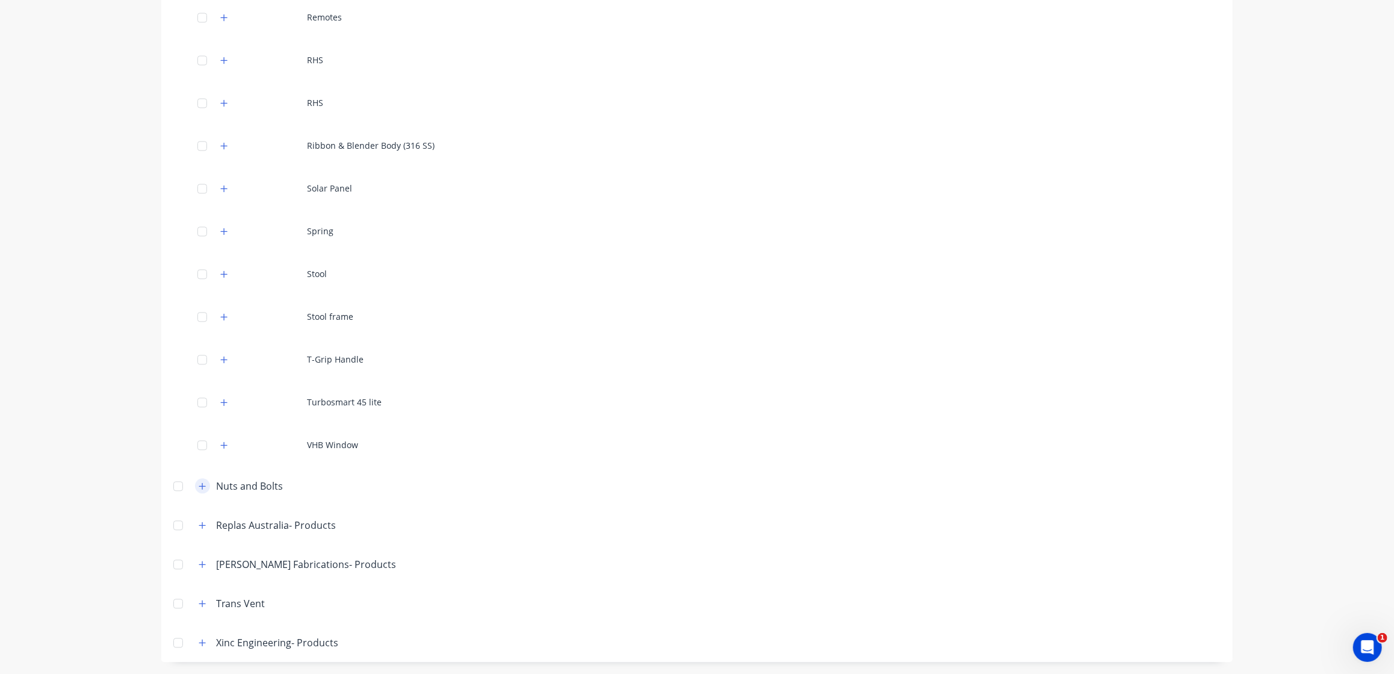
click at [207, 488] on button "button" at bounding box center [202, 485] width 15 height 15
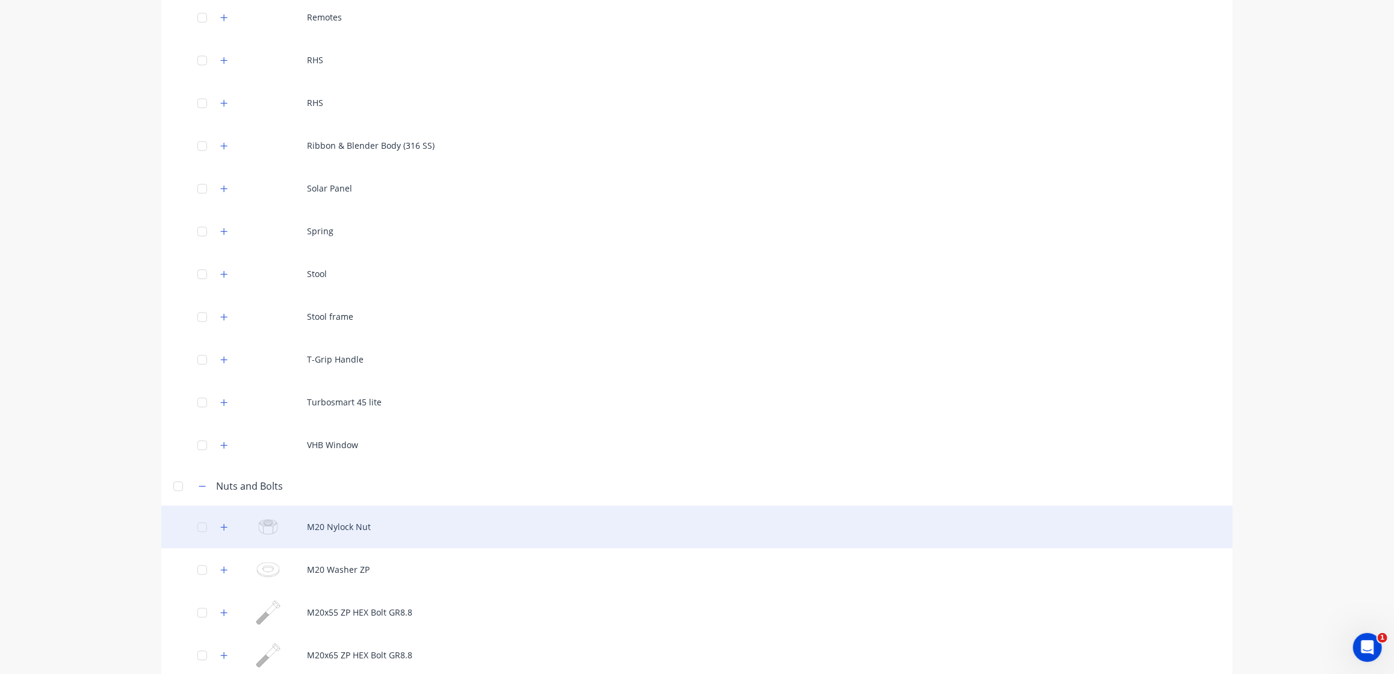
click at [202, 526] on div at bounding box center [202, 527] width 24 height 24
click at [224, 526] on icon "button" at bounding box center [224, 526] width 7 height 7
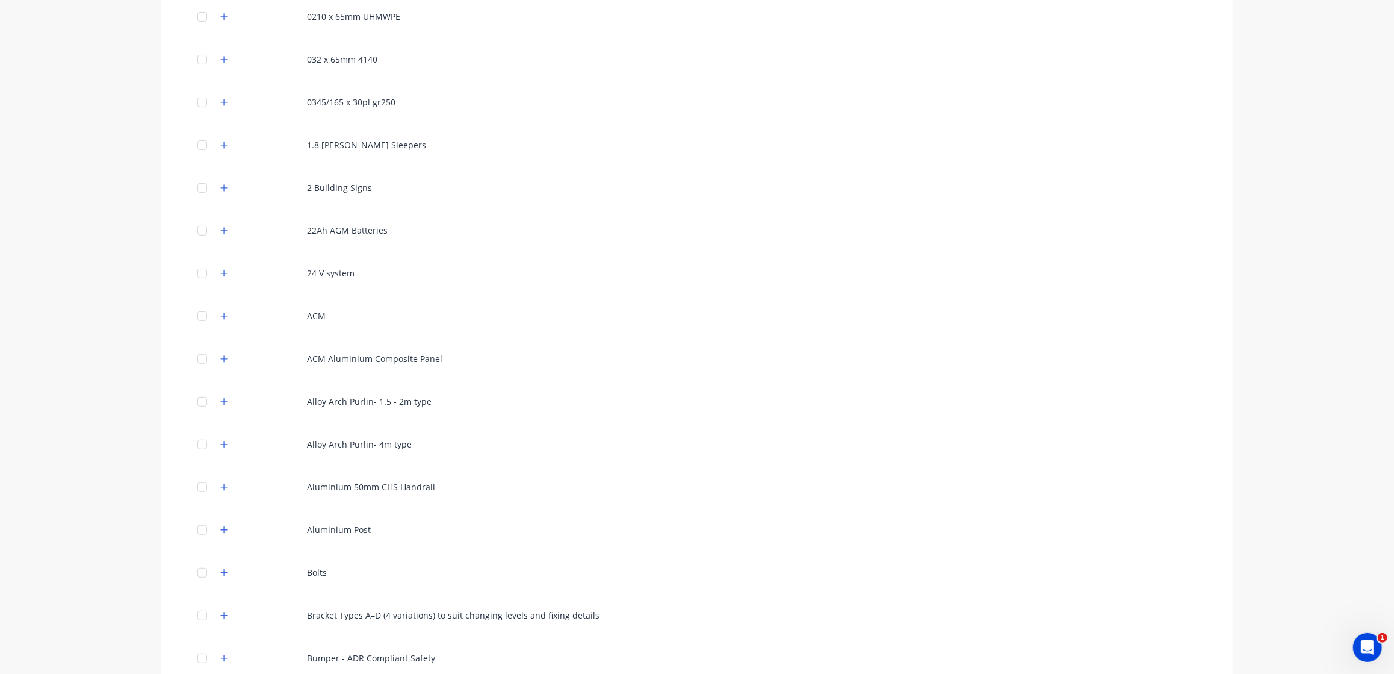
scroll to position [0, 0]
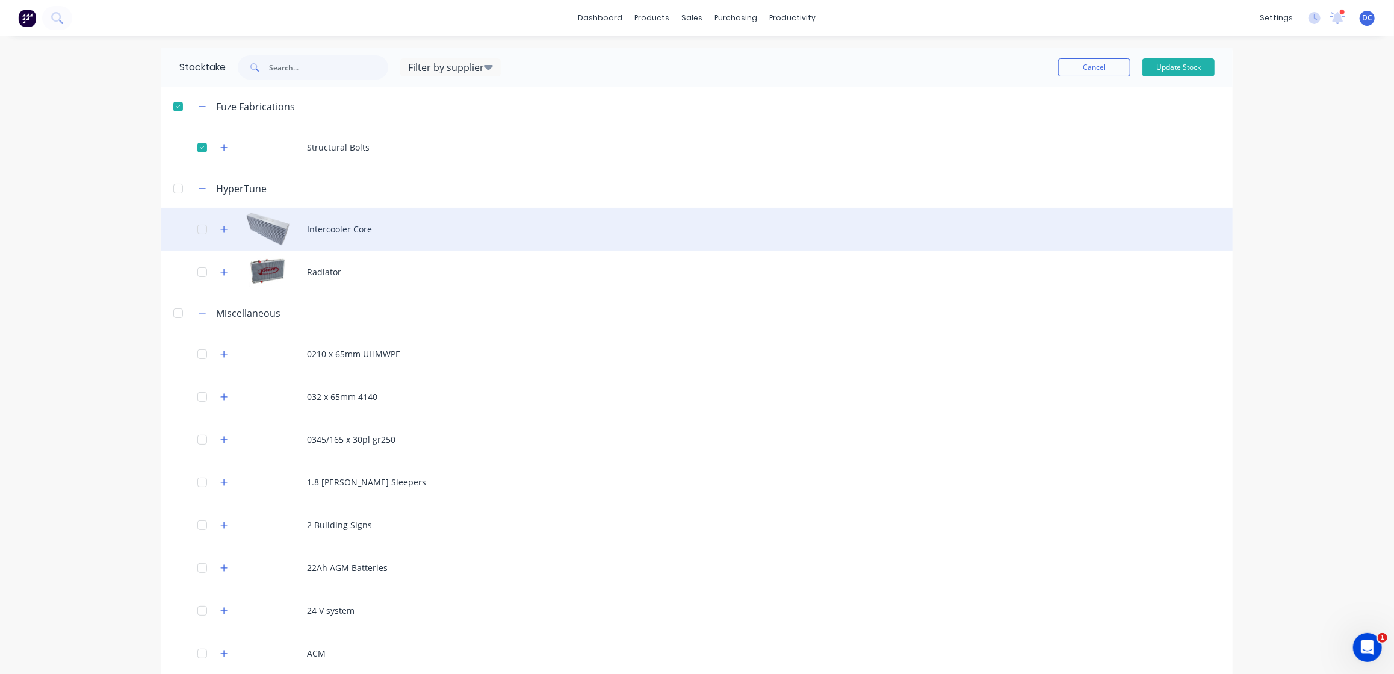
click at [199, 225] on div at bounding box center [202, 229] width 24 height 24
click at [225, 227] on icon "button" at bounding box center [223, 229] width 7 height 8
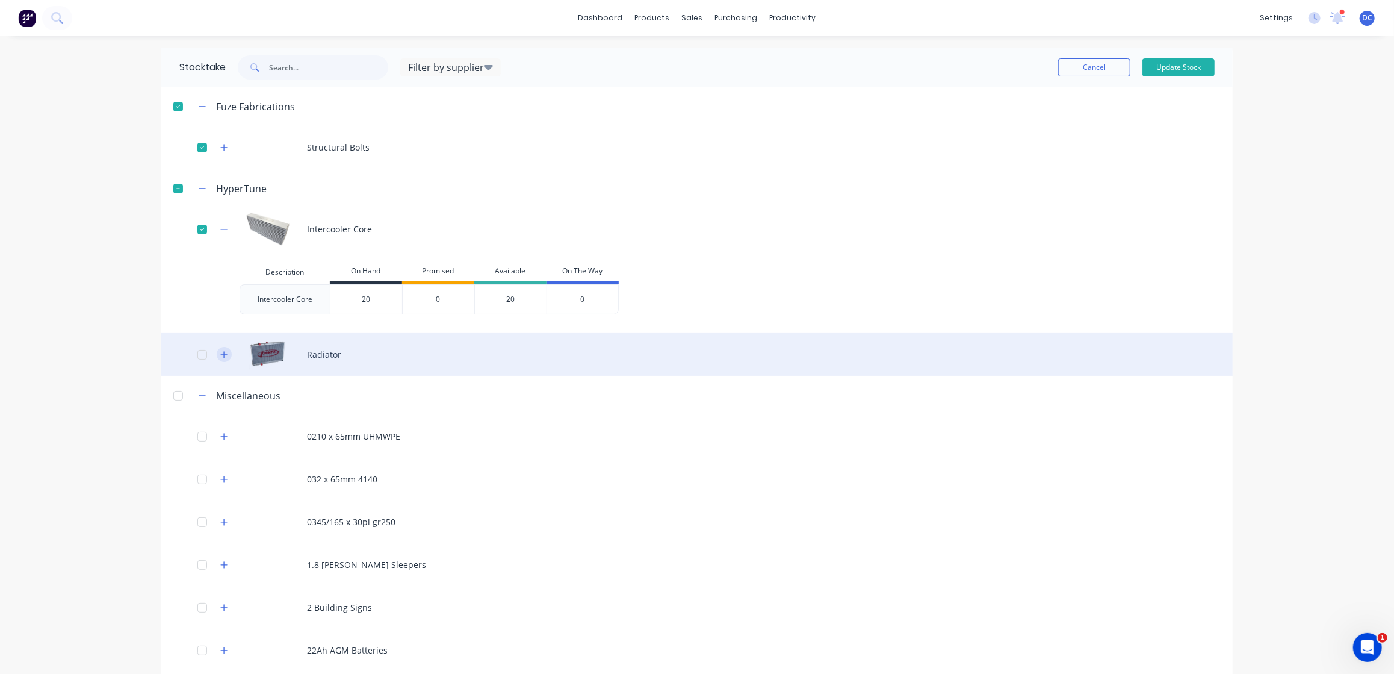
click at [223, 349] on button "button" at bounding box center [224, 354] width 15 height 15
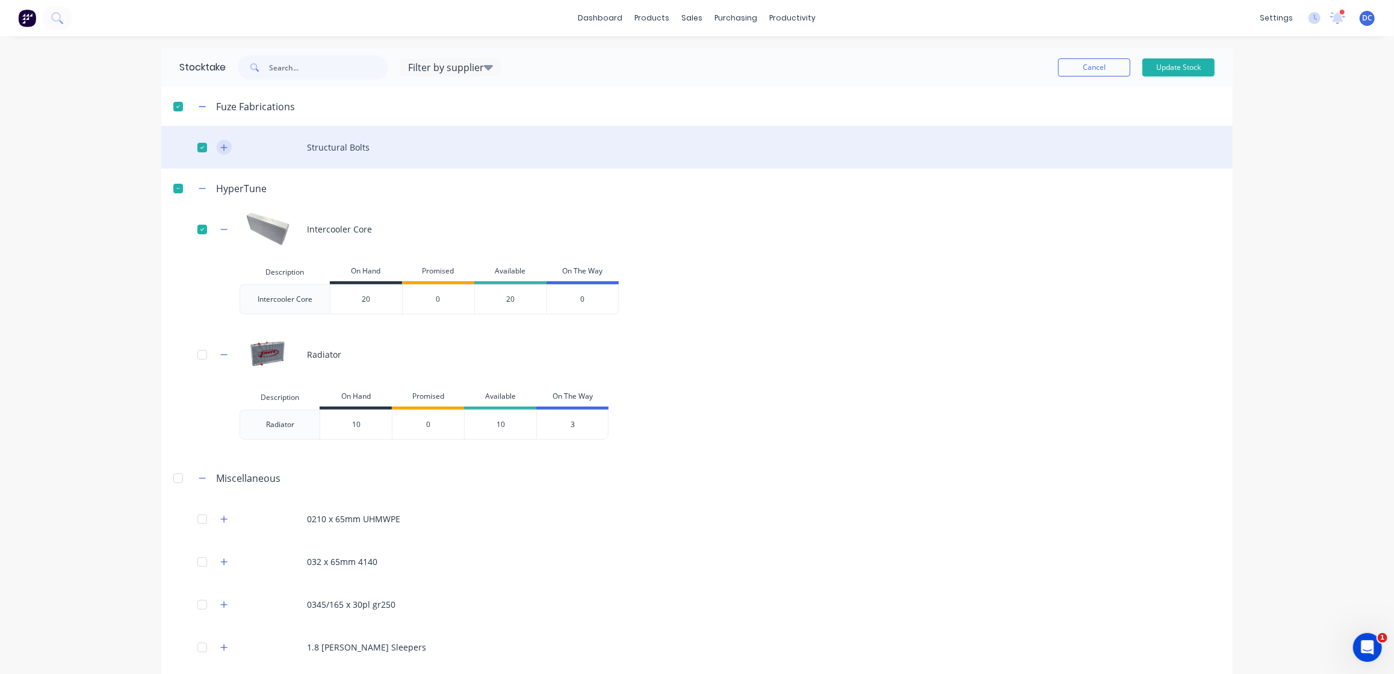
click at [220, 152] on button "button" at bounding box center [224, 147] width 15 height 15
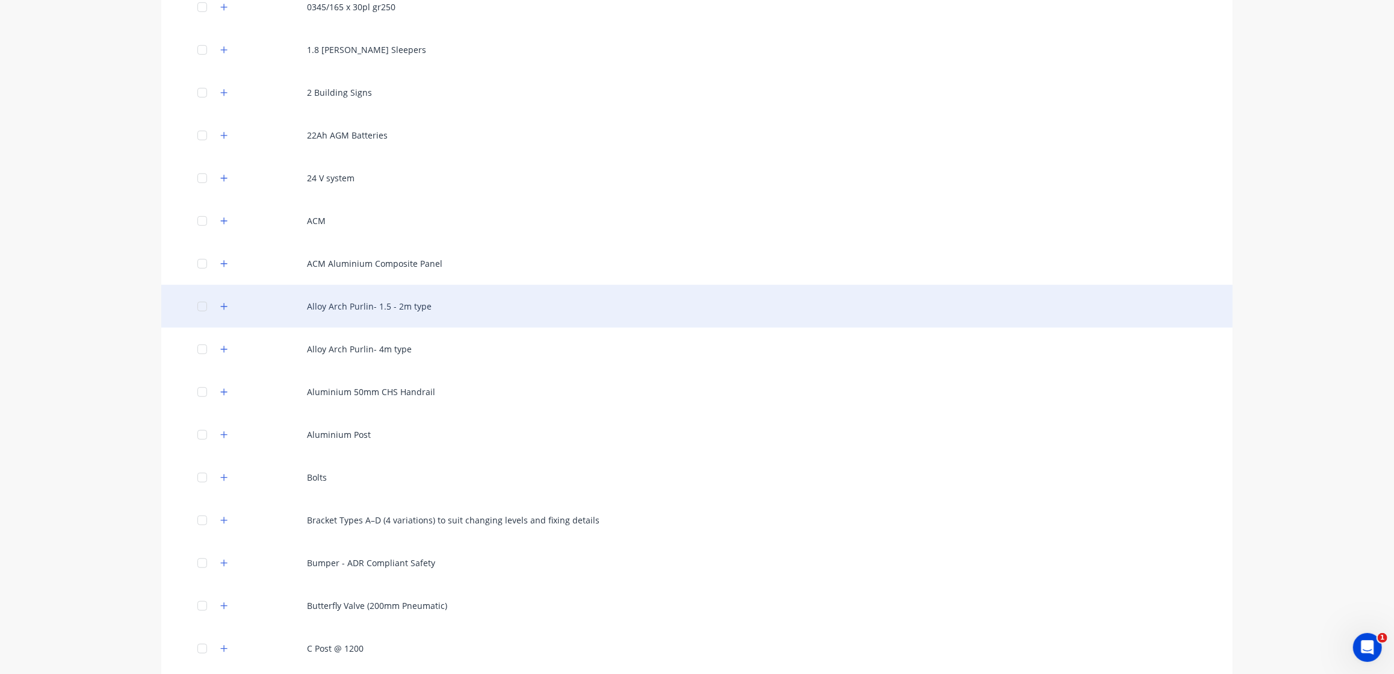
scroll to position [675, 0]
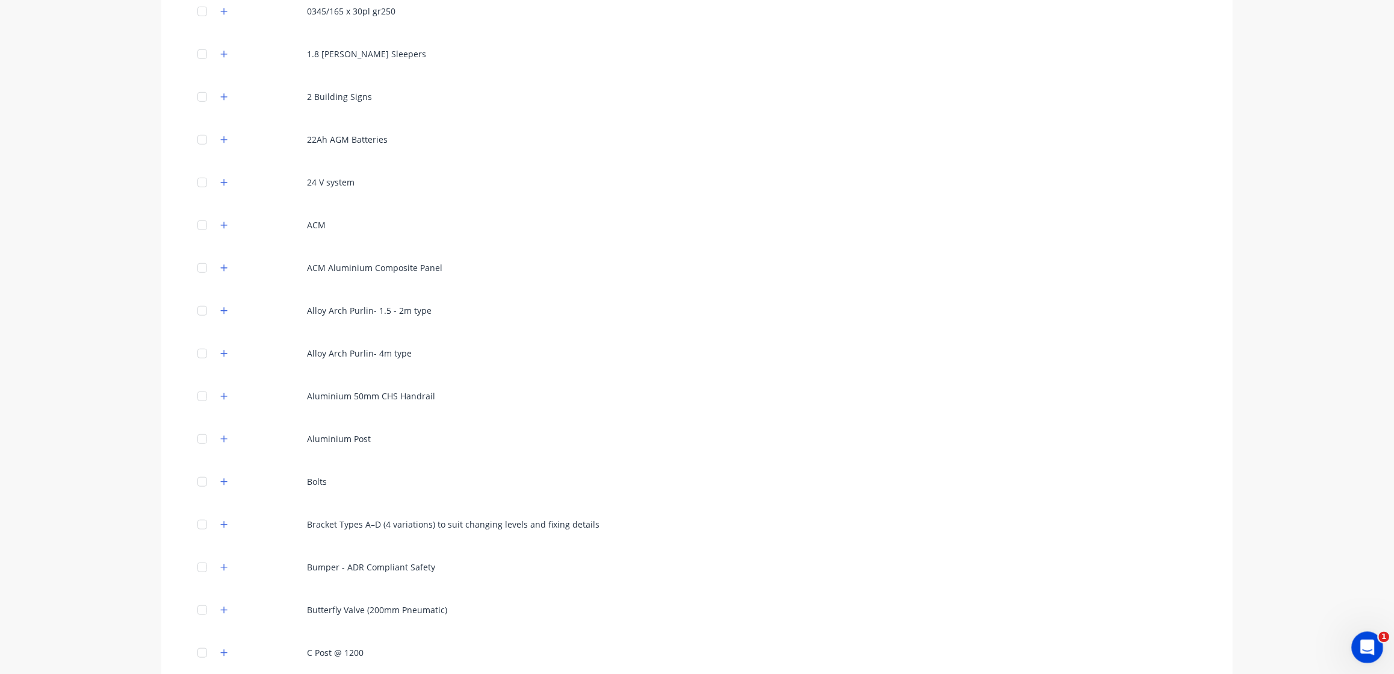
click at [1358, 644] on icon "Open Intercom Messenger" at bounding box center [1366, 646] width 20 height 20
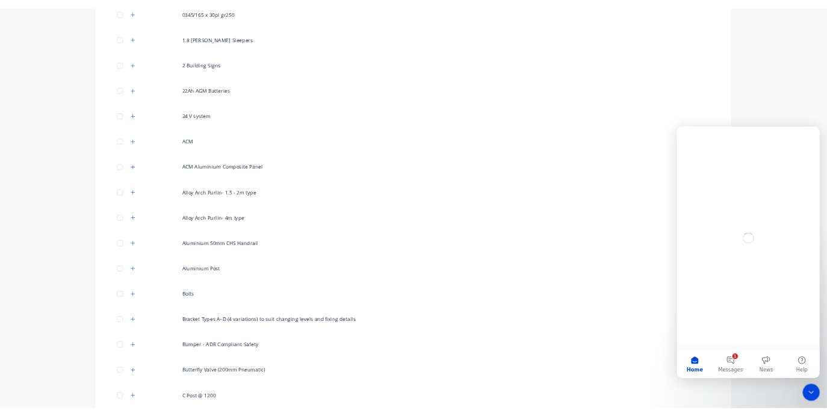
scroll to position [0, 0]
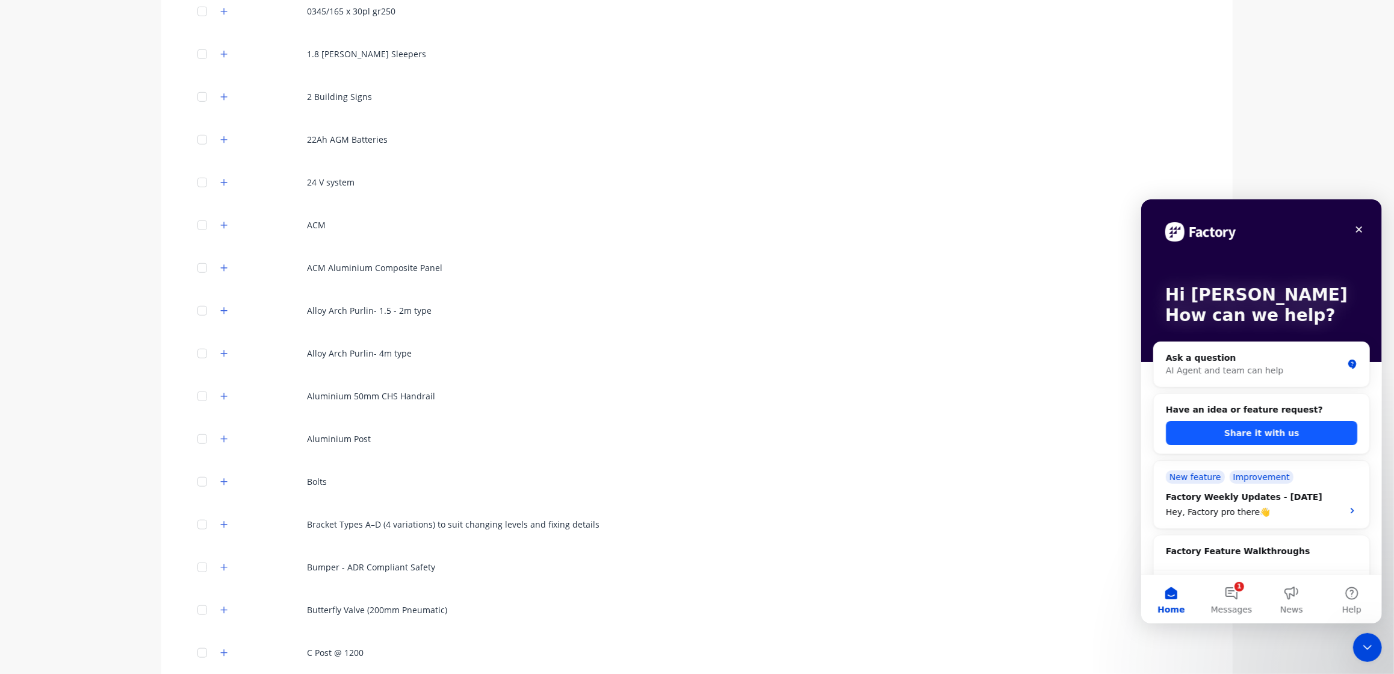
click at [1244, 441] on button "Share it with us" at bounding box center [1261, 432] width 191 height 24
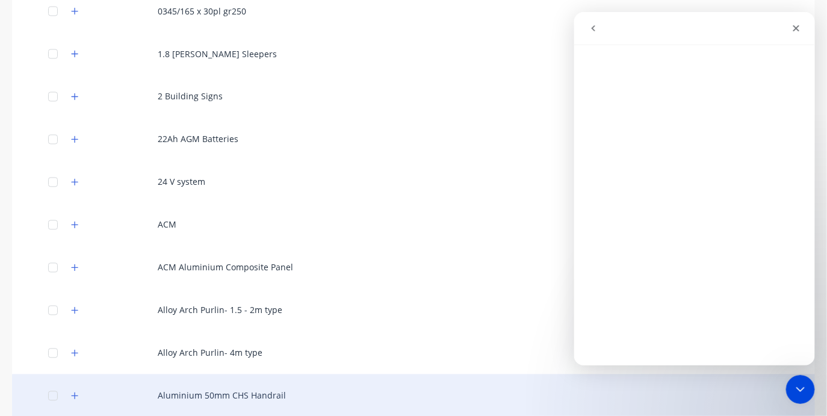
scroll to position [675, 0]
